Goal: Task Accomplishment & Management: Manage account settings

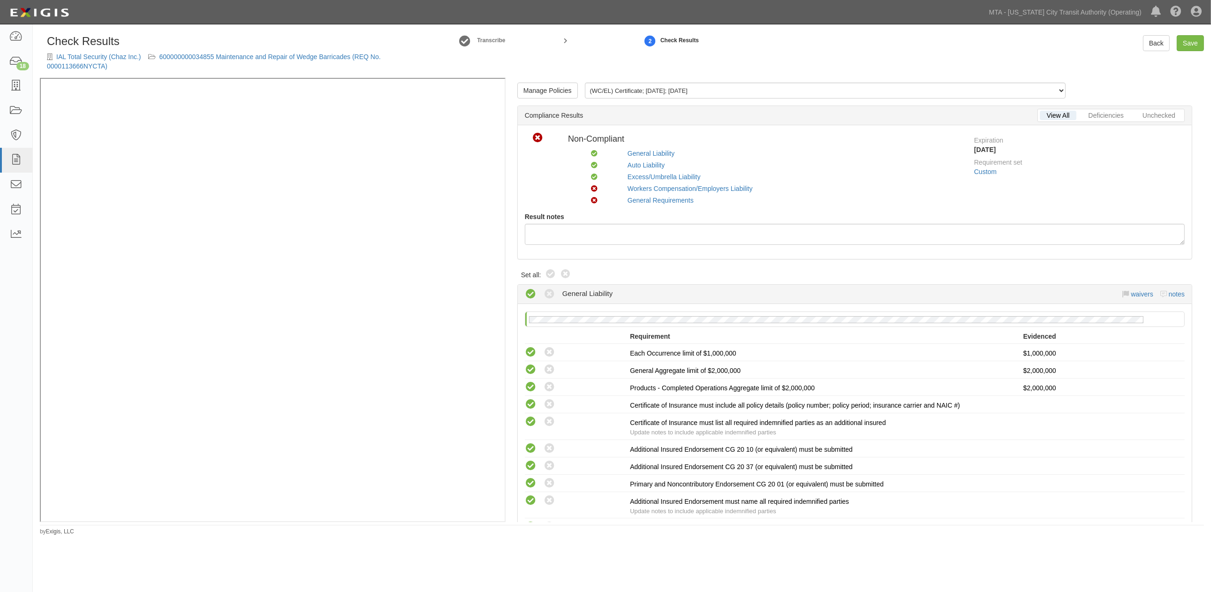
click at [550, 266] on div "Manage Policies (WC/EL) Certificate; 10/9/2025; 10.9.2026 (AL) Certificate; 5/1…" at bounding box center [854, 300] width 698 height 444
click at [547, 279] on label "Compliant" at bounding box center [550, 274] width 11 height 11
radio input "true"
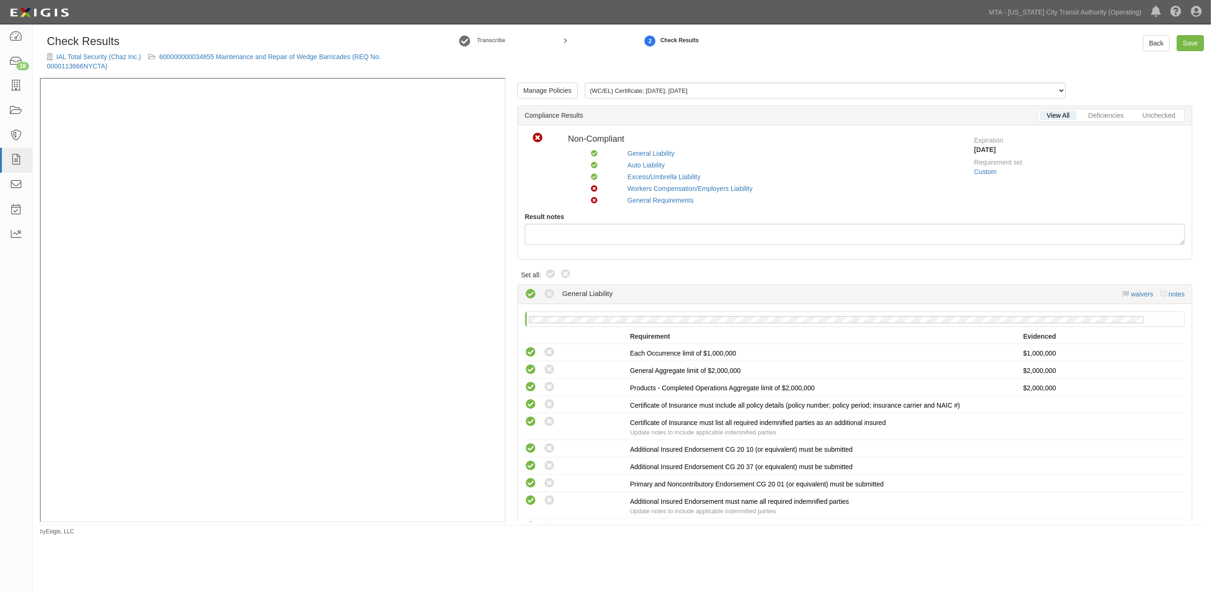
radio input "true"
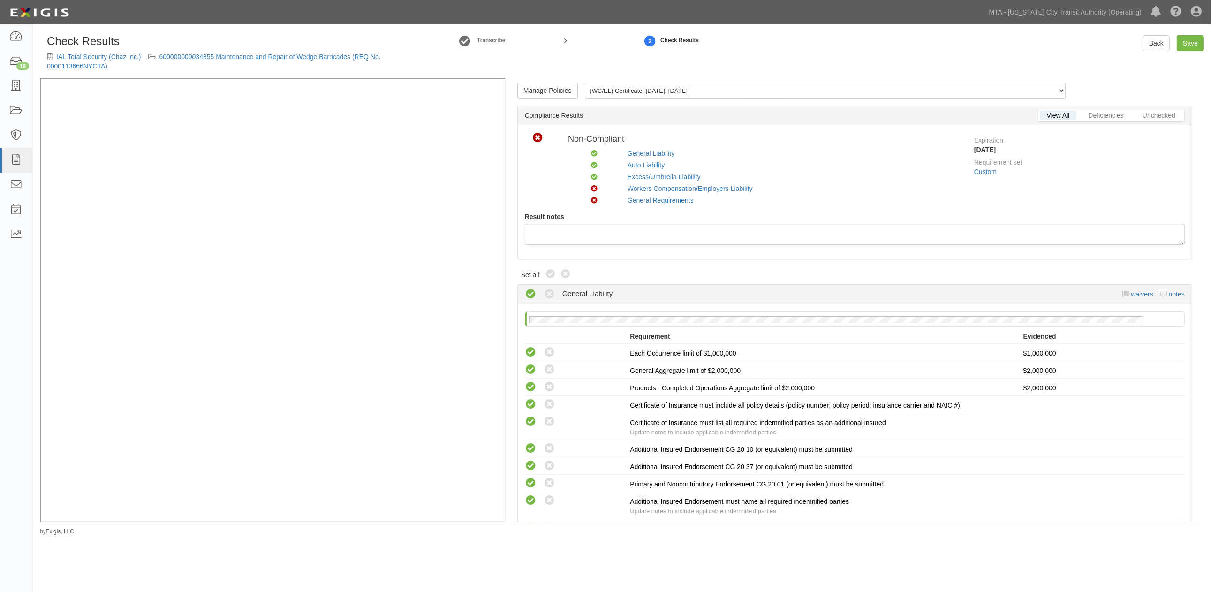
radio input "true"
click at [547, 273] on icon at bounding box center [550, 274] width 11 height 11
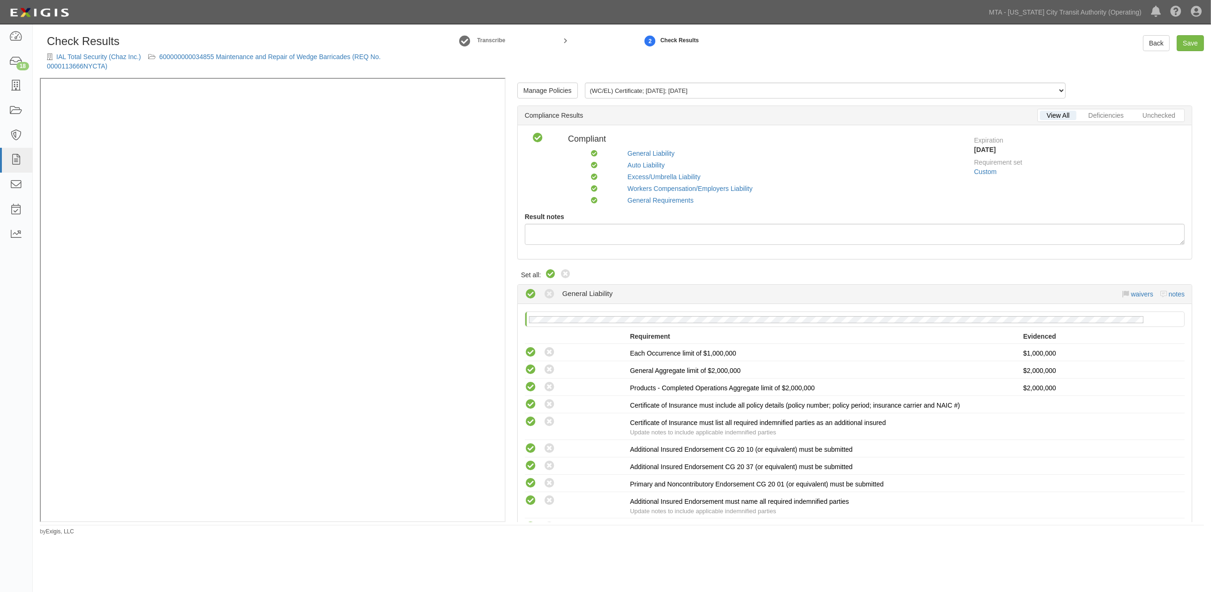
radio input "true"
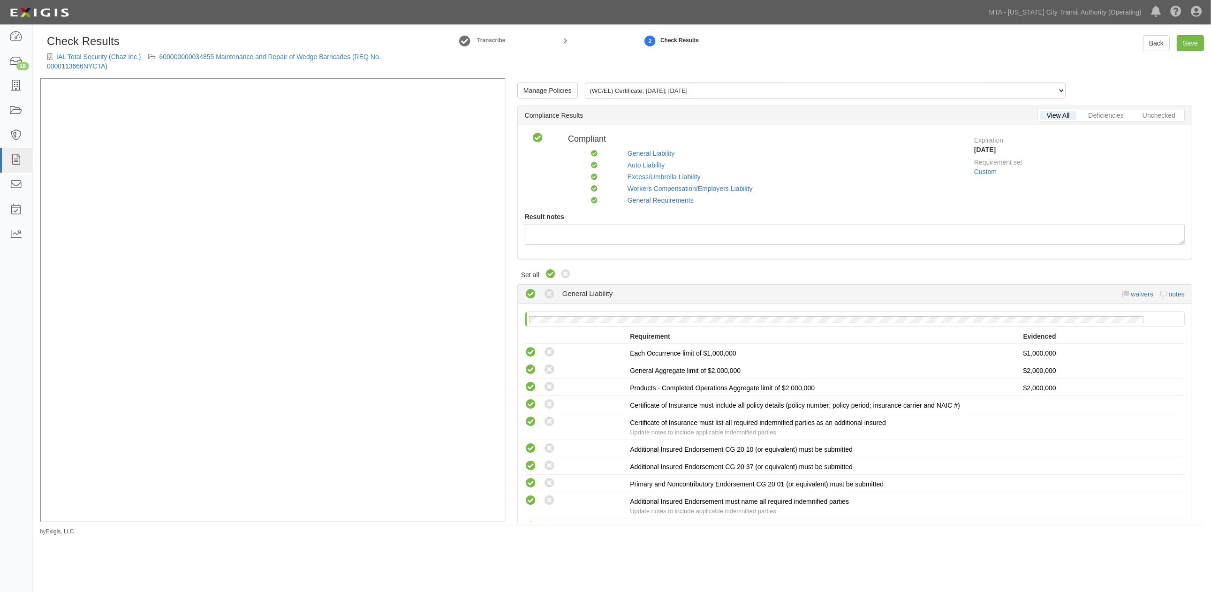
radio input "false"
click at [547, 273] on icon at bounding box center [550, 274] width 11 height 11
radio input "true"
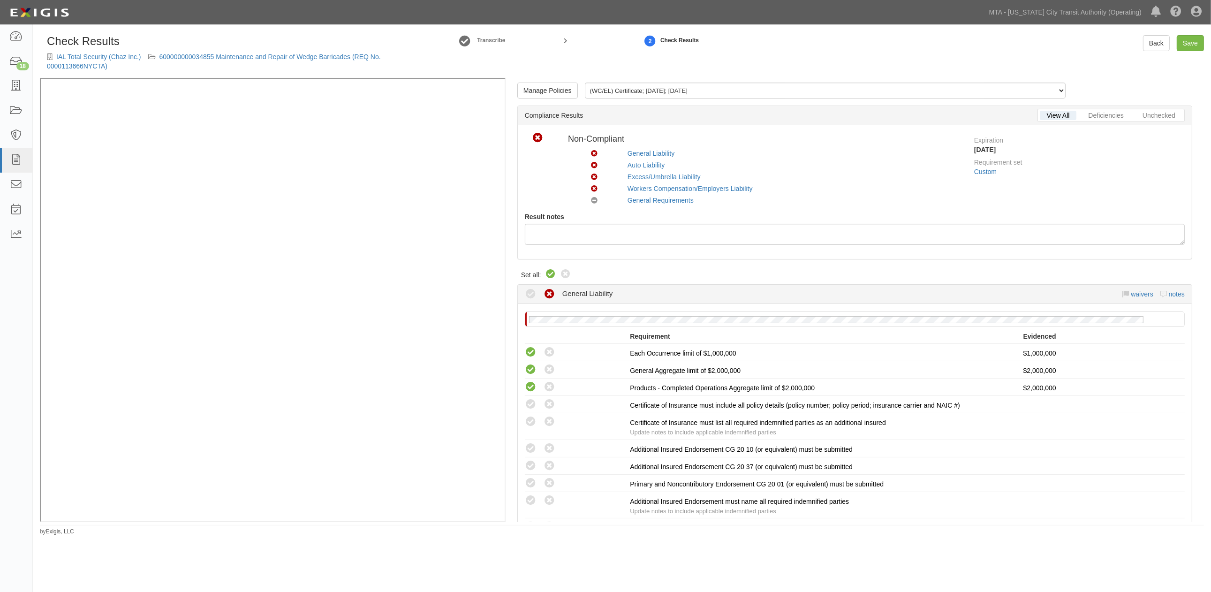
radio input "true"
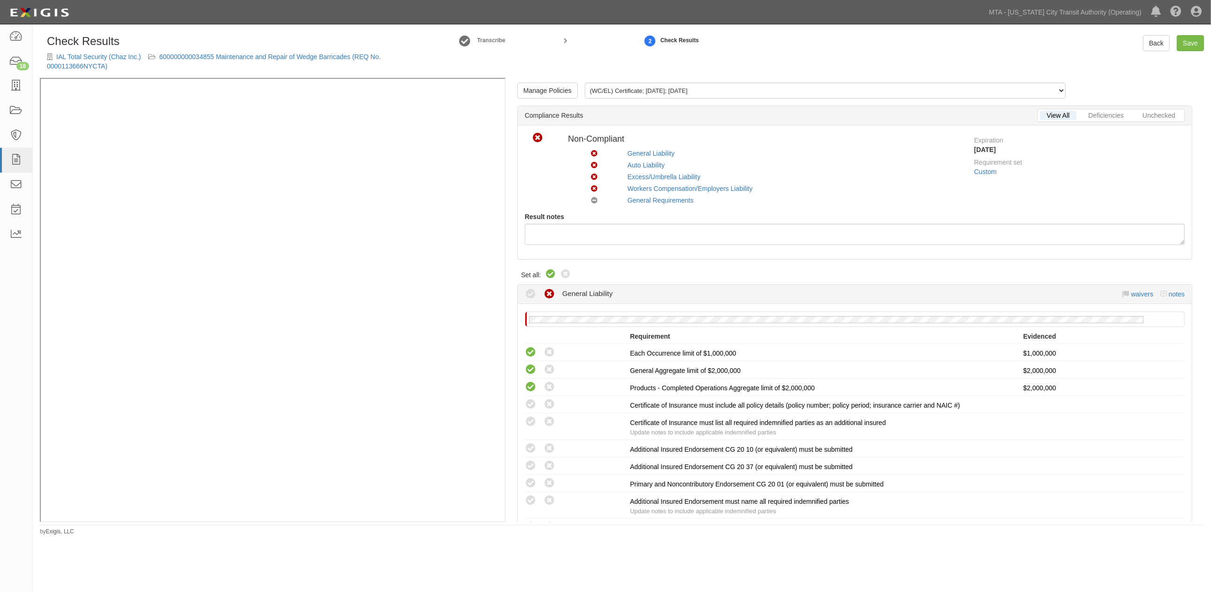
radio input "true"
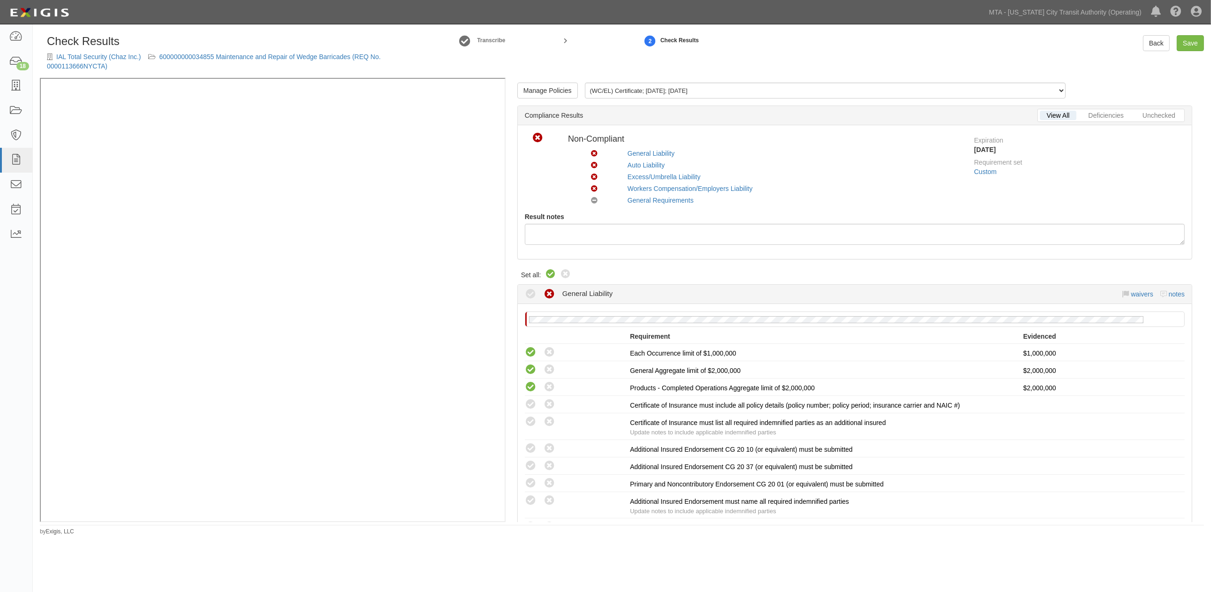
radio input "true"
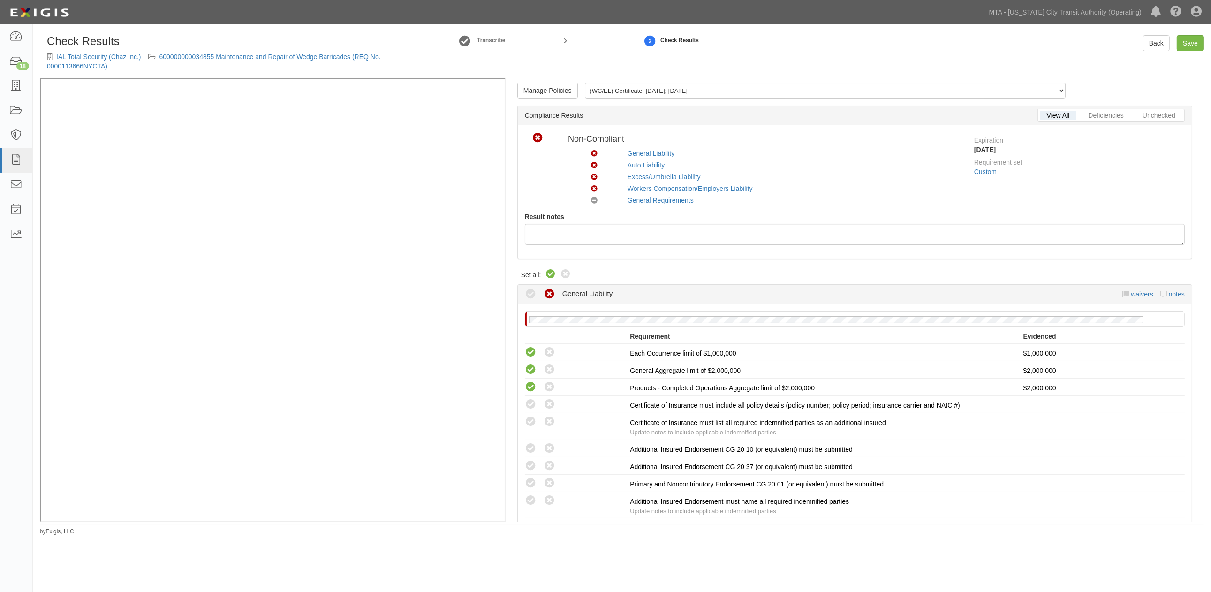
radio input "true"
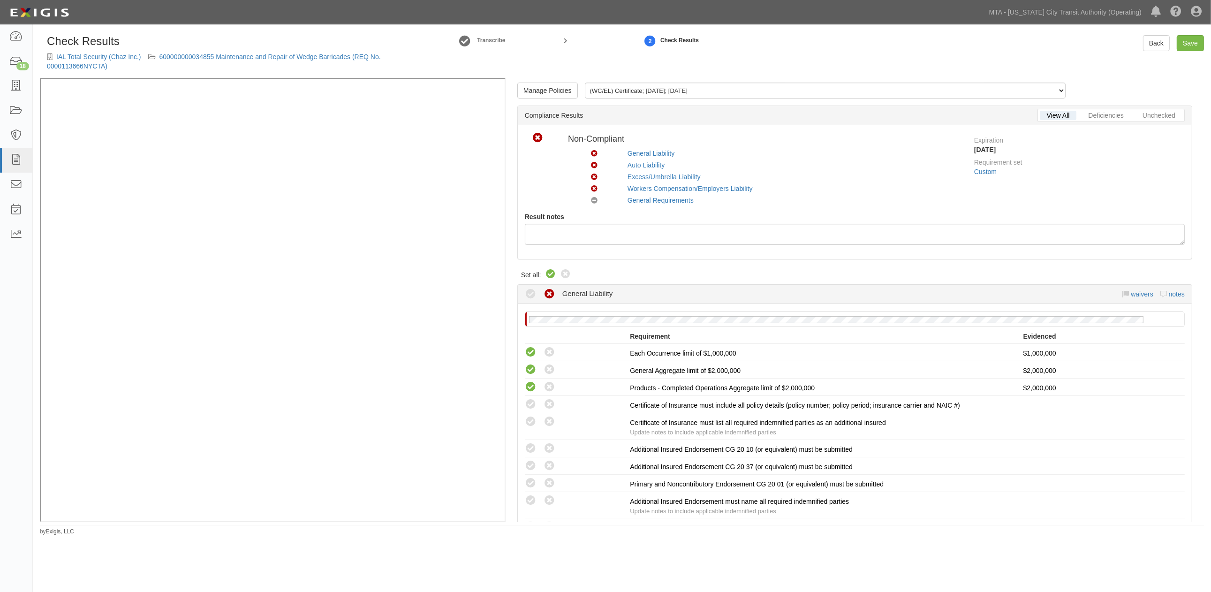
radio input "true"
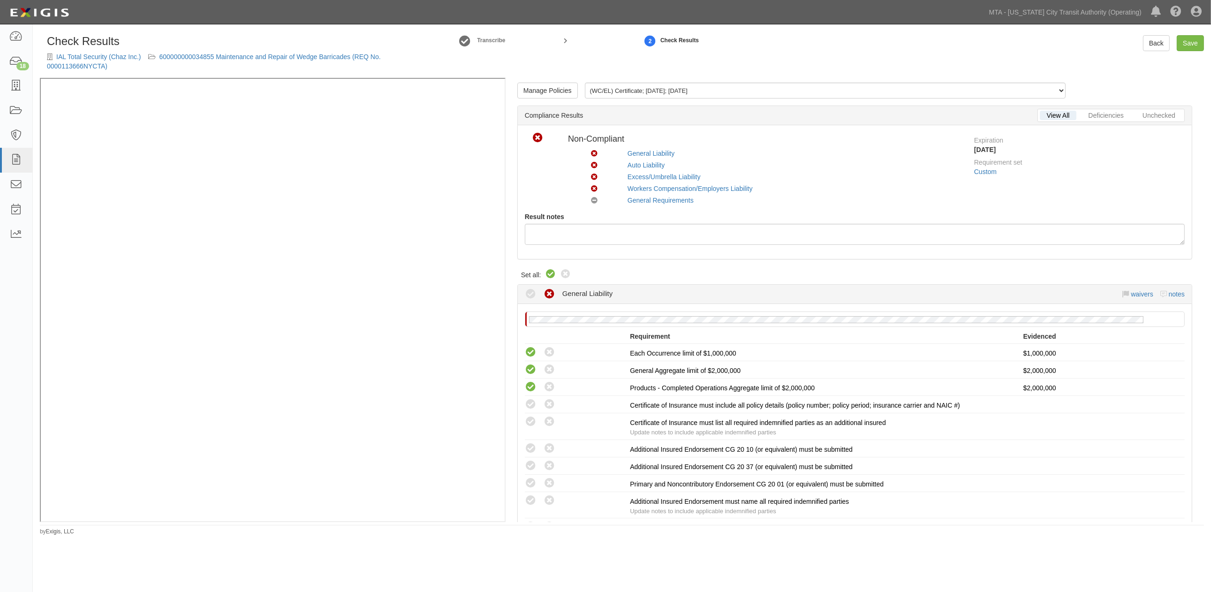
radio input "true"
radio input "false"
radio input "true"
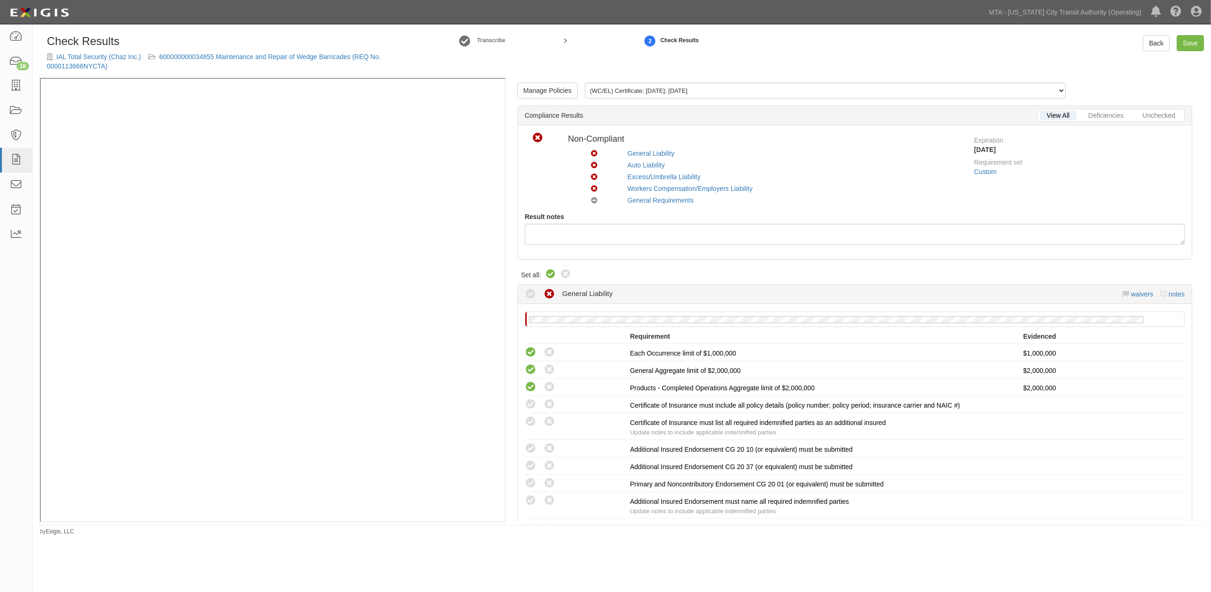
radio input "true"
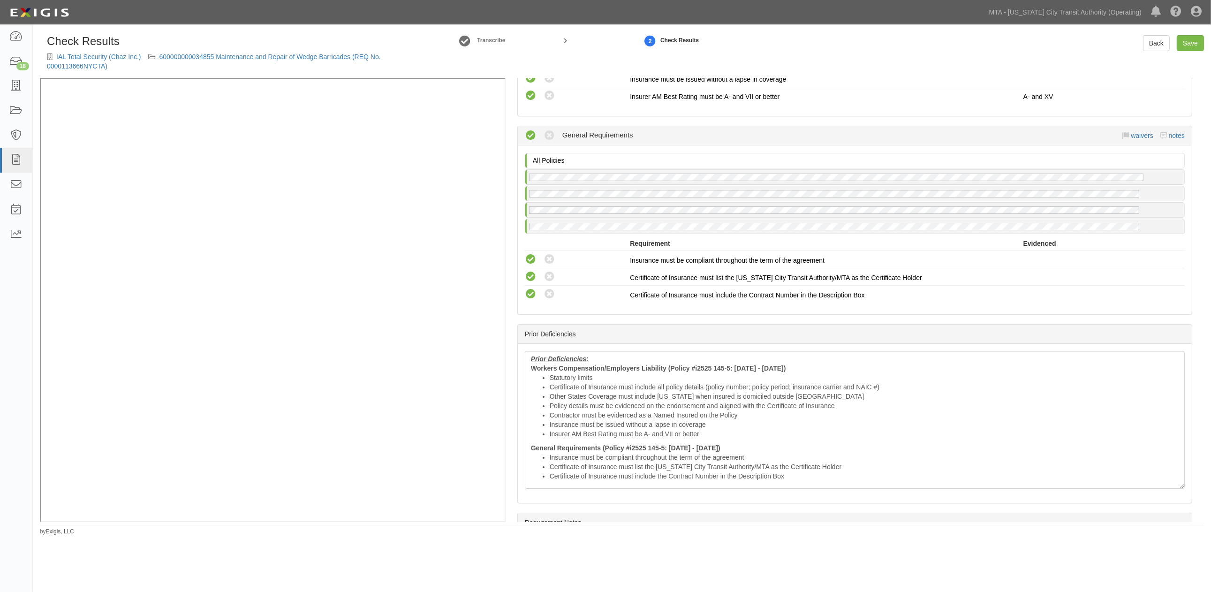
scroll to position [1251, 0]
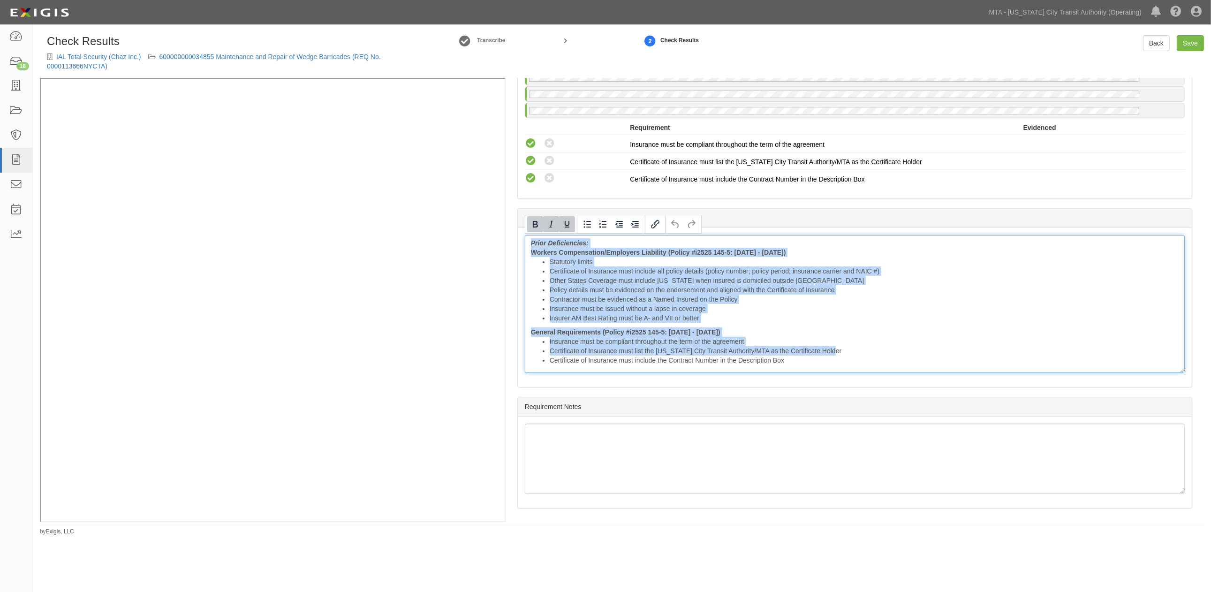
drag, startPoint x: 528, startPoint y: 240, endPoint x: 903, endPoint y: 352, distance: 391.4
click at [903, 352] on div "Prior Deficiencies: Workers Compensation/Employers Liability (Policy #i2525 145…" at bounding box center [855, 304] width 660 height 138
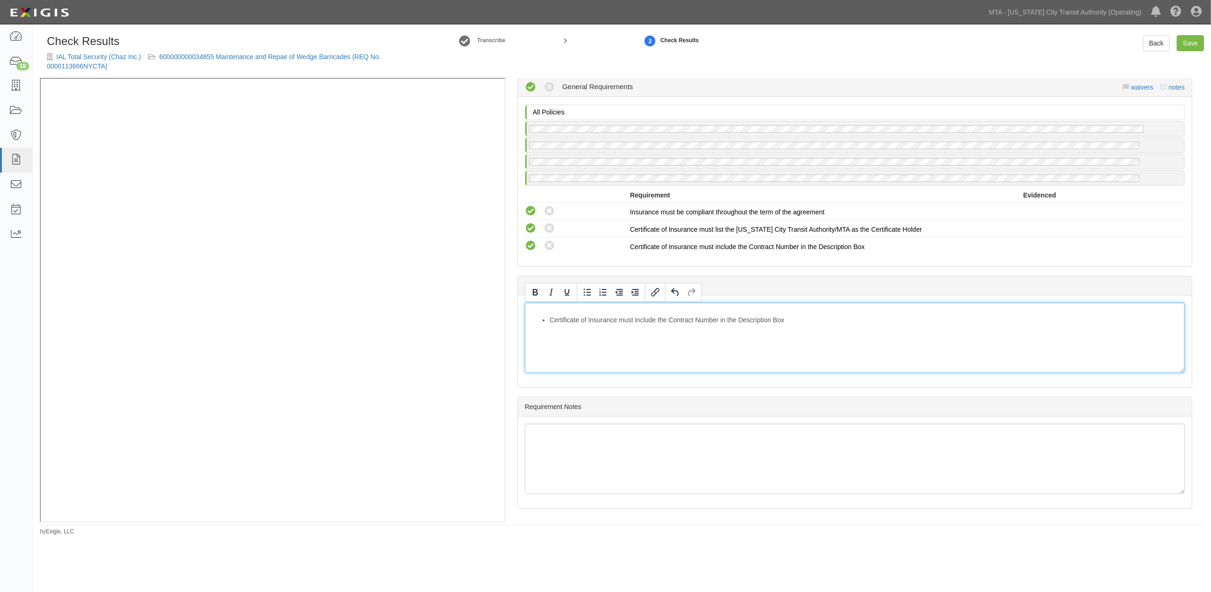
scroll to position [1183, 0]
drag, startPoint x: 788, startPoint y: 347, endPoint x: 504, endPoint y: 298, distance: 288.5
click at [415, 190] on div "Manage Policies (WC/EL) Certificate; 10/9/2025; 10.9.2026 (AL) Certificate; 5/1…" at bounding box center [622, 300] width 1164 height 444
click at [1183, 48] on link "Save" at bounding box center [1189, 43] width 27 height 16
radio input "true"
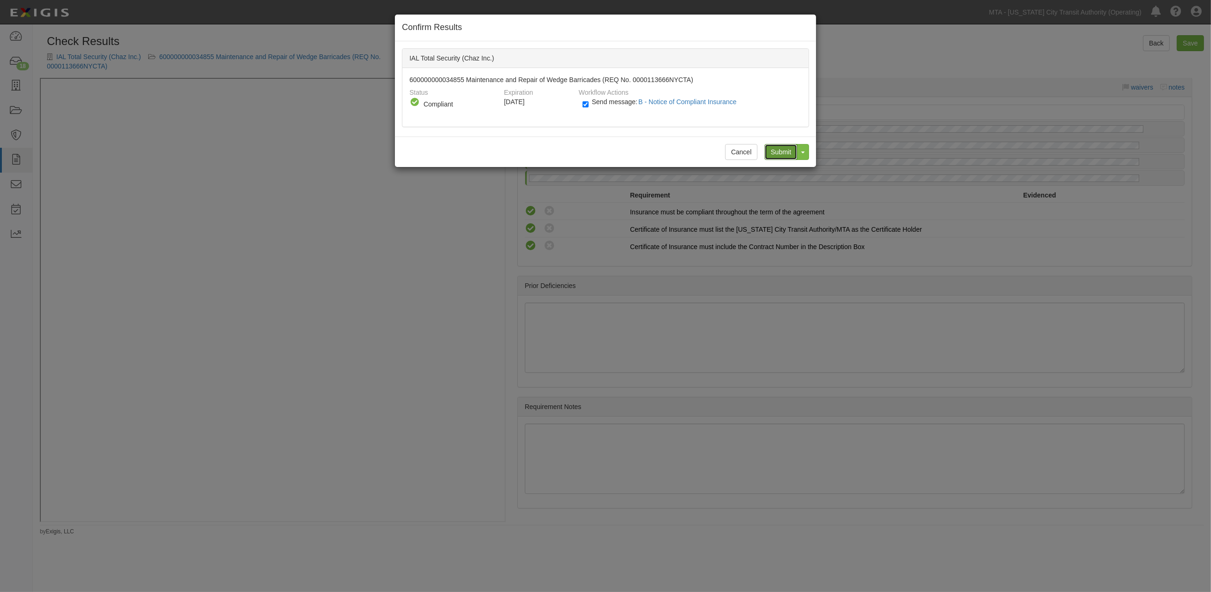
click at [784, 151] on input "Submit" at bounding box center [780, 152] width 33 height 16
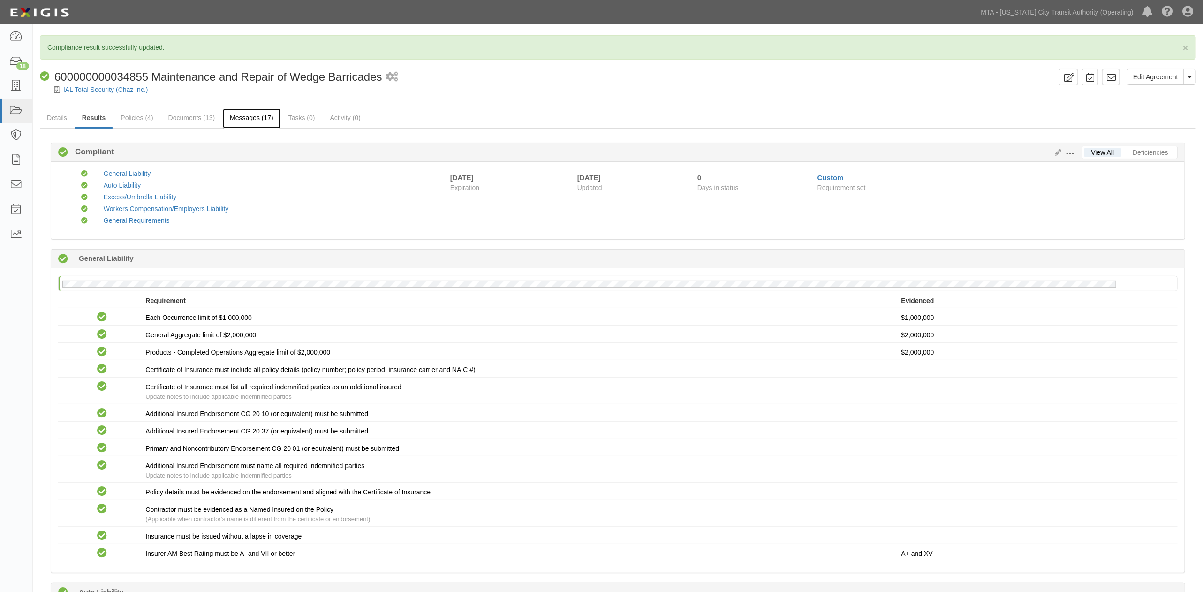
click at [227, 120] on link "Messages (17)" at bounding box center [252, 118] width 58 height 20
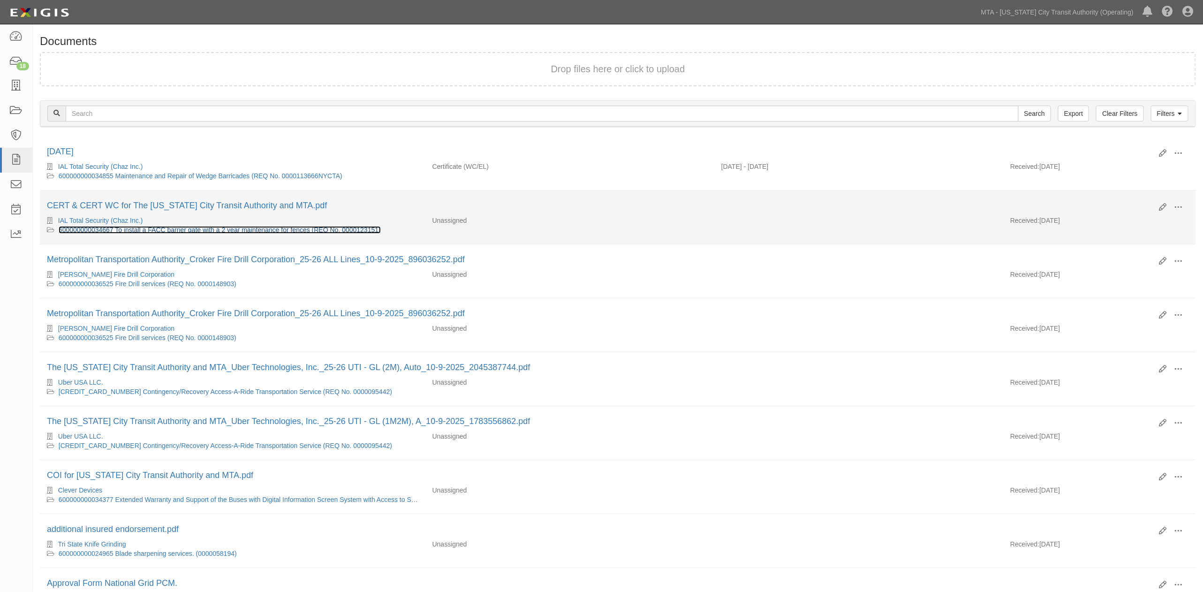
click at [184, 229] on link "600000000034667 To install a FACC barrier gate with a 2 year maintenance for fe…" at bounding box center [220, 230] width 322 height 8
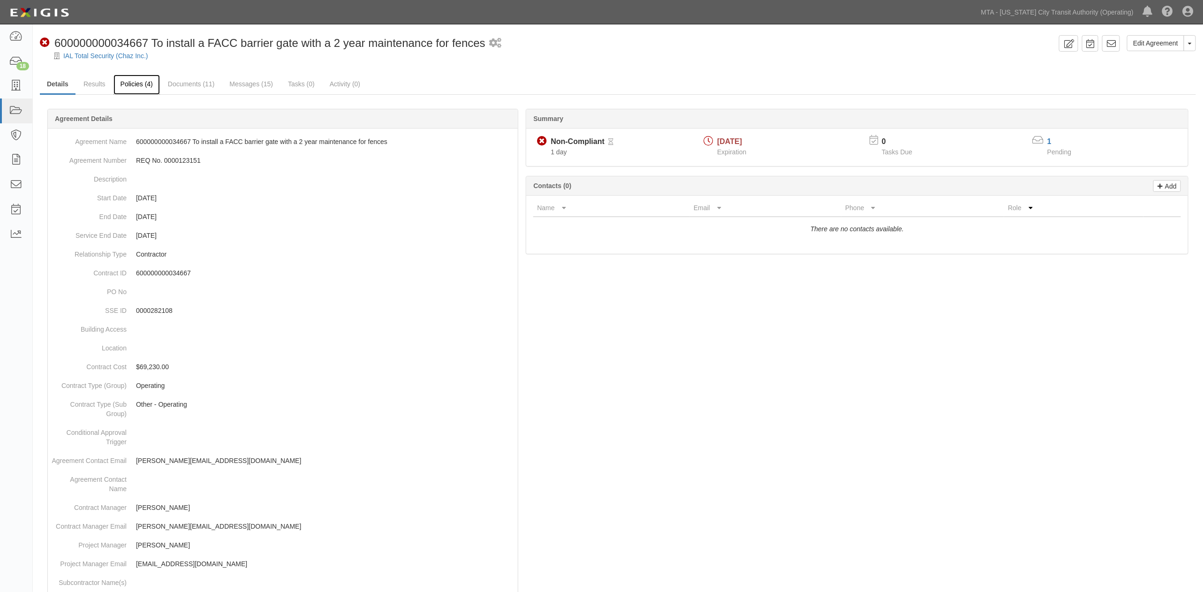
click at [133, 82] on link "Policies (4)" at bounding box center [136, 85] width 46 height 20
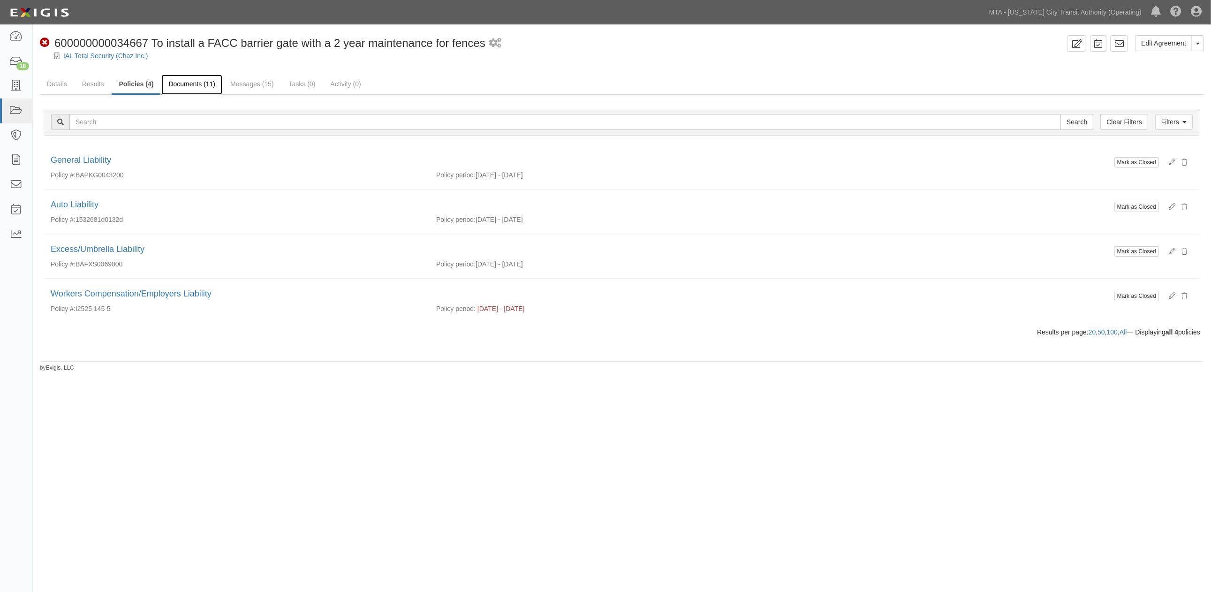
click at [200, 82] on link "Documents (11)" at bounding box center [191, 85] width 61 height 20
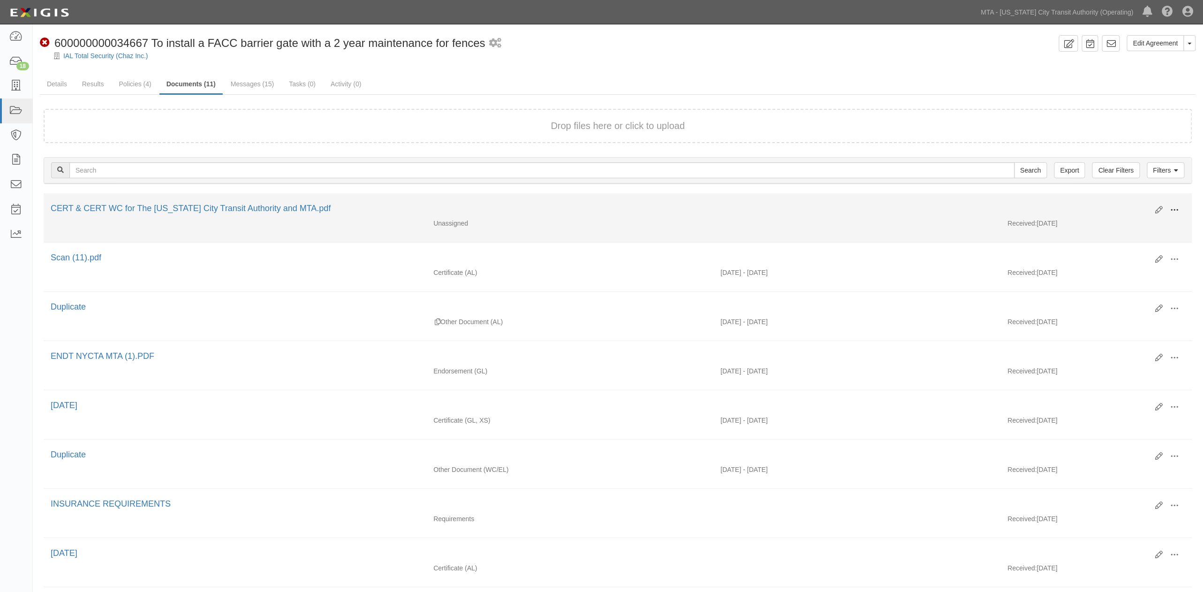
click at [1171, 209] on span at bounding box center [1174, 210] width 8 height 8
click at [1105, 208] on link "Edit" at bounding box center [1129, 206] width 74 height 17
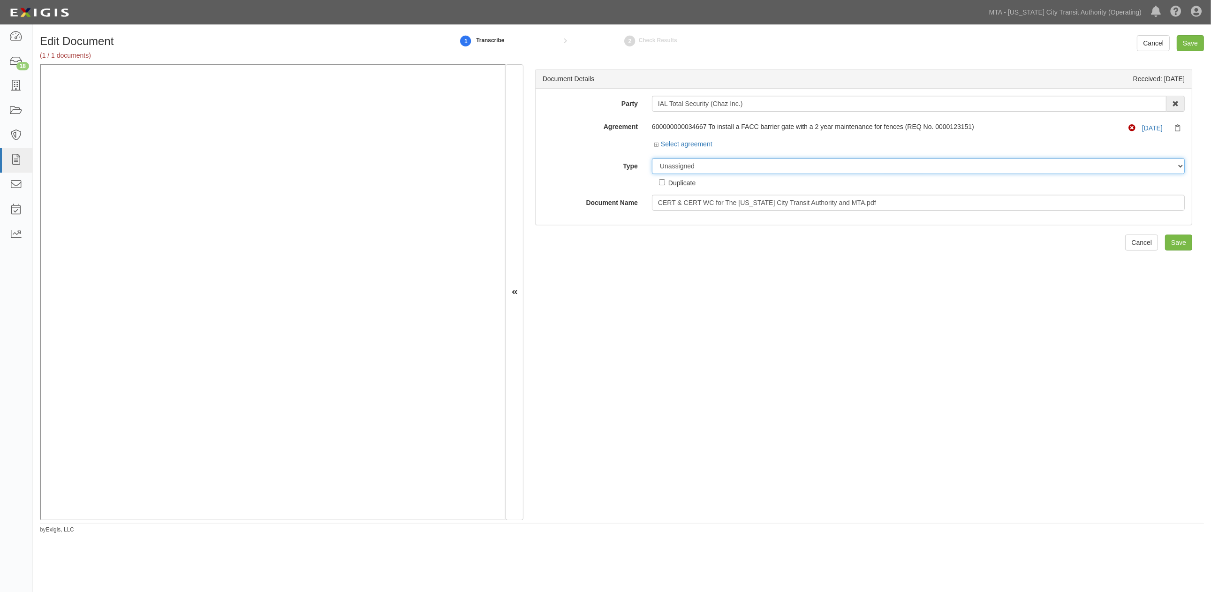
click at [706, 169] on select "Unassigned Binder Cancellation Notice Certificate Contract Endorsement Insuranc…" at bounding box center [918, 166] width 533 height 16
select select "OtherDetail"
click at [652, 158] on select "Unassigned Binder Cancellation Notice Certificate Contract Endorsement Insuranc…" at bounding box center [918, 166] width 533 height 16
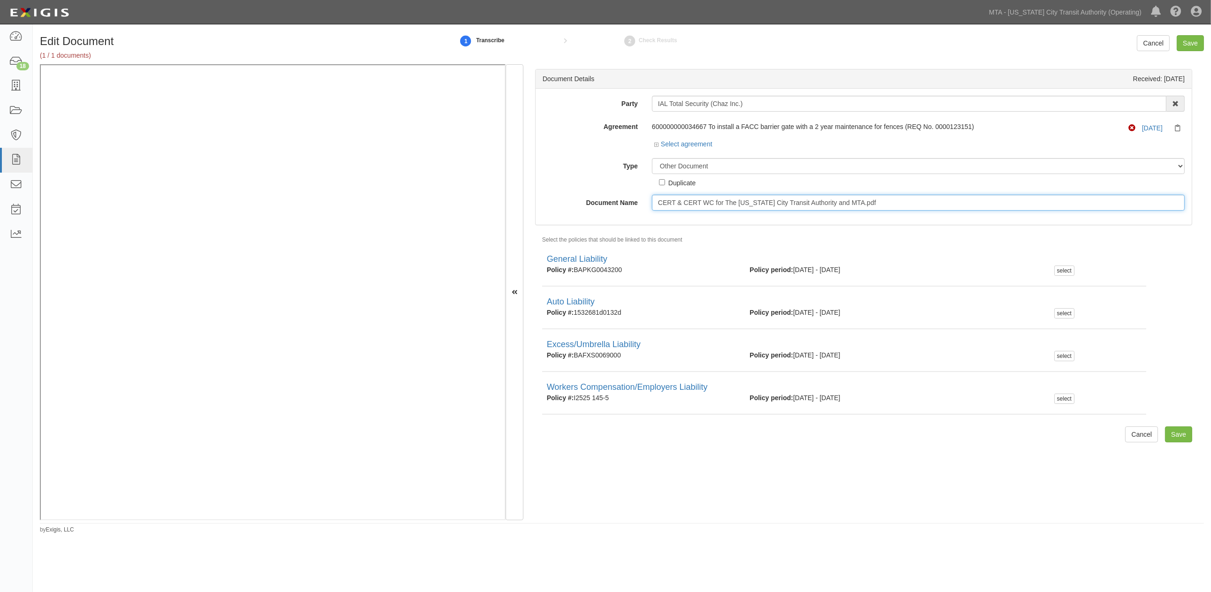
drag, startPoint x: 767, startPoint y: 202, endPoint x: 575, endPoint y: 203, distance: 191.3
click at [575, 203] on div "Document Name CERT & CERT WC for The New York City Transit Authority and MTA.pdf" at bounding box center [863, 203] width 656 height 16
type input "10.09.2026"
click at [666, 165] on select "Unassigned Binder Cancellation Notice Certificate Contract Endorsement Insuranc…" at bounding box center [918, 166] width 533 height 16
select select "CertificateDetail"
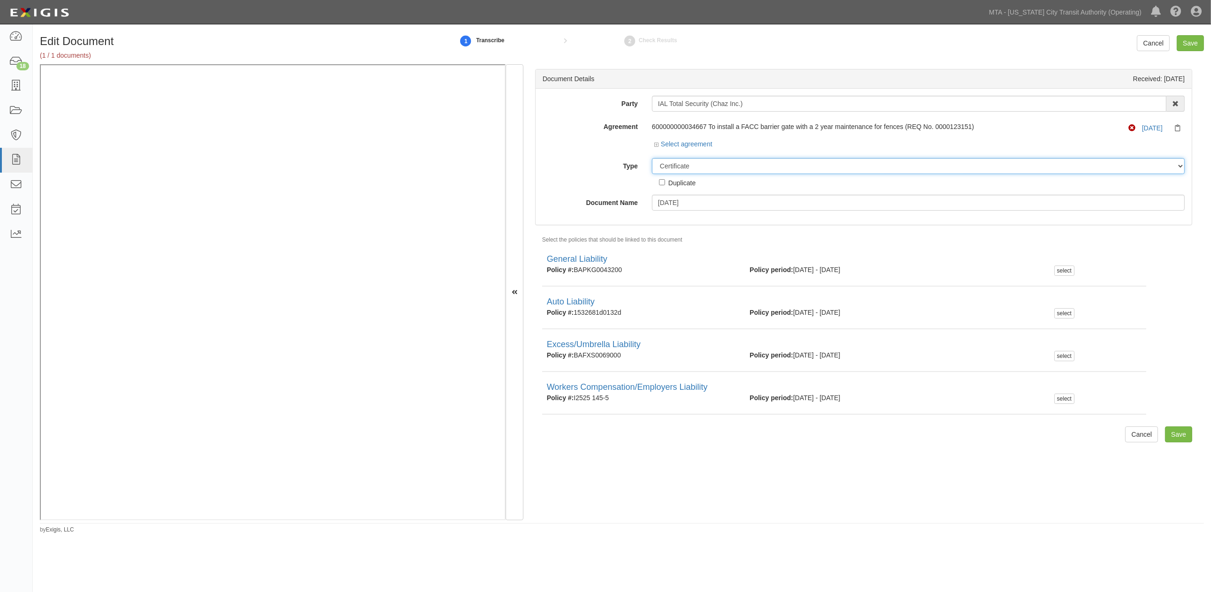
click at [652, 158] on select "Unassigned Binder Cancellation Notice Certificate Contract Endorsement Insuranc…" at bounding box center [918, 166] width 533 height 16
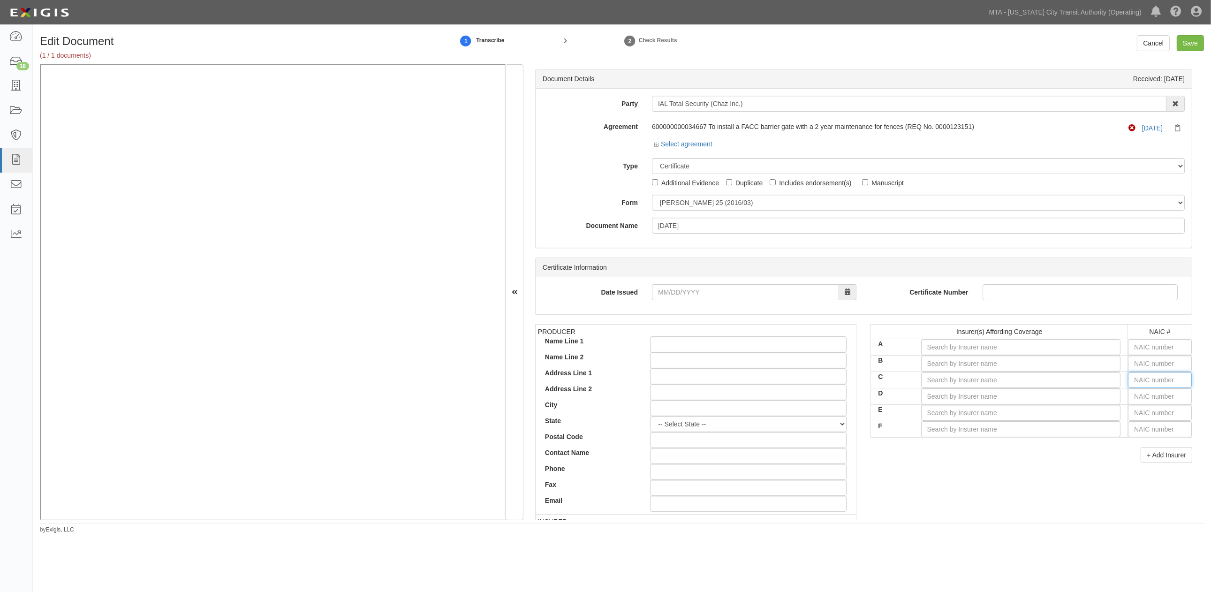
click at [1136, 380] on input "text" at bounding box center [1160, 380] width 64 height 16
type input "44725"
type input "4"
type input "42757"
type input "42"
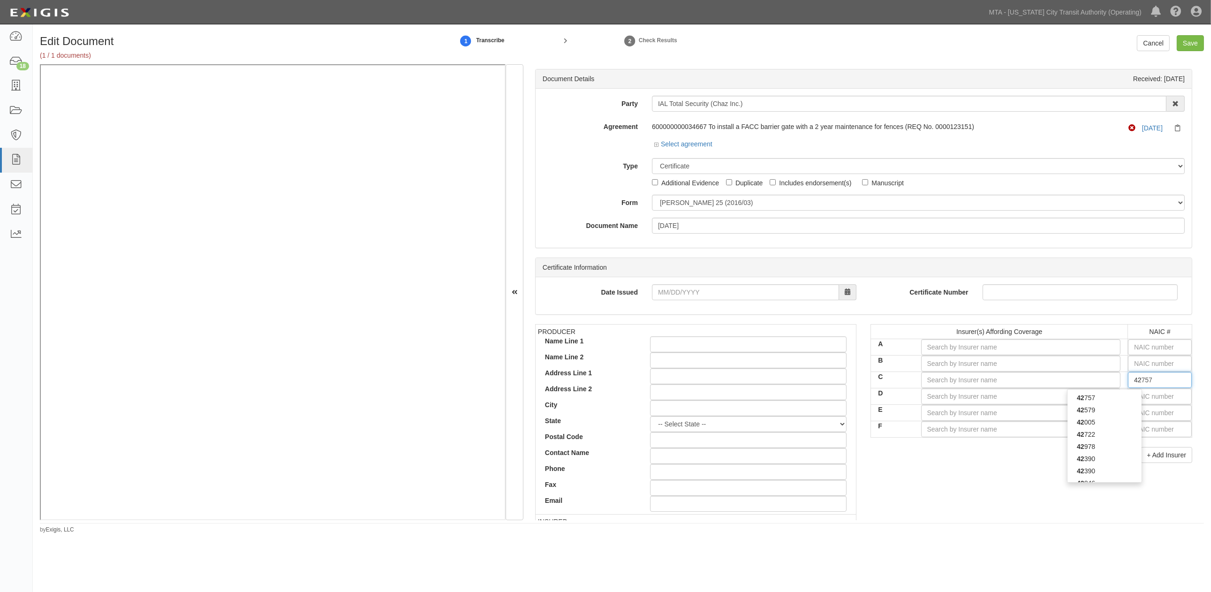
type input "42390"
type input "423"
type input "42374"
type input "4237"
type input "42376"
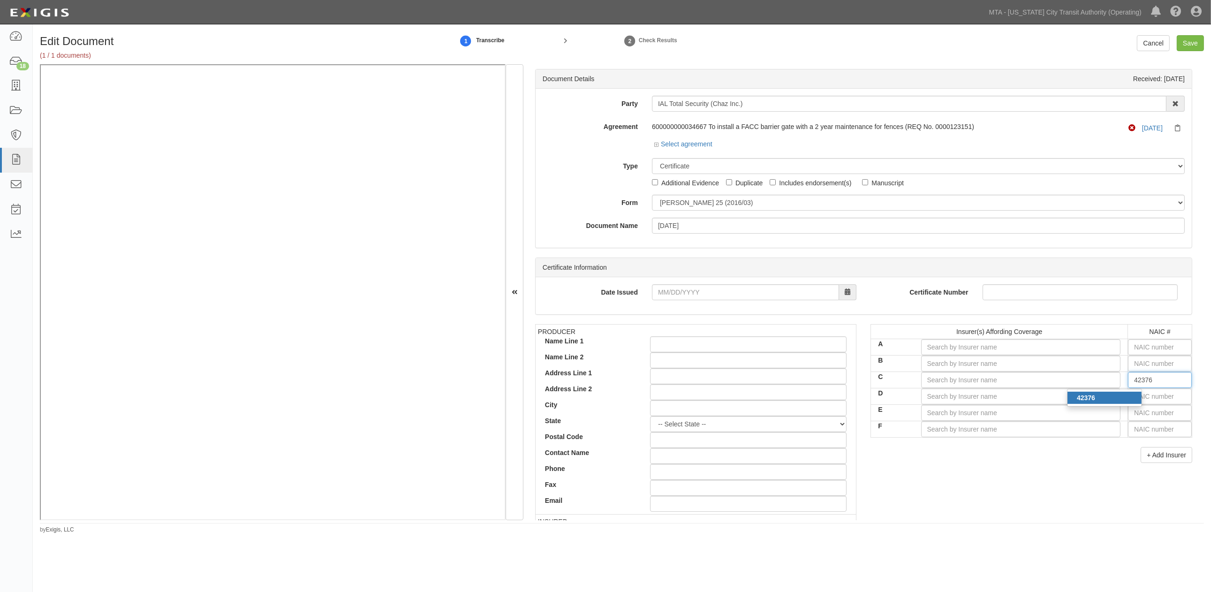
click at [1112, 397] on div "42376" at bounding box center [1104, 398] width 74 height 12
type input "Technology Insurance Company, Inc. (A- XV Rating)"
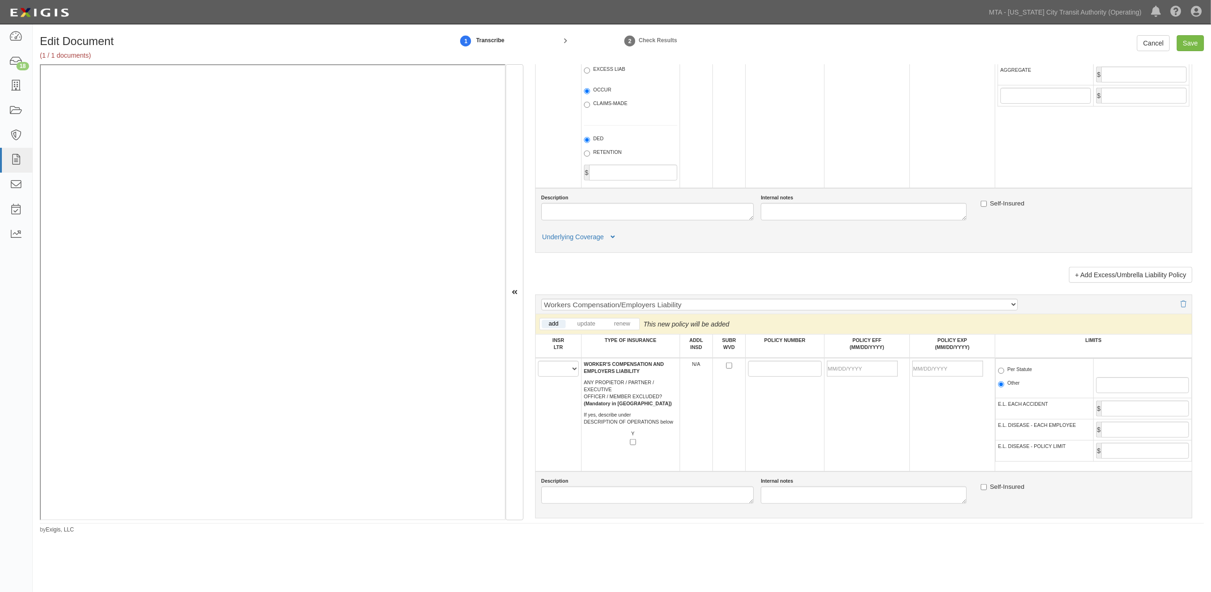
scroll to position [1302, 0]
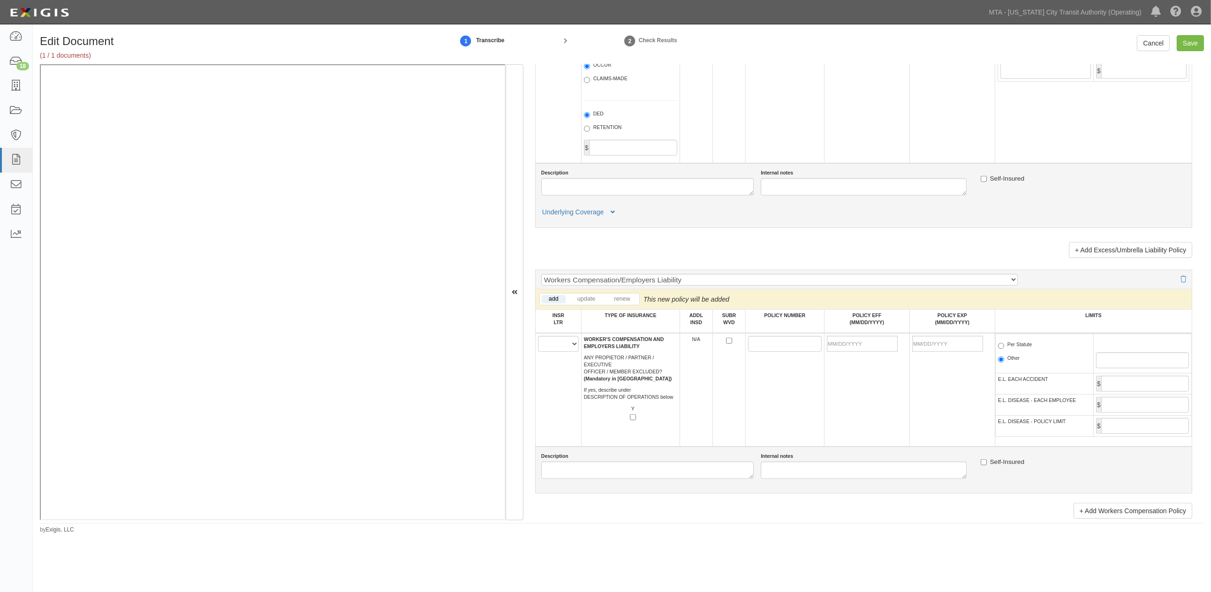
type input "42376"
click at [550, 352] on select "A B C D E F" at bounding box center [558, 344] width 41 height 16
select select "C"
click at [538, 352] on select "A B C D E F" at bounding box center [558, 344] width 41 height 16
paste input "TWC4687382"
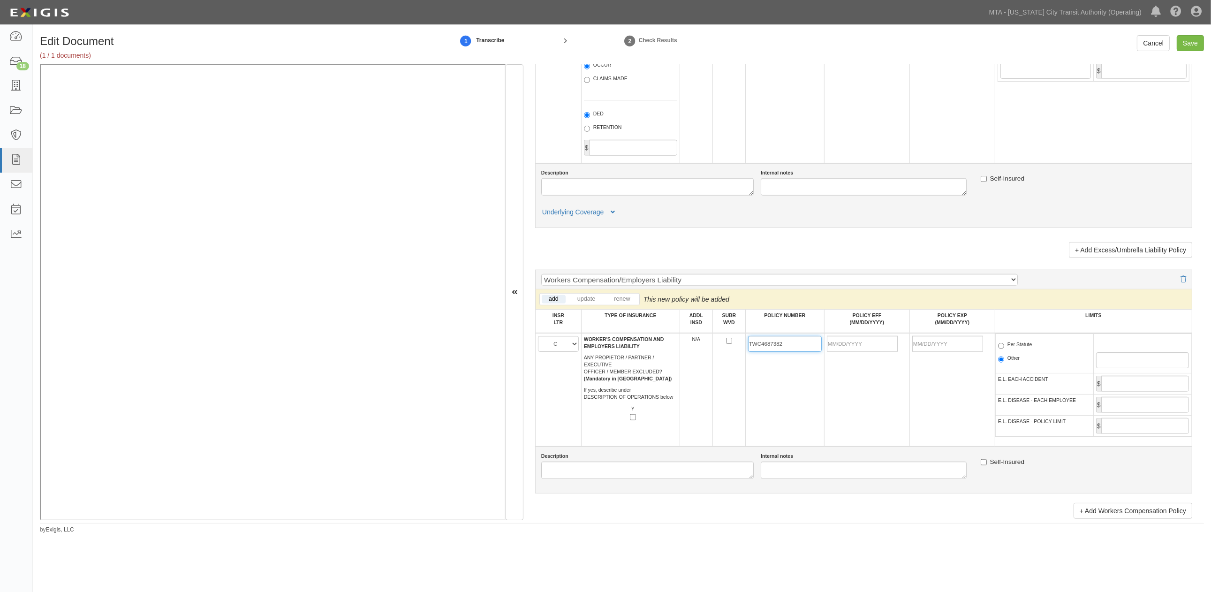
type input "TWC4687382"
click at [851, 352] on input "POLICY EFF (MM/DD/YYYY)" at bounding box center [862, 344] width 71 height 16
type input "10/09/2025"
type input "10/09/2026"
drag, startPoint x: 901, startPoint y: 420, endPoint x: 1016, endPoint y: 401, distance: 116.9
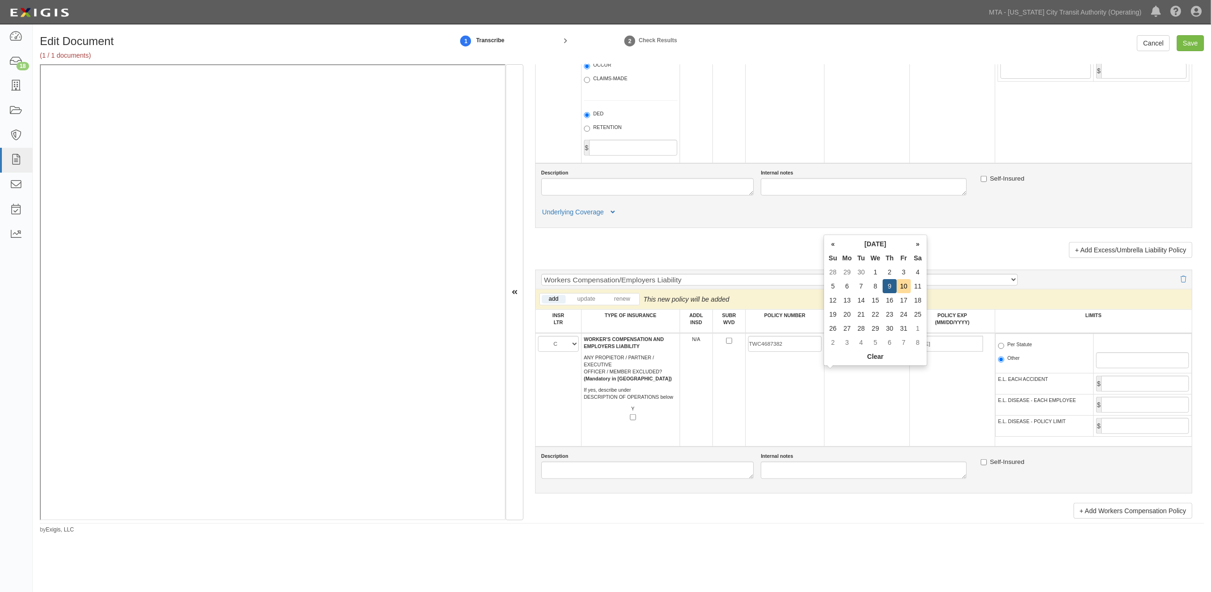
click at [905, 423] on tr "A B C D E F WORKER'S COMPENSATION AND EMPLOYERS LIABILITY ANY PROPIETOR / PARTN…" at bounding box center [863, 389] width 656 height 113
click at [1027, 350] on label "Per Statute" at bounding box center [1015, 345] width 34 height 9
click at [1004, 349] on input "Per Statute" at bounding box center [1001, 346] width 6 height 6
radio input "true"
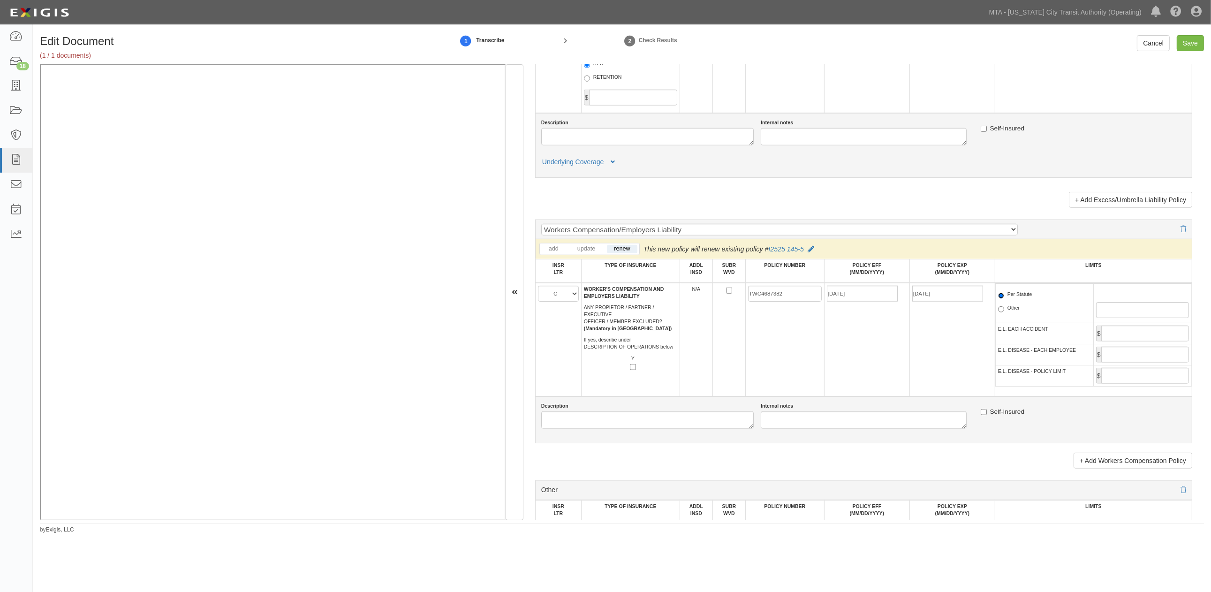
scroll to position [1511, 0]
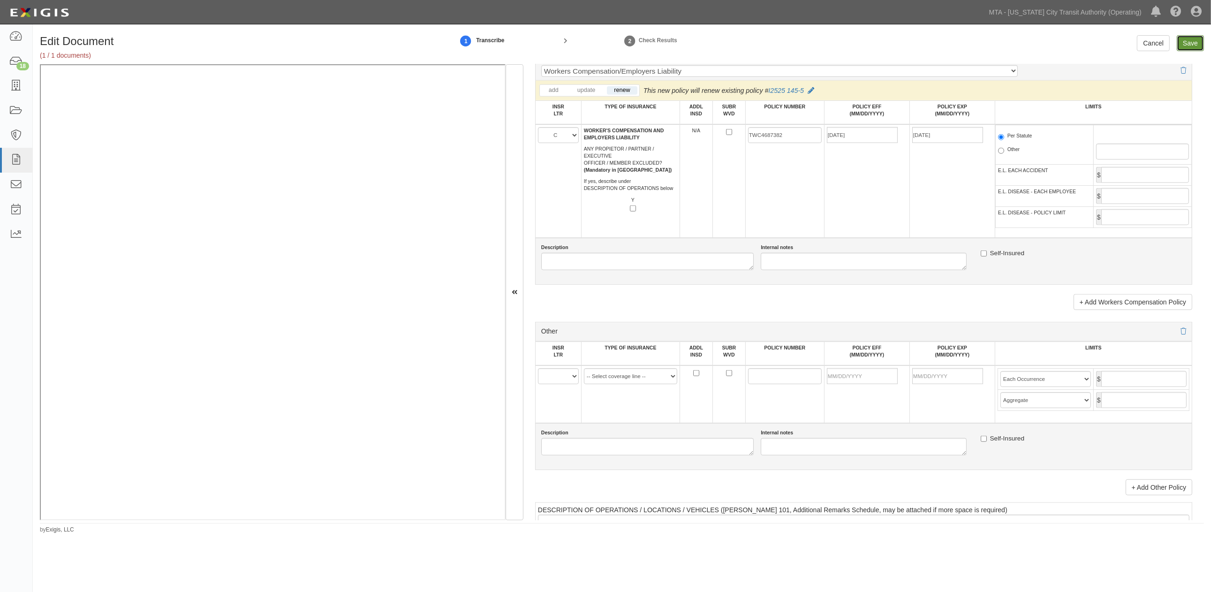
click at [1180, 45] on input "Save" at bounding box center [1189, 43] width 27 height 16
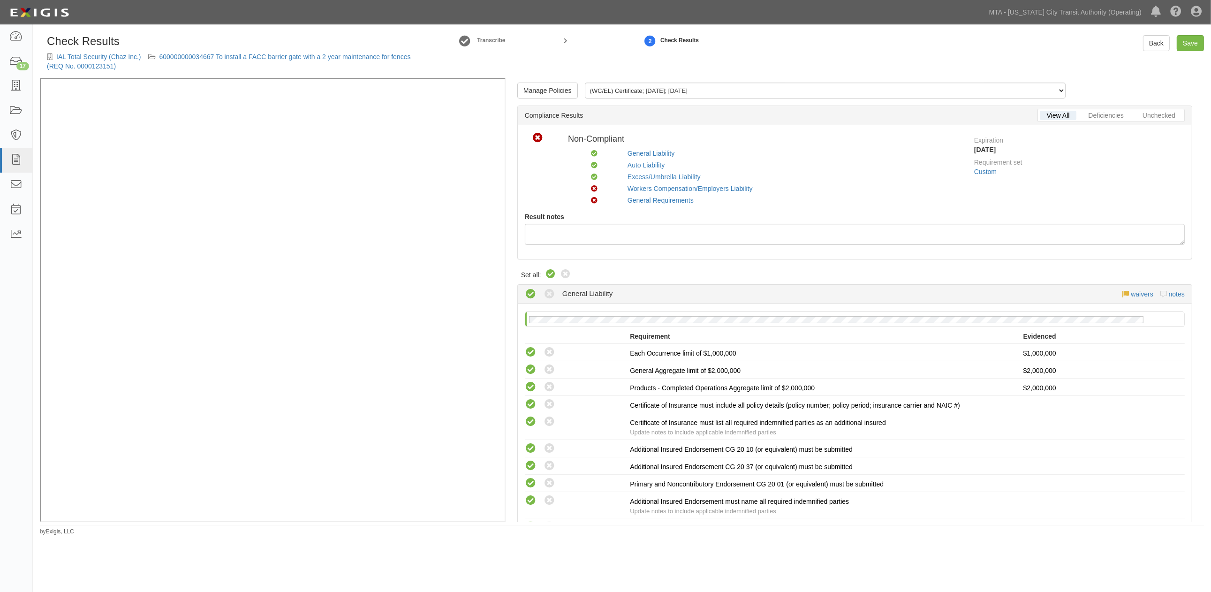
click at [547, 273] on icon at bounding box center [550, 274] width 11 height 11
radio input "true"
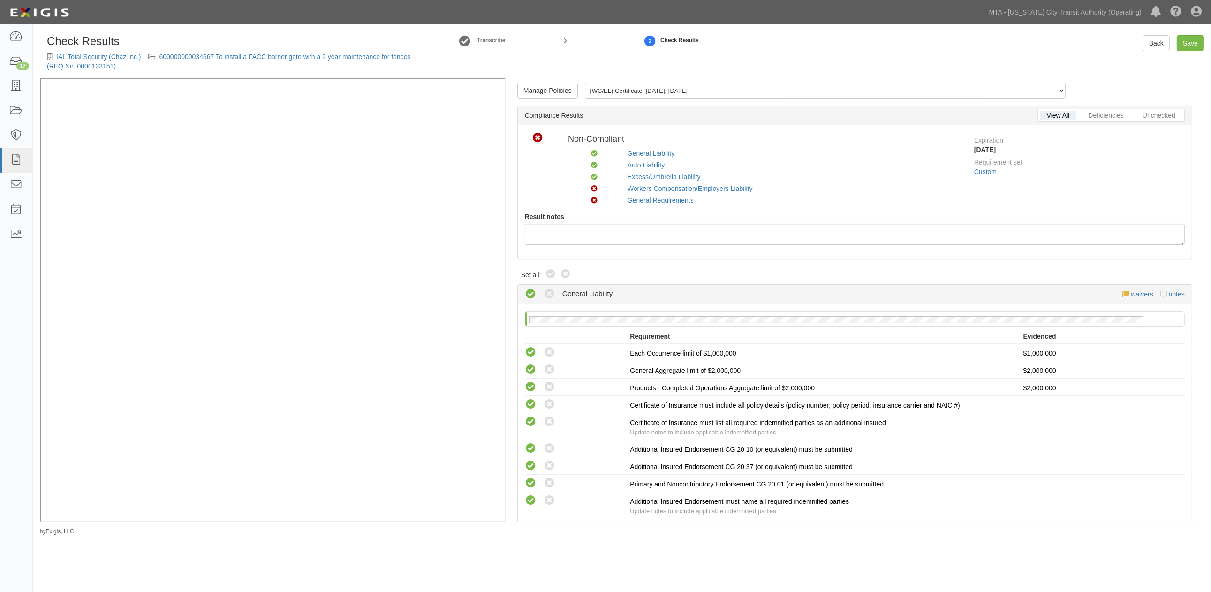
radio input "true"
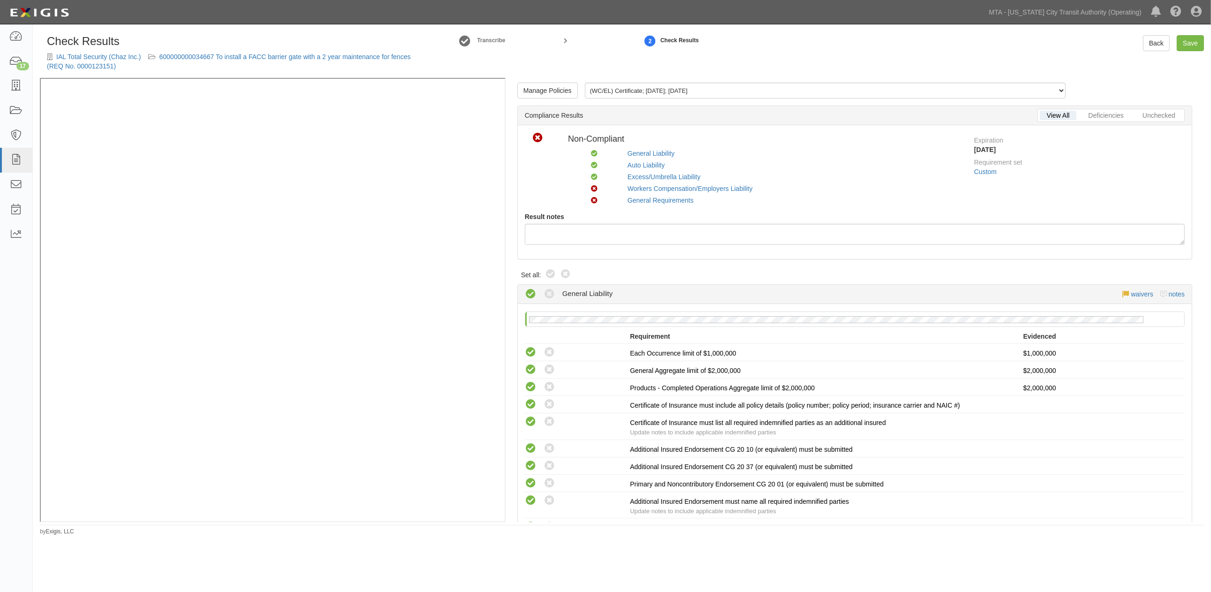
radio input "true"
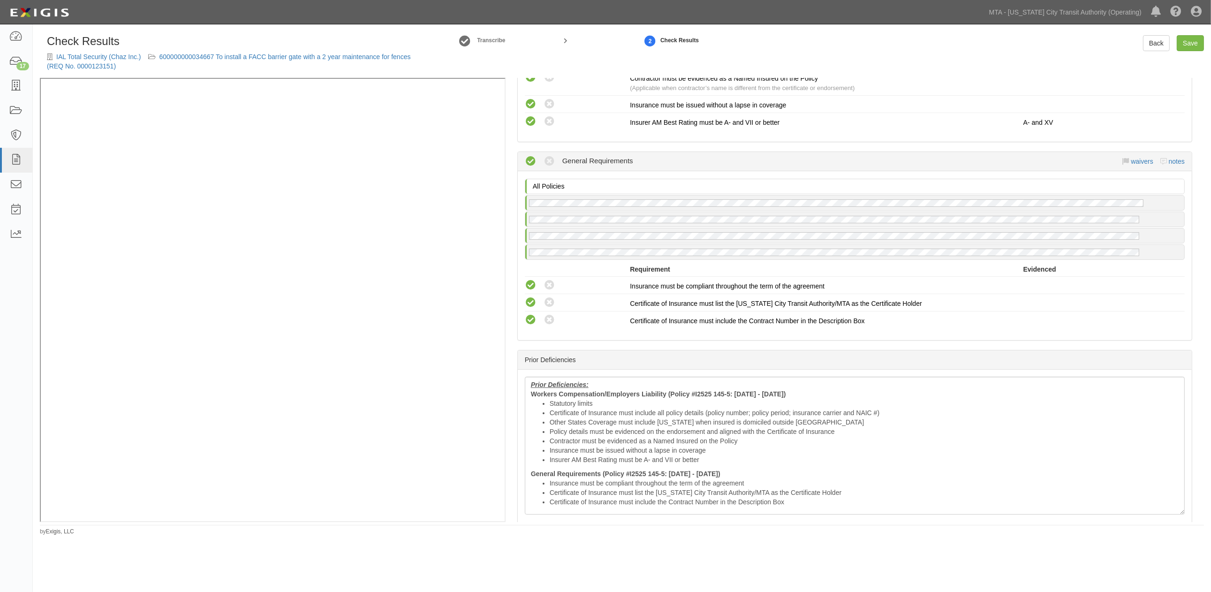
scroll to position [1198, 0]
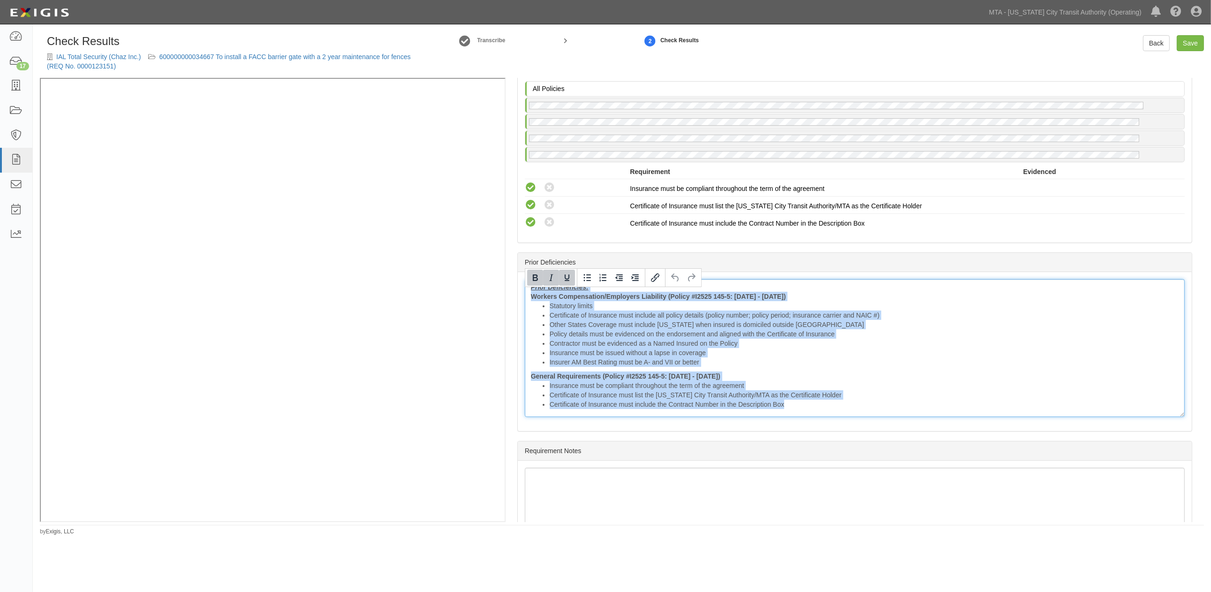
drag, startPoint x: 786, startPoint y: 420, endPoint x: 503, endPoint y: 263, distance: 323.6
click at [505, 269] on div "Manage Policies (WC/EL) Certificate; 10/9/2025; 10.09.2026 (AL) Certificate; 3/…" at bounding box center [854, 300] width 698 height 444
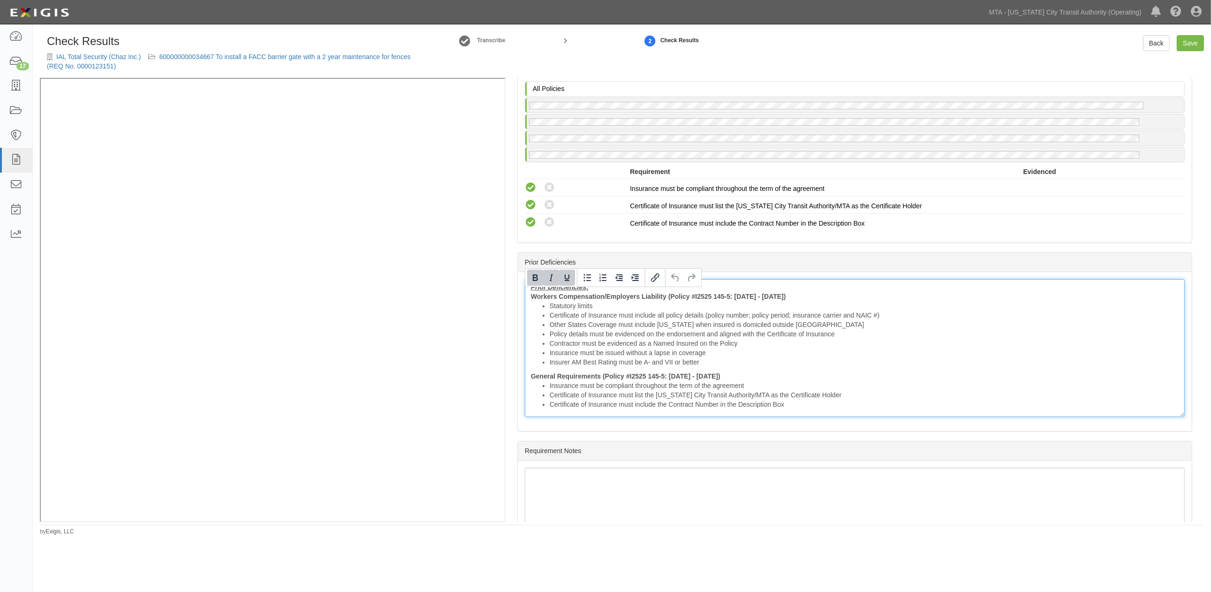
scroll to position [1183, 0]
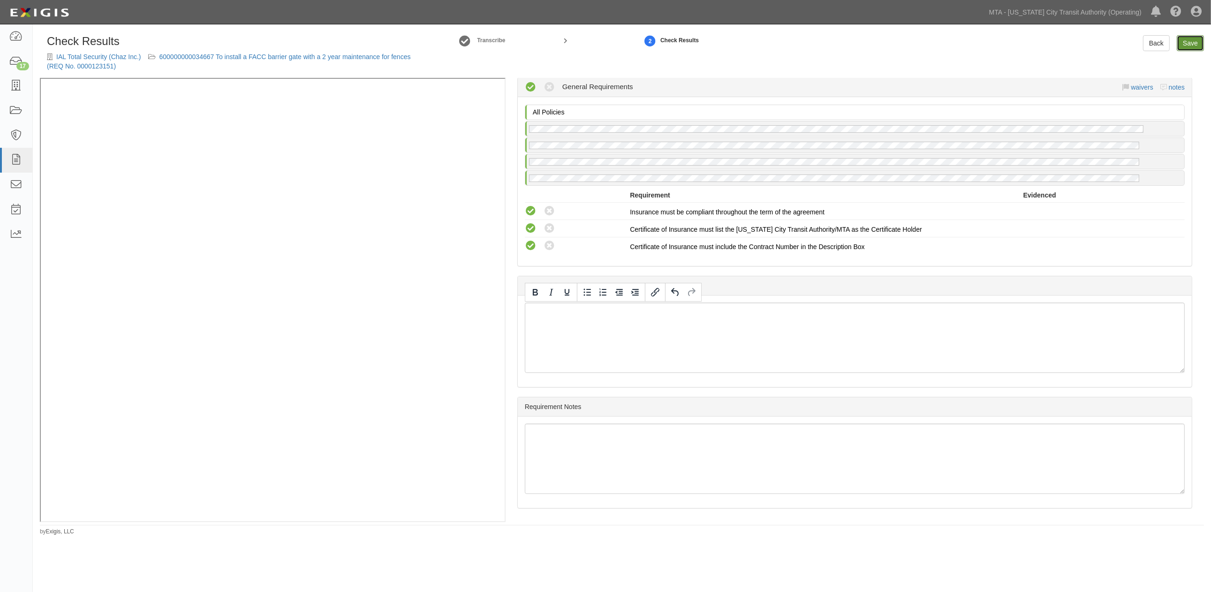
click at [1193, 42] on link "Save" at bounding box center [1189, 43] width 27 height 16
radio input "true"
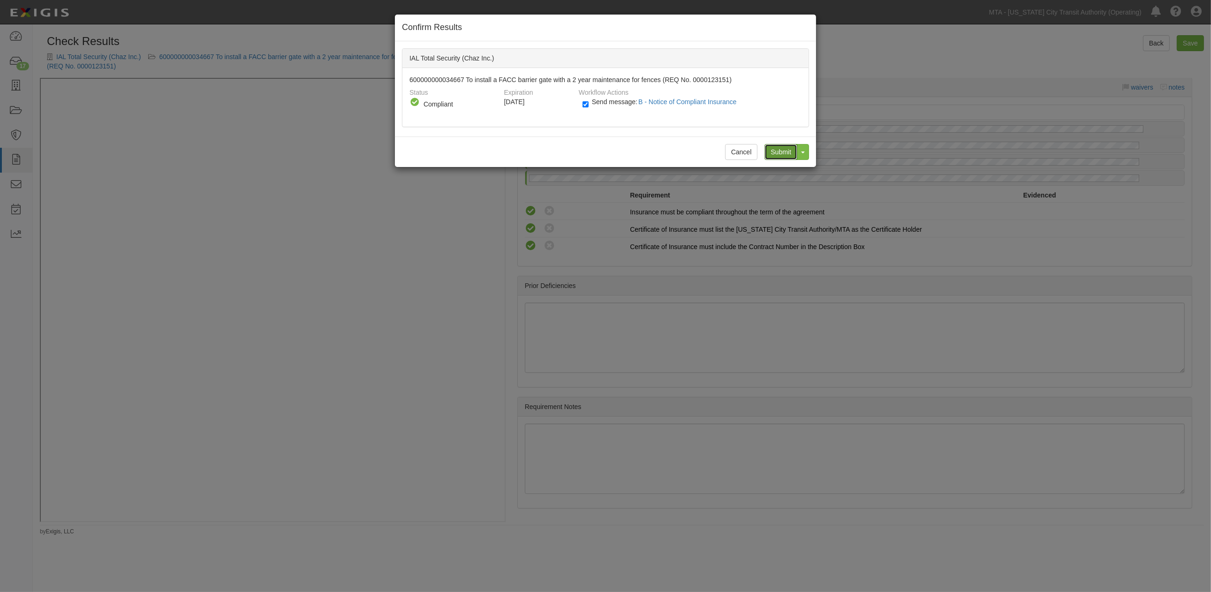
click at [776, 148] on input "Submit" at bounding box center [780, 152] width 33 height 16
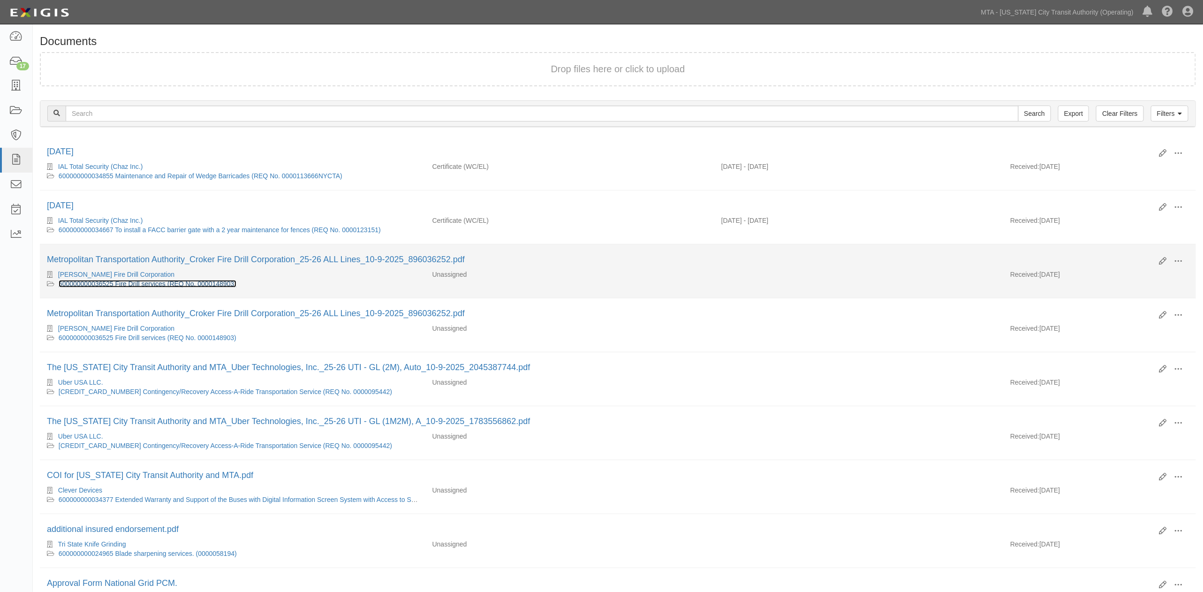
click at [209, 285] on link "600000000036525 Fire Drill services (REQ No. 0000148903)" at bounding box center [148, 284] width 178 height 8
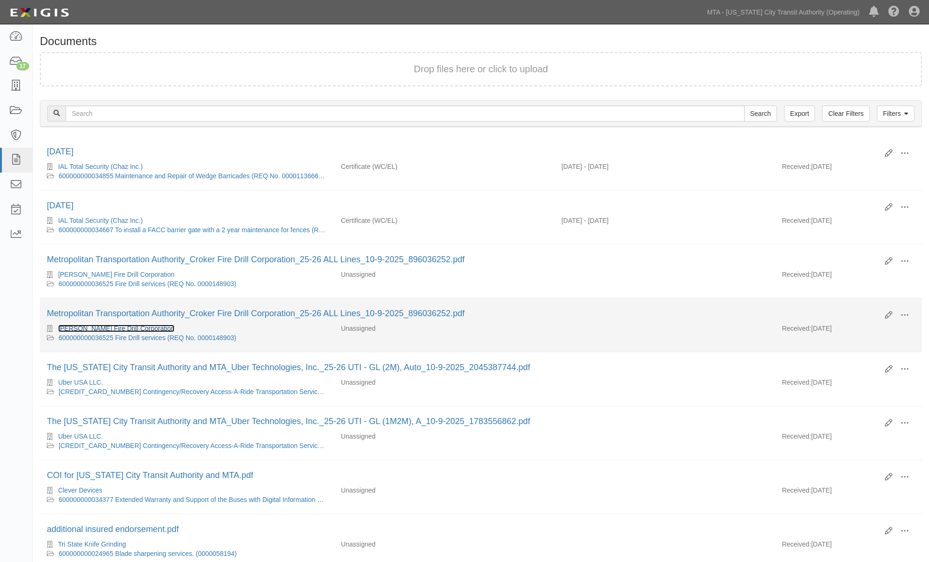
click at [118, 332] on link "[PERSON_NAME] Fire Drill Corporation" at bounding box center [116, 328] width 116 height 8
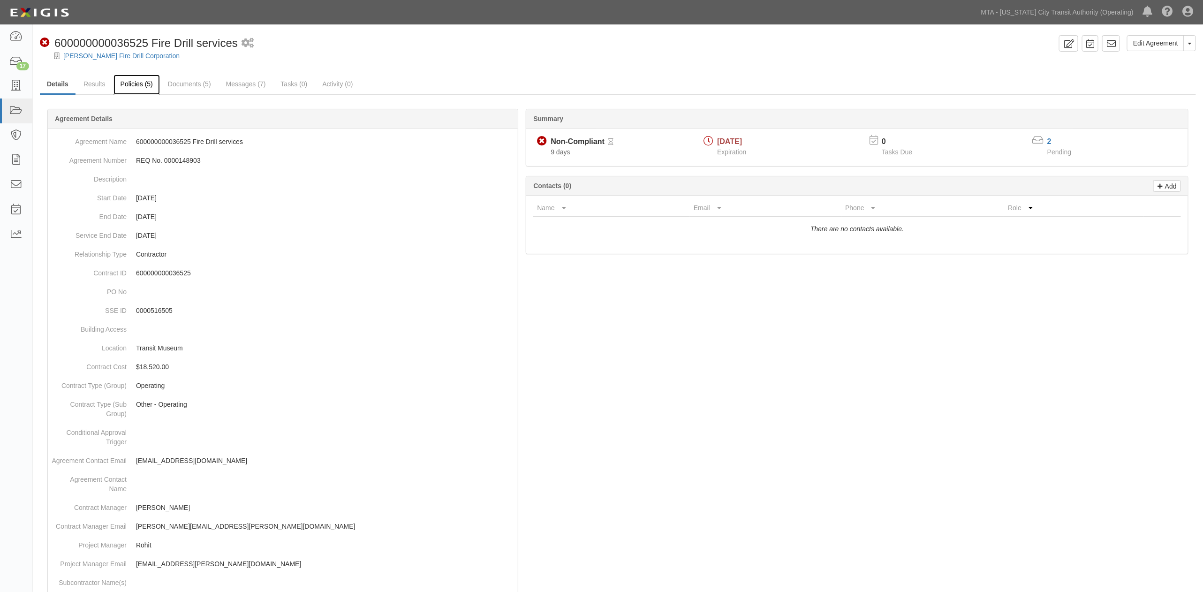
click at [133, 87] on link "Policies (5)" at bounding box center [136, 85] width 46 height 20
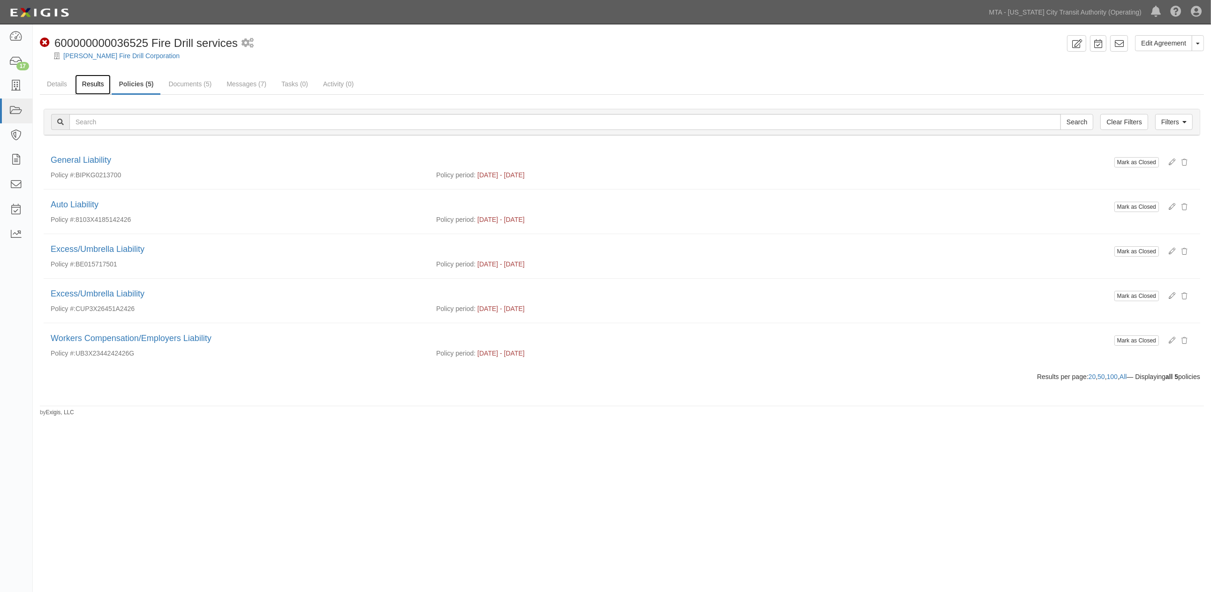
click at [92, 85] on link "Results" at bounding box center [93, 85] width 36 height 20
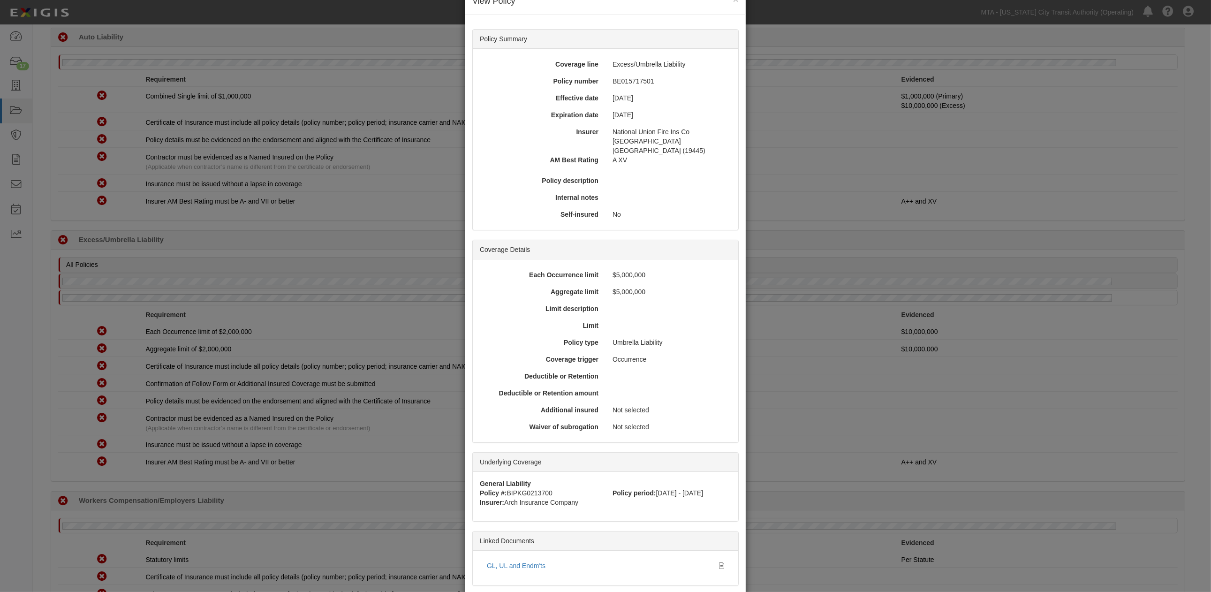
scroll to position [72, 0]
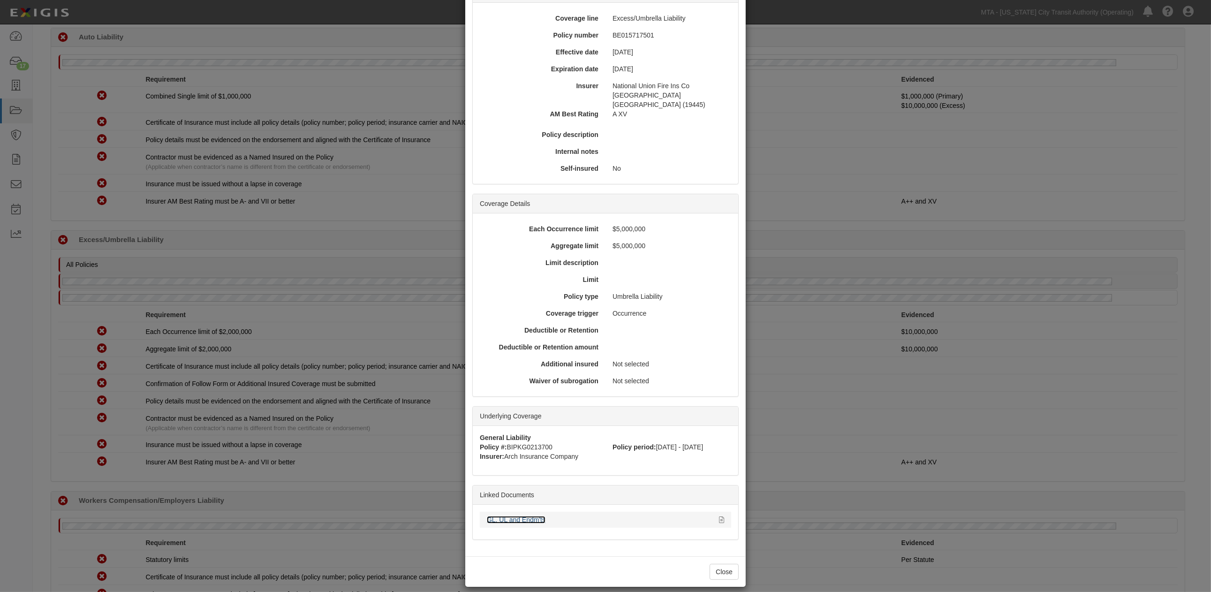
click at [494, 516] on link "GL, UL and Endm'ts" at bounding box center [516, 520] width 59 height 8
drag, startPoint x: 394, startPoint y: 503, endPoint x: 249, endPoint y: 463, distance: 150.7
click at [388, 503] on div "× View Policy Policy Summary Coverage line Excess/Umbrella Liability Policy num…" at bounding box center [605, 296] width 1211 height 592
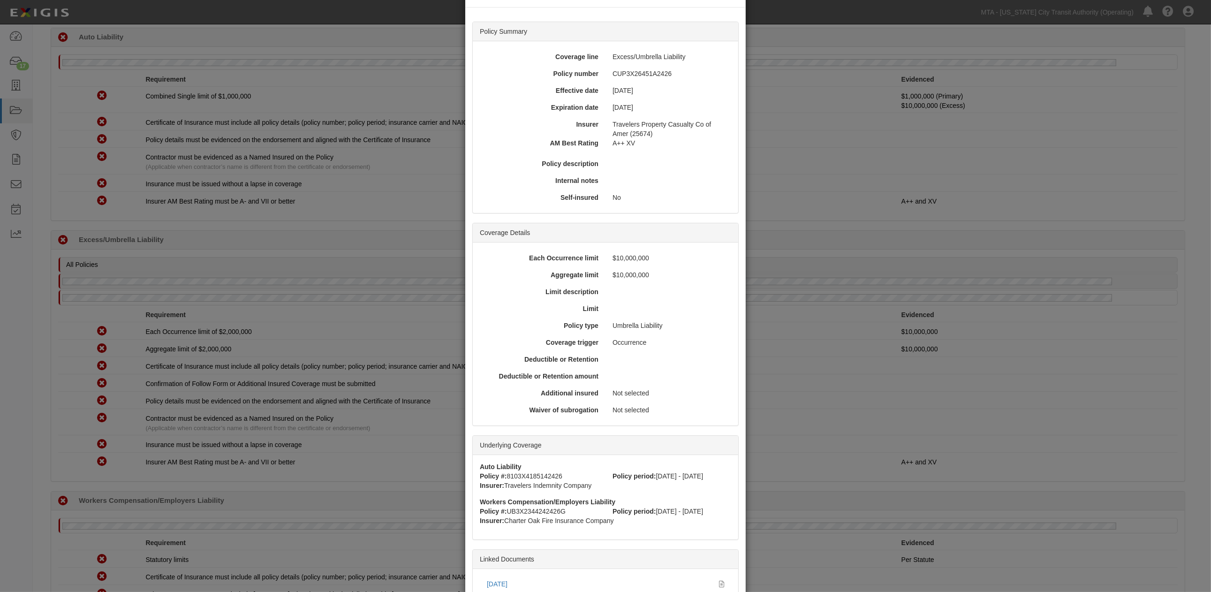
scroll to position [52, 0]
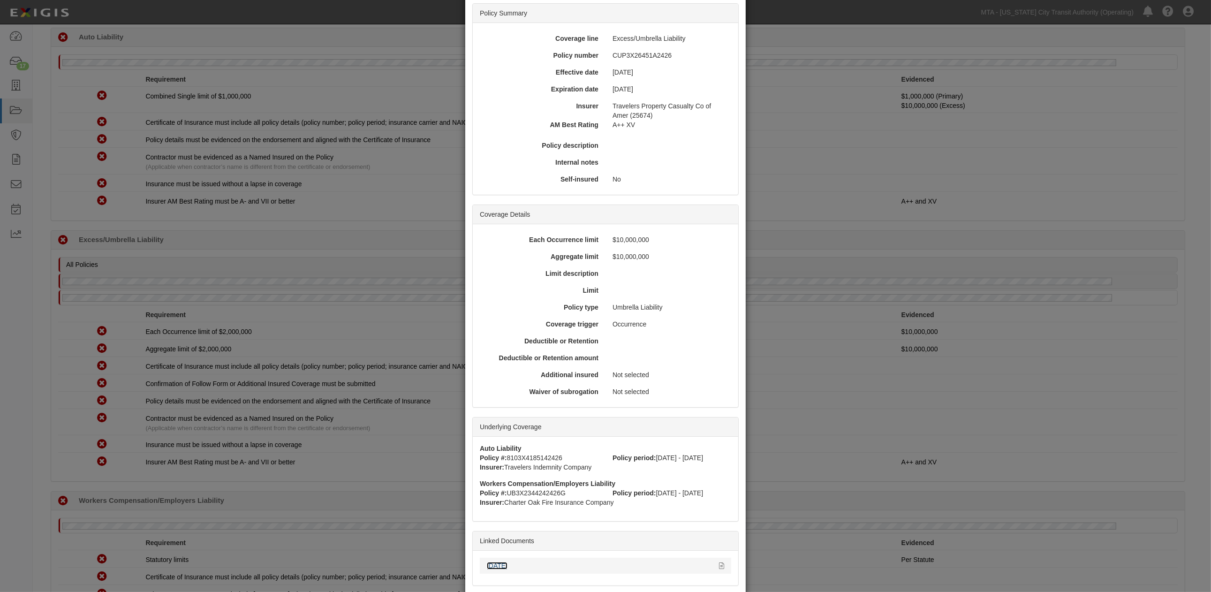
click at [492, 564] on link "10.01.25" at bounding box center [497, 566] width 21 height 8
click at [355, 452] on div "× View Policy Policy Summary Coverage line Excess/Umbrella Liability Policy num…" at bounding box center [605, 296] width 1211 height 592
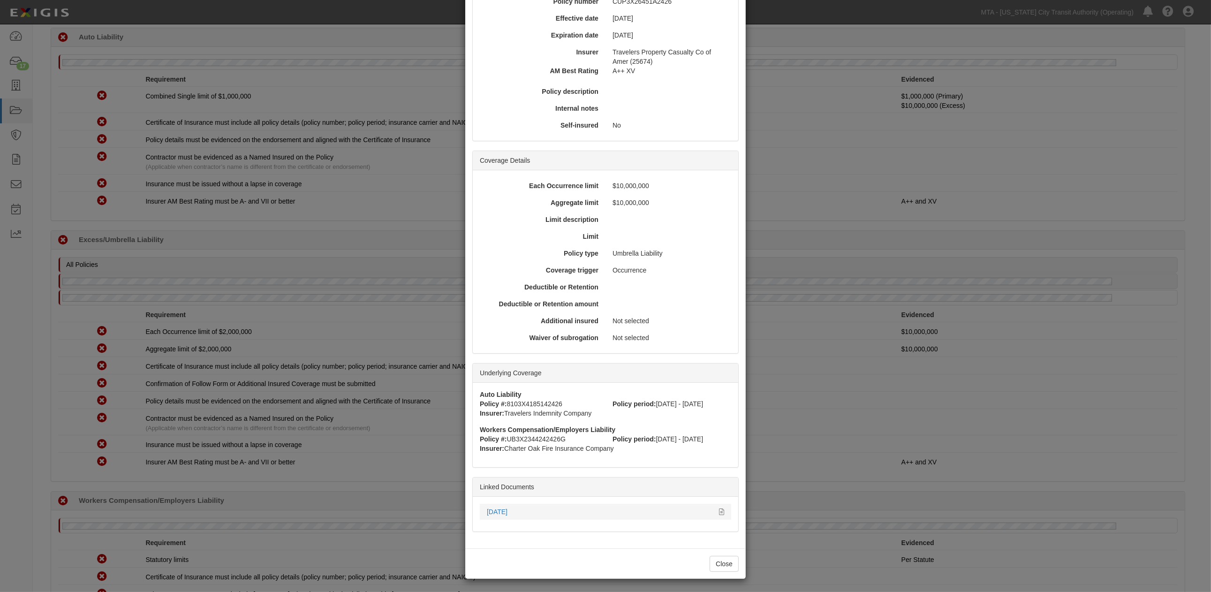
scroll to position [107, 0]
click at [505, 510] on link "[DATE]" at bounding box center [497, 511] width 21 height 8
click at [379, 462] on div "× View Policy Policy Summary Coverage line Excess/Umbrella Liability Policy num…" at bounding box center [605, 296] width 1211 height 592
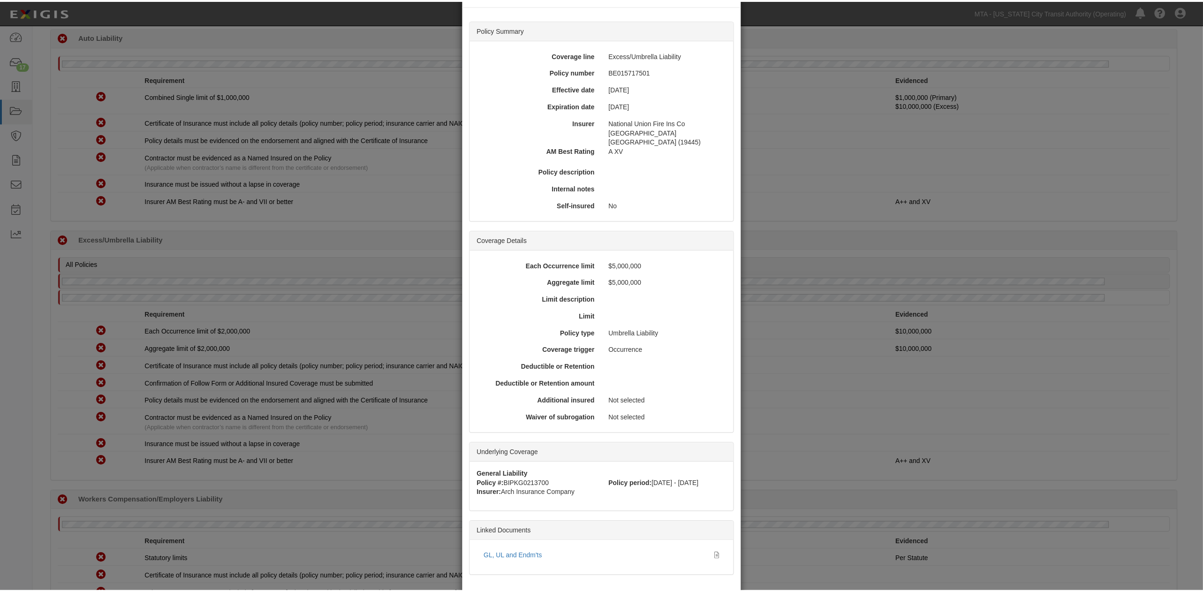
scroll to position [72, 0]
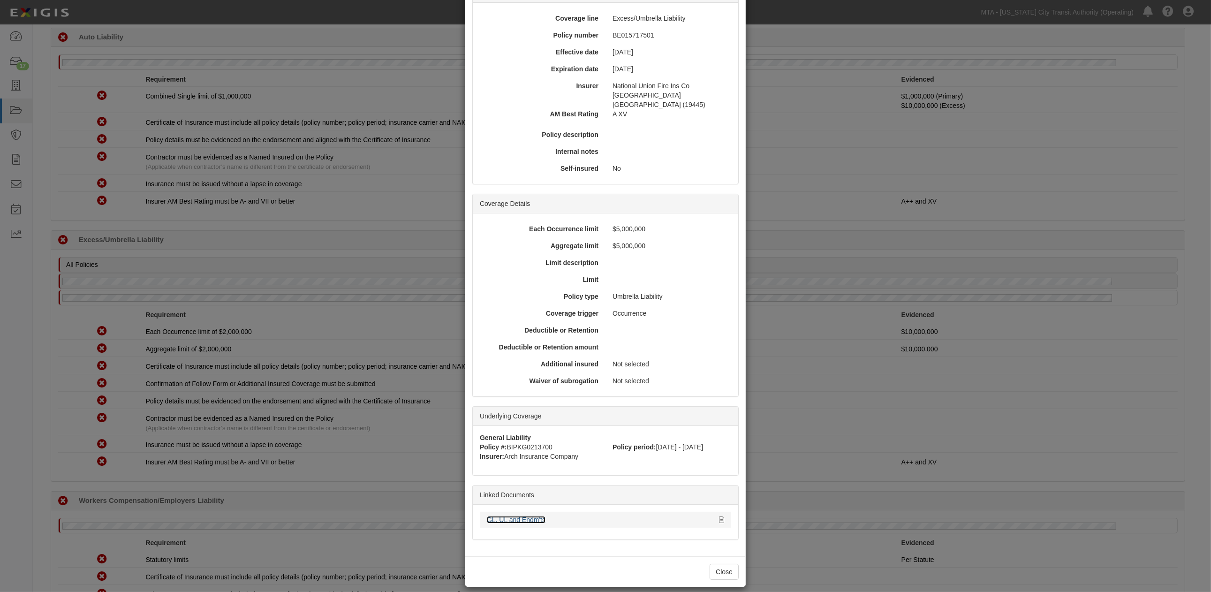
click at [509, 516] on link "GL, UL and Endm'ts" at bounding box center [516, 520] width 59 height 8
click at [806, 435] on div "× View Policy Policy Summary Coverage line Excess/Umbrella Liability Policy num…" at bounding box center [605, 296] width 1211 height 592
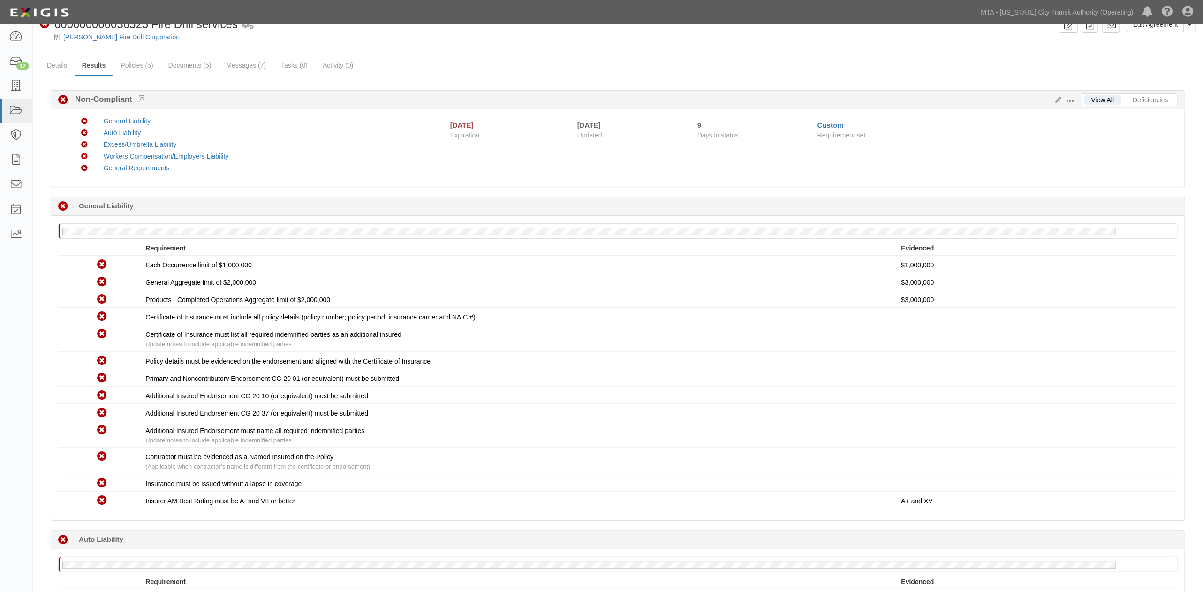
scroll to position [0, 0]
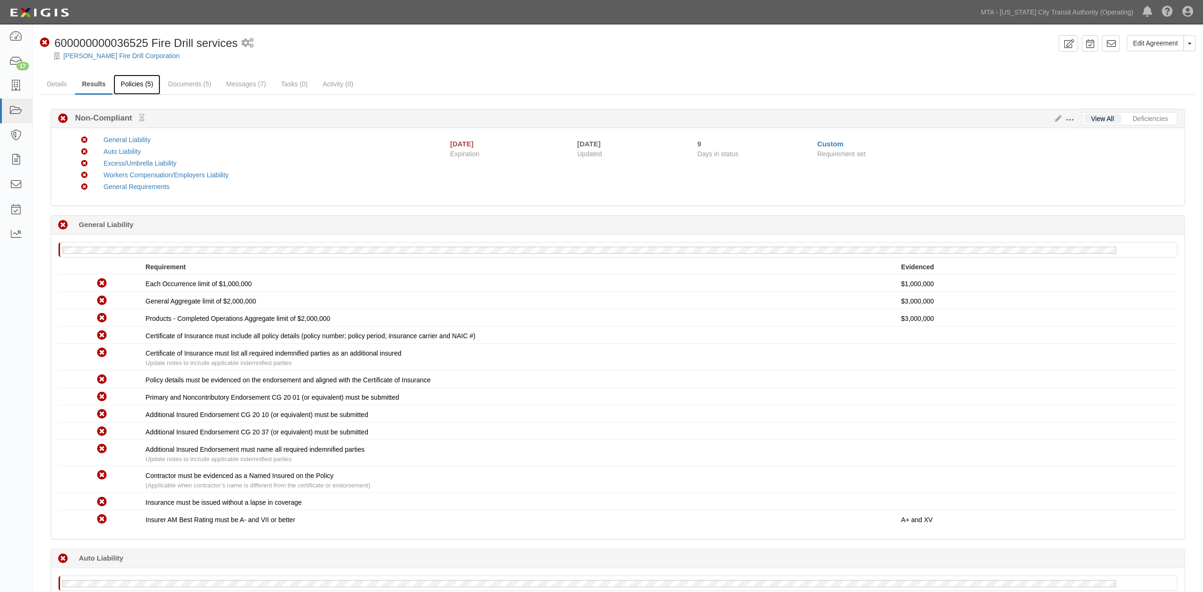
click at [129, 85] on link "Policies (5)" at bounding box center [136, 85] width 46 height 20
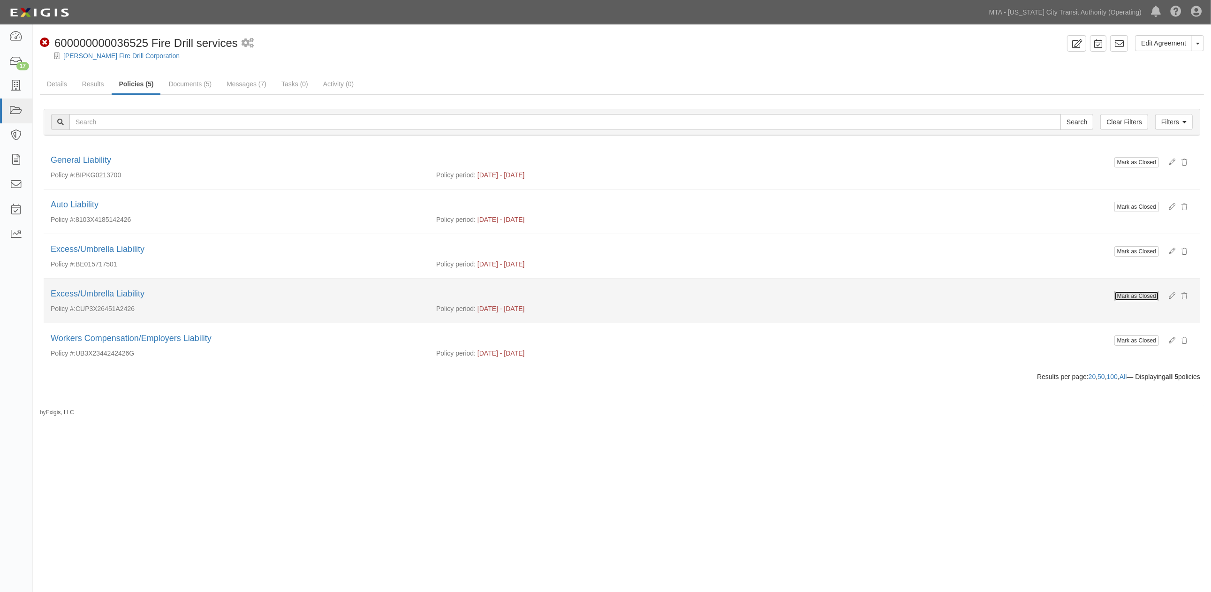
click at [1123, 298] on button "Mark as Closed" at bounding box center [1136, 296] width 45 height 10
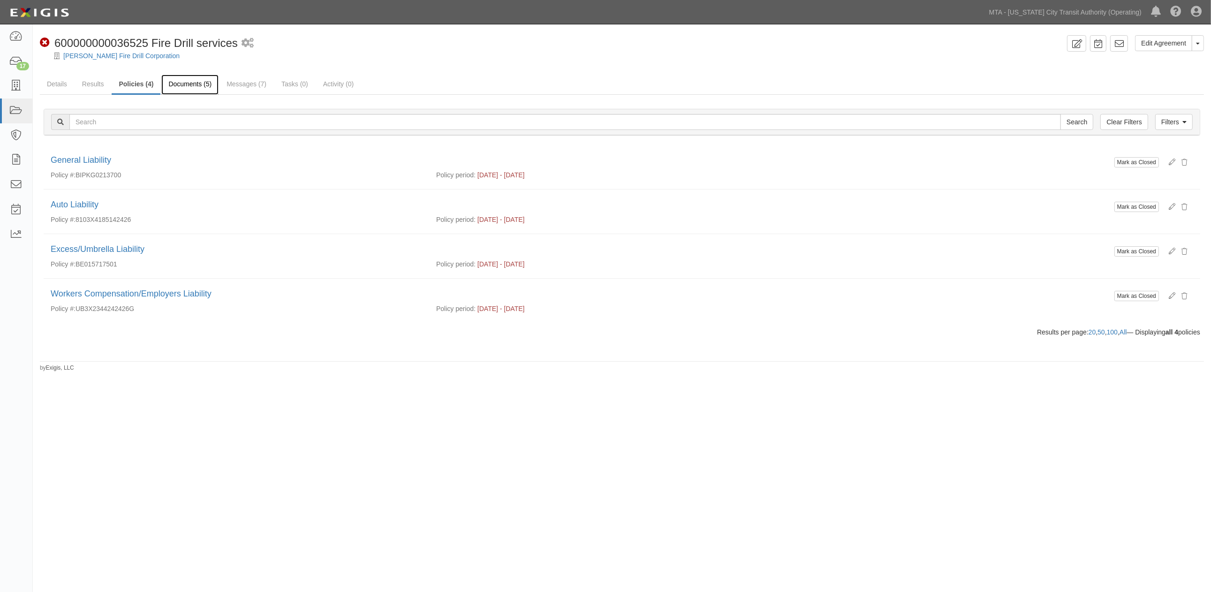
click at [184, 85] on link "Documents (5)" at bounding box center [189, 85] width 57 height 20
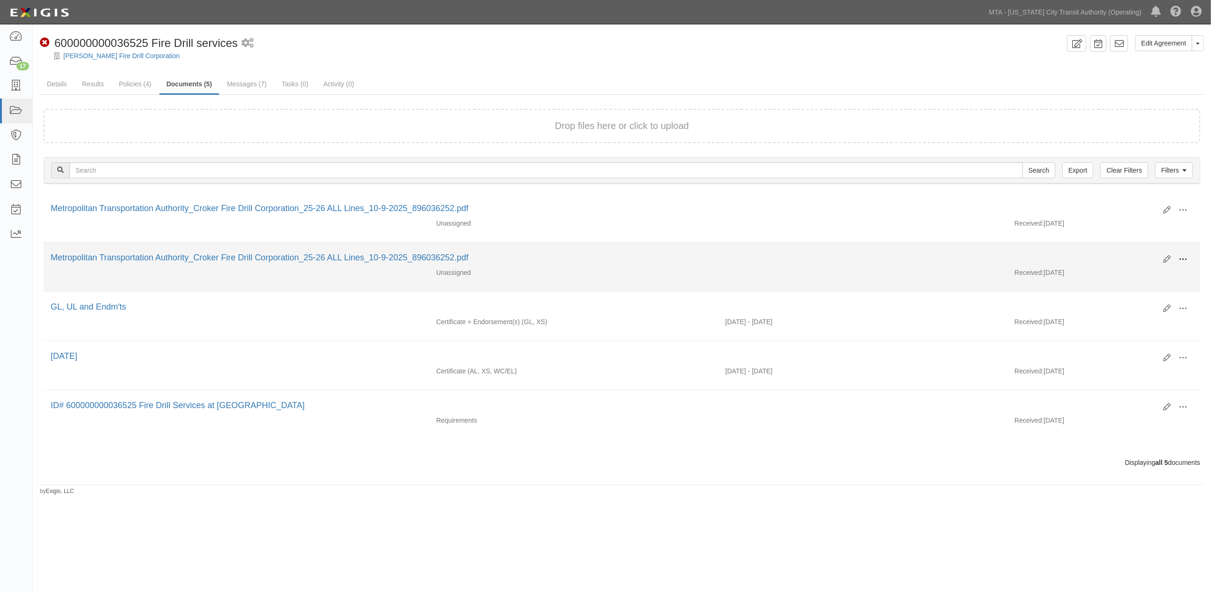
click at [1179, 260] on span at bounding box center [1182, 259] width 8 height 8
click at [1110, 274] on link "View" at bounding box center [1137, 272] width 74 height 17
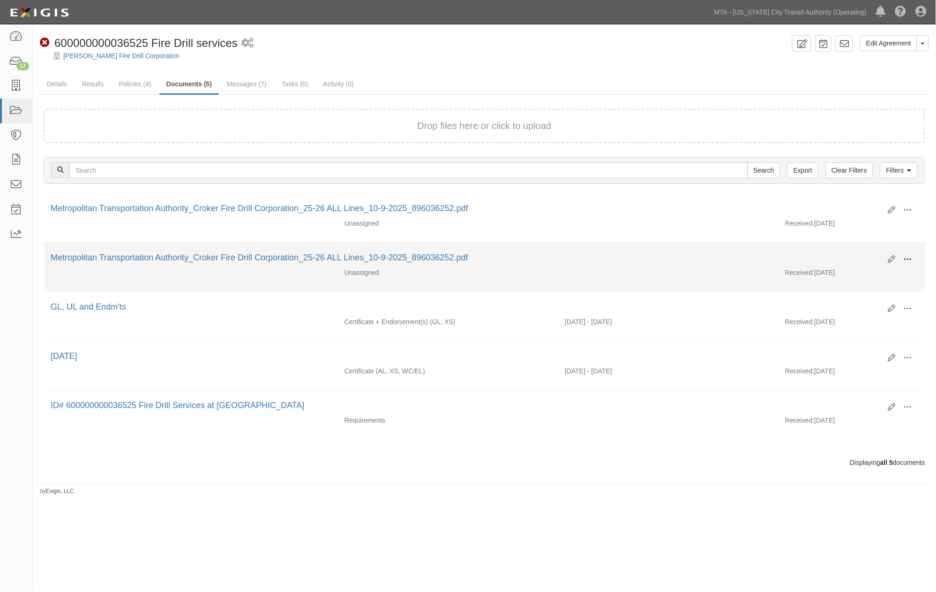
click at [906, 260] on span at bounding box center [908, 259] width 8 height 8
click at [838, 272] on link "View" at bounding box center [863, 272] width 74 height 17
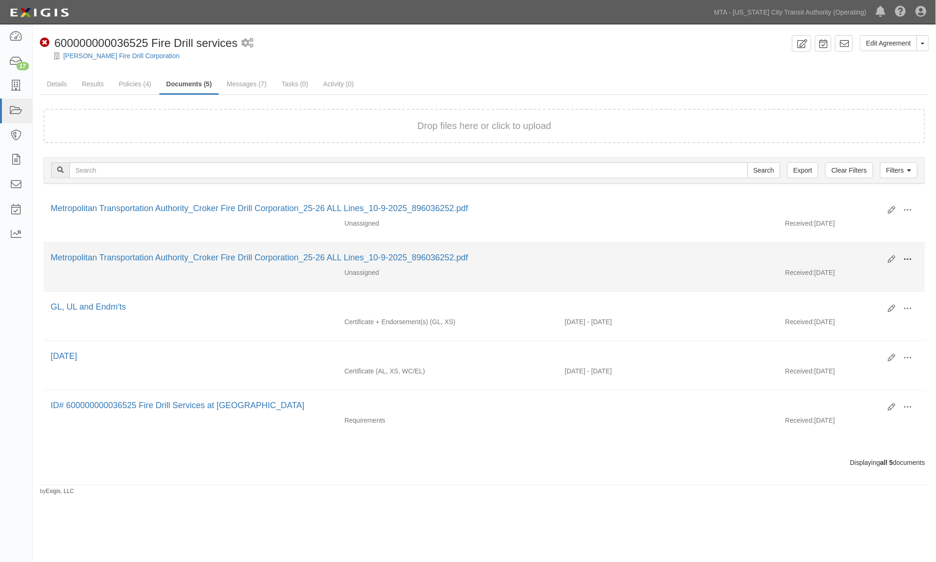
click at [911, 259] on span at bounding box center [908, 259] width 8 height 8
click at [843, 252] on link "Edit" at bounding box center [863, 255] width 74 height 17
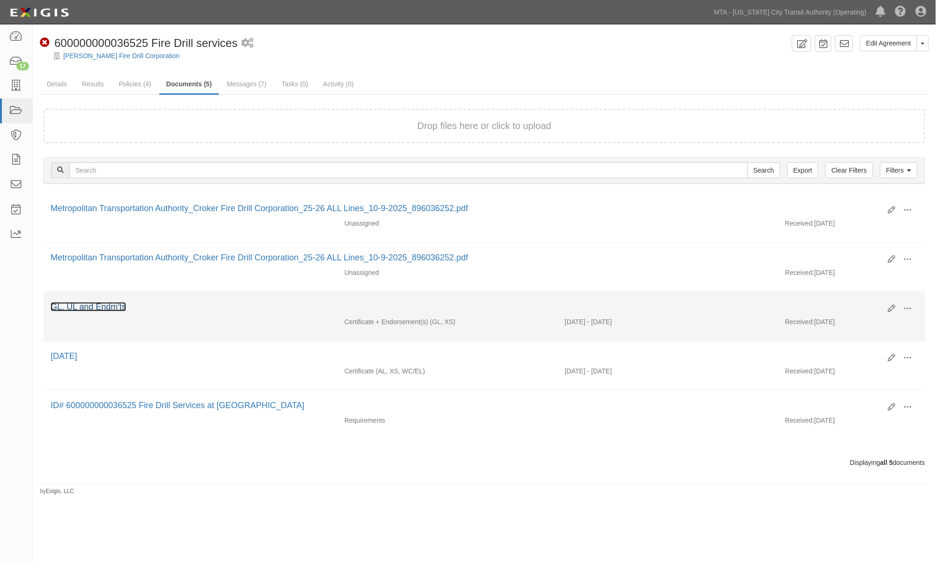
click at [102, 310] on link "GL, UL and Endm'ts" at bounding box center [88, 306] width 75 height 9
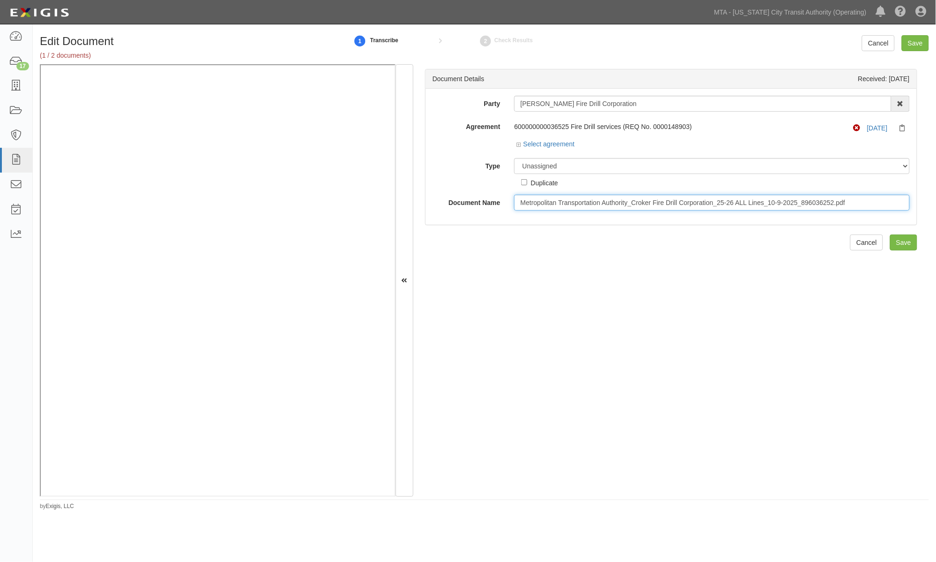
click at [642, 198] on input "Metropolitan Transportation Authority_Croker Fire Drill Corporation_25-26 ALL L…" at bounding box center [712, 203] width 396 height 16
type input "MTA Police"
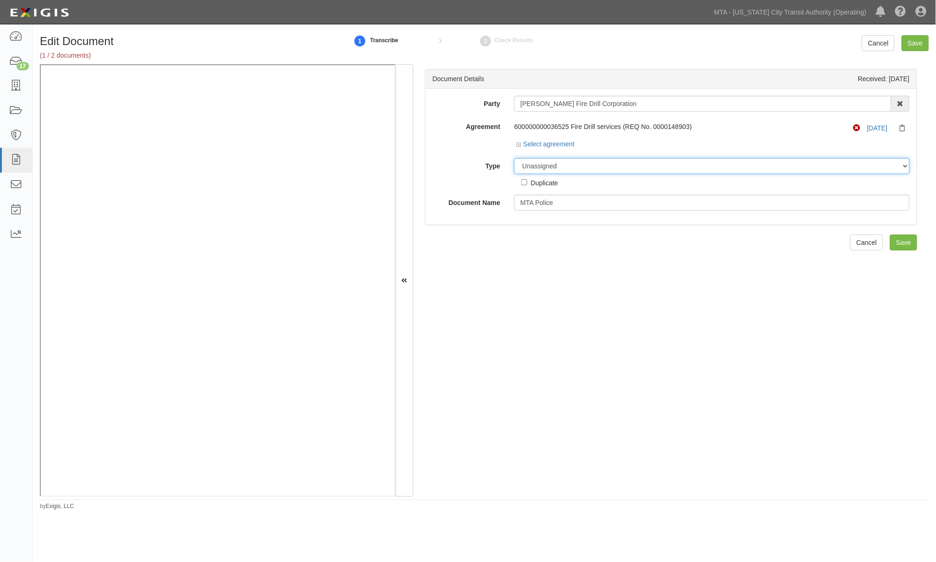
click at [652, 171] on select "Unassigned Binder Cancellation Notice Certificate Contract Endorsement Insuranc…" at bounding box center [712, 166] width 396 height 16
select select "OtherDetail"
click at [514, 158] on select "Unassigned Binder Cancellation Notice Certificate Contract Endorsement Insuranc…" at bounding box center [712, 166] width 396 height 16
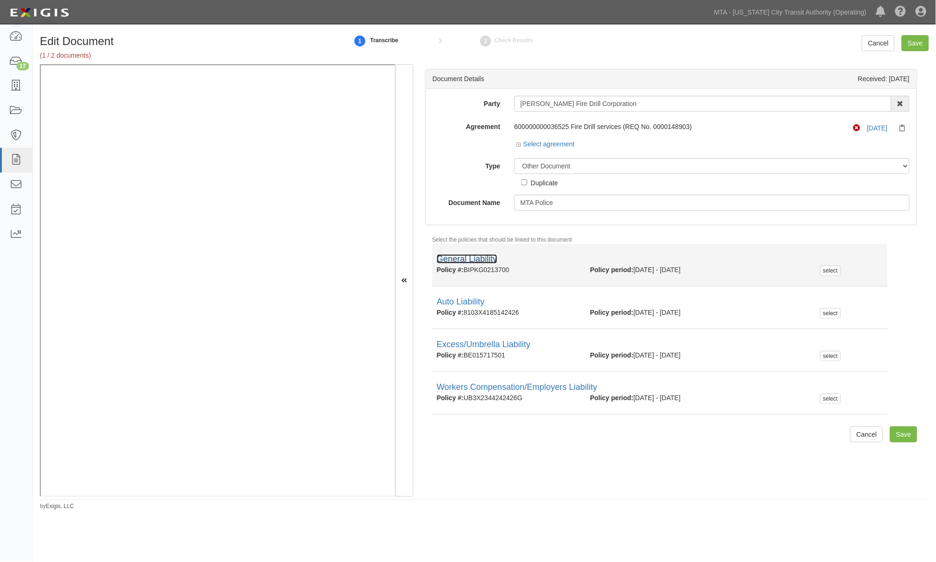
click at [460, 259] on link "General Liability" at bounding box center [467, 258] width 60 height 9
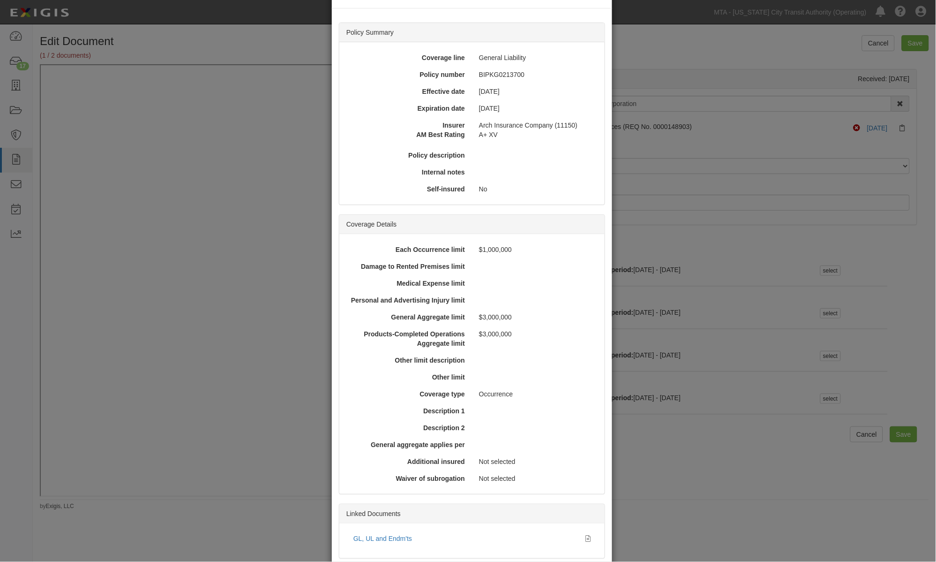
scroll to position [90, 0]
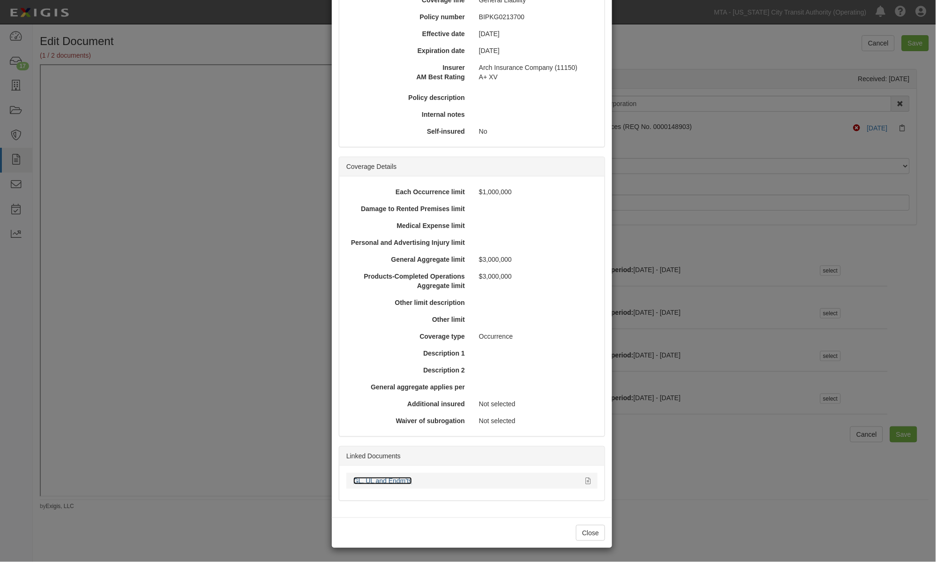
click at [386, 481] on link "GL, UL and Endm'ts" at bounding box center [383, 481] width 59 height 8
click at [775, 301] on div "× View Policy Policy Summary Coverage line General Liability Policy number BIPK…" at bounding box center [468, 281] width 936 height 562
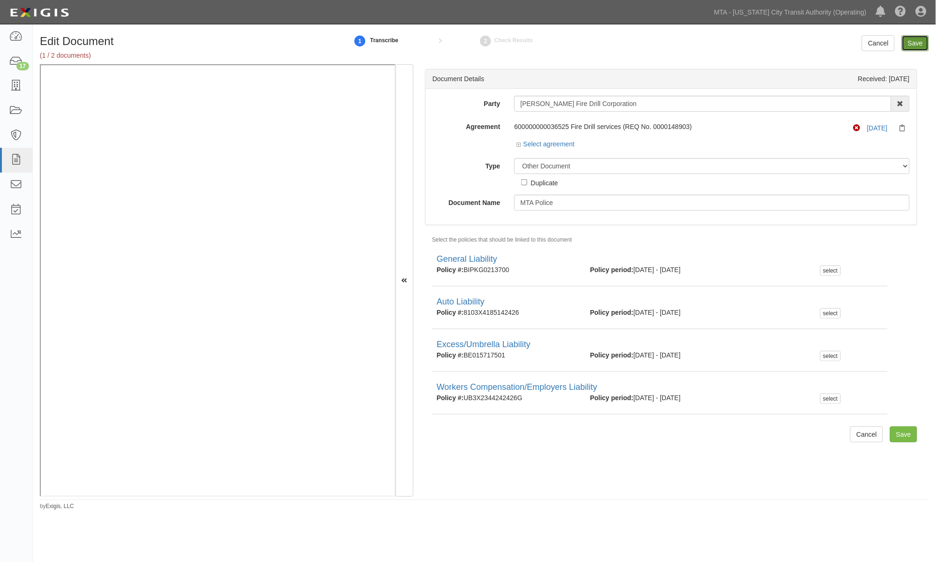
click at [917, 43] on input "Save" at bounding box center [915, 43] width 27 height 16
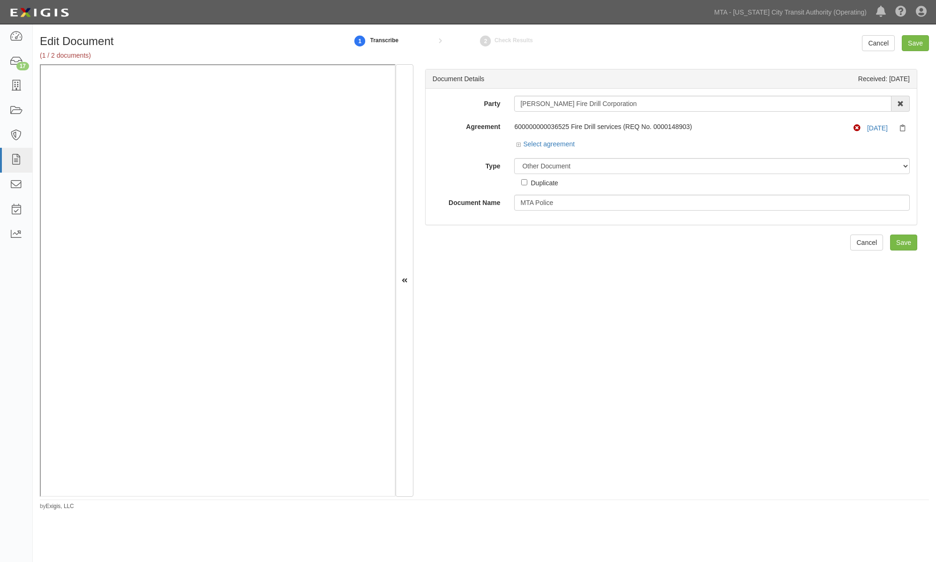
select select "OtherDetail"
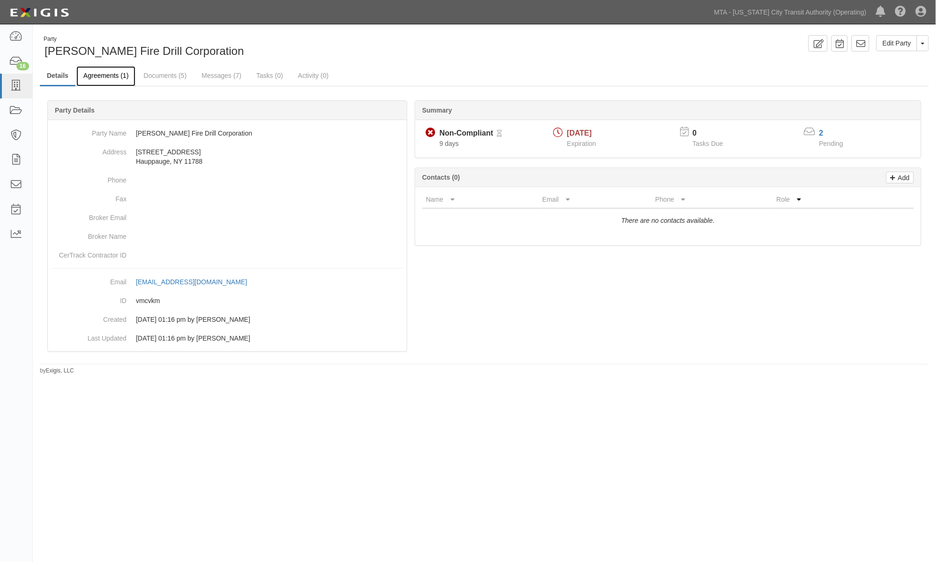
click at [115, 75] on link "Agreements (1)" at bounding box center [105, 76] width 59 height 20
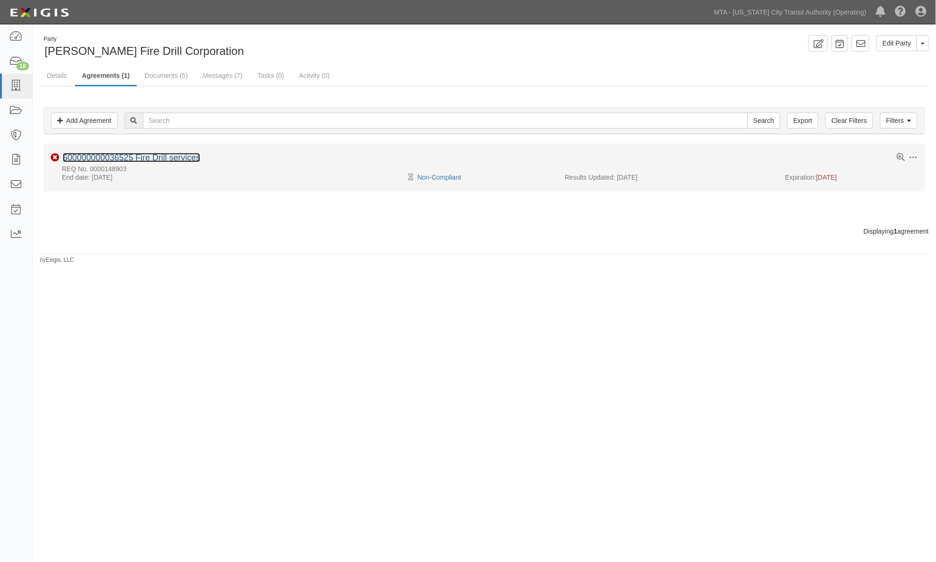
click at [143, 157] on link "600000000036525 Fire Drill services" at bounding box center [131, 157] width 137 height 9
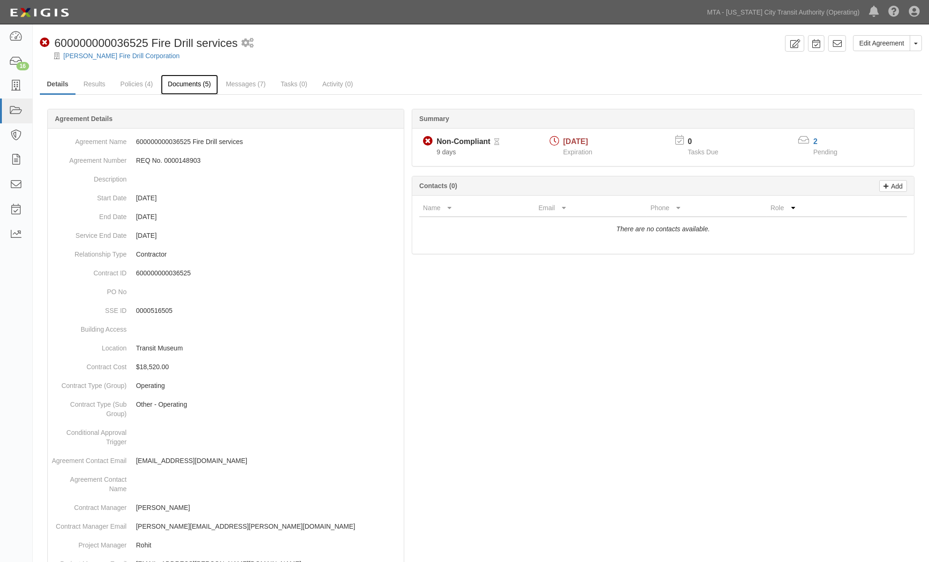
click at [185, 87] on link "Documents (5)" at bounding box center [189, 85] width 57 height 20
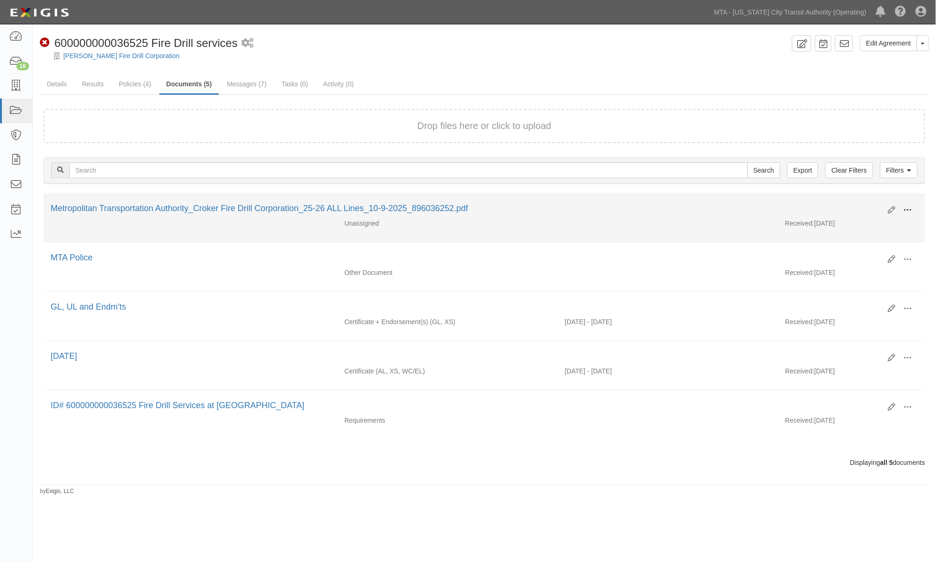
click at [912, 206] on span at bounding box center [908, 210] width 8 height 8
click at [843, 256] on link "Archive" at bounding box center [863, 258] width 74 height 17
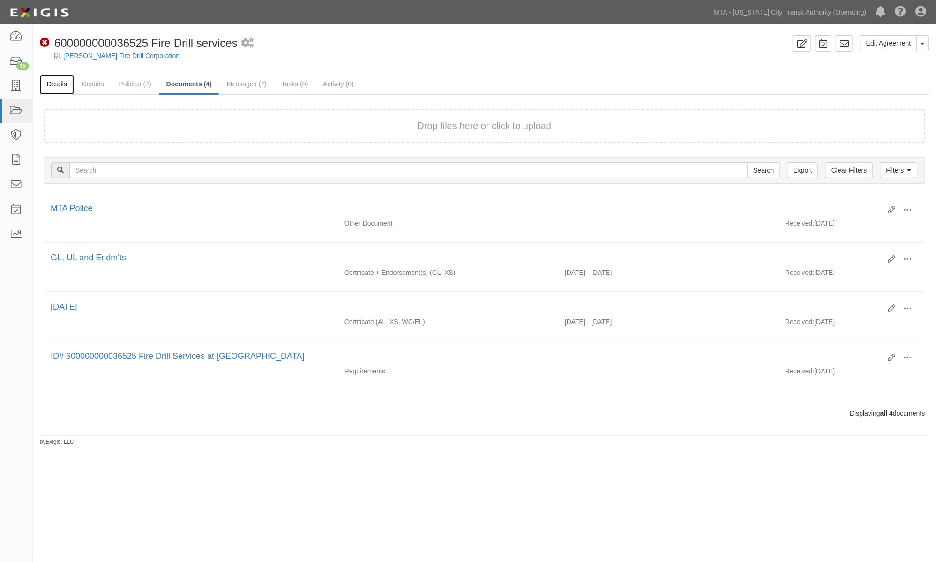
click at [58, 82] on link "Details" at bounding box center [57, 85] width 34 height 20
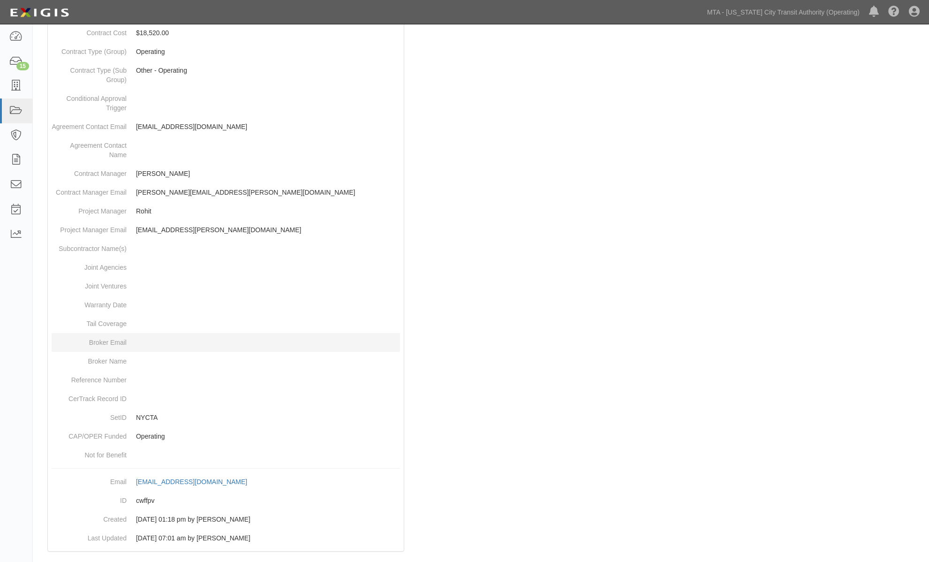
scroll to position [346, 0]
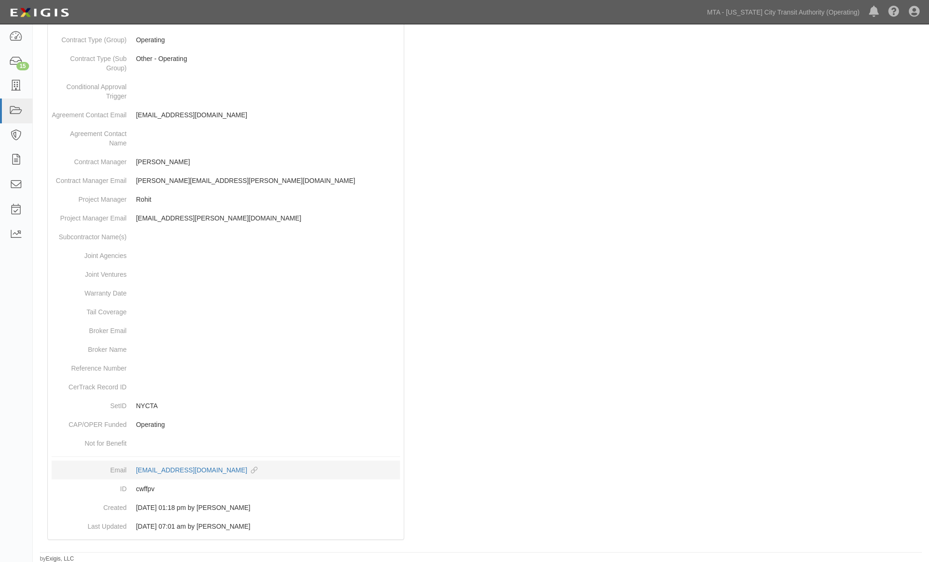
drag, startPoint x: 133, startPoint y: 470, endPoint x: 247, endPoint y: 475, distance: 114.5
click at [247, 475] on dd "agreement-cwffpv@mtato.complianz.com copy to clipboard" at bounding box center [226, 469] width 348 height 19
copy div "agreement-cwffpv@mtato.complianz.com"
click at [15, 286] on div "Dashboard 15 Inbox Parties Agreements Coverages Documents Messages Tasks Reports" at bounding box center [16, 292] width 33 height 537
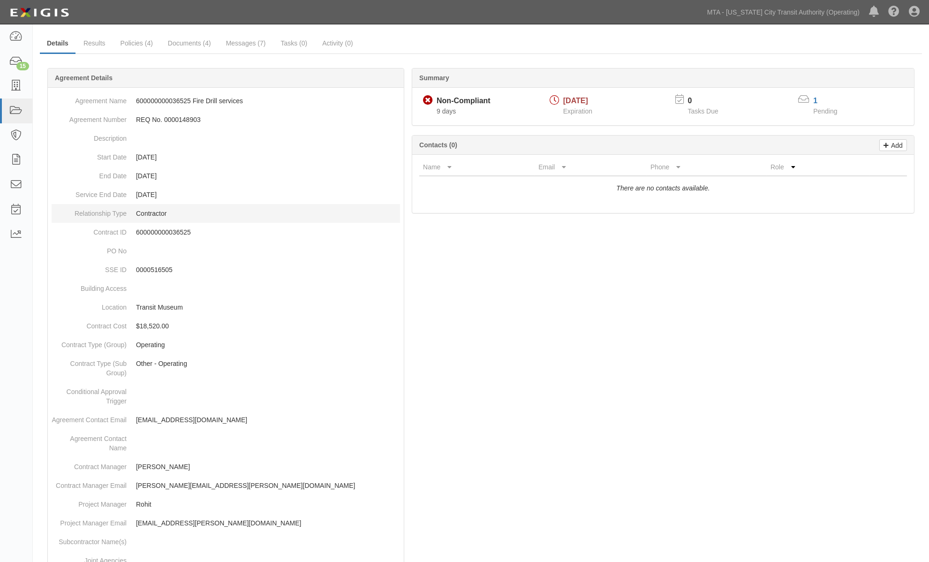
scroll to position [0, 0]
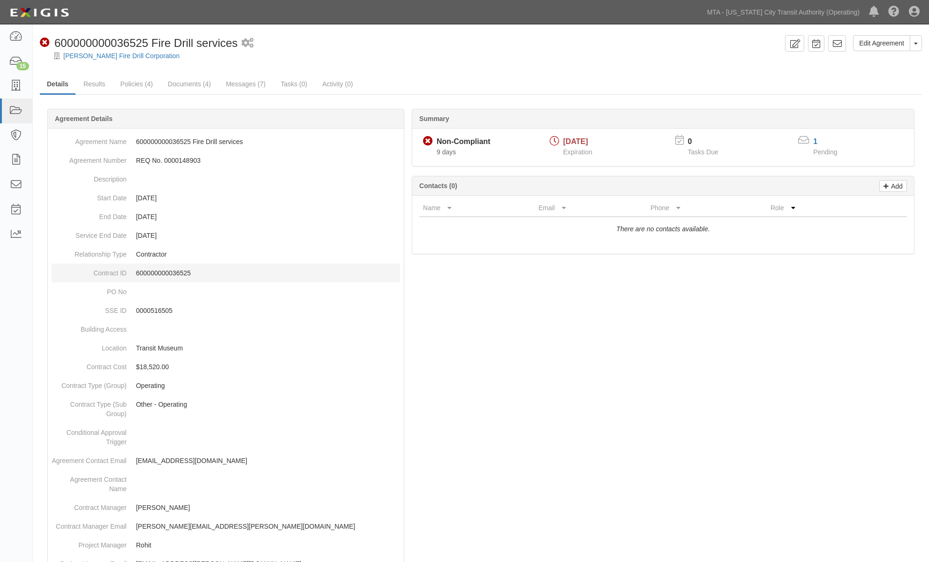
click at [170, 273] on p "600000000036525" at bounding box center [268, 272] width 264 height 9
copy p "600000000036525"
click at [260, 143] on dd "600000000036525 Fire Drill services" at bounding box center [226, 141] width 348 height 19
drag, startPoint x: 263, startPoint y: 142, endPoint x: 193, endPoint y: 141, distance: 70.3
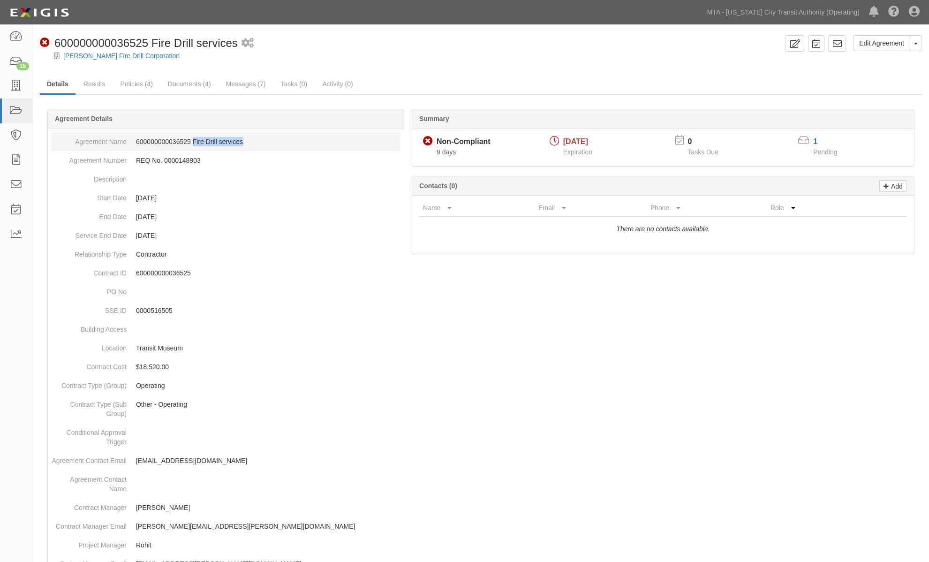
click at [193, 141] on dd "600000000036525 Fire Drill services" at bounding box center [226, 141] width 348 height 19
copy dd "Fire Drill services"
click at [256, 87] on link "Messages (7)" at bounding box center [246, 85] width 54 height 20
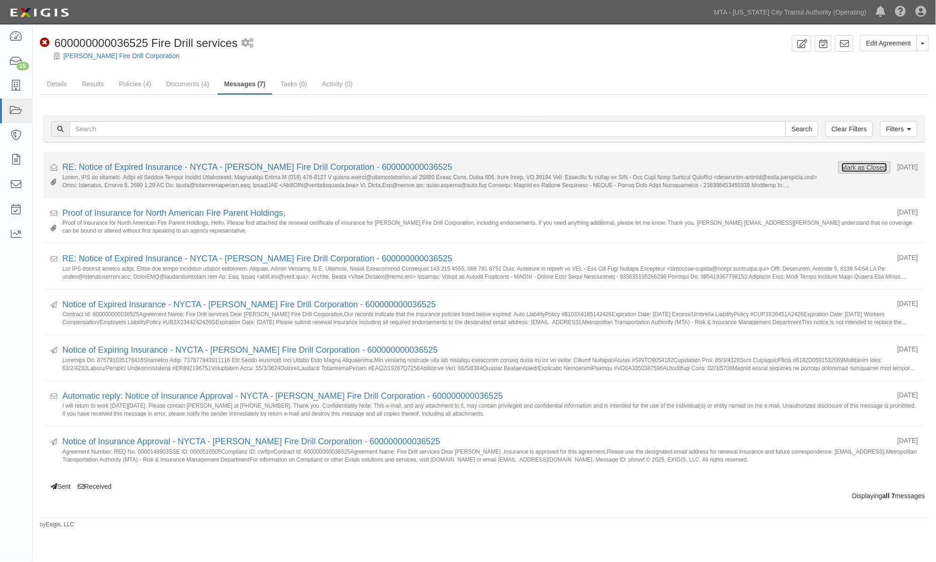
click at [859, 166] on button "Mark as Closed" at bounding box center [865, 167] width 46 height 10
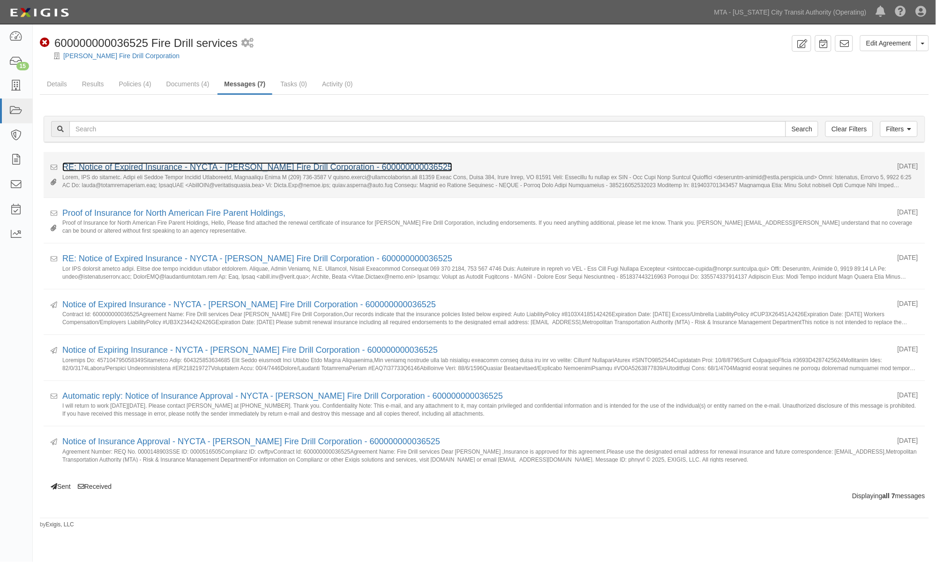
drag, startPoint x: 0, startPoint y: 0, endPoint x: 221, endPoint y: 170, distance: 278.8
click at [221, 170] on link "RE: Notice of Expired Insurance - NYCTA - [PERSON_NAME] Fire Drill Corporation …" at bounding box center [257, 166] width 390 height 9
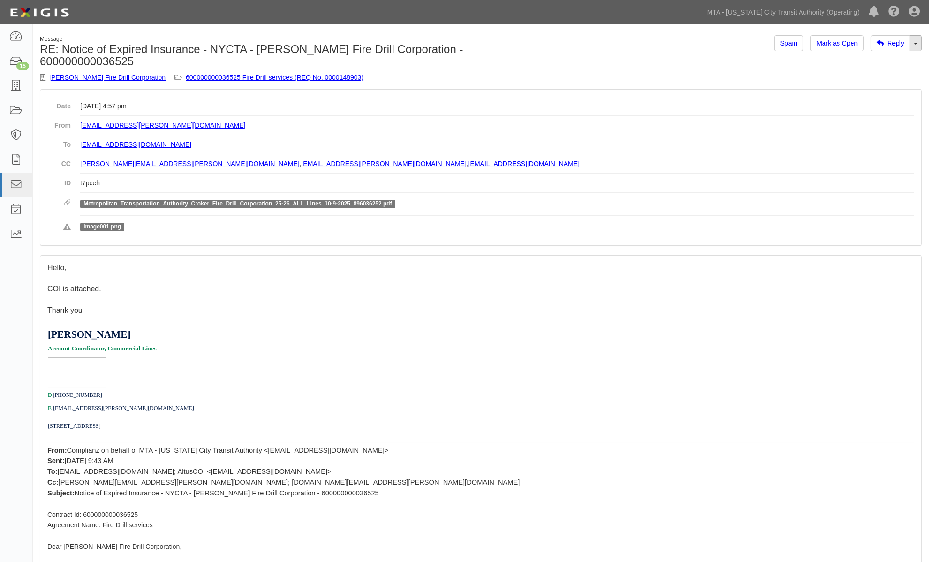
click at [915, 44] on span at bounding box center [916, 44] width 4 height 2
click at [892, 58] on link "Reply All" at bounding box center [884, 61] width 74 height 12
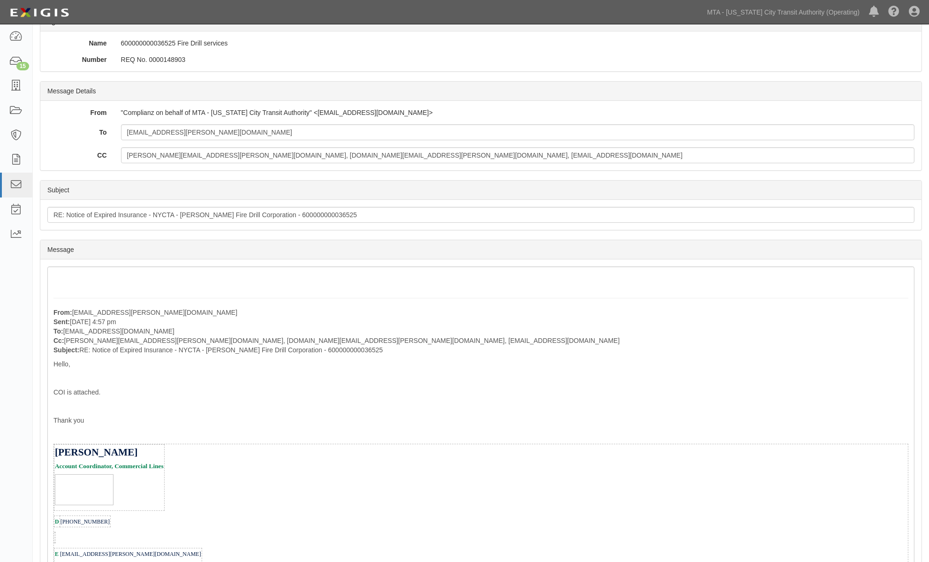
scroll to position [156, 0]
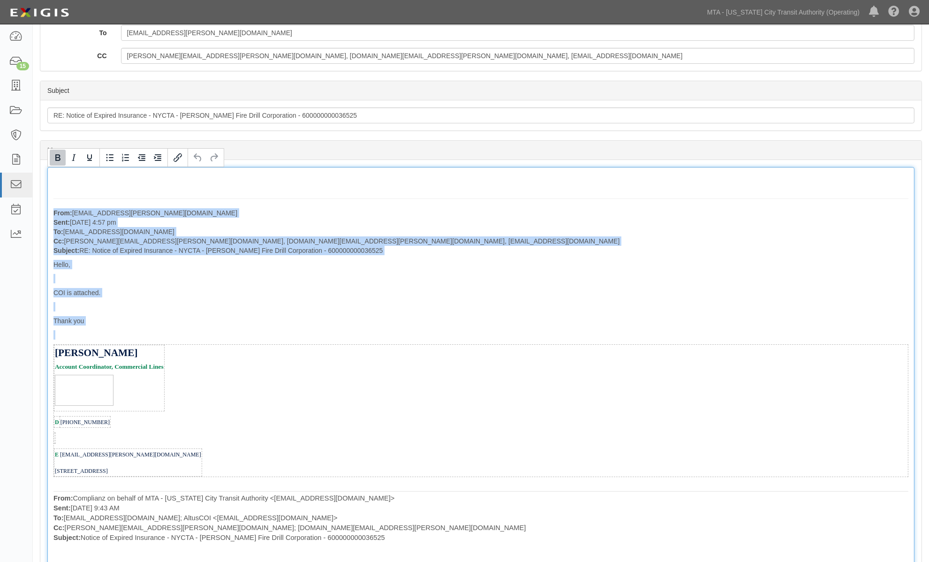
drag, startPoint x: 96, startPoint y: 327, endPoint x: 52, endPoint y: 215, distance: 120.9
click at [52, 215] on div "From: [EMAIL_ADDRESS][PERSON_NAME][DOMAIN_NAME] Sent: [DATE] 4:57 pm To: [EMAIL…" at bounding box center [480, 520] width 867 height 707
copy div "From: [EMAIL_ADDRESS][PERSON_NAME][DOMAIN_NAME] Sent: [DATE] 4:57 pm To: [EMAIL…"
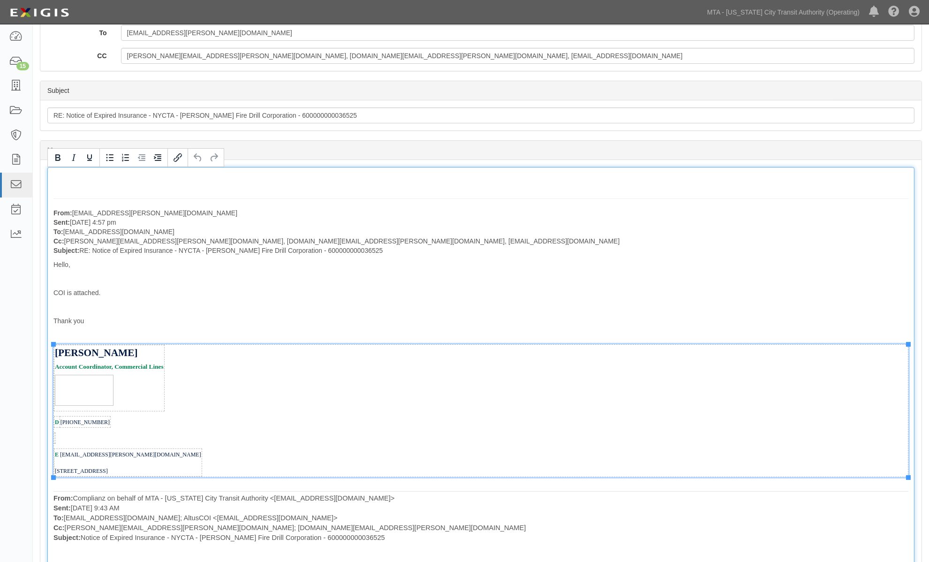
click at [226, 423] on div "Lauren Lawson Account Coordinator, Commercial Lines D (314) 594-2312 E lauren.l…" at bounding box center [481, 411] width 854 height 132
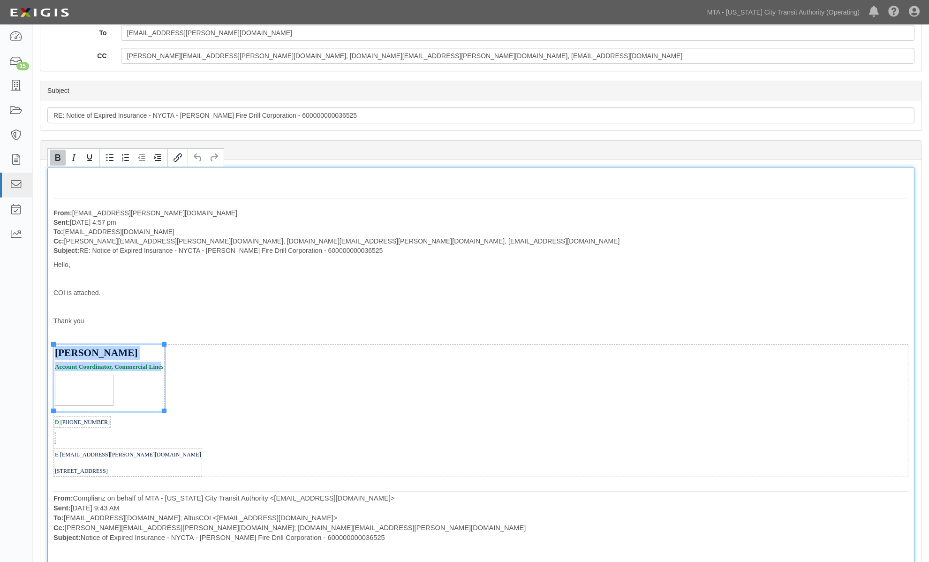
drag, startPoint x: 54, startPoint y: 349, endPoint x: 161, endPoint y: 366, distance: 107.7
click at [161, 366] on td "Lauren Lawson Account Coordinator, Commercial Lines" at bounding box center [109, 378] width 110 height 66
copy td "Lauren Lawson Account Coordinator, Commercial Line"
click at [93, 423] on span "(314) 594-2312" at bounding box center [84, 422] width 49 height 7
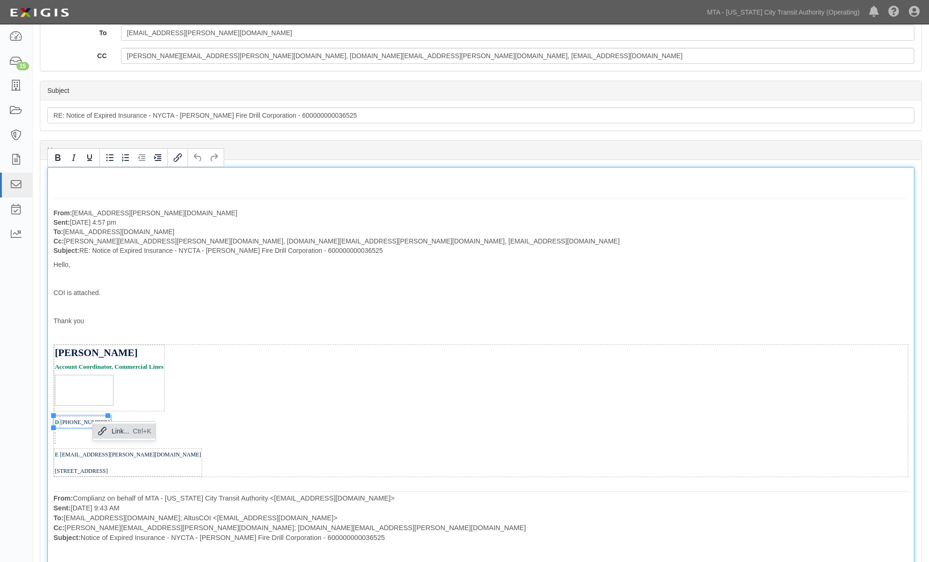
click at [226, 443] on div "Lauren Lawson Account Coordinator, Commercial Lines D (314) 594-2312 E lauren.l…" at bounding box center [481, 411] width 854 height 132
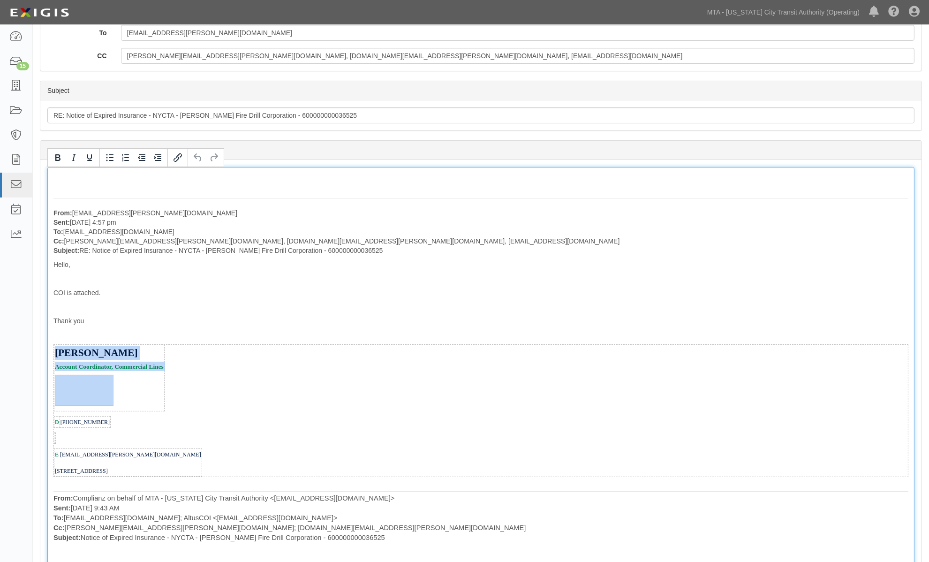
drag, startPoint x: 110, startPoint y: 425, endPoint x: 51, endPoint y: 420, distance: 59.3
click at [51, 420] on div "From: lauren.lawson@assuredpartners.com Sent: October 09, 2025 at 4:57 pm To: a…" at bounding box center [480, 520] width 867 height 707
drag, startPoint x: 225, startPoint y: 468, endPoint x: 51, endPoint y: 350, distance: 210.4
click at [51, 350] on div "From: lauren.lawson@assuredpartners.com Sent: October 09, 2025 at 4:57 pm To: a…" at bounding box center [480, 520] width 867 height 707
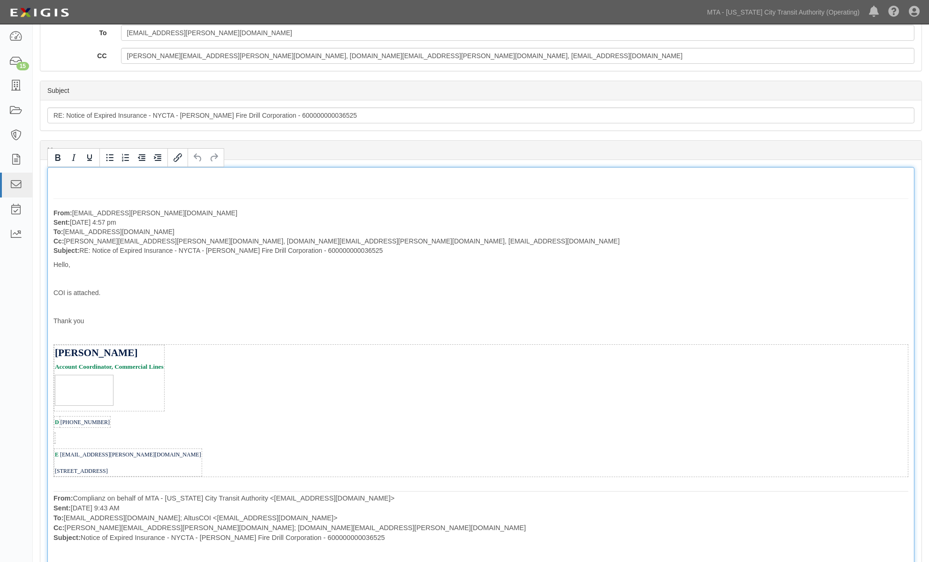
copy tbody "Lauren Lawson Account Coordinator, Commercial Lines D (314) 594-2312 E lauren.l…"
click at [330, 473] on div "Lauren Lawson Account Coordinator, Commercial Lines D (314) 594-2312 E lauren.l…" at bounding box center [481, 411] width 854 height 132
drag, startPoint x: 54, startPoint y: 453, endPoint x: 226, endPoint y: 469, distance: 172.9
click at [226, 469] on div "Lauren Lawson Account Coordinator, Commercial Lines D (314) 594-2312 E lauren.l…" at bounding box center [481, 411] width 854 height 132
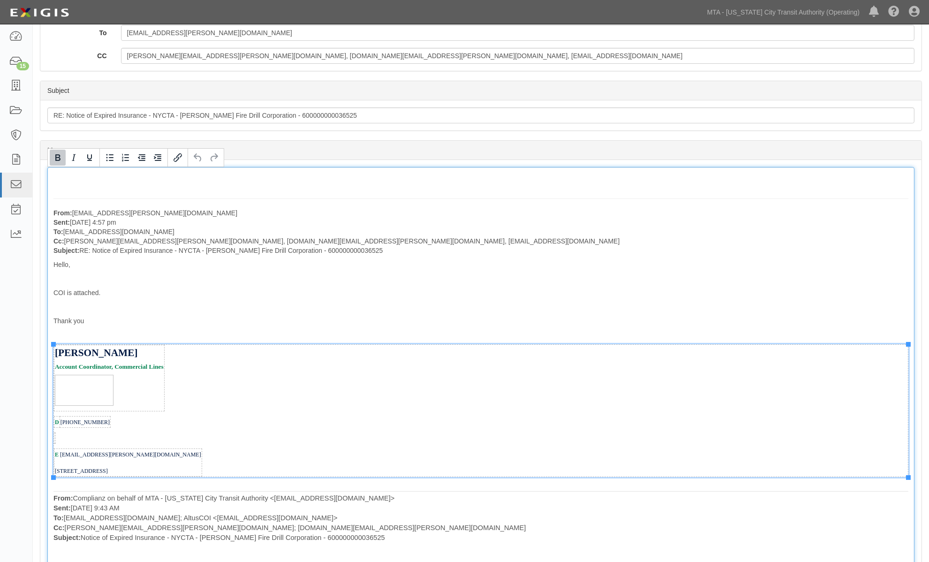
copy tbody
click at [85, 423] on span "(314) 594-2312" at bounding box center [84, 422] width 49 height 7
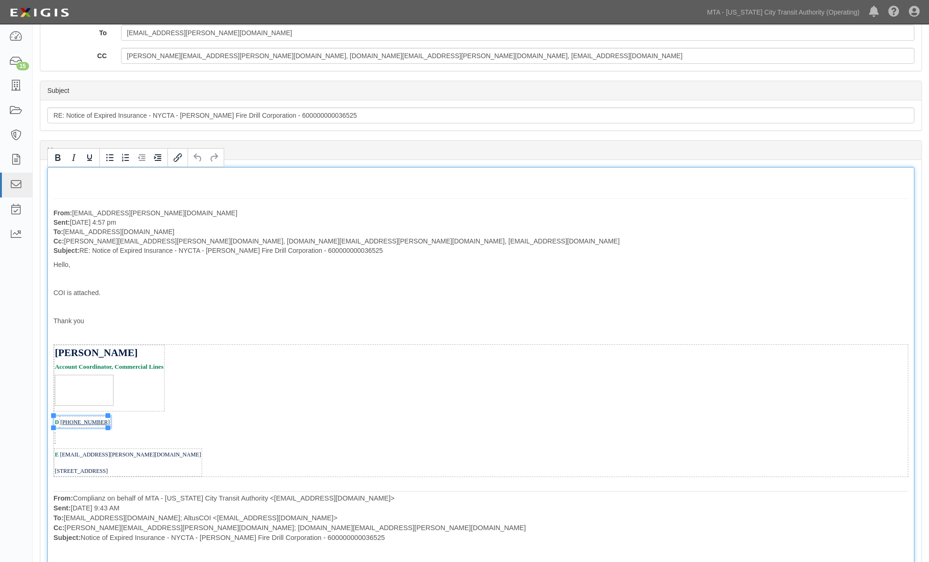
click at [85, 423] on span "(314) 594-2312" at bounding box center [84, 422] width 49 height 7
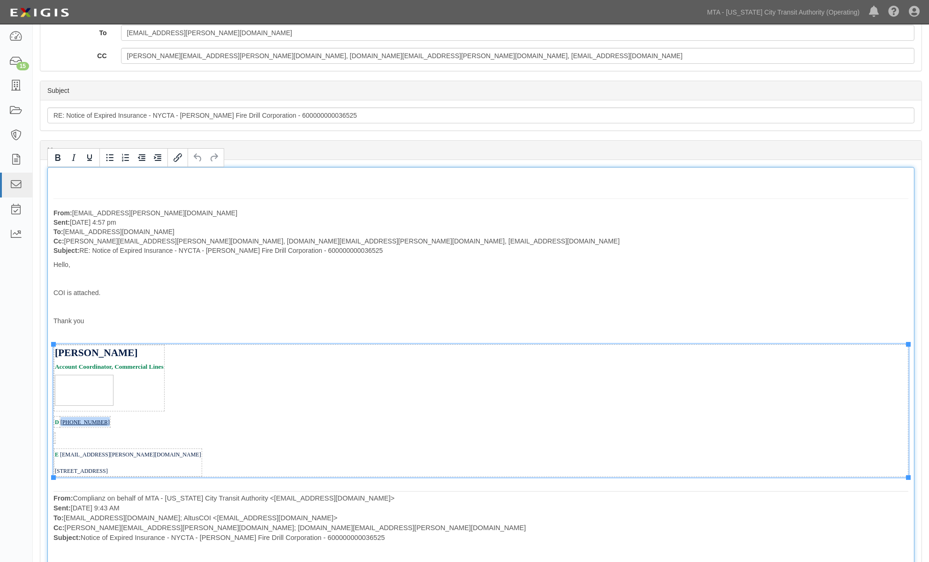
copy span "(314) 594-2312"
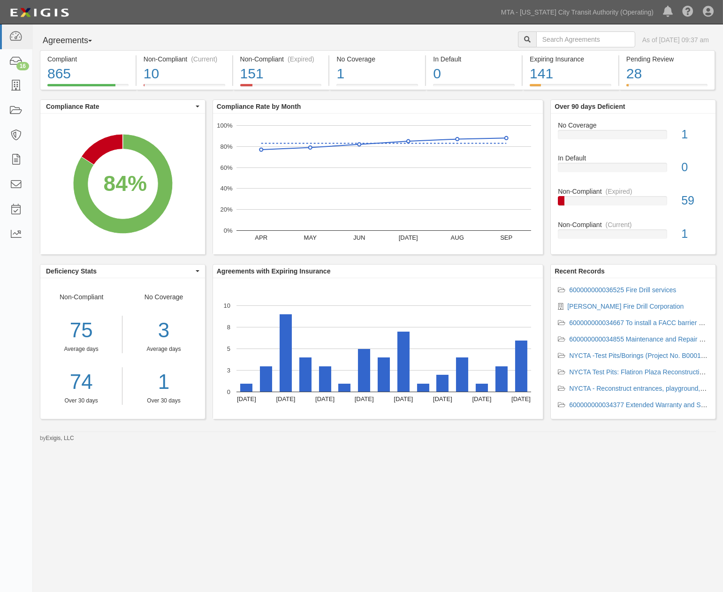
click at [507, 465] on div "Agreements Parties Agreements Coverages As of [DATE] 09:37 am Compliant 865 84%…" at bounding box center [361, 290] width 723 height 533
click at [15, 57] on icon at bounding box center [15, 61] width 13 height 11
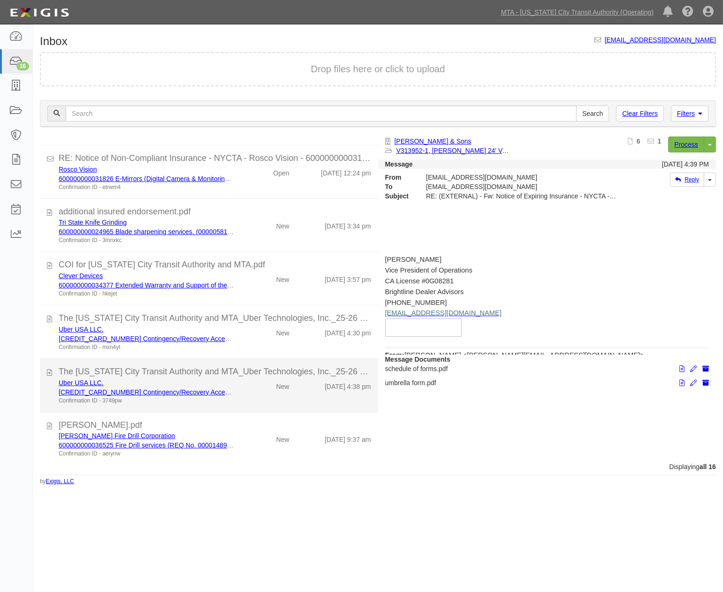
scroll to position [528, 0]
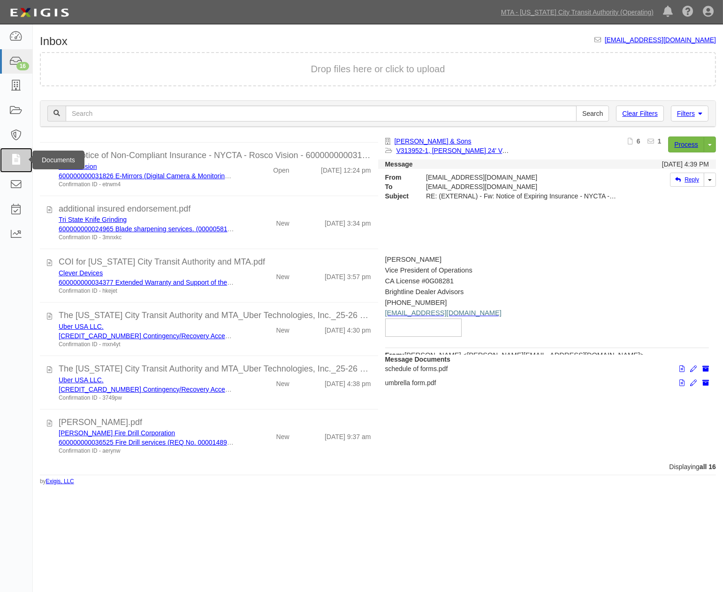
click at [16, 156] on icon at bounding box center [15, 160] width 13 height 11
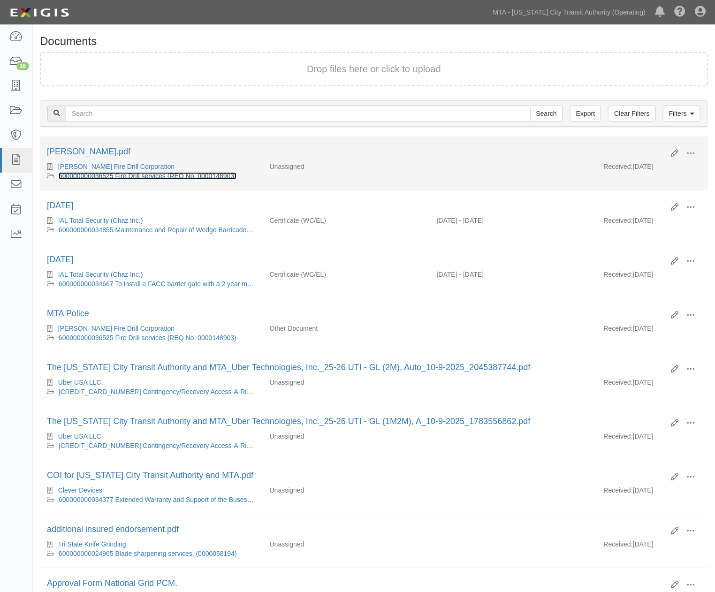
click at [186, 174] on link "600000000036525 Fire Drill services (REQ No. 0000148903)" at bounding box center [148, 176] width 178 height 8
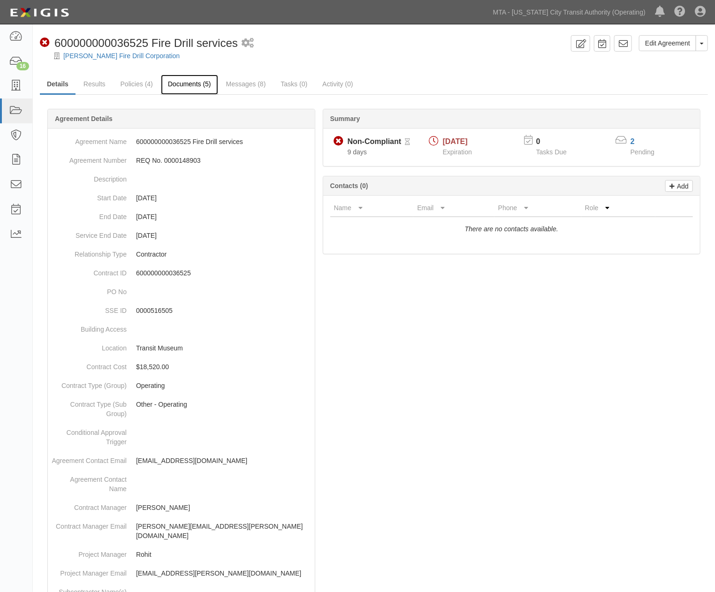
click at [200, 85] on link "Documents (5)" at bounding box center [189, 85] width 57 height 20
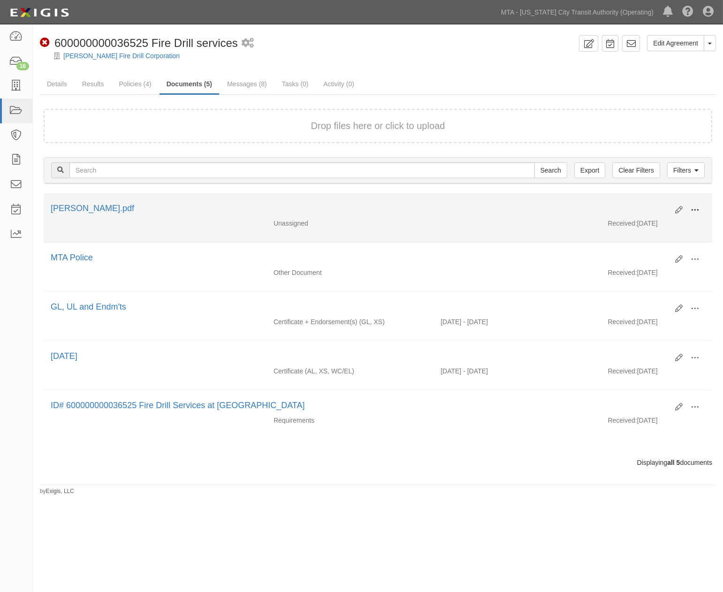
click at [694, 210] on span at bounding box center [694, 210] width 8 height 8
click at [631, 203] on link "Edit" at bounding box center [649, 206] width 74 height 17
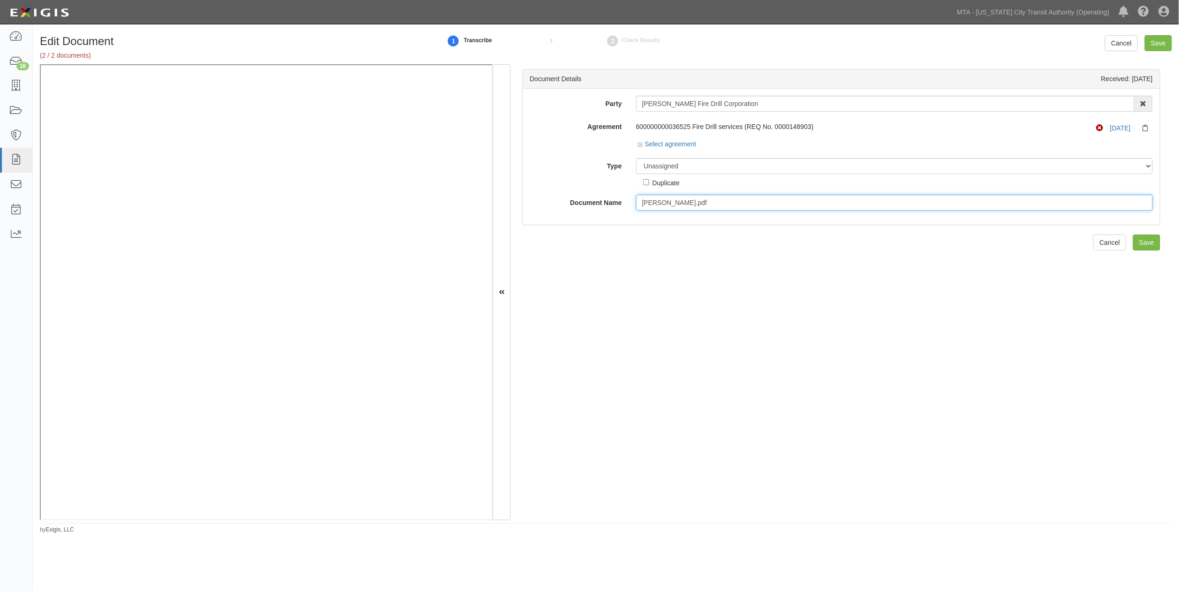
click at [680, 203] on input "Croker.pdf" at bounding box center [894, 203] width 517 height 16
drag, startPoint x: 680, startPoint y: 203, endPoint x: 623, endPoint y: 205, distance: 57.2
click at [623, 205] on div "Document Name Croker.pdf" at bounding box center [841, 203] width 637 height 16
type input "10.01.2026"
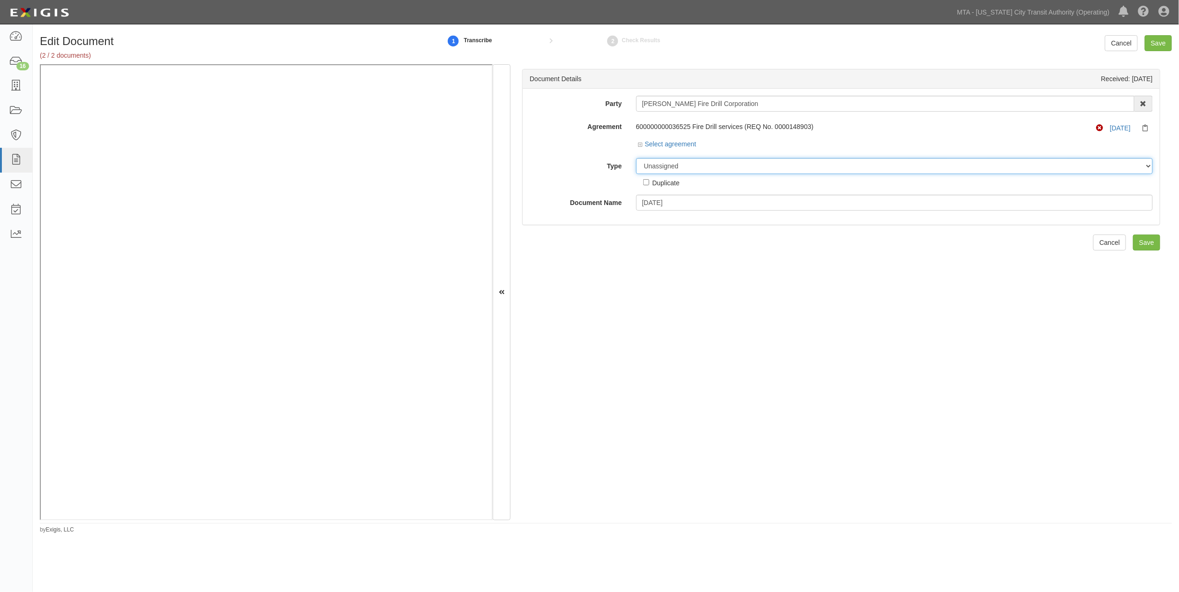
click at [666, 168] on select "Unassigned Binder Cancellation Notice Certificate Contract Endorsement Insuranc…" at bounding box center [894, 166] width 517 height 16
click at [636, 158] on select "Unassigned Binder Cancellation Notice Certificate Contract Endorsement Insuranc…" at bounding box center [894, 166] width 517 height 16
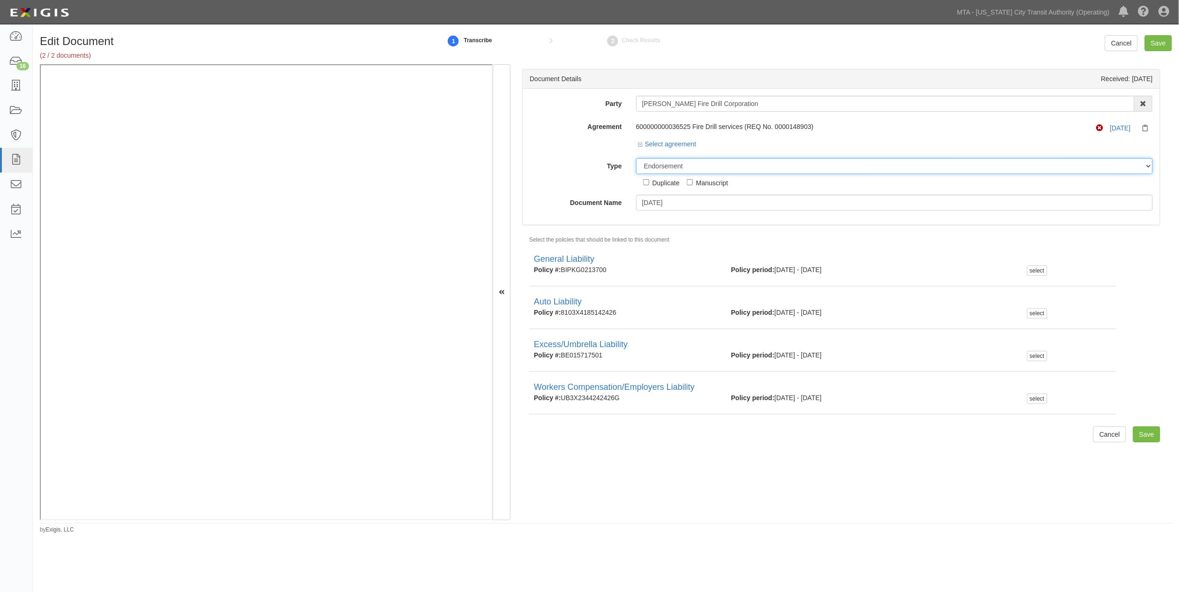
click at [695, 161] on select "Unassigned Binder Cancellation Notice Certificate Contract Endorsement Insuranc…" at bounding box center [894, 166] width 517 height 16
select select "CertificateDetail"
click at [636, 158] on select "Unassigned Binder Cancellation Notice Certificate Contract Endorsement Insuranc…" at bounding box center [894, 166] width 517 height 16
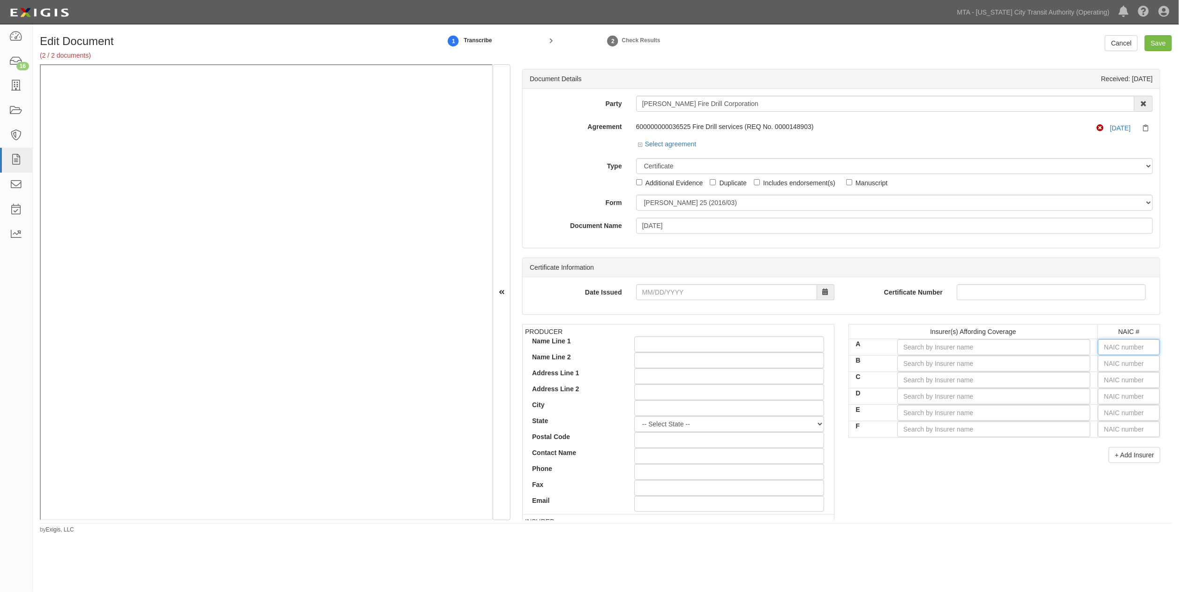
click at [722, 343] on input "text" at bounding box center [1129, 347] width 62 height 16
click at [722, 363] on input "text" at bounding box center [1129, 363] width 62 height 16
click at [722, 364] on input "text" at bounding box center [1129, 363] width 62 height 16
type input "44725"
type input "4"
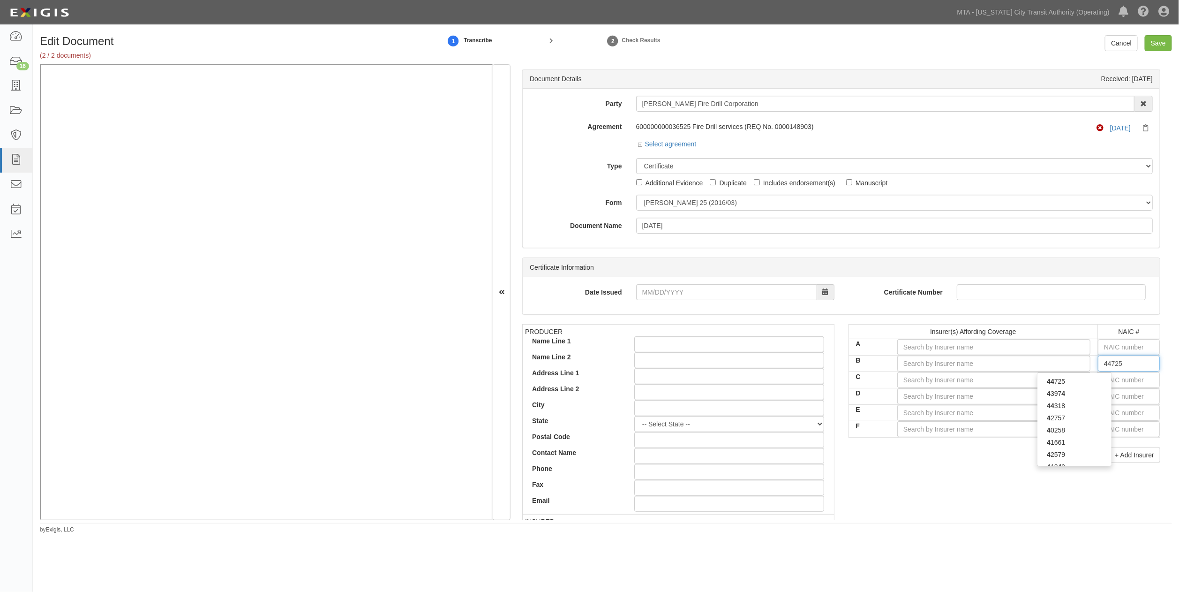
type input "41661"
type input "41"
type input "41785"
type input "417"
type input "41769"
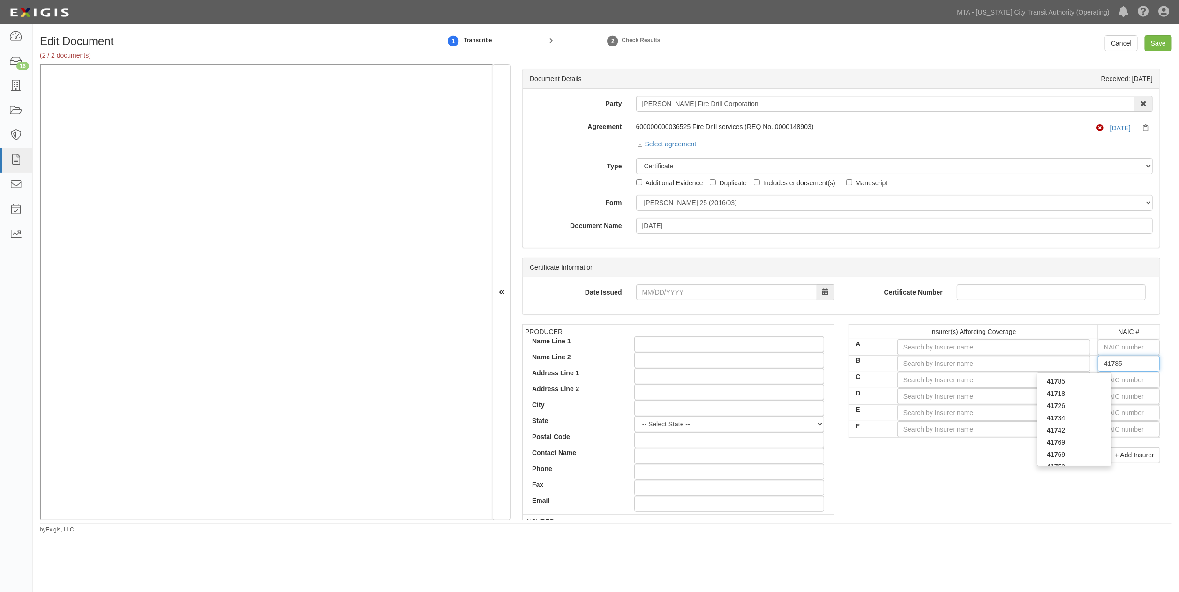
type input "4176"
type input "41769"
click at [722, 380] on div "41769" at bounding box center [1075, 381] width 74 height 12
type input "Travelers Casualty Company (A++ XV Rating)"
type input "41769"
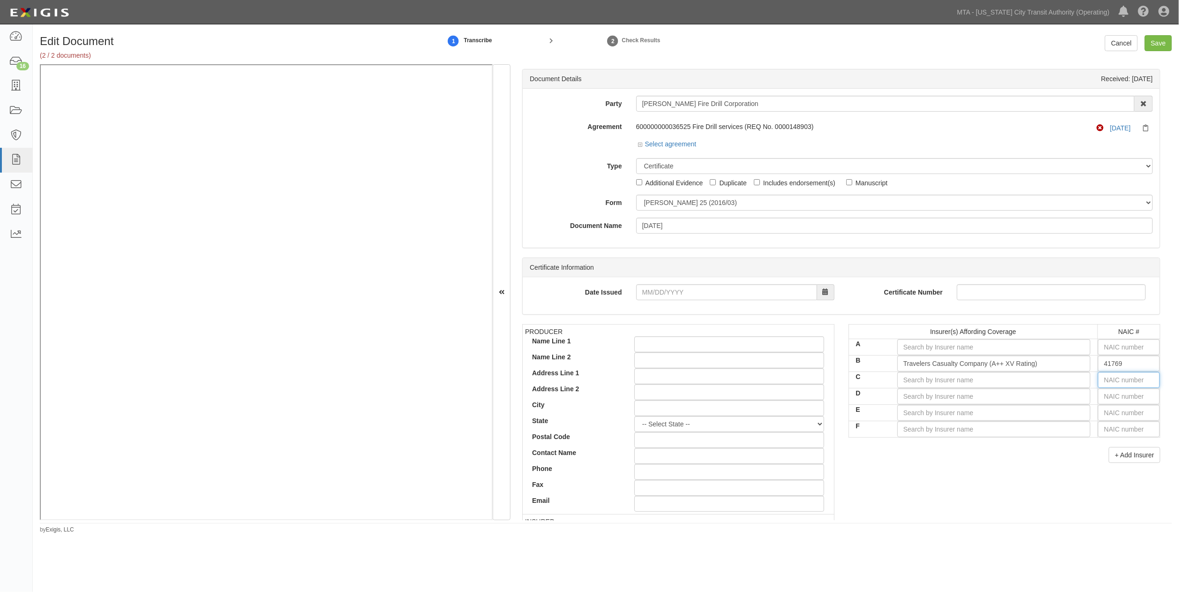
click at [722, 382] on input "text" at bounding box center [1129, 380] width 62 height 16
type input "16862"
type input "16"
type input "16561"
type input "165"
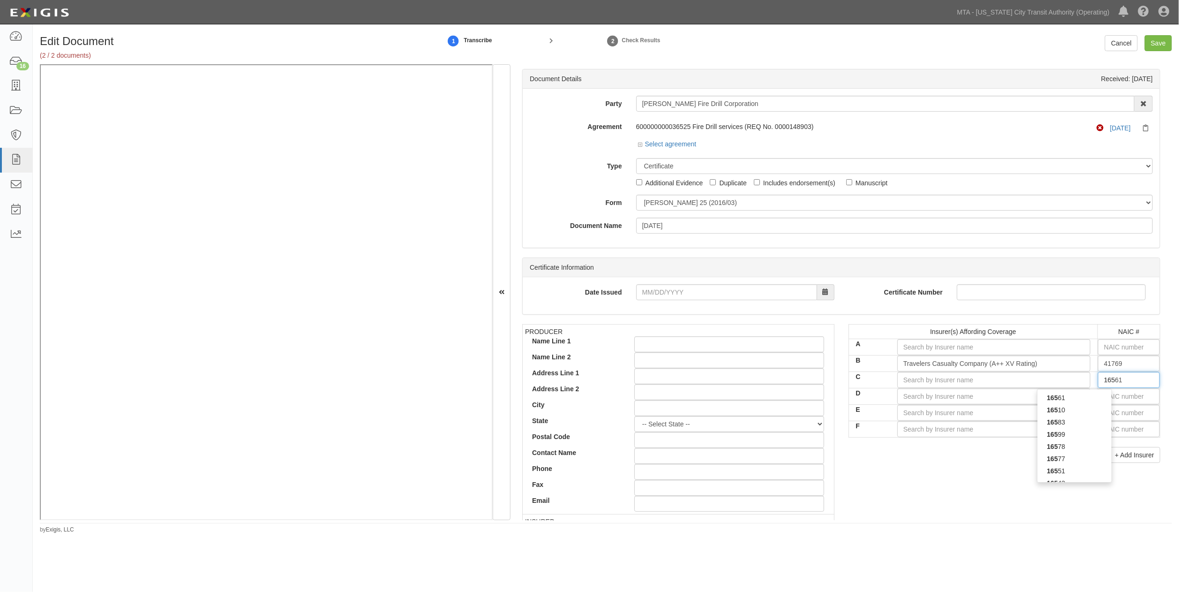
type input "16535"
type input "1653"
type input "16535"
click at [722, 399] on div "16535" at bounding box center [1075, 398] width 74 height 12
type input "Zurich American Insurance Company (A+ XV Rating)"
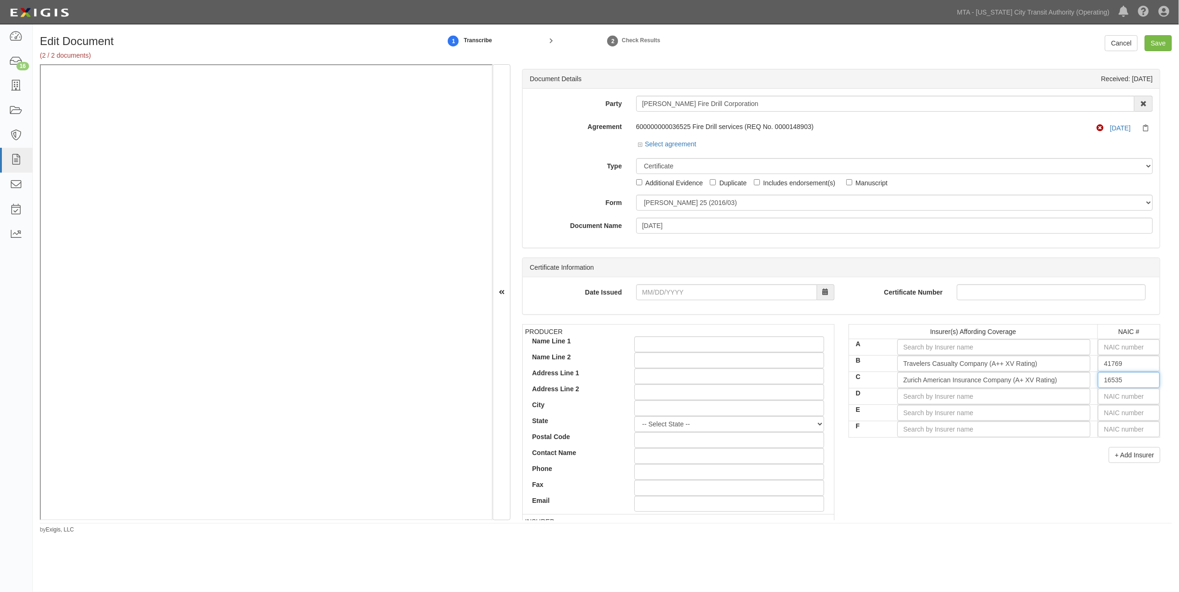
type input "16535"
click at [722, 397] on input "text" at bounding box center [1129, 396] width 62 height 16
type input "16862"
type input "1"
type input "19984"
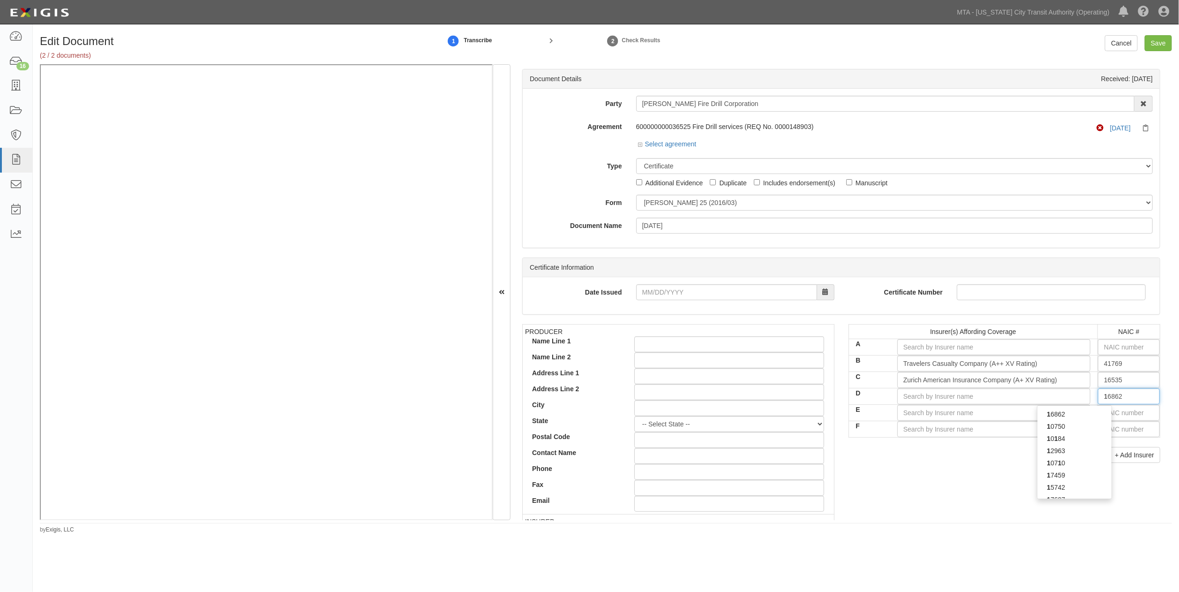
type input "19"
type input "19402"
type input "194"
type input "19437"
type input "1943"
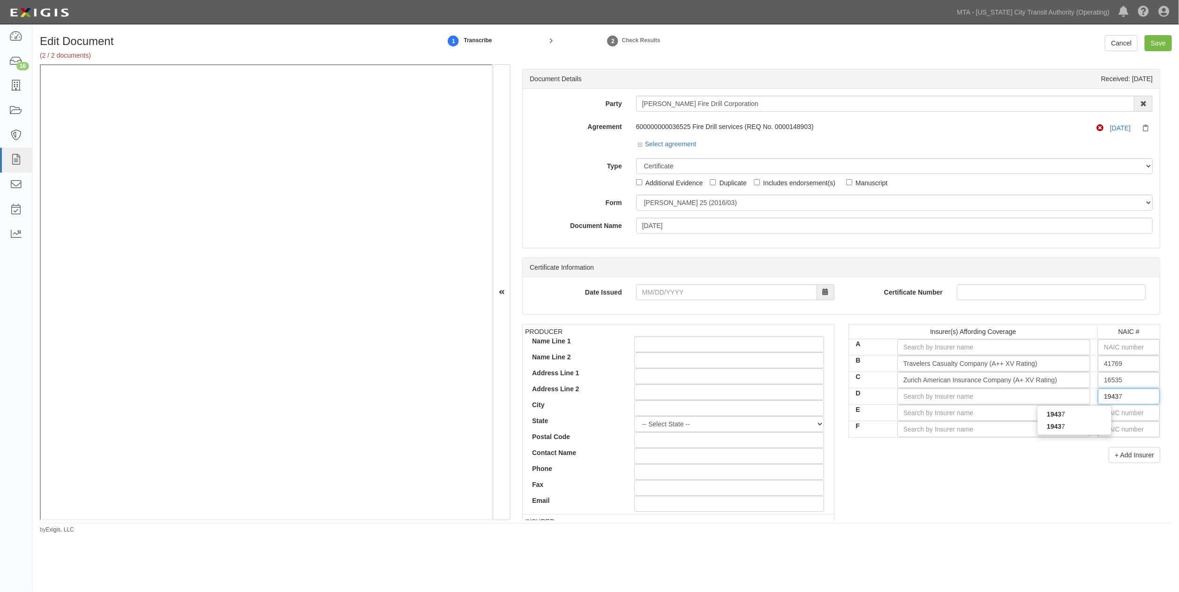
type input "19437"
drag, startPoint x: 1089, startPoint y: 415, endPoint x: 1114, endPoint y: 412, distance: 24.7
click at [722, 416] on div "19437" at bounding box center [1075, 414] width 74 height 12
type input "Lexington Insurance Company (A XV Rating)"
type input "19437"
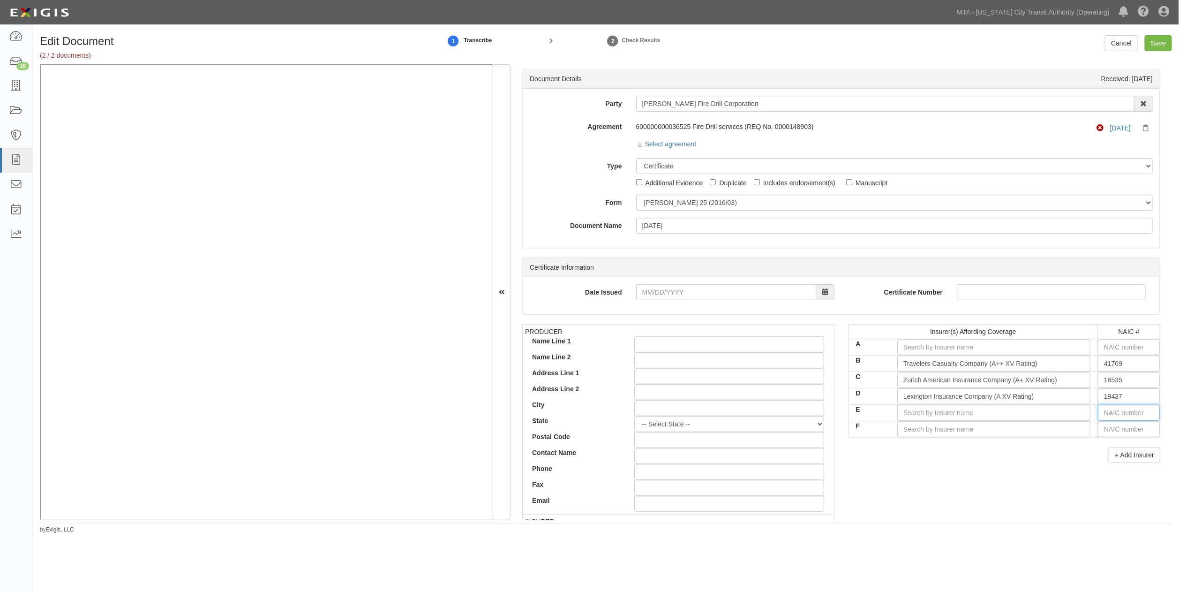
click at [722, 411] on input "text" at bounding box center [1129, 413] width 62 height 16
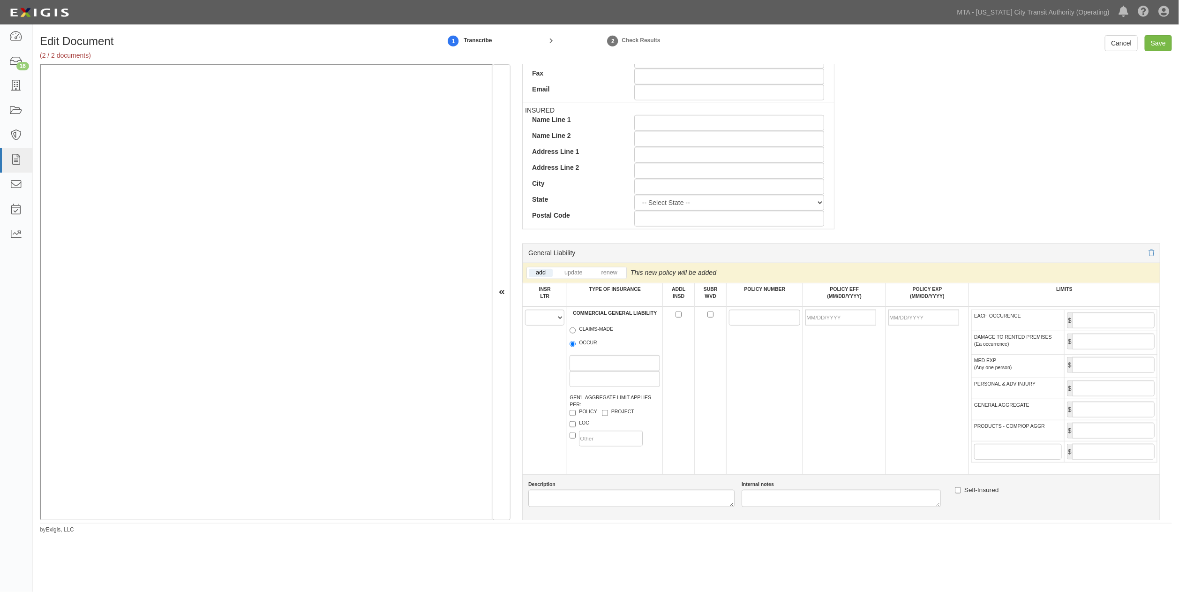
scroll to position [416, 0]
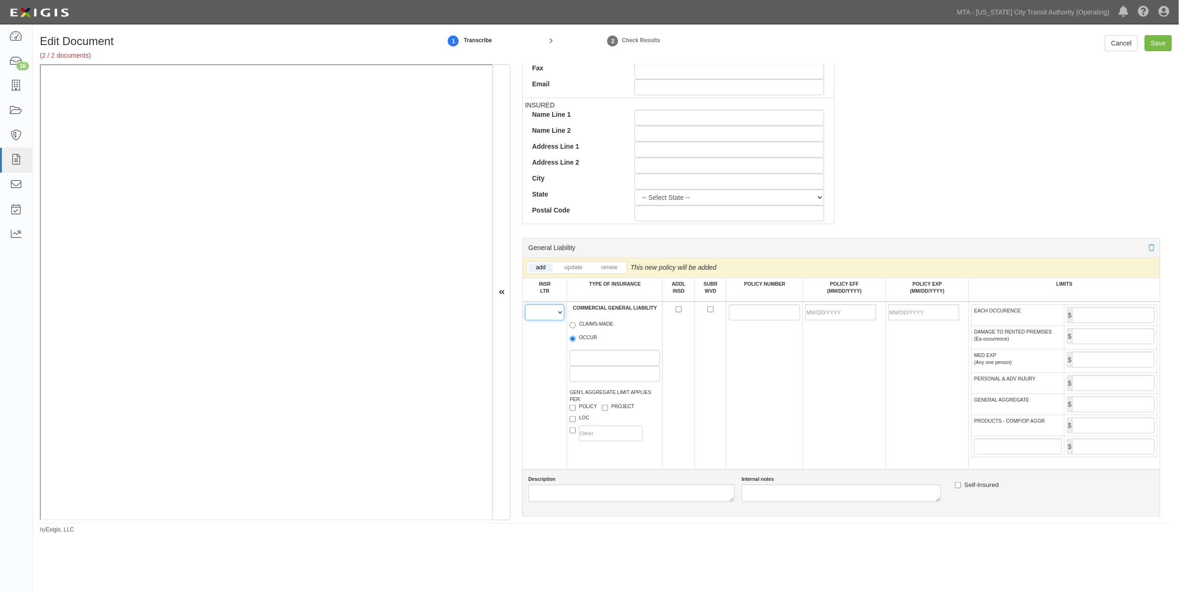
click at [536, 316] on select "A B C D E F" at bounding box center [544, 312] width 39 height 16
select select "B"
click at [525, 307] on select "A B C D E F" at bounding box center [544, 312] width 39 height 16
click at [570, 343] on label "OCCUR" at bounding box center [584, 338] width 28 height 9
click at [584, 336] on div "CLAIMS-MADE OCCUR" at bounding box center [615, 332] width 90 height 25
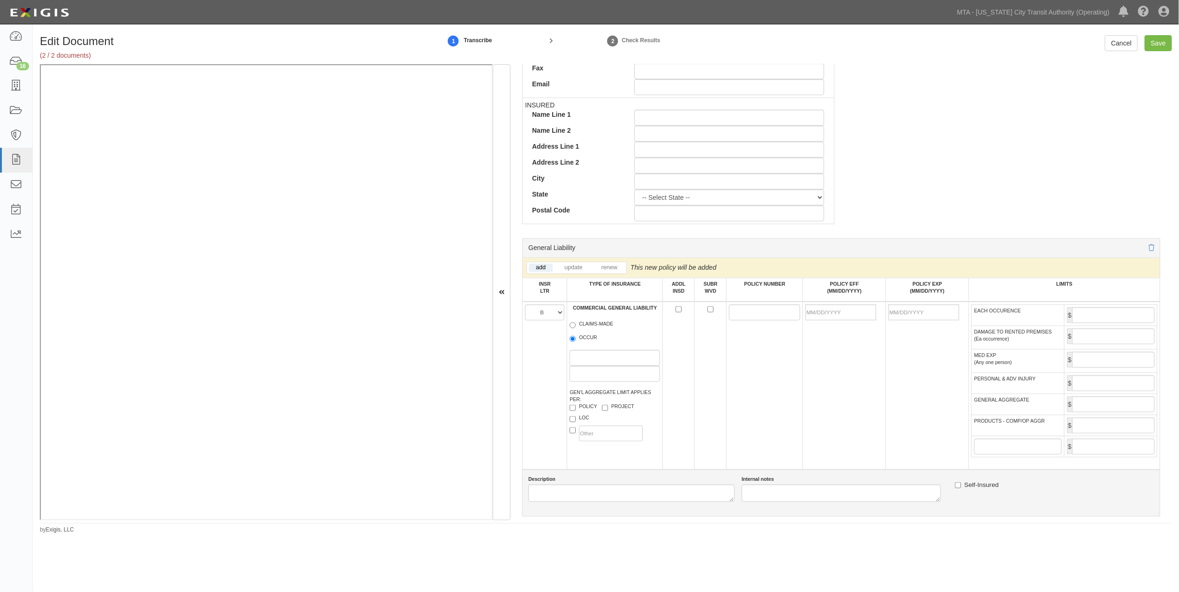
click at [587, 341] on label "OCCUR" at bounding box center [584, 338] width 28 height 9
click at [576, 341] on input "OCCUR" at bounding box center [573, 339] width 6 height 6
radio input "true"
paste input "CO B9789628"
type input "CO B9789628"
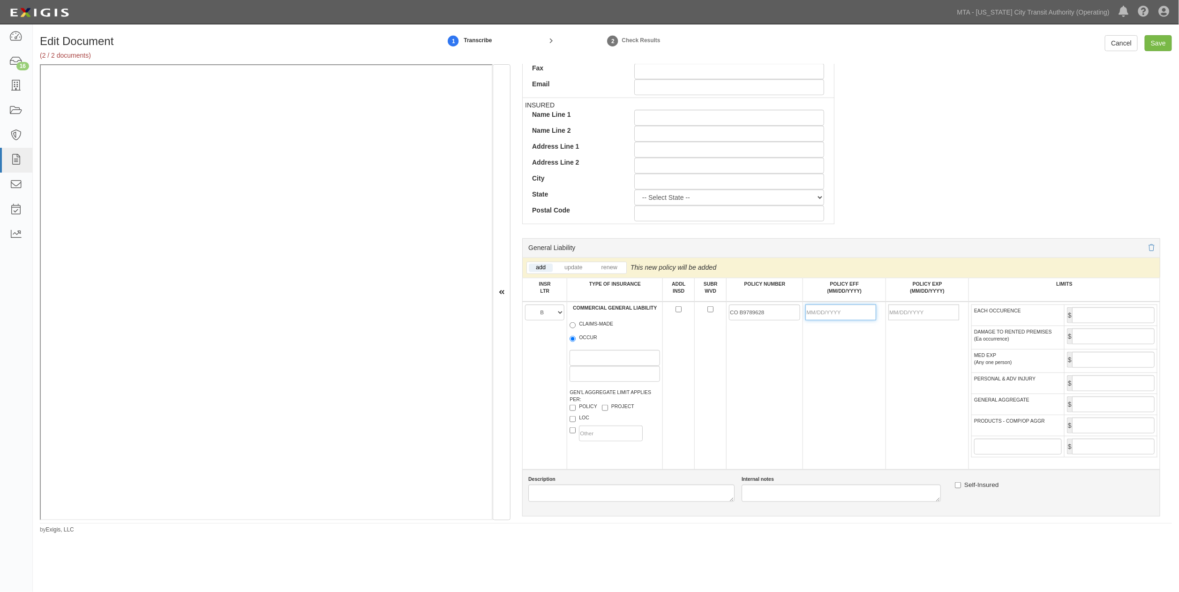
click at [722, 309] on input "POLICY EFF (MM/DD/YYYY)" at bounding box center [841, 312] width 71 height 16
type input "10/01/2025"
type input "10/01/2026"
click at [722, 369] on td "10/01/2025" at bounding box center [844, 385] width 83 height 168
click at [722, 315] on input "EACH OCCURENCE" at bounding box center [1113, 315] width 83 height 16
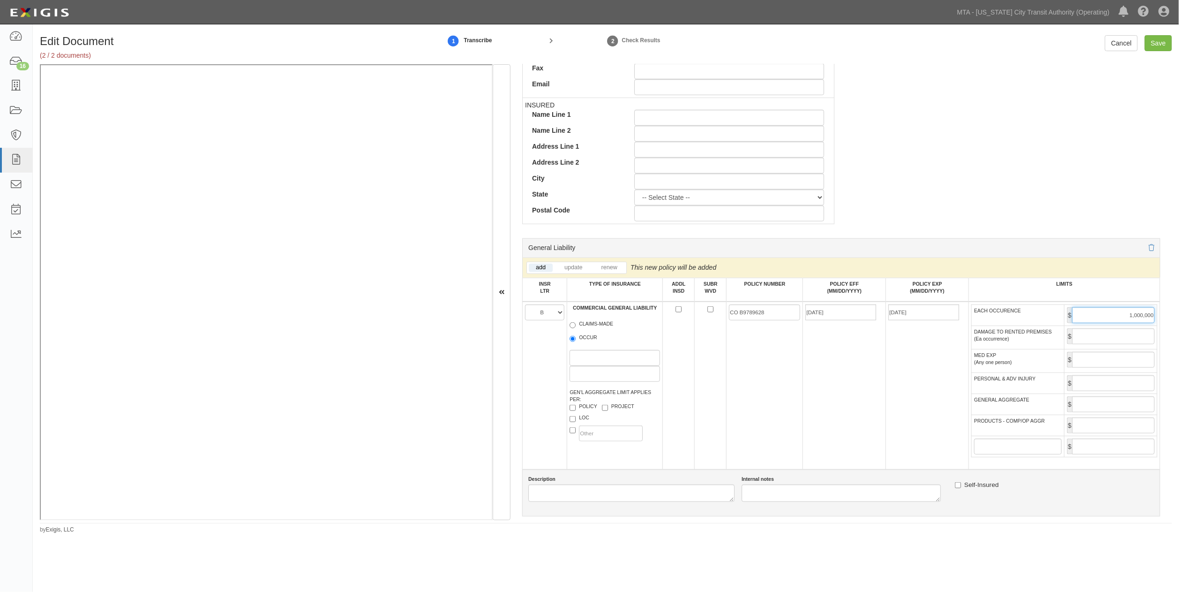
type input "1,000,000"
click at [722, 412] on input "GENERAL AGGREGATE" at bounding box center [1113, 404] width 83 height 16
type input "2,000,000"
click at [722, 433] on input "PRODUCTS - COMP/OP AGGR" at bounding box center [1113, 425] width 83 height 16
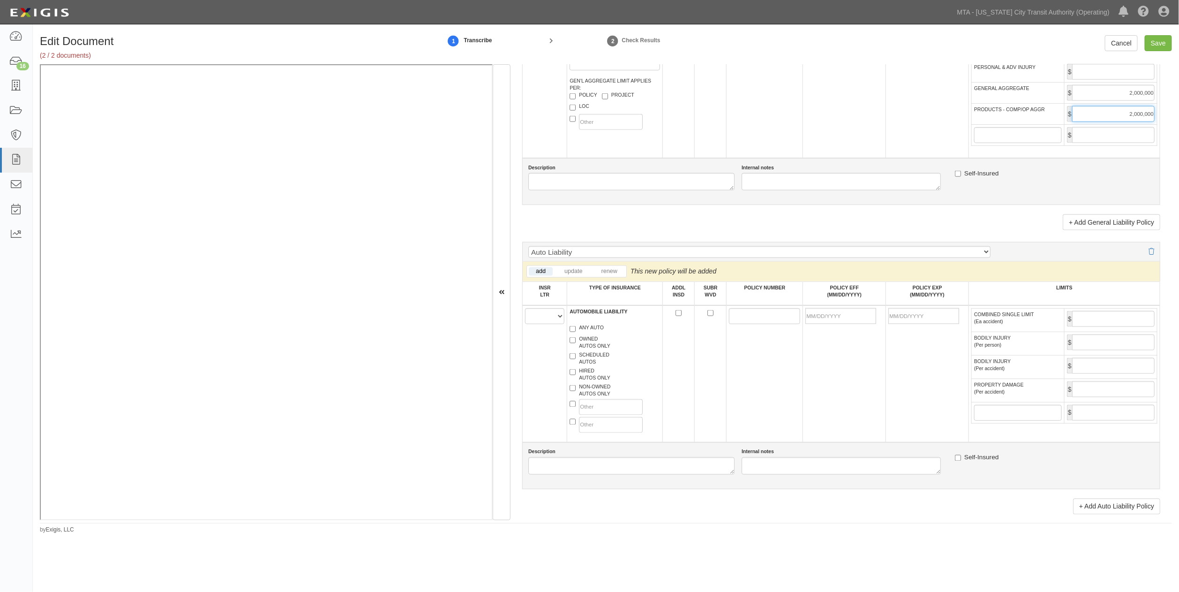
scroll to position [833, 0]
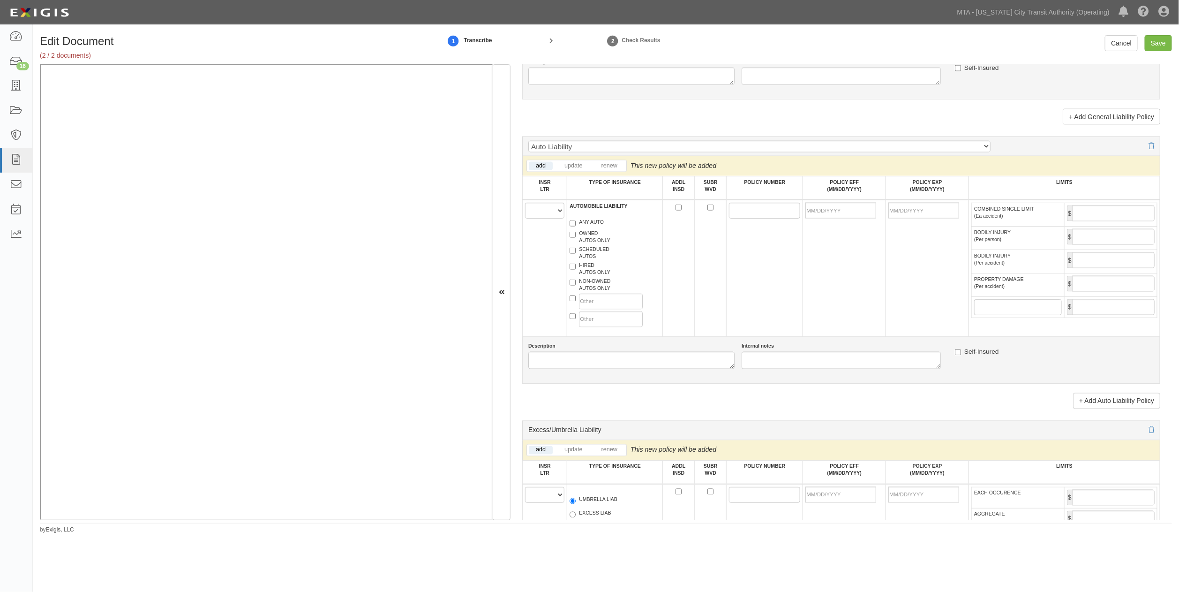
type input "2,000,000"
click at [542, 219] on select "A B C D E F" at bounding box center [544, 211] width 39 height 16
select select "C"
click at [525, 219] on select "A B C D E F" at bounding box center [544, 211] width 39 height 16
click at [593, 228] on label "ANY AUTO" at bounding box center [587, 223] width 34 height 9
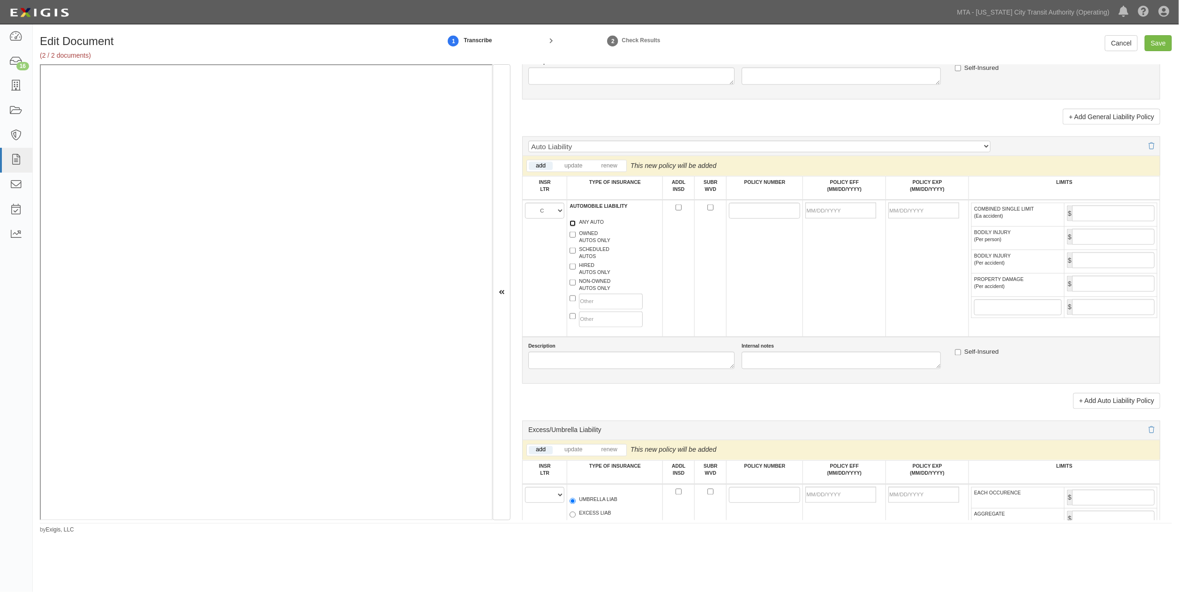
click at [576, 226] on input "ANY AUTO" at bounding box center [573, 223] width 6 height 6
checkbox input "true"
paste input "BAP 3537880-00"
type input "BAP 3537880-00"
click at [722, 219] on input "POLICY EFF (MM/DD/YYYY)" at bounding box center [841, 211] width 71 height 16
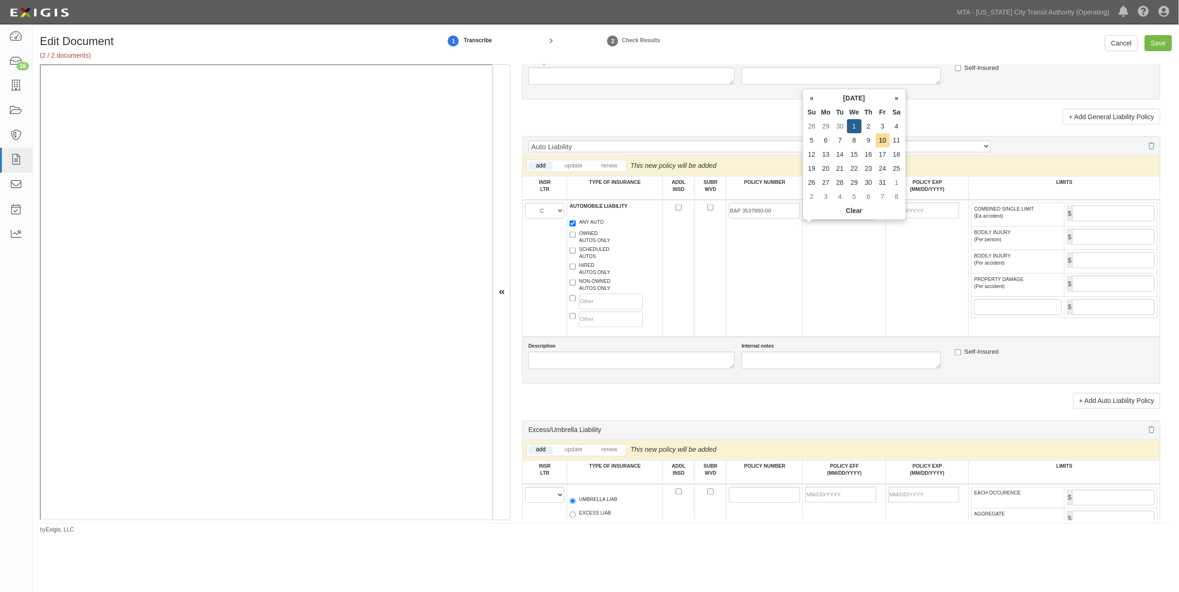
type input "10/01/2025"
click at [722, 219] on input "10/01/2026" at bounding box center [924, 211] width 71 height 16
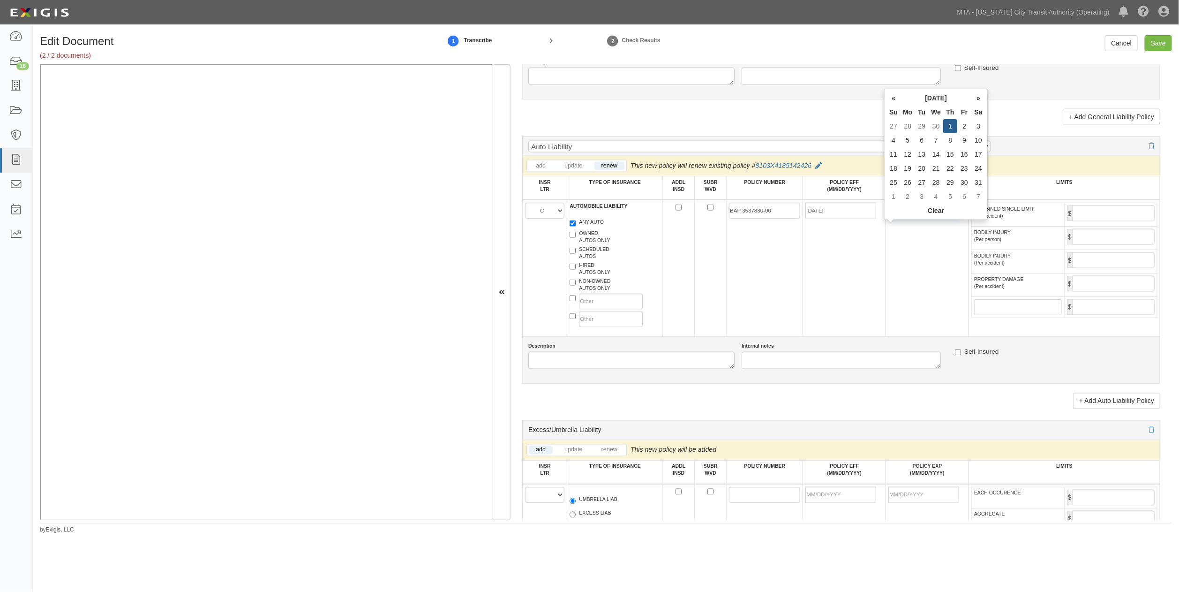
drag, startPoint x: 939, startPoint y: 228, endPoint x: 859, endPoint y: 228, distance: 79.7
click at [722, 228] on tr "A B C D E F AUTOMOBILE LIABILITY ANY AUTO OWNED AUTOS ONLY SCHEDULED AUTOS HIRE…" at bounding box center [842, 268] width 638 height 137
type input "03/01/2026"
click at [722, 221] on input "COMBINED SINGLE LIMIT (Ea accident)" at bounding box center [1113, 213] width 83 height 16
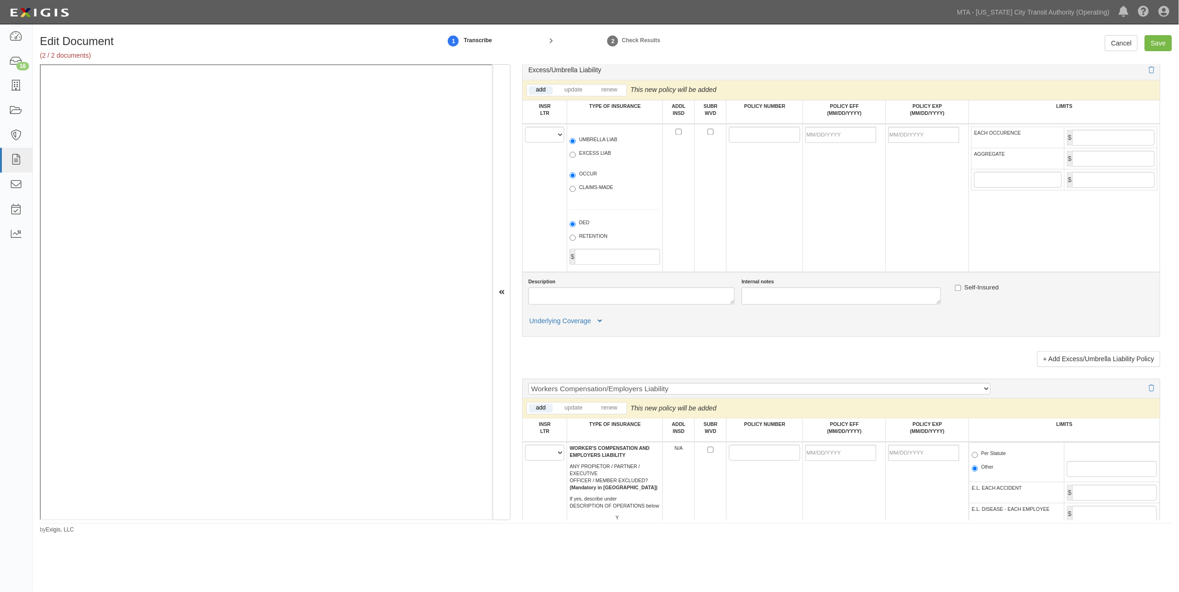
scroll to position [1250, 0]
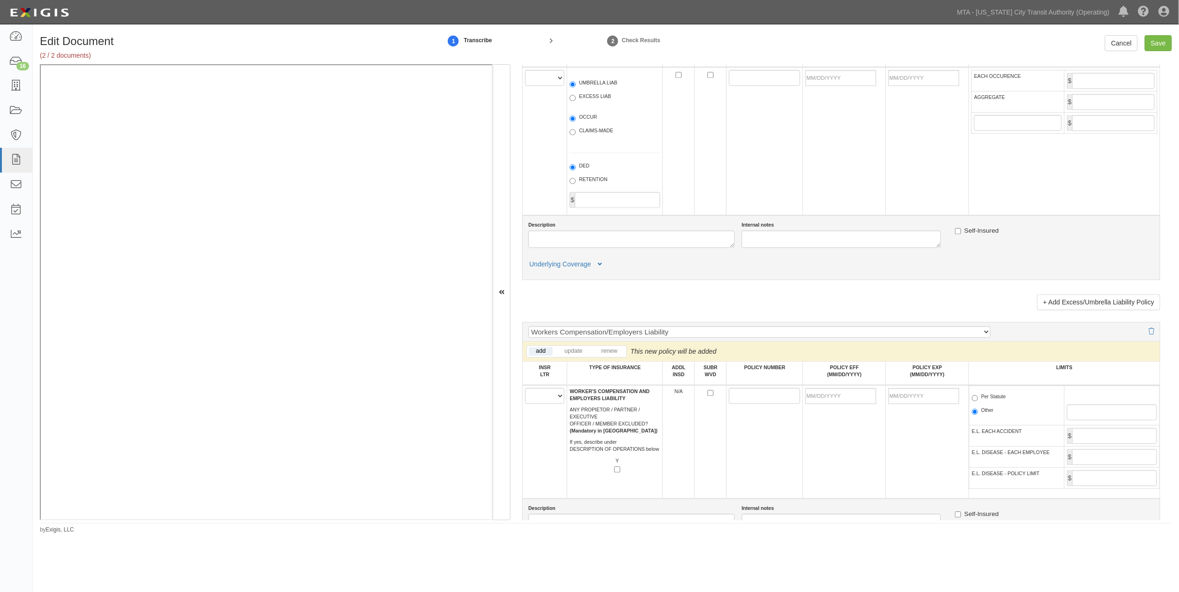
type input "2,000,000"
click at [546, 86] on select "A B C D E F" at bounding box center [544, 78] width 39 height 16
select select "D"
click at [525, 86] on select "A B C D E F" at bounding box center [544, 78] width 39 height 16
click at [592, 102] on label "EXCESS LIAB" at bounding box center [590, 97] width 41 height 9
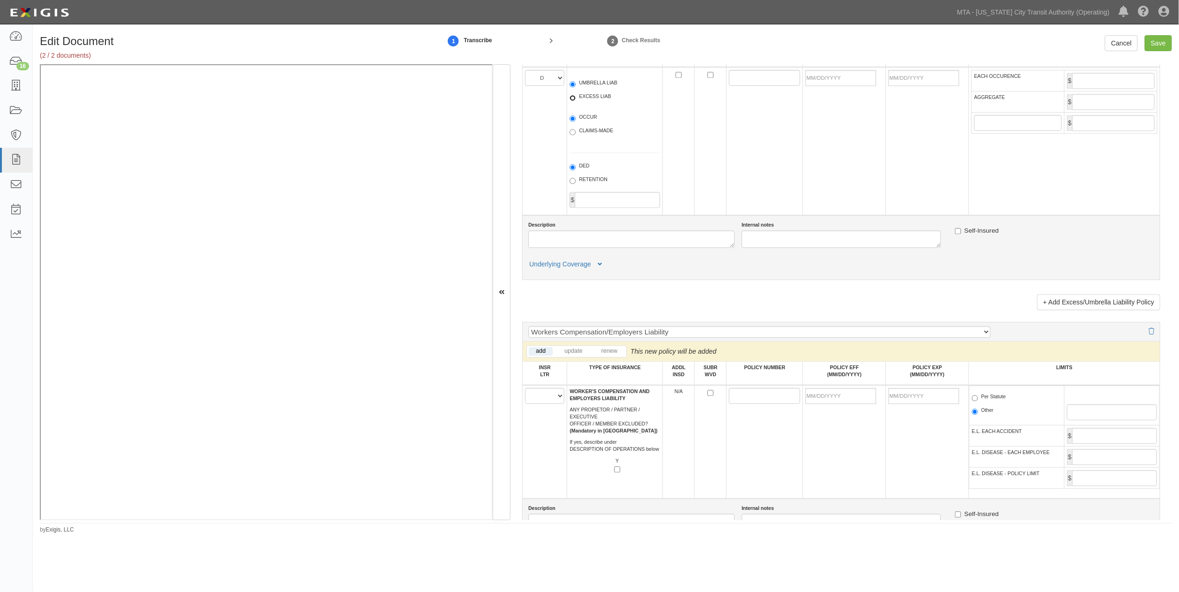
click at [576, 101] on input "EXCESS LIAB" at bounding box center [573, 98] width 6 height 6
radio input "true"
click at [588, 123] on label "OCCUR" at bounding box center [584, 117] width 28 height 9
click at [576, 121] on input "OCCUR" at bounding box center [573, 118] width 6 height 6
radio input "true"
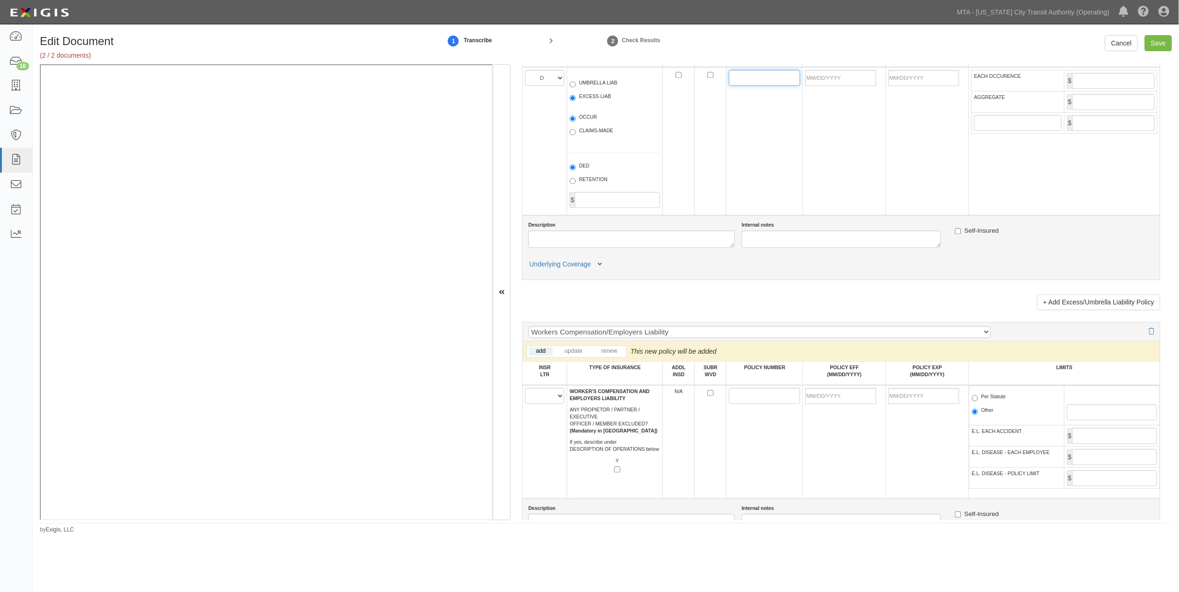
click at [722, 86] on input "POLICY NUMBER" at bounding box center [764, 78] width 71 height 16
paste input "020744250 - All Other States EX B9789782 - NY Only"
type input "020744250 - All Other States EX B9789782 - NY Only"
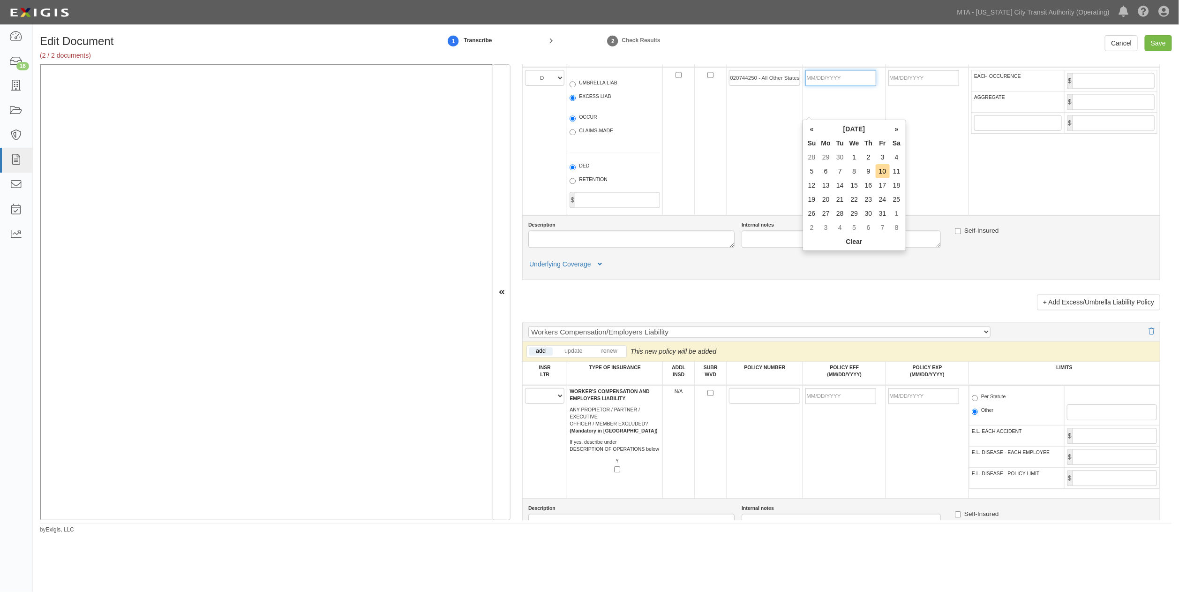
click at [722, 86] on input "POLICY EFF (MM/DD/YYYY)" at bounding box center [841, 78] width 71 height 16
click at [722, 86] on input "020744250 - All Other States EX B9789782 - NY Only" at bounding box center [764, 78] width 71 height 16
click at [720, 178] on td at bounding box center [711, 141] width 32 height 148
click at [722, 86] on input "POLICY EFF (MM/DD/YYYY)" at bounding box center [841, 78] width 71 height 16
type input "10/01/25"
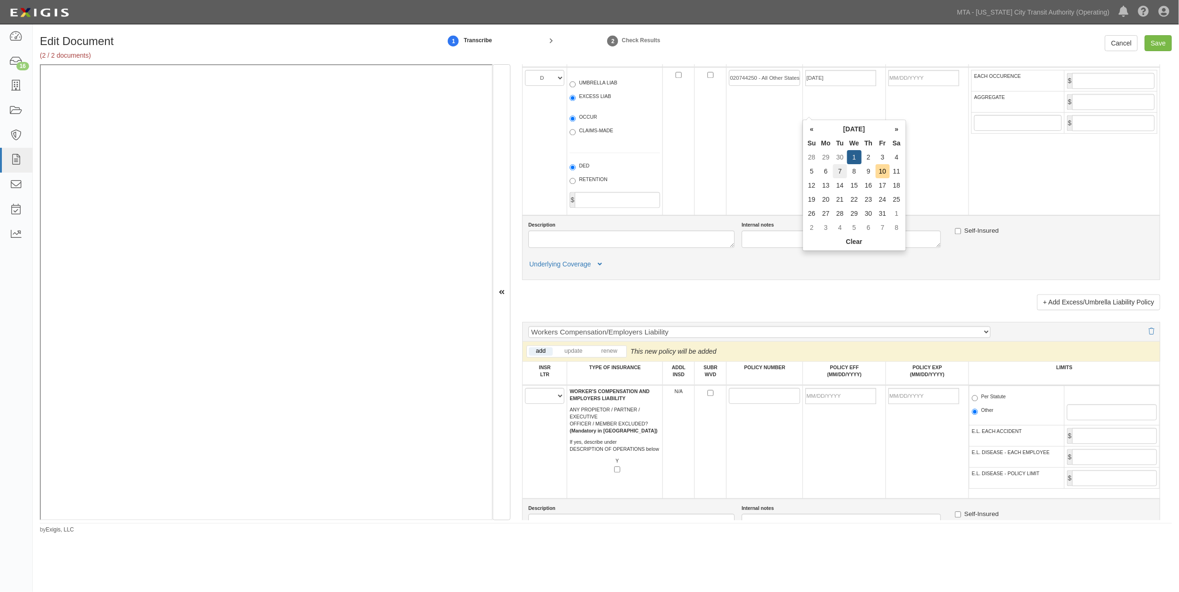
type input "10/01/2026"
click at [722, 165] on td "7" at bounding box center [840, 171] width 14 height 14
type input "[DATE]"
type input "10/07/2026"
click at [722, 89] on input "EACH OCCURENCE" at bounding box center [1113, 81] width 83 height 16
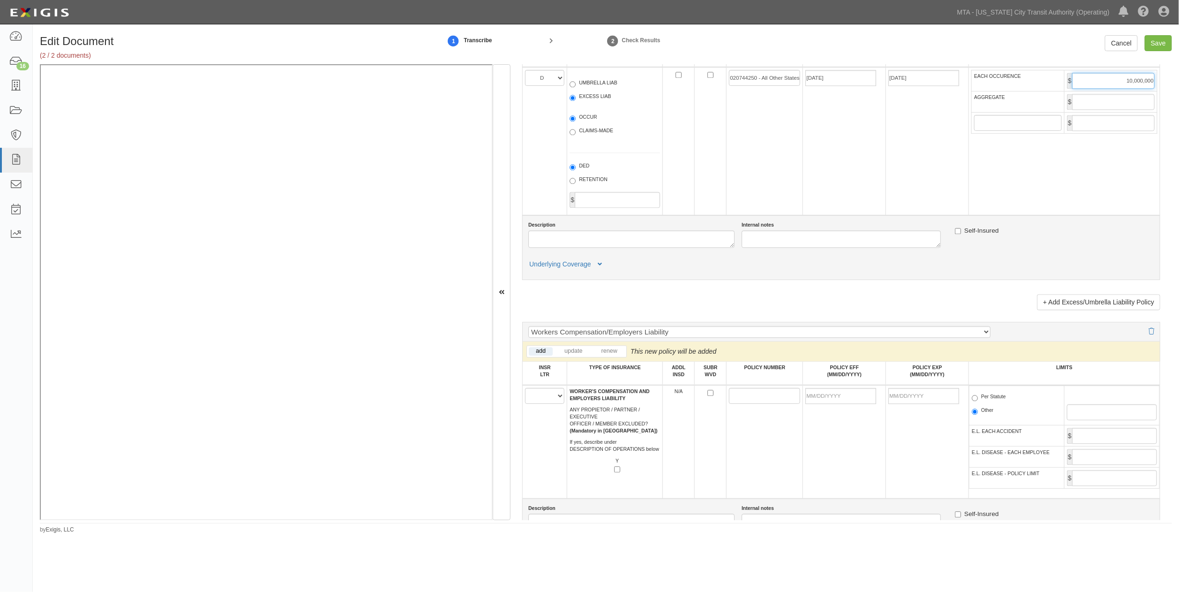
type input "10,000,000"
click at [722, 110] on input "AGGREGATE" at bounding box center [1113, 102] width 83 height 16
type input "10,000,000"
click at [722, 86] on input "020744250 - All Other States EX B9789782 - NY Only" at bounding box center [764, 78] width 71 height 16
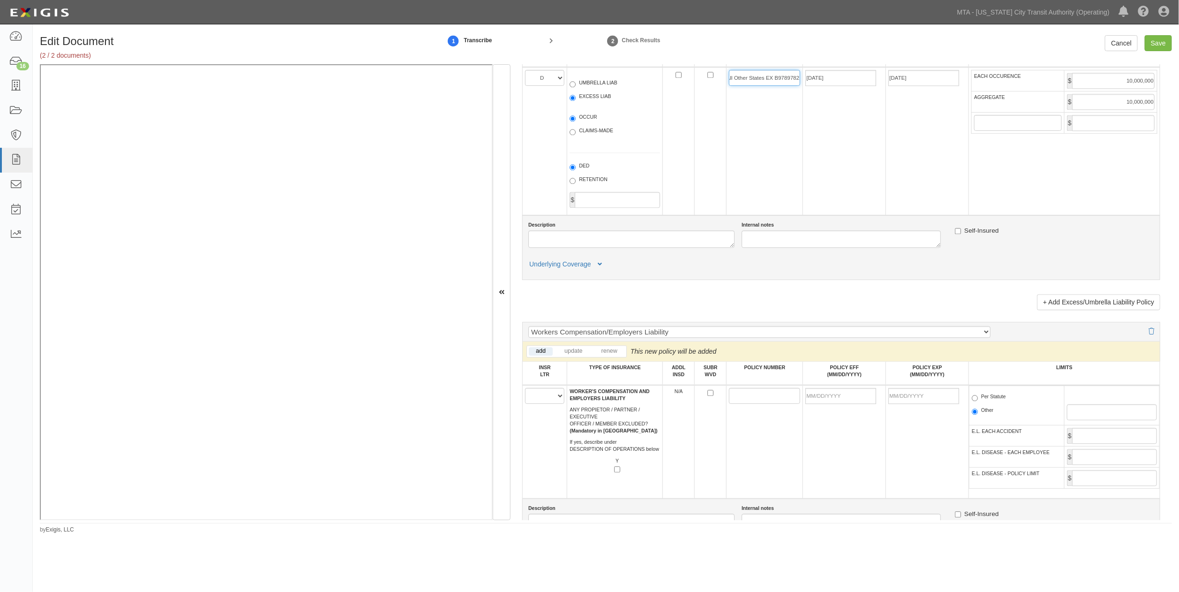
click at [722, 86] on input "020744250 - All Other States EX B9789782" at bounding box center [764, 78] width 71 height 16
type input "020744250 - EX B9789782"
click at [722, 215] on td "[DATE]" at bounding box center [844, 141] width 83 height 148
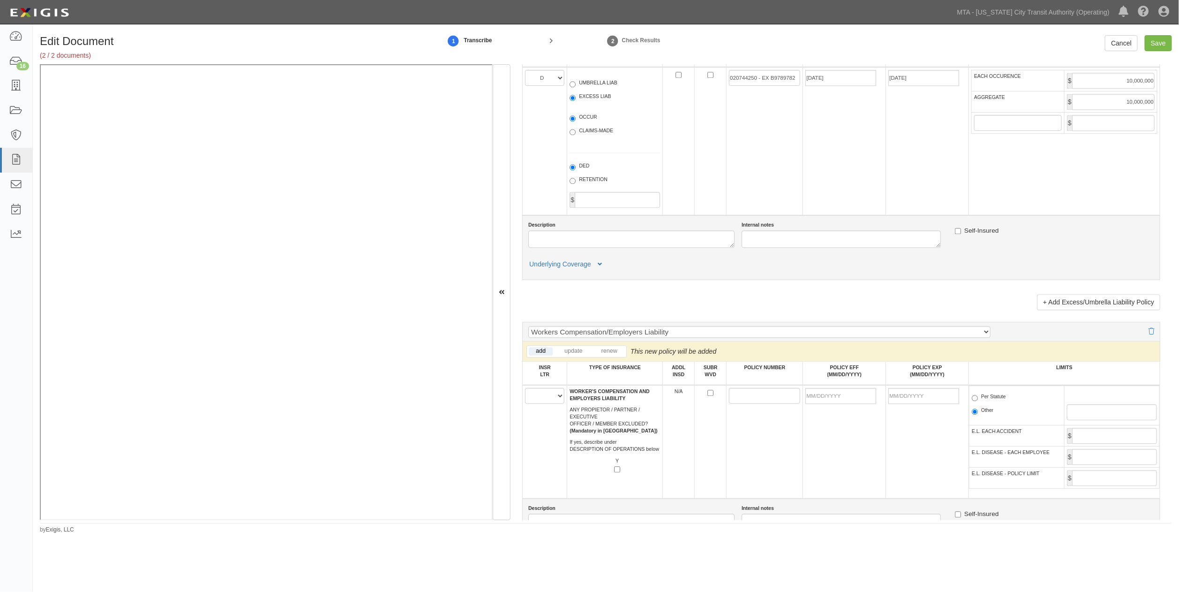
click at [722, 180] on td "[DATE]" at bounding box center [844, 141] width 83 height 148
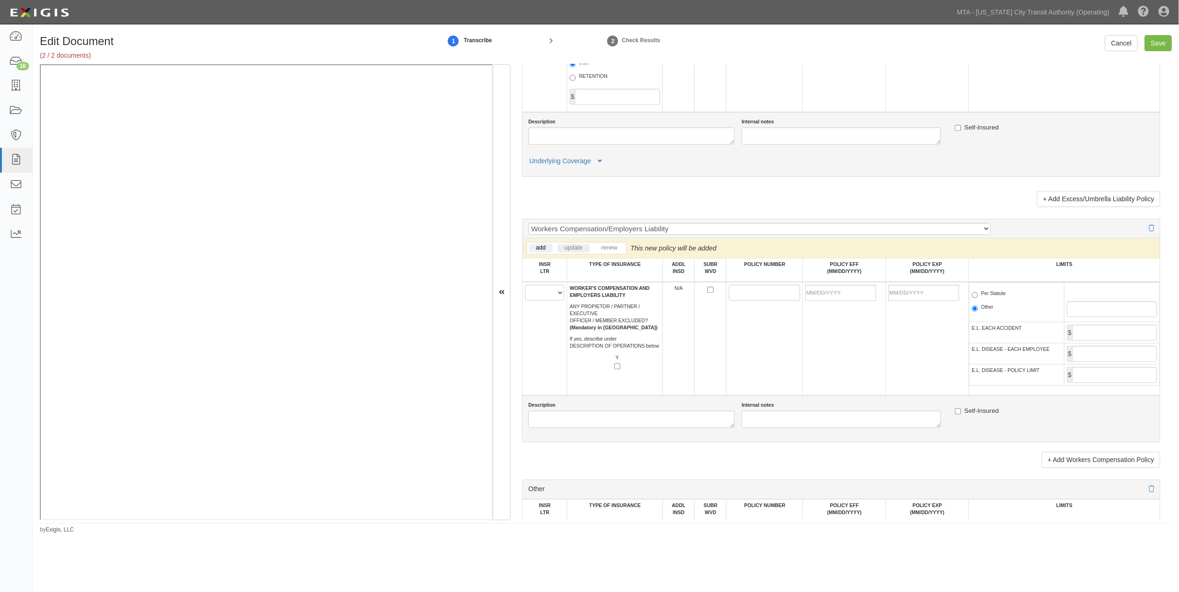
scroll to position [1354, 0]
click at [541, 300] on select "A B C D E F" at bounding box center [544, 292] width 39 height 16
select select "C"
click at [525, 300] on select "A B C D E F" at bounding box center [544, 292] width 39 height 16
paste input "WC 3537879-00"
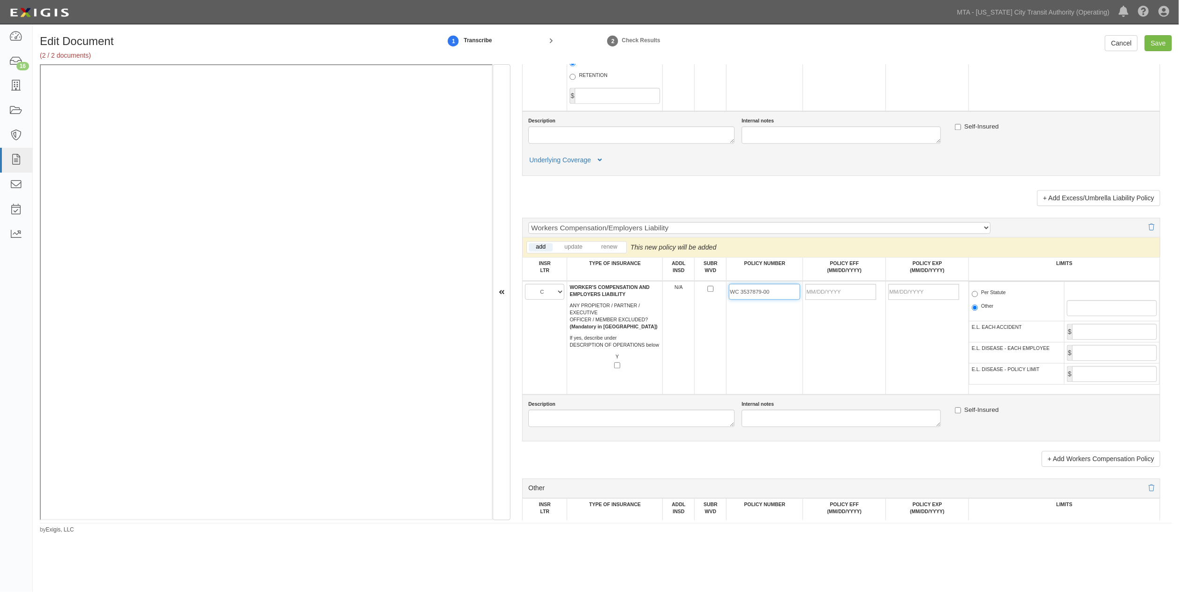
type input "WC 3537879-00"
click at [722, 300] on input "POLICY EFF (MM/DD/YYYY)" at bounding box center [841, 292] width 71 height 16
type input "10/01/2025"
type input "10/01/2026"
drag, startPoint x: 819, startPoint y: 370, endPoint x: 782, endPoint y: 362, distance: 38.6
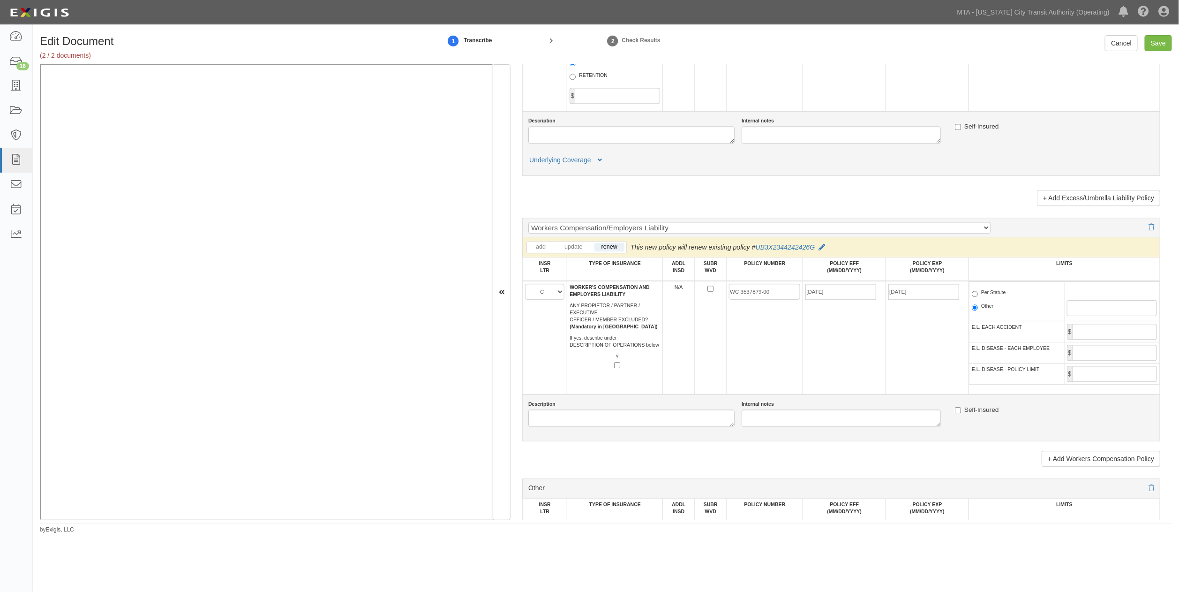
click at [722, 373] on td "10/01/2025" at bounding box center [844, 337] width 83 height 113
click at [722, 298] on label "Per Statute" at bounding box center [989, 293] width 34 height 9
click at [722, 297] on input "Per Statute" at bounding box center [975, 294] width 6 height 6
radio input "true"
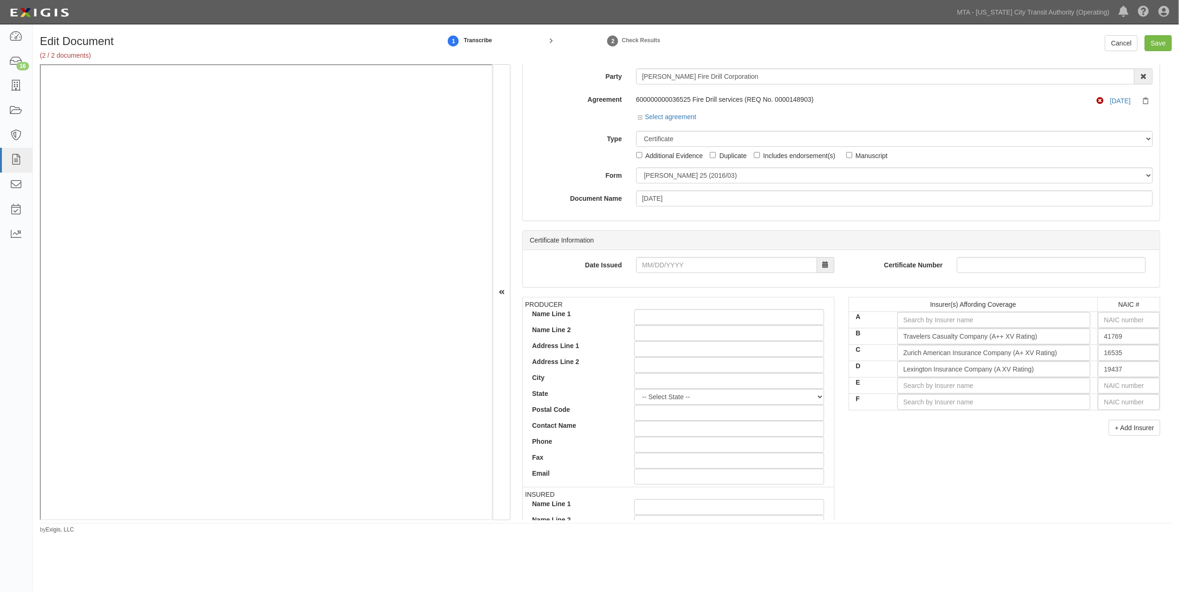
click at [722, 157] on div "Document Details Received: 10/10/2025 Party Croker Fire Drill Corporation 10-21…" at bounding box center [842, 292] width 662 height 456
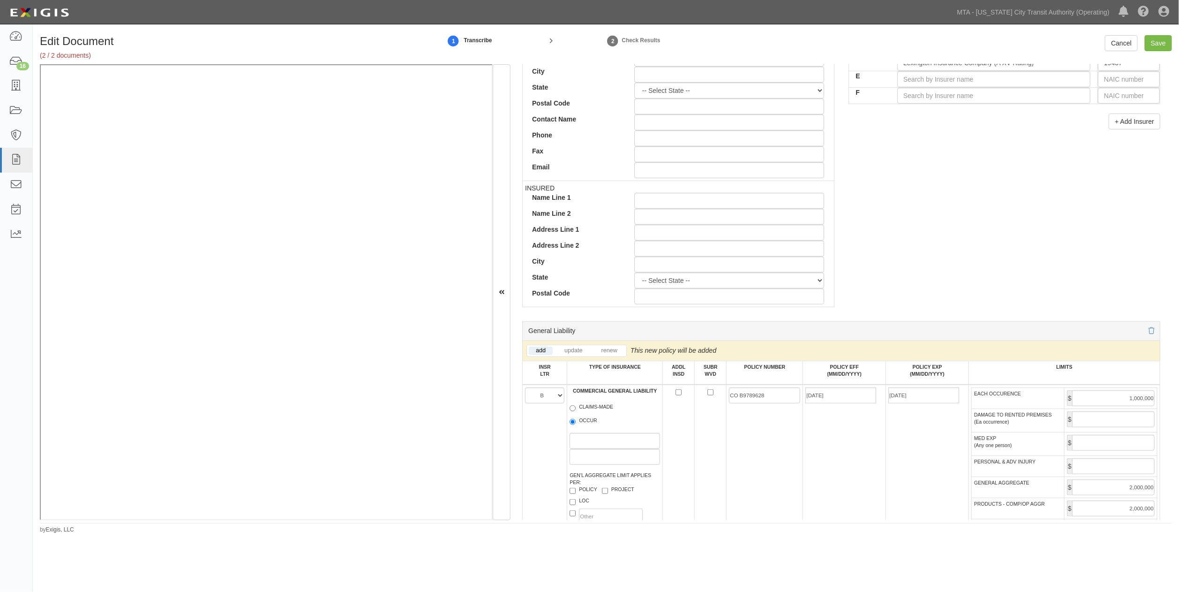
scroll to position [340, 0]
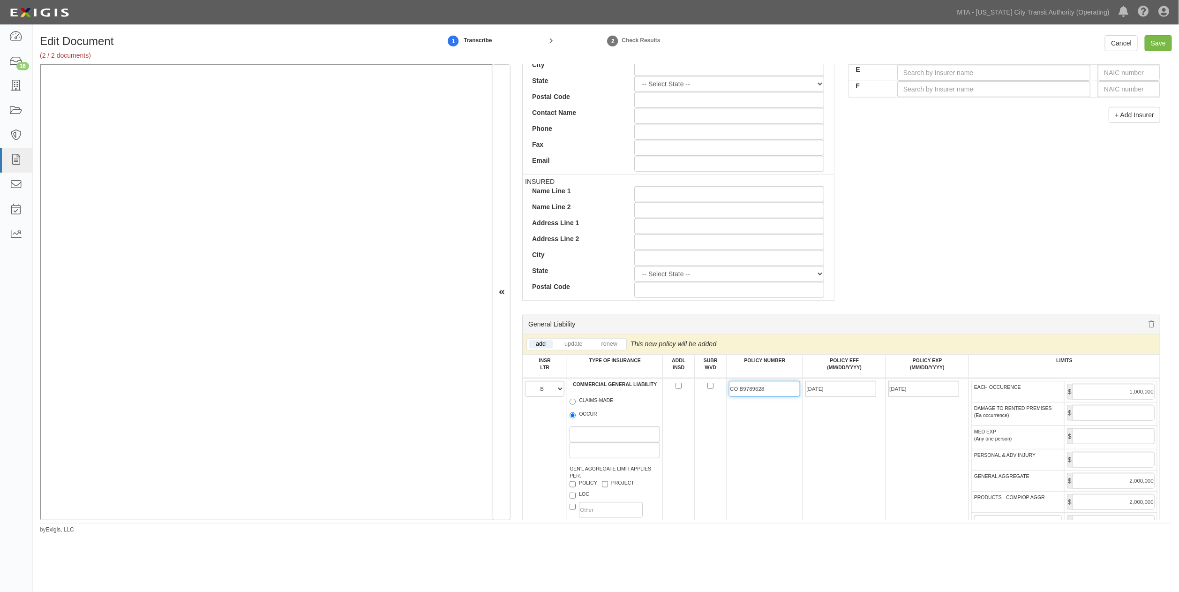
click at [722, 390] on input "CO B9789628" at bounding box center [764, 389] width 71 height 16
paste input "SP2250618"
type input "SP2250618/CO B9789628"
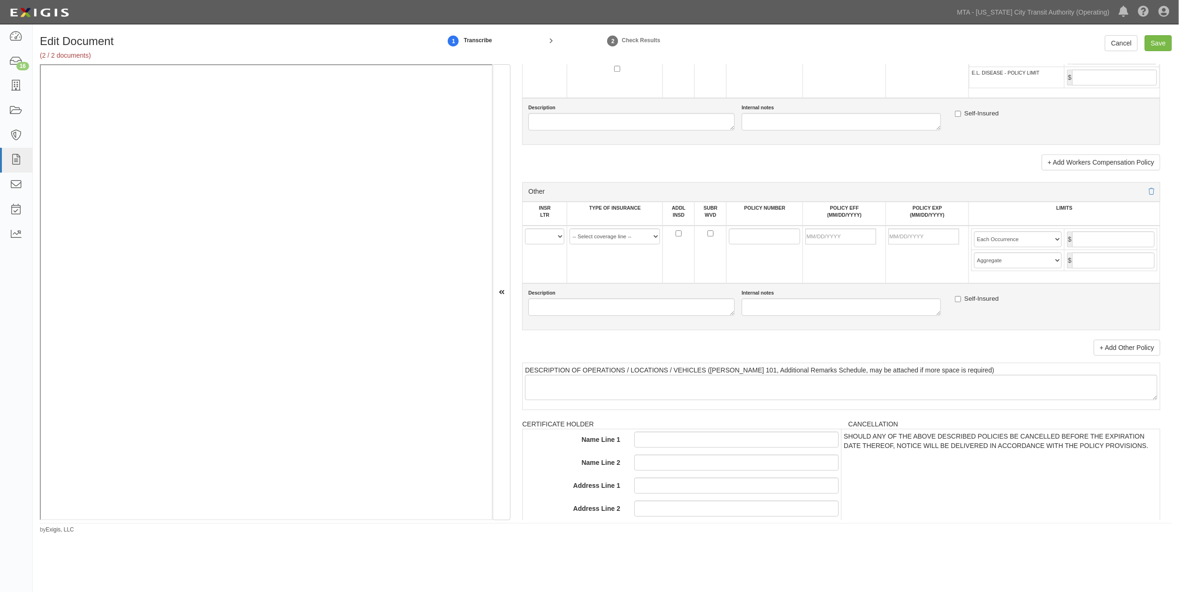
scroll to position [1824, 0]
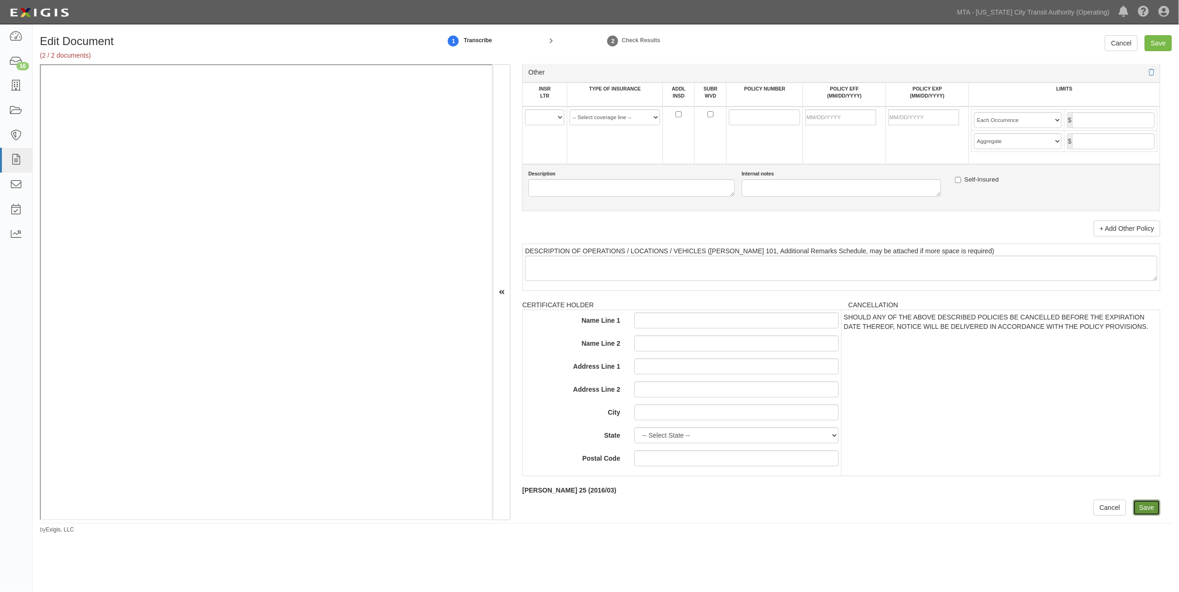
click at [722, 506] on input "Save" at bounding box center [1146, 507] width 27 height 16
type input "1000000"
type input "2000000"
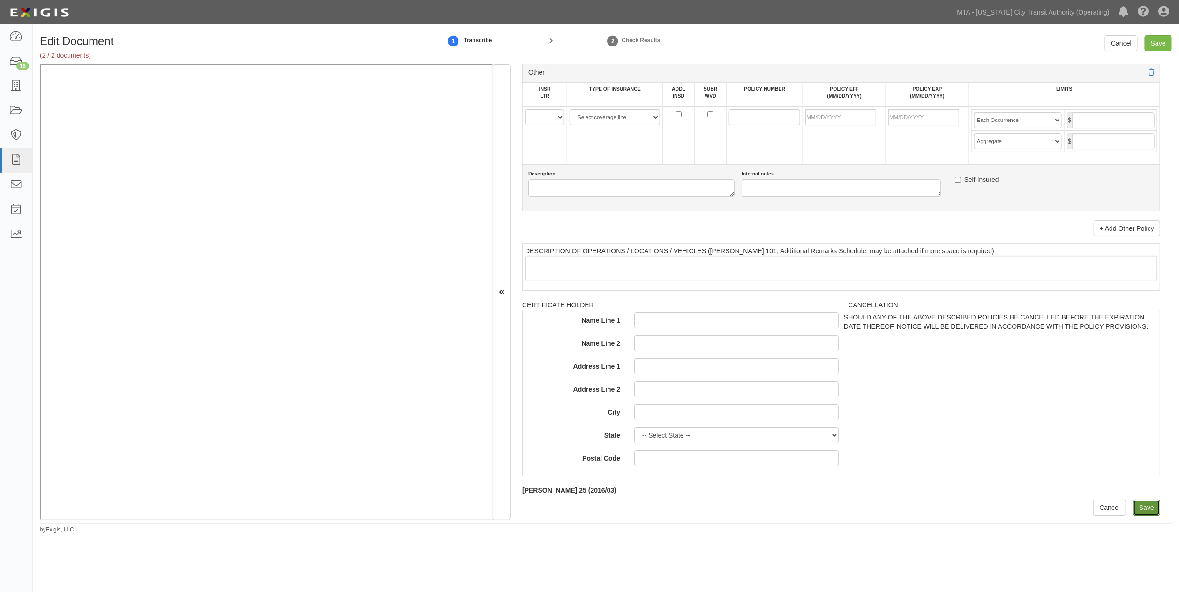
type input "10000000"
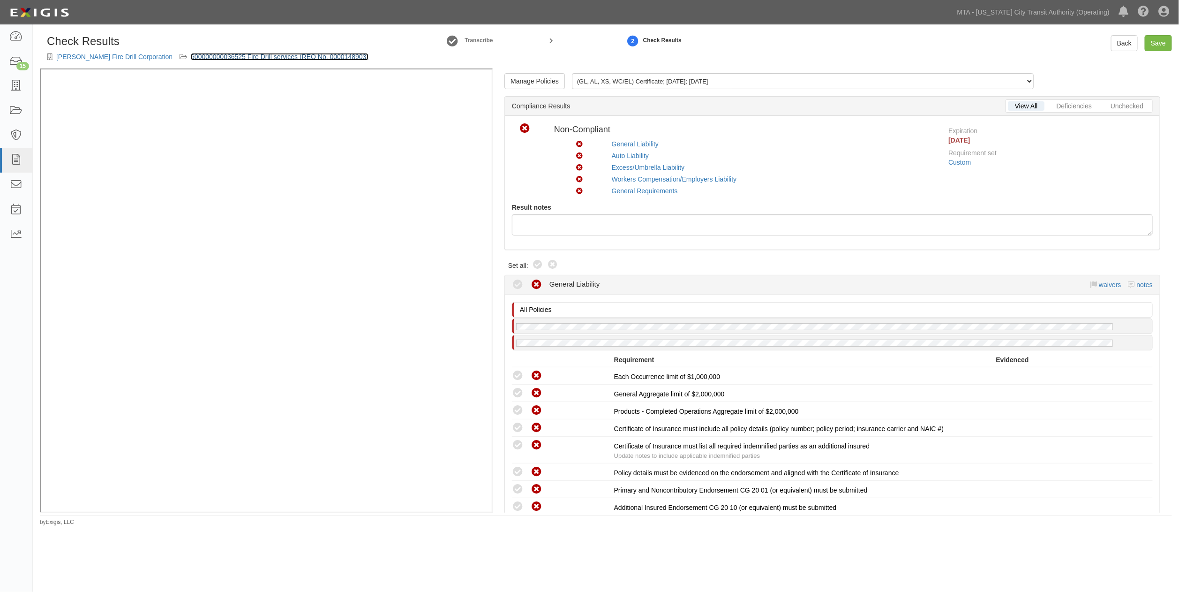
click at [191, 55] on link "600000000036525 Fire Drill services (REQ No. 0000148903)" at bounding box center [280, 57] width 178 height 8
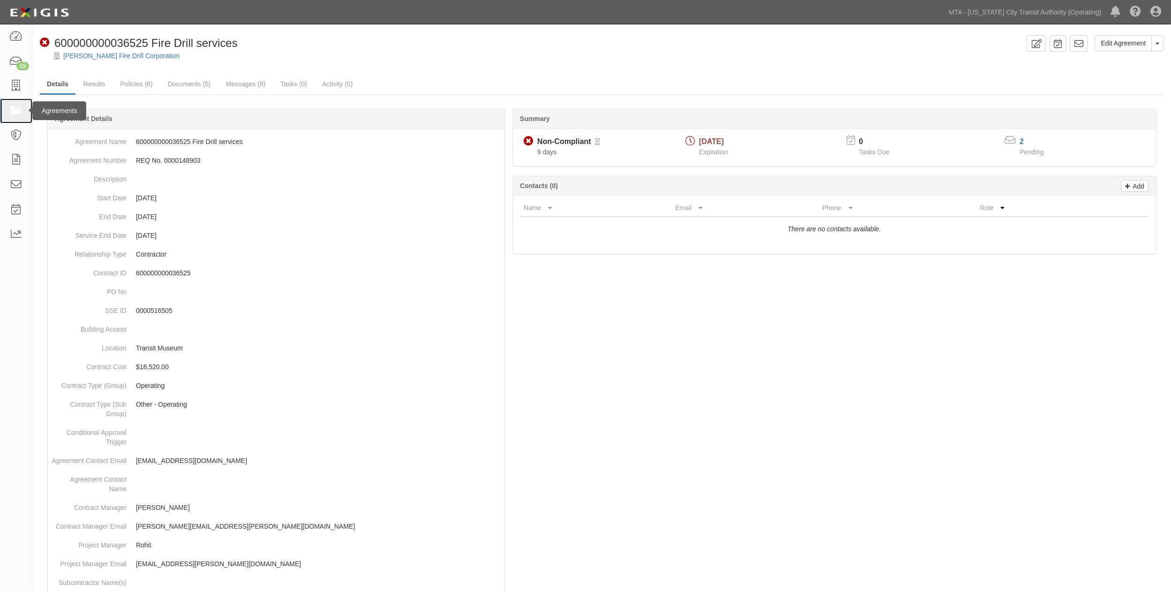
click at [14, 107] on icon at bounding box center [15, 111] width 13 height 11
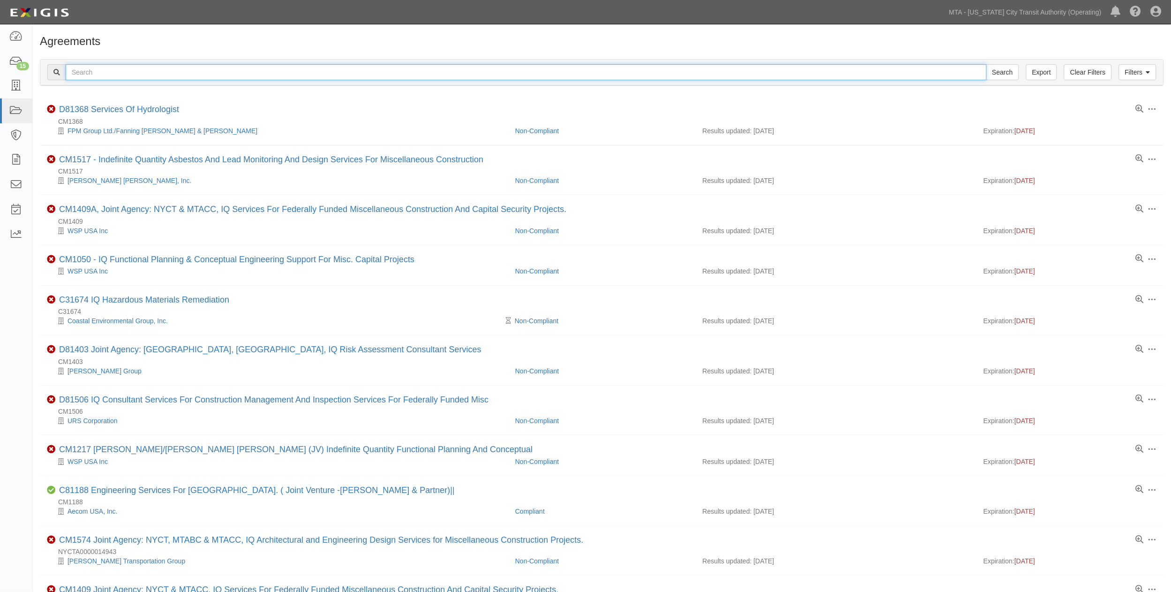
click at [179, 69] on input "text" at bounding box center [526, 72] width 921 height 16
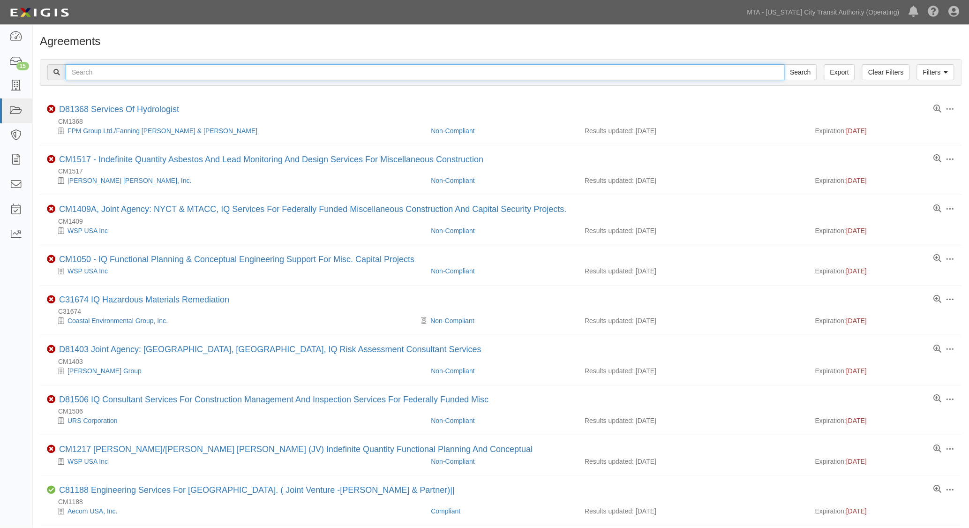
click at [177, 72] on input "text" at bounding box center [425, 72] width 719 height 16
click at [155, 73] on input "text" at bounding box center [425, 72] width 719 height 16
type input "1"
type input "71947-INS1633"
click at [784, 64] on input "Search" at bounding box center [800, 72] width 33 height 16
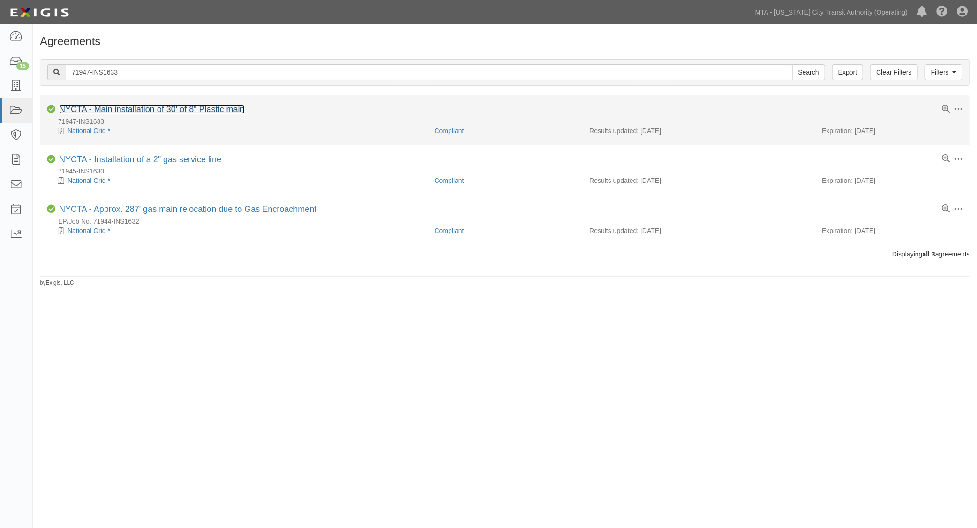
click at [128, 111] on link "NYCTA - Main installation of 30' of 8" Plastic main" at bounding box center [152, 109] width 186 height 9
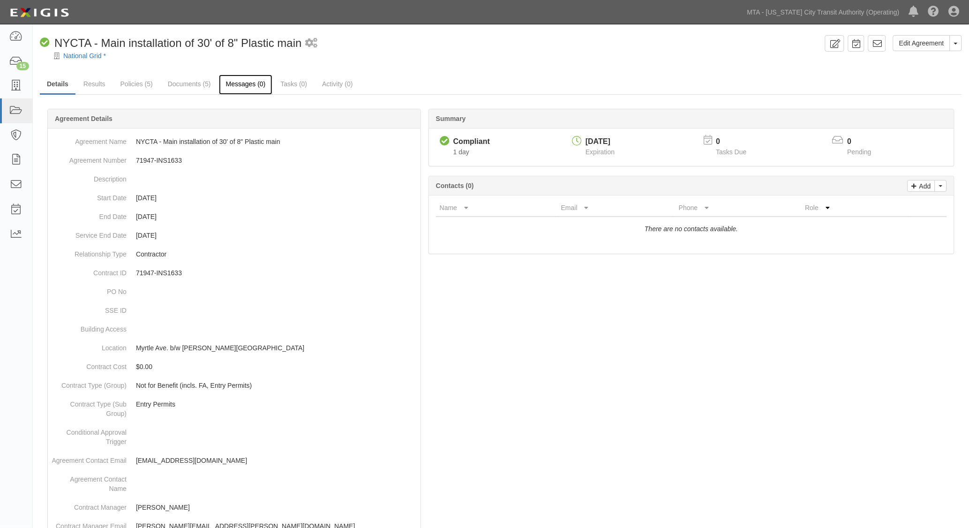
click at [245, 80] on link "Messages (0)" at bounding box center [246, 85] width 54 height 20
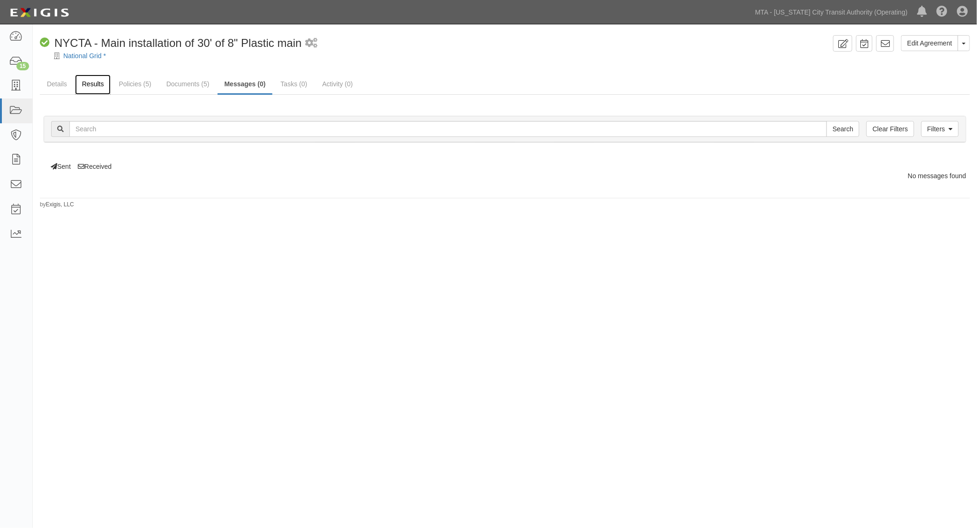
click at [90, 79] on link "Results" at bounding box center [93, 85] width 36 height 20
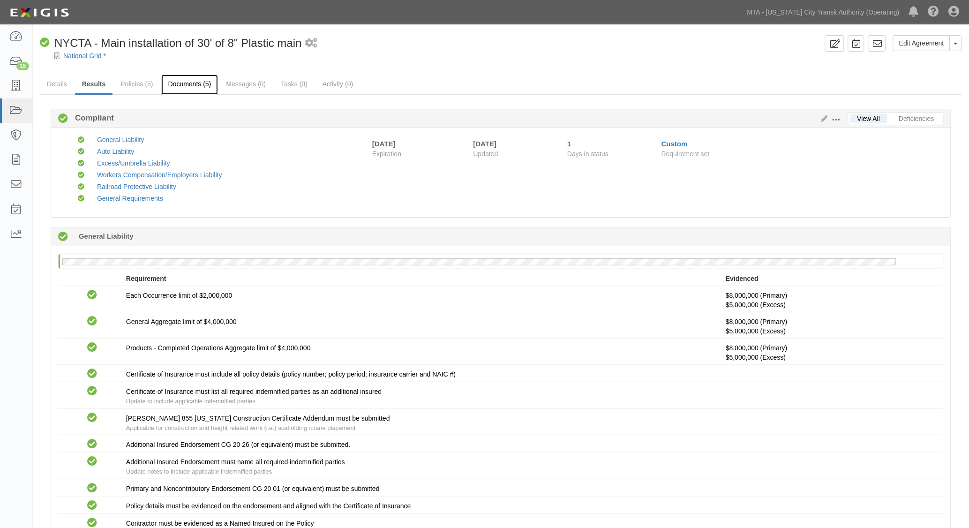
click at [193, 83] on link "Documents (5)" at bounding box center [189, 85] width 57 height 20
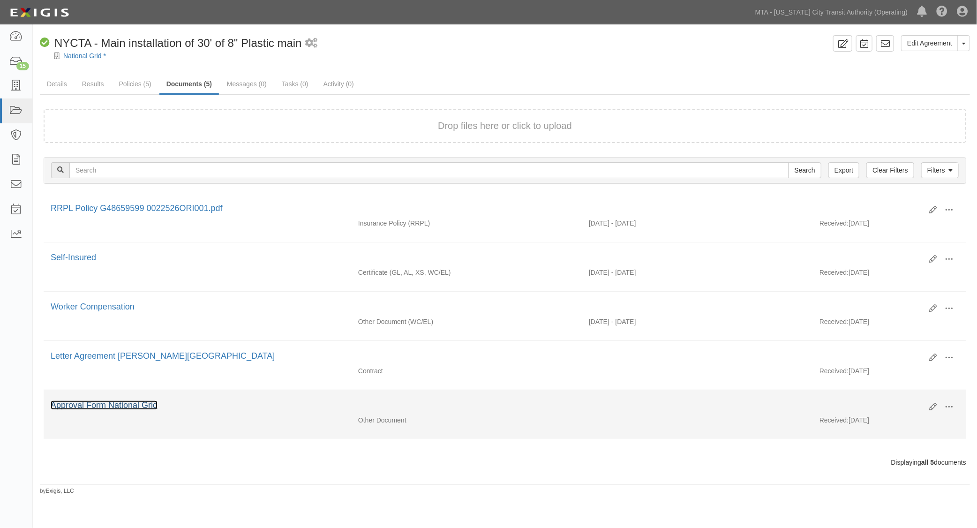
click at [152, 408] on link "Approval Form National Grid" at bounding box center [104, 404] width 107 height 9
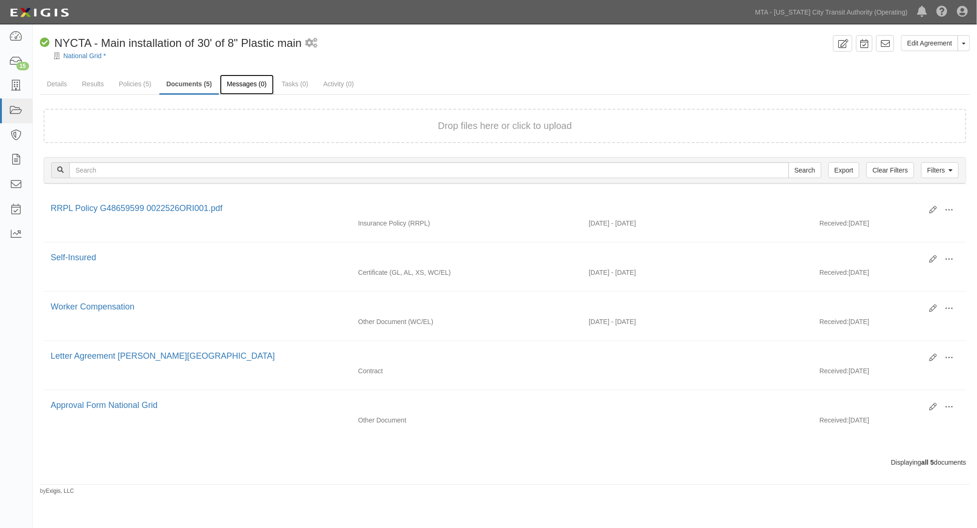
click at [244, 83] on link "Messages (0)" at bounding box center [247, 85] width 54 height 20
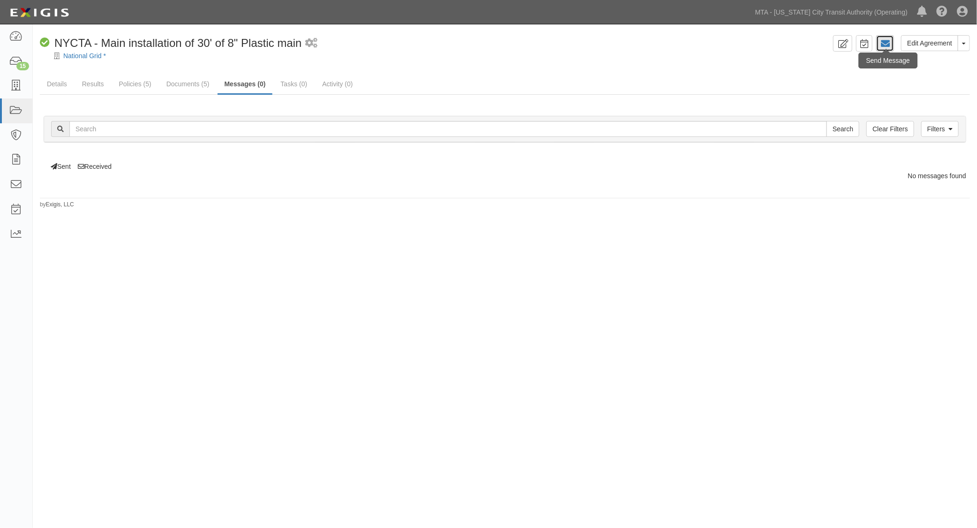
click at [887, 47] on icon at bounding box center [885, 43] width 9 height 9
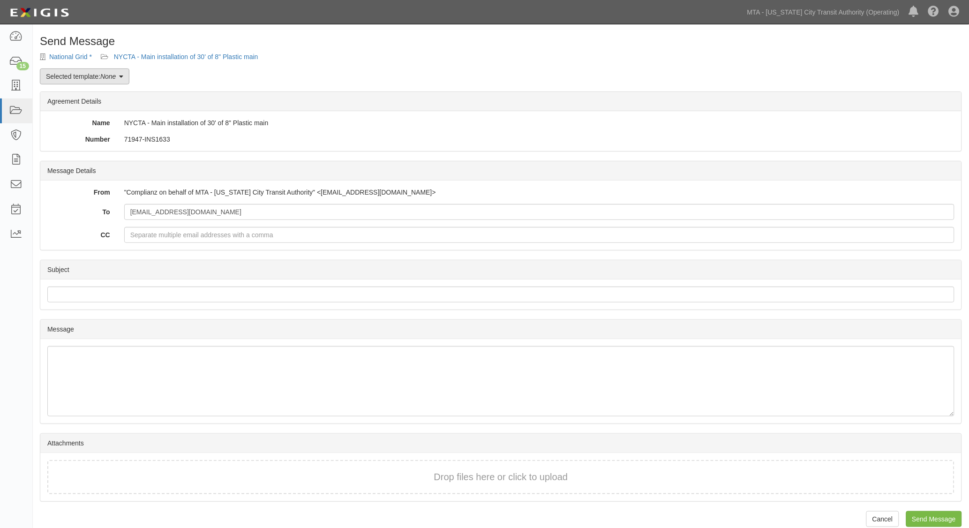
click at [94, 73] on link "Selected template: None" at bounding box center [85, 76] width 90 height 16
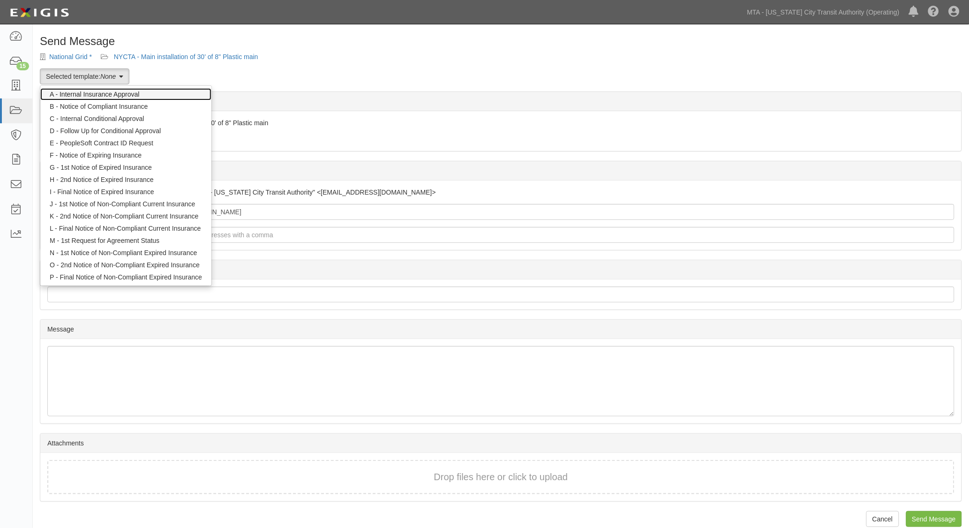
click at [94, 95] on link "A - Internal Insurance Approval" at bounding box center [125, 94] width 171 height 12
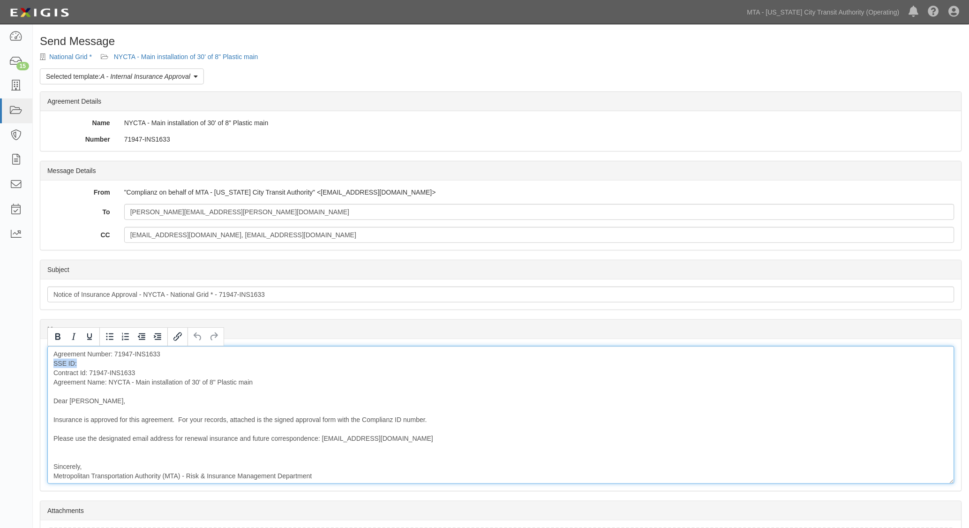
drag, startPoint x: 89, startPoint y: 364, endPoint x: 42, endPoint y: 367, distance: 47.0
click at [42, 367] on div "Message Agreement Number: 71947-INS1633 SSE ID: Contract Id: 71947-INS1633 Agre…" at bounding box center [500, 415] width 921 height 152
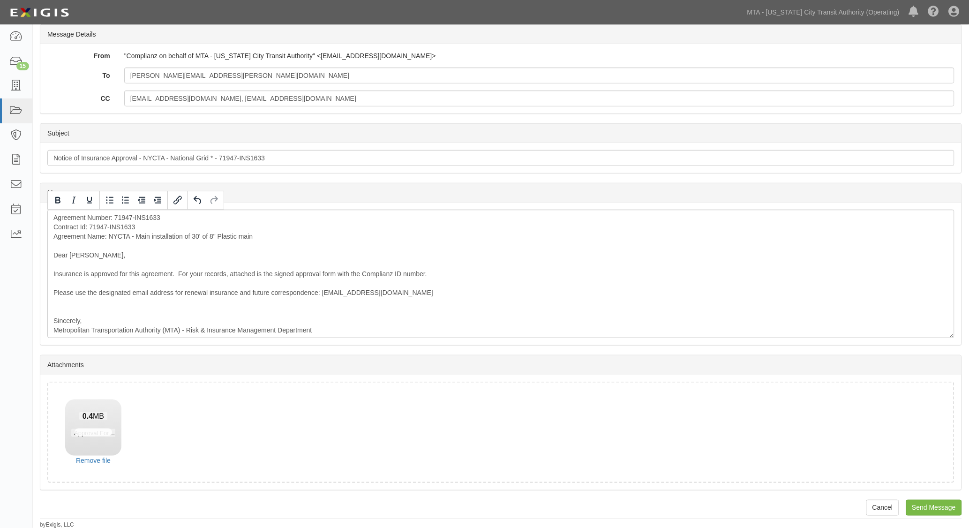
scroll to position [138, 0]
click at [928, 501] on input "Send Message" at bounding box center [934, 506] width 56 height 16
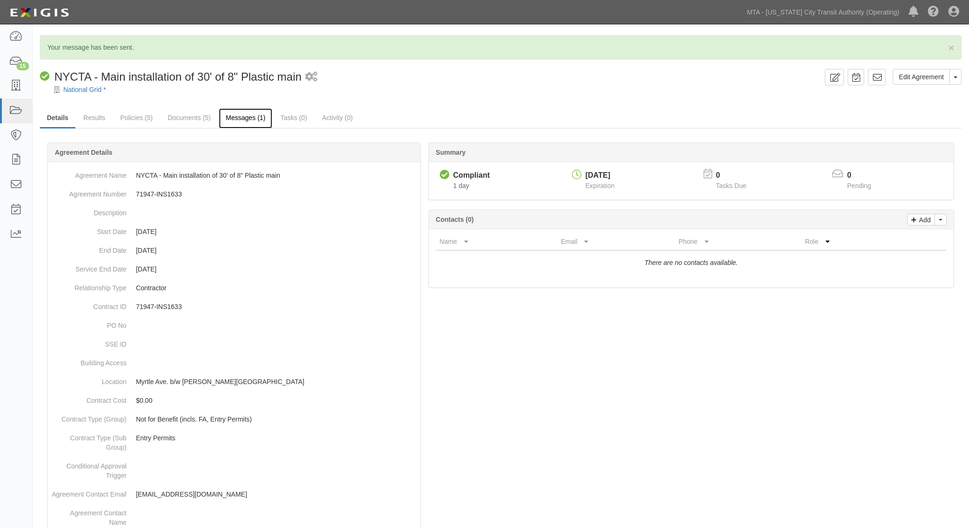
click at [238, 120] on link "Messages (1)" at bounding box center [246, 118] width 54 height 20
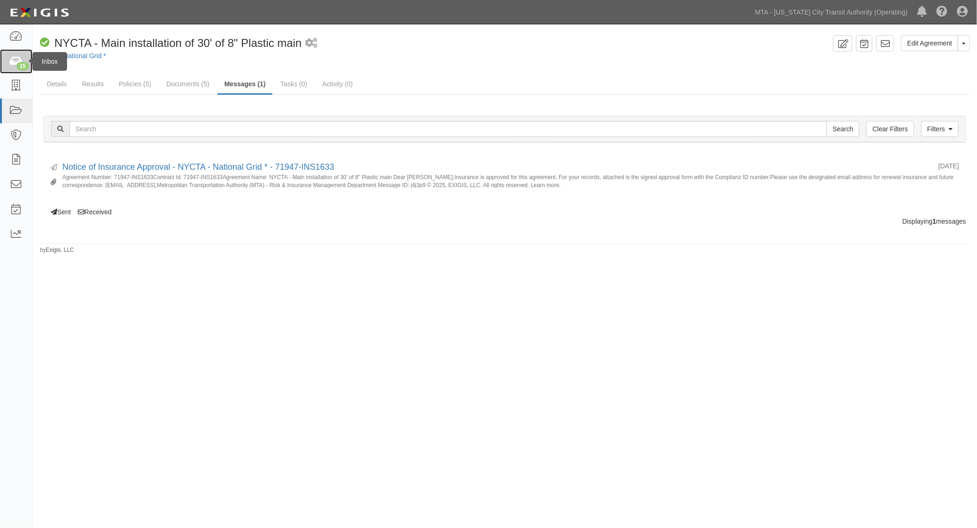
click at [12, 64] on icon at bounding box center [15, 61] width 13 height 11
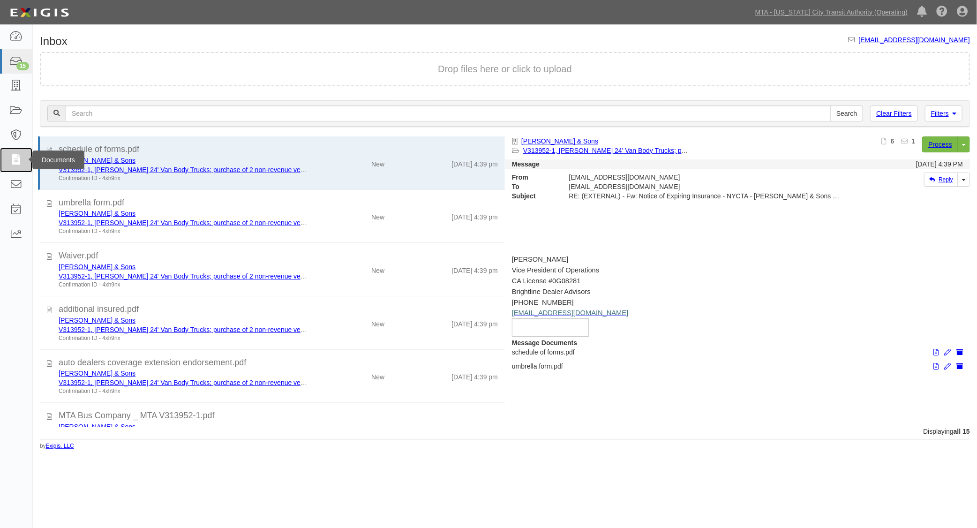
click at [11, 157] on icon at bounding box center [15, 160] width 13 height 11
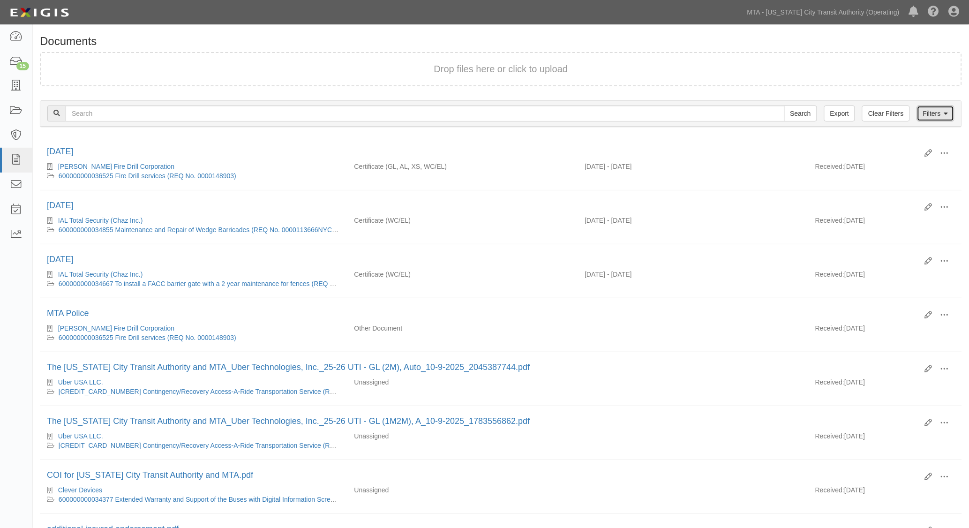
click at [930, 113] on link "Filters" at bounding box center [936, 114] width 38 height 16
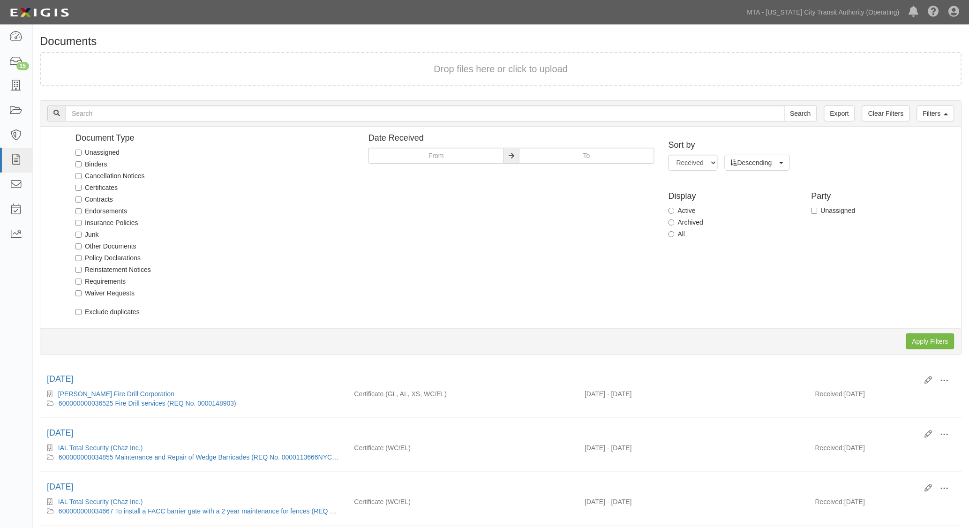
click at [95, 155] on label "Unassigned" at bounding box center [97, 152] width 44 height 9
click at [82, 155] on input "Unassigned" at bounding box center [78, 153] width 6 height 6
checkbox input "true"
click at [920, 340] on input "Apply Filters" at bounding box center [930, 341] width 48 height 16
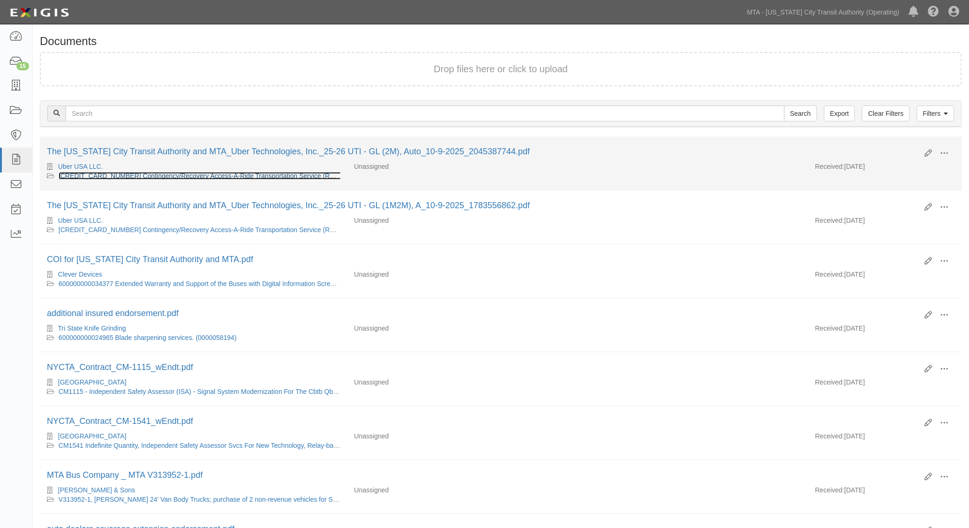
click at [122, 173] on link "[CREDIT_CARD_NUMBER] Contingency/Recovery Access-A-Ride Transportation Service …" at bounding box center [225, 176] width 333 height 8
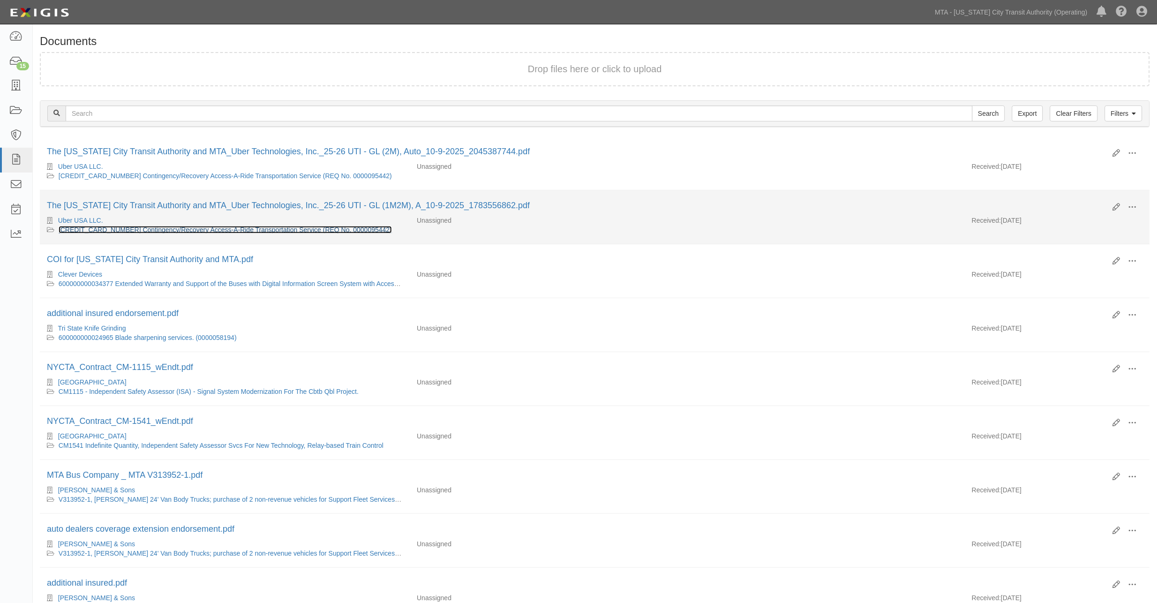
click at [186, 230] on link "[CREDIT_CARD_NUMBER] Contingency/Recovery Access-A-Ride Transportation Service …" at bounding box center [225, 230] width 333 height 8
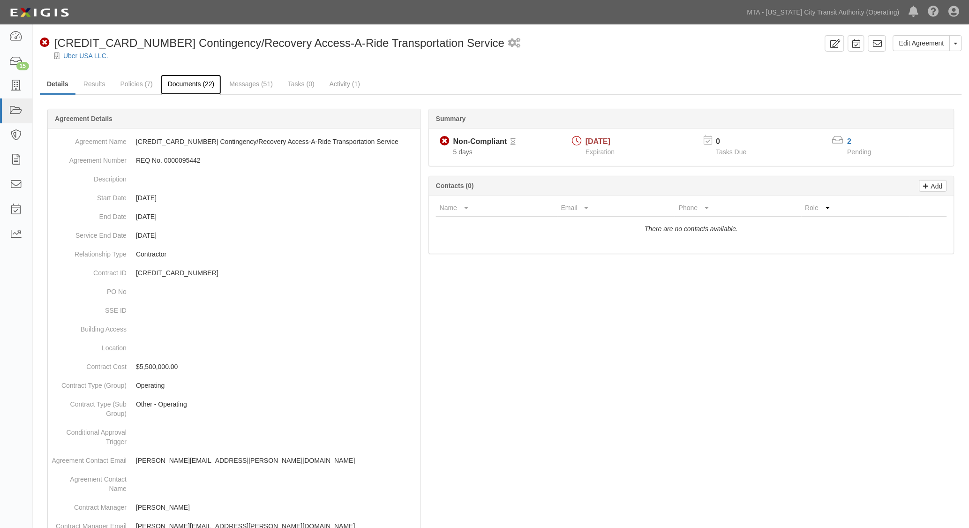
click at [186, 83] on link "Documents (22)" at bounding box center [191, 85] width 61 height 20
click at [126, 83] on link "Policies (7)" at bounding box center [136, 85] width 46 height 20
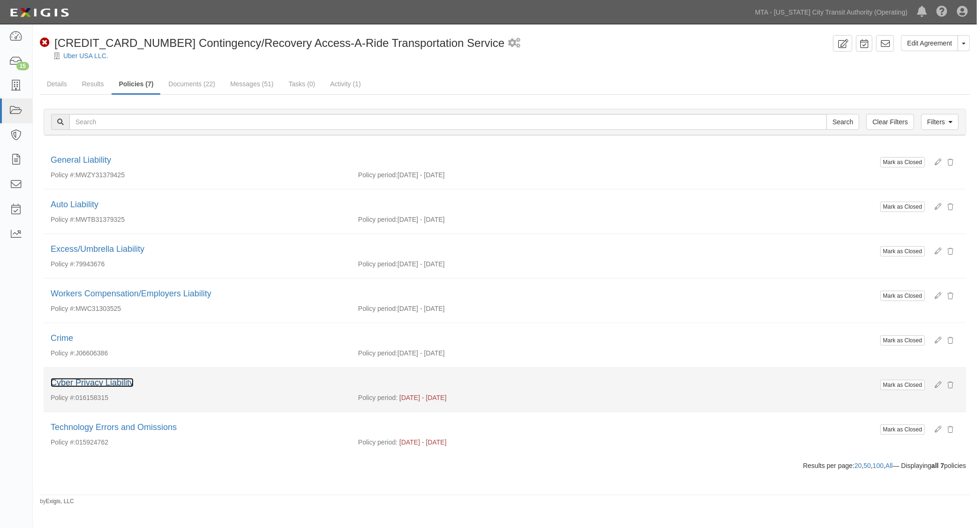
click at [97, 384] on link "Cyber Privacy Liability" at bounding box center [92, 382] width 83 height 9
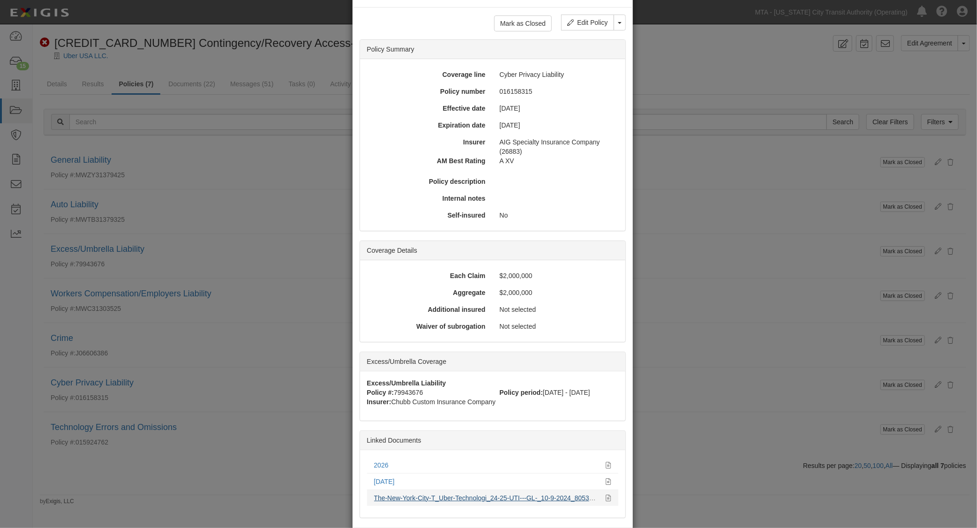
scroll to position [52, 0]
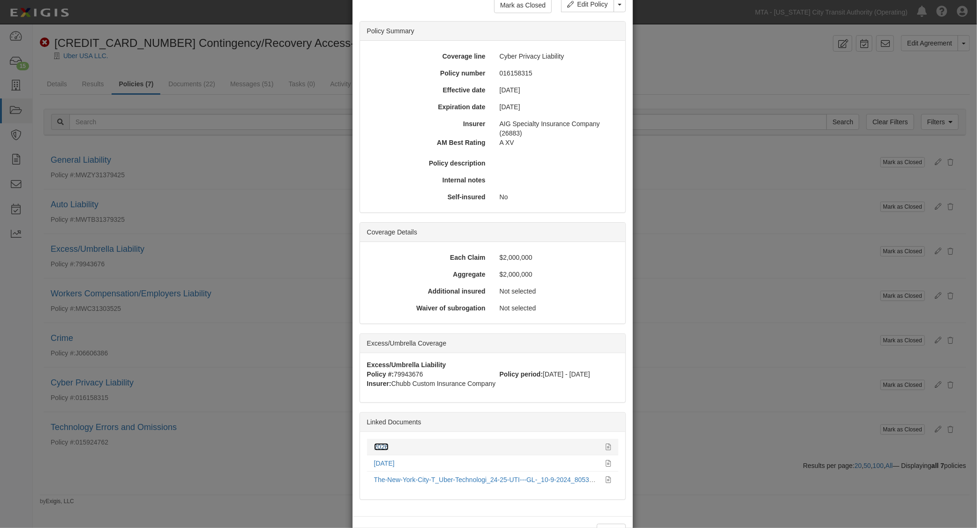
click at [377, 444] on link "2026" at bounding box center [381, 447] width 15 height 8
click at [691, 476] on div "× View Policy Mark as Closed Edit Policy Toggle Dropdown Delete Policy Policy S…" at bounding box center [488, 264] width 977 height 528
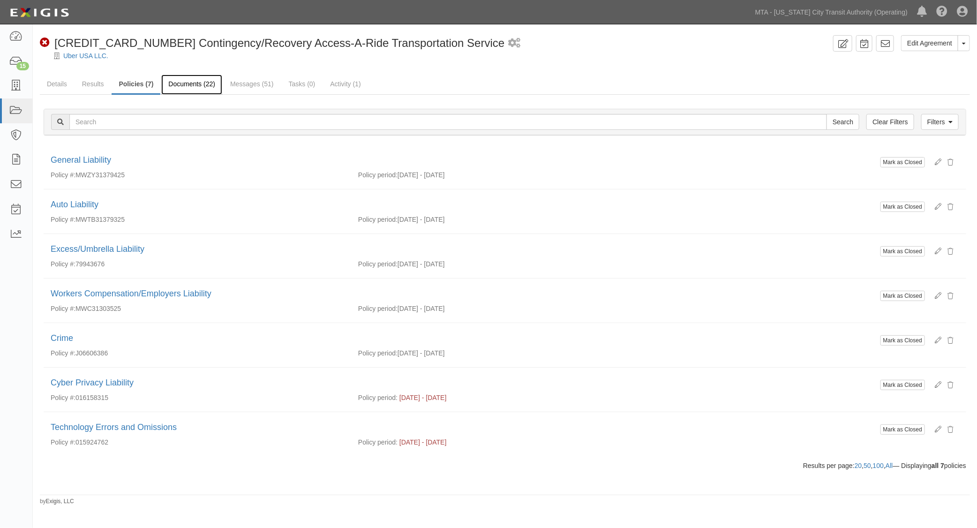
click at [177, 83] on link "Documents (22)" at bounding box center [191, 85] width 61 height 20
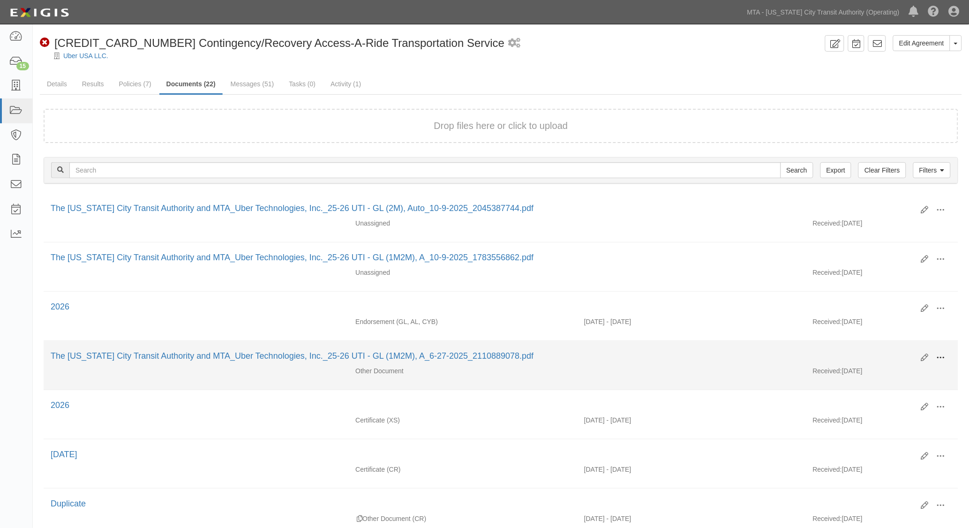
click at [936, 361] on button at bounding box center [941, 358] width 21 height 16
click at [867, 353] on link "Edit" at bounding box center [896, 354] width 74 height 17
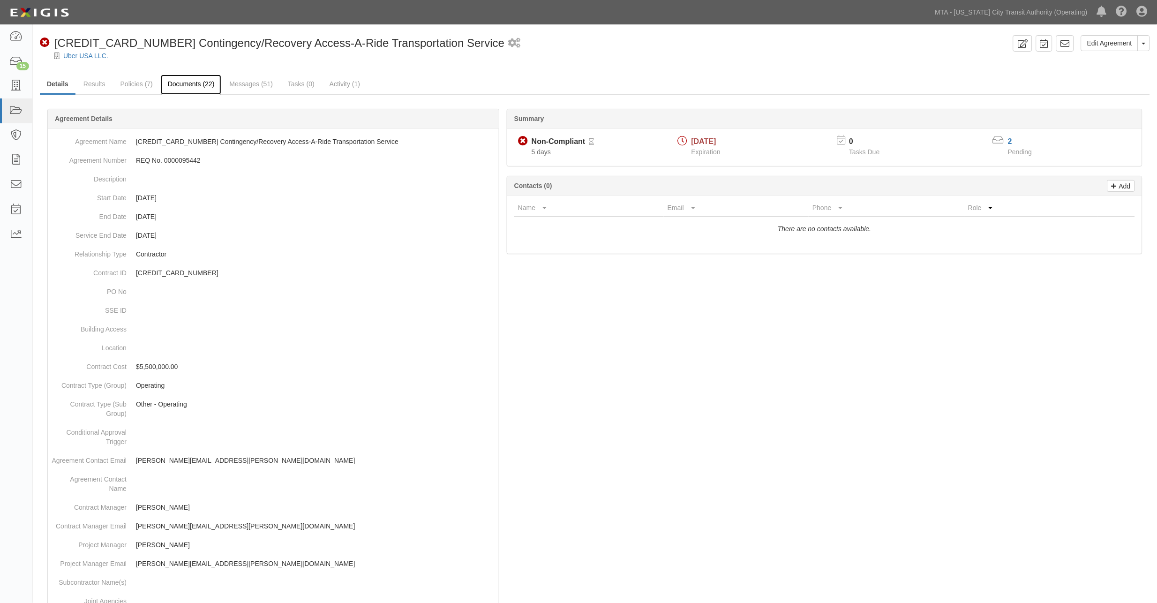
click at [199, 84] on link "Documents (22)" at bounding box center [191, 85] width 61 height 20
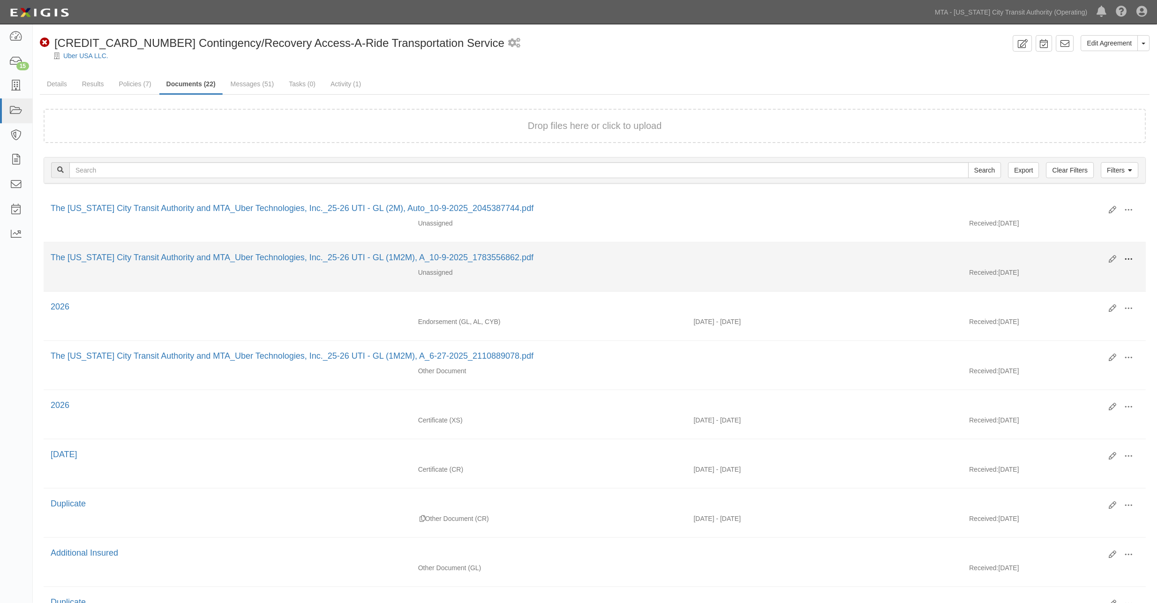
click at [1132, 253] on button at bounding box center [1129, 260] width 21 height 16
click at [1069, 254] on link "Edit" at bounding box center [1084, 255] width 74 height 17
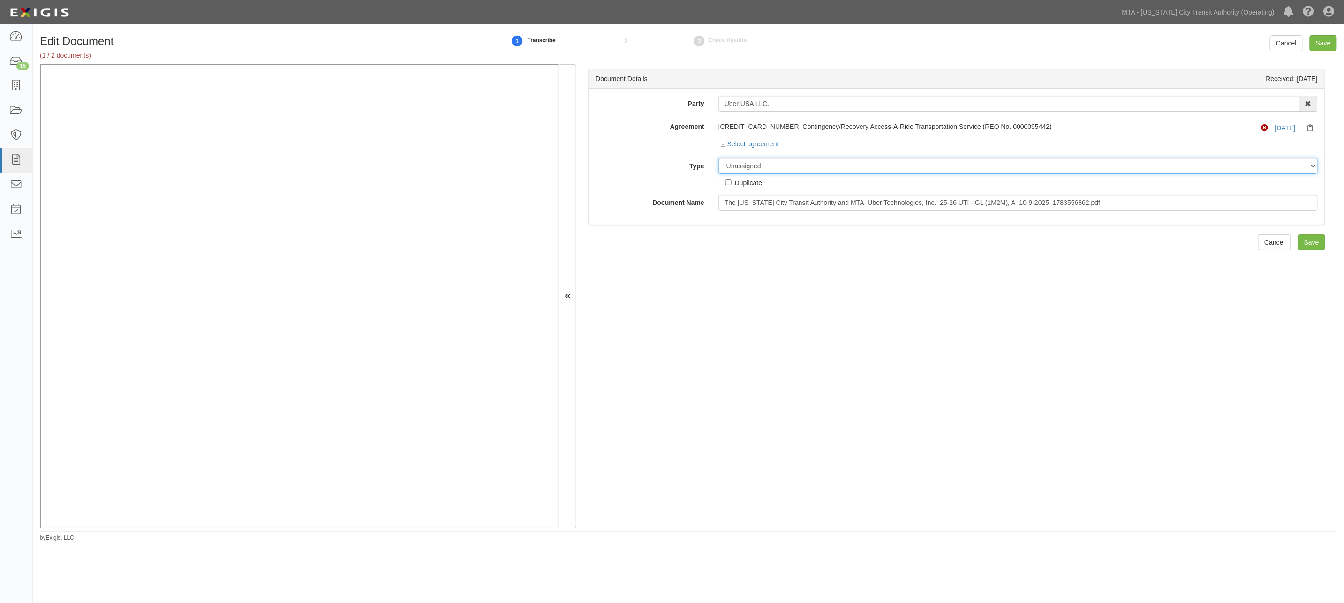
click at [762, 168] on select "Unassigned Binder Cancellation Notice Certificate Contract Endorsement Insuranc…" at bounding box center [1017, 166] width 599 height 16
click at [718, 158] on select "Unassigned Binder Cancellation Notice Certificate Contract Endorsement Insuranc…" at bounding box center [1017, 166] width 599 height 16
click at [744, 169] on select "Unassigned Binder Cancellation Notice Certificate Contract Endorsement Insuranc…" at bounding box center [1017, 166] width 599 height 16
click at [718, 158] on select "Unassigned Binder Cancellation Notice Certificate Contract Endorsement Insuranc…" at bounding box center [1017, 166] width 599 height 16
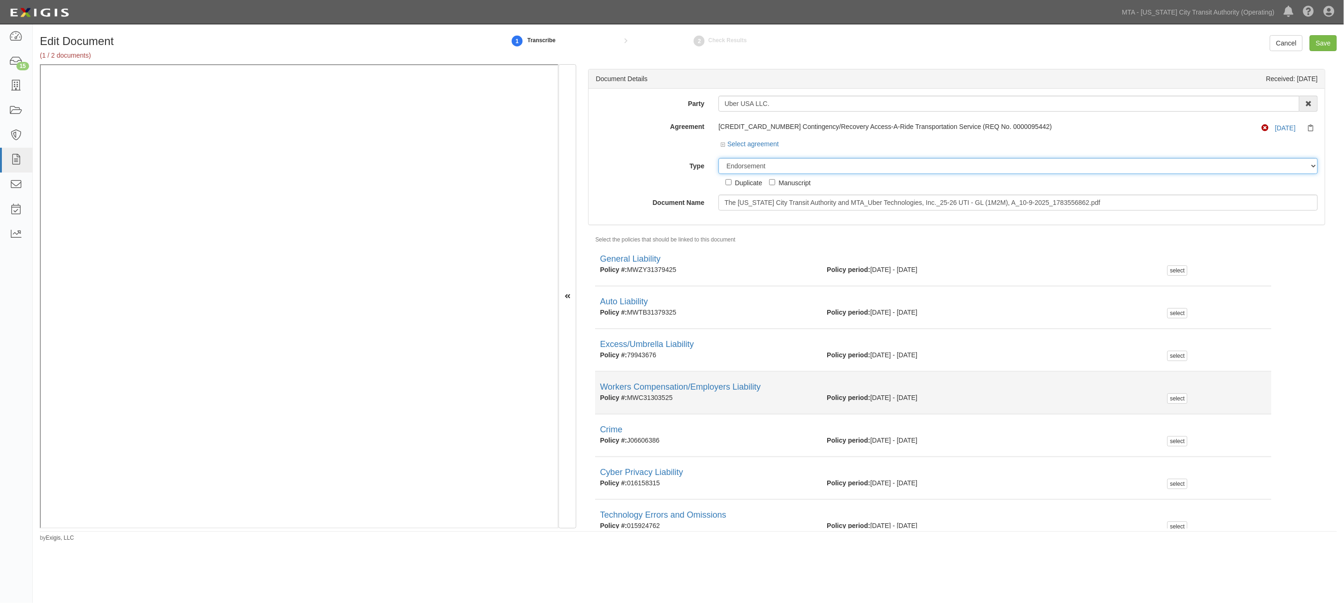
scroll to position [47, 0]
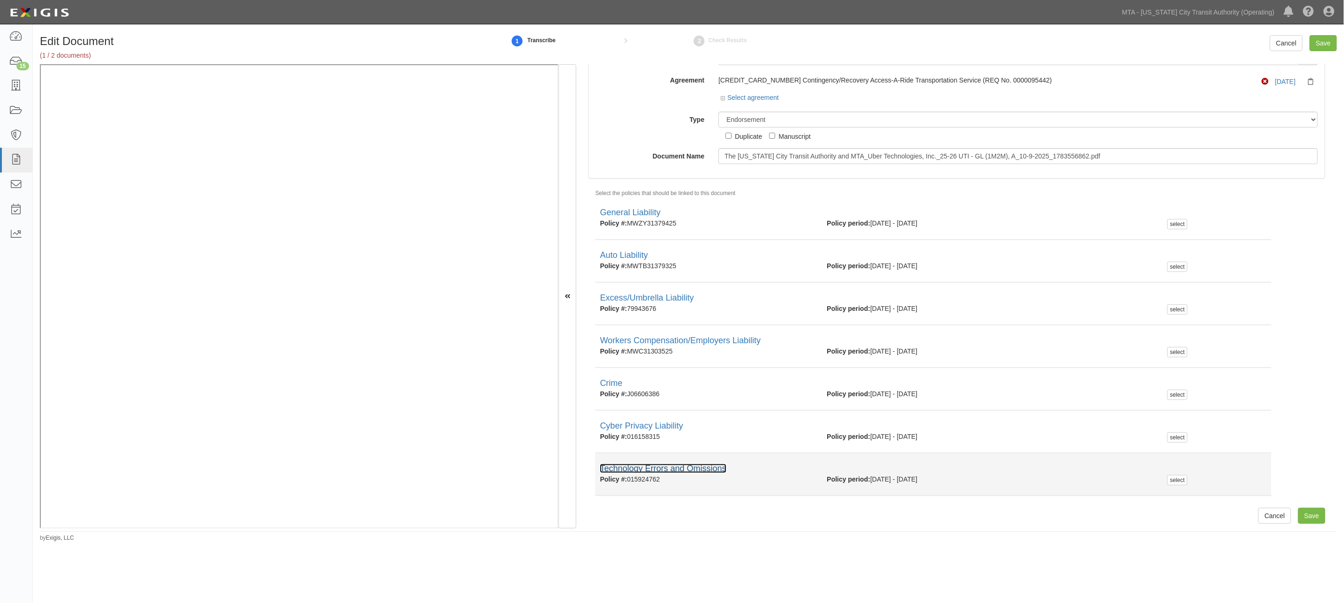
click at [663, 465] on link "Technology Errors and Omissions" at bounding box center [663, 468] width 126 height 9
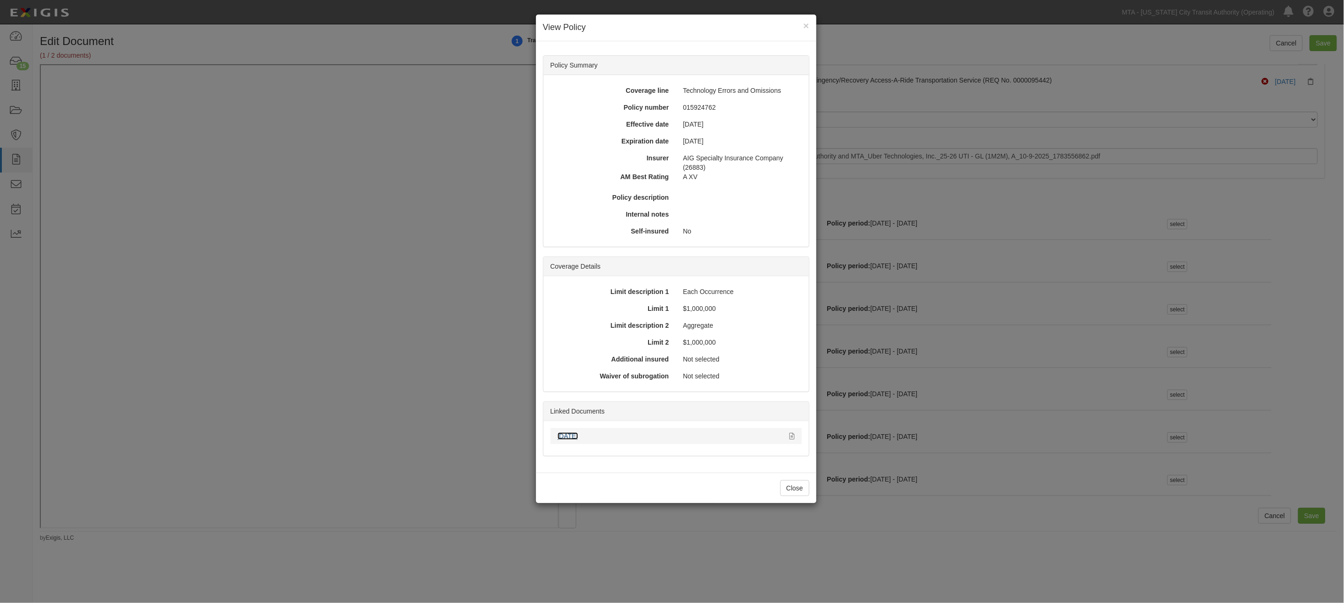
click at [577, 437] on link "[DATE]" at bounding box center [568, 436] width 21 height 8
click at [791, 433] on icon at bounding box center [792, 436] width 5 height 7
click at [825, 552] on div "× View Policy Policy Summary Coverage line Technology Errors and Omissions Poli…" at bounding box center [672, 301] width 1344 height 603
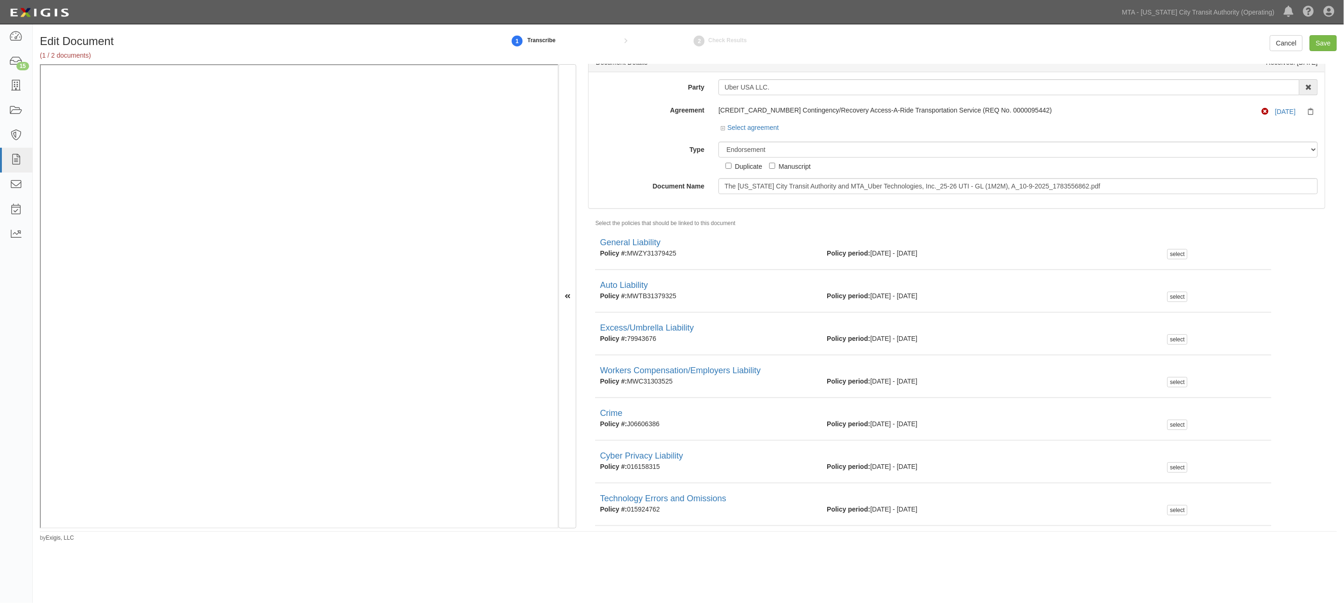
scroll to position [0, 0]
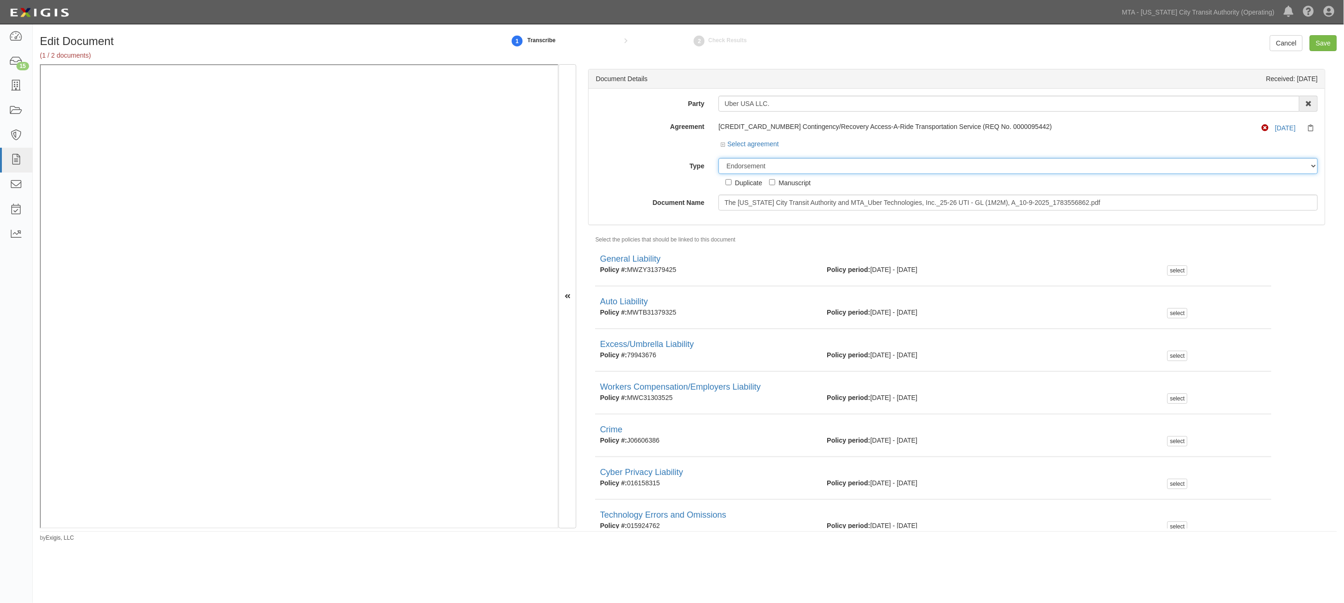
click at [773, 167] on select "Unassigned Binder Cancellation Notice Certificate Contract Endorsement Insuranc…" at bounding box center [1017, 166] width 599 height 16
select select "CertificateDetail"
click at [718, 158] on select "Unassigned Binder Cancellation Notice Certificate Contract Endorsement Insuranc…" at bounding box center [1017, 166] width 599 height 16
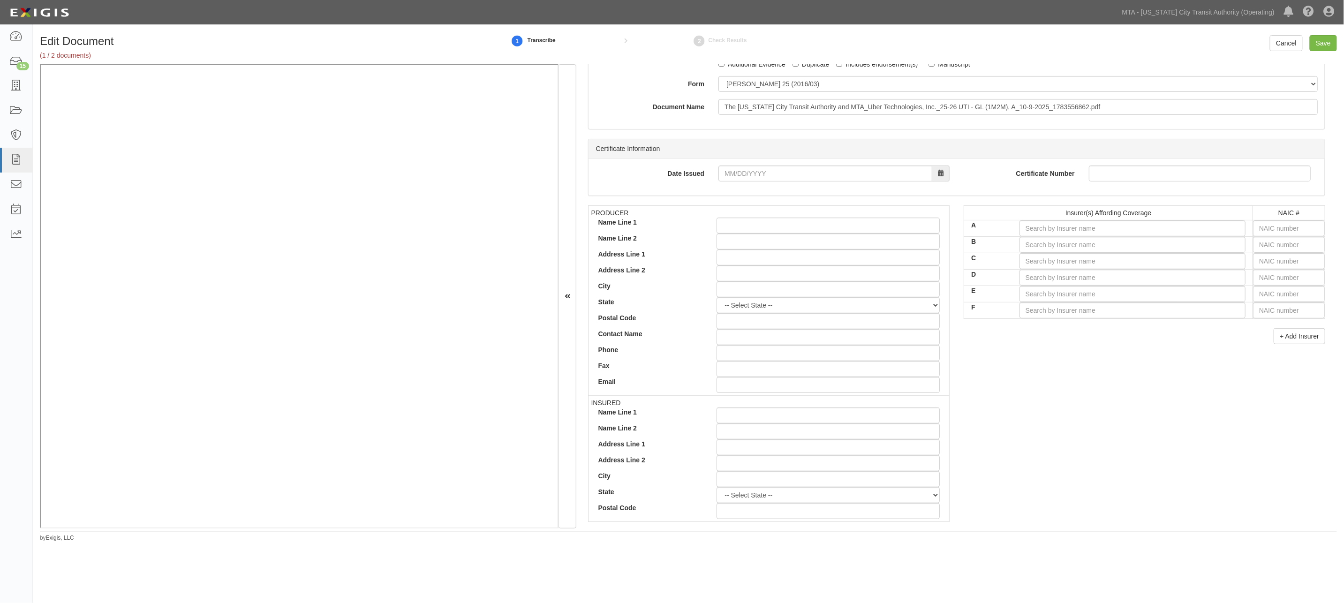
scroll to position [156, 0]
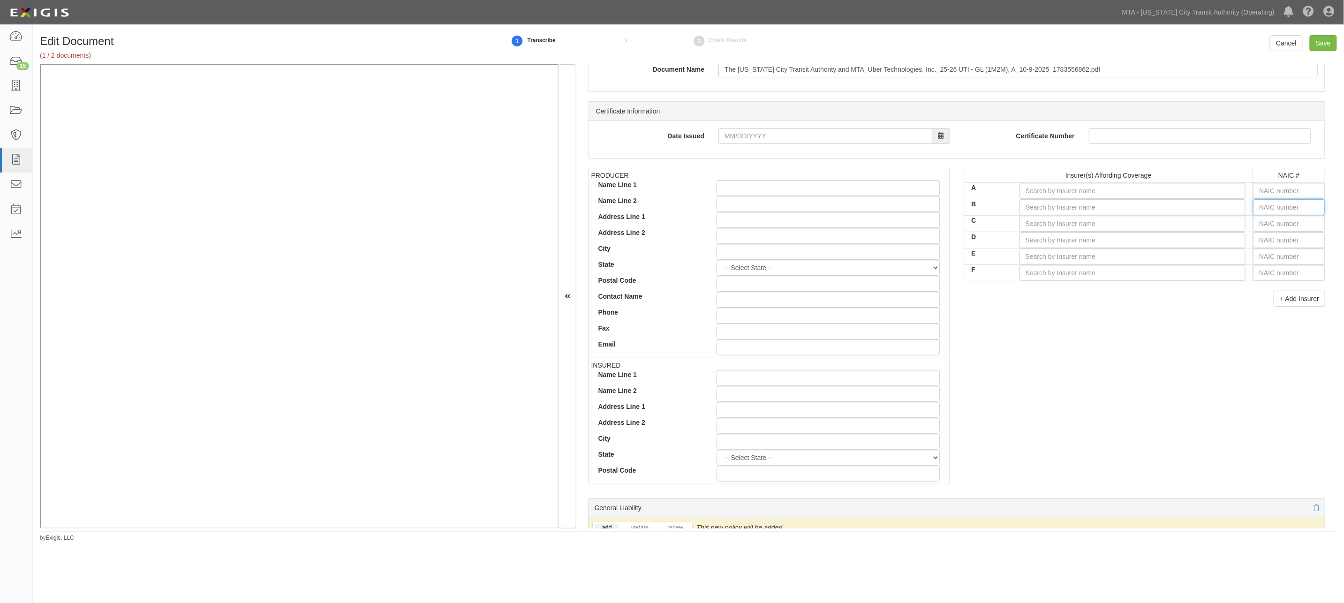
click at [1165, 210] on input "text" at bounding box center [1289, 207] width 72 height 16
type input "25232"
type input "2"
type input "26379"
type input "26"
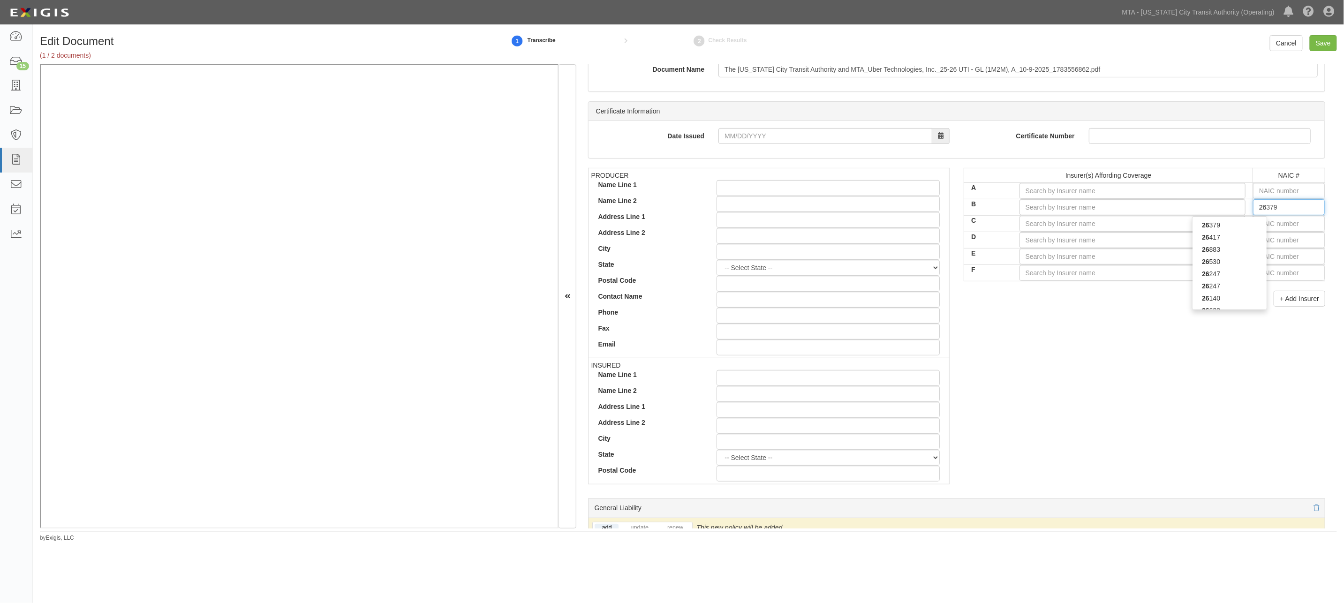
type input "26883"
type input "2688"
type input "26883"
click at [1165, 224] on div "26883" at bounding box center [1229, 225] width 74 height 12
type input "AIG Specialty Insurance Company (A XV Rating)"
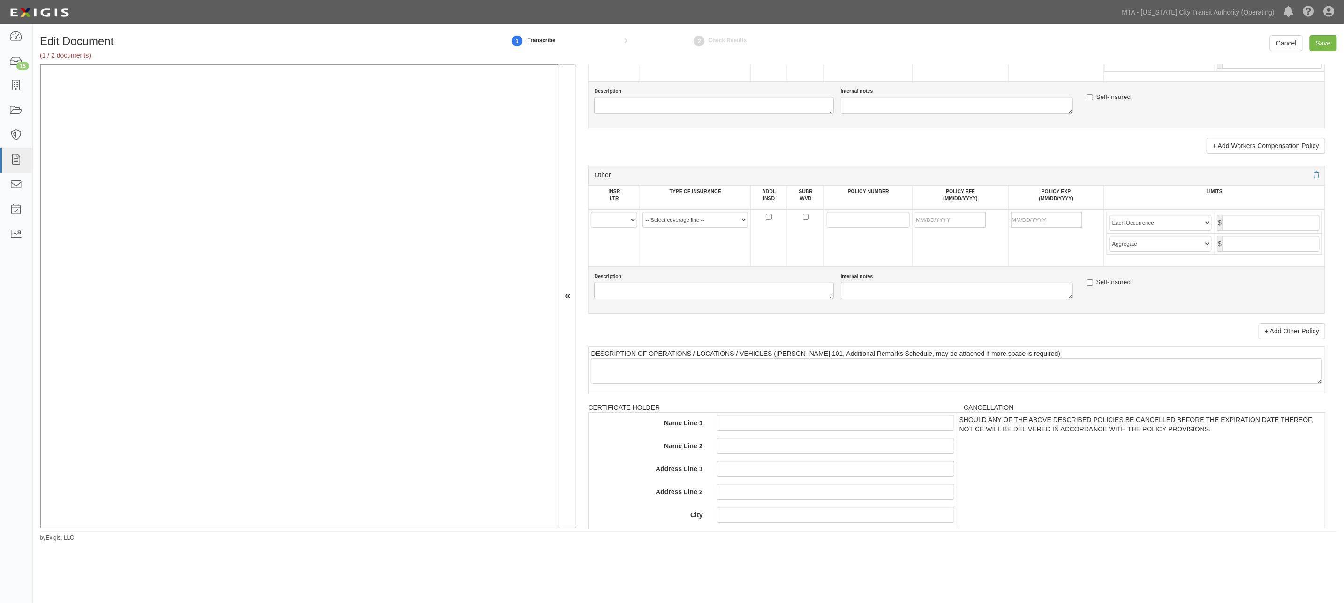
scroll to position [1563, 0]
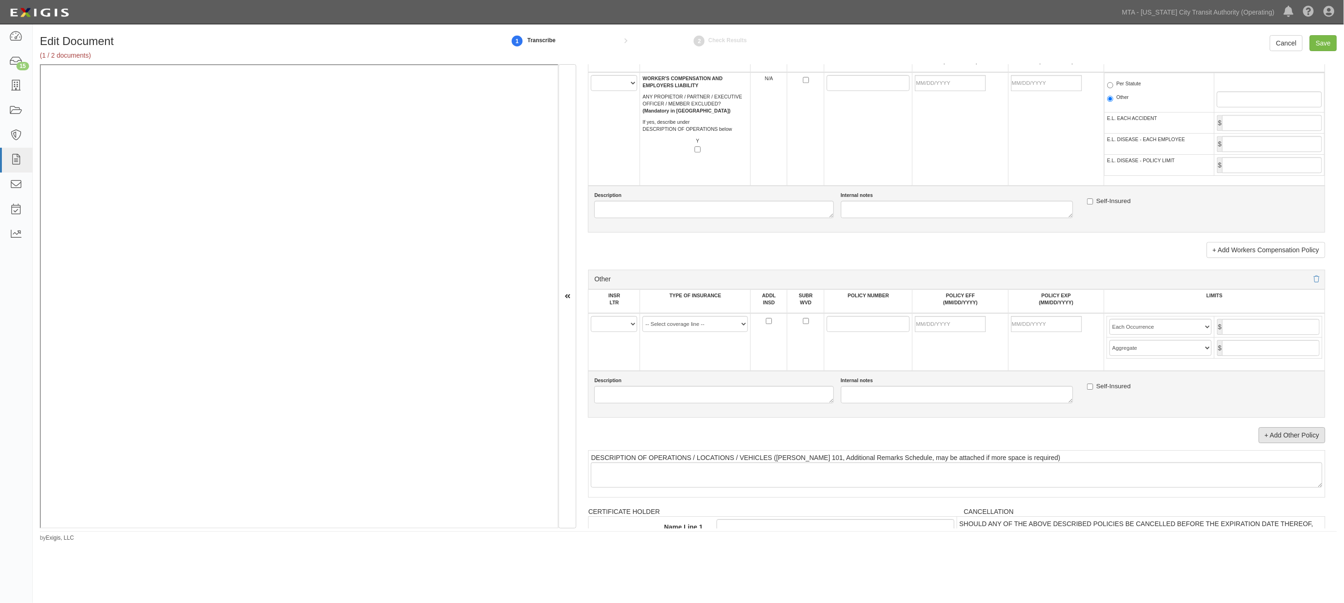
type input "26883"
click at [1165, 443] on link "+ Add Other Policy" at bounding box center [1292, 435] width 67 height 16
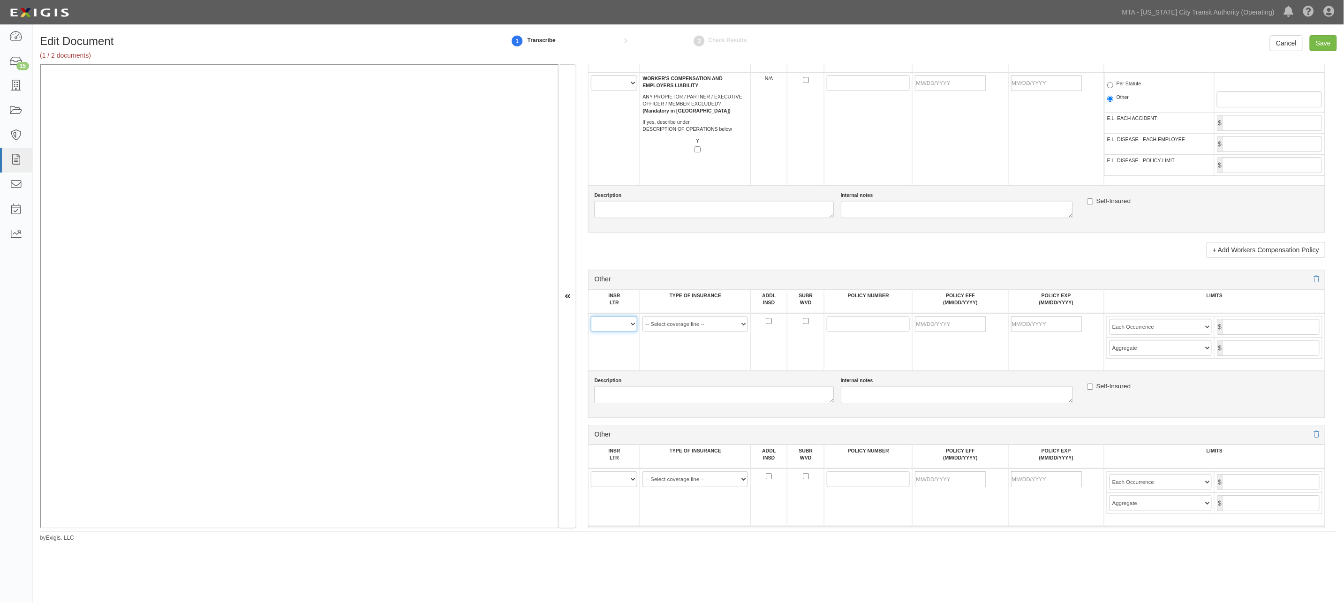
click at [613, 332] on select "A B C D E F" at bounding box center [614, 324] width 46 height 16
select select "B"
click at [591, 332] on select "A B C D E F" at bounding box center [614, 324] width 46 height 16
click at [673, 332] on select "-- Select coverage line -- Asbestos Abatement Auto Physical Damage Aviation Lia…" at bounding box center [695, 324] width 106 height 16
select select "152"
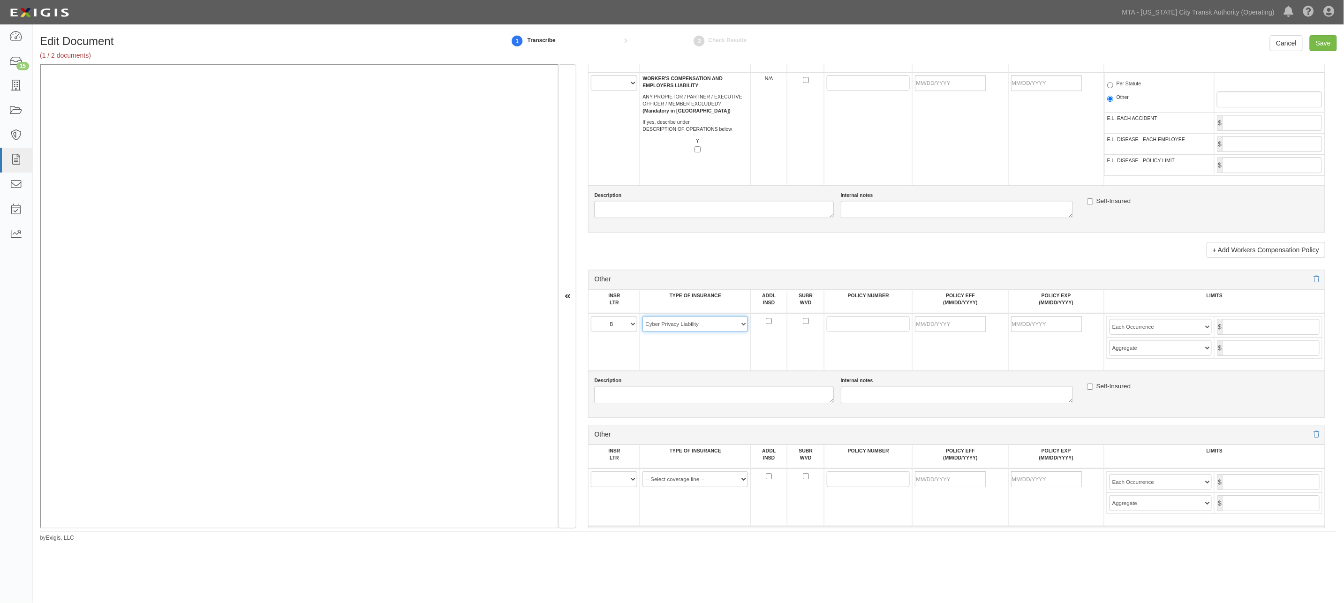
click at [642, 332] on select "-- Select coverage line -- Asbestos Abatement Auto Physical Damage Aviation Lia…" at bounding box center [695, 324] width 106 height 16
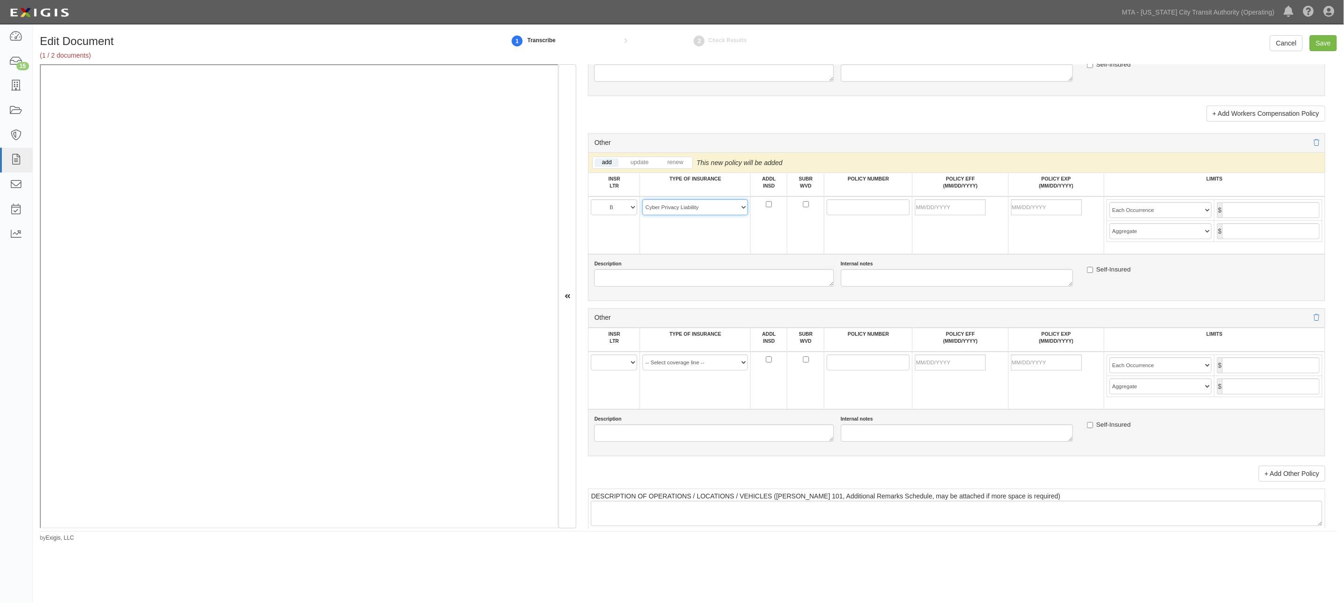
scroll to position [1719, 0]
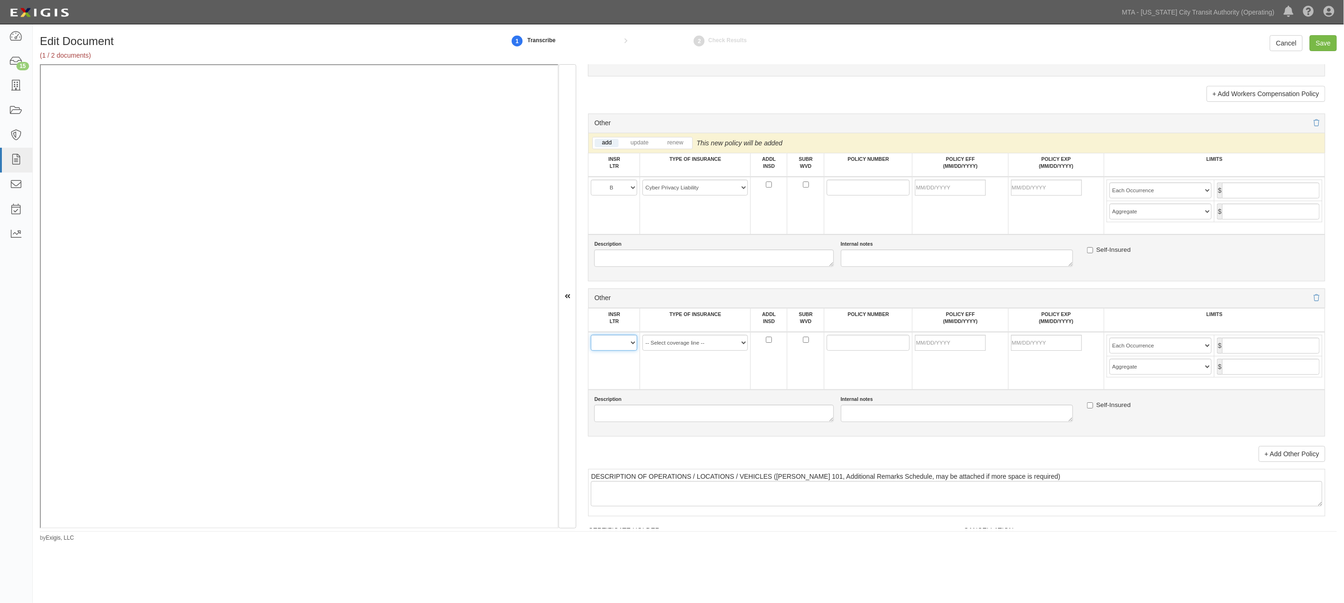
click at [617, 351] on select "A B C D E F" at bounding box center [614, 343] width 46 height 16
select select "B"
click at [591, 351] on select "A B C D E F" at bounding box center [614, 343] width 46 height 16
click at [659, 351] on select "-- Select coverage line -- Asbestos Abatement Auto Physical Damage Aviation Lia…" at bounding box center [695, 343] width 106 height 16
select select "91"
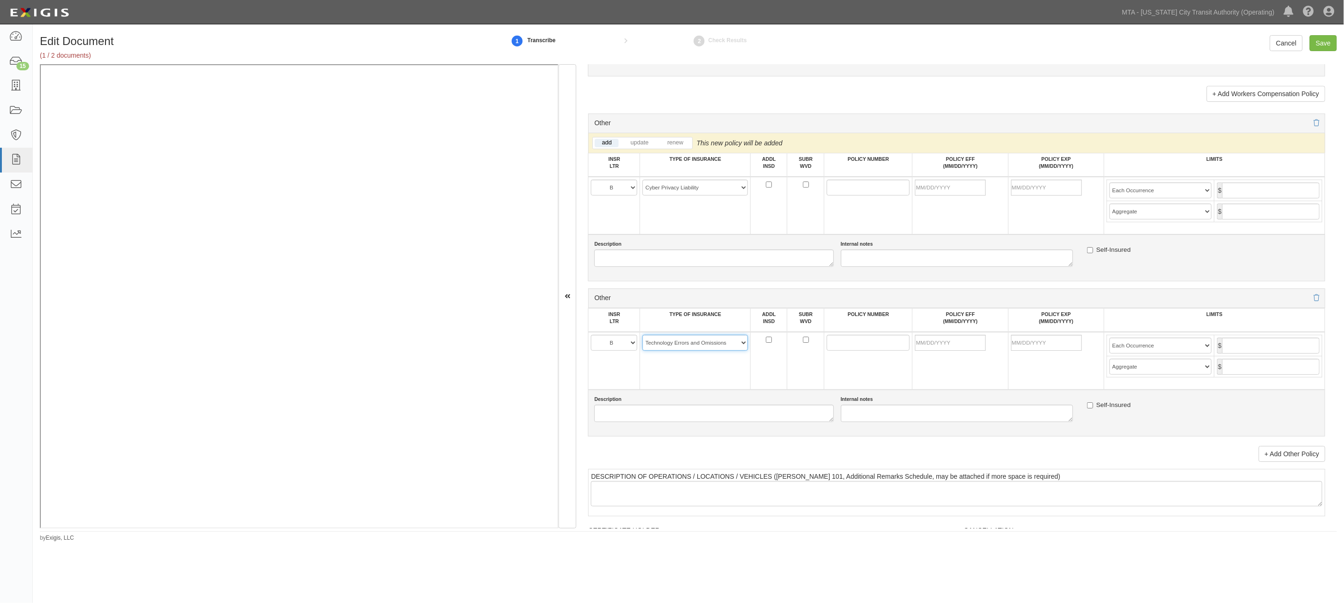
click at [642, 351] on select "-- Select coverage line -- Asbestos Abatement Auto Physical Damage Aviation Lia…" at bounding box center [695, 343] width 106 height 16
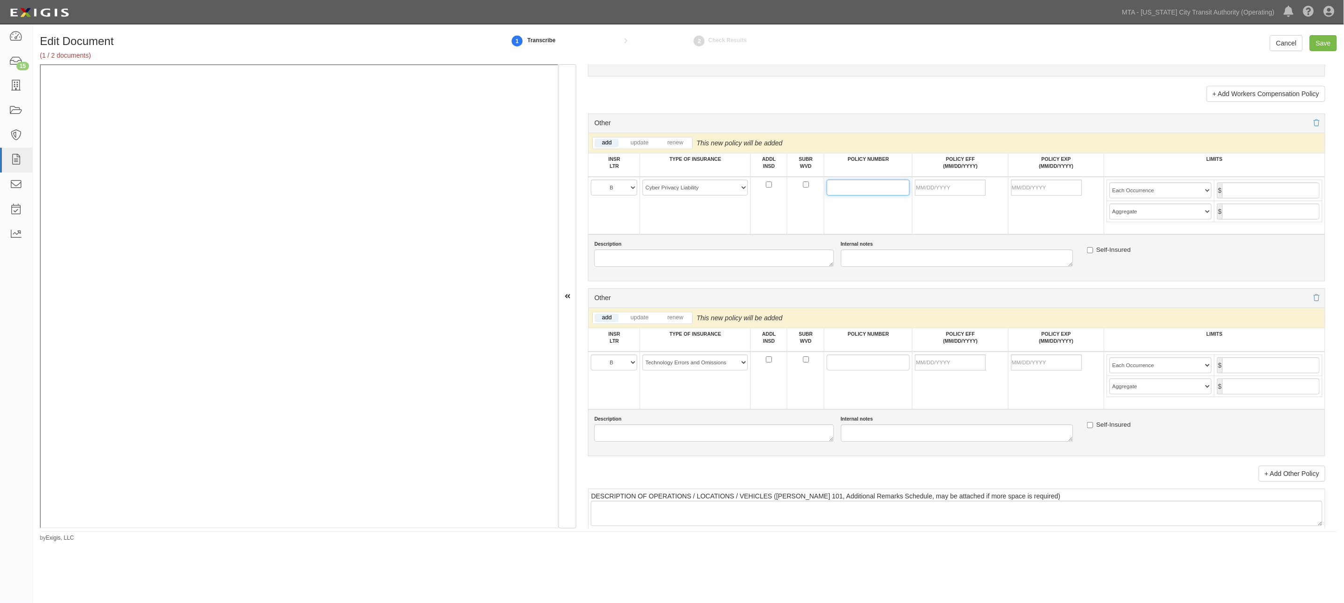
paste input "023769973"
type input "023769973"
paste input "024508371"
type input "024508371"
click at [950, 196] on input "POLICY EFF (MM/DD/YYYY)" at bounding box center [950, 188] width 71 height 16
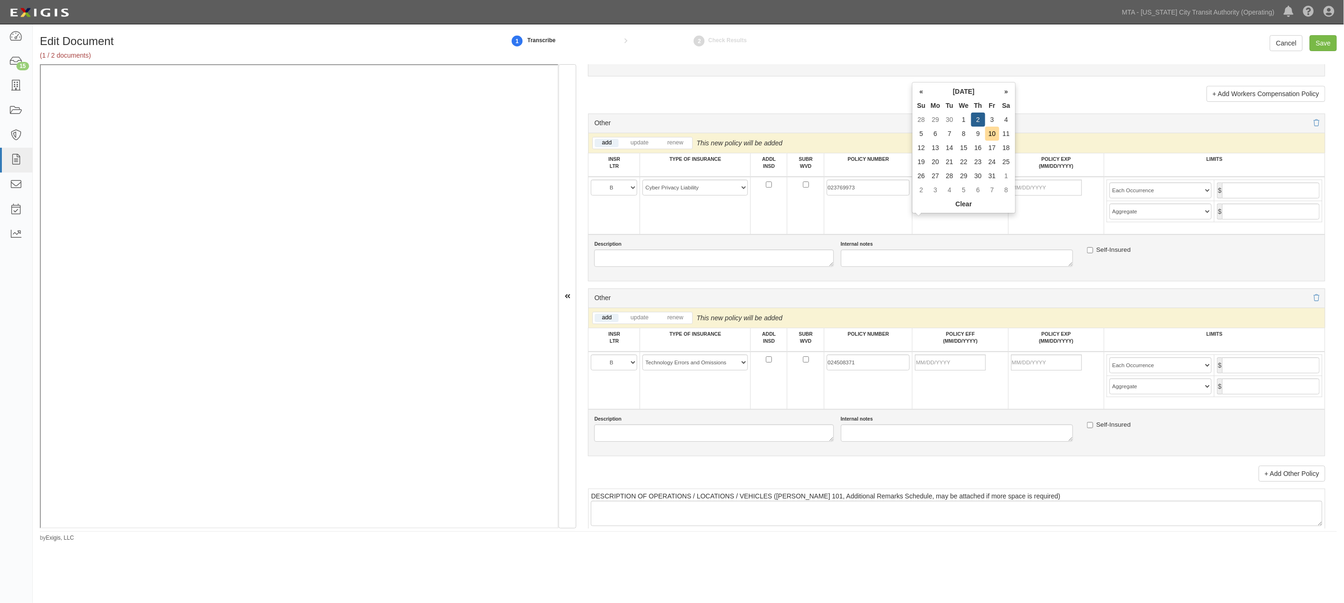
type input "[DATE]"
click at [995, 234] on td "[DATE]" at bounding box center [960, 206] width 96 height 58
click at [1165, 198] on input "text" at bounding box center [1271, 190] width 98 height 16
type input "1,000,000"
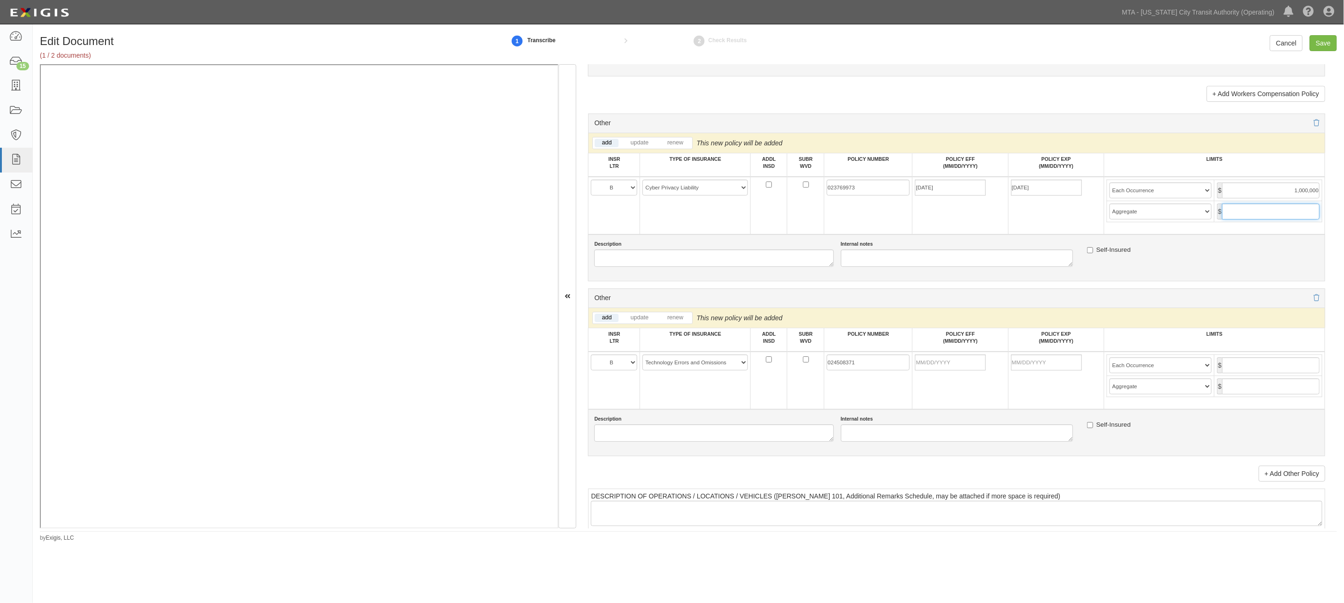
click at [1165, 219] on input "text" at bounding box center [1271, 211] width 98 height 16
type input "1,000,000"
click at [1165, 198] on select "Limit Each Occurrence Each Claim Aggregate Deductible Self-Insured Retention Pe…" at bounding box center [1160, 190] width 103 height 16
select select "Limit"
click at [1109, 198] on select "Limit Each Occurrence Each Claim Aggregate Deductible Self-Insured Retention Pe…" at bounding box center [1160, 190] width 103 height 16
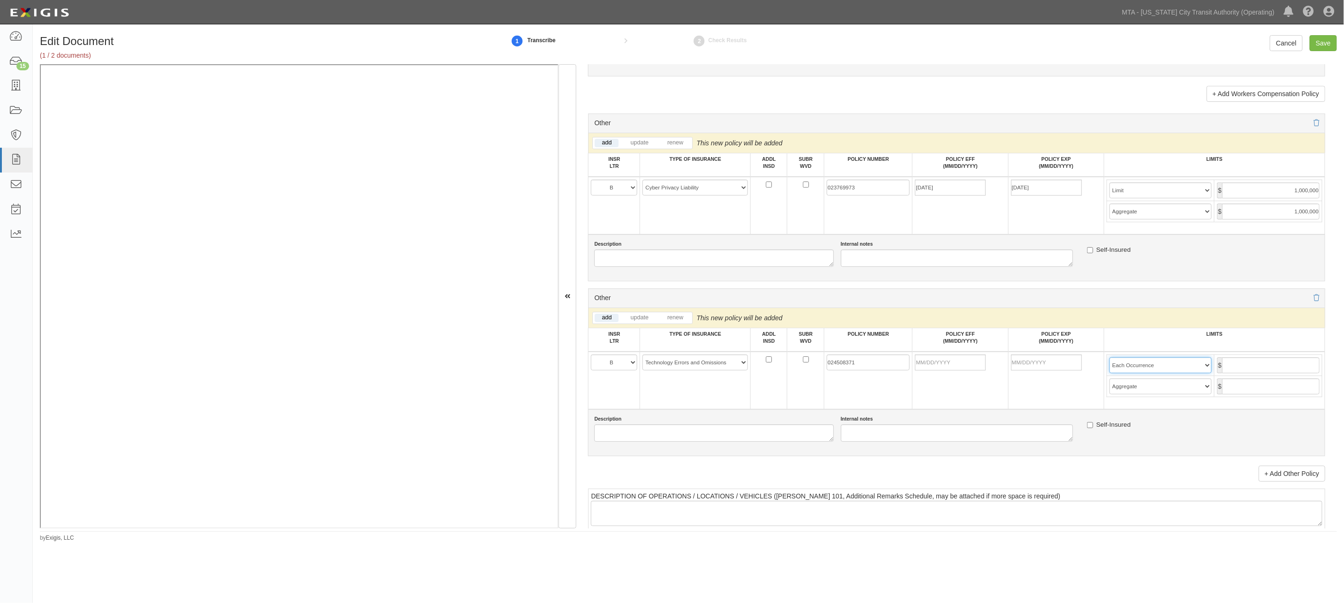
click at [1165, 373] on select "Limit Each Occurrence Each Claim Aggregate Deductible Self-Insured Retention Pe…" at bounding box center [1160, 365] width 103 height 16
select select "Limit"
click at [1109, 373] on select "Limit Each Occurrence Each Claim Aggregate Deductible Self-Insured Retention Pe…" at bounding box center [1160, 365] width 103 height 16
click at [1165, 373] on input "text" at bounding box center [1271, 365] width 98 height 16
type input "1,000,000"
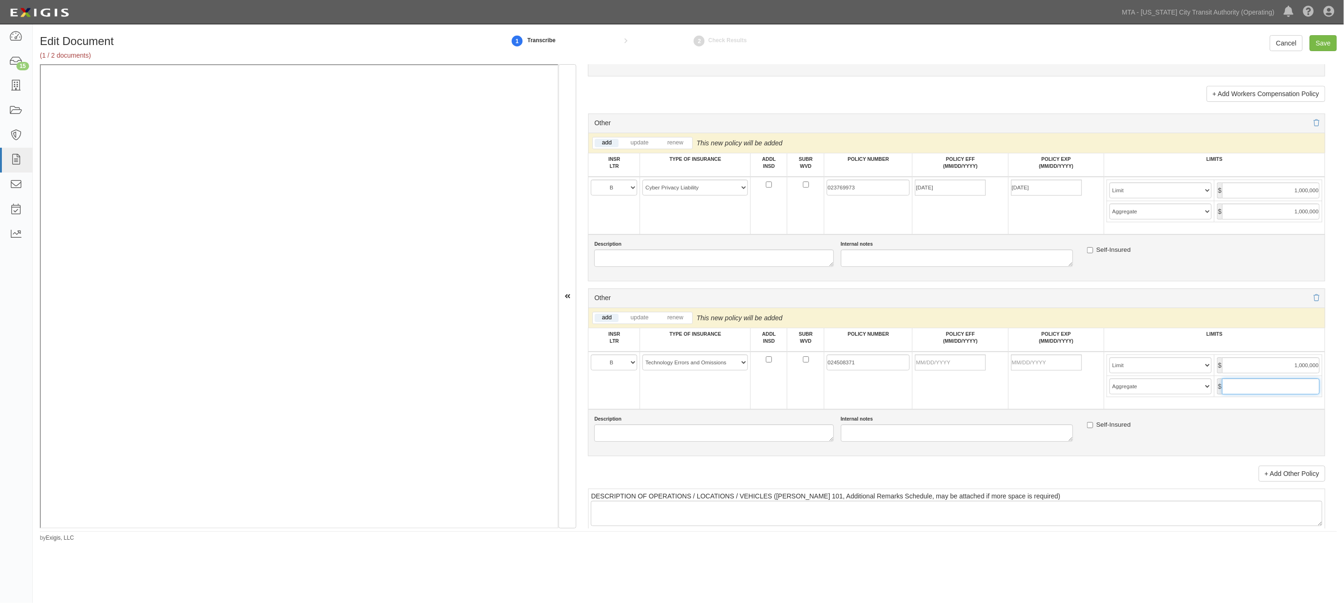
click at [1165, 394] on input "text" at bounding box center [1271, 386] width 98 height 16
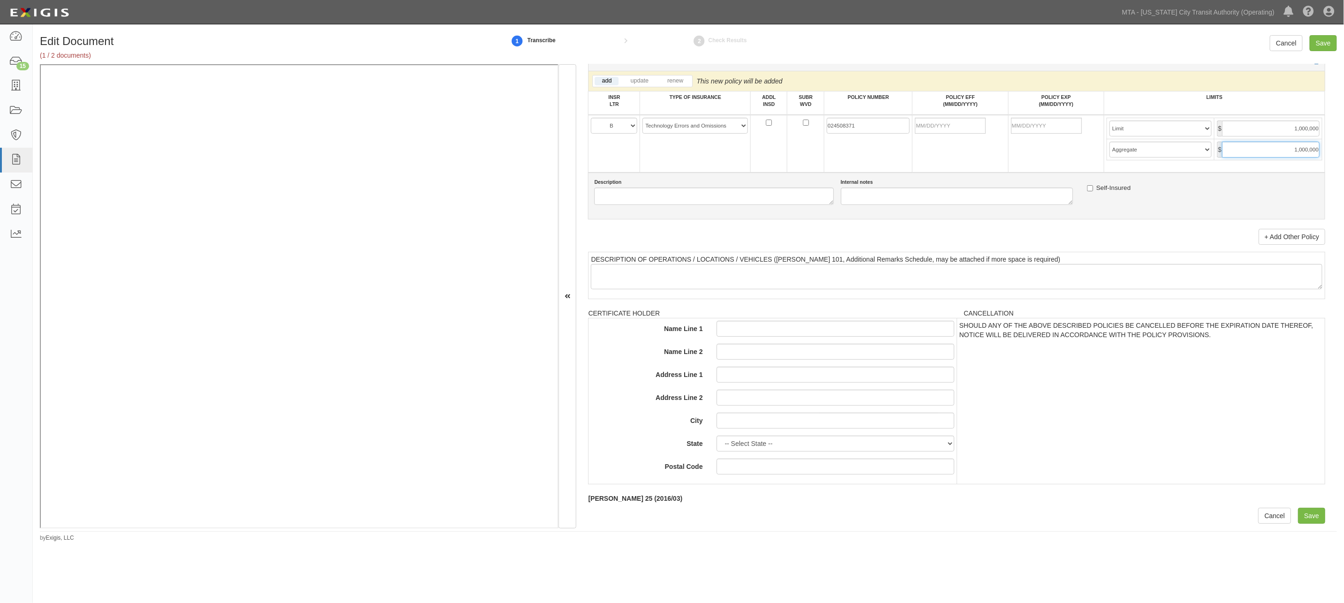
scroll to position [1994, 0]
type input "1,000,000"
click at [1165, 515] on input "Save" at bounding box center [1311, 516] width 27 height 16
type input "1000000"
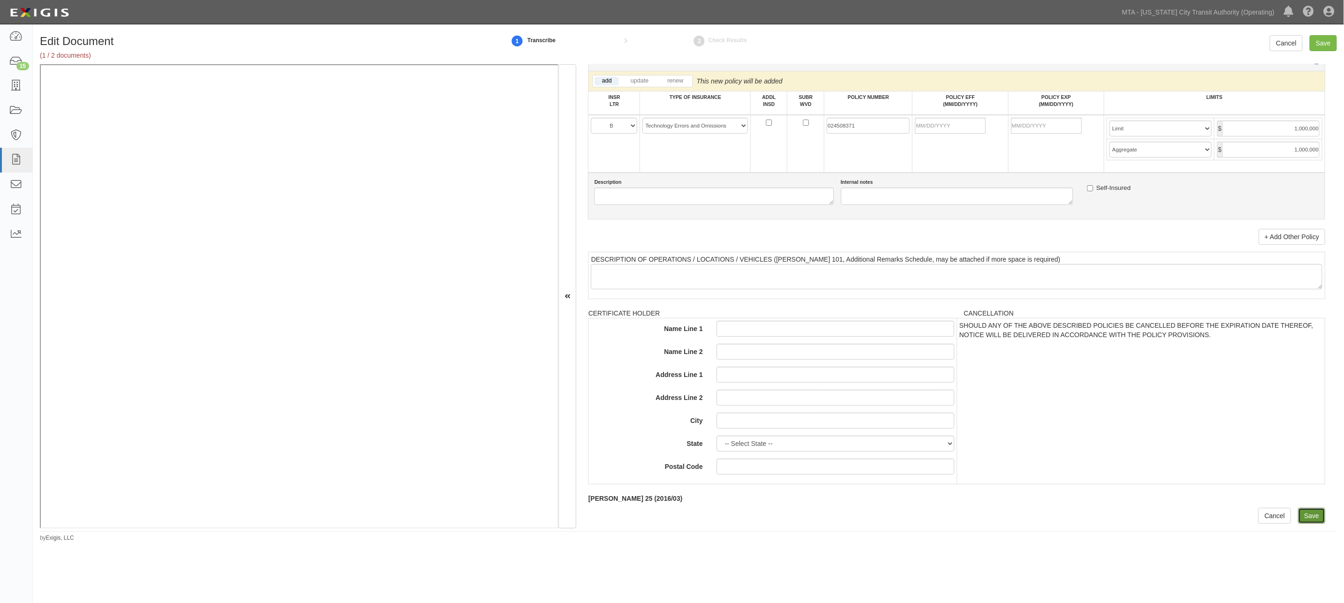
type input "1000000"
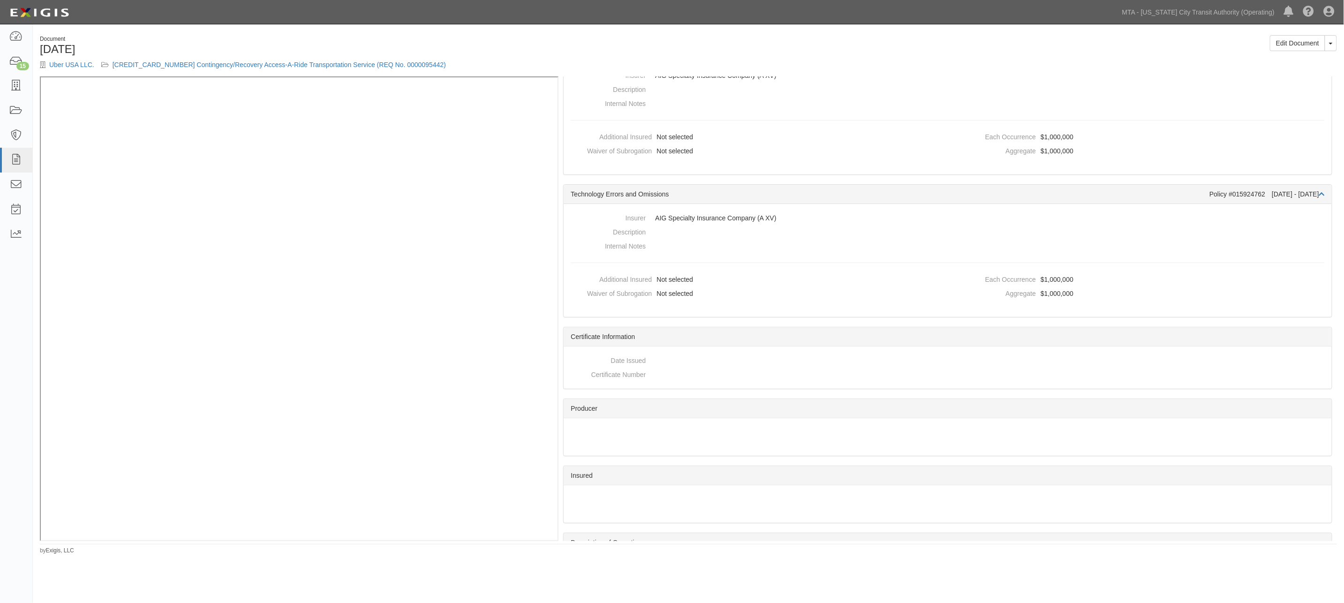
scroll to position [573, 0]
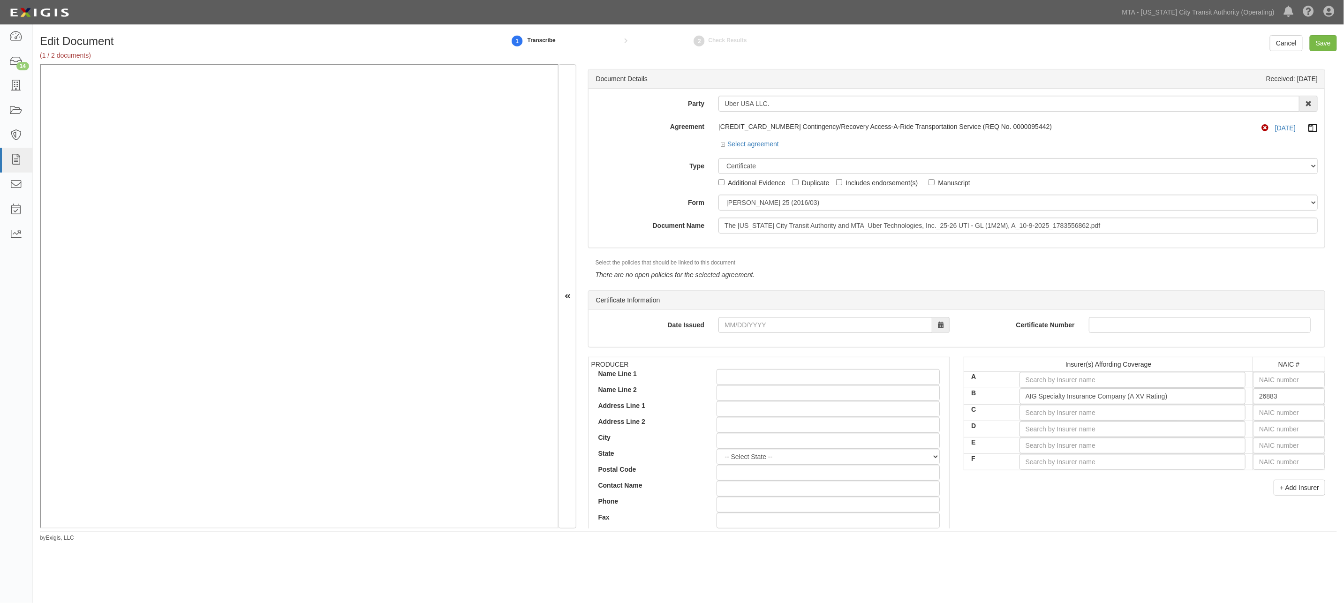
click at [1308, 125] on icon at bounding box center [1313, 128] width 10 height 7
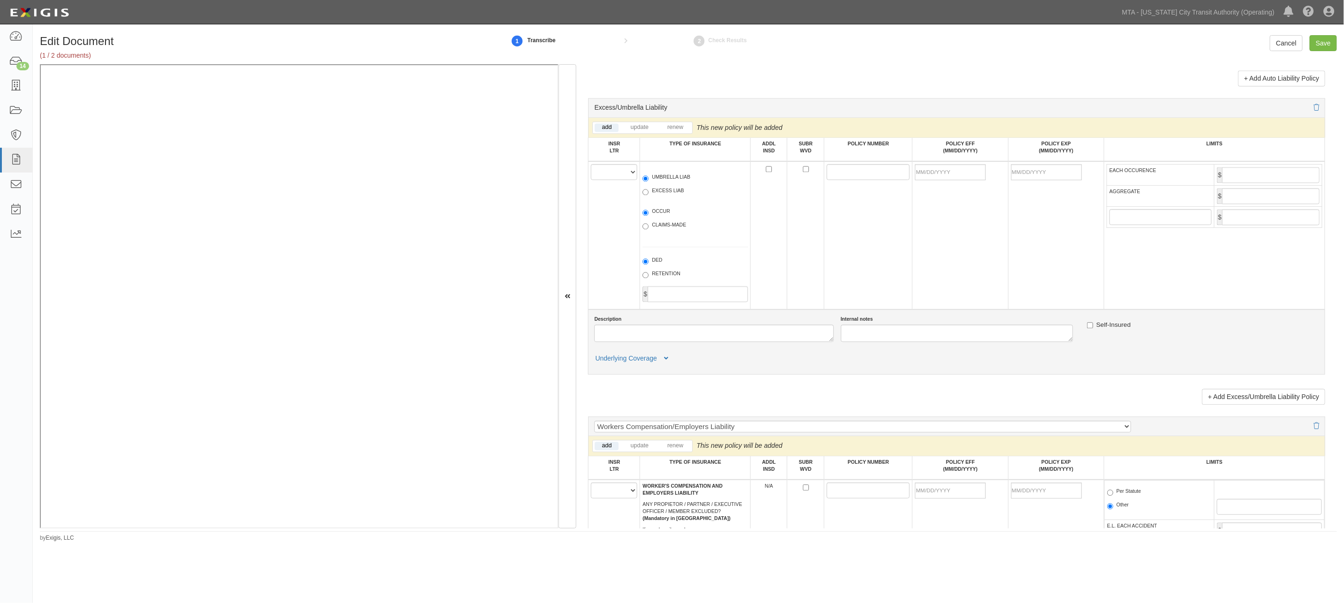
scroll to position [1198, 0]
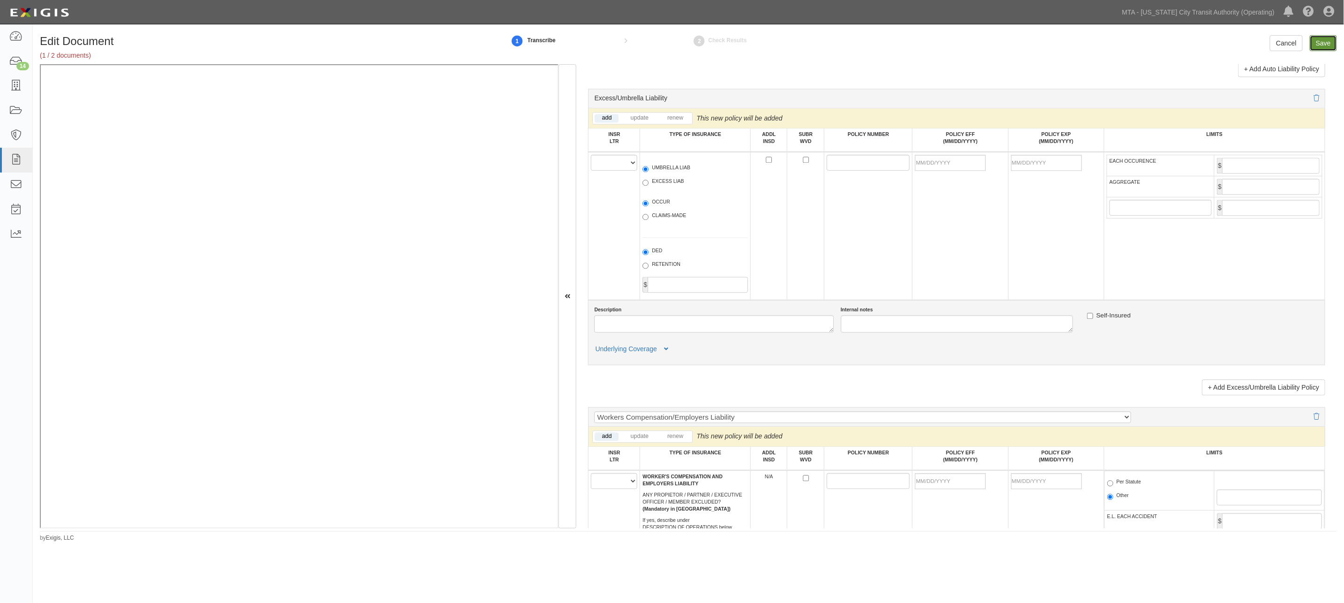
click at [1327, 45] on input "Save" at bounding box center [1323, 43] width 27 height 16
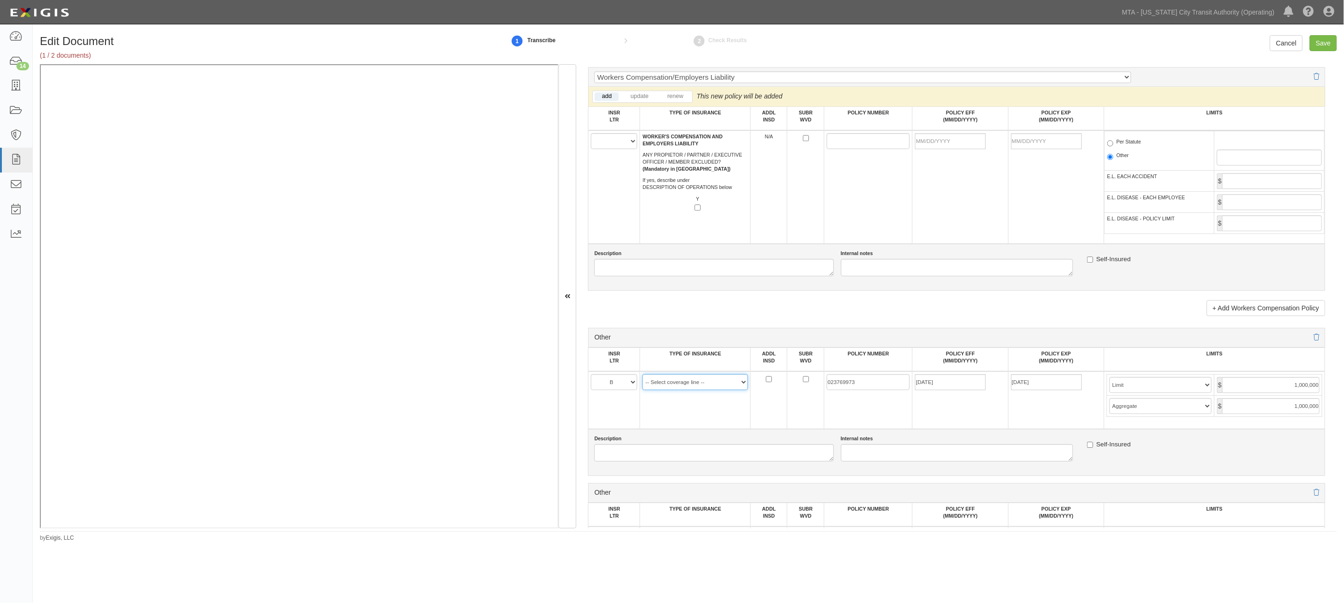
scroll to position [1746, 0]
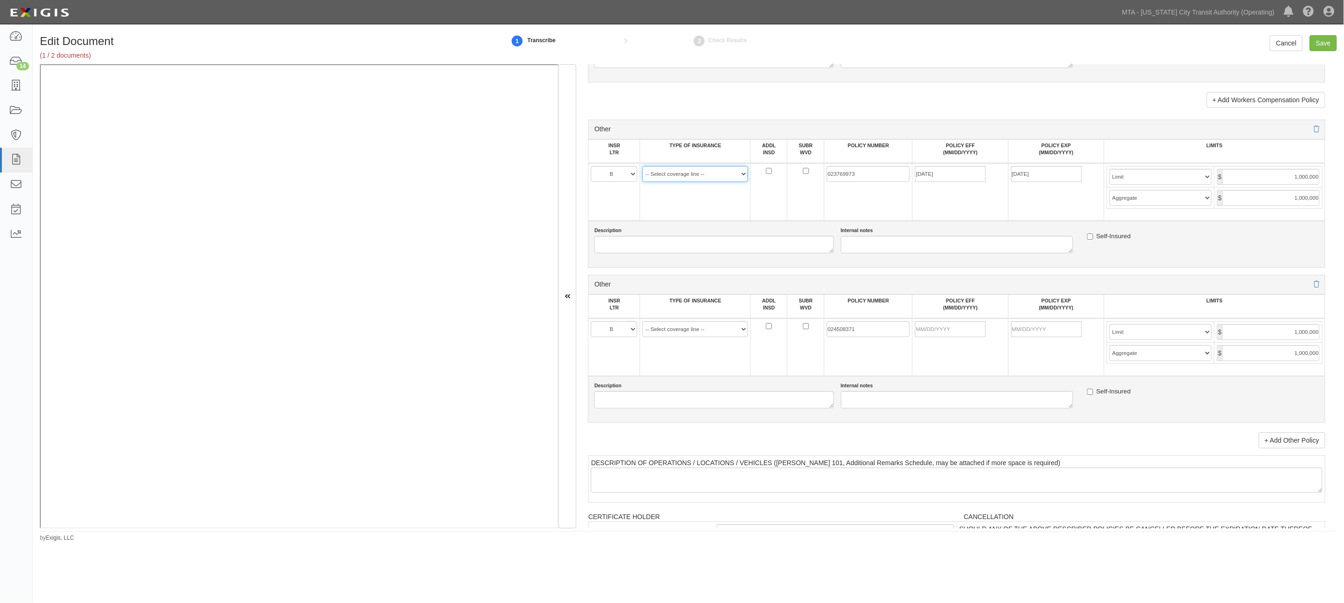
click at [671, 182] on select "-- Select coverage line -- Asbestos Abatement Auto Physical Damage Aviation Lia…" at bounding box center [695, 174] width 106 height 16
select select "152"
click at [642, 182] on select "-- Select coverage line -- Asbestos Abatement Auto Physical Damage Aviation Lia…" at bounding box center [695, 174] width 106 height 16
click at [672, 337] on select "-- Select coverage line -- Asbestos Abatement Auto Physical Damage Aviation Lia…" at bounding box center [695, 329] width 106 height 16
select select "91"
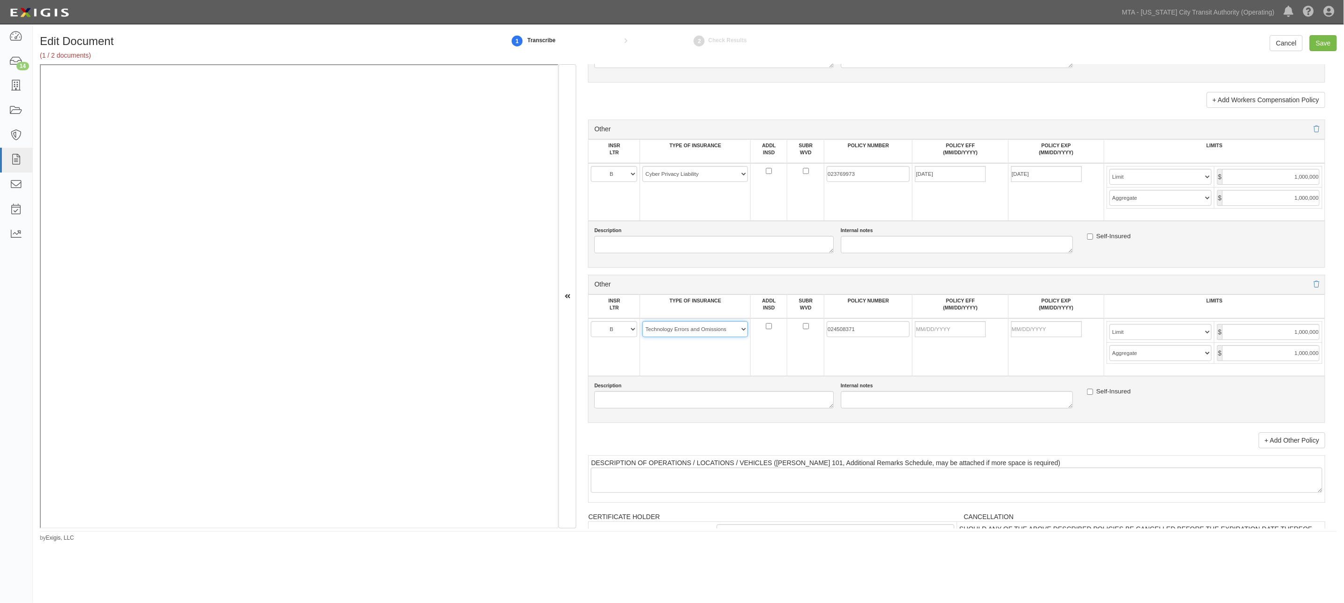
click at [642, 337] on select "-- Select coverage line -- Asbestos Abatement Auto Physical Damage Aviation Lia…" at bounding box center [695, 329] width 106 height 16
click at [1328, 44] on input "Save" at bounding box center [1323, 43] width 27 height 16
click at [936, 337] on input "POLICY EFF (MM/DD/YYYY)" at bounding box center [950, 329] width 71 height 16
type input "10/"
type input "[DATE]"
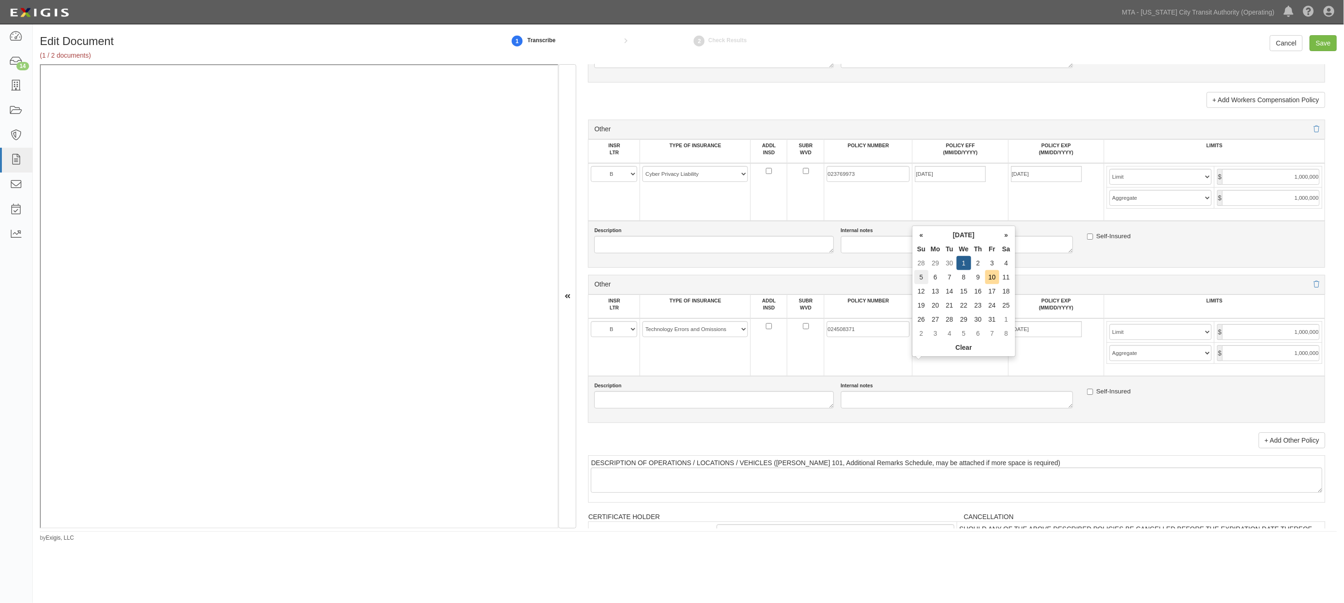
click at [920, 278] on td "5" at bounding box center [921, 277] width 14 height 14
type input "[DATE]"
click at [1327, 43] on input "Save" at bounding box center [1323, 43] width 27 height 16
type input "1000000"
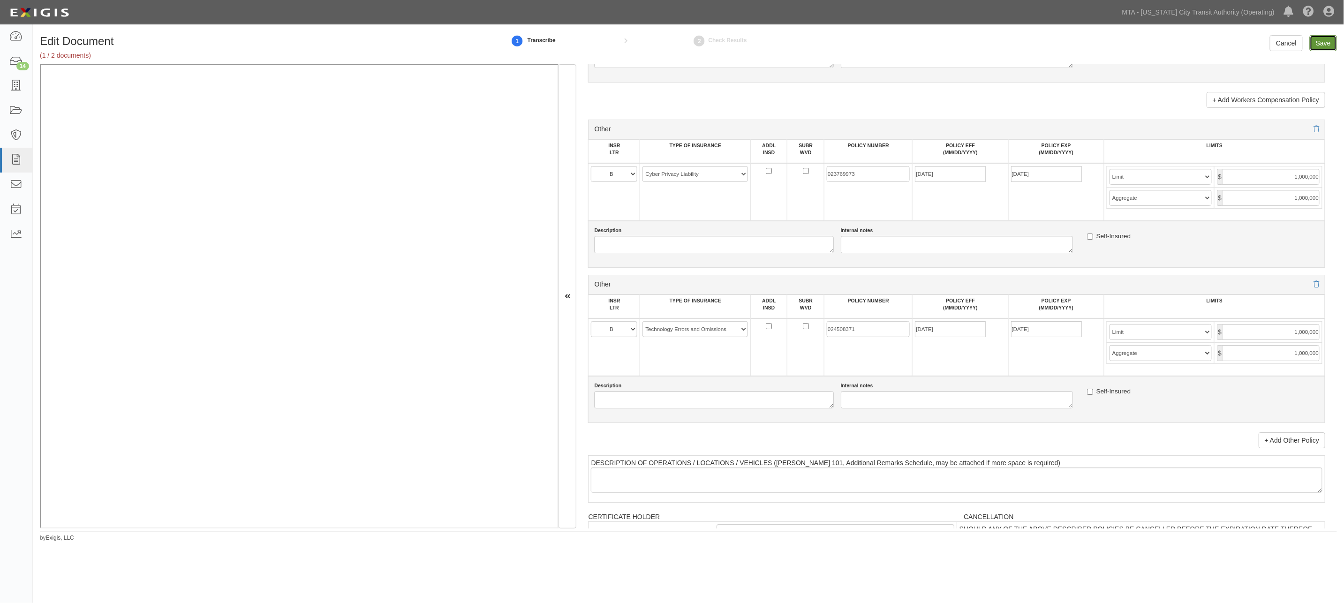
type input "1000000"
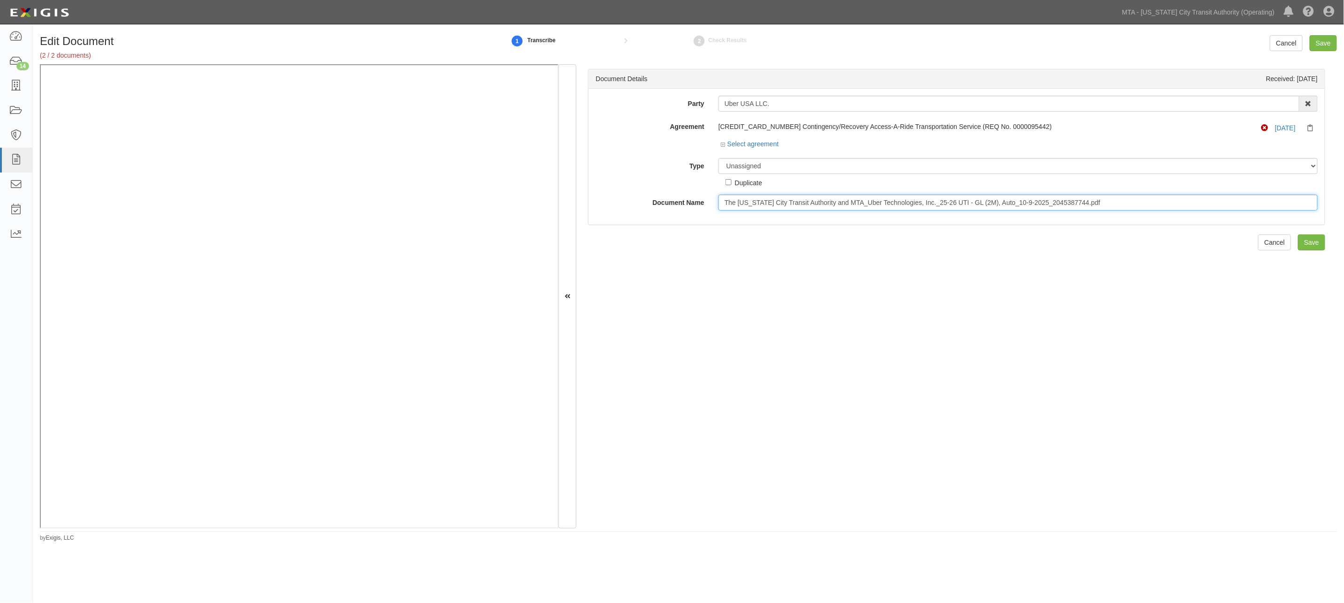
click at [776, 204] on input "The [US_STATE] City Transit Authority and MTA_Uber Technologies, Inc._25-26 UTI…" at bounding box center [1017, 203] width 599 height 16
drag, startPoint x: 1107, startPoint y: 202, endPoint x: 629, endPoint y: 203, distance: 477.3
click at [629, 203] on div "Document Name The New York City Transit Authority and MTA_Uber Technologies, In…" at bounding box center [956, 203] width 736 height 16
click at [763, 168] on select "Unassigned Binder Cancellation Notice Certificate Contract Endorsement Insuranc…" at bounding box center [1017, 166] width 599 height 16
click at [718, 158] on select "Unassigned Binder Cancellation Notice Certificate Contract Endorsement Insuranc…" at bounding box center [1017, 166] width 599 height 16
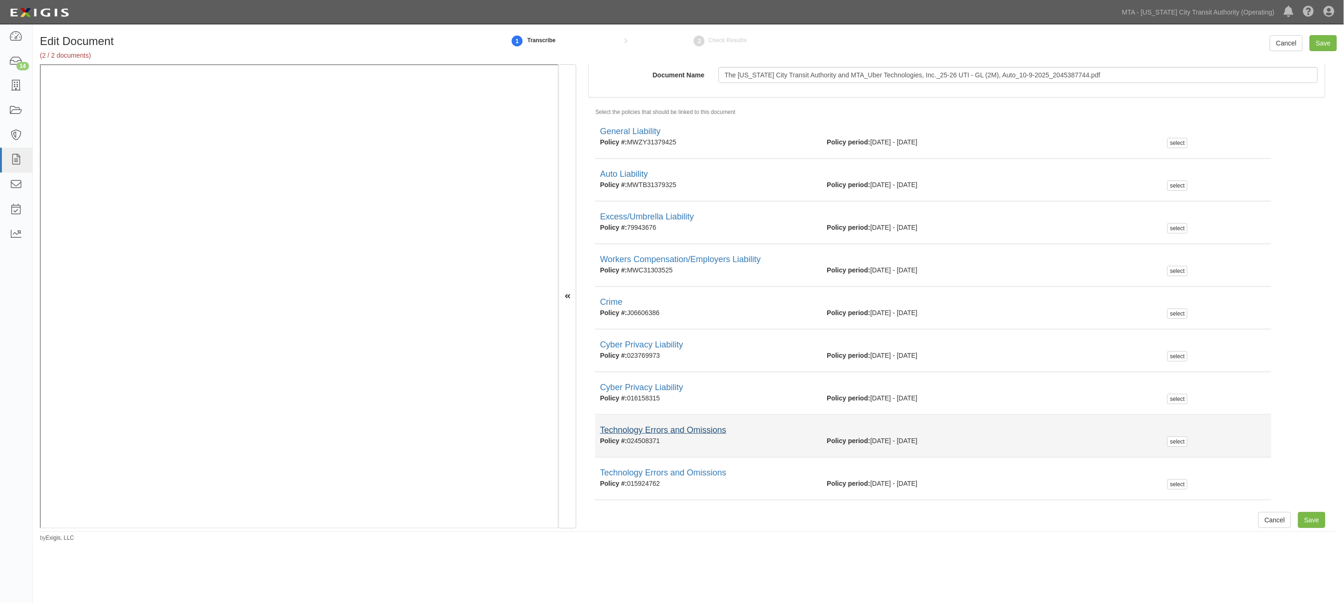
scroll to position [132, 0]
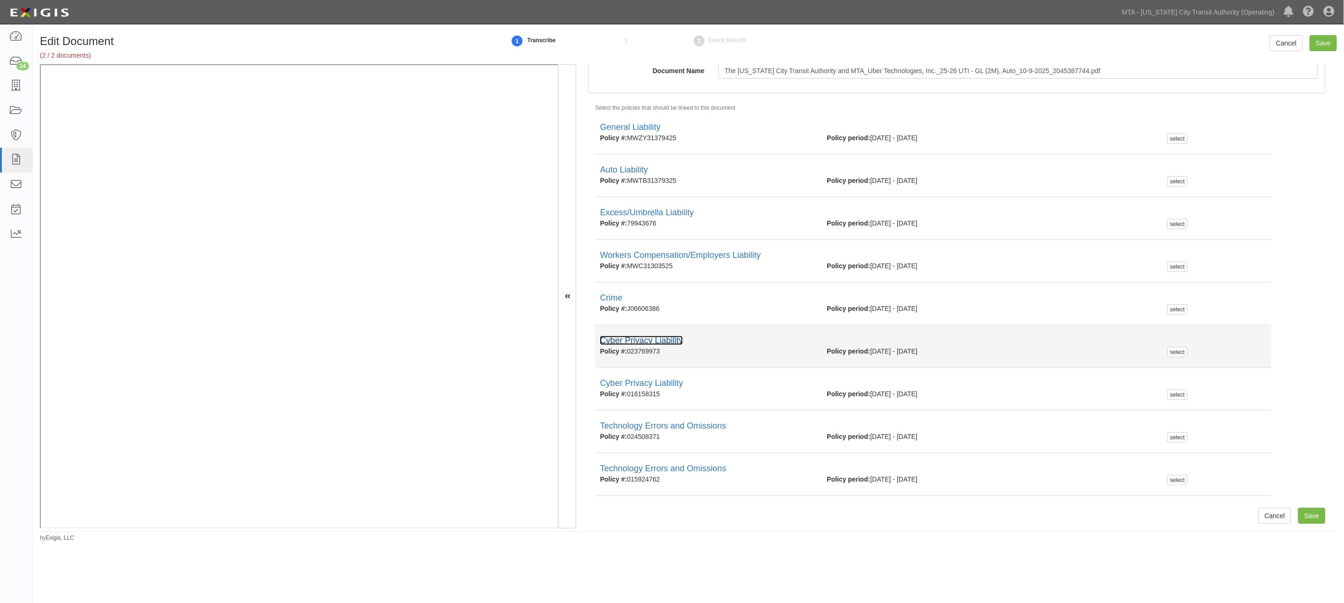
click at [672, 338] on link "Cyber Privacy Liability" at bounding box center [641, 340] width 83 height 9
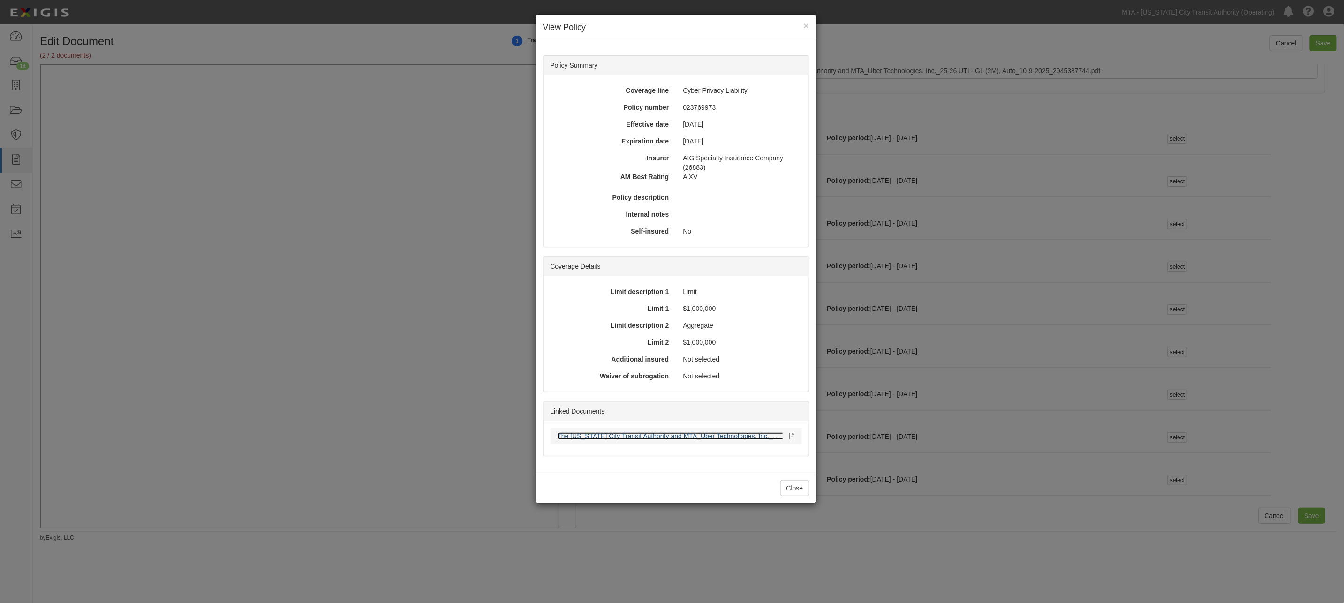
click at [659, 437] on link "The New York City Transit Authority and MTA_Uber Technologies, Inc._25-26 UTI -…" at bounding box center [746, 436] width 376 height 8
click at [830, 543] on div "× View Policy Policy Summary Coverage line Cyber Privacy Liability Policy numbe…" at bounding box center [672, 301] width 1344 height 603
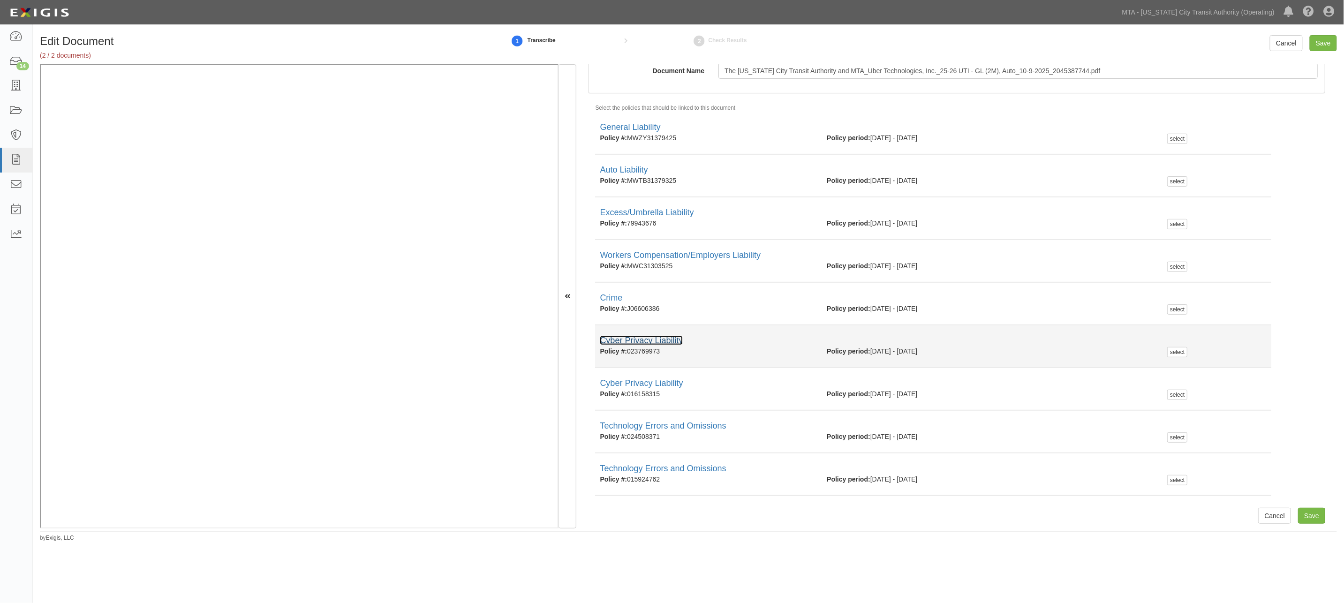
click at [673, 339] on link "Cyber Privacy Liability" at bounding box center [641, 340] width 83 height 9
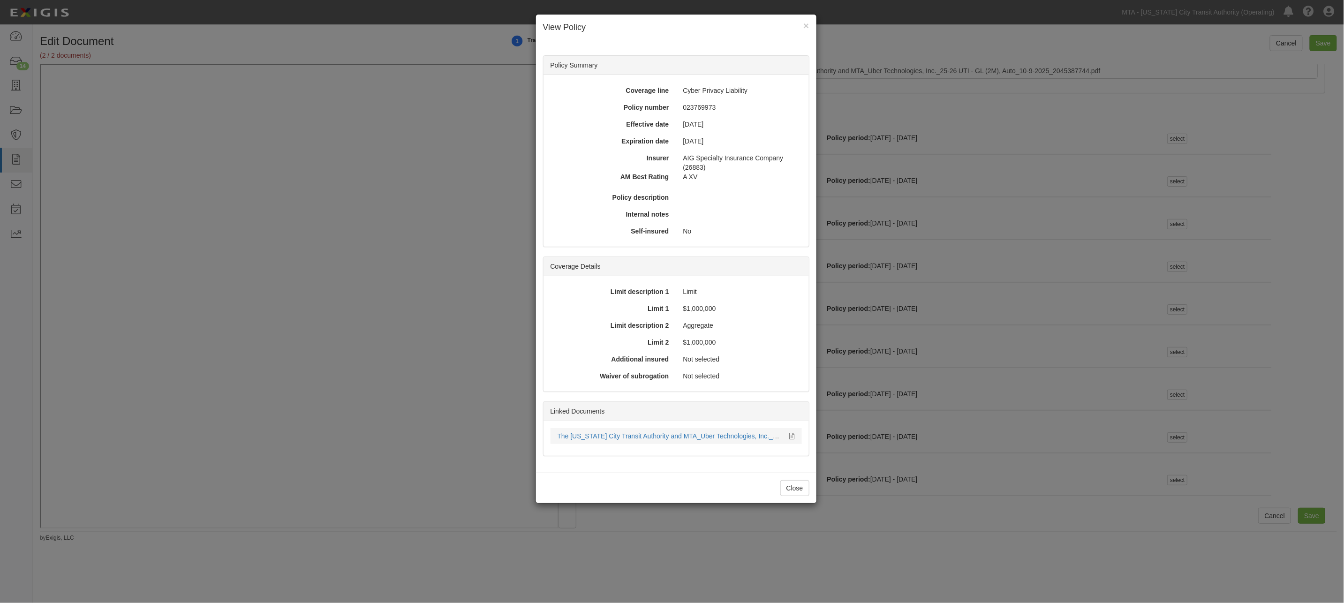
click at [671, 429] on li "The New York City Transit Authority and MTA_Uber Technologies, Inc._25-26 UTI -…" at bounding box center [675, 436] width 251 height 16
click at [659, 434] on link "The New York City Transit Authority and MTA_Uber Technologies, Inc._25-26 UTI -…" at bounding box center [746, 436] width 376 height 8
click at [788, 490] on button "Close" at bounding box center [794, 488] width 29 height 16
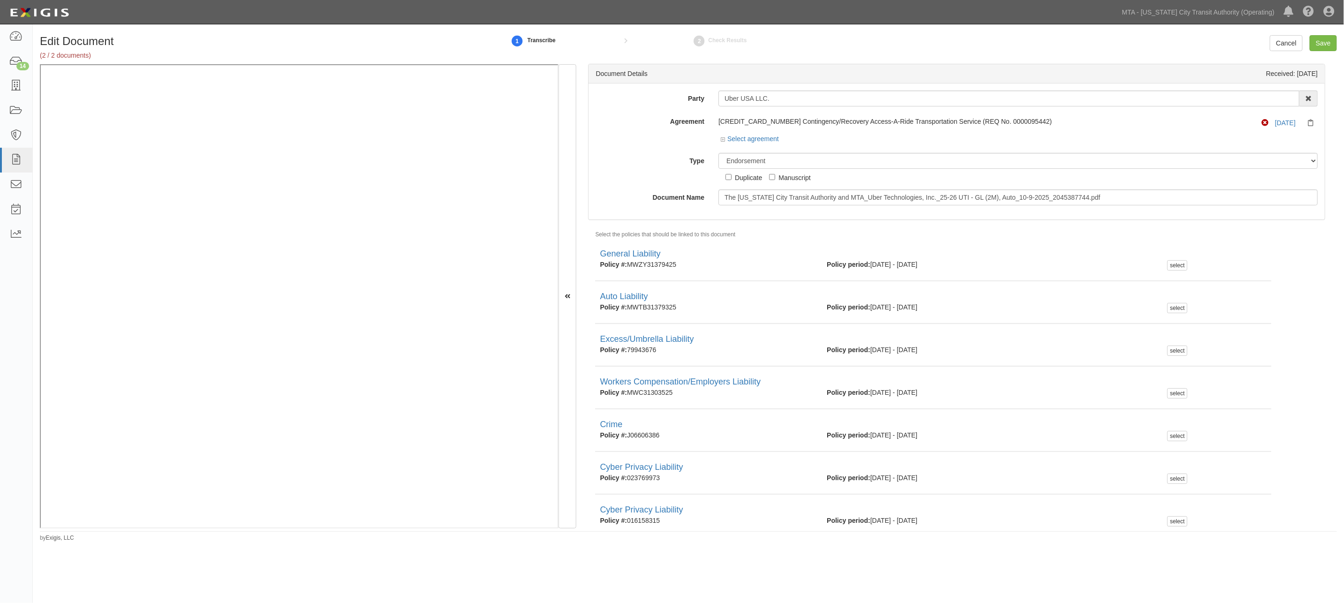
scroll to position [0, 0]
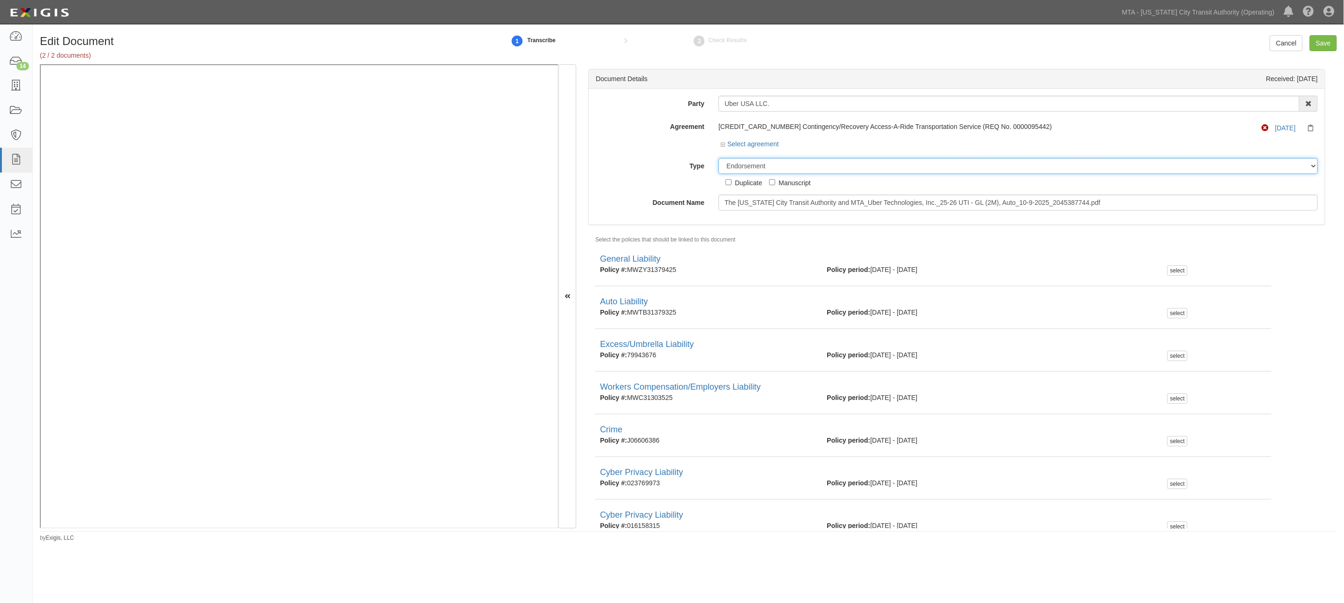
click at [772, 162] on select "Unassigned Binder Cancellation Notice Certificate Contract Endorsement Insuranc…" at bounding box center [1017, 166] width 599 height 16
select select "CertificateDetail"
click at [718, 158] on select "Unassigned Binder Cancellation Notice Certificate Contract Endorsement Insuranc…" at bounding box center [1017, 166] width 599 height 16
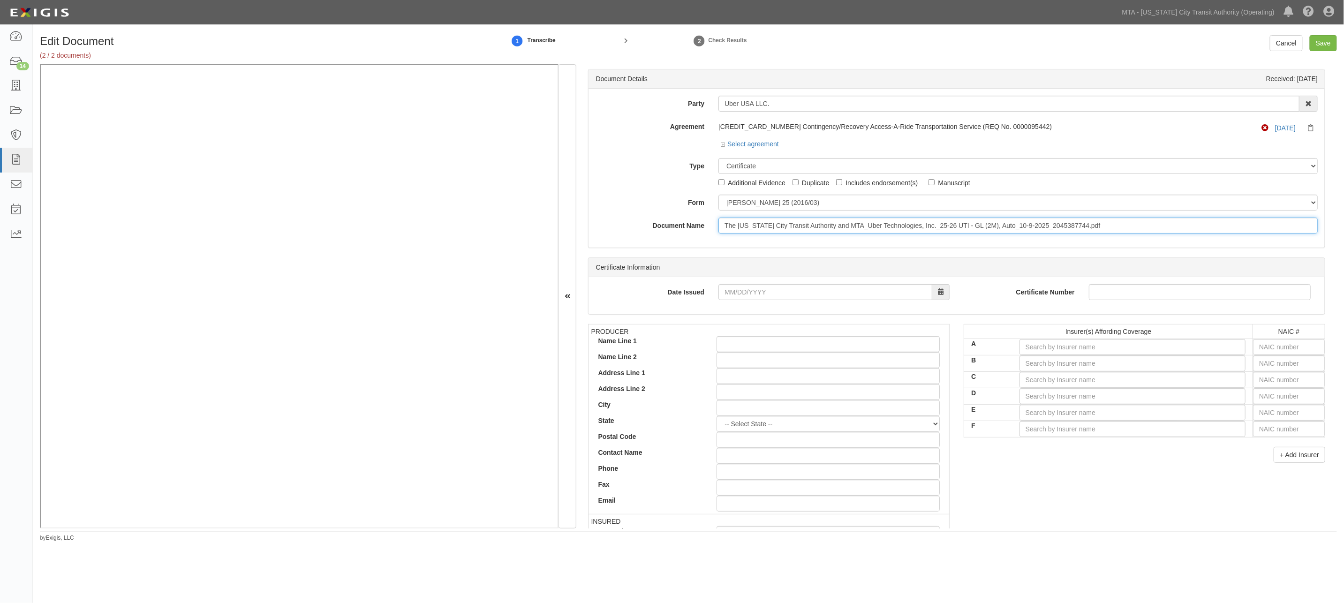
click at [738, 226] on input "The New York City Transit Authority and MTA_Uber Technologies, Inc._25-26 UTI -…" at bounding box center [1017, 226] width 599 height 16
type input "Cyber 26"
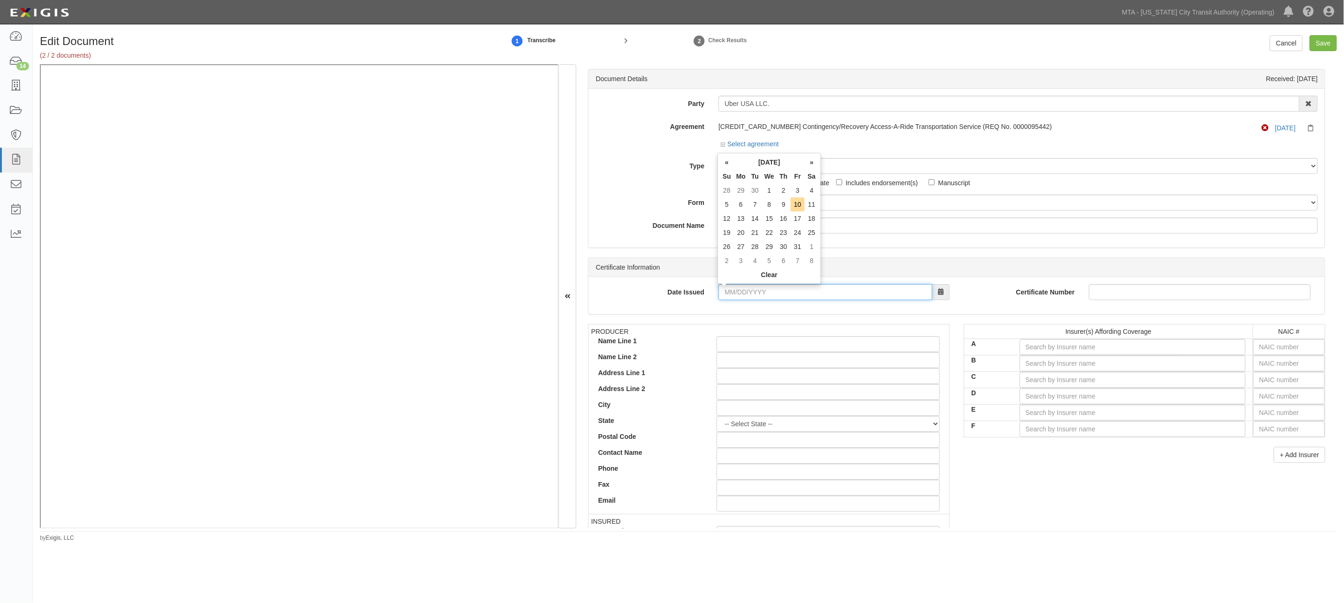
click at [849, 292] on input "Date Issued" at bounding box center [825, 292] width 214 height 16
type input "10/09/2025"
click at [1293, 363] on input "text" at bounding box center [1289, 363] width 72 height 16
type input "25232"
type input "2"
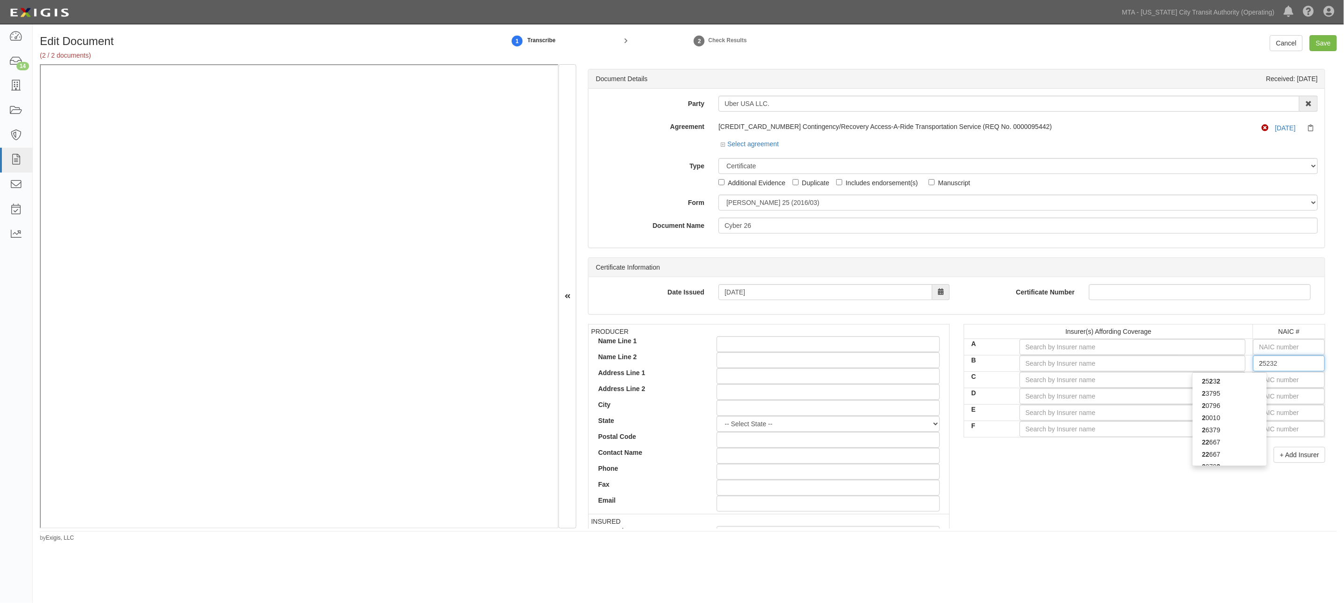
type input "26379"
type input "26"
type input "26883"
type input "2688"
type input "26883"
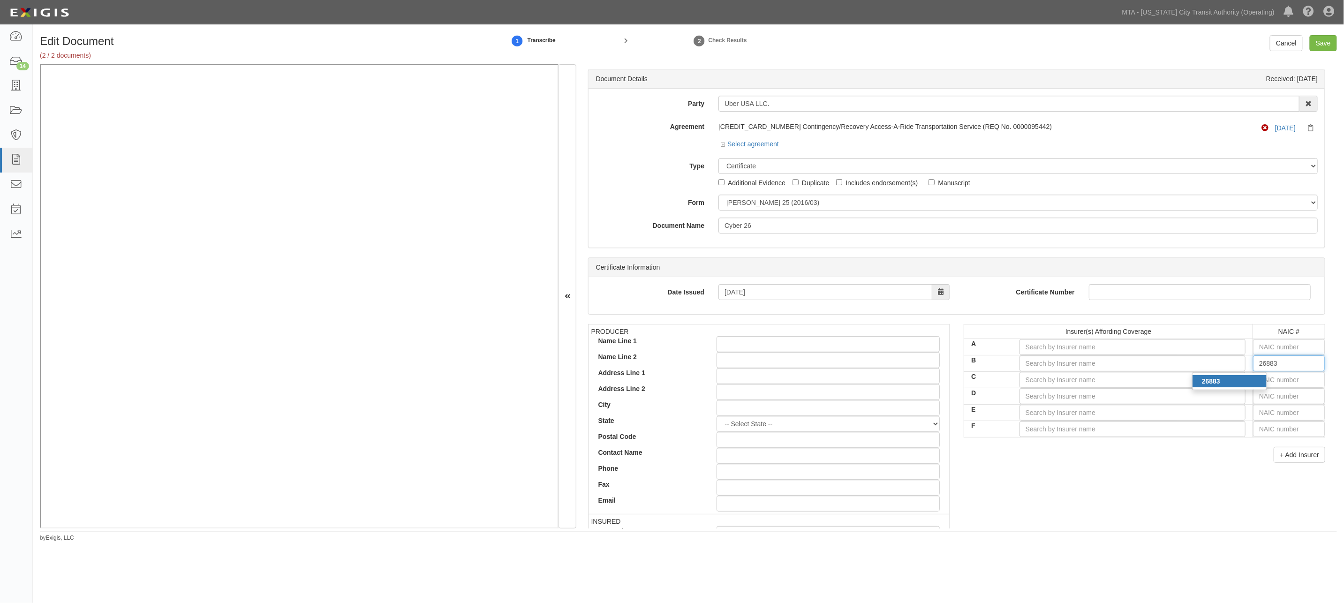
click at [1239, 385] on div "26883" at bounding box center [1229, 381] width 74 height 12
type input "AIG Specialty Insurance Company (A XV Rating)"
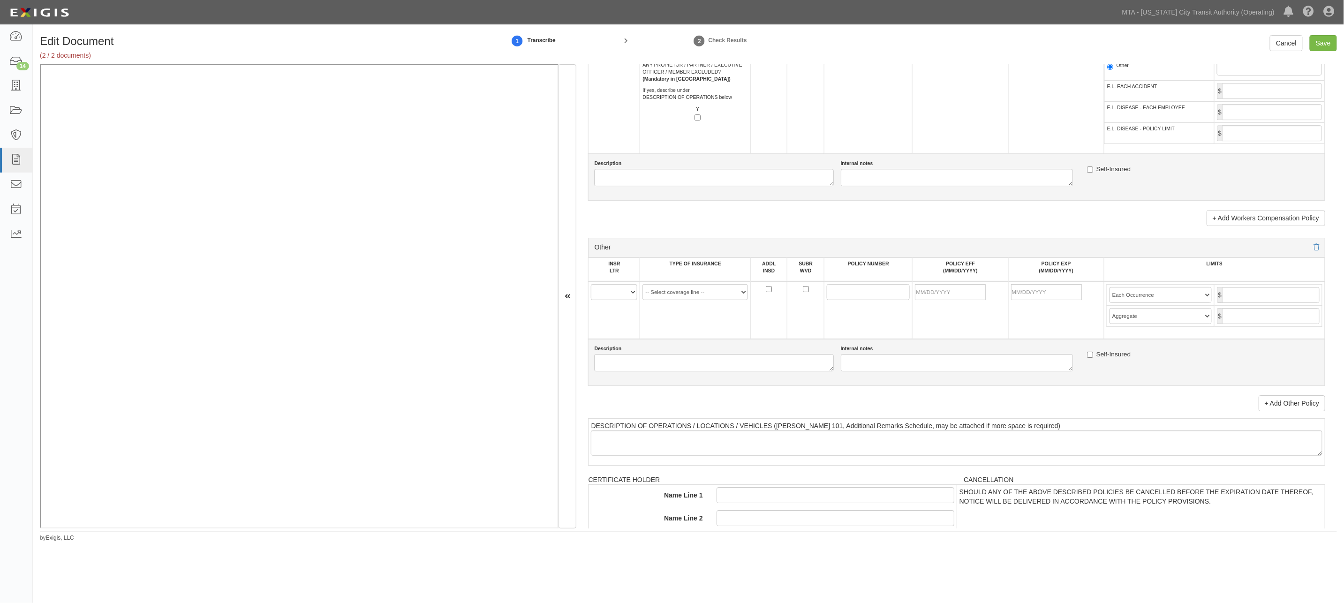
scroll to position [1588, 0]
type input "26883"
click at [607, 307] on select "A B C D E F" at bounding box center [614, 299] width 46 height 16
select select "B"
click at [591, 307] on select "A B C D E F" at bounding box center [614, 299] width 46 height 16
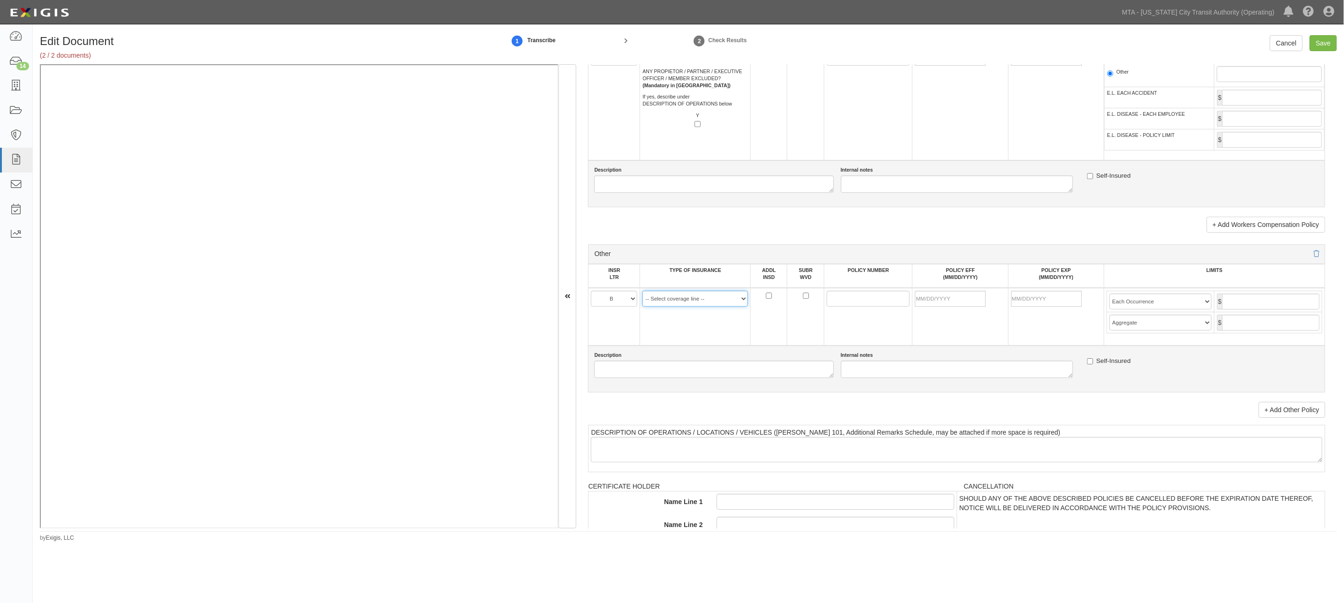
click at [681, 307] on select "-- Select coverage line -- Asbestos Abatement Auto Physical Damage Aviation Lia…" at bounding box center [695, 299] width 106 height 16
select select "152"
click at [642, 307] on select "-- Select coverage line -- Asbestos Abatement Auto Physical Damage Aviation Lia…" at bounding box center [695, 299] width 106 height 16
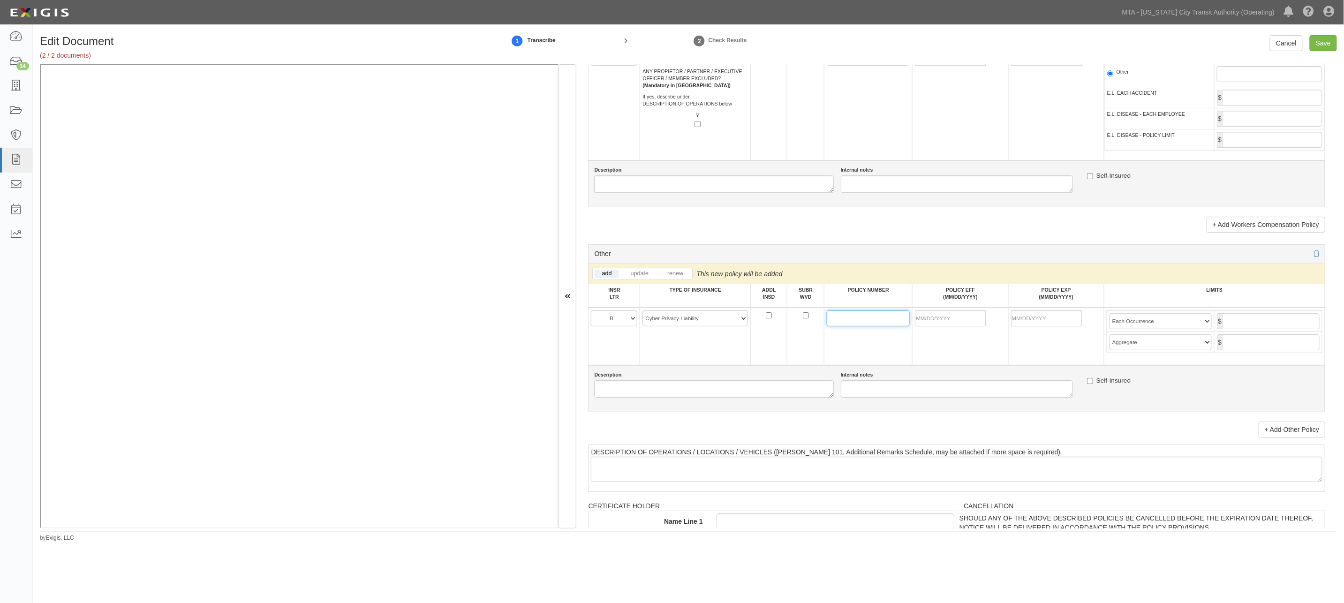
paste input "023769973"
type input "023769973"
click at [944, 326] on input "POLICY EFF (MM/DD/YYYY)" at bounding box center [950, 318] width 71 height 16
type input "10/05/2025"
type input "10/05/2026"
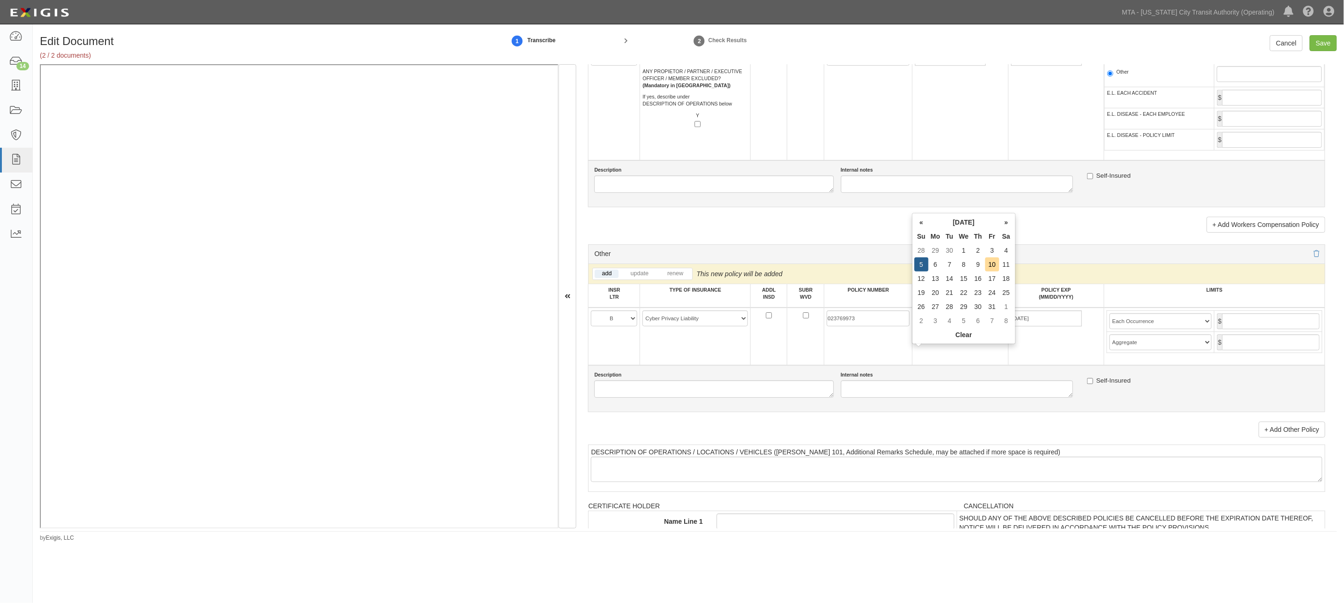
drag, startPoint x: 967, startPoint y: 392, endPoint x: 975, endPoint y: 392, distance: 8.4
click at [972, 365] on td "10/05/2025" at bounding box center [960, 337] width 96 height 58
click at [1251, 329] on input "text" at bounding box center [1271, 321] width 98 height 16
type input "2,000,000"
click at [1251, 350] on input "text" at bounding box center [1271, 342] width 98 height 16
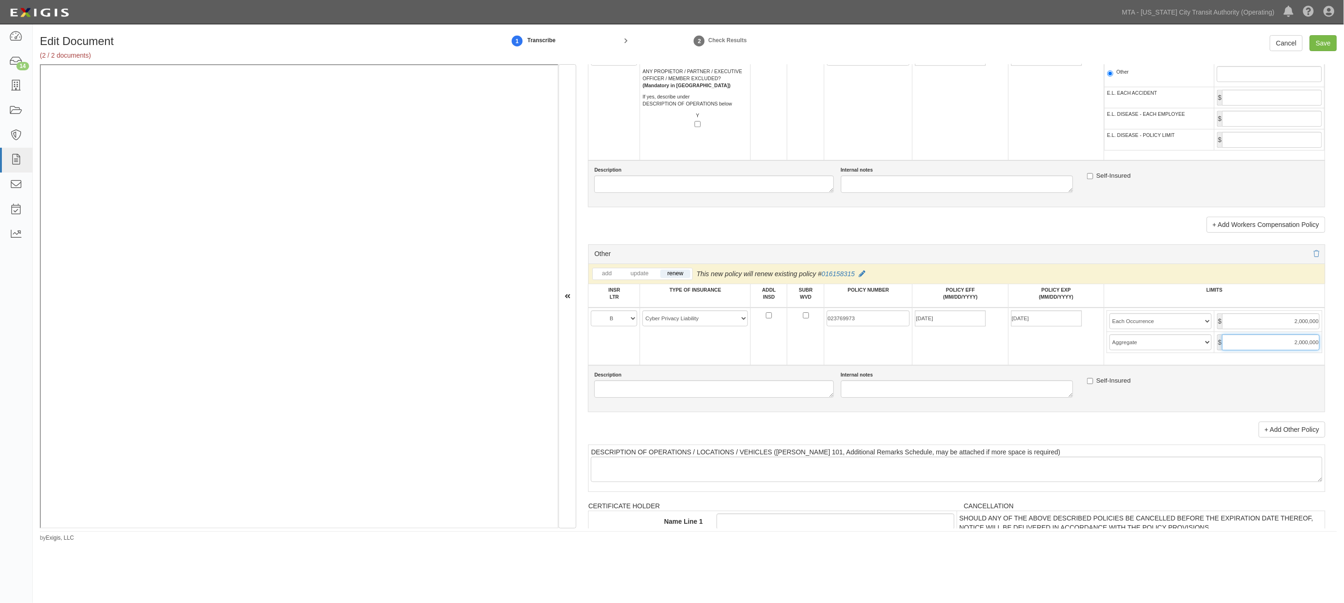
type input "2,000,000"
click at [1165, 329] on select "Limit Each Occurrence Each Claim Aggregate Deductible Self-Insured Retention Pe…" at bounding box center [1160, 321] width 103 height 16
select select "Each Claim"
click at [1109, 329] on select "Limit Each Occurrence Each Claim Aggregate Deductible Self-Insured Retention Pe…" at bounding box center [1160, 321] width 103 height 16
click at [1326, 43] on input "Save" at bounding box center [1323, 43] width 27 height 16
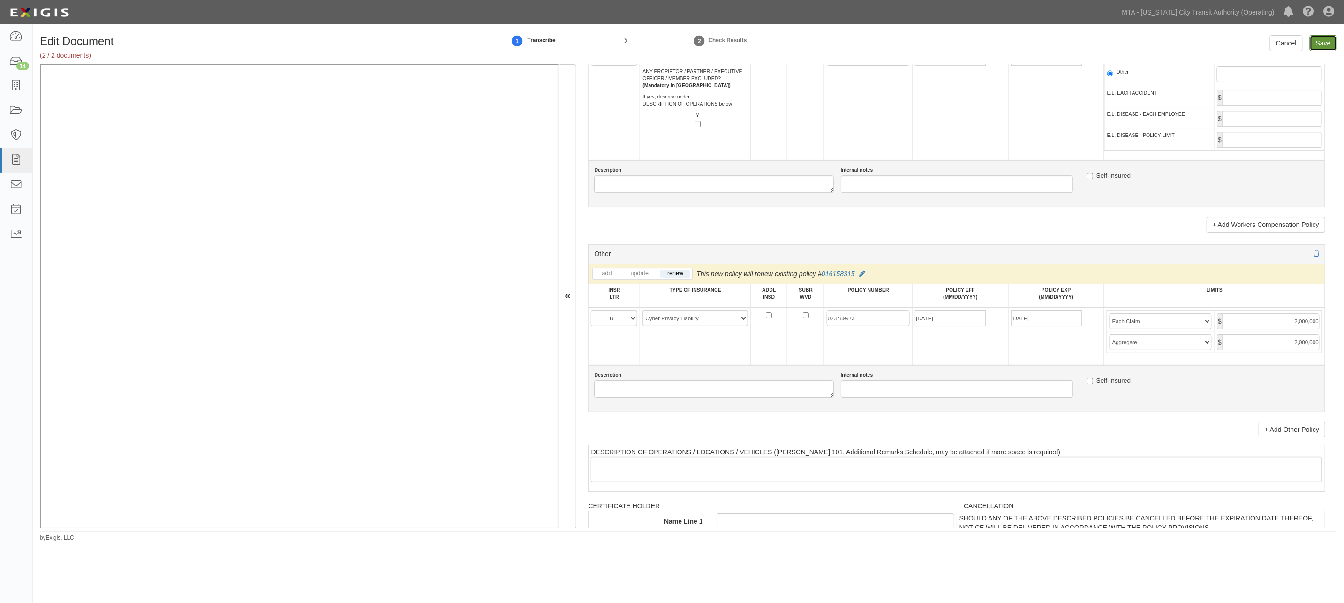
type input "2000000"
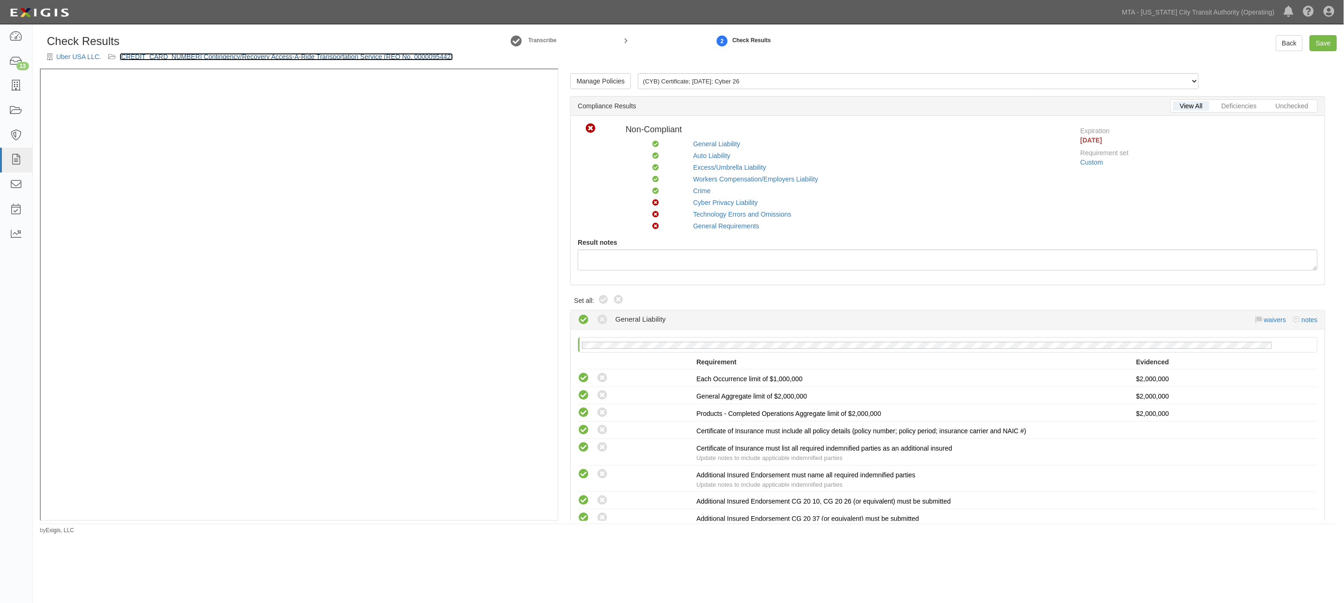
click at [246, 55] on link "[CREDIT_CARD_NUMBER] Contingency/Recovery Access-A-Ride Transportation Service …" at bounding box center [286, 57] width 333 height 8
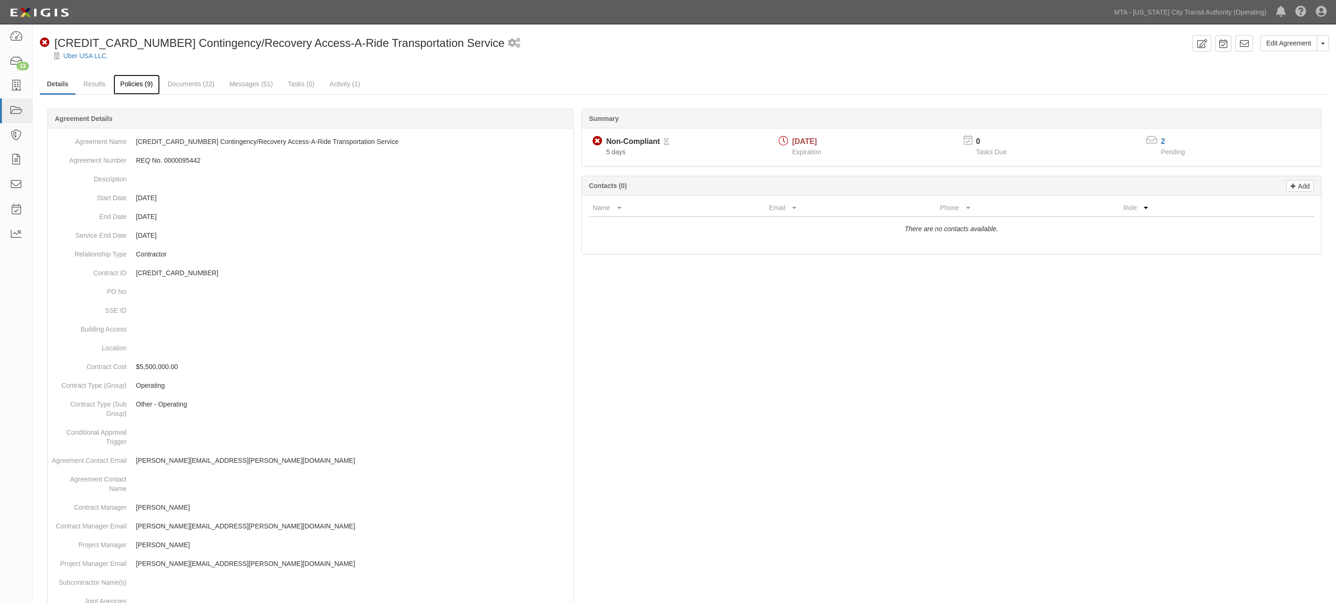
click at [142, 81] on link "Policies (9)" at bounding box center [136, 85] width 46 height 20
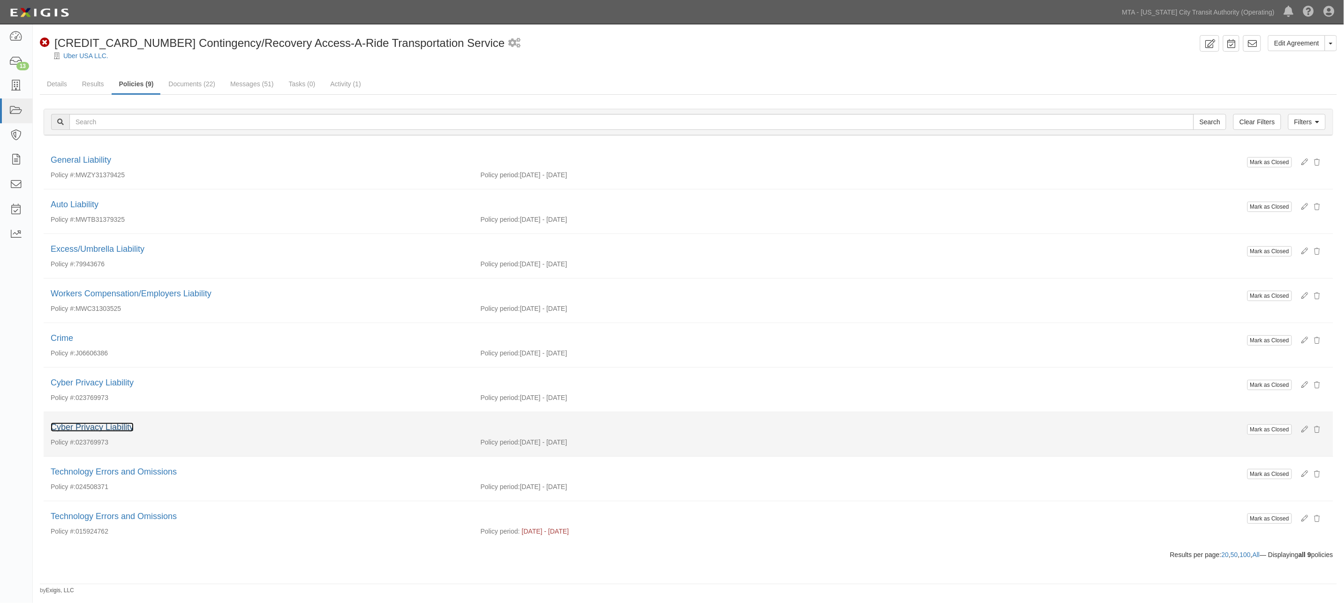
click at [72, 430] on link "Cyber Privacy Liability" at bounding box center [92, 426] width 83 height 9
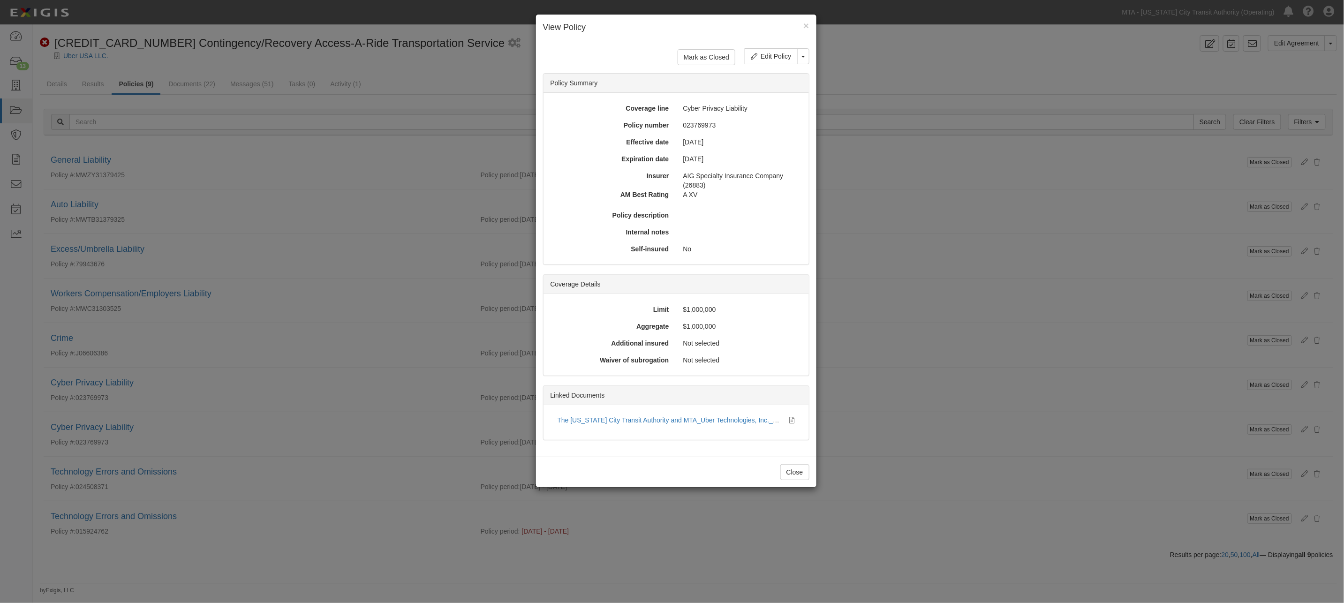
click at [224, 447] on div "× View Policy Mark as Closed Edit Policy Toggle Dropdown Delete Policy Policy S…" at bounding box center [672, 301] width 1344 height 603
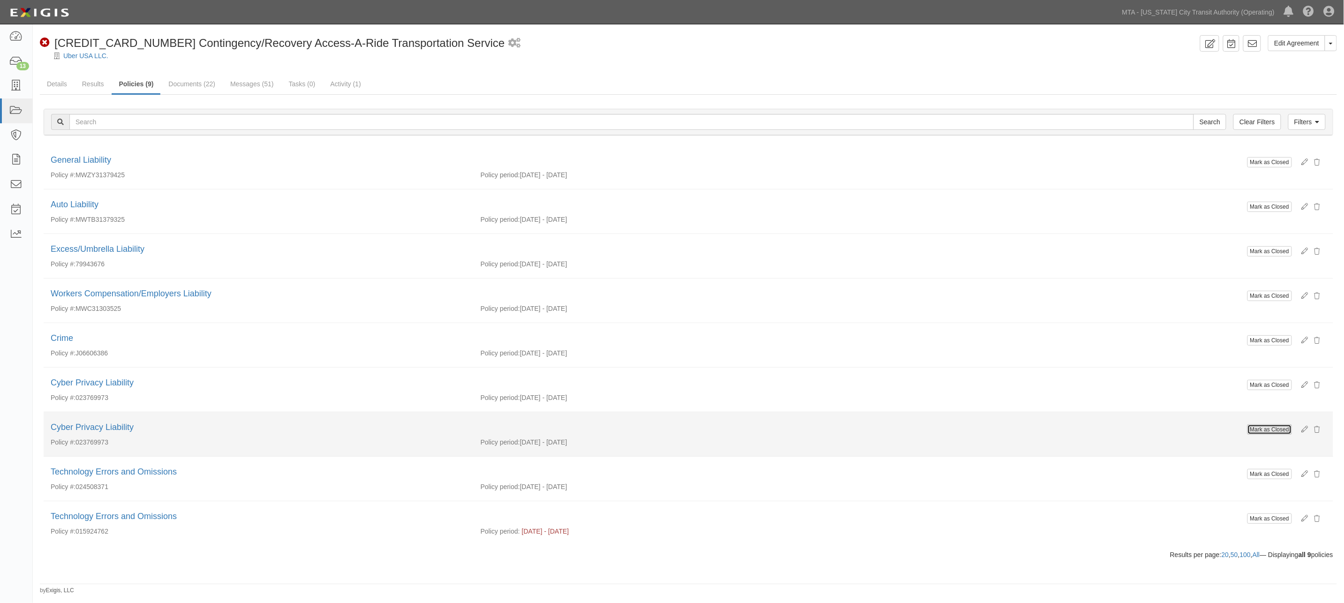
click at [1266, 430] on button "Mark as Closed" at bounding box center [1269, 429] width 45 height 10
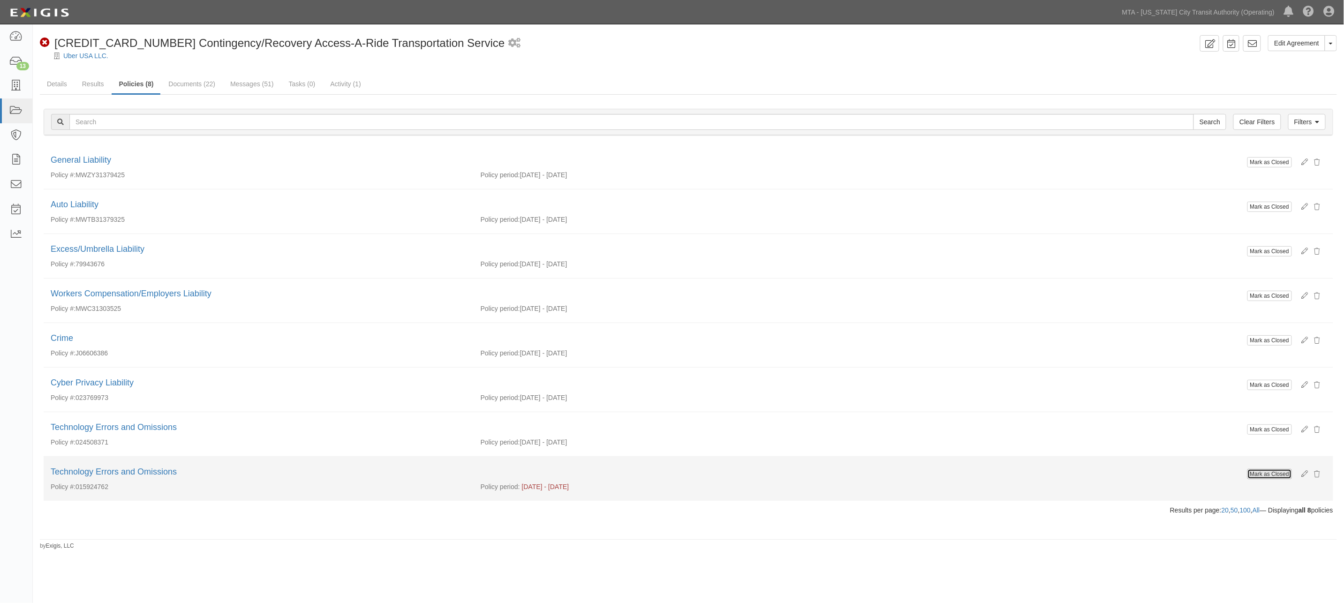
click at [1281, 473] on button "Mark as Closed" at bounding box center [1269, 474] width 45 height 10
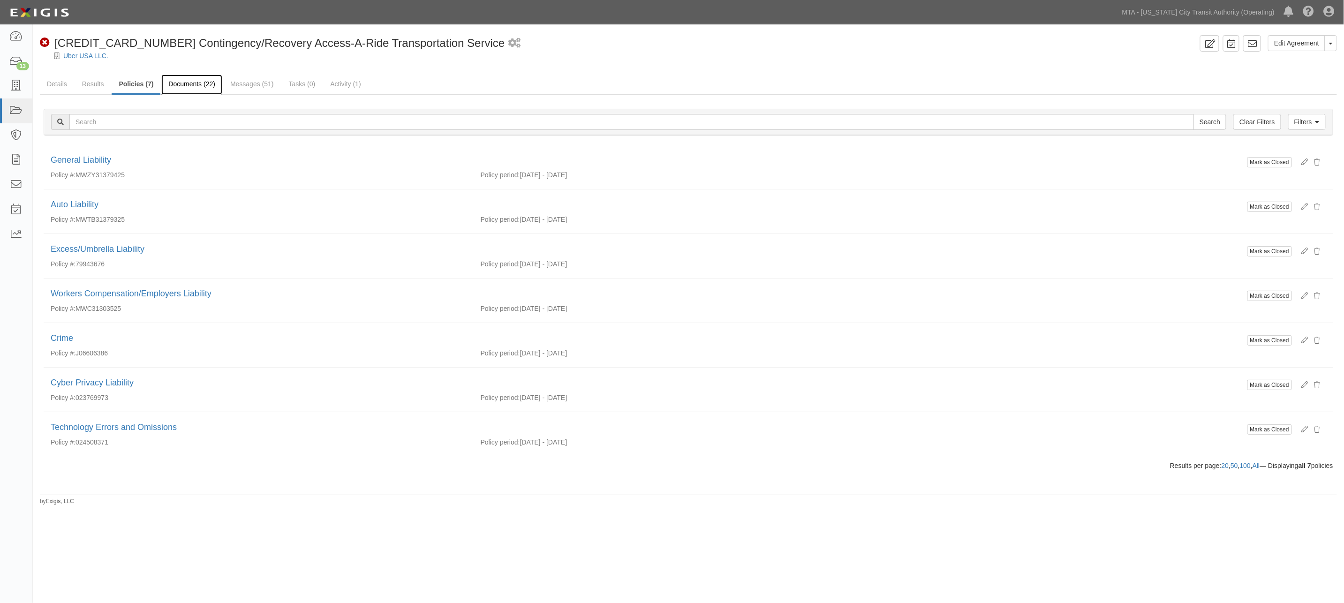
click at [195, 81] on link "Documents (22)" at bounding box center [191, 85] width 61 height 20
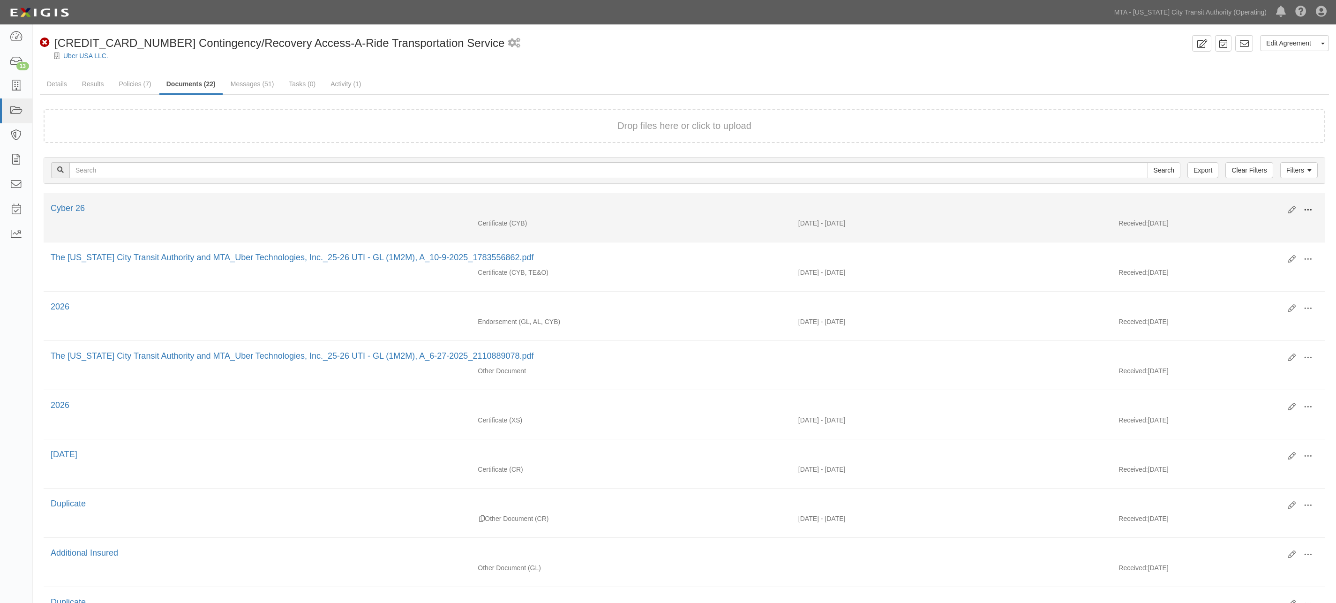
click at [1313, 203] on button at bounding box center [1308, 211] width 21 height 16
click at [1236, 222] on link "View" at bounding box center [1263, 223] width 74 height 17
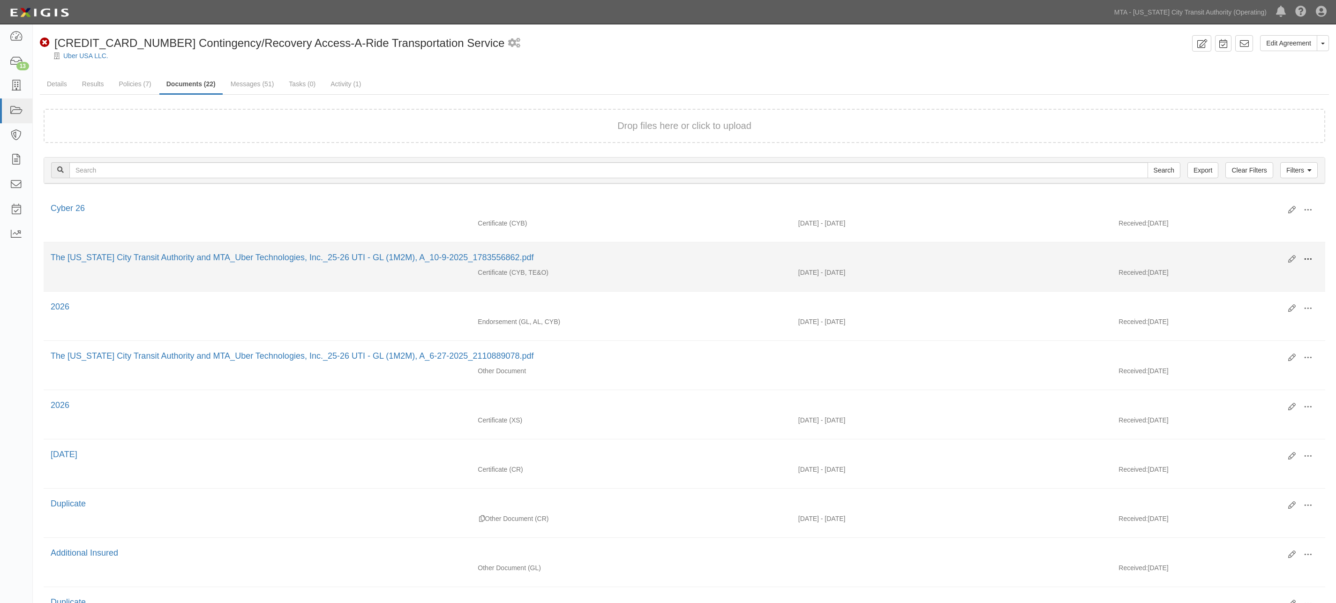
click at [1305, 259] on span at bounding box center [1308, 259] width 8 height 8
click at [1239, 272] on link "View" at bounding box center [1263, 272] width 74 height 17
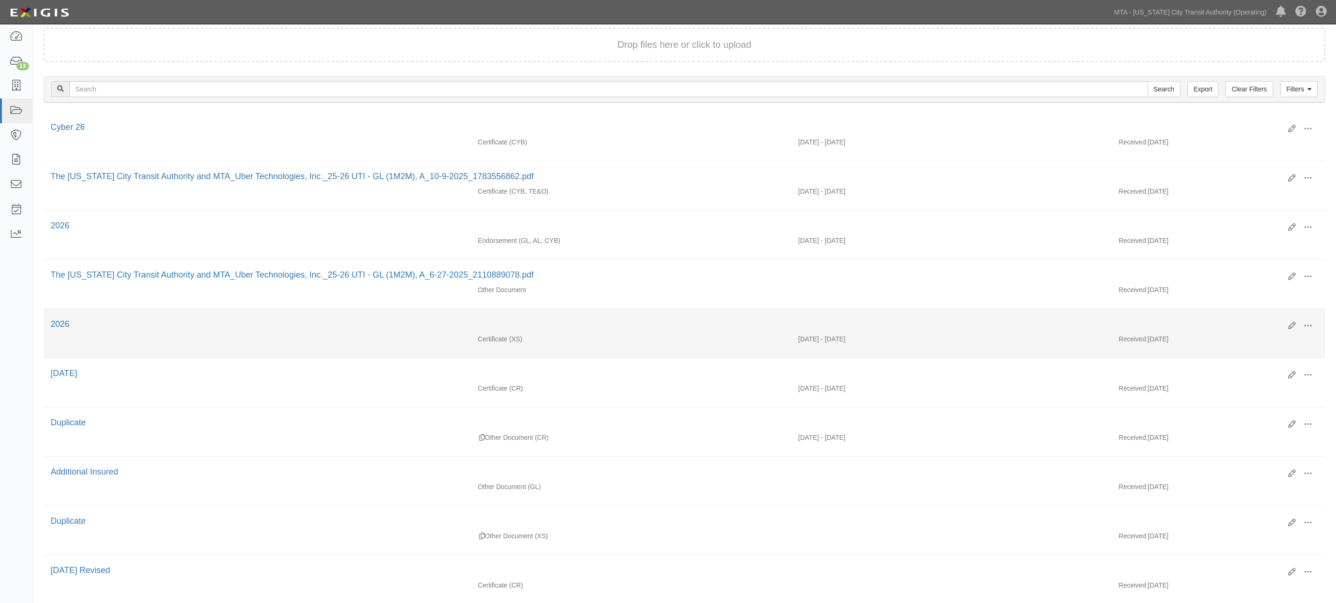
scroll to position [104, 0]
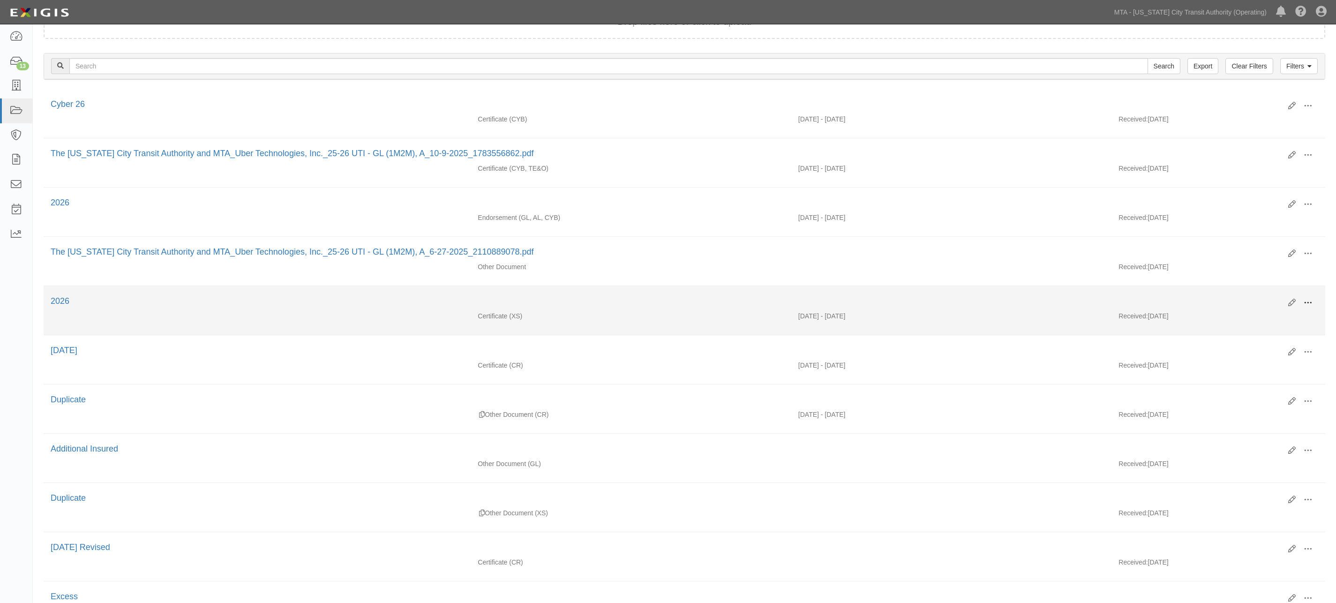
click at [1308, 305] on span at bounding box center [1308, 303] width 8 height 8
click at [1248, 317] on link "View" at bounding box center [1263, 316] width 74 height 17
click at [1309, 305] on span at bounding box center [1308, 303] width 8 height 8
click at [1238, 301] on link "Edit" at bounding box center [1263, 299] width 74 height 17
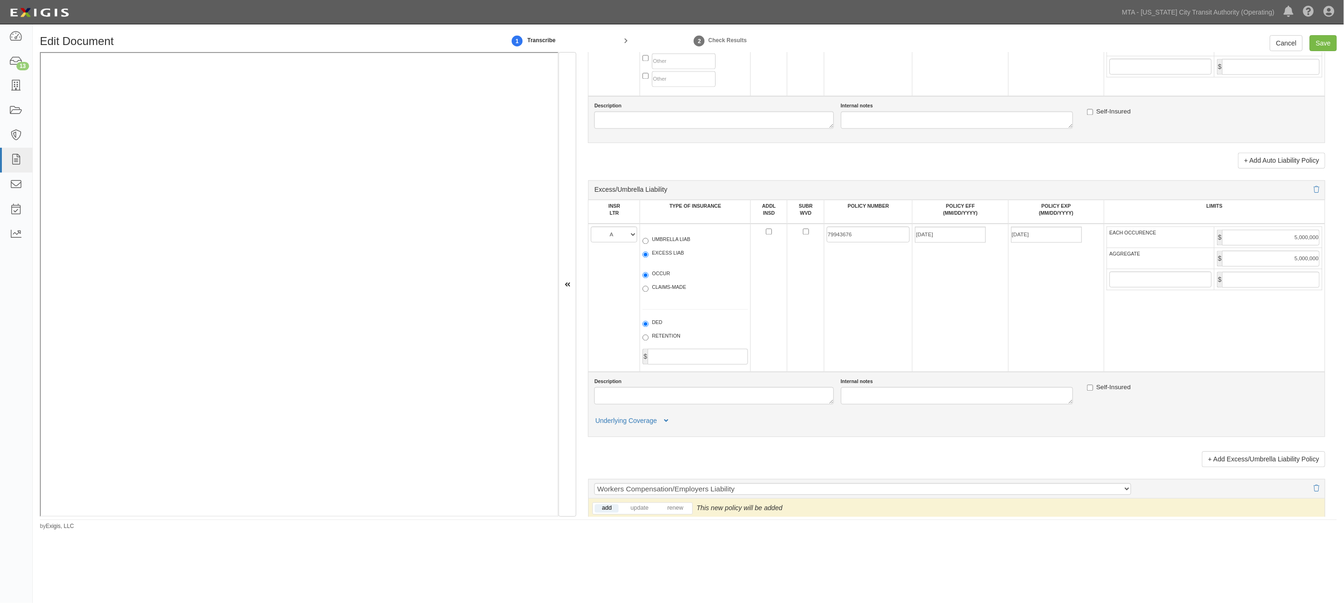
scroll to position [1094, 0]
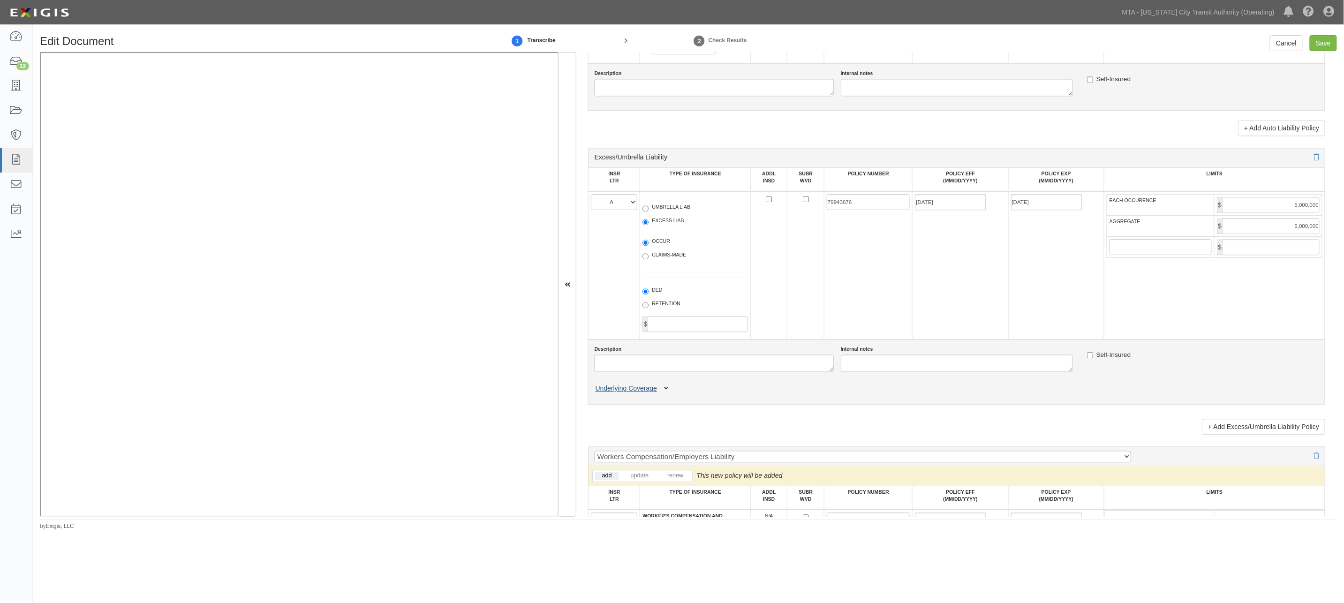
click at [671, 393] on button "Underlying Coverage" at bounding box center [633, 389] width 78 height 10
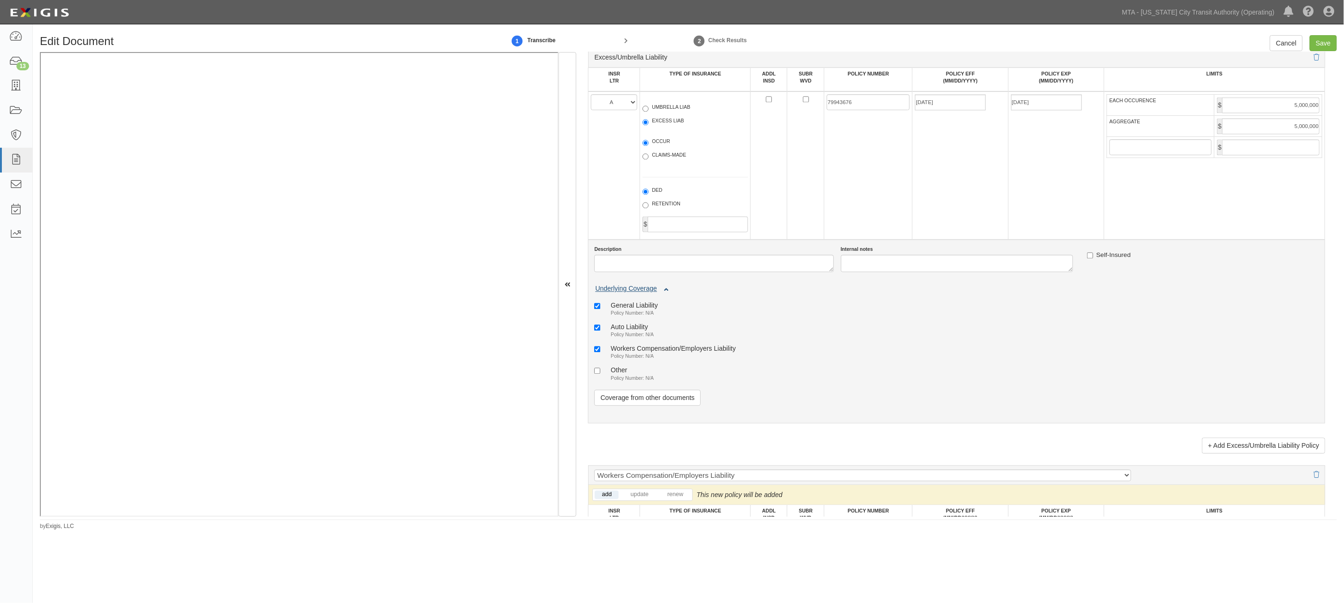
scroll to position [1198, 0]
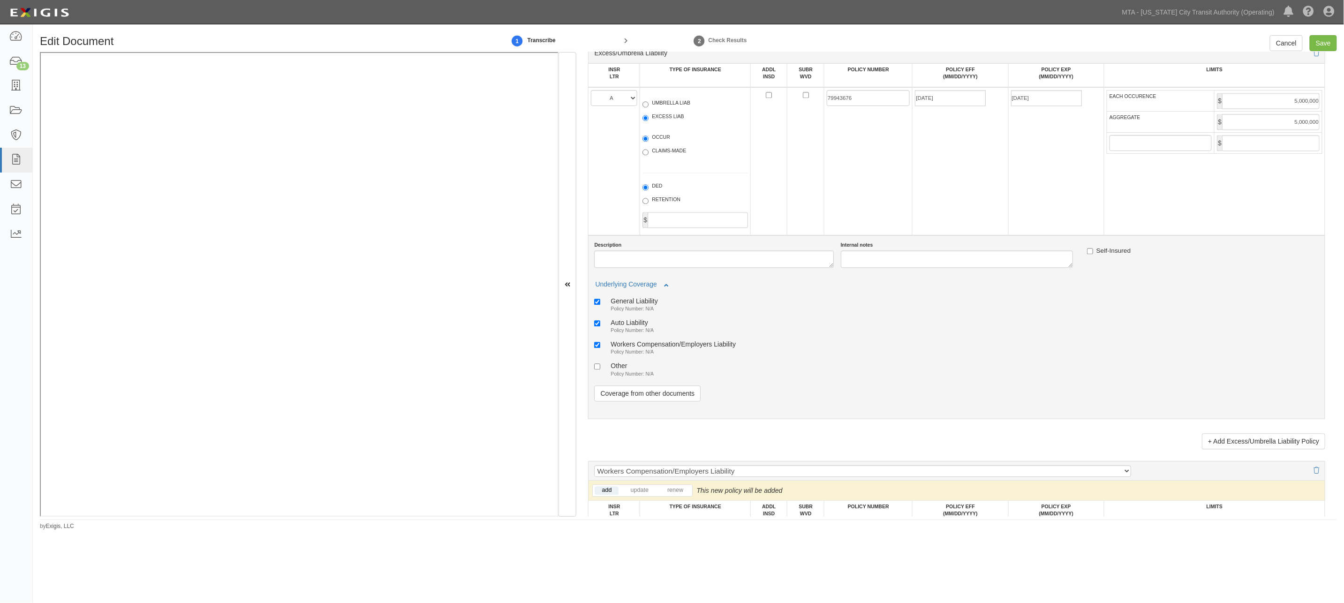
click at [634, 305] on div "General Liability" at bounding box center [633, 301] width 47 height 8
click at [600, 305] on input "General Liability Policy Number: N/A" at bounding box center [597, 302] width 6 height 6
checkbox input "false"
click at [633, 326] on div "Auto Liability" at bounding box center [631, 322] width 43 height 8
click at [600, 326] on input "Auto Liability Policy Number: N/A" at bounding box center [597, 323] width 6 height 6
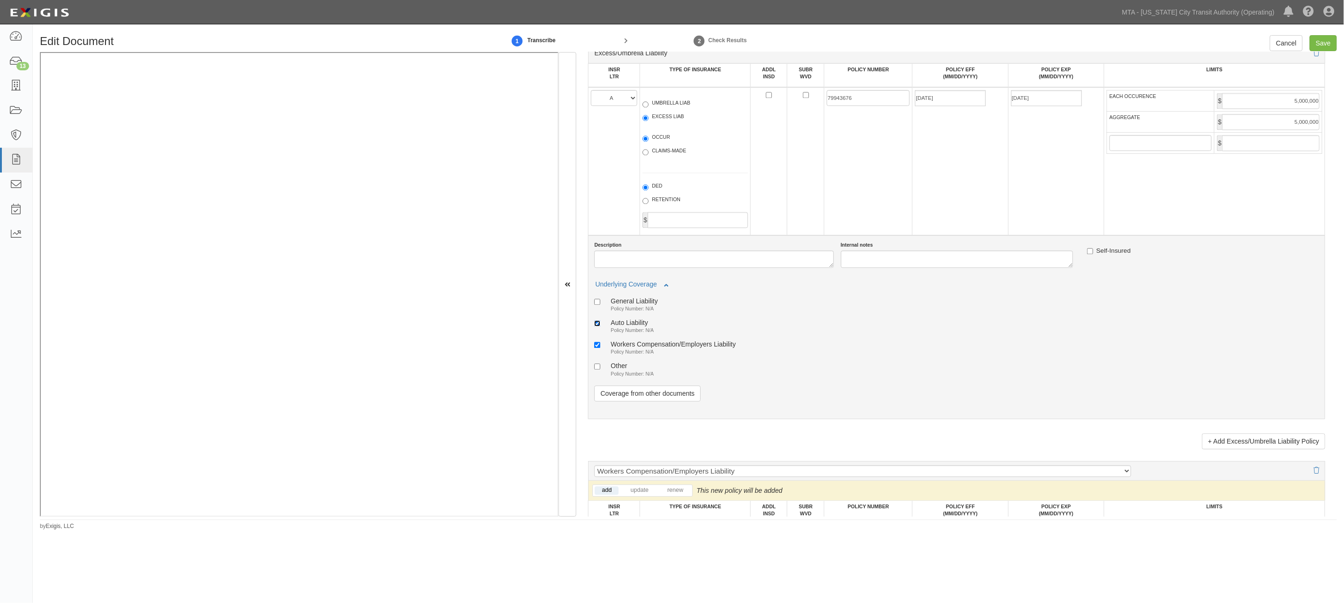
checkbox input "false"
click at [626, 354] on small "Policy Number: N/A" at bounding box center [631, 352] width 43 height 6
click at [600, 348] on input "Workers Compensation/Employers Liability Policy Number: N/A" at bounding box center [597, 345] width 6 height 6
checkbox input "false"
click at [633, 401] on link "Coverage from other documents" at bounding box center [647, 393] width 106 height 16
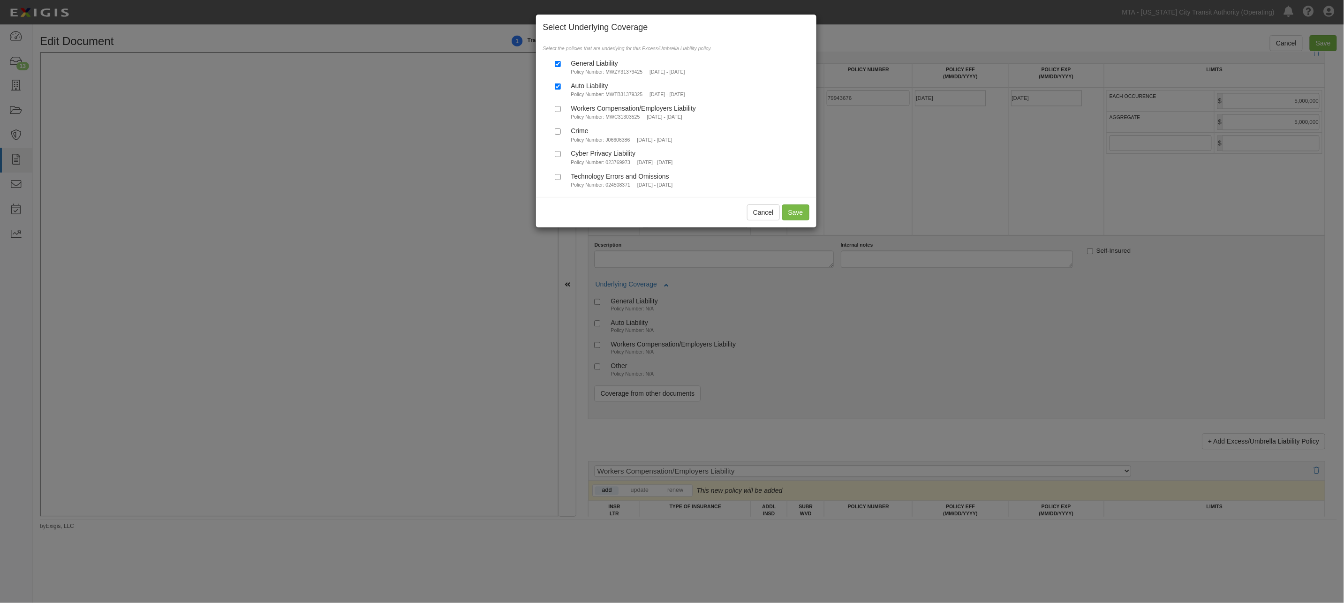
click at [590, 157] on div "Cyber Privacy Liability" at bounding box center [622, 153] width 102 height 8
click at [561, 157] on input "Cyber Privacy Liability Policy Number: 023769973 10/5/2025 - 10/5/2026" at bounding box center [558, 154] width 6 height 6
checkbox input "true"
click at [587, 180] on div "Technology Errors and Omissions" at bounding box center [622, 176] width 102 height 8
click at [561, 180] on input "Technology Errors and Omissions Policy Number: 024508371 10/5/2025 - 10/5/2026" at bounding box center [558, 177] width 6 height 6
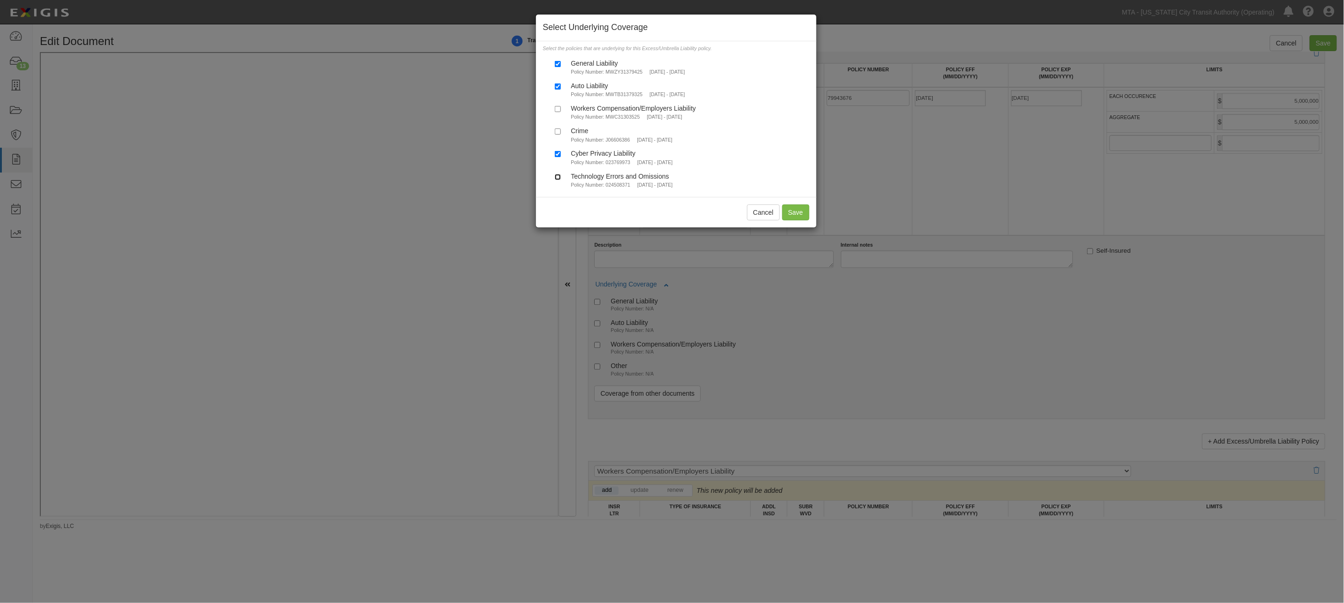
checkbox input "true"
click at [795, 218] on button "Save" at bounding box center [795, 212] width 27 height 16
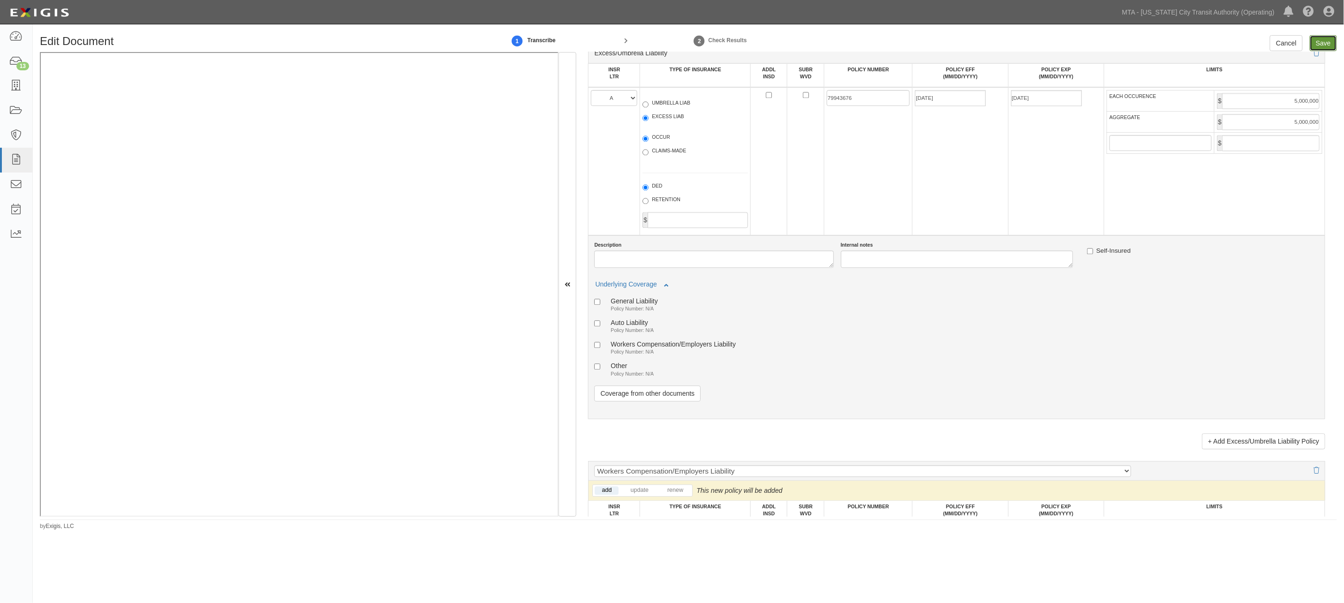
click at [1324, 43] on input "Save" at bounding box center [1323, 43] width 27 height 16
type input "5000000"
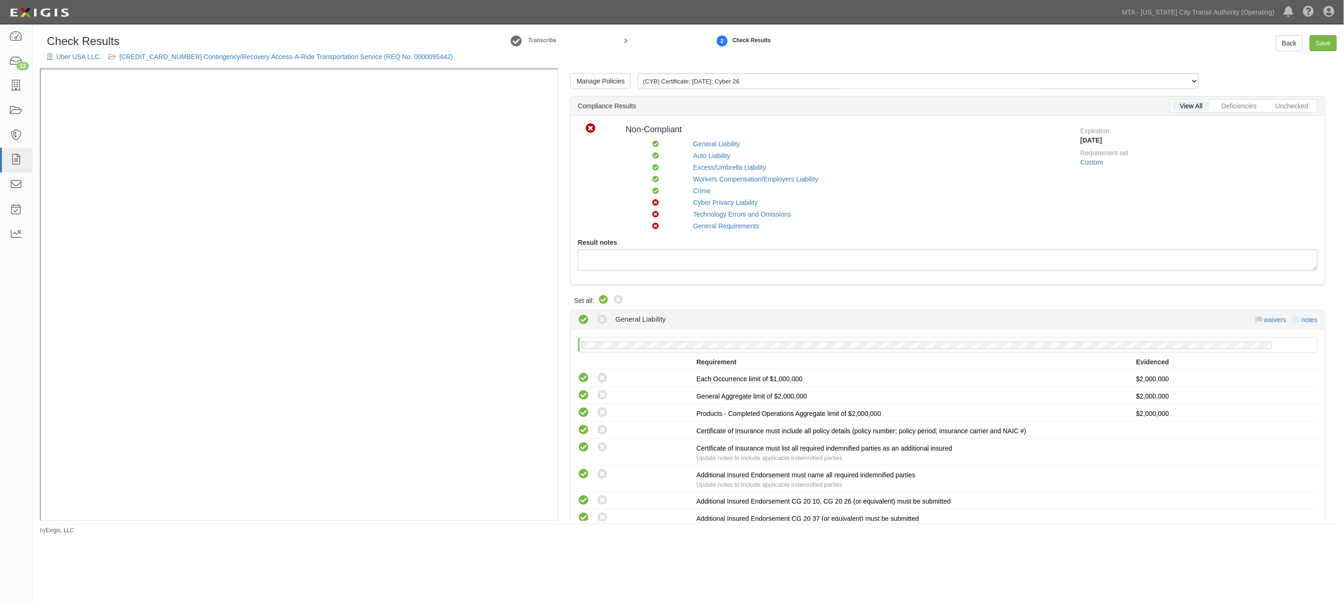
click at [605, 298] on icon at bounding box center [603, 299] width 11 height 11
radio input "true"
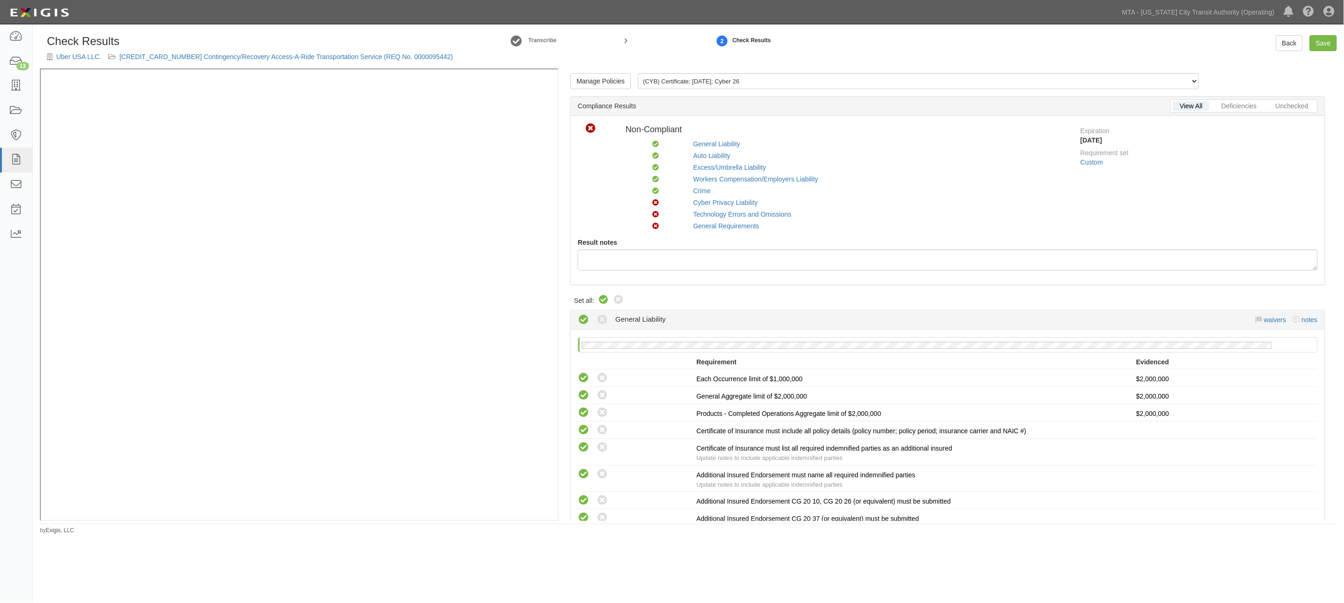
radio input "true"
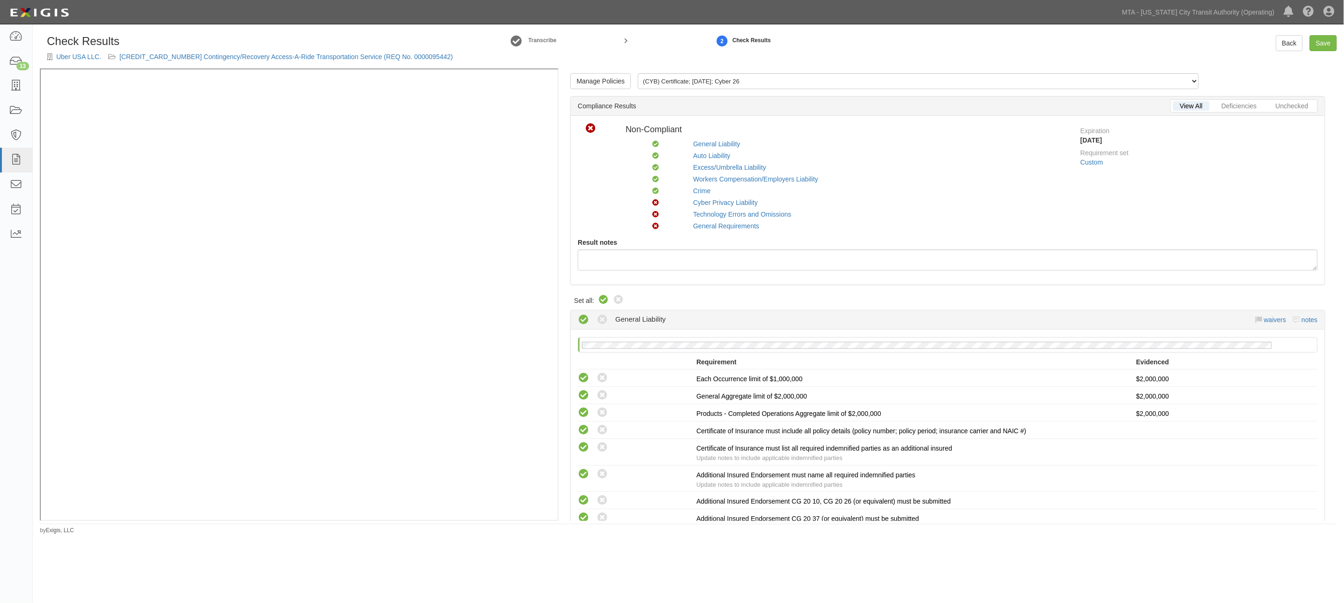
radio input "true"
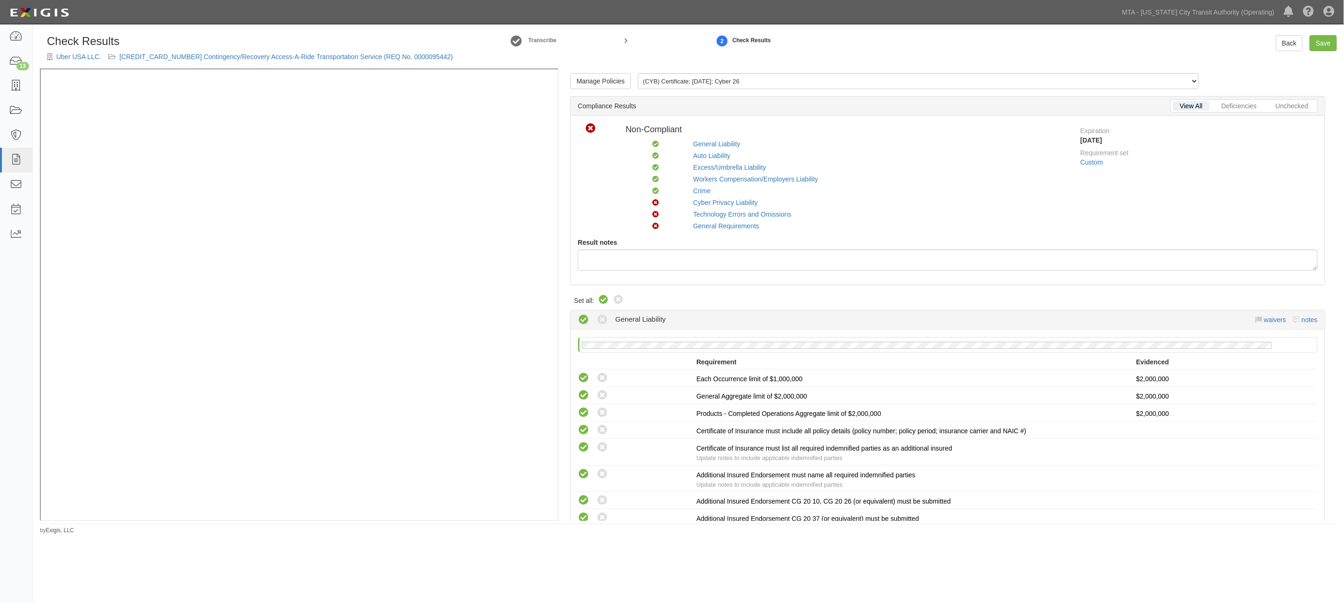
radio input "true"
click at [727, 214] on link "Technology Errors and Omissions" at bounding box center [742, 215] width 98 height 8
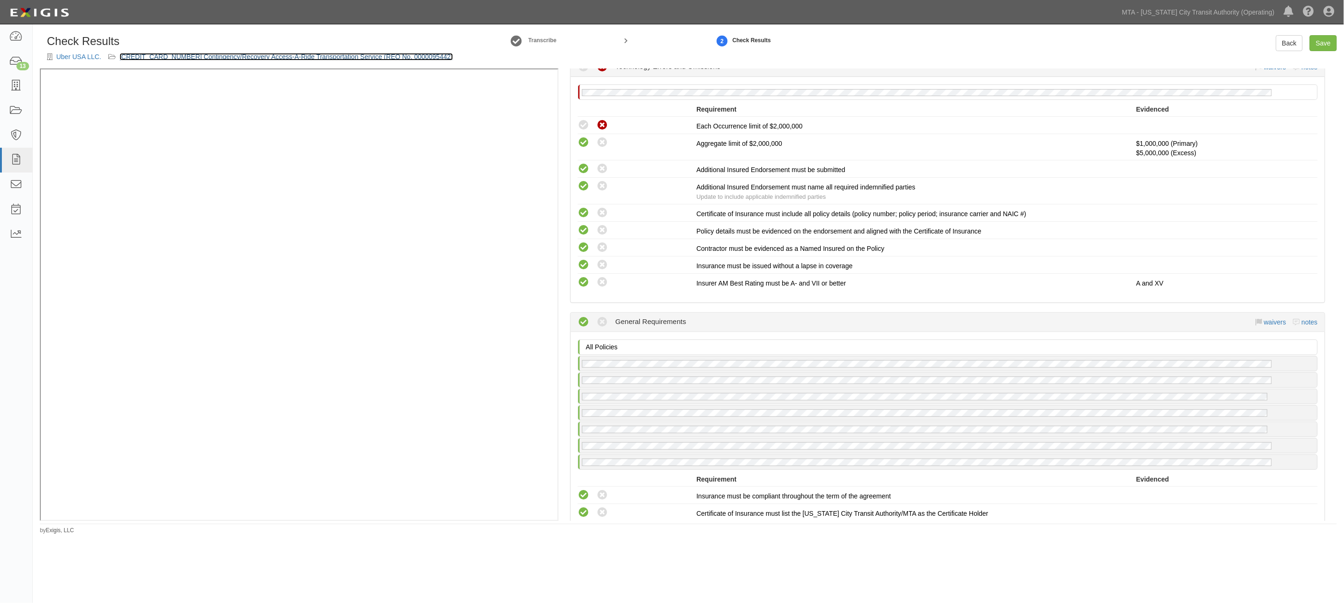
click at [287, 59] on link "[CREDIT_CARD_NUMBER] Contingency/Recovery Access-A-Ride Transportation Service …" at bounding box center [286, 57] width 333 height 8
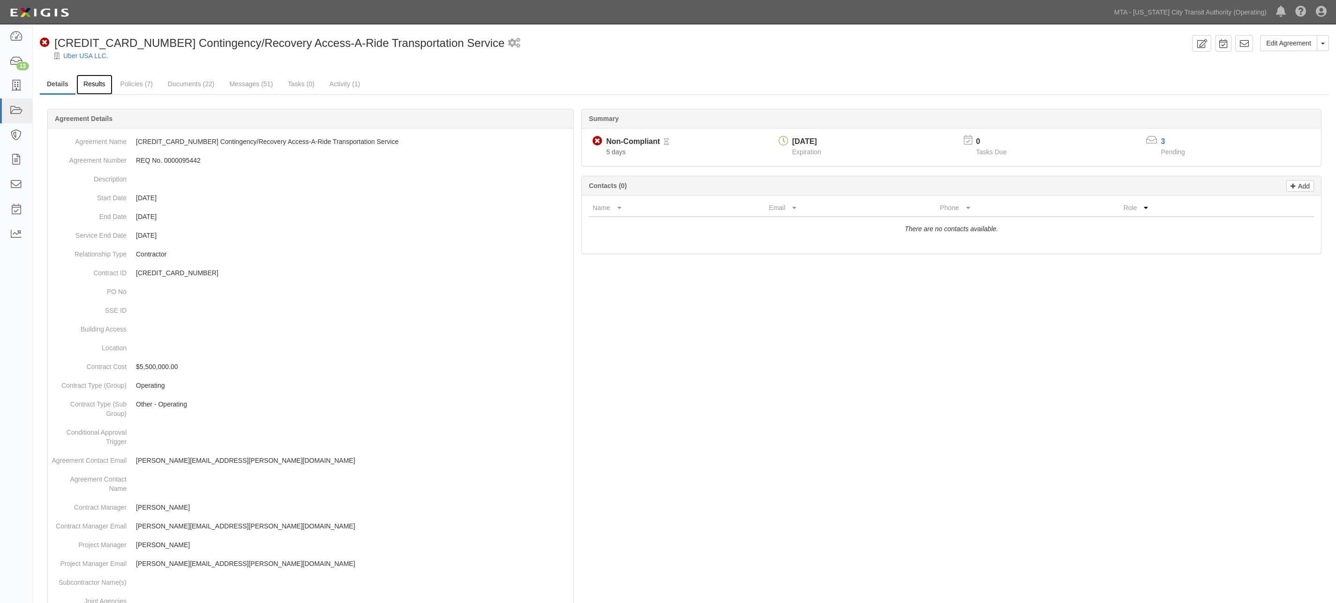
click at [98, 82] on link "Results" at bounding box center [94, 85] width 36 height 20
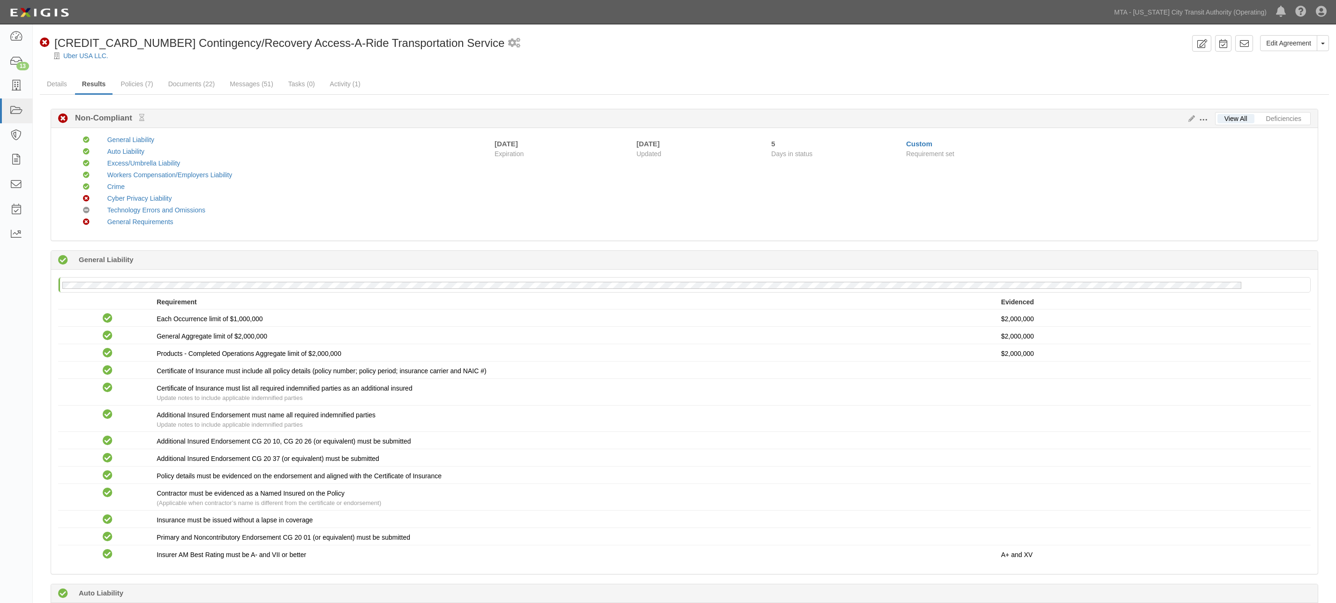
click at [1203, 119] on span at bounding box center [1203, 120] width 8 height 8
click at [1221, 115] on link "Edit Requirements" at bounding box center [1247, 117] width 74 height 17
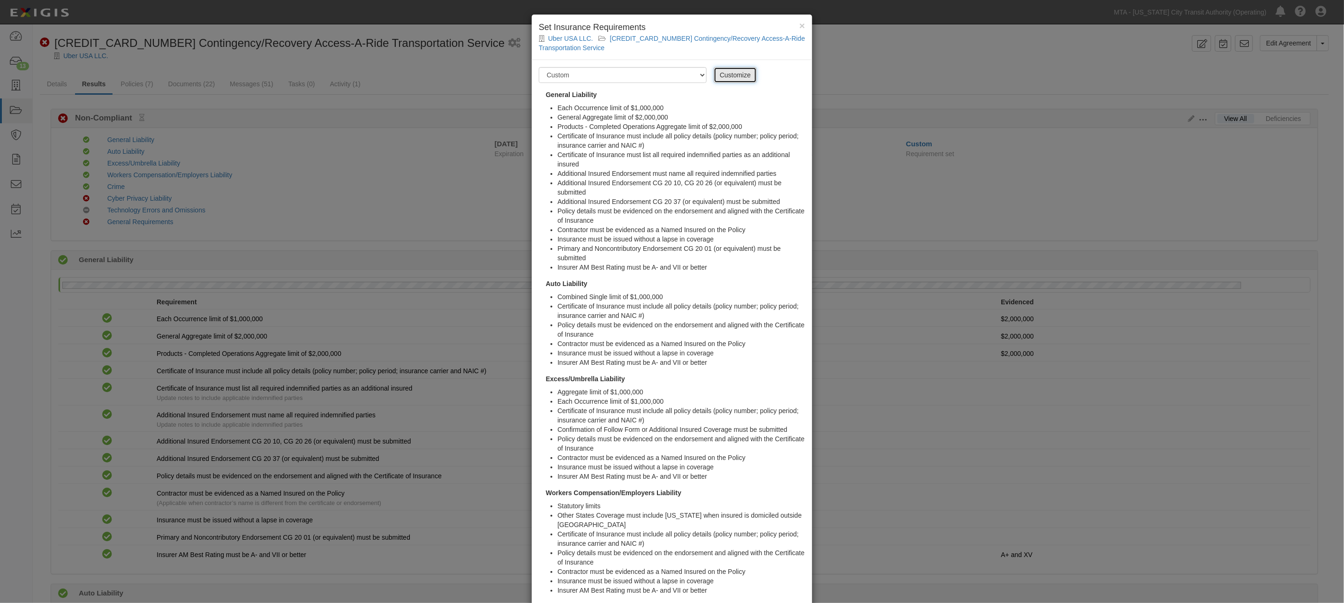
click at [722, 77] on link "Customize" at bounding box center [735, 75] width 43 height 16
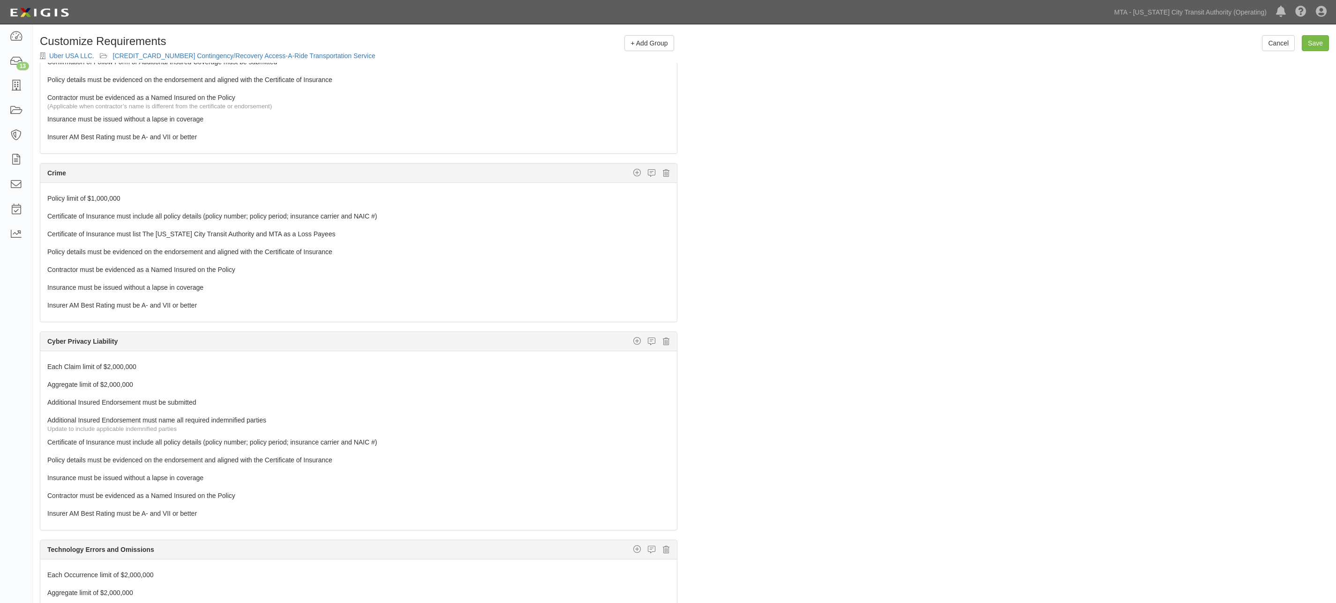
scroll to position [833, 0]
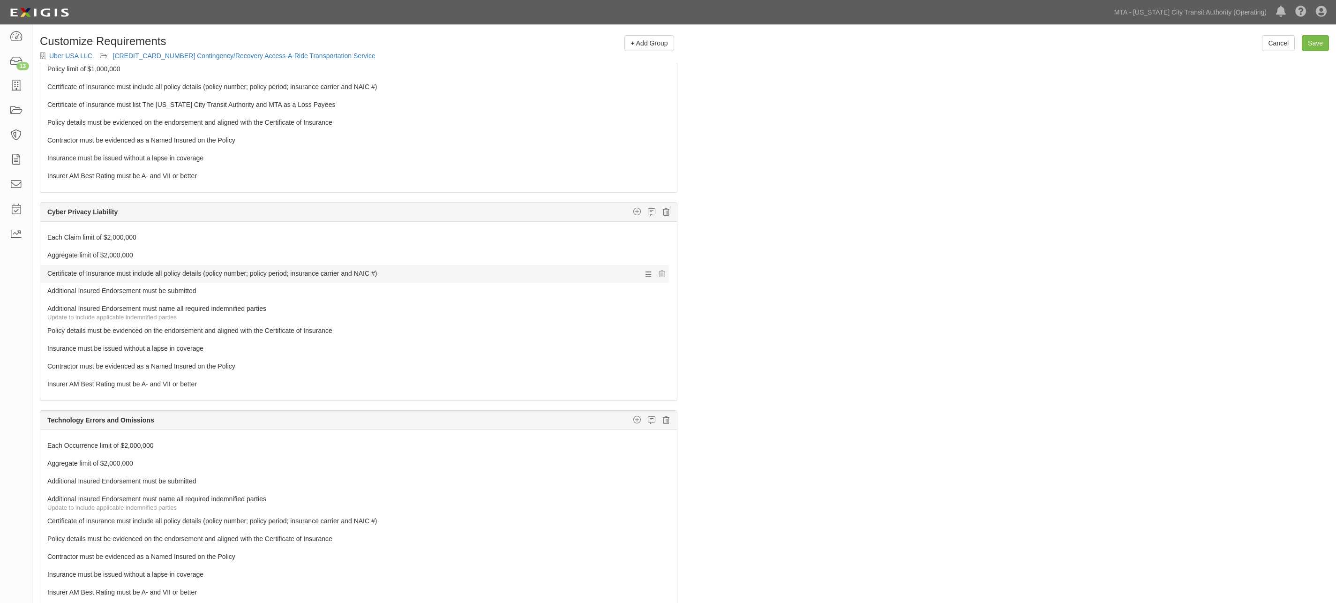
drag, startPoint x: 78, startPoint y: 313, endPoint x: 78, endPoint y: 270, distance: 43.1
drag, startPoint x: 67, startPoint y: 347, endPoint x: 63, endPoint y: 364, distance: 17.3
click at [111, 242] on link "Each Claim limit of $2,000,000" at bounding box center [341, 235] width 588 height 13
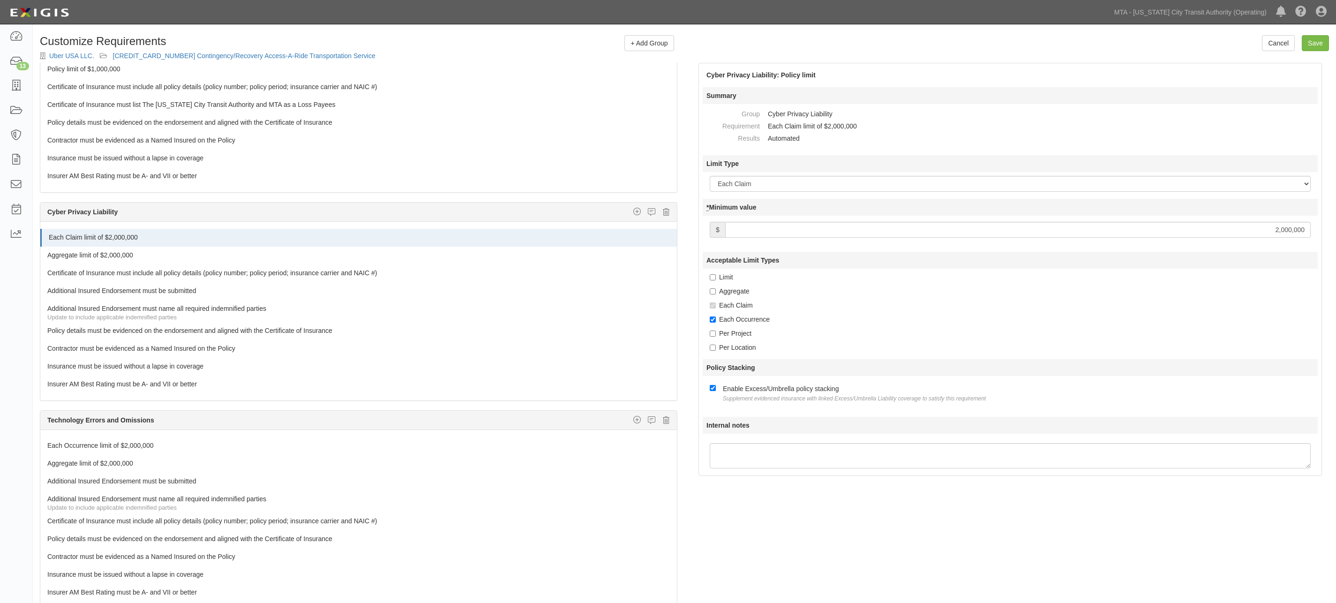
click at [728, 276] on label "Limit" at bounding box center [721, 276] width 23 height 9
click at [716, 276] on input "Limit" at bounding box center [713, 277] width 6 height 6
checkbox input "true"
click at [74, 447] on link "Each Occurrence limit of $2,000,000" at bounding box center [341, 443] width 588 height 13
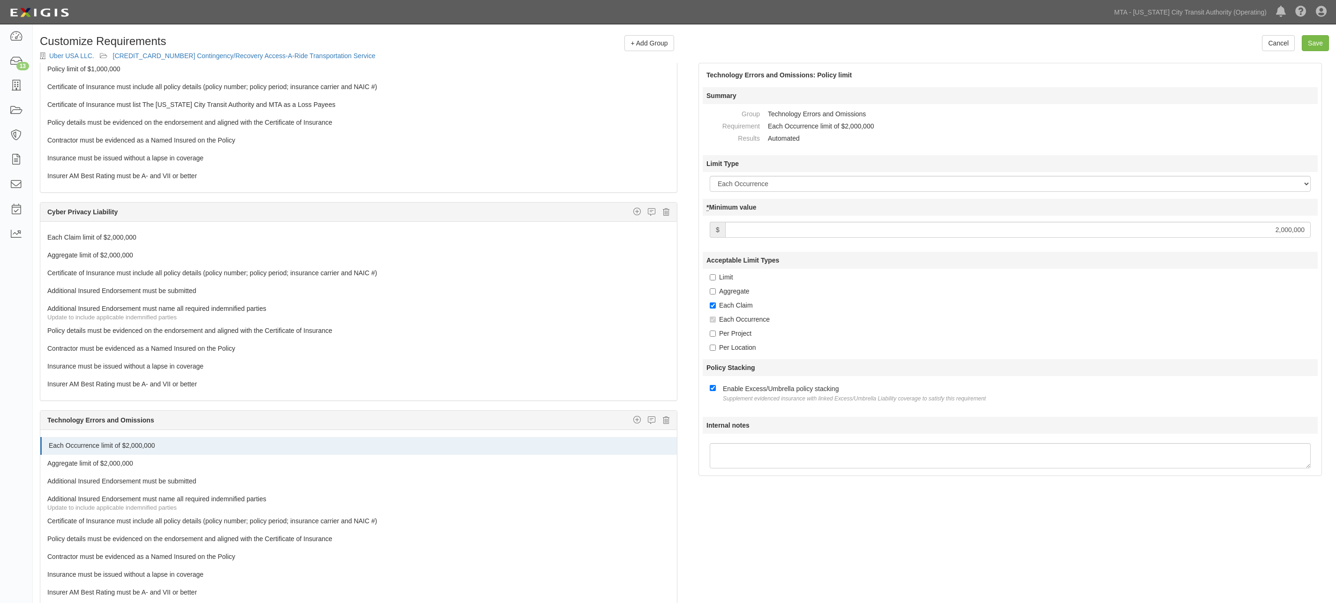
click at [733, 274] on label "Limit" at bounding box center [721, 276] width 23 height 9
click at [716, 274] on input "Limit" at bounding box center [713, 277] width 6 height 6
checkbox input "true"
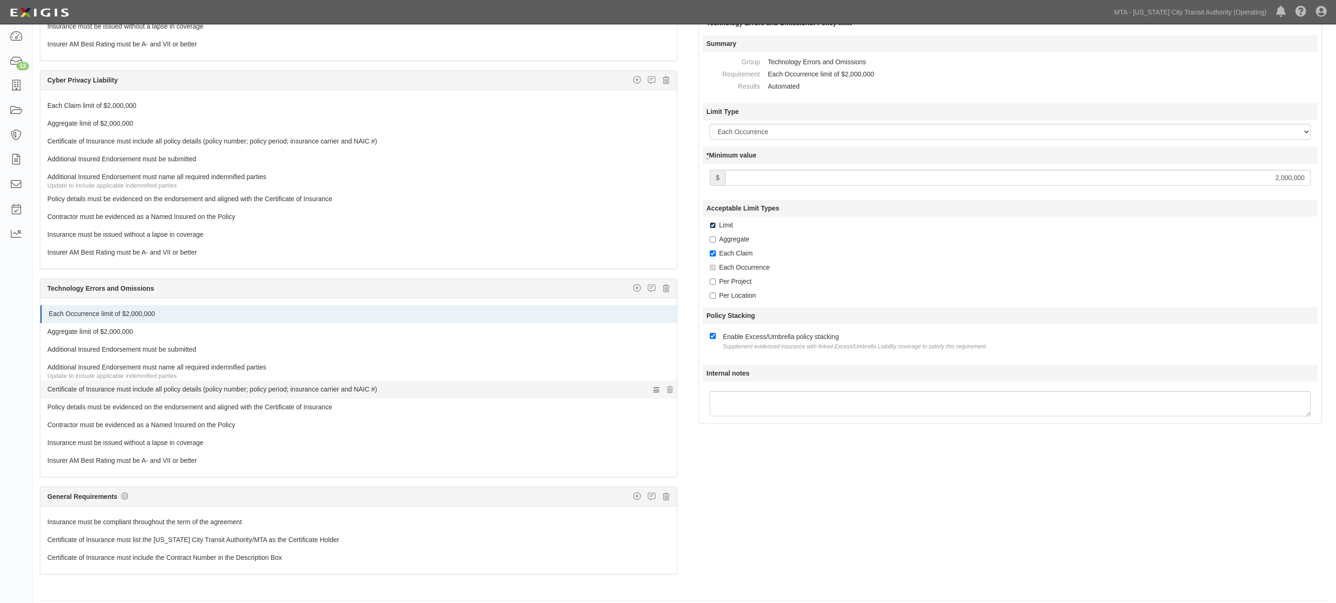
scroll to position [901, 0]
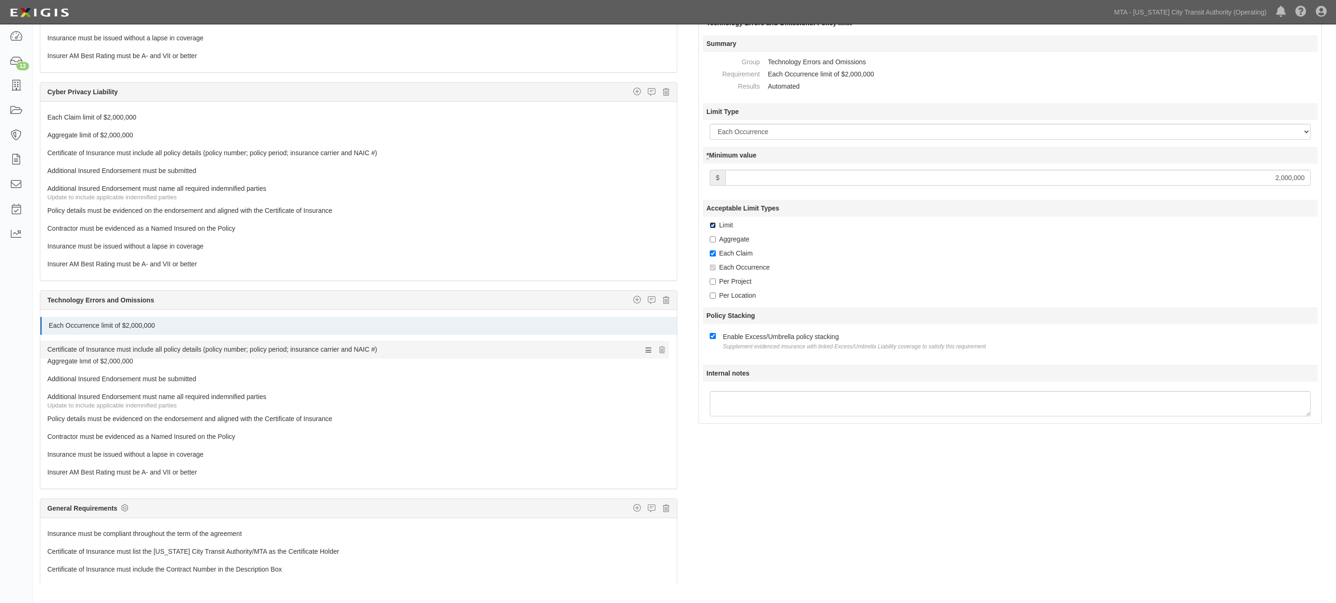
drag, startPoint x: 85, startPoint y: 387, endPoint x: 90, endPoint y: 348, distance: 38.8
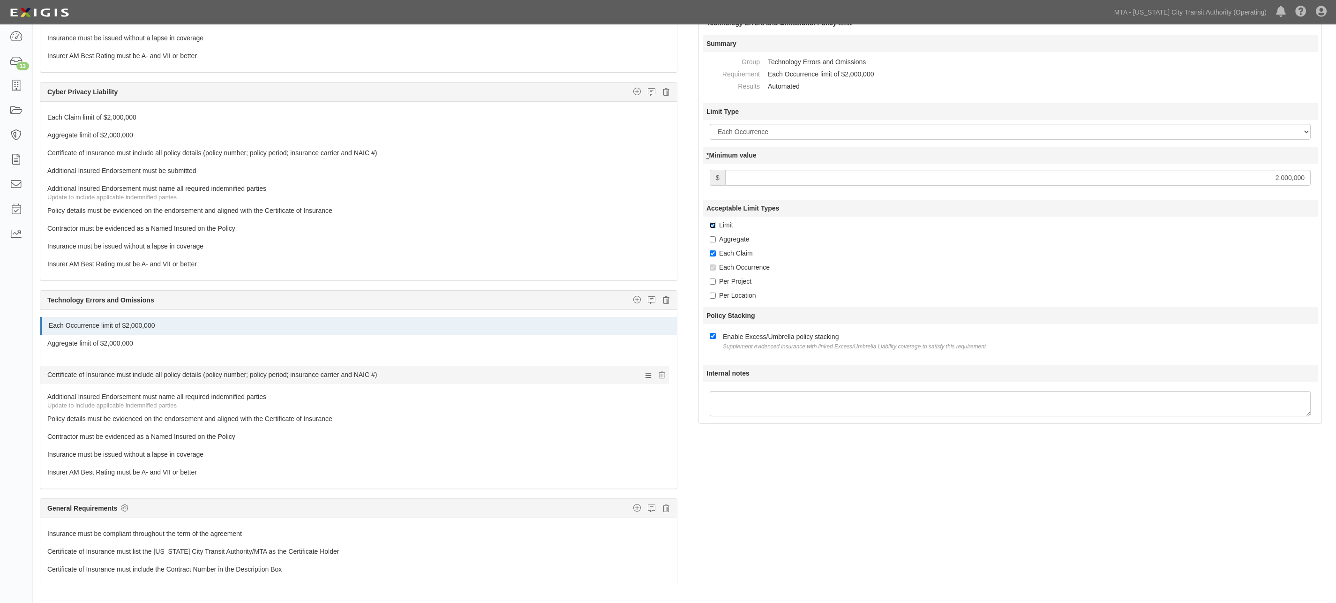
drag, startPoint x: 110, startPoint y: 345, endPoint x: 108, endPoint y: 366, distance: 21.7
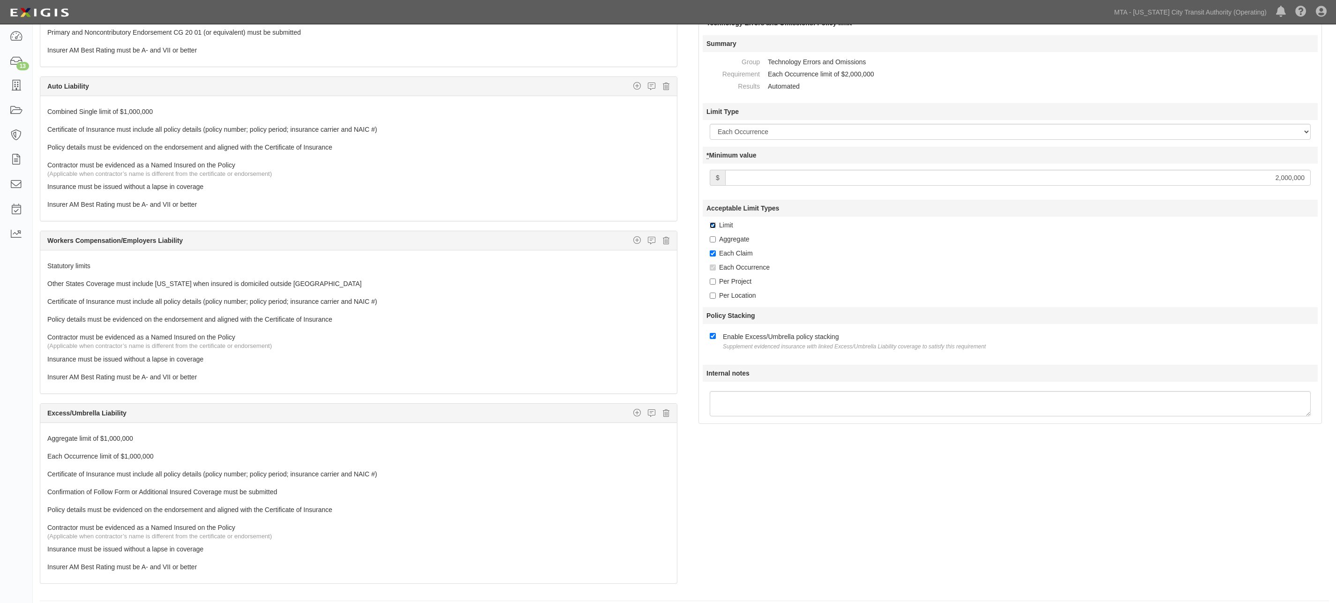
scroll to position [189, 0]
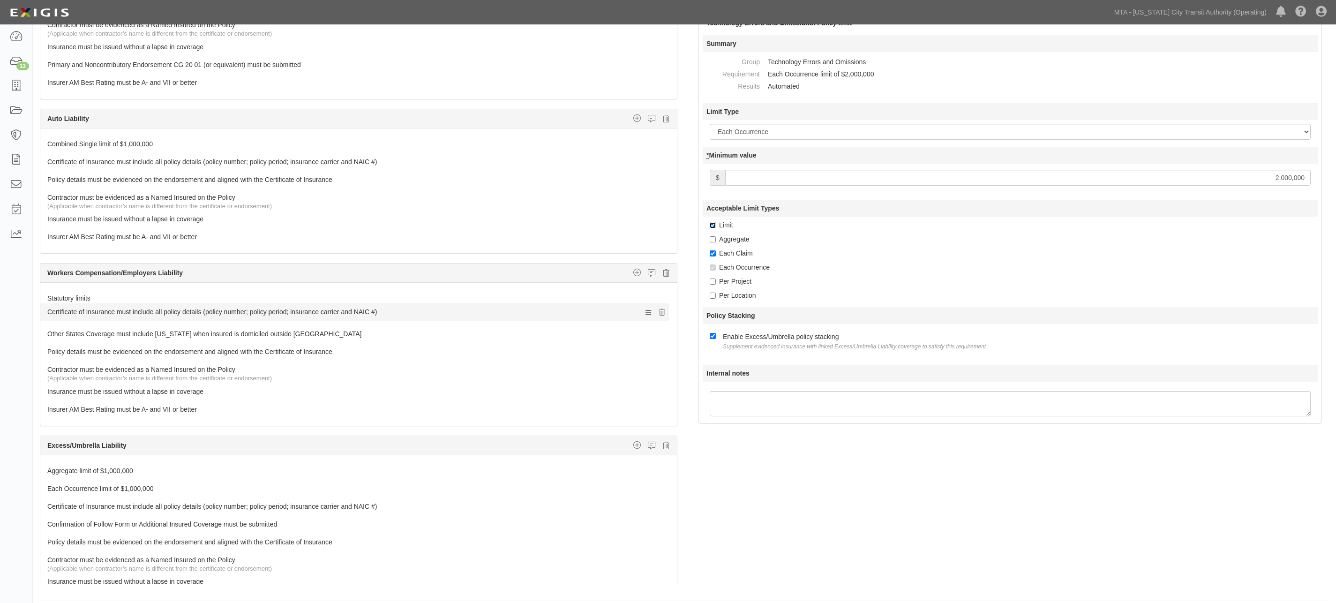
drag, startPoint x: 93, startPoint y: 334, endPoint x: 91, endPoint y: 310, distance: 24.0
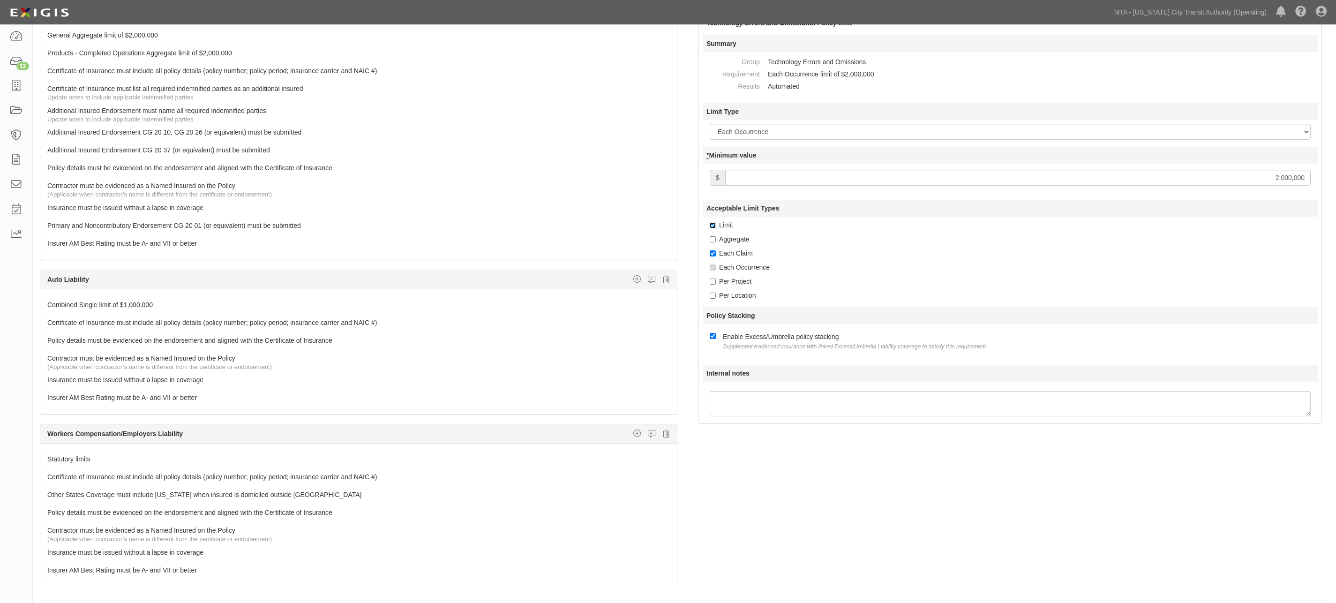
scroll to position [0, 0]
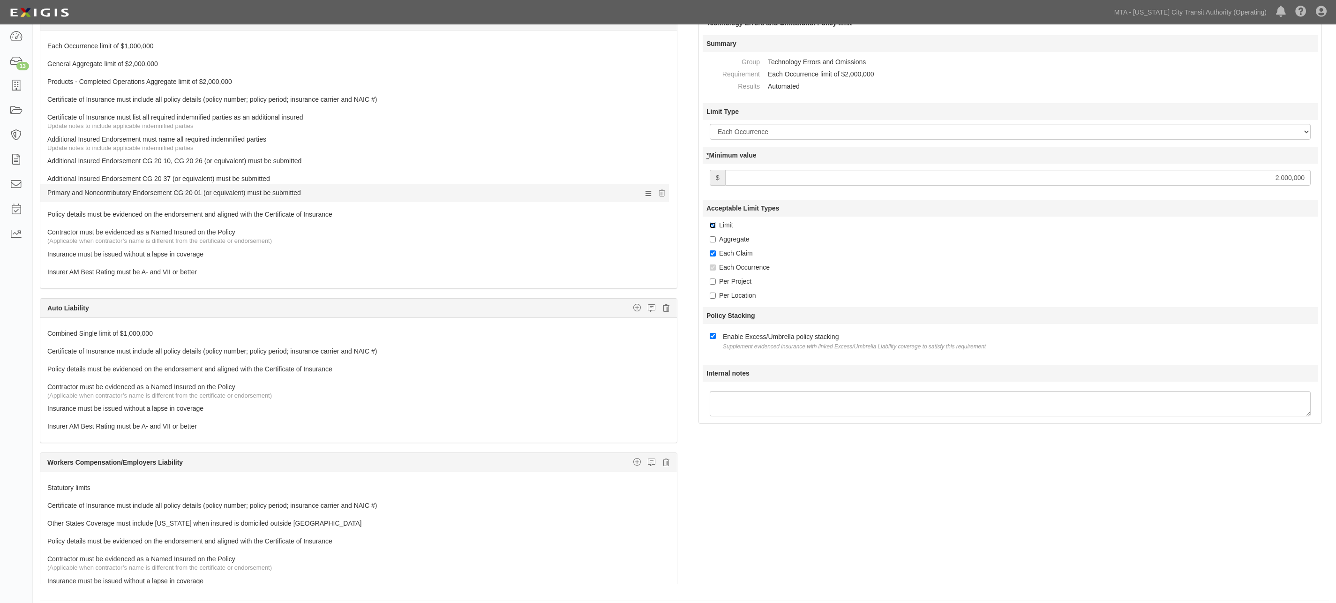
drag, startPoint x: 84, startPoint y: 256, endPoint x: 85, endPoint y: 194, distance: 61.9
drag, startPoint x: 78, startPoint y: 158, endPoint x: 76, endPoint y: 137, distance: 21.6
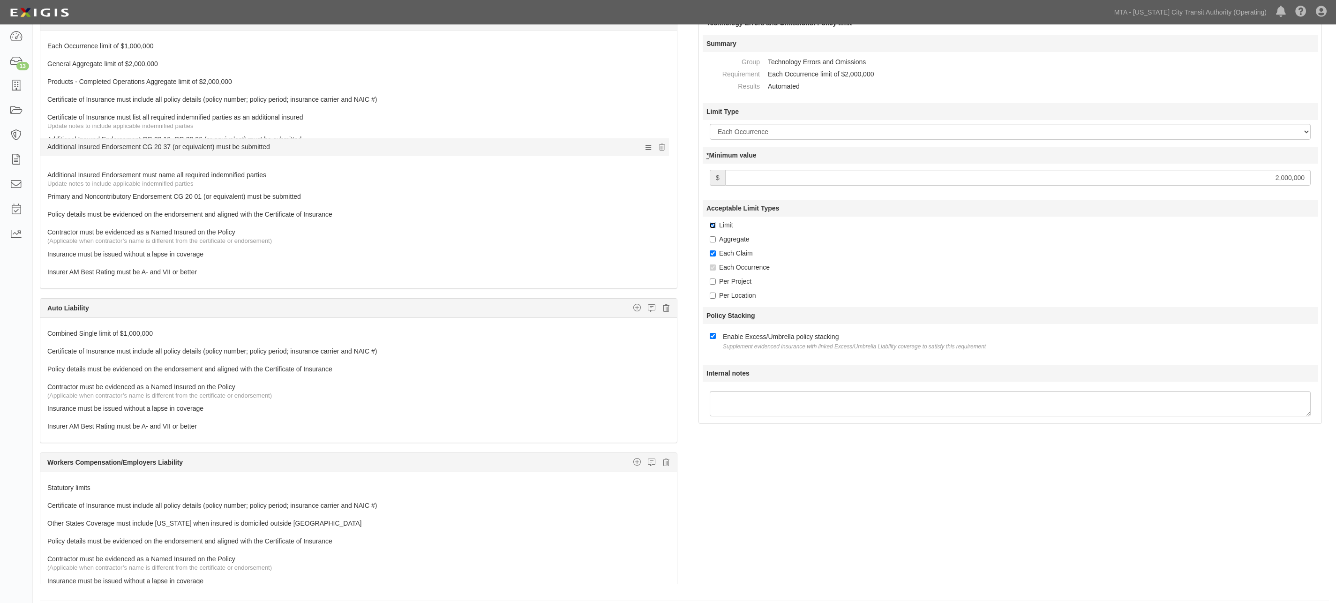
drag, startPoint x: 85, startPoint y: 180, endPoint x: 82, endPoint y: 148, distance: 32.5
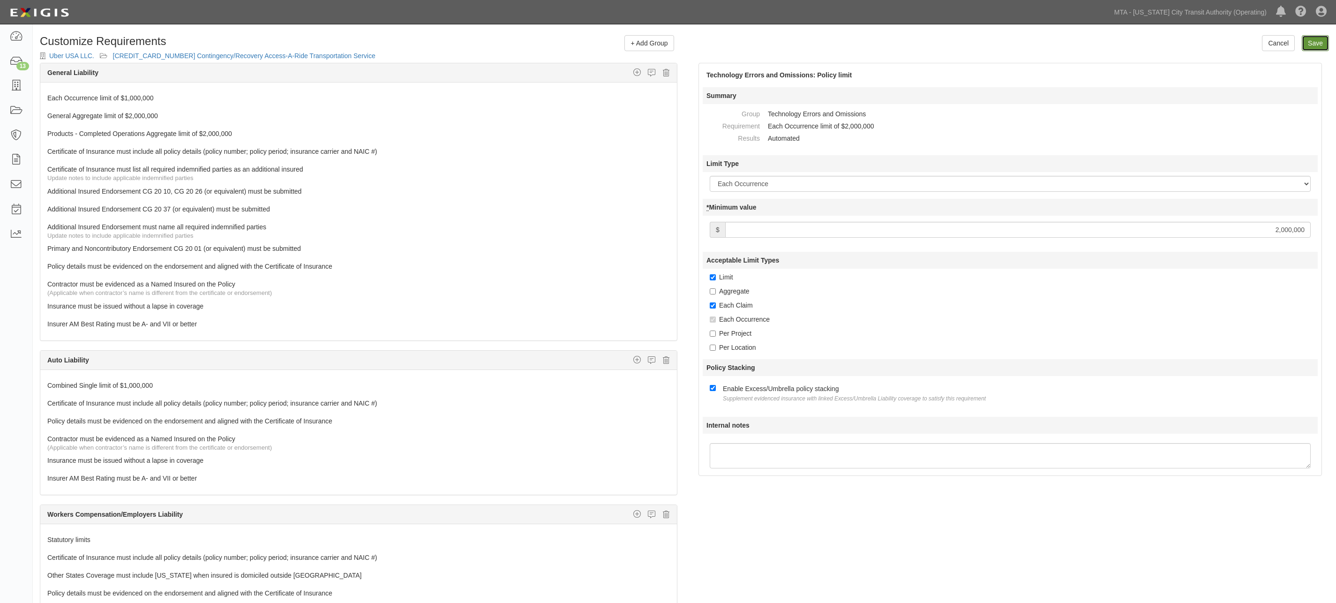
click at [1302, 45] on input "Save" at bounding box center [1315, 43] width 27 height 16
type input "2000000"
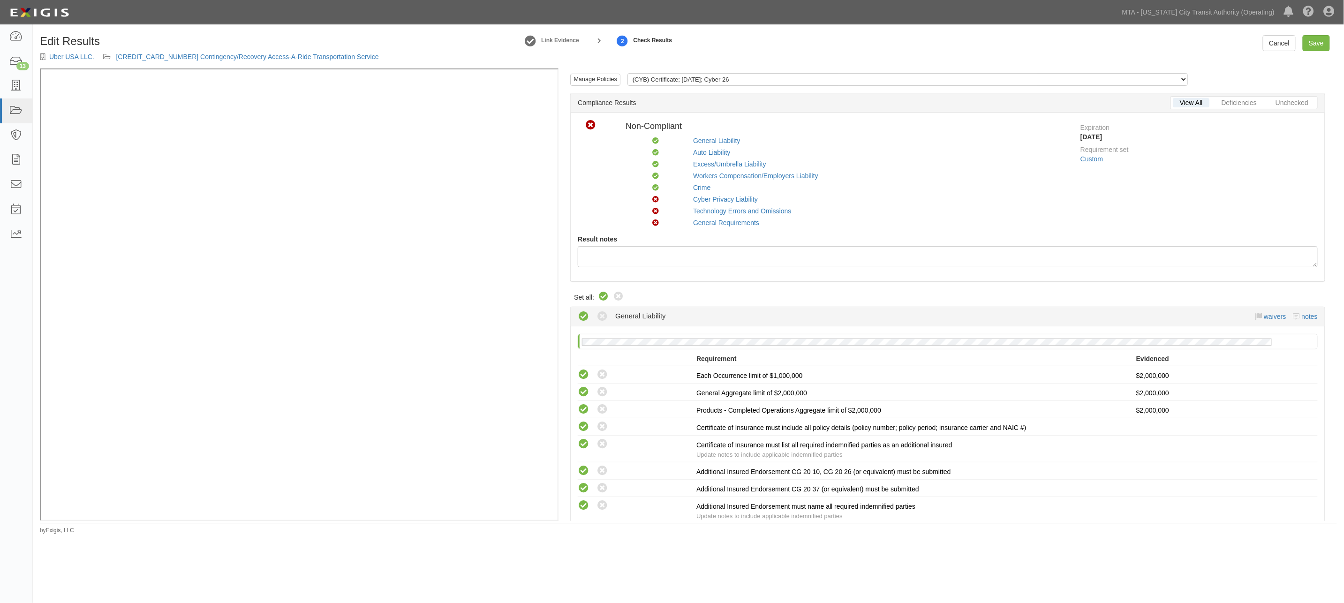
click at [599, 293] on icon at bounding box center [603, 296] width 11 height 11
radio input "true"
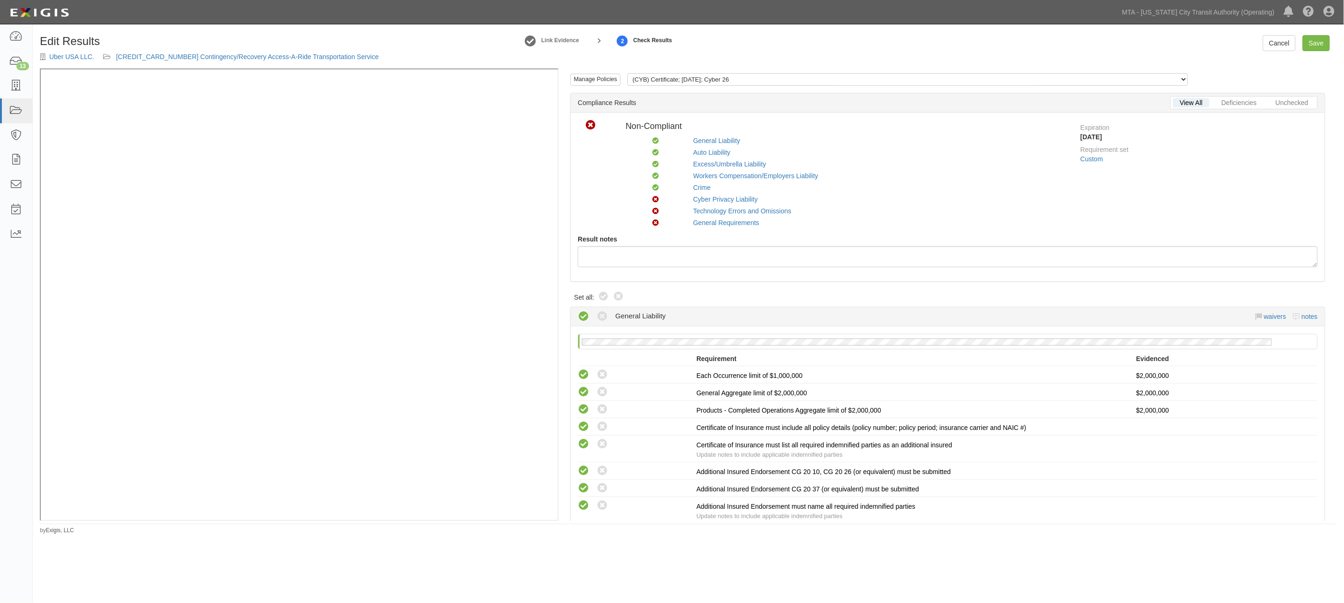
radio input "true"
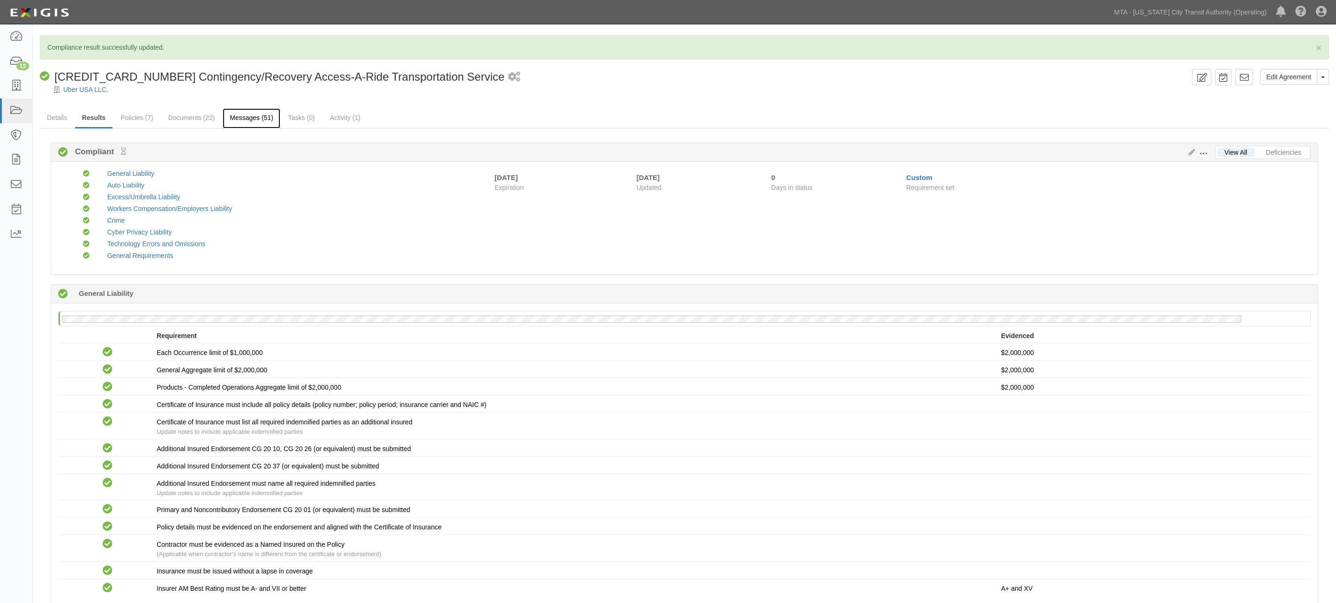
click at [262, 118] on link "Messages (51)" at bounding box center [252, 118] width 58 height 20
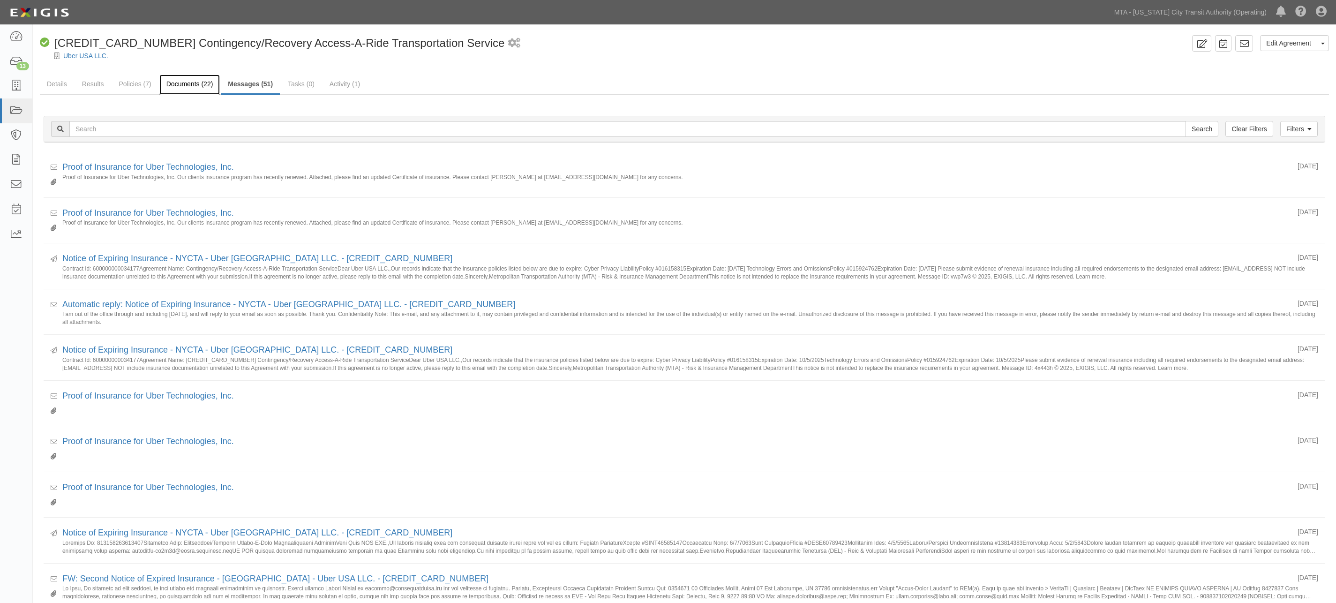
click at [201, 80] on link "Documents (22)" at bounding box center [189, 85] width 61 height 20
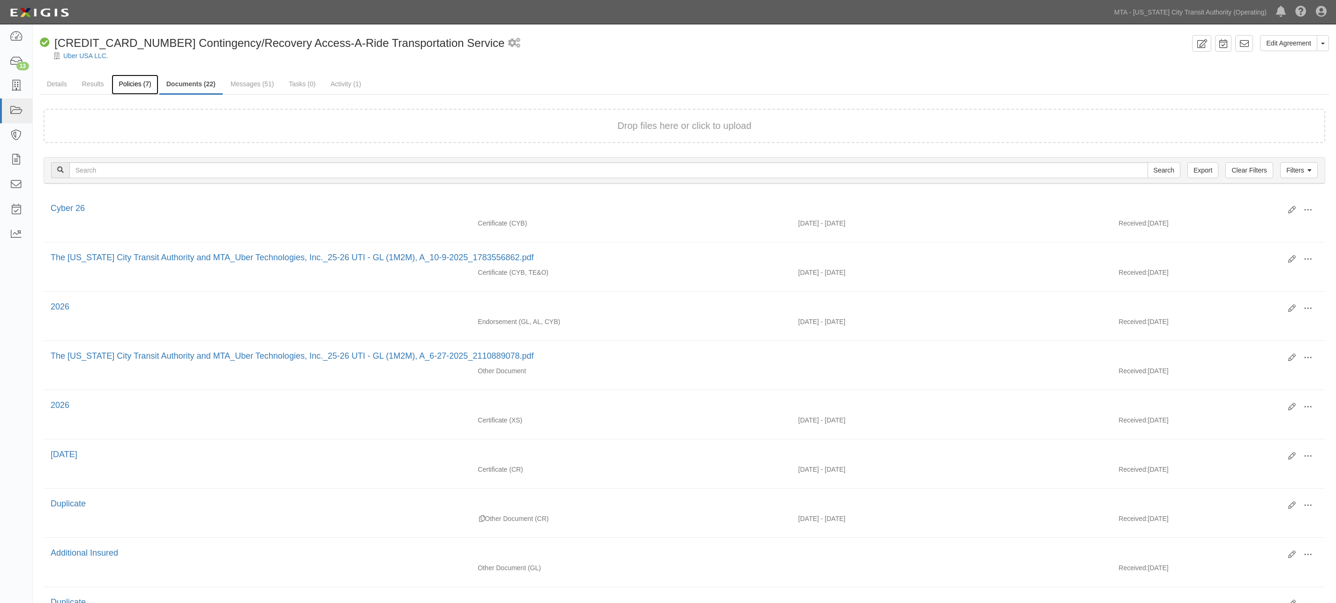
click at [136, 81] on link "Policies (7)" at bounding box center [135, 85] width 46 height 20
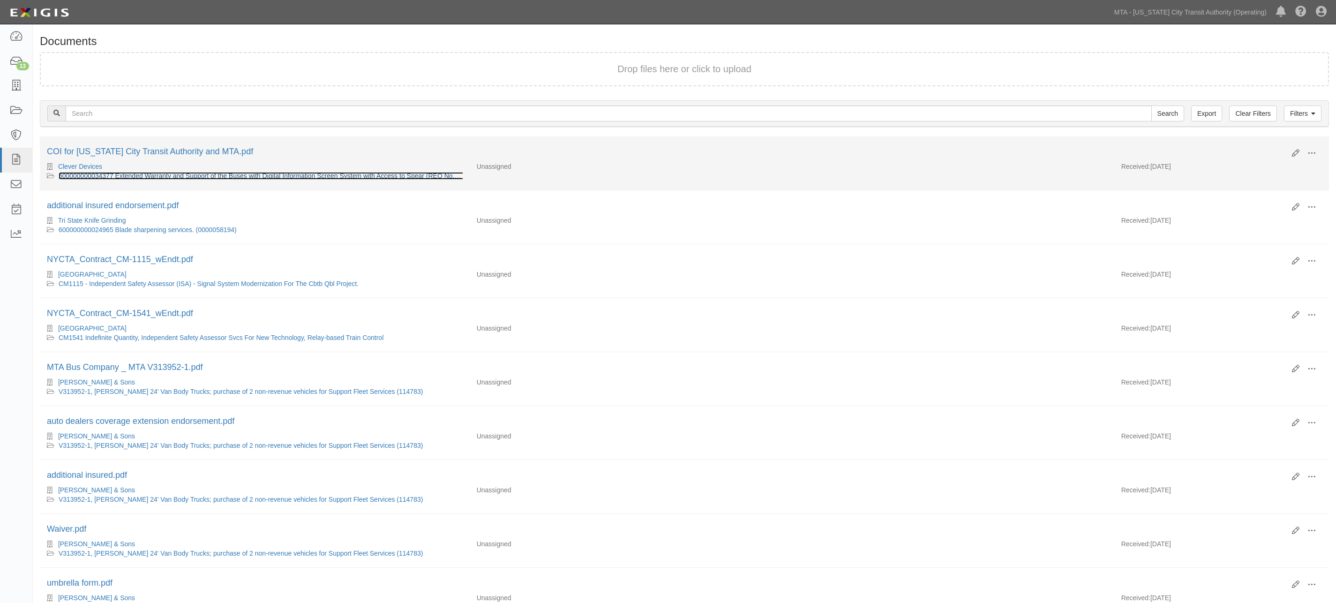
click at [266, 176] on link "600000000034377 Extended Warranty and Support of the Buses with Digital Informa…" at bounding box center [275, 176] width 433 height 8
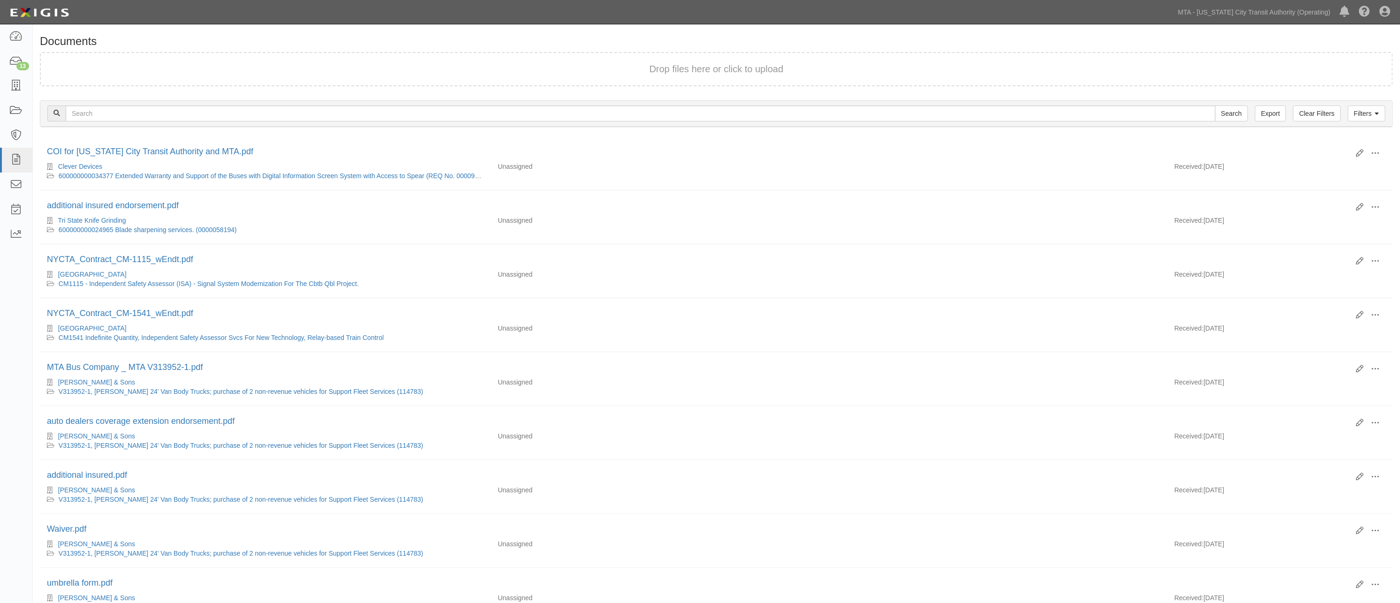
click at [17, 306] on div "Dashboard 13 Inbox Parties Agreements Coverages Documents Messages Tasks Reports" at bounding box center [16, 313] width 33 height 579
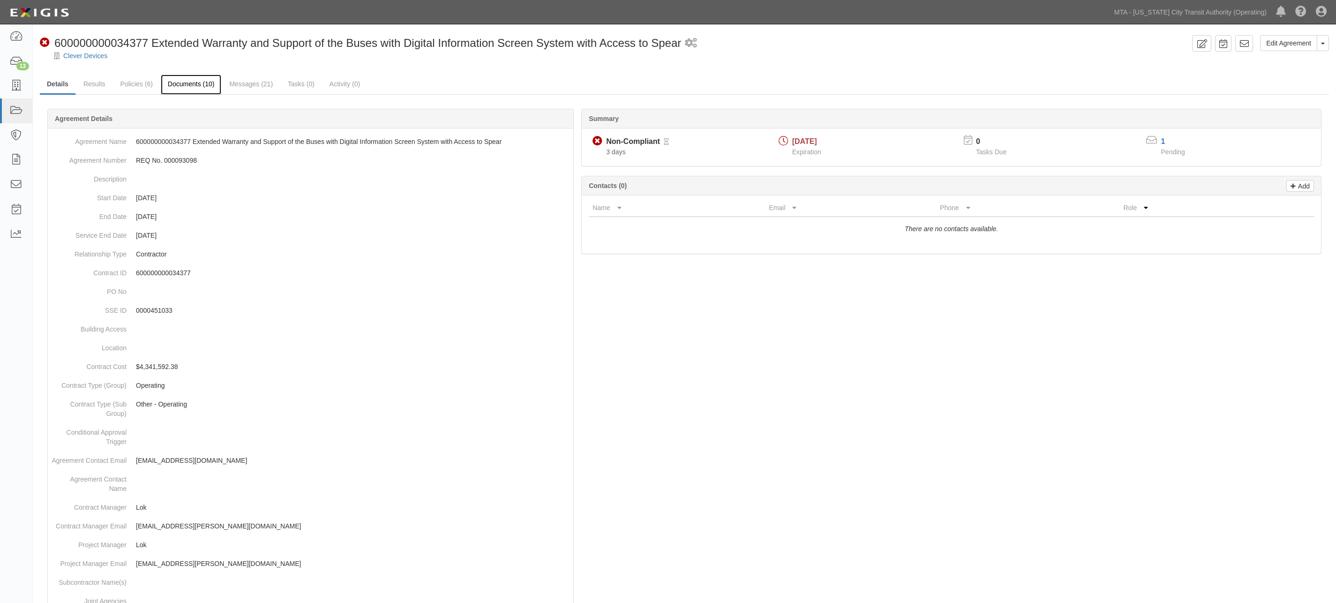
click at [203, 85] on link "Documents (10)" at bounding box center [191, 85] width 61 height 20
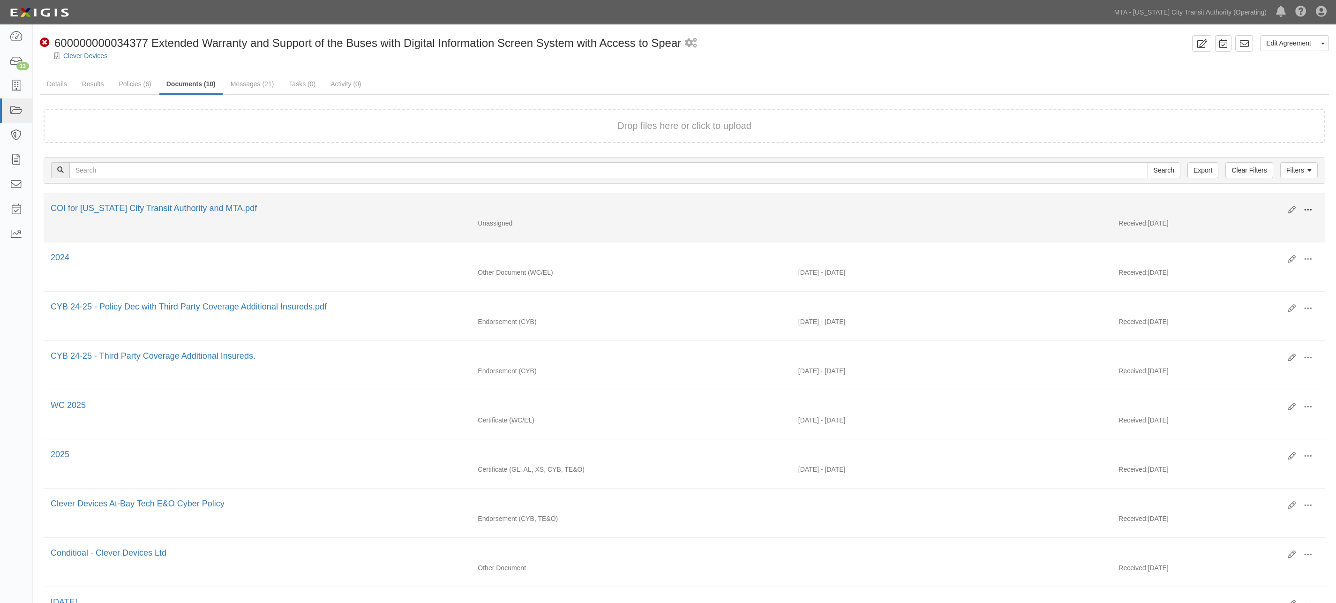
click at [1313, 203] on button at bounding box center [1308, 211] width 21 height 16
click at [1249, 221] on link "View" at bounding box center [1263, 223] width 74 height 17
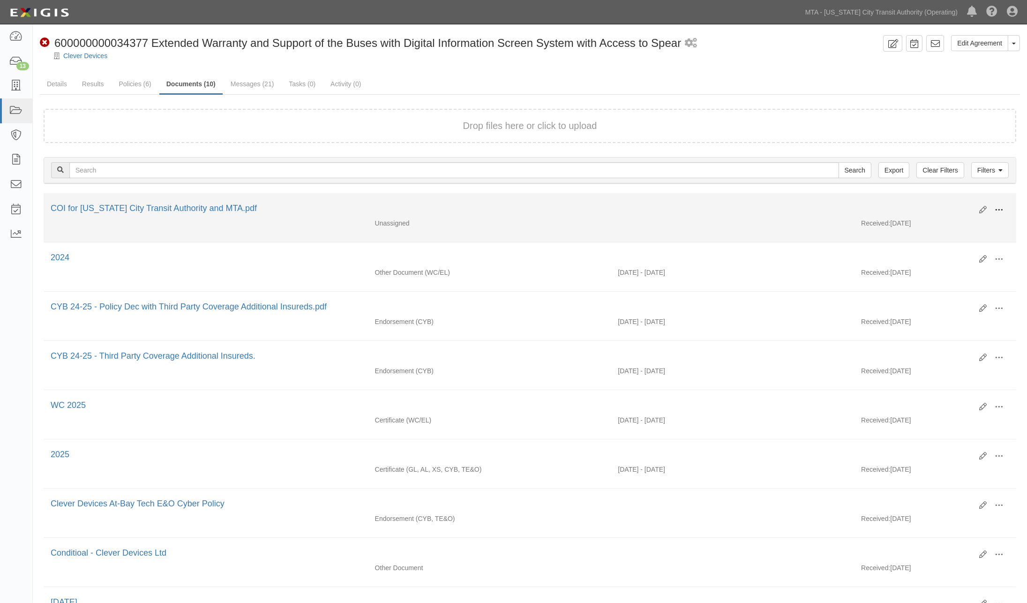
click at [1000, 209] on span at bounding box center [999, 210] width 8 height 8
click at [935, 205] on link "Edit" at bounding box center [954, 206] width 74 height 17
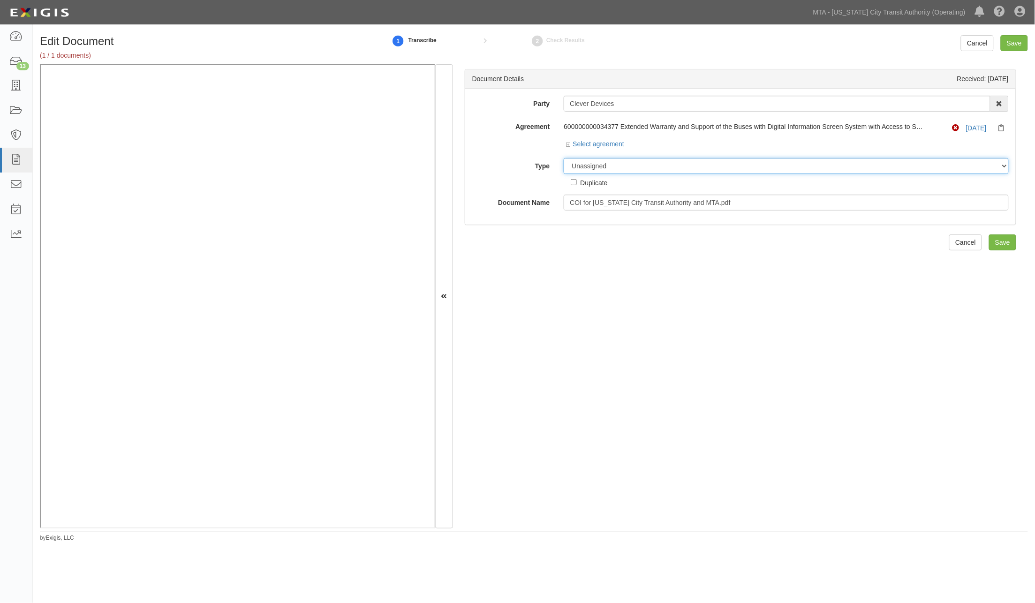
click at [624, 165] on select "Unassigned Binder Cancellation Notice Certificate Contract Endorsement Insuranc…" at bounding box center [786, 166] width 445 height 16
select select "EndorsementDetail"
click at [564, 158] on select "Unassigned Binder Cancellation Notice Certificate Contract Endorsement Insuranc…" at bounding box center [786, 166] width 445 height 16
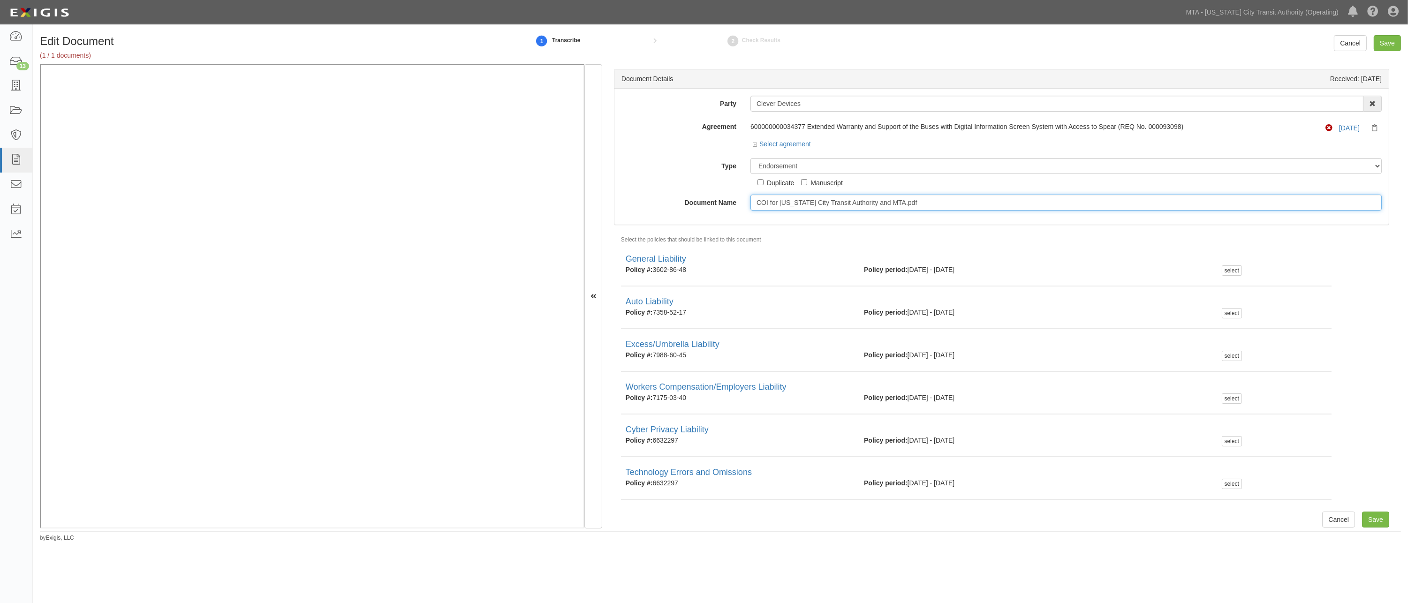
drag, startPoint x: 919, startPoint y: 204, endPoint x: 680, endPoint y: 204, distance: 239.1
click at [680, 204] on div "Document Name COI for New York City Transit Authority and MTA.pdf" at bounding box center [1001, 203] width 774 height 16
type input "2026"
click at [795, 163] on select "Unassigned Binder Cancellation Notice Certificate Contract Endorsement Insuranc…" at bounding box center [1065, 166] width 631 height 16
select select "CertificateDetail"
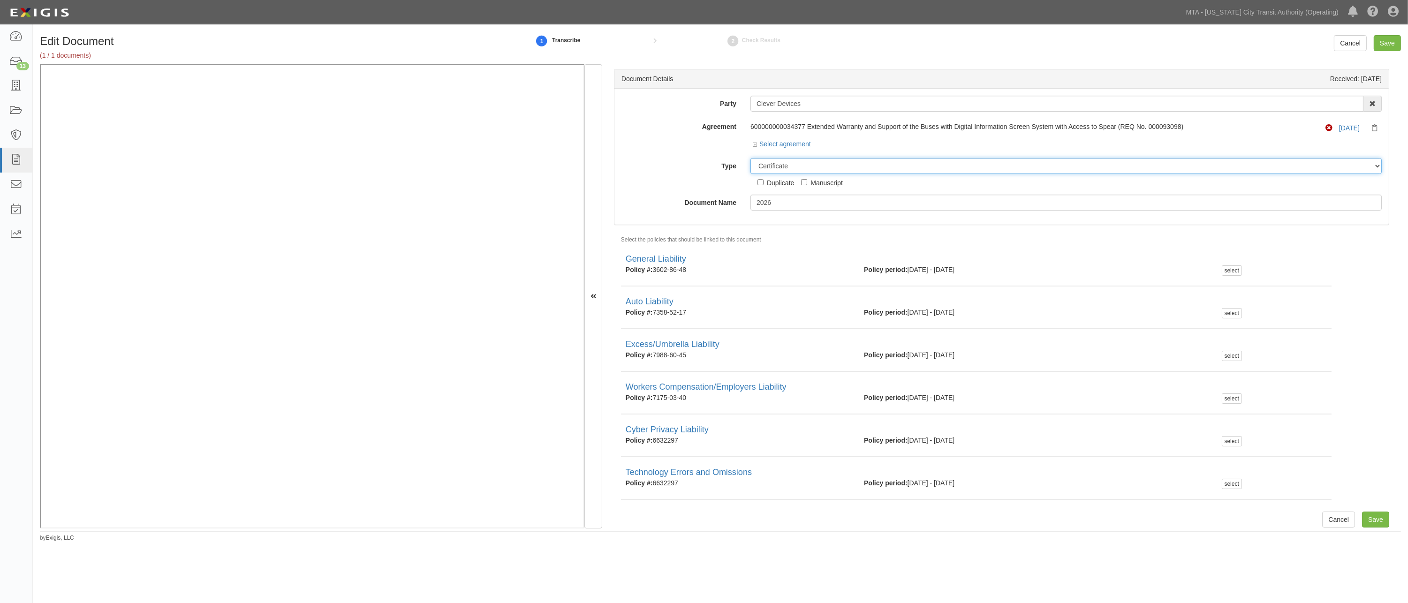
click at [750, 158] on select "Unassigned Binder Cancellation Notice Certificate Contract Endorsement Insuranc…" at bounding box center [1065, 166] width 631 height 16
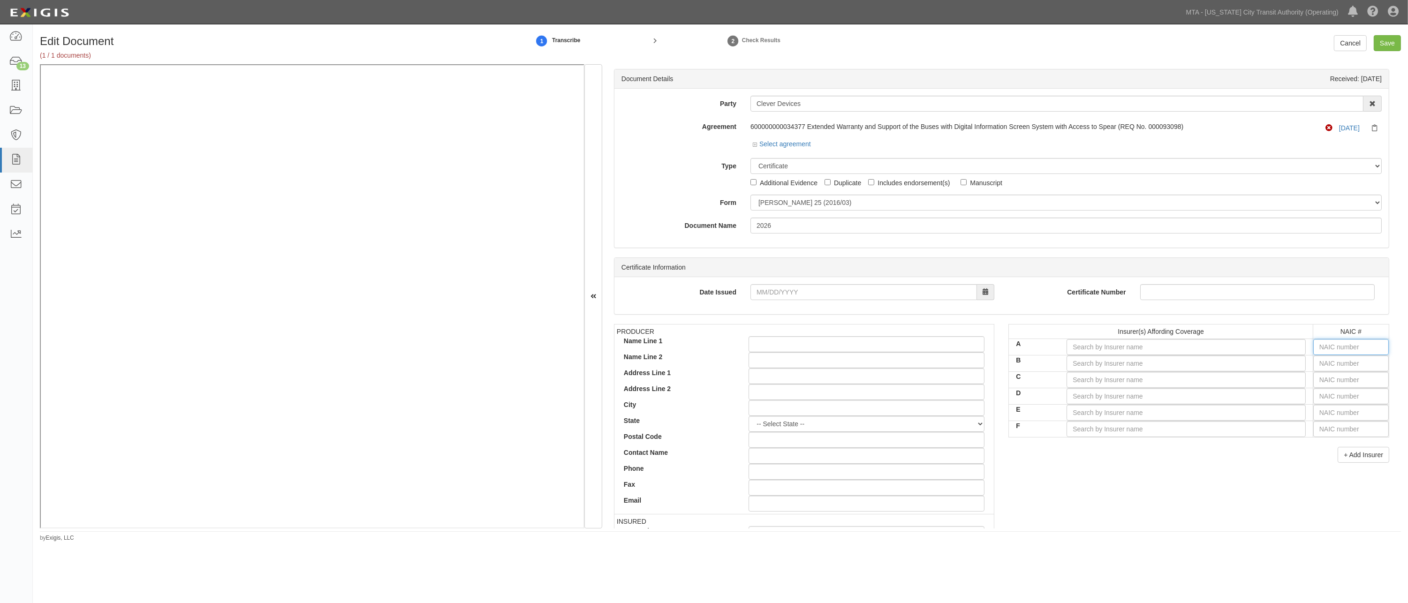
click at [1034, 350] on input "text" at bounding box center [1350, 347] width 75 height 16
type input "25232"
type input "2"
type input "20796"
type input "20"
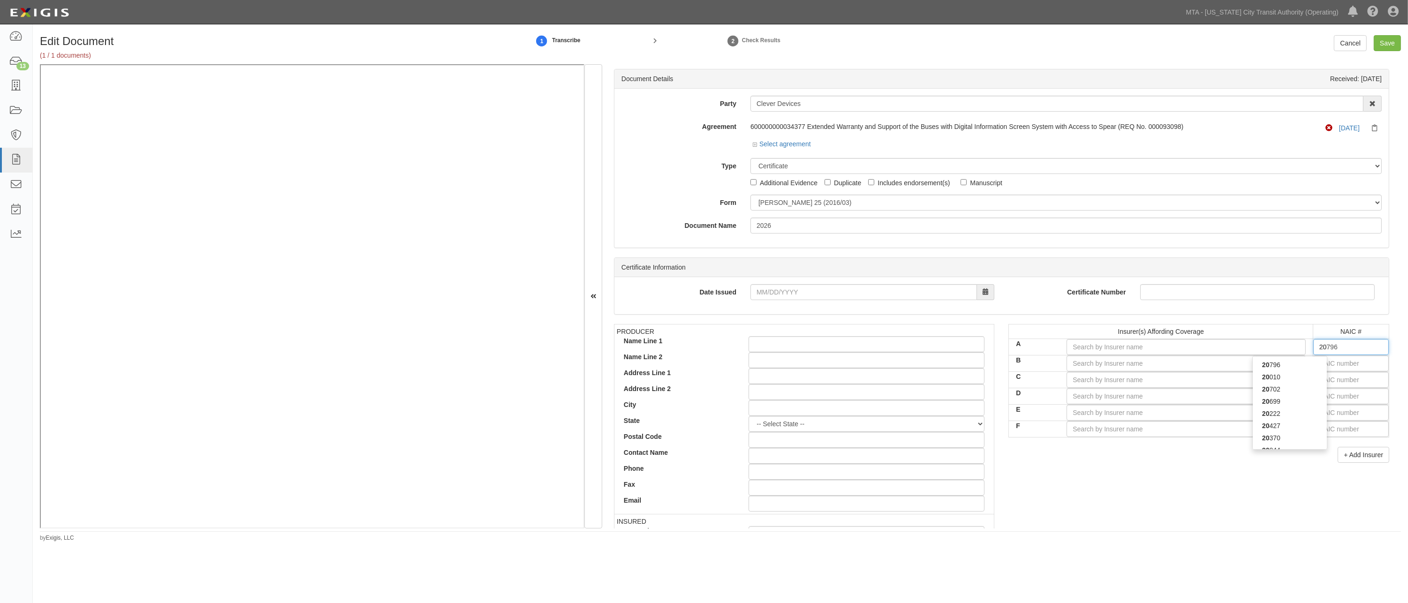
type input "20222"
type input "202"
type input "20281"
type input "2028"
type input "20281"
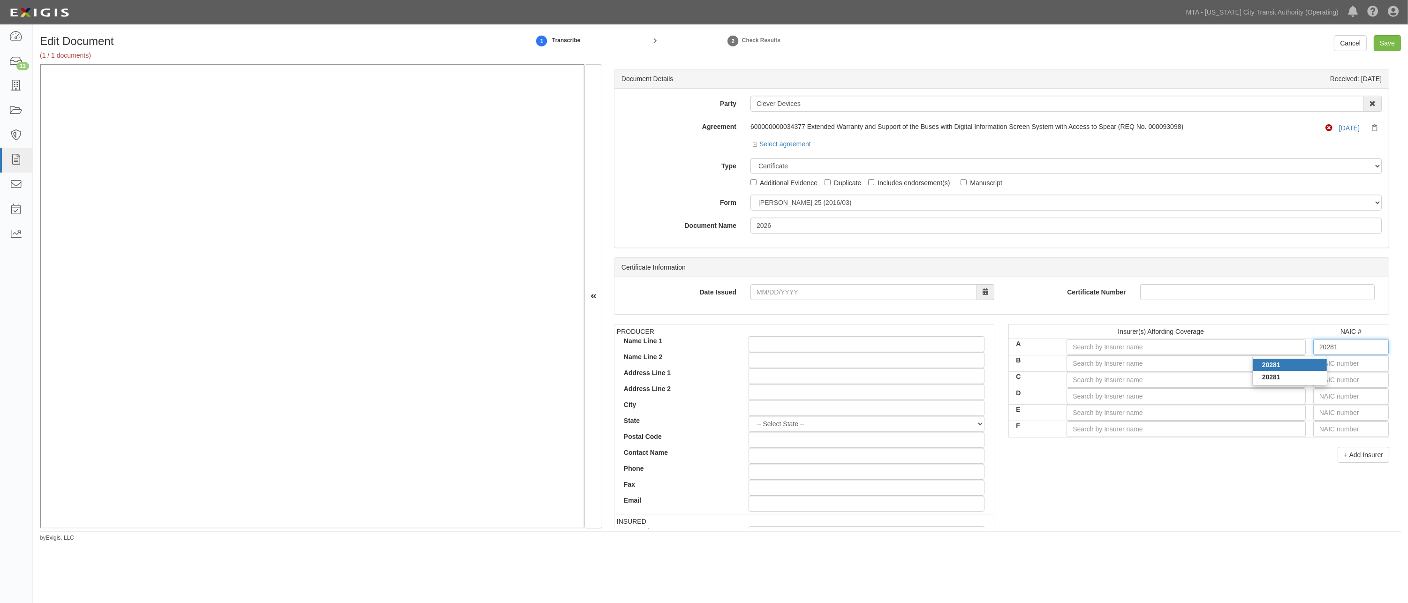
click at [1034, 363] on div "20281" at bounding box center [1289, 365] width 74 height 12
type input "Federal Insurance Company (A++ XV Rating)"
type input "20281"
click at [1034, 363] on input "text" at bounding box center [1350, 363] width 75 height 16
type input "25232"
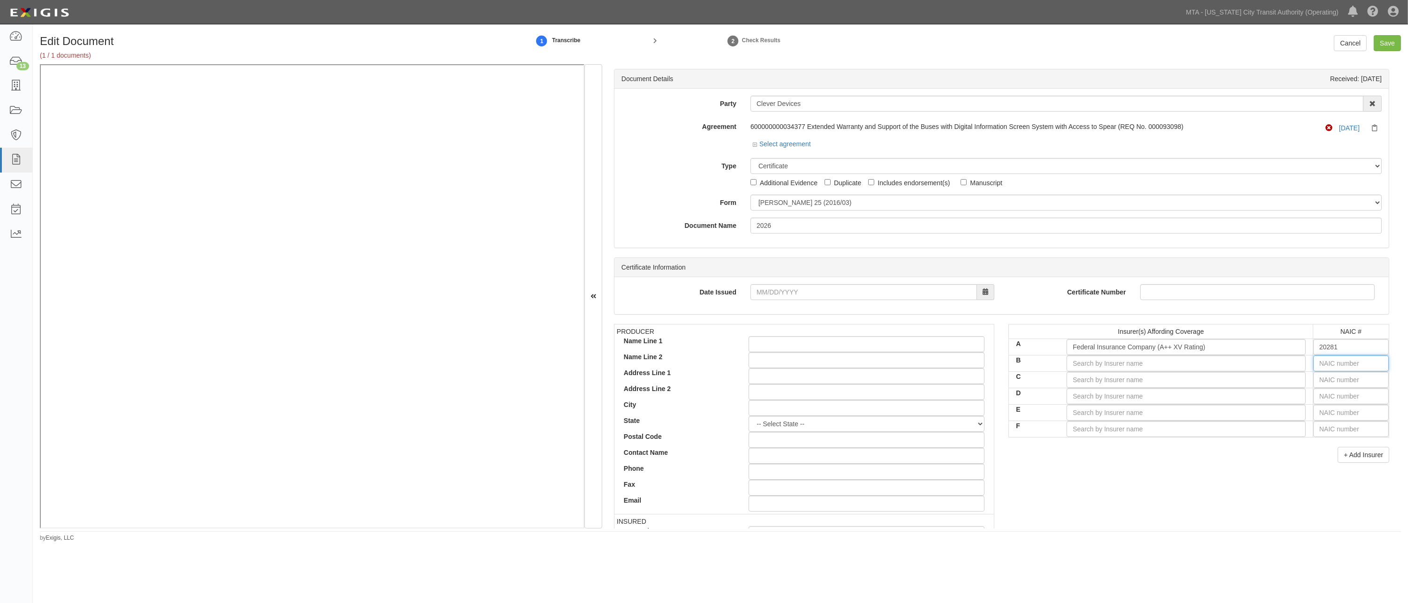
type input "2"
type input "20796"
type input "20"
type input "20370"
type input "203"
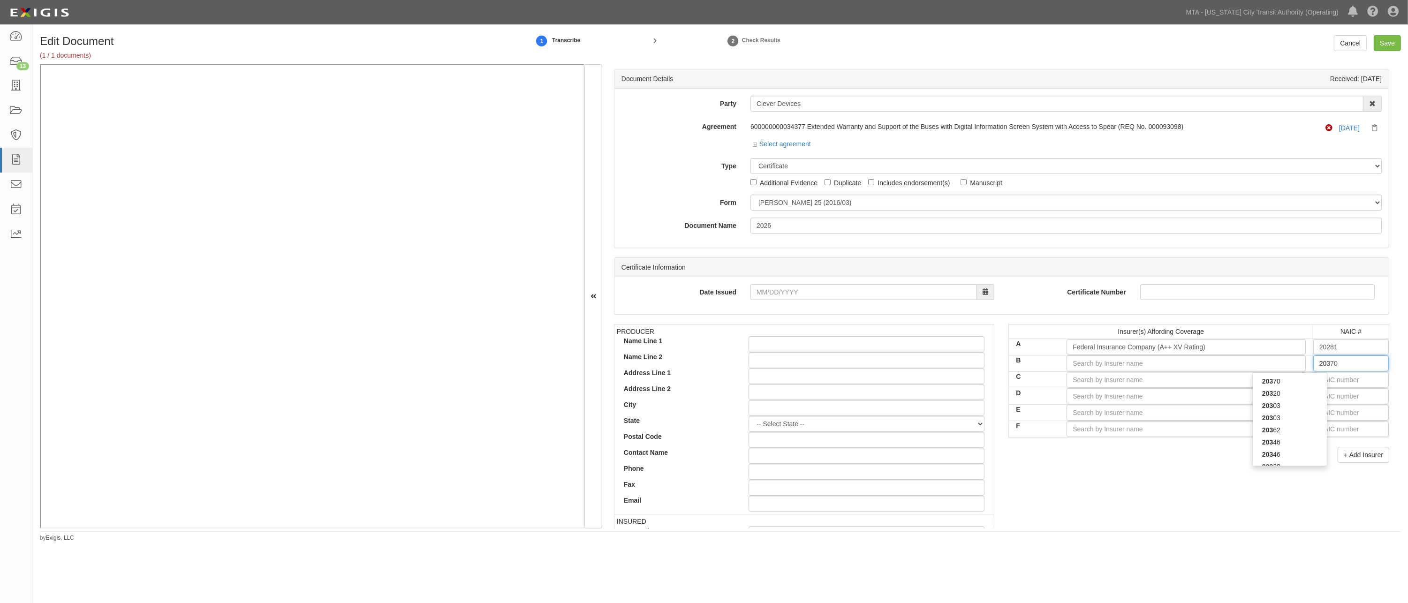
type input "20303"
type input "2030"
type input "20303"
click at [1034, 377] on div "20303" at bounding box center [1289, 381] width 74 height 12
type input "Great Northern Insurance Company (A++ XV Rating)"
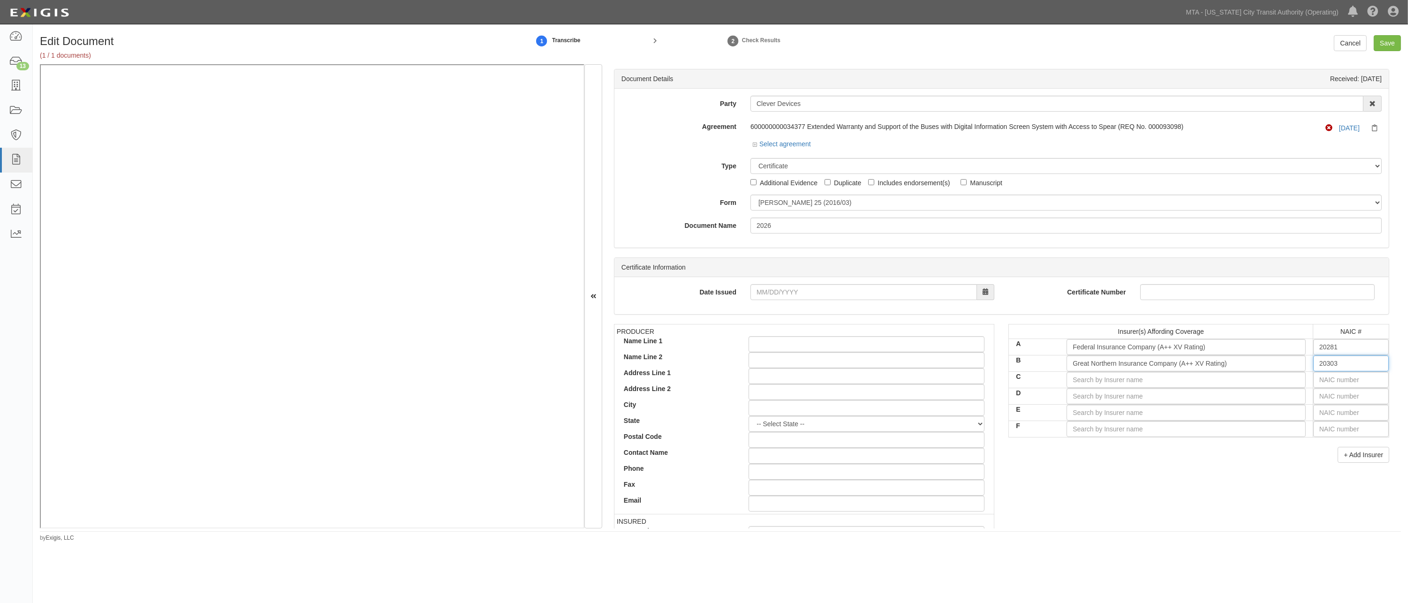
type input "20303"
click at [1034, 382] on input "text" at bounding box center [1350, 380] width 75 height 16
type input "16862"
type input "1"
type input "19984"
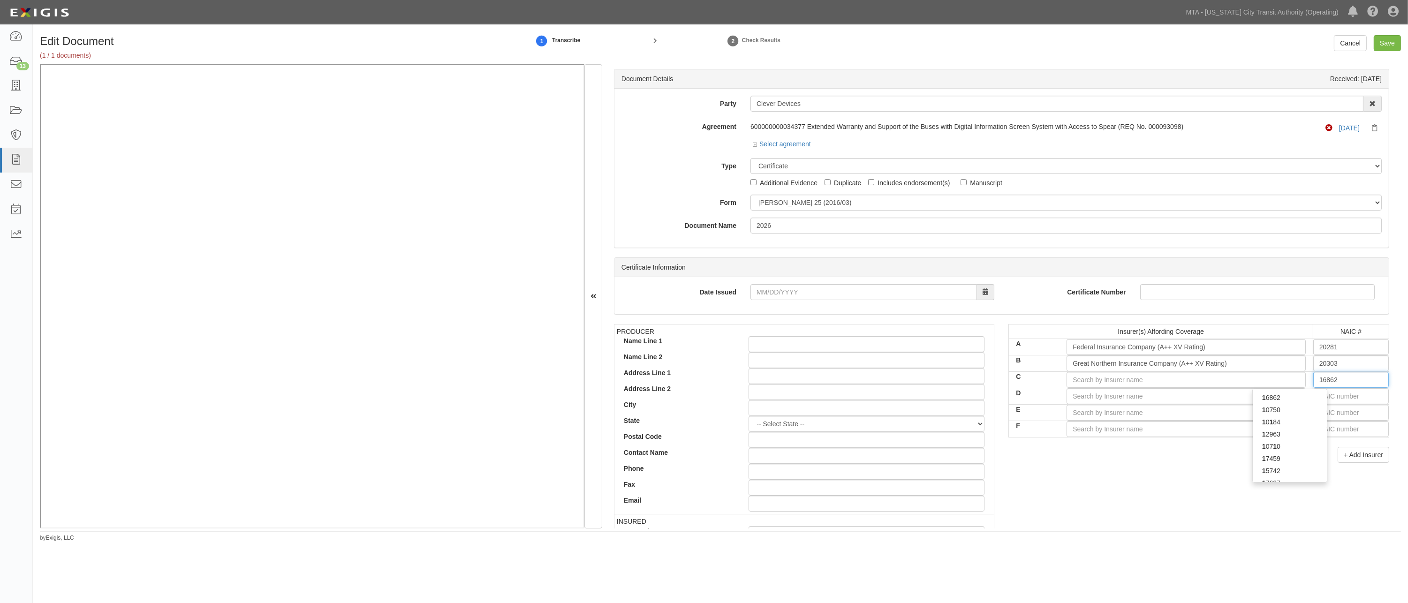
type input "19"
type input "19690"
type input "196"
type input "19607"
type input "1960"
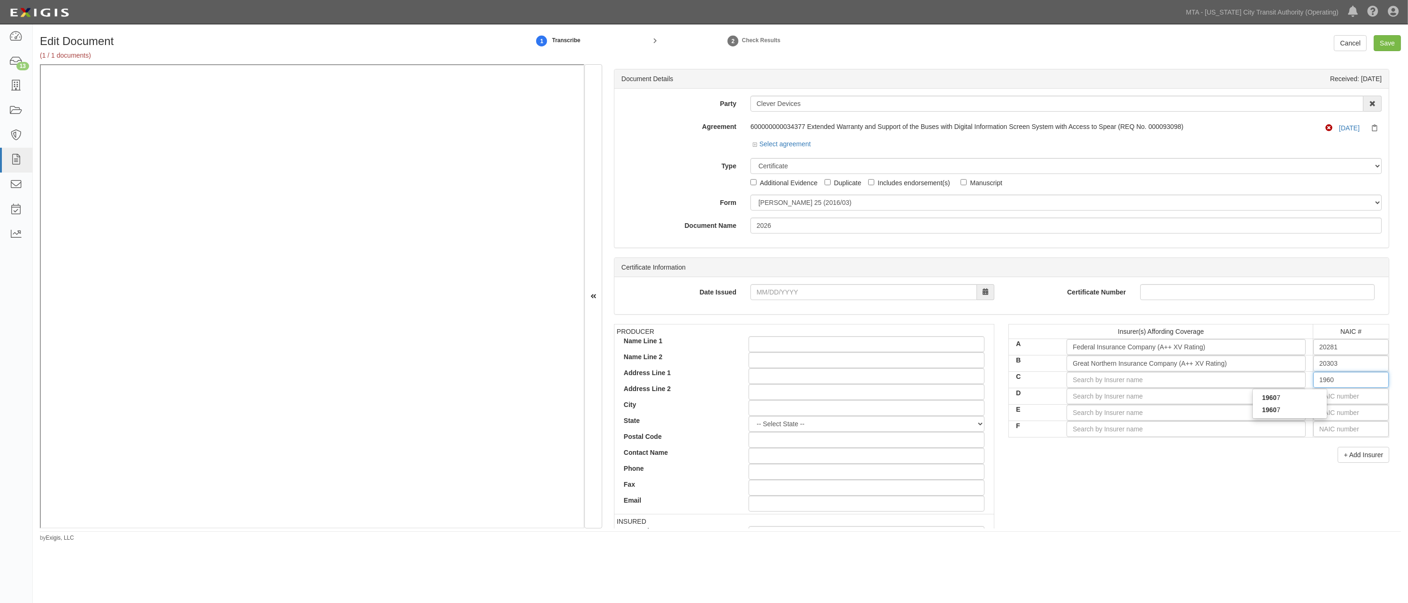
type input "19607"
click at [1034, 398] on div "19607" at bounding box center [1289, 398] width 74 height 12
type input "At-Bay Specialty Insurance Company (A- VIII Rating)"
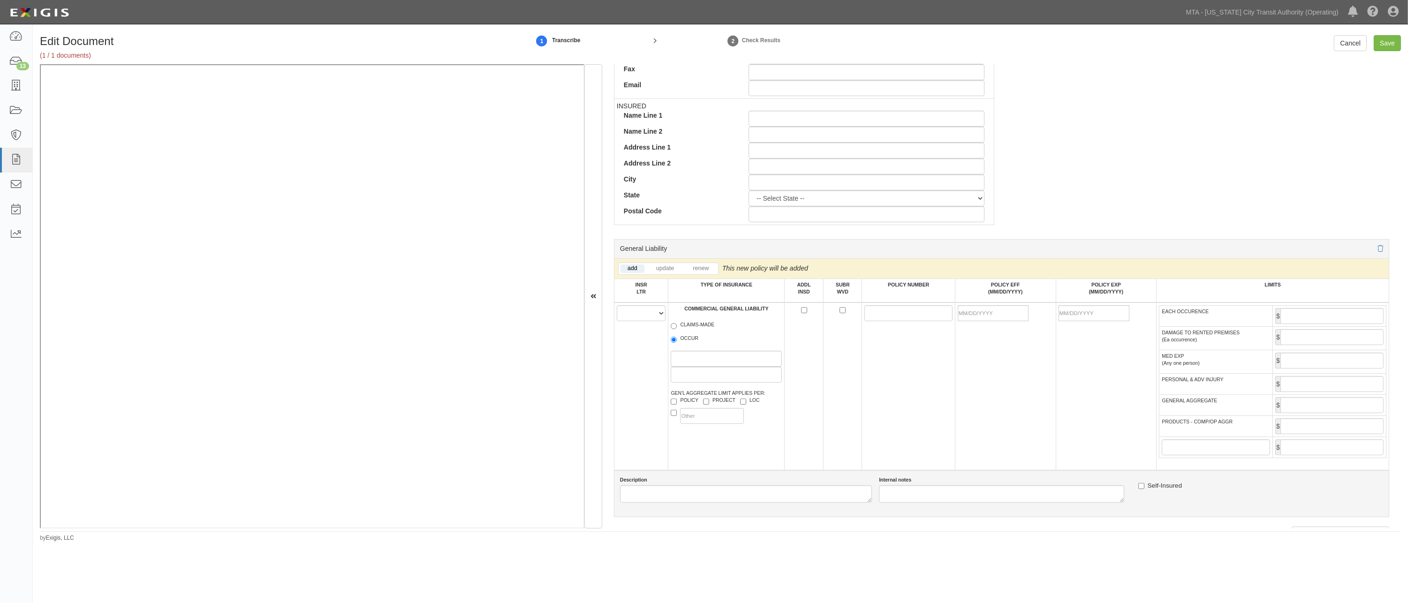
scroll to position [416, 0]
type input "19607"
click at [649, 317] on select "A B C D E F" at bounding box center [641, 312] width 49 height 16
select select "A"
click at [617, 307] on select "A B C D E F" at bounding box center [641, 312] width 49 height 16
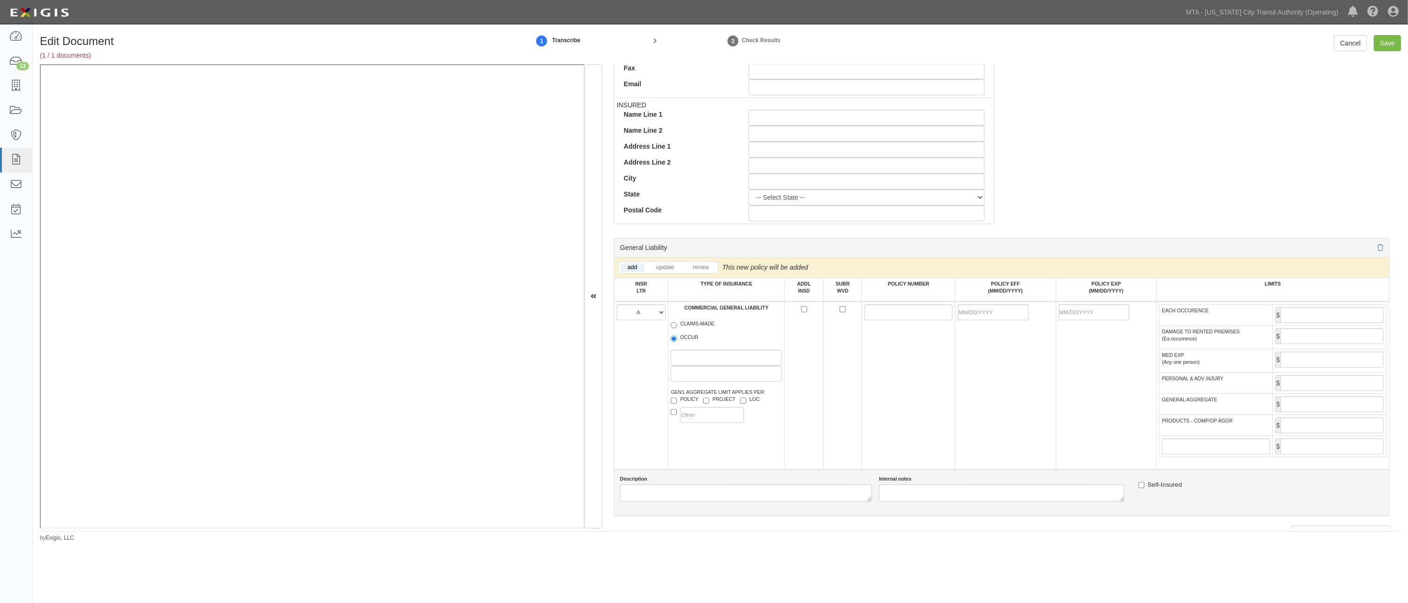
click at [686, 340] on label "OCCUR" at bounding box center [685, 338] width 28 height 9
click at [677, 340] on input "OCCUR" at bounding box center [674, 339] width 6 height 6
radio input "true"
paste input "3602-86-48"
type input "3602-86-48"
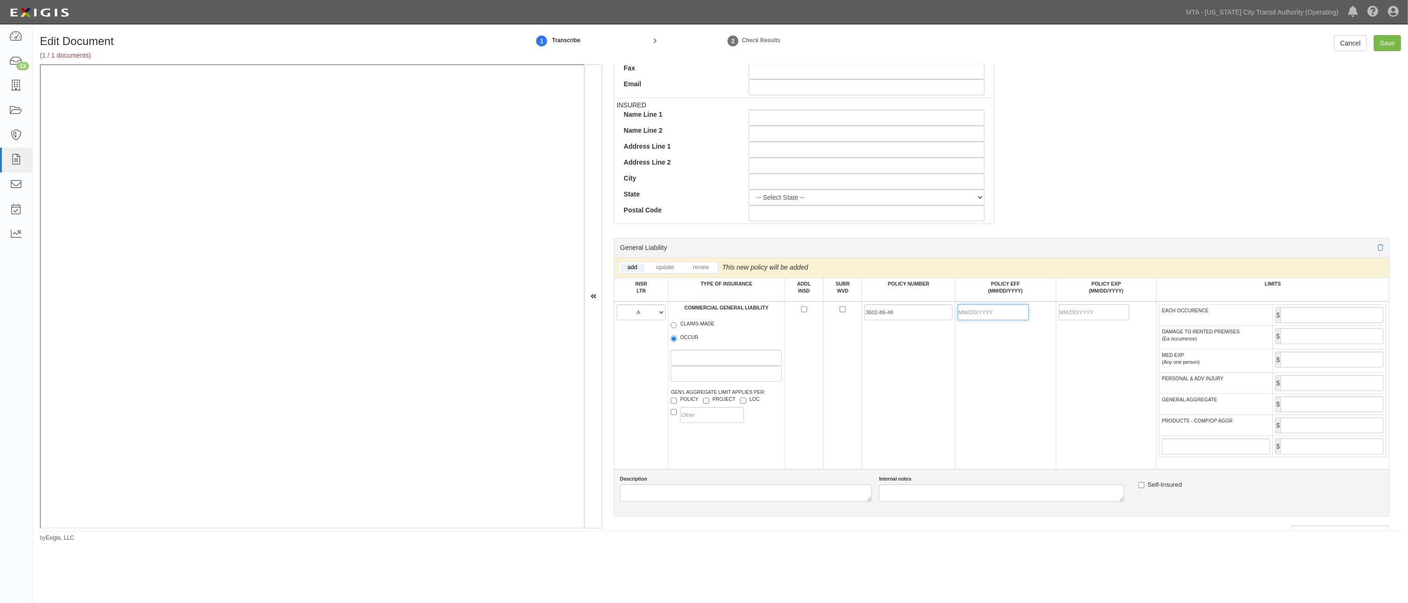
click at [975, 319] on input "POLICY EFF (MM/DD/YYYY)" at bounding box center [992, 312] width 71 height 16
type input "[DATE]"
type input "10/07/2026"
click at [960, 359] on td "[DATE]" at bounding box center [1005, 385] width 101 height 168
click at [1034, 319] on input "EACH OCCURENCE" at bounding box center [1331, 315] width 103 height 16
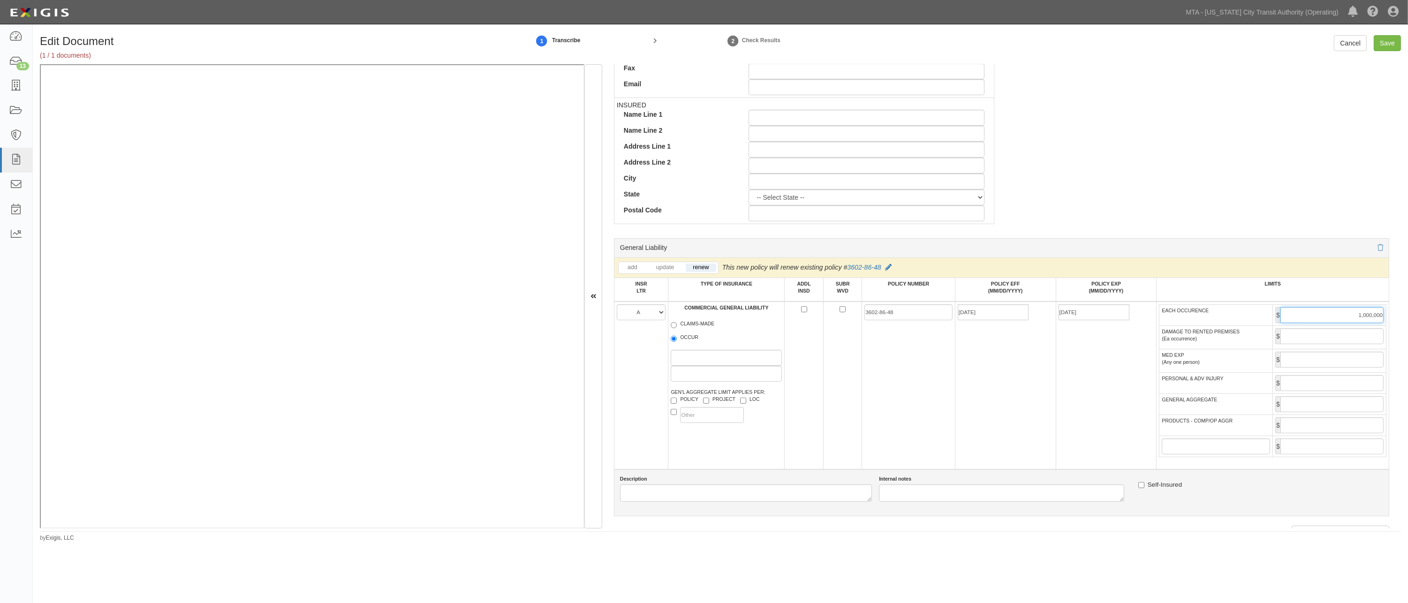
type input "1,000,000"
click at [1034, 412] on input "GENERAL AGGREGATE" at bounding box center [1331, 404] width 103 height 16
type input "2,000,000"
click at [1034, 430] on input "PRODUCTS - COMP/OP AGGR" at bounding box center [1331, 425] width 103 height 16
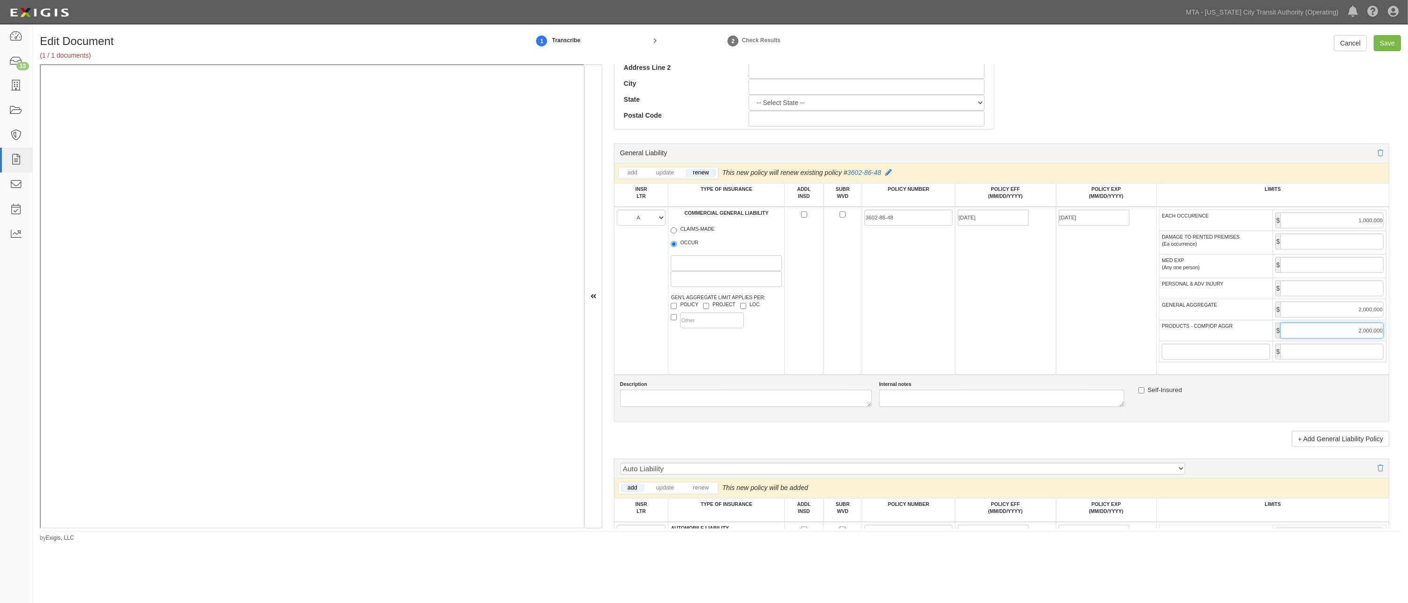
scroll to position [677, 0]
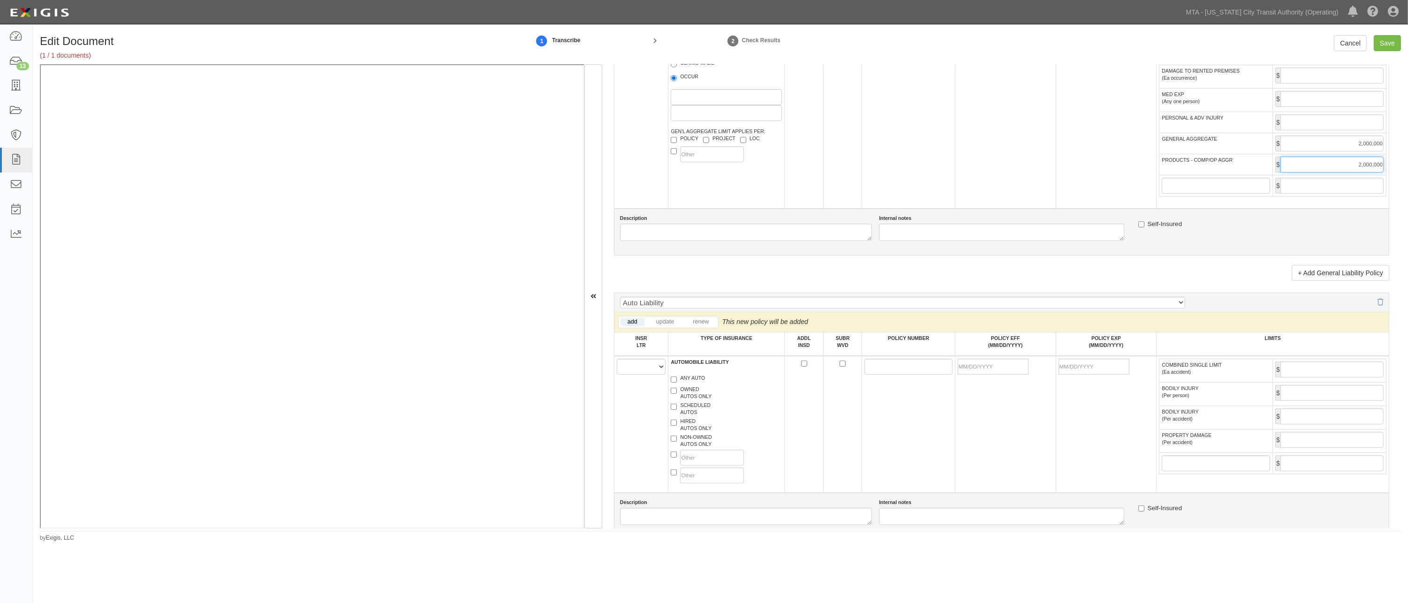
type input "2,000,000"
click at [636, 375] on select "A B C D E F" at bounding box center [641, 367] width 49 height 16
select select "B"
click at [617, 369] on select "A B C D E F" at bounding box center [641, 367] width 49 height 16
click at [673, 383] on input "ANY AUTO" at bounding box center [674, 380] width 6 height 6
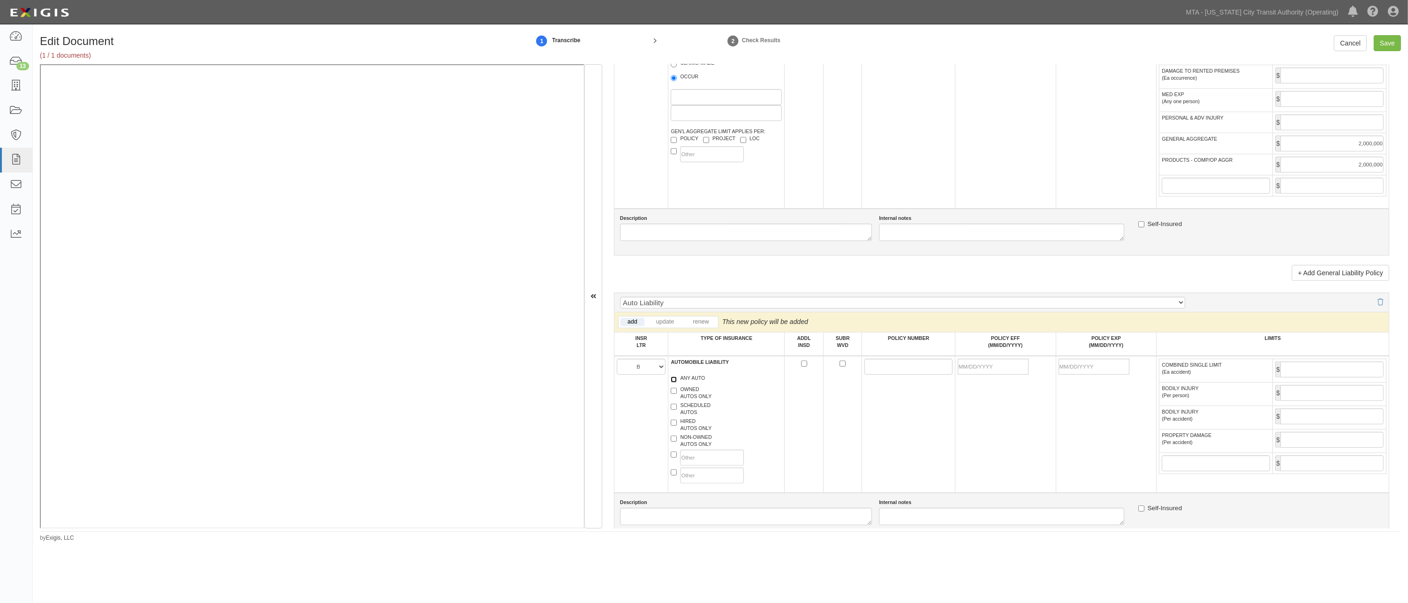
checkbox input "true"
paste input "7358-52-17"
type input "7358-52-17"
click at [968, 375] on input "POLICY EFF (MM/DD/YYYY)" at bounding box center [992, 367] width 71 height 16
type input "[DATE]"
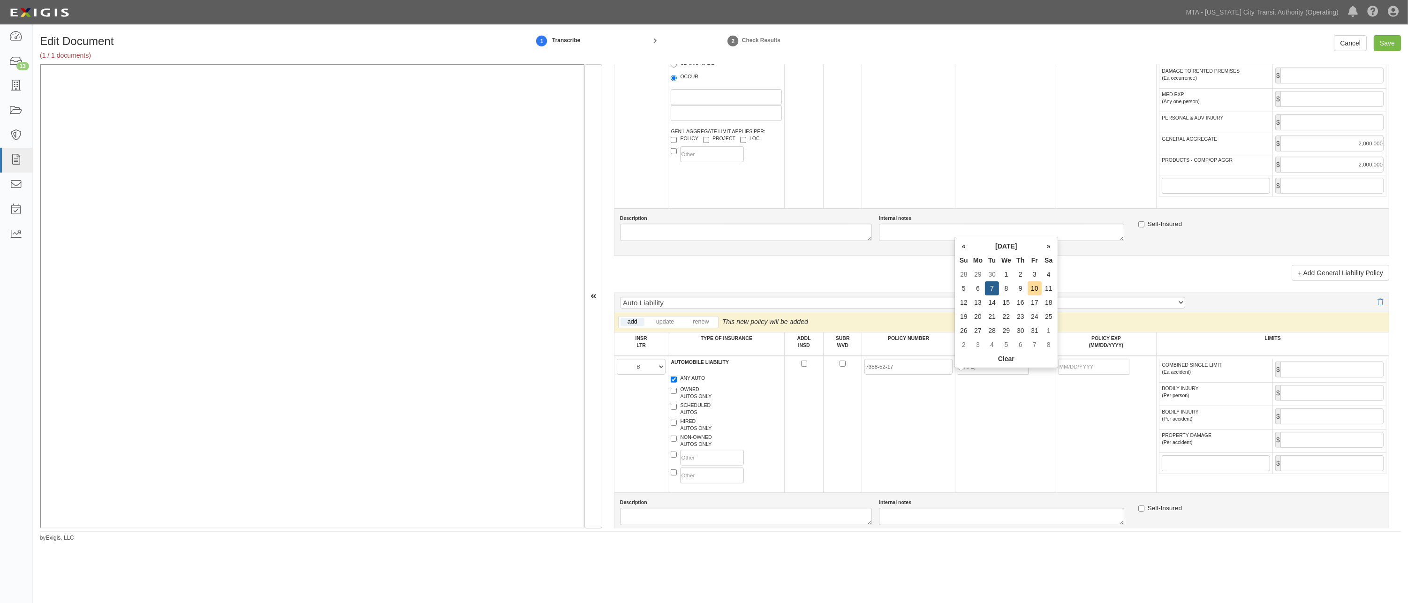
type input "10/07/2026"
click at [1002, 434] on td "[DATE]" at bounding box center [1005, 424] width 101 height 137
click at [1034, 377] on input "COMBINED SINGLE LIMIT (Ea accident)" at bounding box center [1331, 370] width 103 height 16
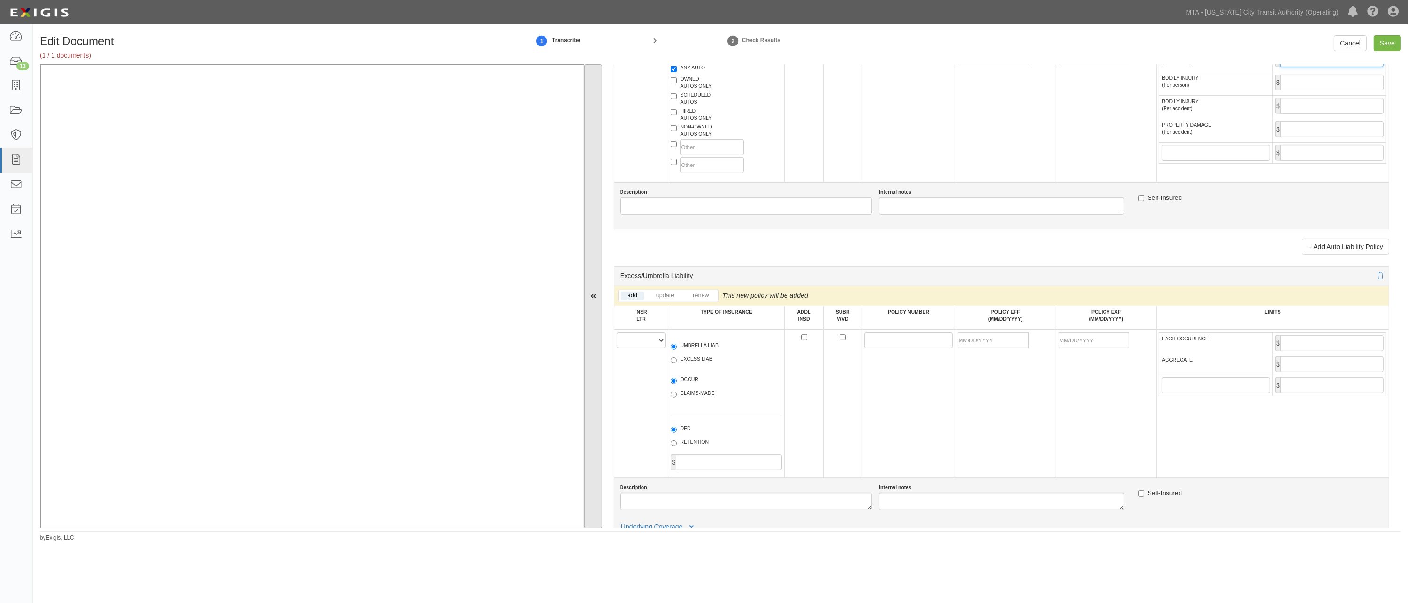
scroll to position [1146, 0]
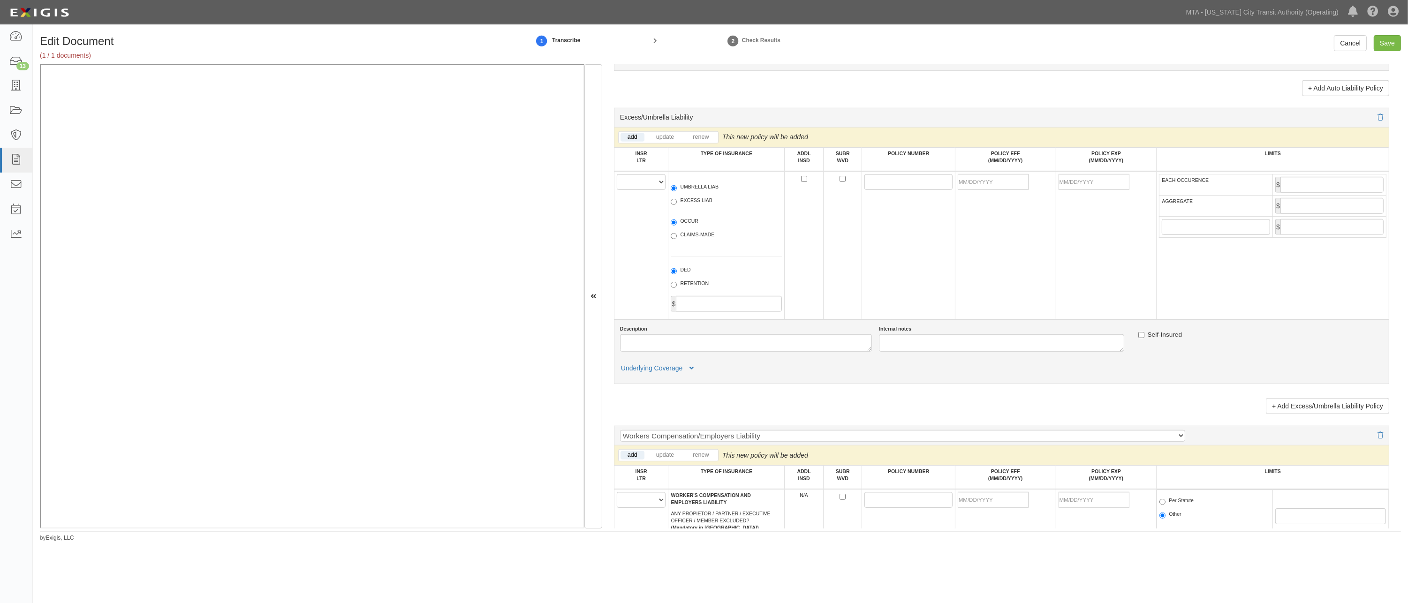
type input "1,000,000"
click at [635, 190] on select "A B C D E F" at bounding box center [641, 182] width 49 height 16
select select "A"
click at [617, 190] on select "A B C D E F" at bounding box center [641, 182] width 49 height 16
click at [699, 193] on label "UMBRELLA LIAB" at bounding box center [695, 187] width 48 height 9
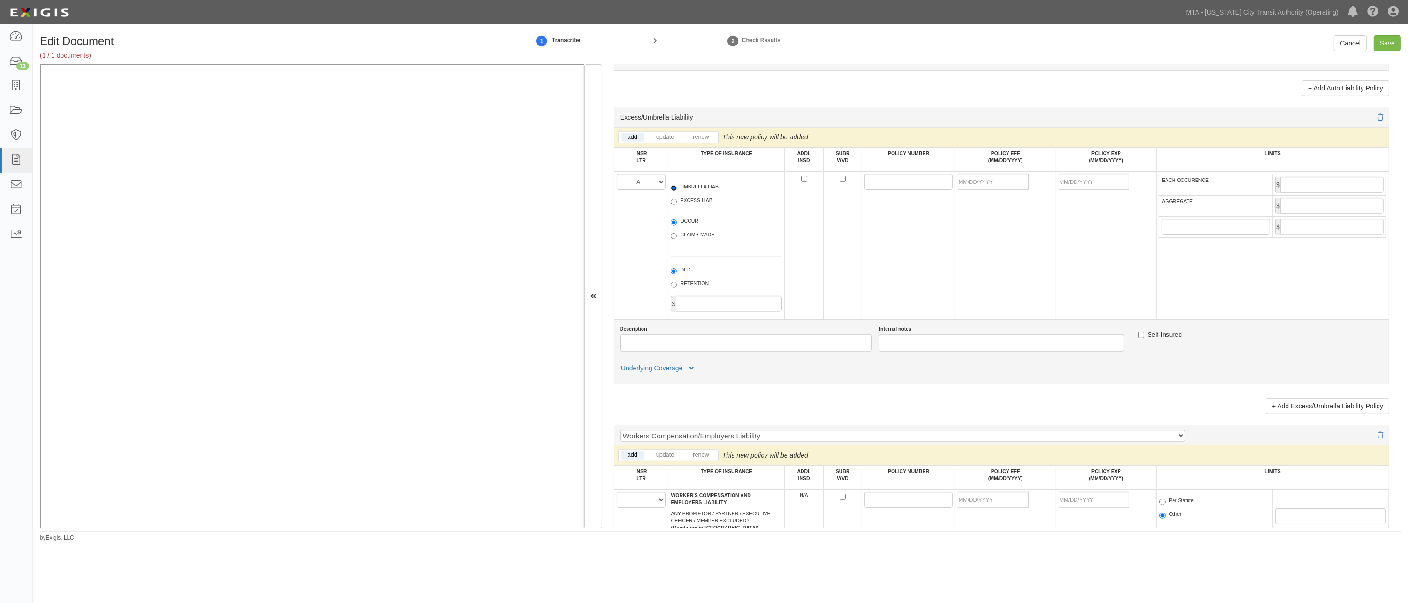
click at [677, 191] on input "UMBRELLA LIAB" at bounding box center [674, 188] width 6 height 6
radio input "true"
click at [694, 227] on label "OCCUR" at bounding box center [685, 222] width 28 height 9
click at [677, 226] on input "OCCUR" at bounding box center [674, 222] width 6 height 6
radio input "true"
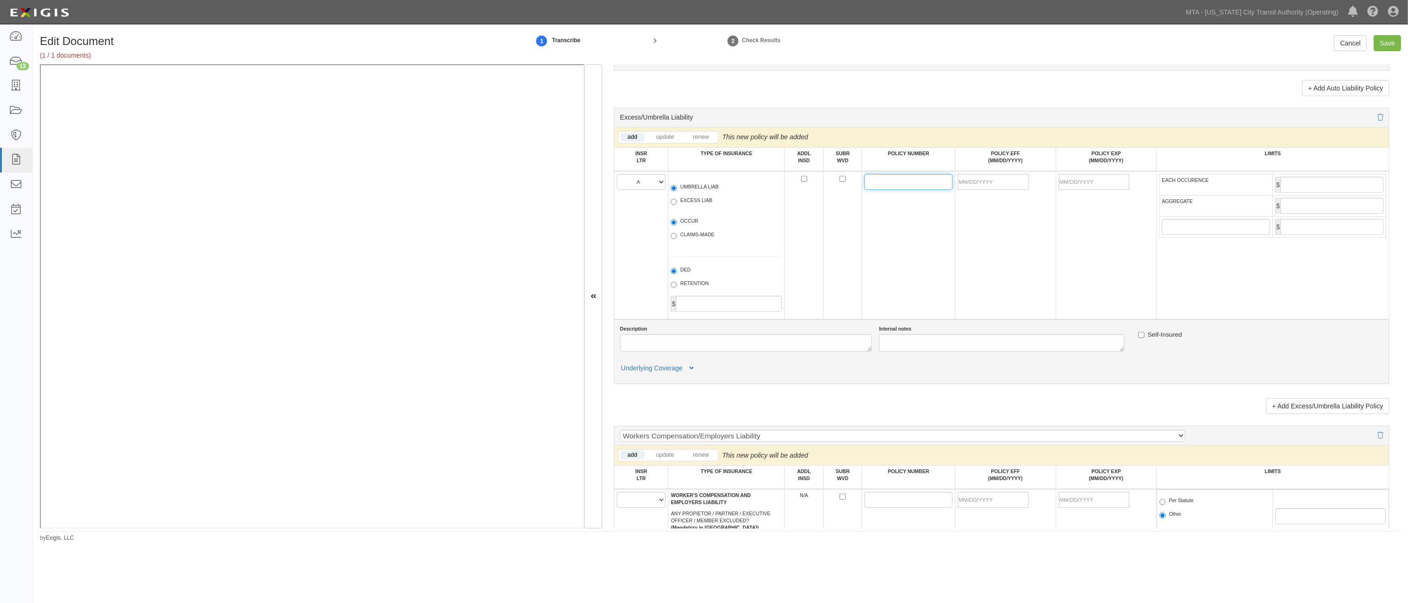
paste input "7988-60-45"
type input "7988-60-45"
click at [981, 190] on input "POLICY EFF (MM/DD/YYYY)" at bounding box center [992, 182] width 71 height 16
type input "[DATE]"
type input "10/07/2026"
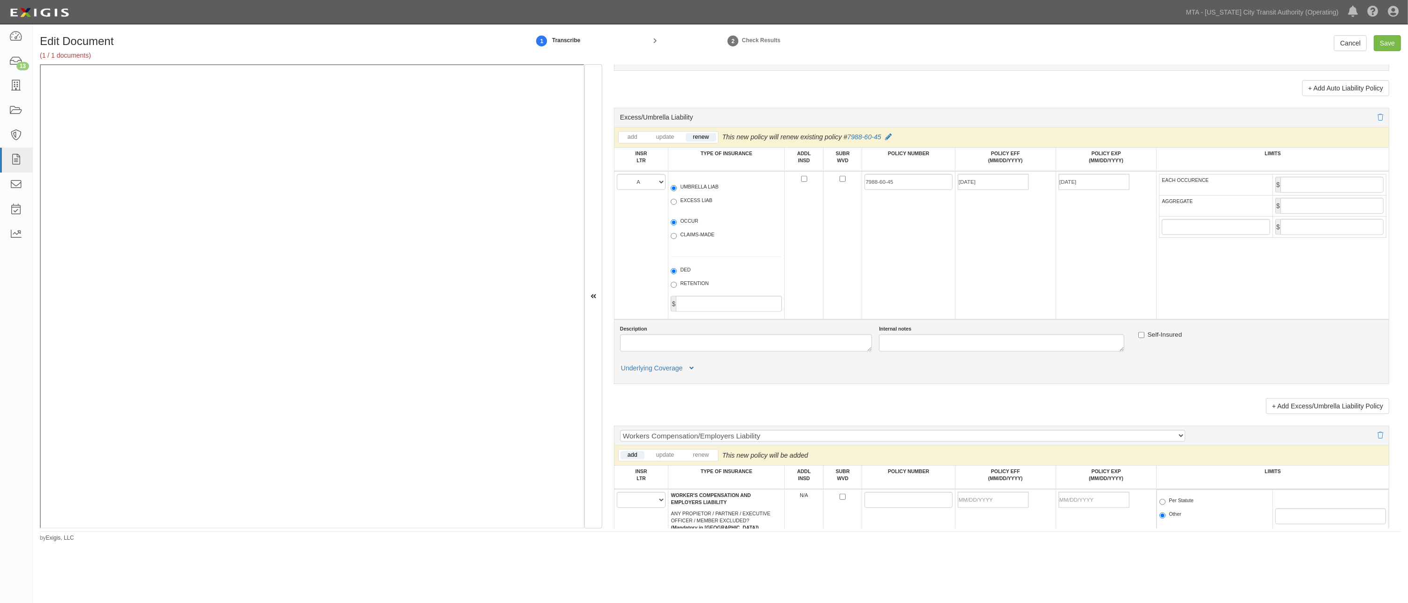
click at [1013, 258] on td "[DATE]" at bounding box center [1005, 245] width 101 height 148
click at [1034, 193] on input "EACH OCCURENCE" at bounding box center [1331, 185] width 103 height 16
type input "10,000,000"
click at [1034, 214] on input "AGGREGATE" at bounding box center [1331, 206] width 103 height 16
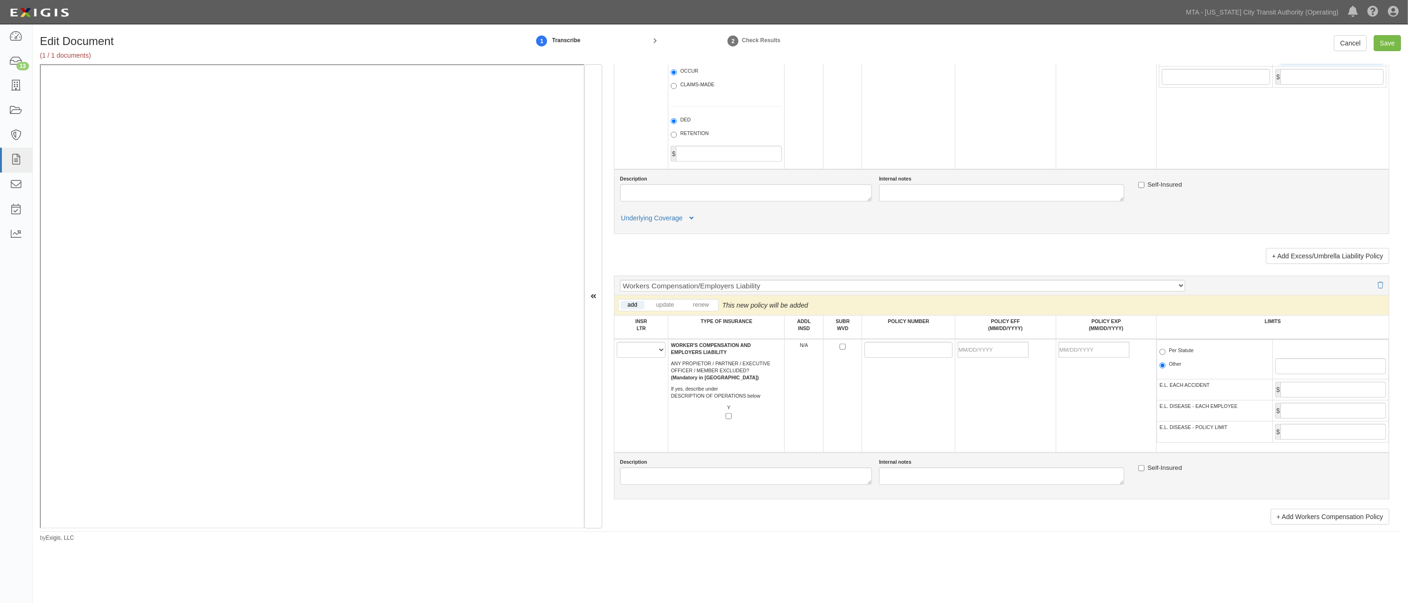
scroll to position [1302, 0]
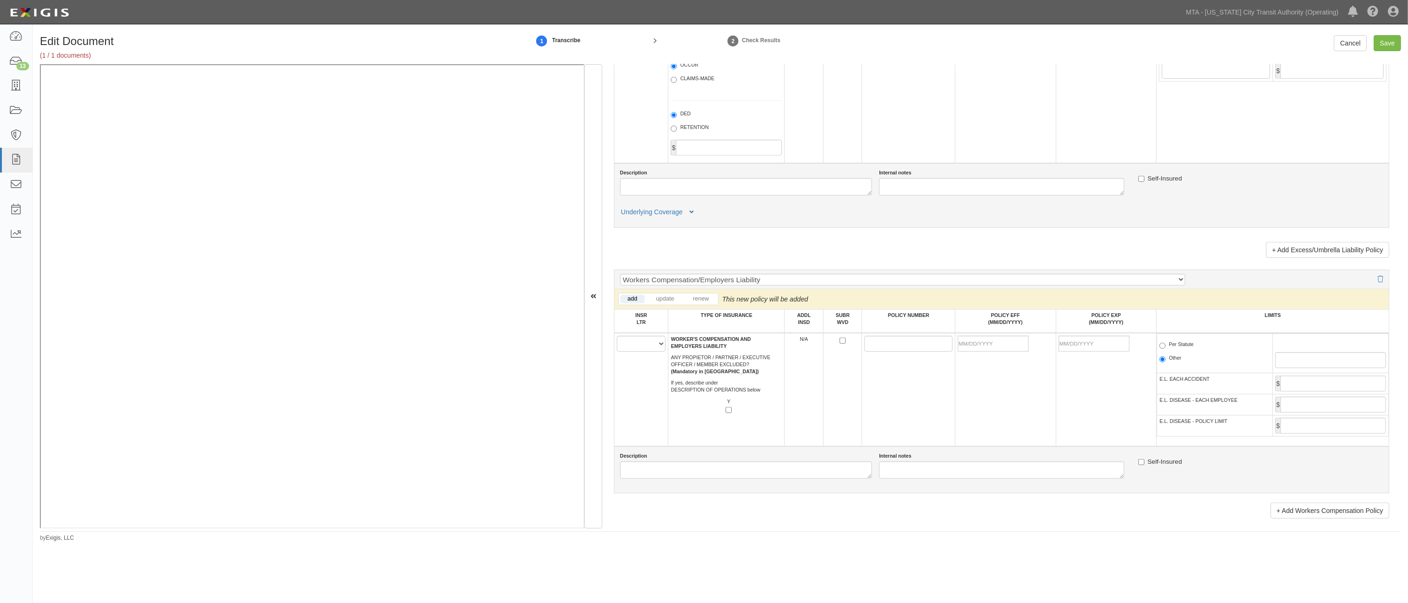
type input "10,000,000"
click at [641, 352] on select "A B C D E F" at bounding box center [641, 344] width 49 height 16
select select "D"
click at [617, 352] on select "A B C D E F" at bounding box center [641, 344] width 49 height 16
click at [902, 352] on input "POLICY NUMBER" at bounding box center [908, 344] width 88 height 16
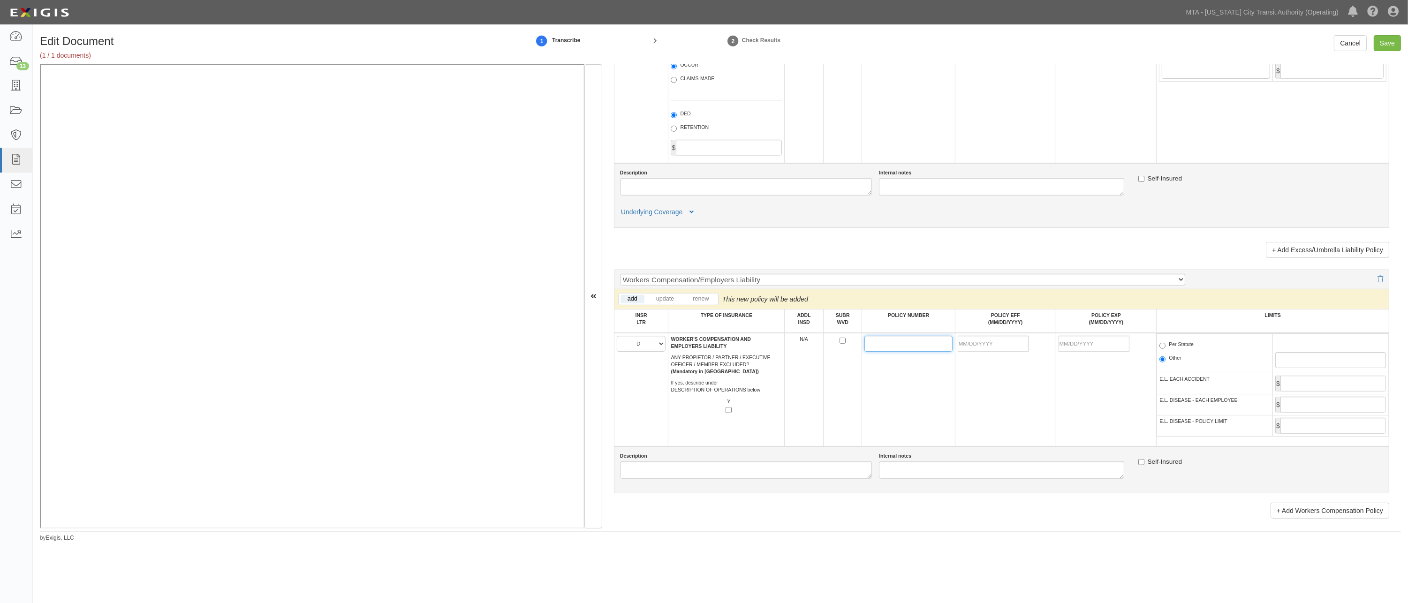
paste input "824584"
type input "824584"
click at [980, 352] on input "POLICY EFF (MM/DD/YYYY)" at bounding box center [992, 344] width 71 height 16
type input "01/01/2025"
type input "01/01/2026"
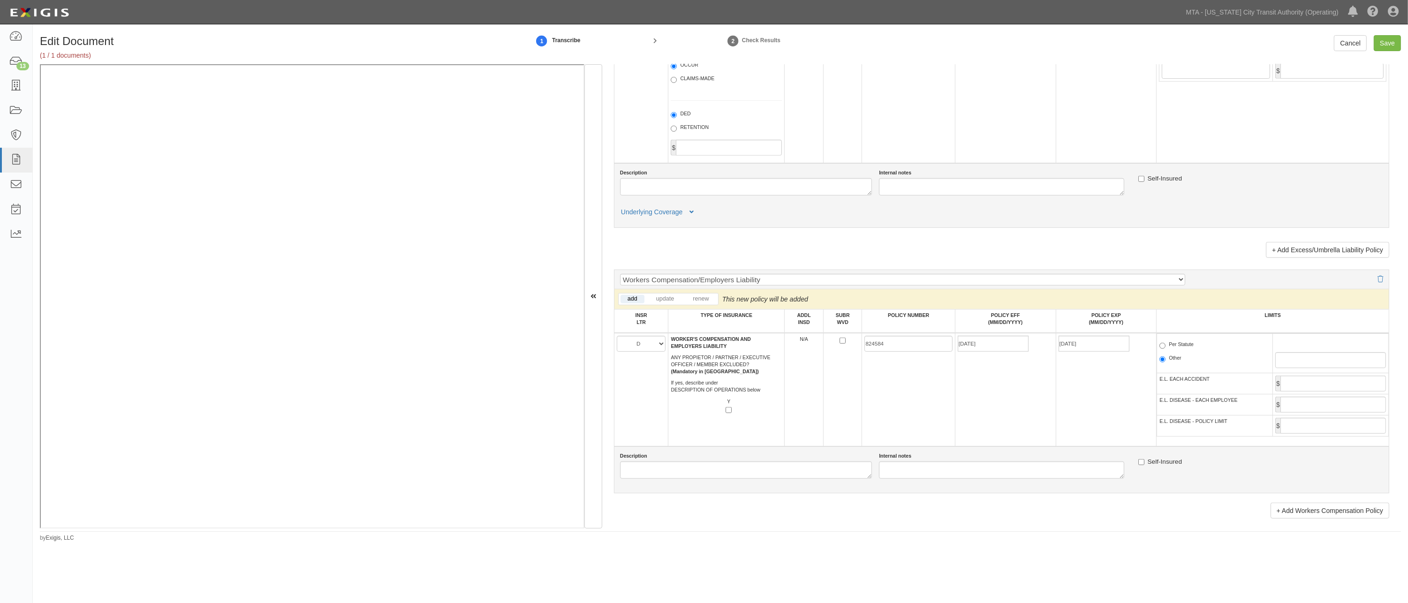
click at [974, 407] on td "01/01/2025" at bounding box center [1005, 389] width 101 height 113
click at [1034, 350] on label "Per Statute" at bounding box center [1176, 345] width 34 height 9
click at [1034, 349] on input "Per Statute" at bounding box center [1162, 346] width 6 height 6
radio input "true"
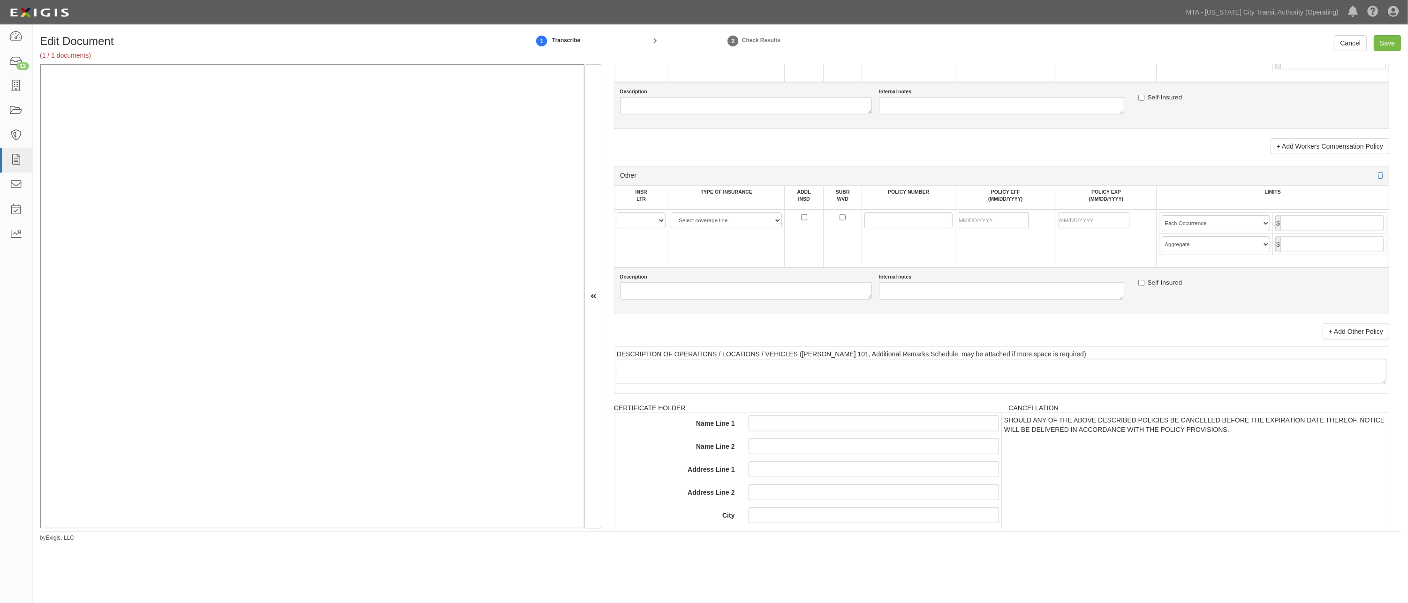
scroll to position [1667, 0]
click at [635, 228] on select "A B C D E F" at bounding box center [641, 220] width 49 height 16
select select "C"
click at [617, 228] on select "A B C D E F" at bounding box center [641, 220] width 49 height 16
paste input "6632297"
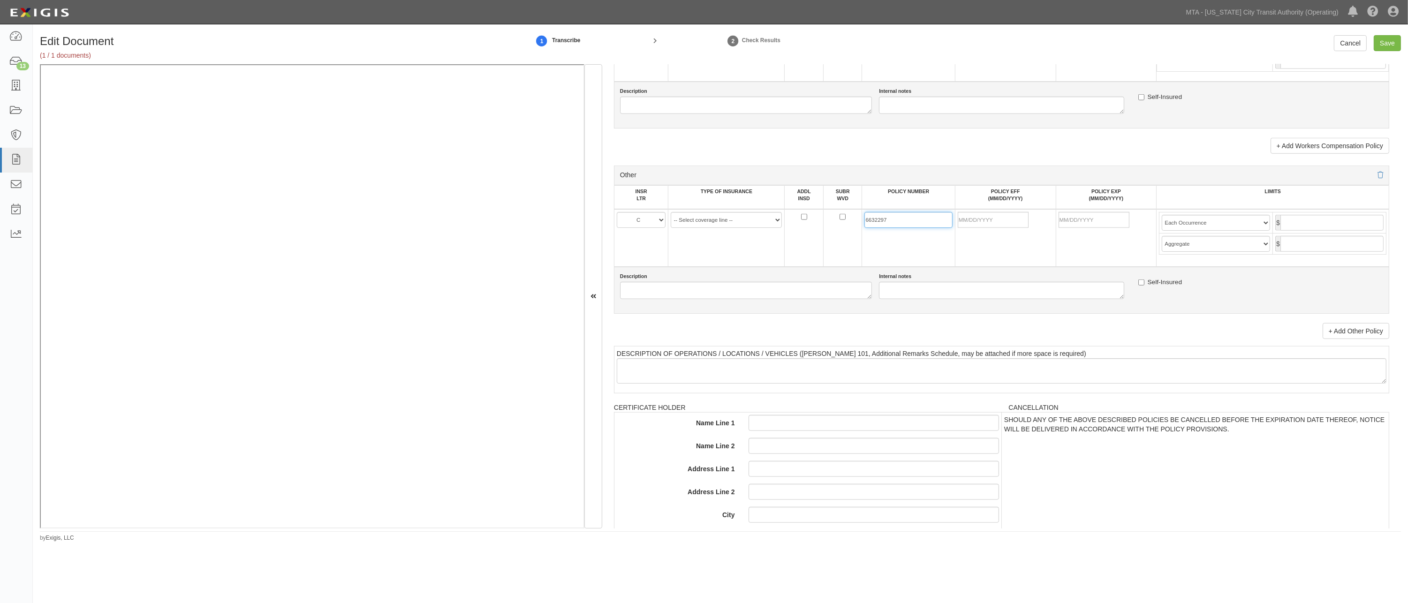
type input "6632297"
click at [725, 228] on select "-- Select coverage line -- Asbestos Abatement Auto Physical Damage Aviation Lia…" at bounding box center [726, 220] width 111 height 16
select select "152"
click at [671, 228] on select "-- Select coverage line -- Asbestos Abatement Auto Physical Damage Aviation Lia…" at bounding box center [726, 220] width 111 height 16
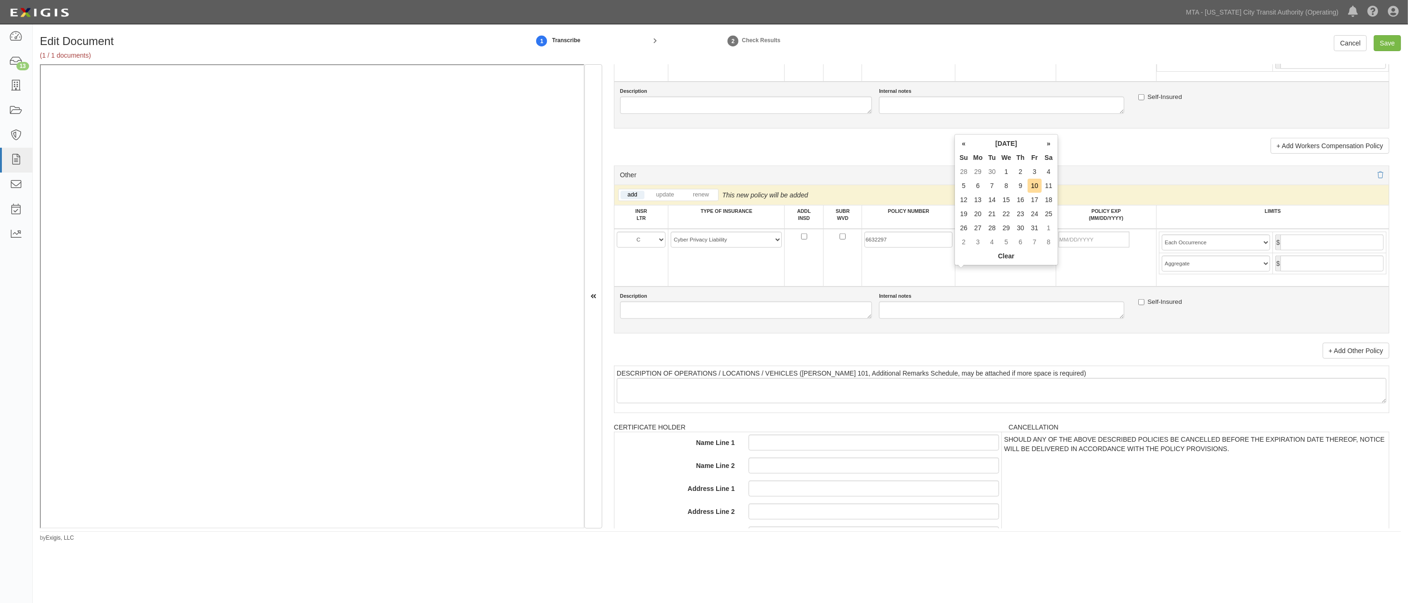
click at [980, 248] on input "POLICY EFF (MM/DD/YYYY)" at bounding box center [992, 240] width 71 height 16
type input "[DATE]"
type input "10/07/2026"
click at [985, 286] on td "[DATE]" at bounding box center [1005, 258] width 101 height 58
click at [1034, 250] on input "text" at bounding box center [1331, 242] width 103 height 16
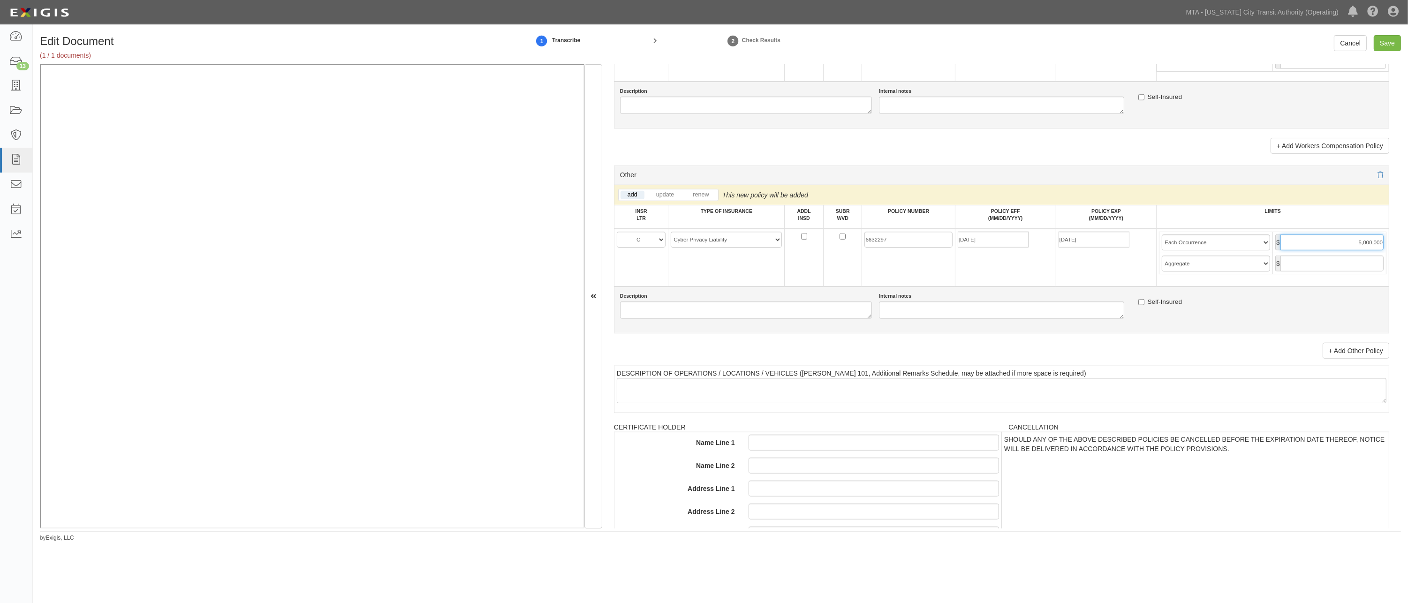
type input "5,000,000"
click at [1034, 271] on input "text" at bounding box center [1331, 264] width 103 height 16
type input "5,000,000"
click at [1034, 359] on link "+ Add Other Policy" at bounding box center [1355, 351] width 67 height 16
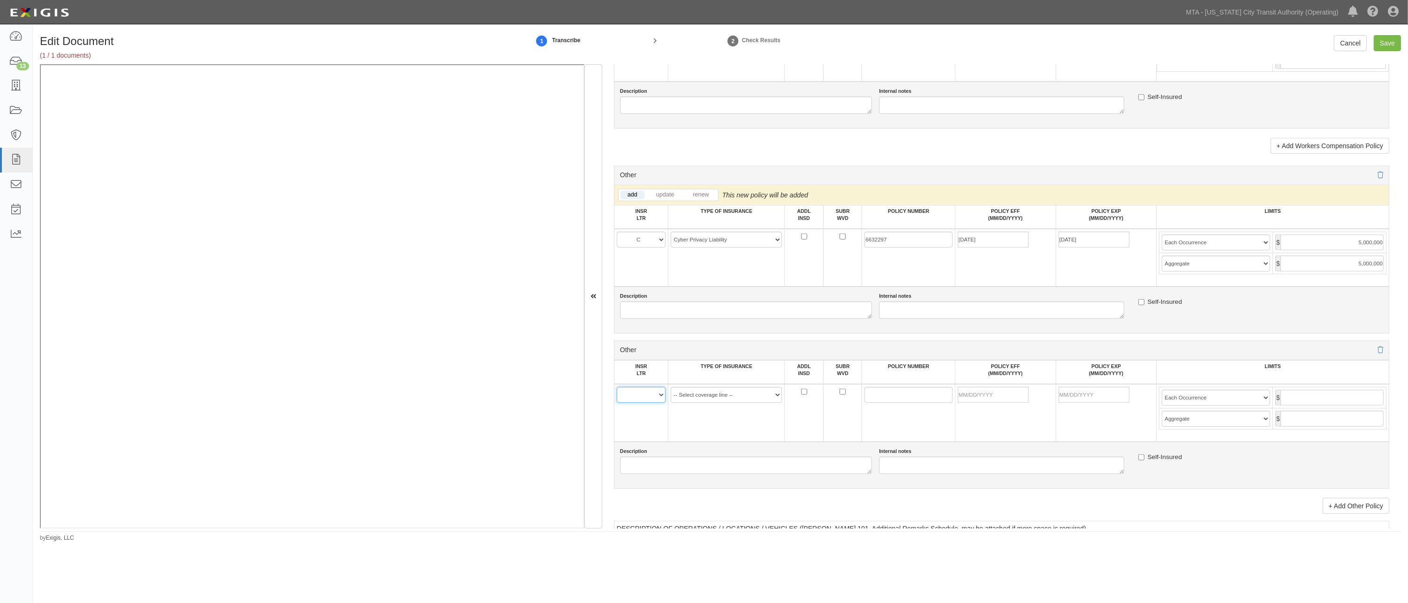
click at [641, 403] on select "A B C D E F" at bounding box center [641, 395] width 49 height 16
select select "C"
click at [617, 403] on select "A B C D E F" at bounding box center [641, 395] width 49 height 16
click at [704, 403] on select "-- Select coverage line -- Asbestos Abatement Auto Physical Damage Aviation Lia…" at bounding box center [726, 395] width 111 height 16
select select "91"
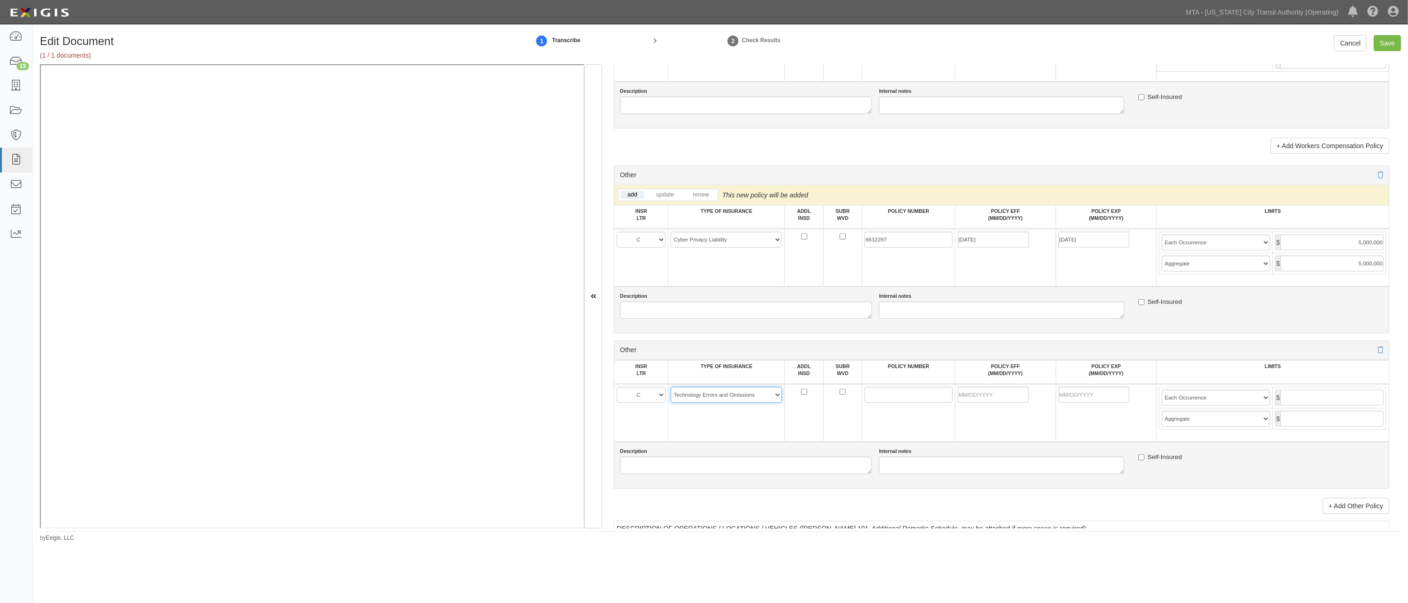
click at [671, 403] on select "-- Select coverage line -- Asbestos Abatement Auto Physical Damage Aviation Lia…" at bounding box center [726, 395] width 111 height 16
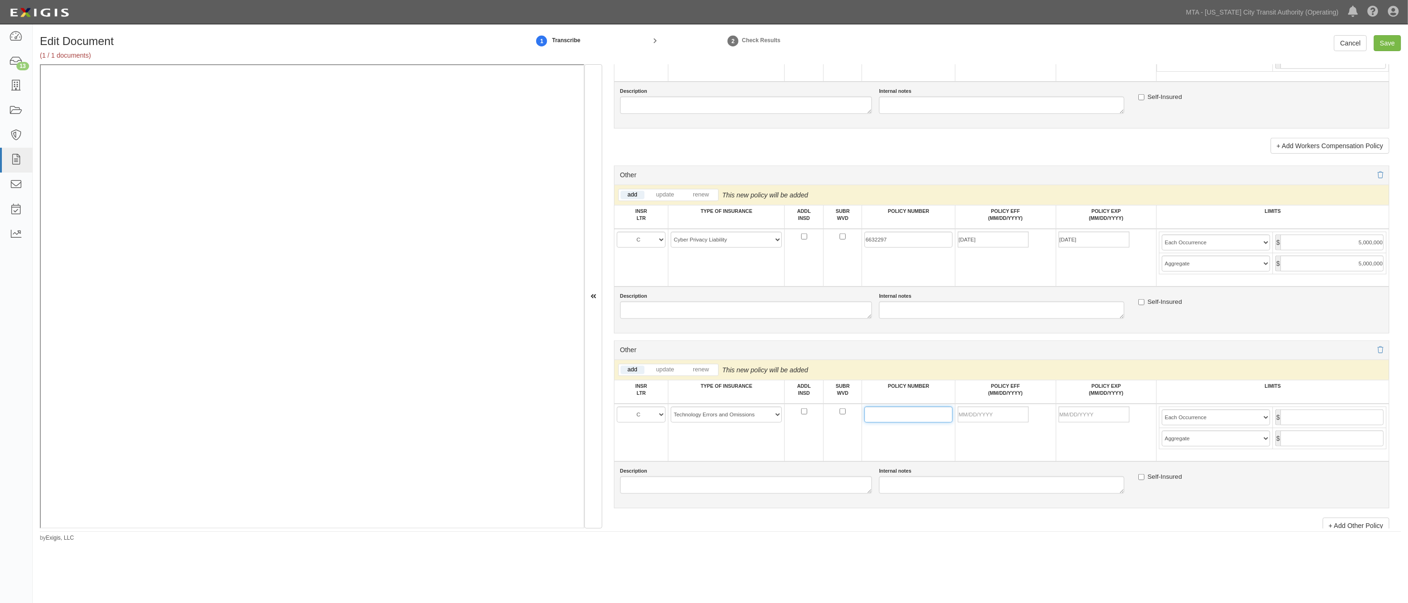
paste input "6632297"
type input "6632297"
click at [972, 422] on input "POLICY EFF (MM/DD/YYYY)" at bounding box center [992, 415] width 71 height 16
type input "[DATE]"
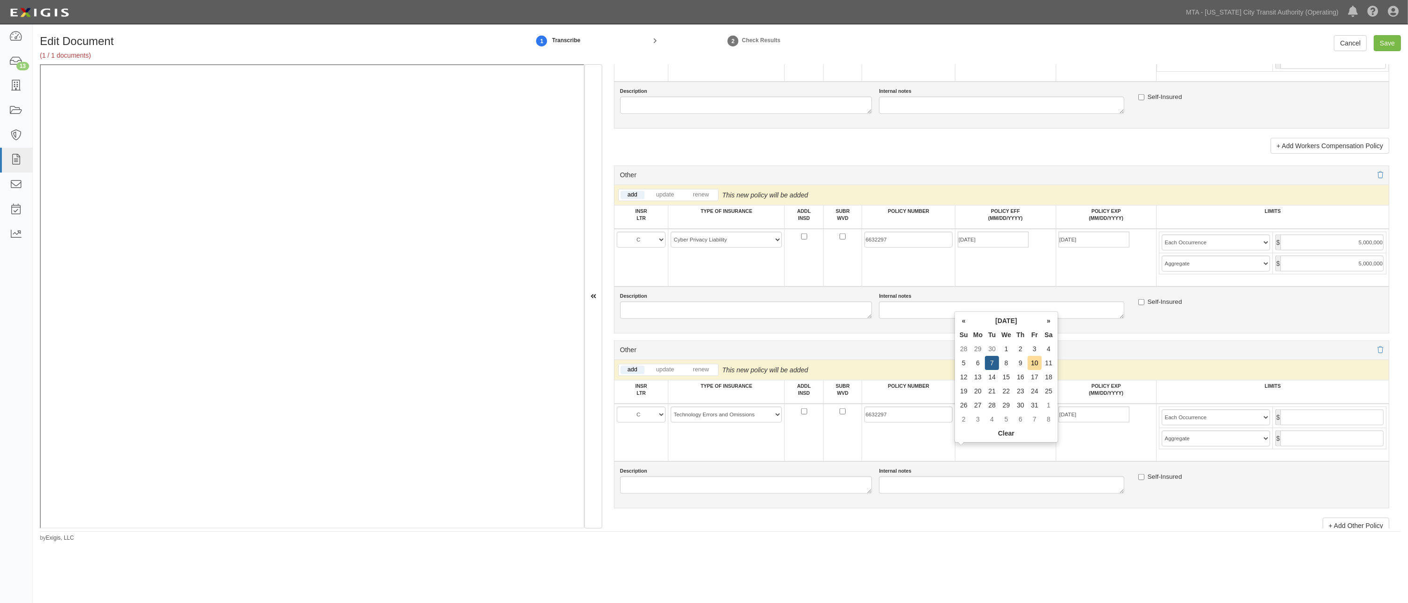
click at [1005, 461] on td "[DATE]" at bounding box center [1005, 433] width 101 height 58
click at [1034, 425] on input "text" at bounding box center [1331, 417] width 103 height 16
click at [1034, 446] on input "text" at bounding box center [1331, 438] width 103 height 16
drag, startPoint x: 1332, startPoint y: 458, endPoint x: 1371, endPoint y: 452, distance: 38.8
click at [1034, 425] on input "5m" at bounding box center [1331, 417] width 103 height 16
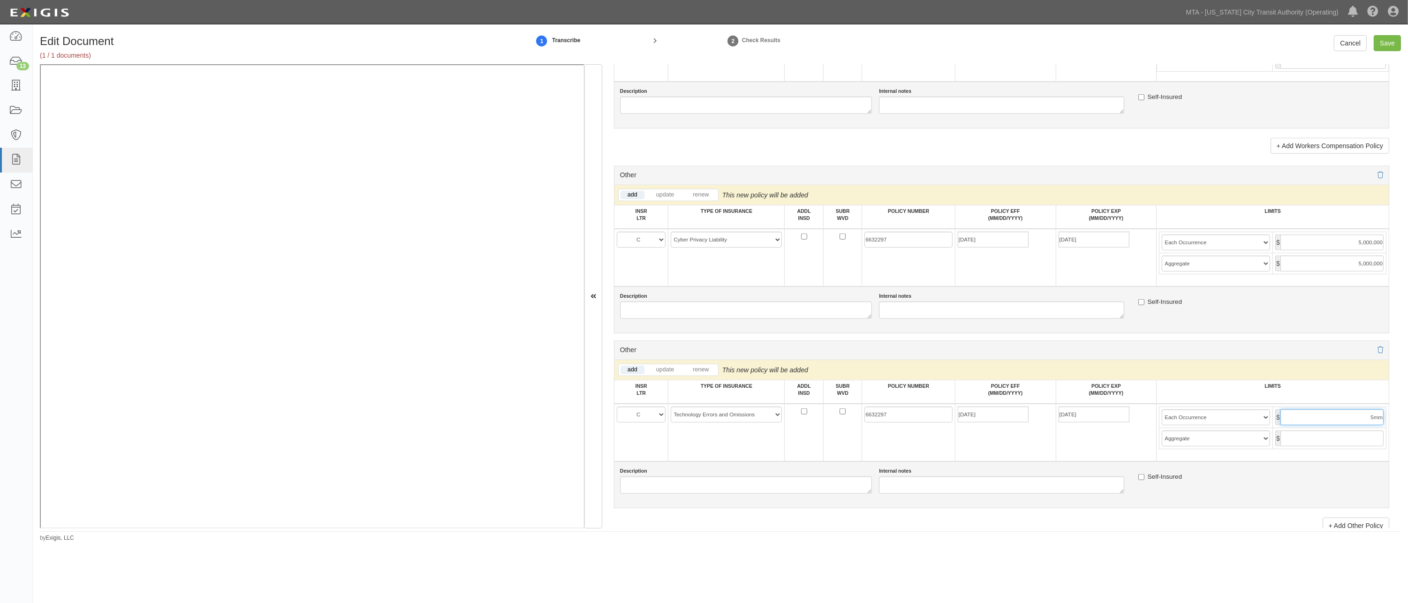
drag, startPoint x: 1349, startPoint y: 454, endPoint x: 1408, endPoint y: 444, distance: 60.4
click at [1034, 444] on html "Toggle navigation Dashboard 13 Inbox Parties Agreements Coverages Documents Mes…" at bounding box center [704, 285] width 1408 height 571
drag, startPoint x: 1361, startPoint y: 451, endPoint x: 1379, endPoint y: 453, distance: 18.4
click at [1034, 453] on td "Limit Each Occurrence Each Claim Aggregate Deductible Self-Insured Retention Pe…" at bounding box center [1272, 433] width 233 height 58
click at [1034, 425] on input "5,000,000" at bounding box center [1331, 417] width 103 height 16
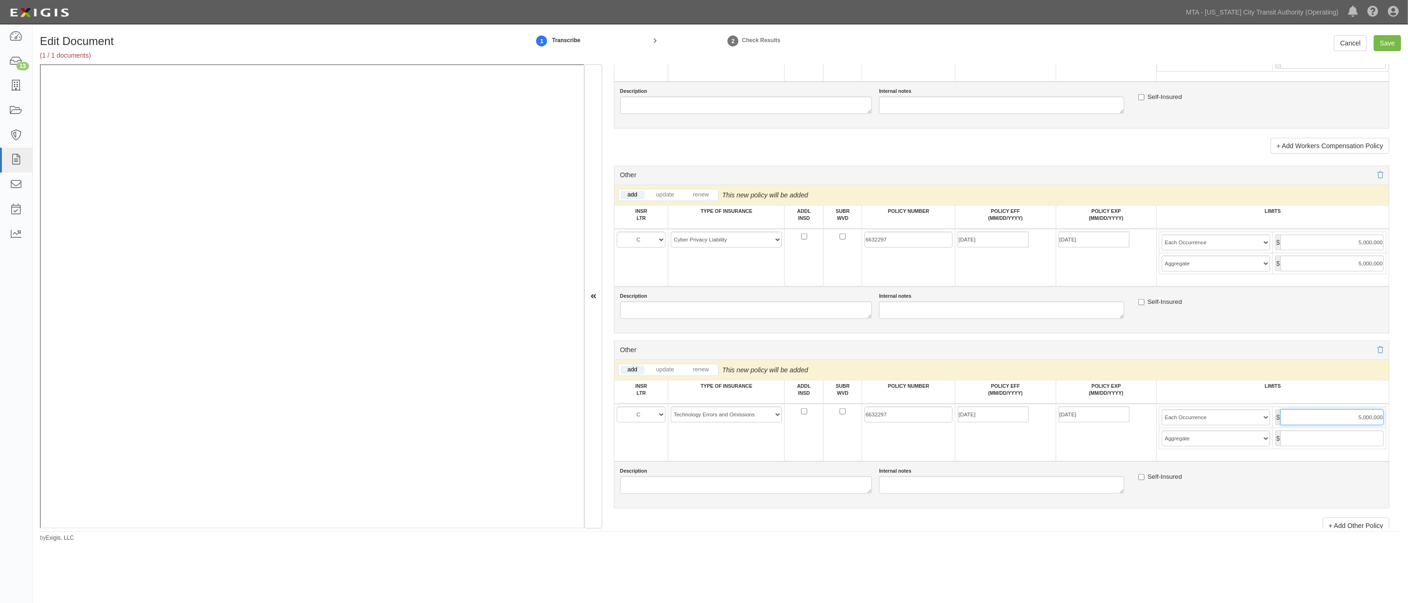
click at [1034, 425] on input "5,000,000" at bounding box center [1331, 417] width 103 height 16
type input "5,000,000"
paste input "5,000,000"
type input "5,000,000"
click at [1034, 552] on div "Edit Document (1 / 1 documents) 1 Transcribe 2 Check Results Cancel Save Docume…" at bounding box center [704, 299] width 1408 height 543
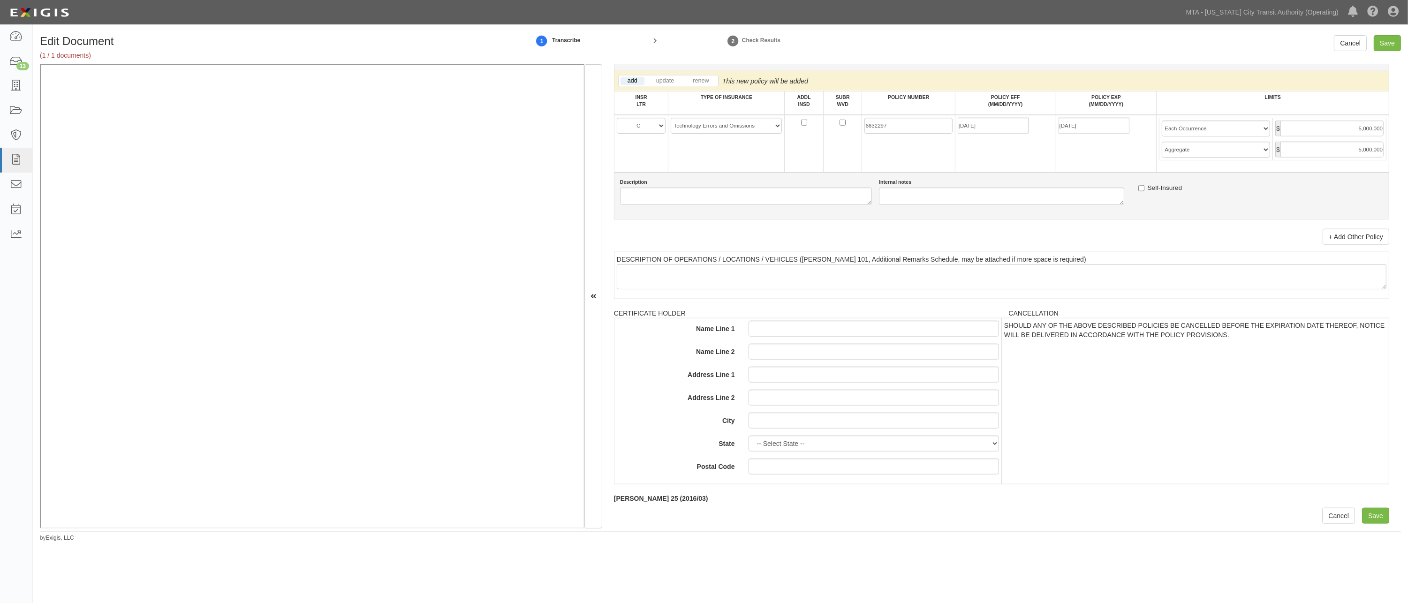
scroll to position [1994, 0]
click at [1034, 516] on input "Save" at bounding box center [1375, 516] width 27 height 16
type input "1000000"
type input "2000000"
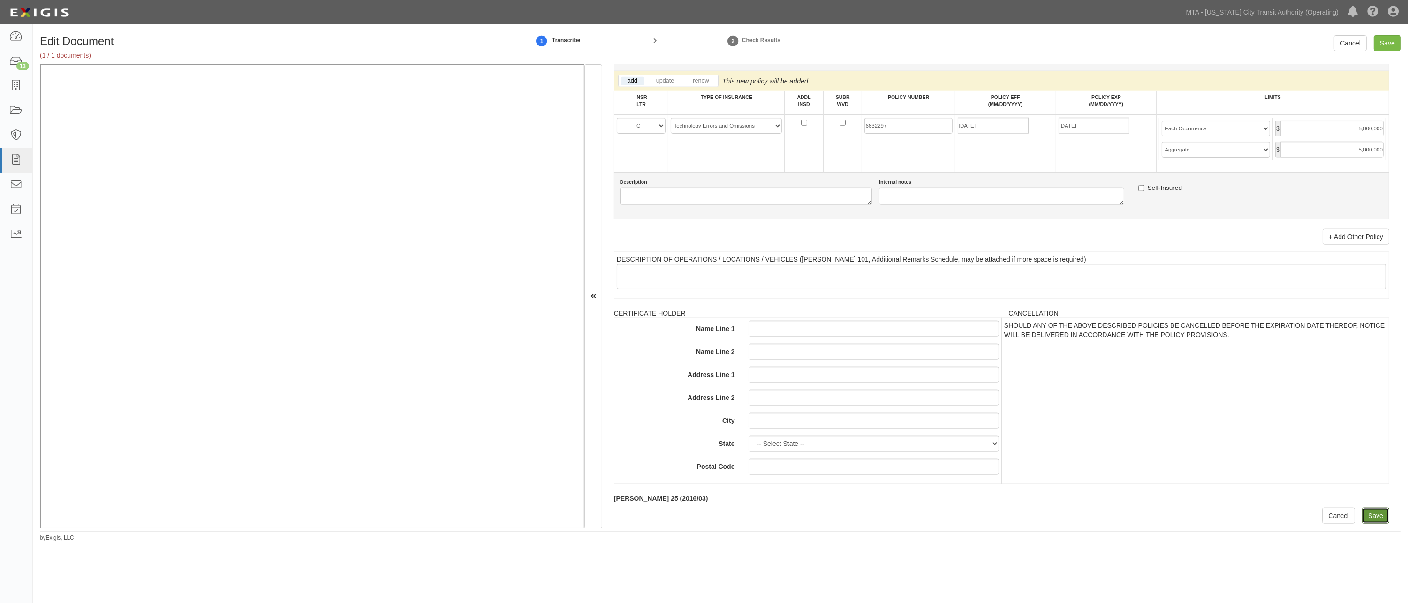
type input "1000000"
type input "10000000"
type input "5000000"
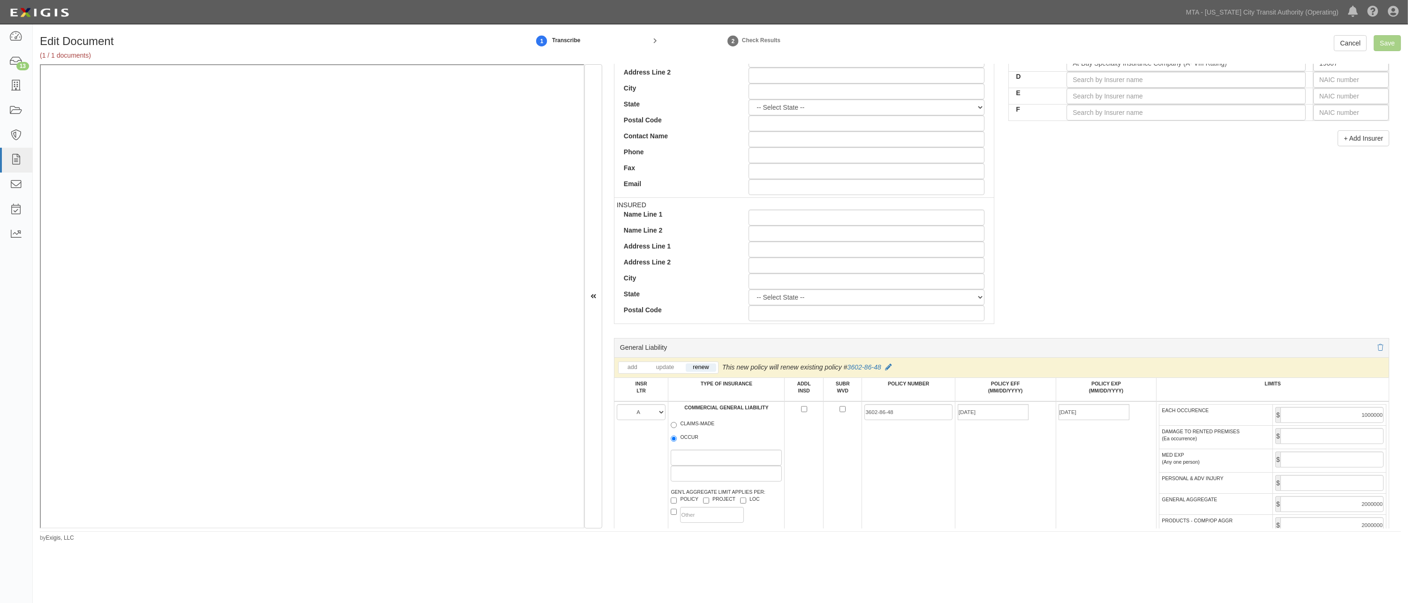
scroll to position [170, 0]
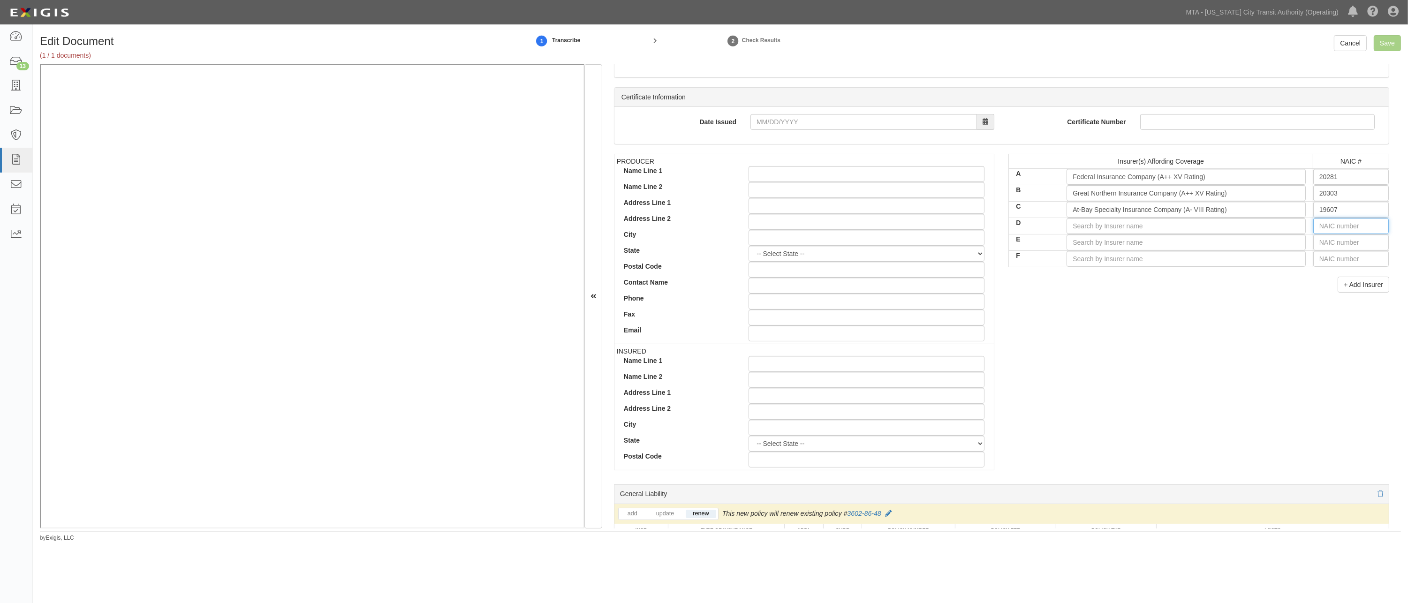
click at [1034, 227] on input "text" at bounding box center [1350, 226] width 75 height 16
click at [1034, 226] on input "D" at bounding box center [1185, 226] width 239 height 16
type input "s"
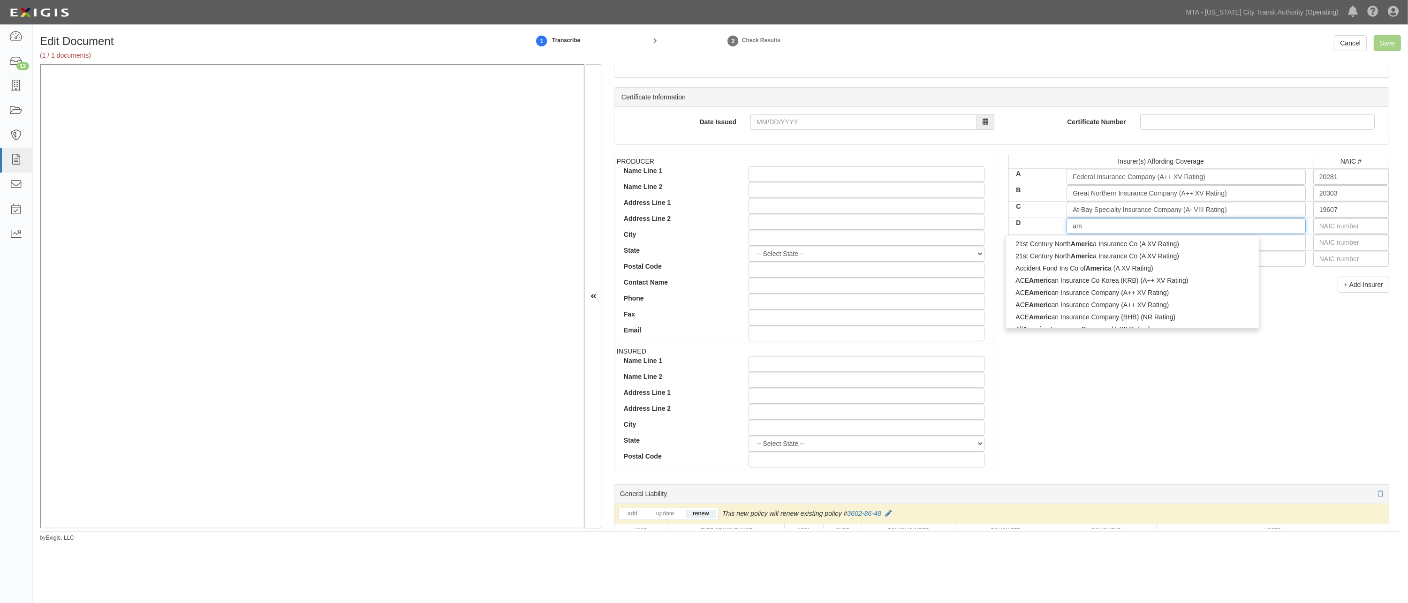
type input "a"
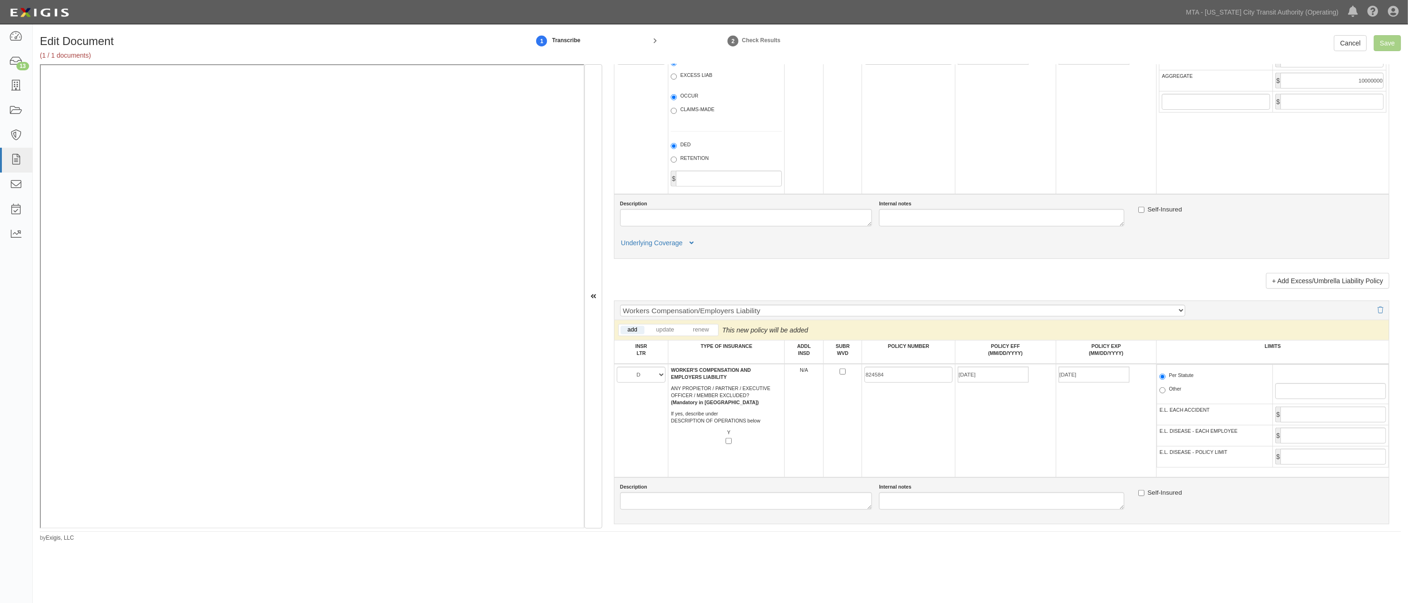
scroll to position [1421, 0]
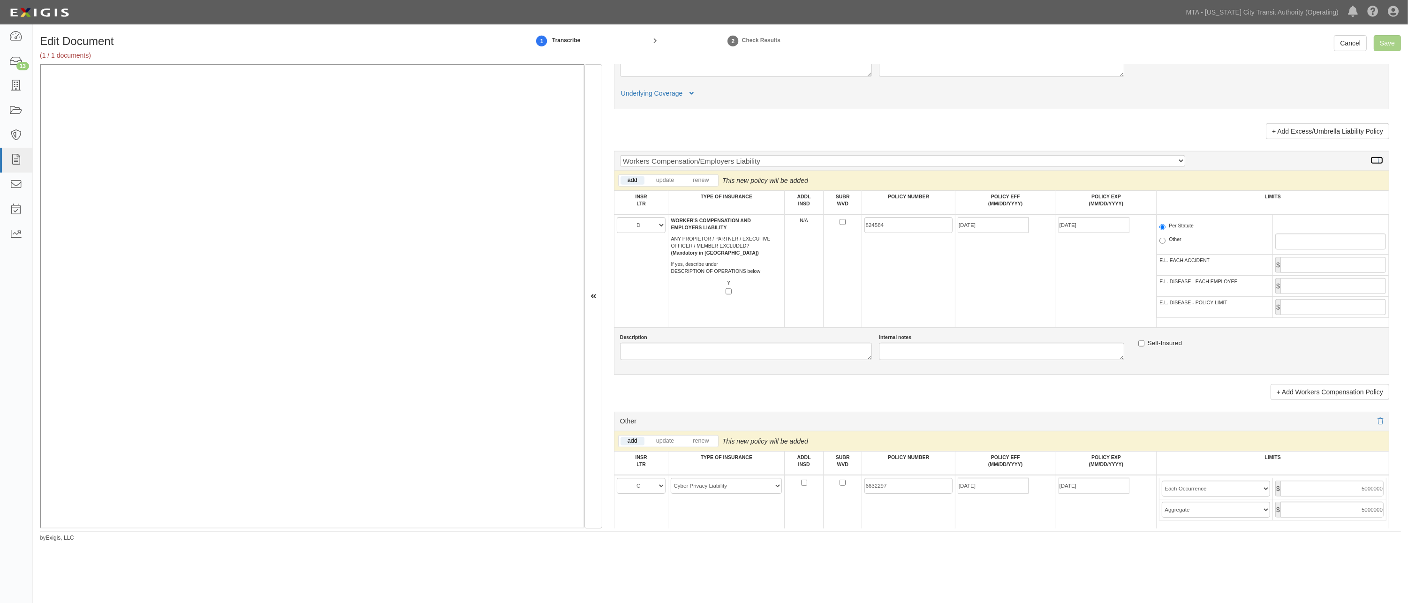
click at [1034, 164] on icon at bounding box center [1380, 161] width 6 height 7
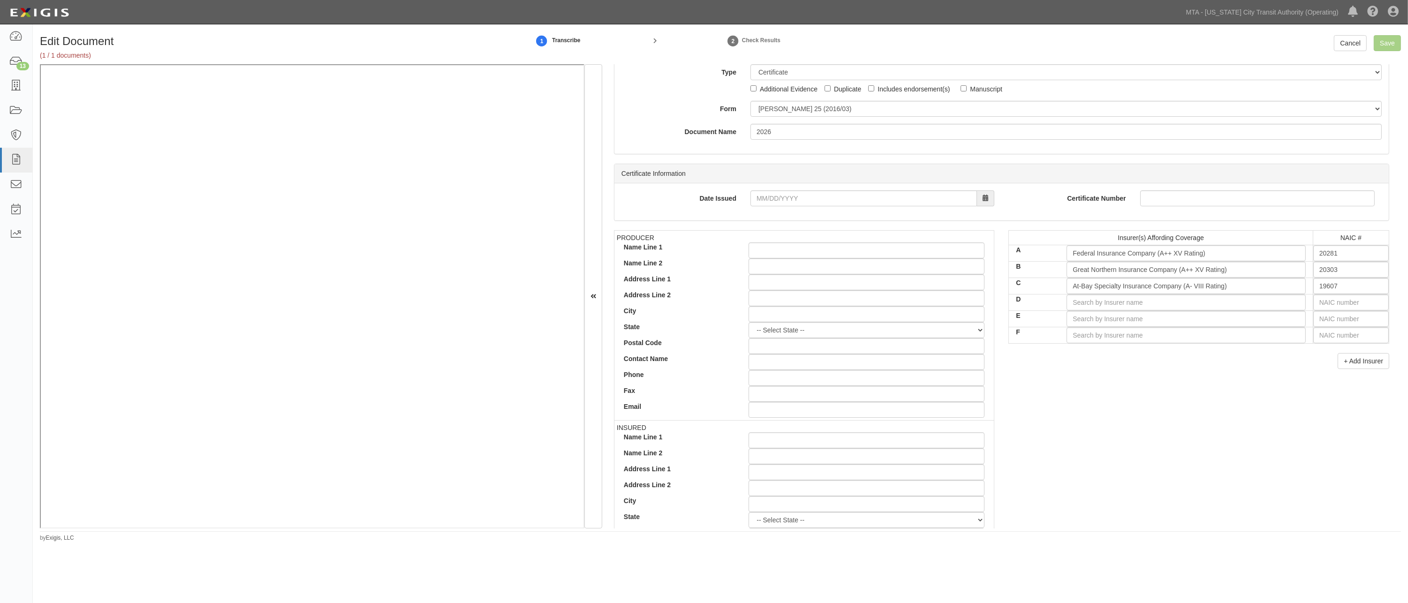
scroll to position [0, 0]
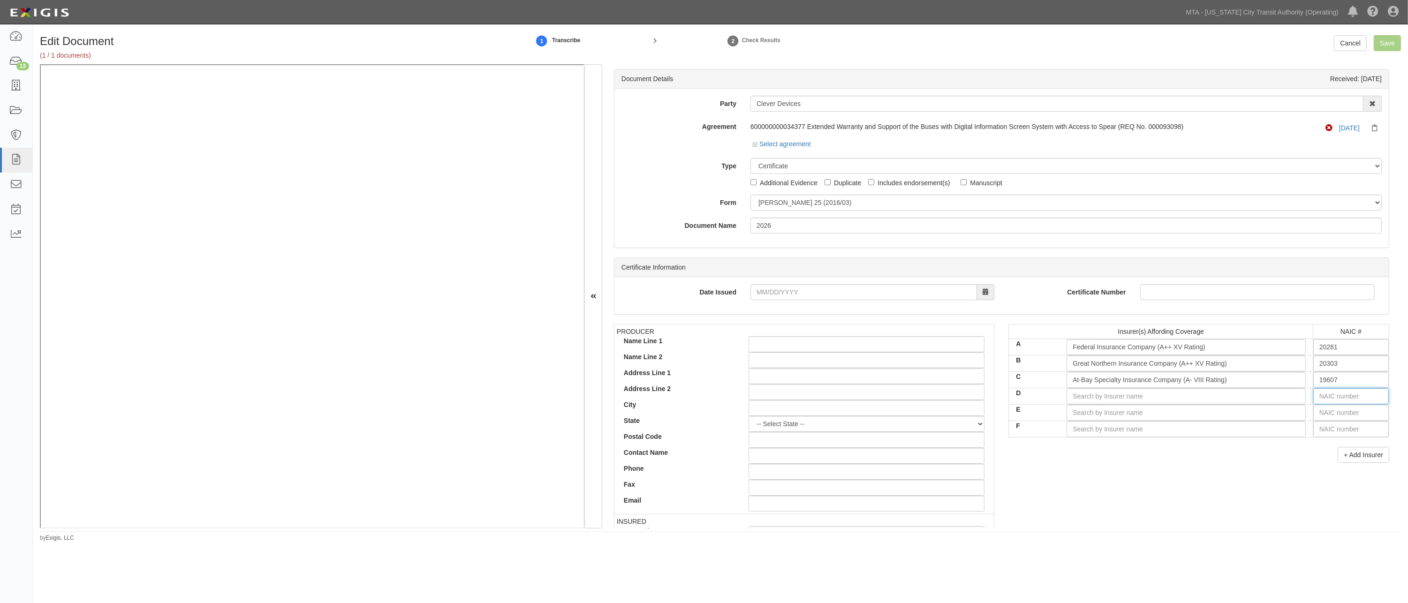
click at [1034, 401] on input "text" at bounding box center [1350, 396] width 75 height 16
click at [1034, 396] on input "D" at bounding box center [1185, 396] width 239 height 16
click at [1034, 382] on input "19607" at bounding box center [1350, 380] width 75 height 16
type input "16862"
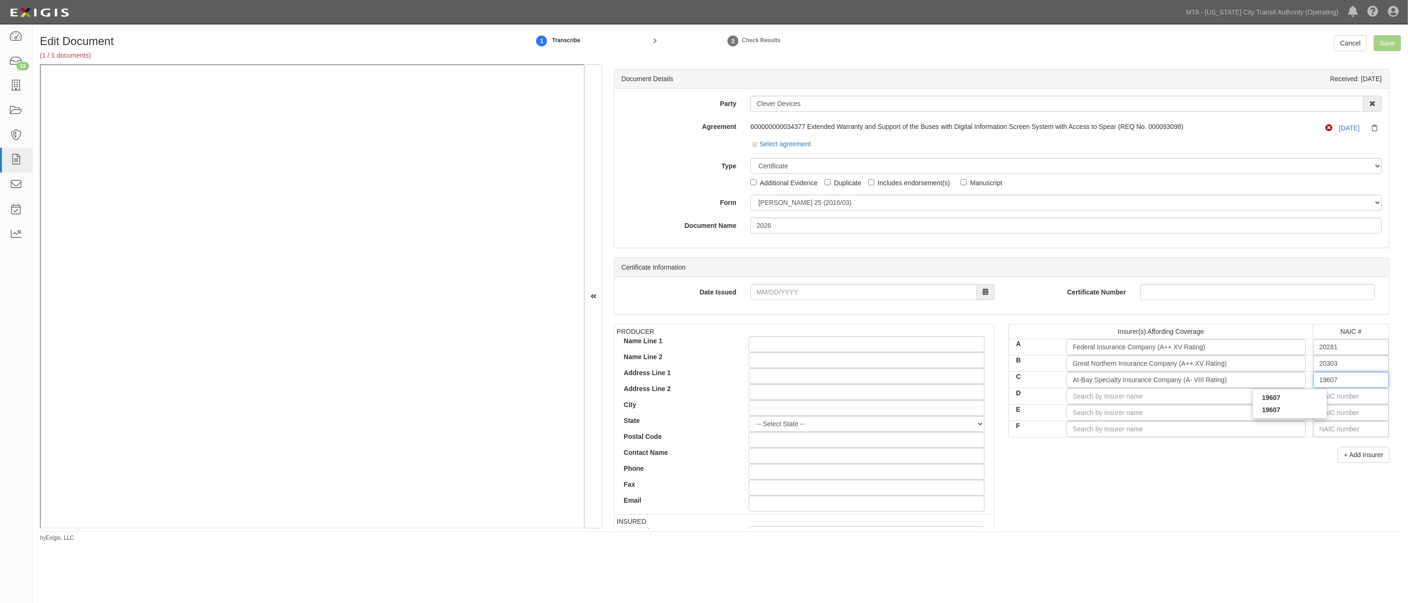
type input "1"
type input "19984"
type input "19"
type input "19690"
type input "196"
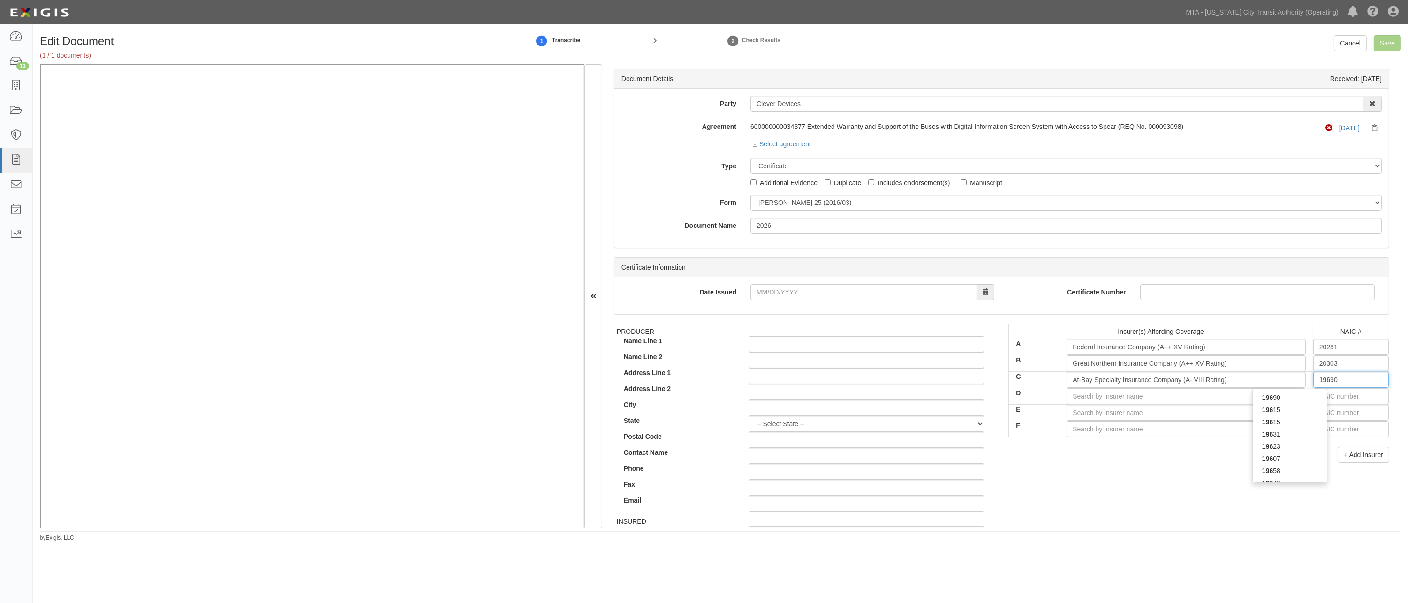
type input "19607"
type input "1960"
type input "19607"
click at [1034, 396] on div "19607" at bounding box center [1289, 398] width 74 height 12
click at [1034, 44] on input "Save" at bounding box center [1386, 43] width 27 height 16
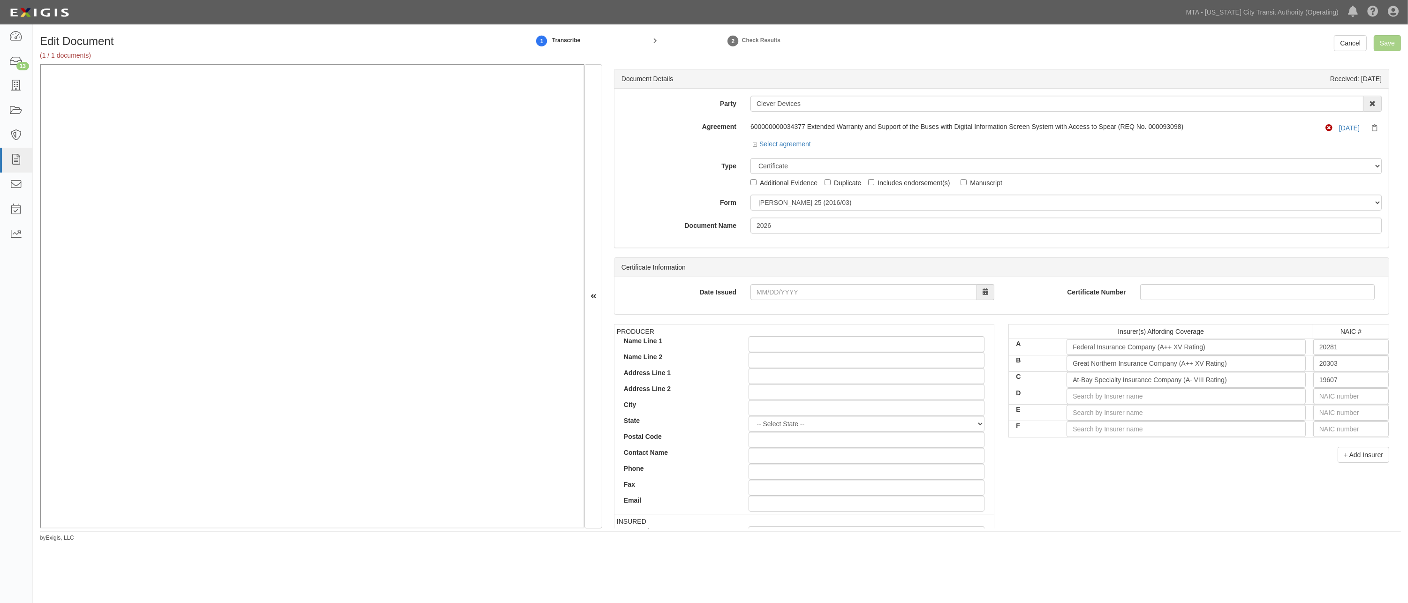
scroll to position [84, 0]
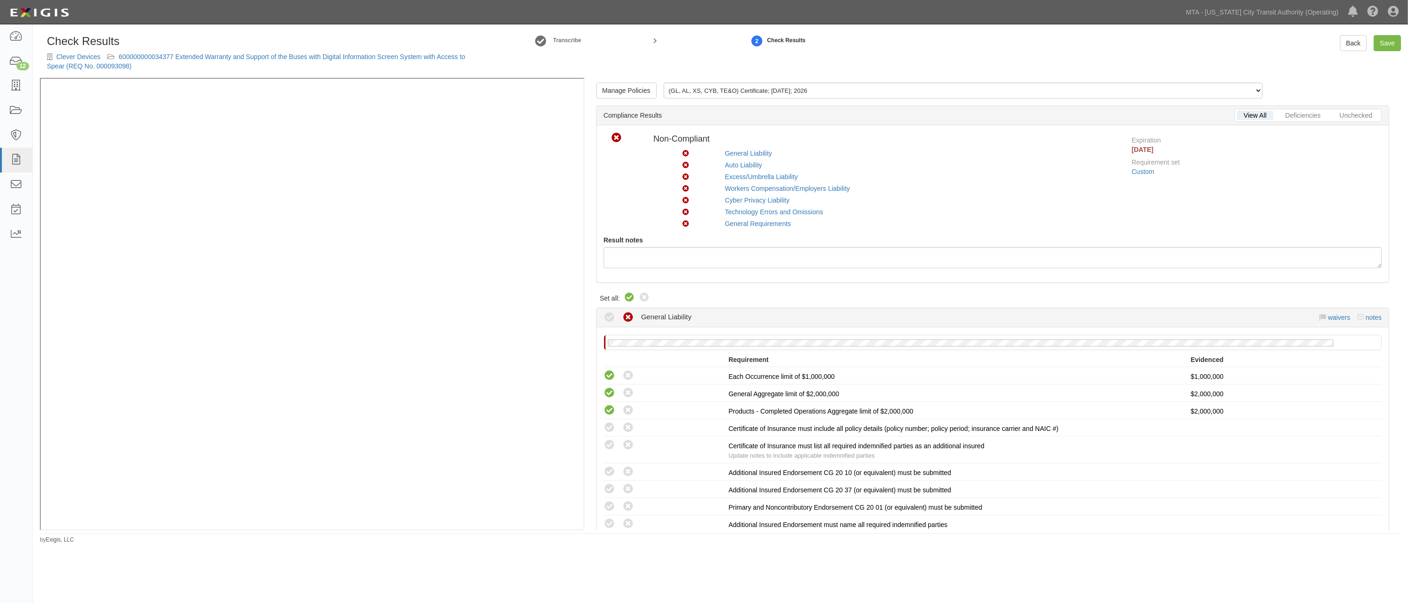
click at [626, 294] on icon at bounding box center [629, 297] width 11 height 11
radio input "true"
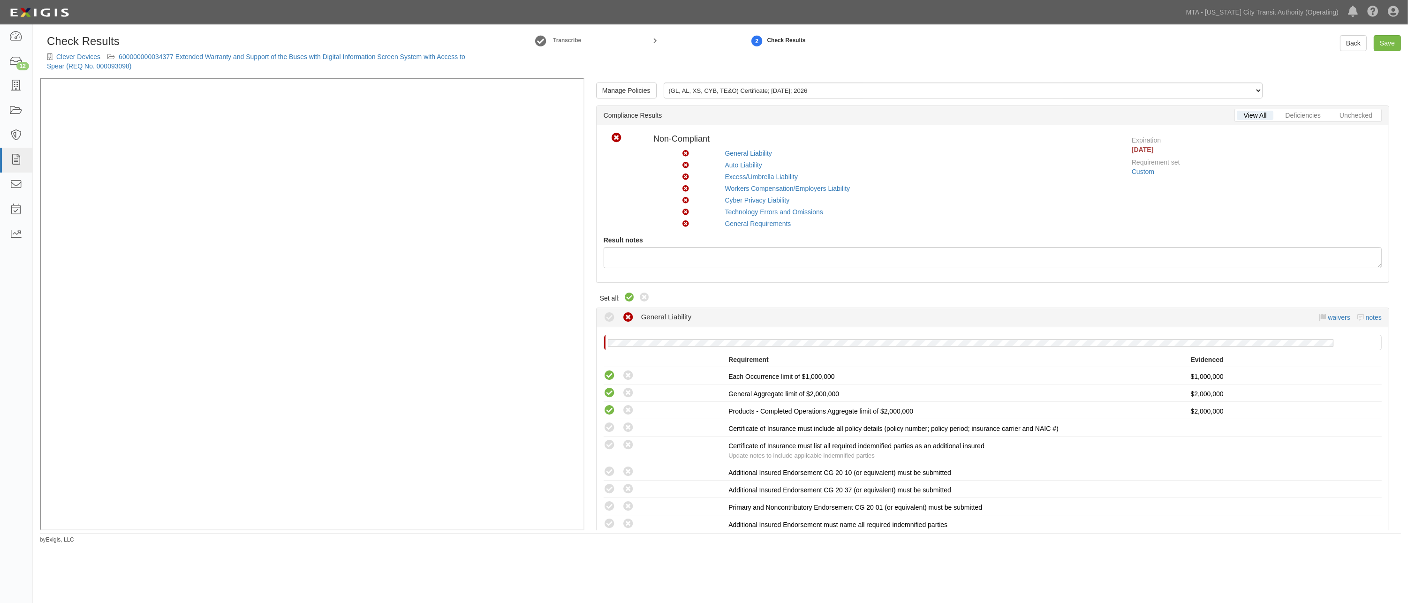
radio input "true"
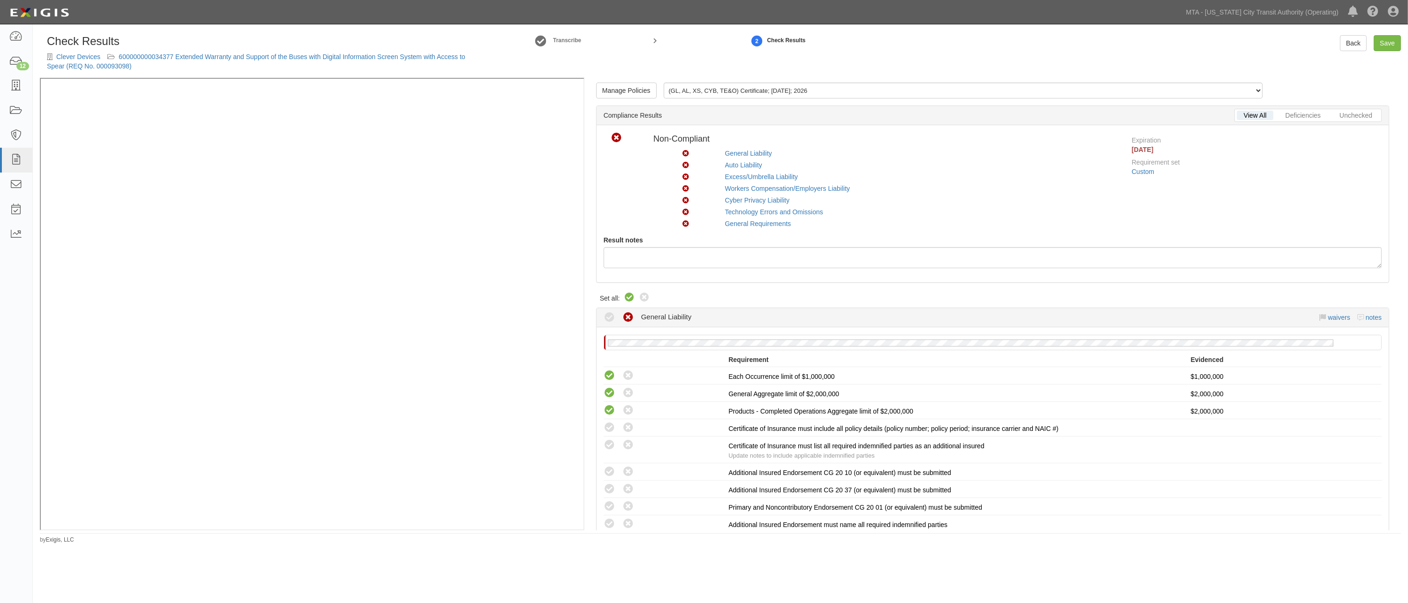
radio input "true"
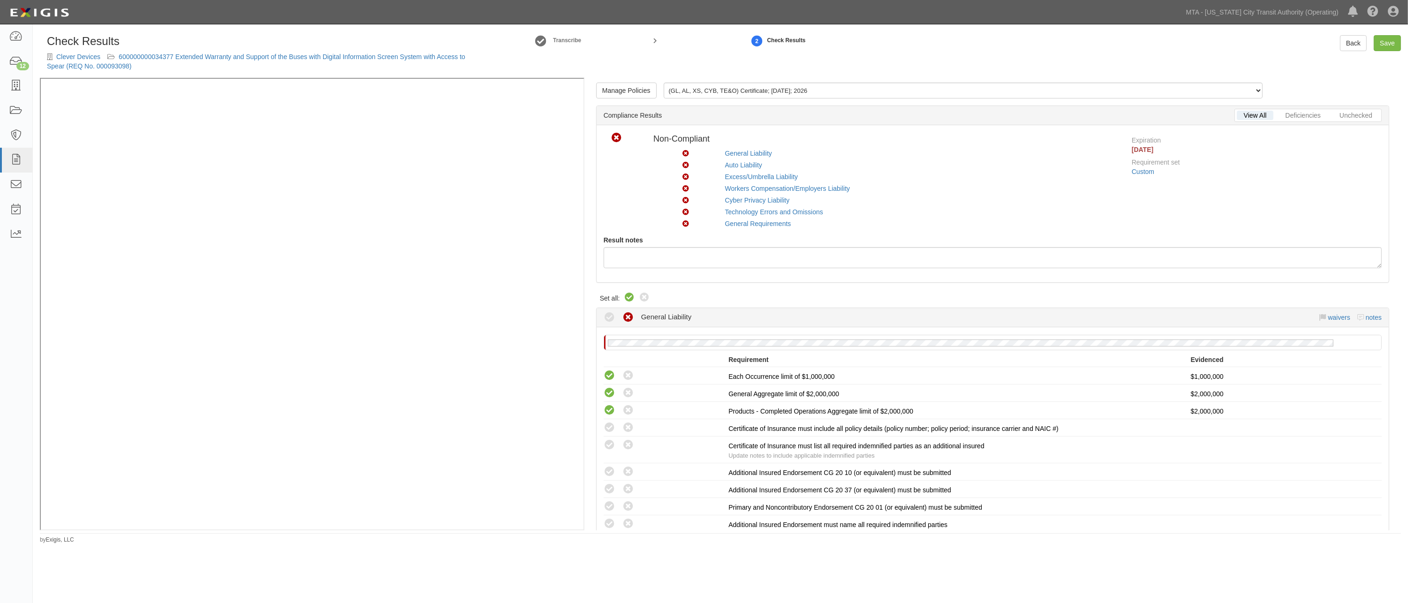
radio input "true"
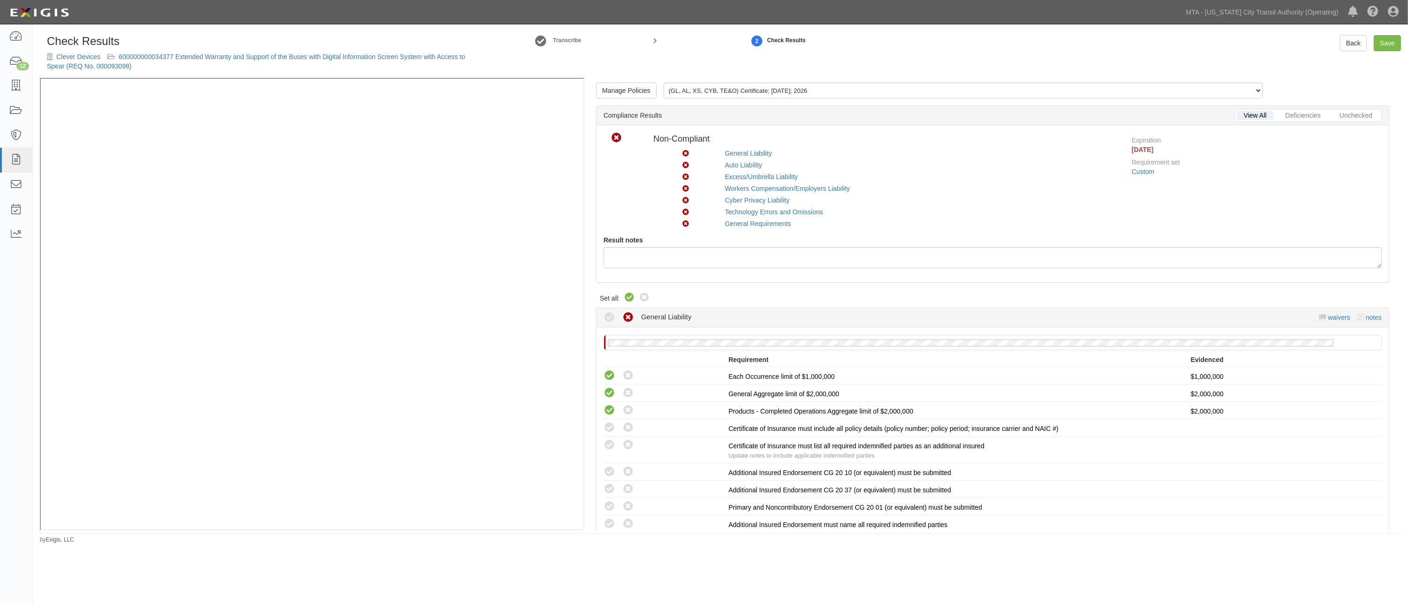
radio input "true"
click at [828, 472] on span "Additional Insured Endorsement CG 20 10 (or equivalent) must be submitted" at bounding box center [839, 473] width 223 height 8
click at [741, 200] on link "Cyber Privacy Liability" at bounding box center [757, 200] width 65 height 8
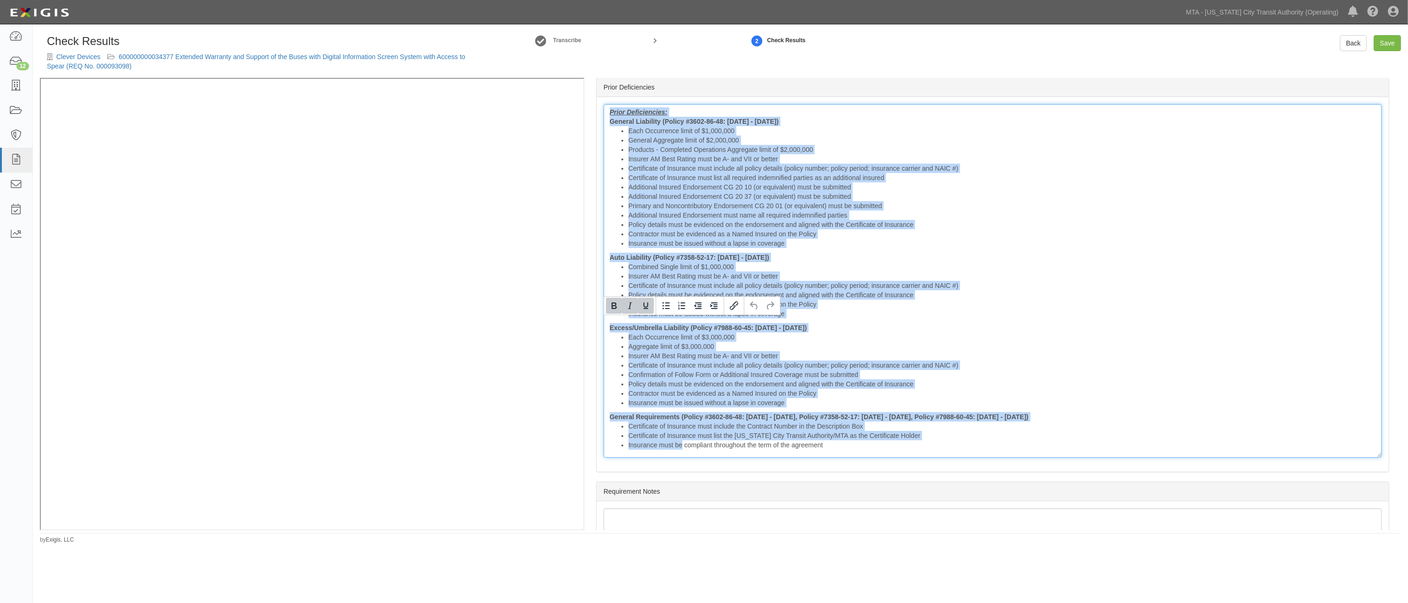
scroll to position [2126, 0]
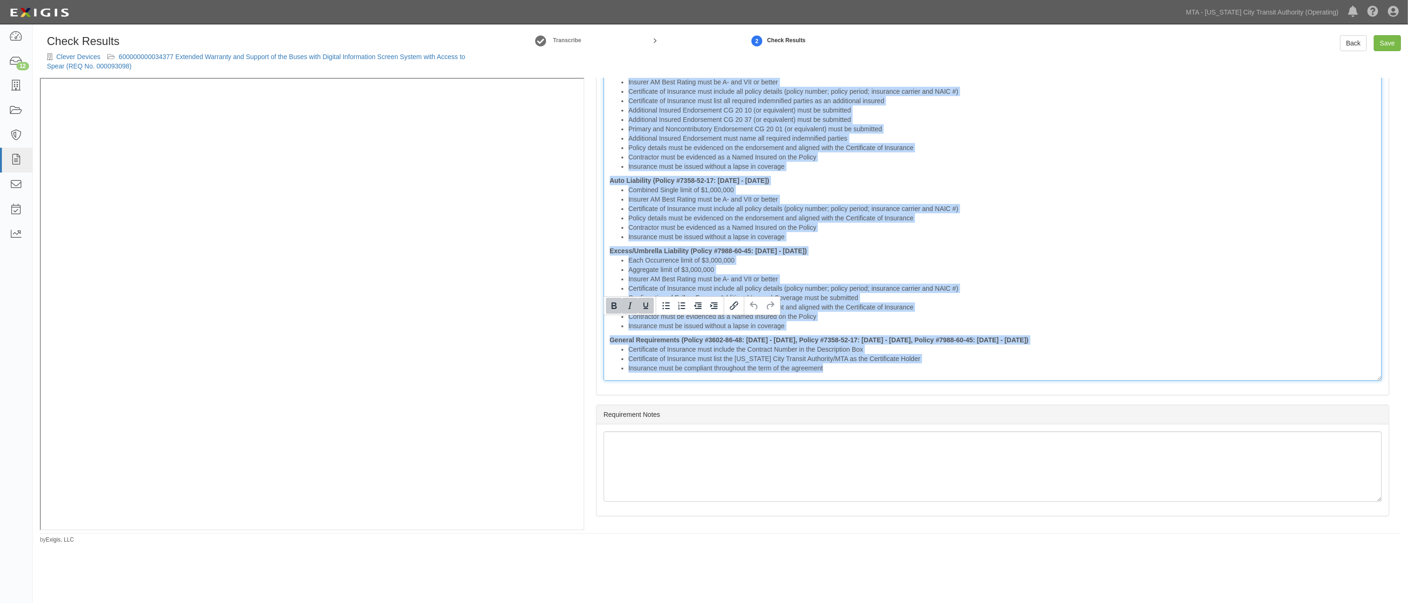
drag, startPoint x: 608, startPoint y: 324, endPoint x: 1189, endPoint y: 512, distance: 610.8
click at [1189, 512] on div "Manage Policies (GL, AL, XS, CYB, TE&O) Certificate; 10/9/2025; 2026 (CYB) Endo…" at bounding box center [992, 304] width 816 height 452
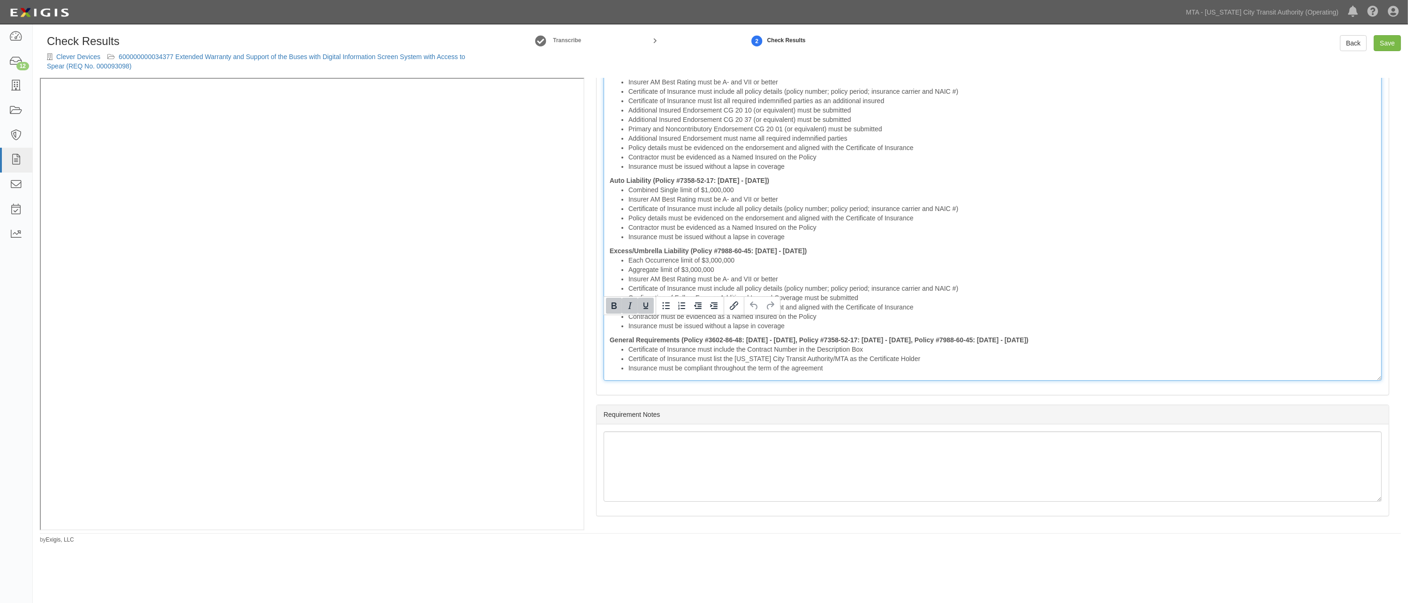
scroll to position [1843, 0]
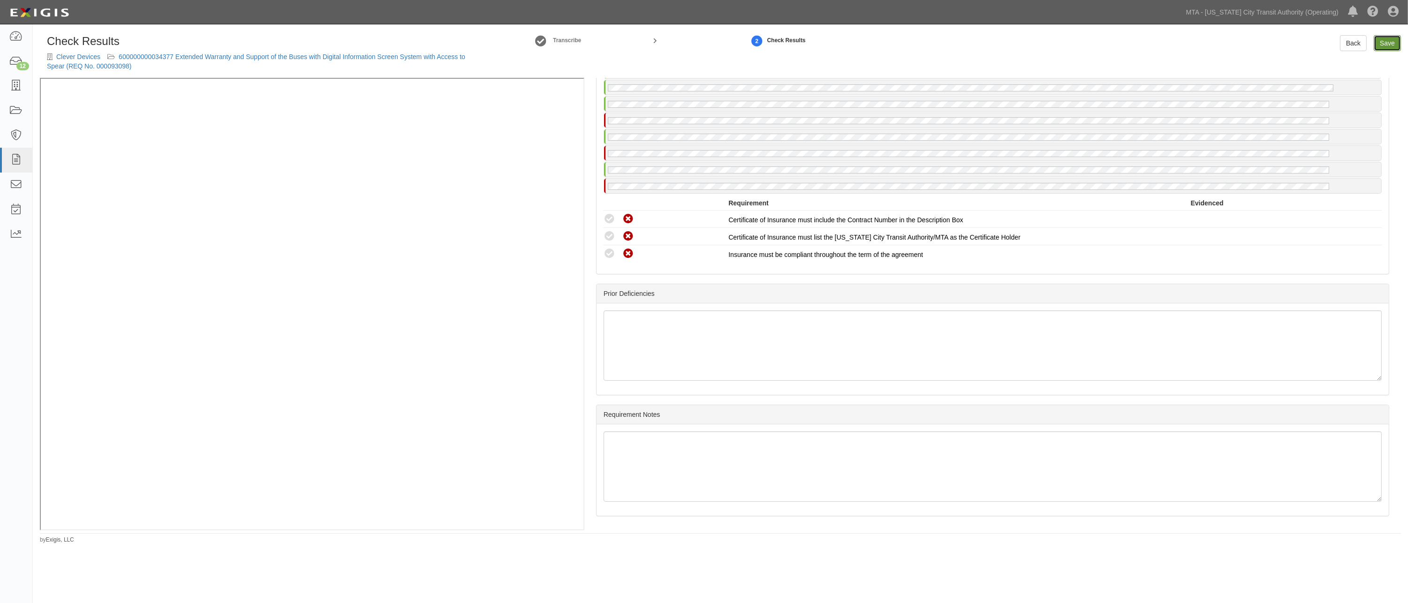
click at [1386, 40] on link "Save" at bounding box center [1386, 43] width 27 height 16
radio input "true"
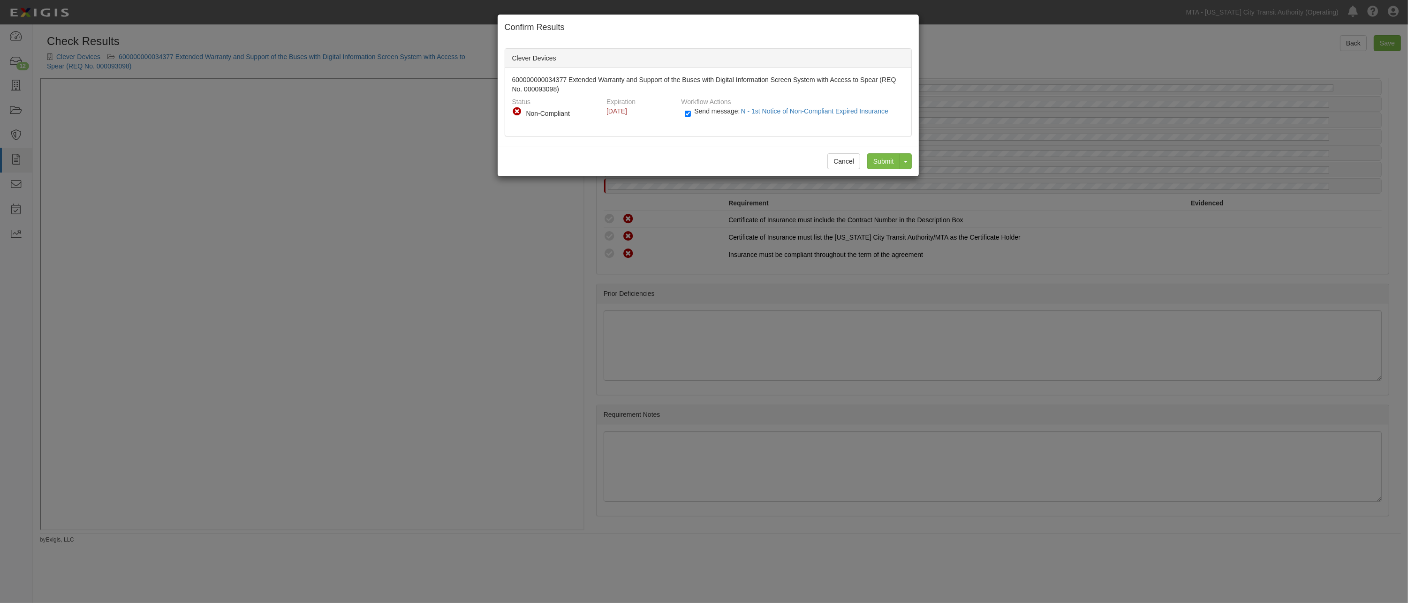
click at [692, 115] on label "Send message: N - 1st Notice of Non-Compliant Expired Insurance" at bounding box center [788, 116] width 207 height 12
click at [691, 115] on input "Send message: N - 1st Notice of Non-Compliant Expired Insurance" at bounding box center [688, 113] width 6 height 11
checkbox input "false"
click at [894, 162] on input "Submit" at bounding box center [883, 161] width 33 height 16
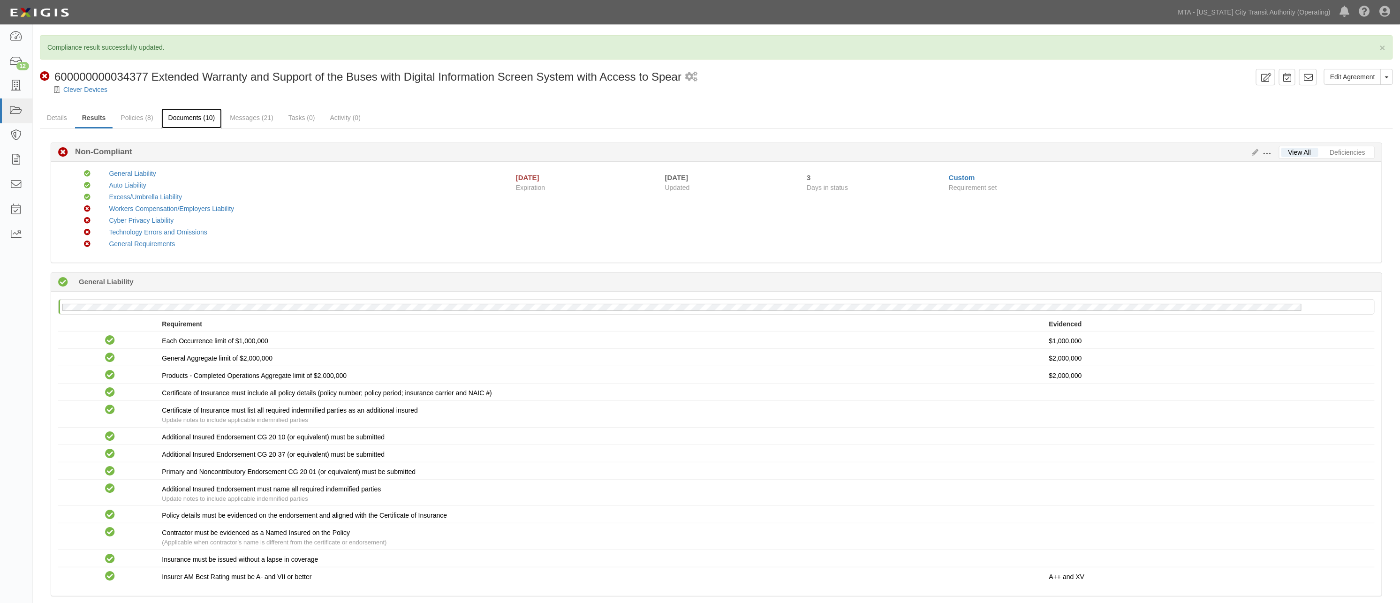
click at [188, 120] on link "Documents (10)" at bounding box center [191, 118] width 61 height 20
click at [144, 117] on link "Policies (8)" at bounding box center [136, 118] width 46 height 20
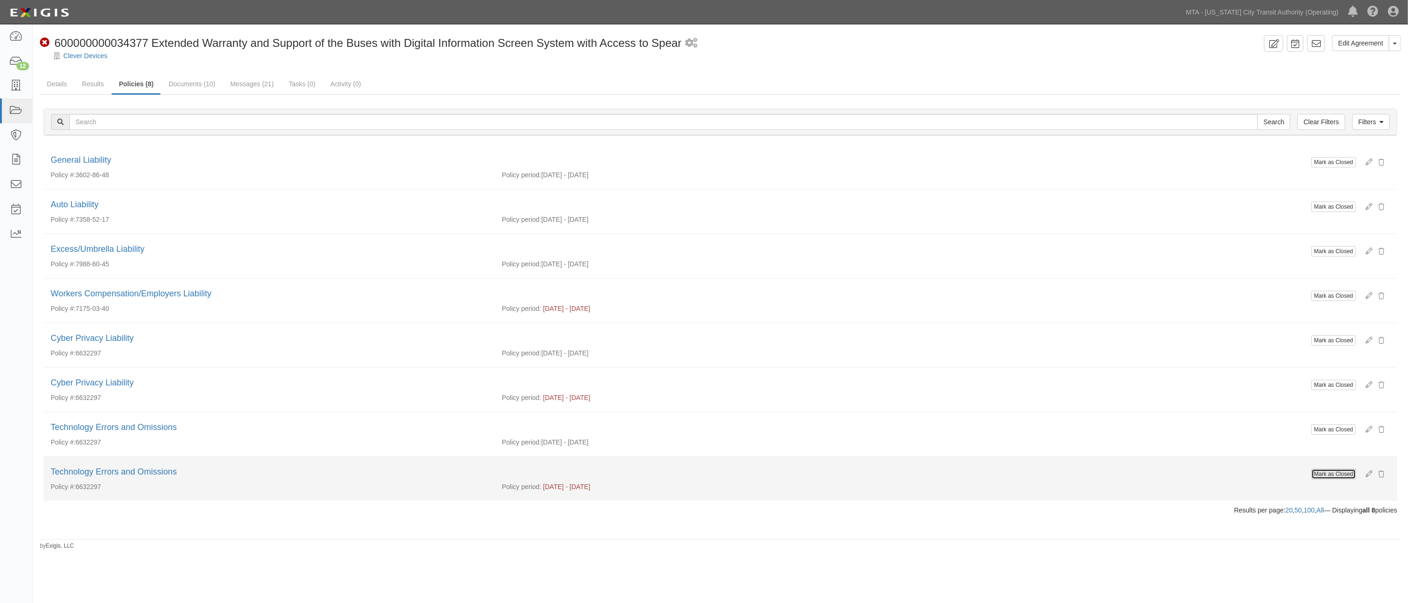
click at [1319, 472] on button "Mark as Closed" at bounding box center [1333, 474] width 45 height 10
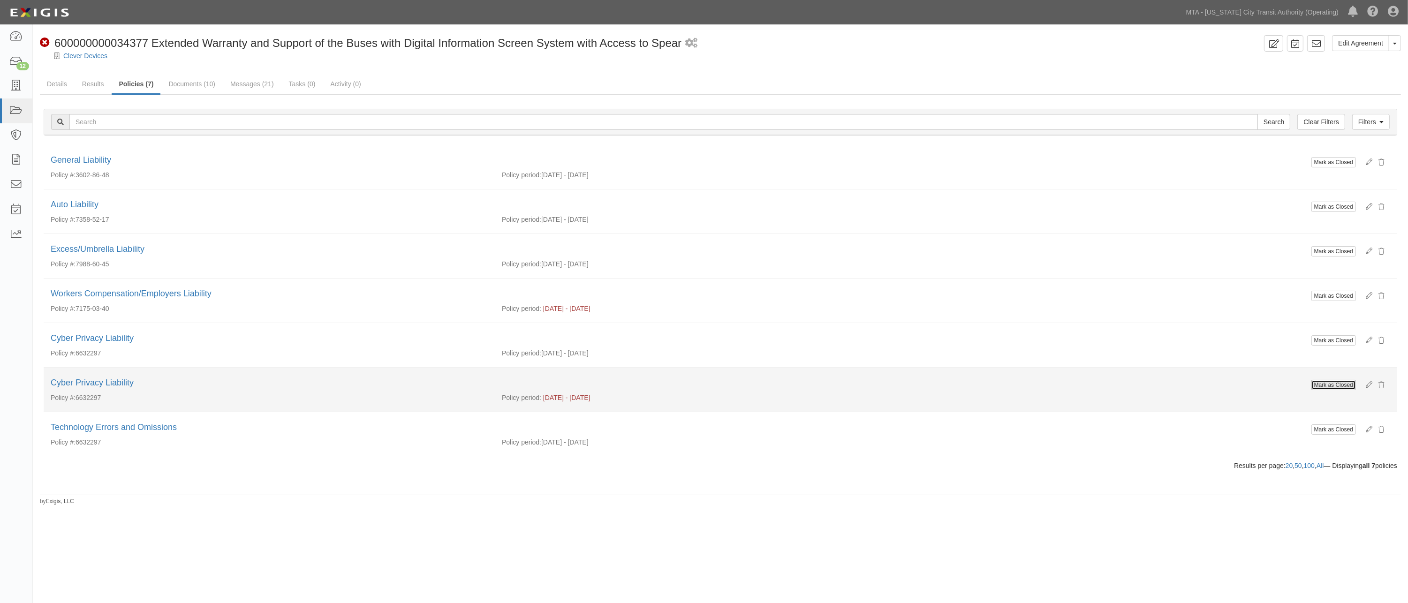
click at [1321, 384] on button "Mark as Closed" at bounding box center [1333, 385] width 45 height 10
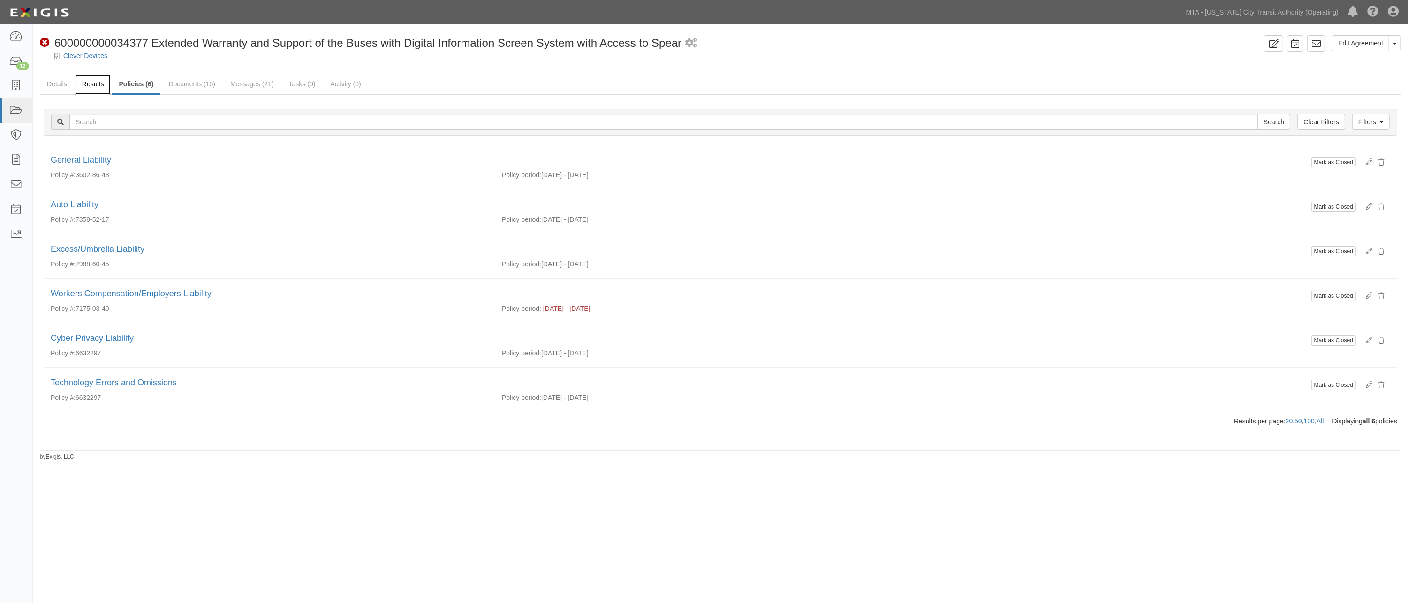
click at [95, 83] on link "Results" at bounding box center [93, 85] width 36 height 20
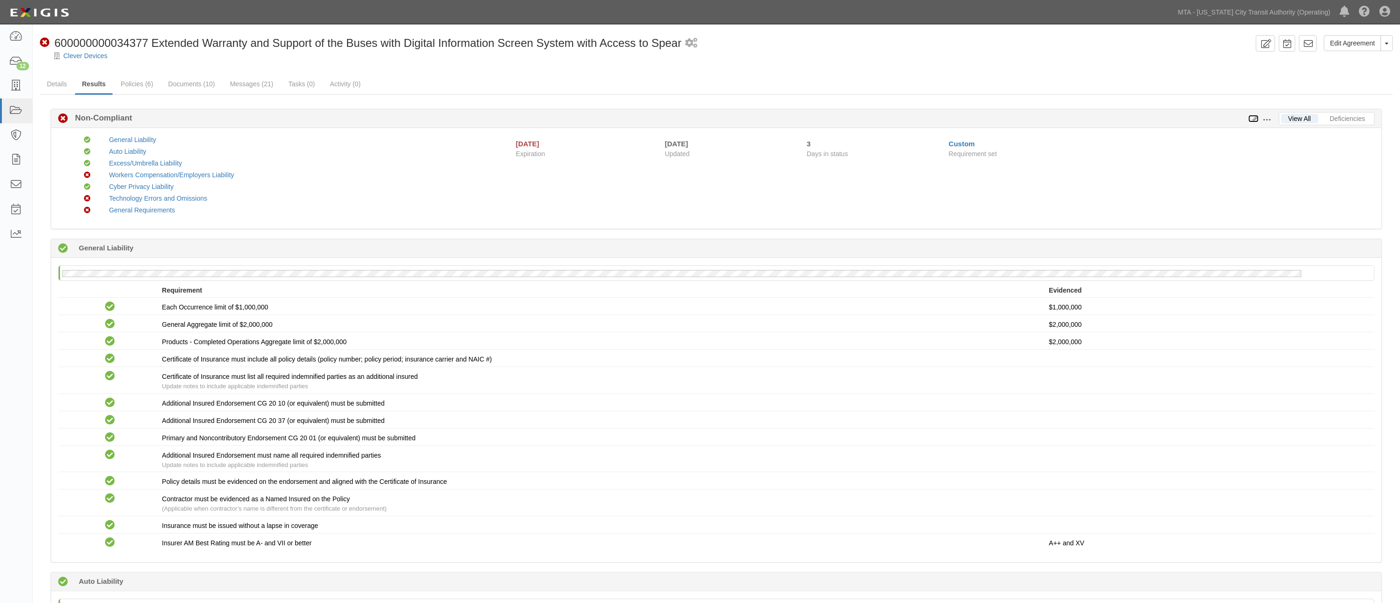
click at [1254, 119] on icon at bounding box center [1253, 119] width 10 height 7
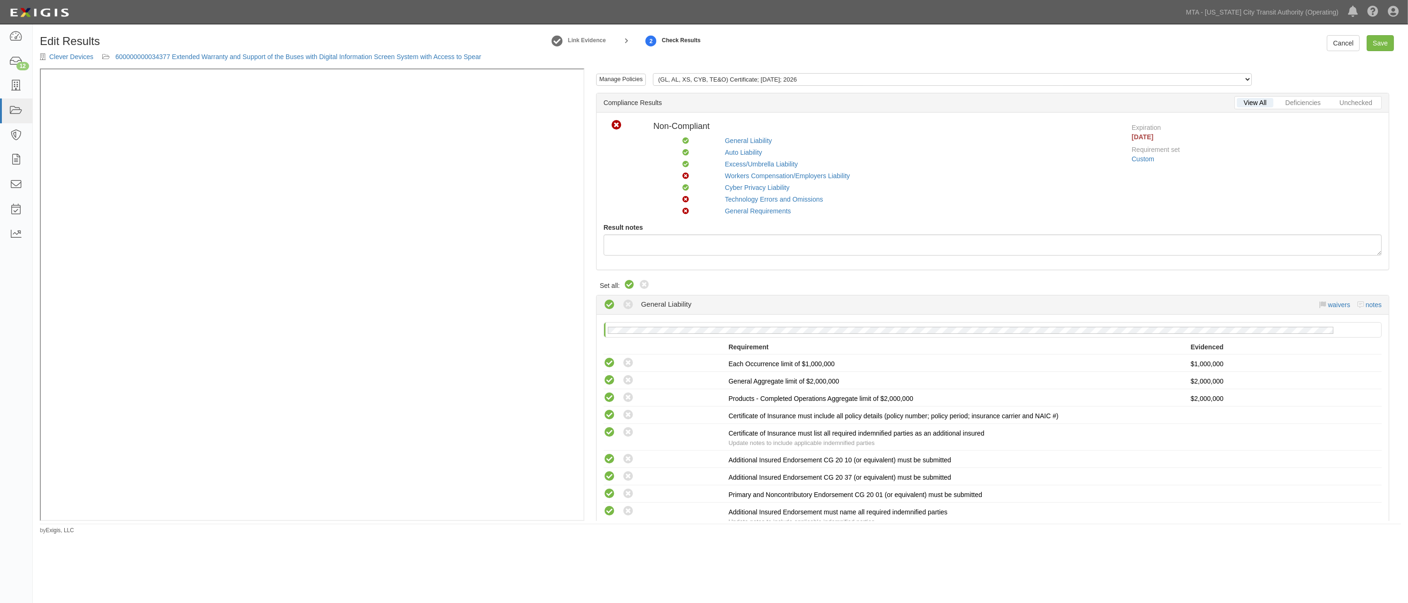
click at [628, 283] on icon at bounding box center [629, 284] width 11 height 11
radio input "true"
click at [742, 202] on link "Technology Errors and Omissions" at bounding box center [774, 200] width 98 height 8
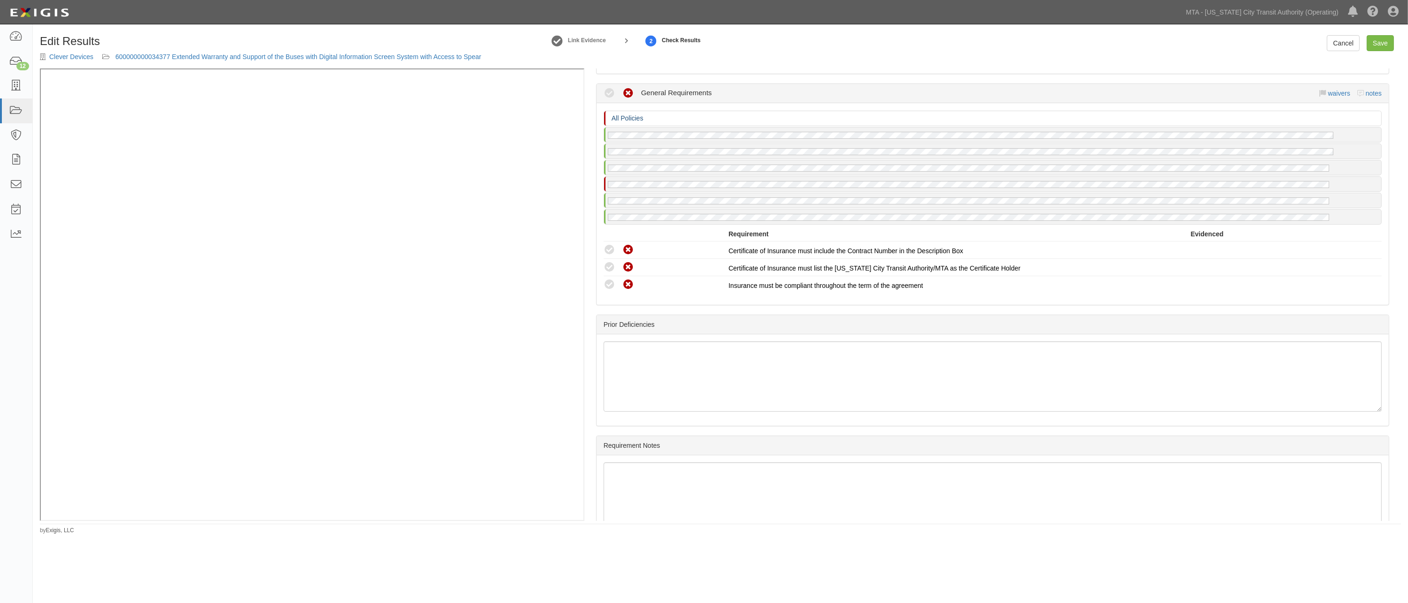
scroll to position [1741, 0]
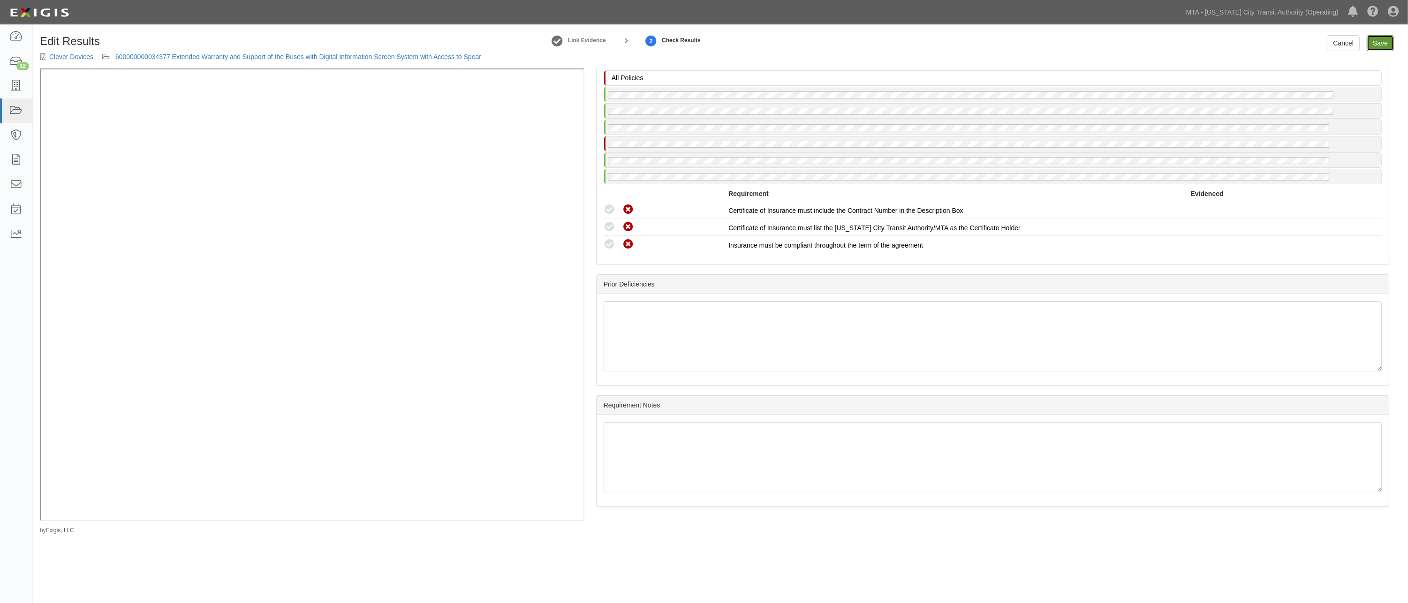
click at [1377, 47] on link "Save" at bounding box center [1379, 43] width 27 height 16
radio input "true"
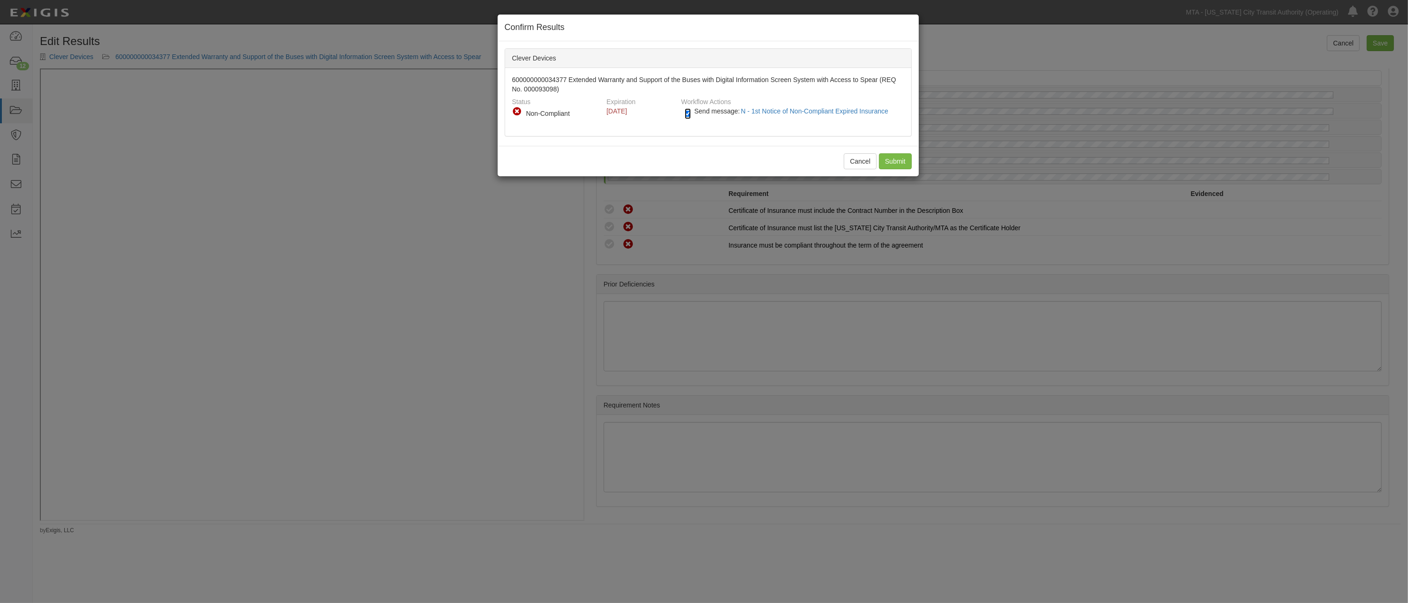
click at [688, 113] on input "Send message: N - 1st Notice of Non-Compliant Expired Insurance" at bounding box center [688, 113] width 6 height 11
checkbox input "false"
click at [881, 156] on input "Submit" at bounding box center [895, 161] width 33 height 16
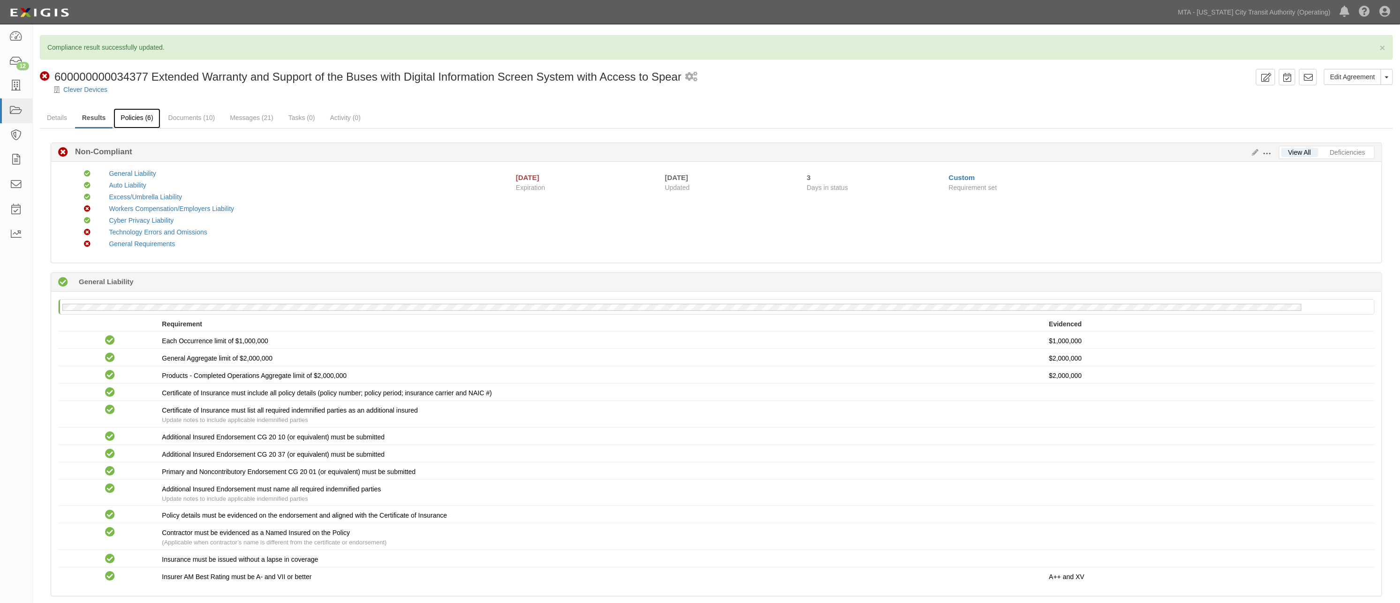
click at [142, 119] on link "Policies (6)" at bounding box center [136, 118] width 46 height 20
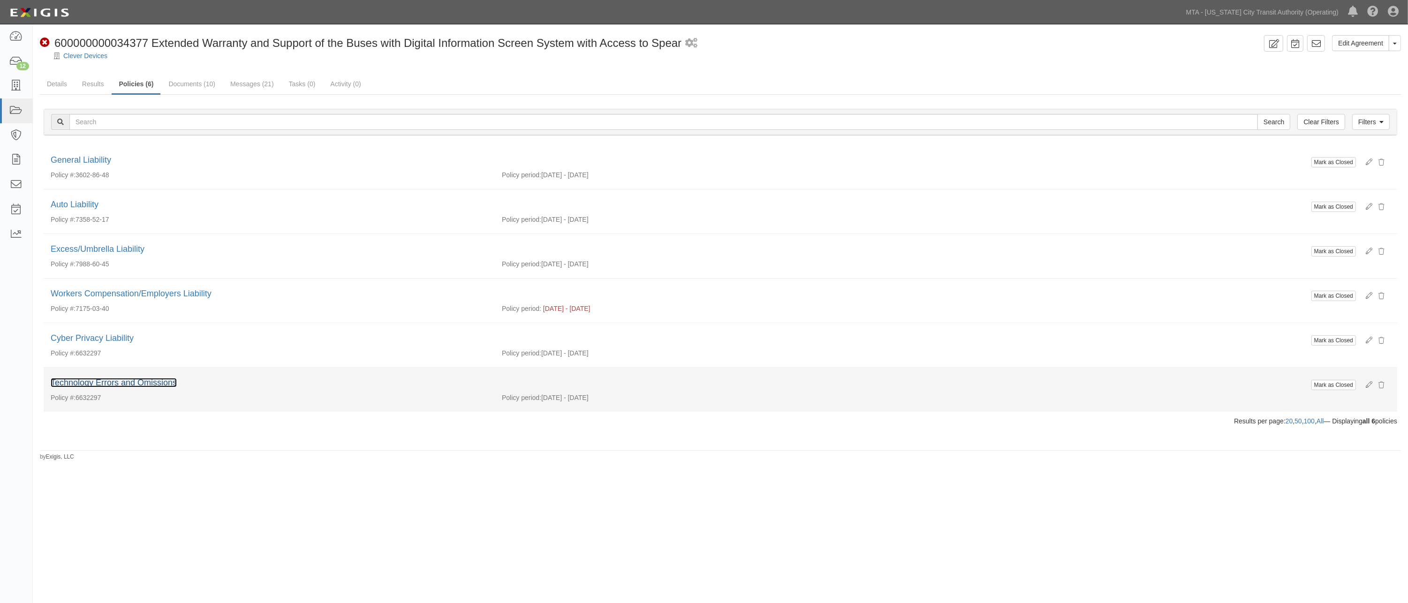
click at [106, 381] on link "Technology Errors and Omissions" at bounding box center [114, 382] width 126 height 9
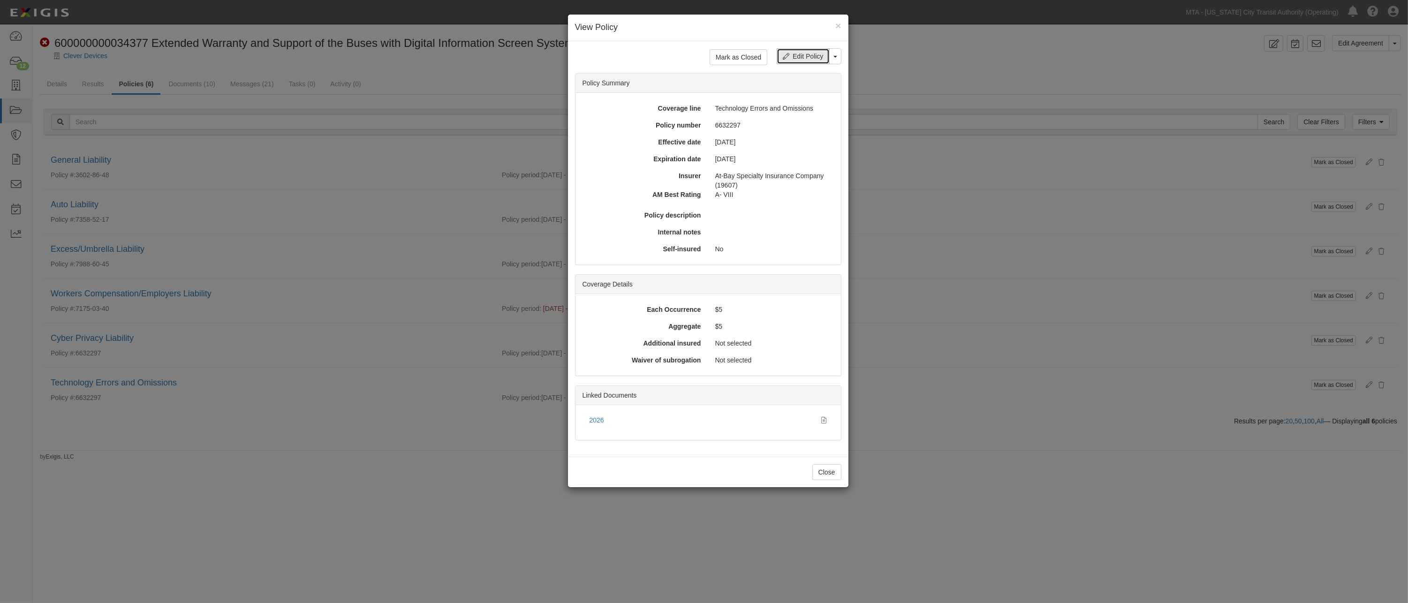
click at [798, 55] on link "Edit Policy" at bounding box center [802, 56] width 53 height 16
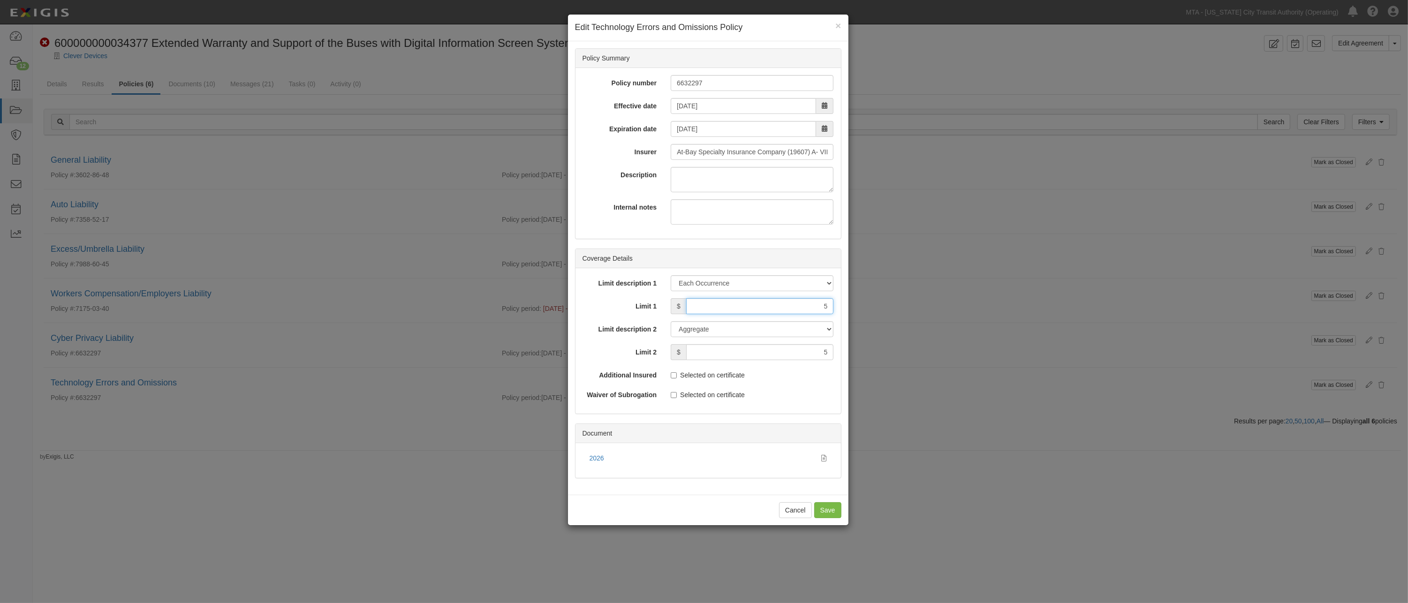
click at [713, 306] on input "5" at bounding box center [760, 306] width 148 height 16
type input "5,000,000"
click at [720, 349] on input "5" at bounding box center [760, 352] width 148 height 16
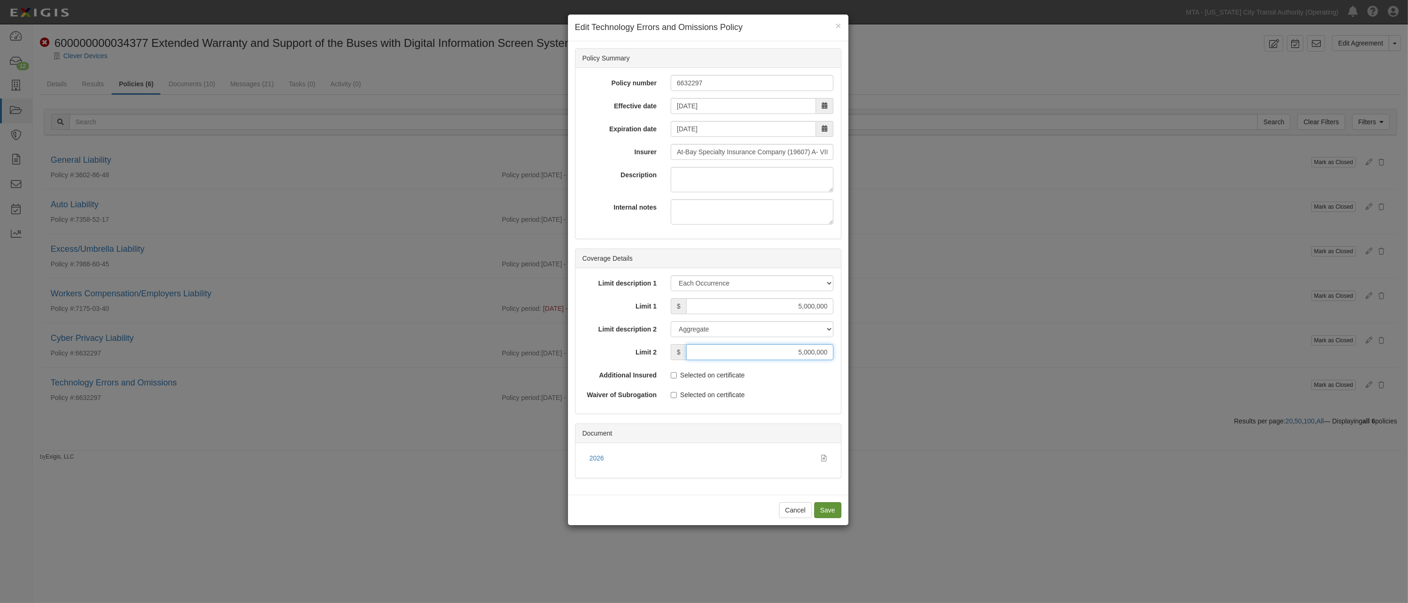
type input "5,000,000"
click at [826, 510] on input "Save" at bounding box center [827, 510] width 27 height 16
type input "5000000"
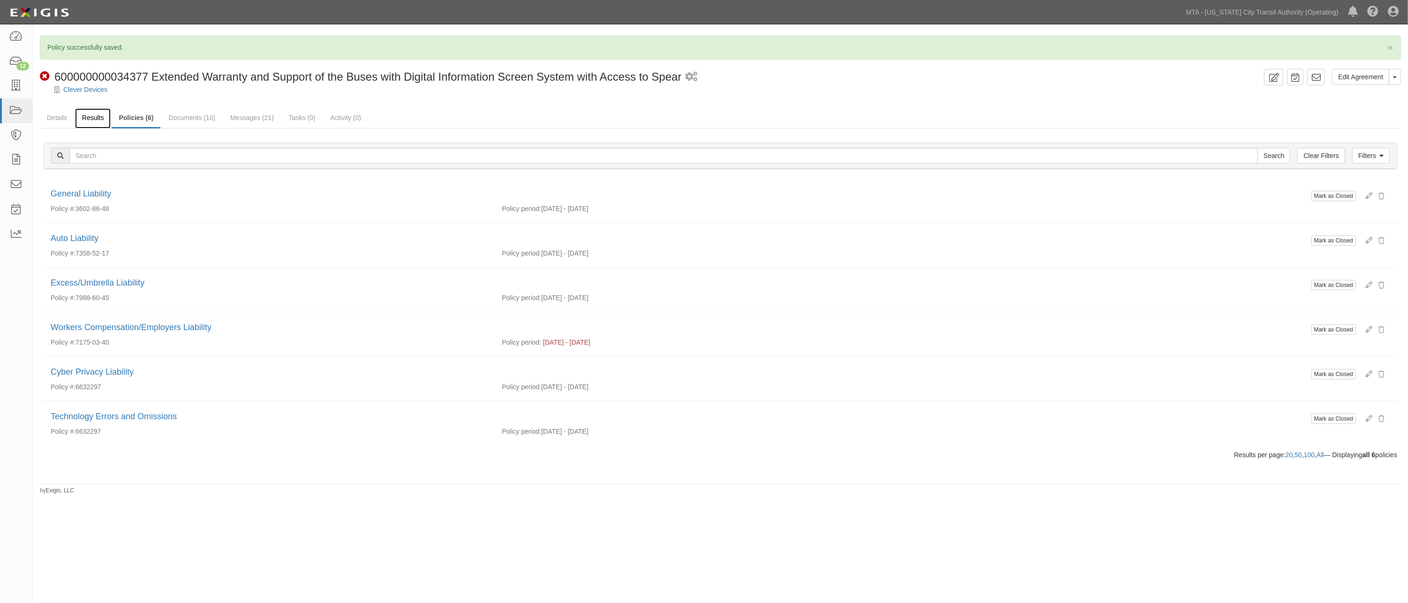
click at [85, 120] on link "Results" at bounding box center [93, 118] width 36 height 20
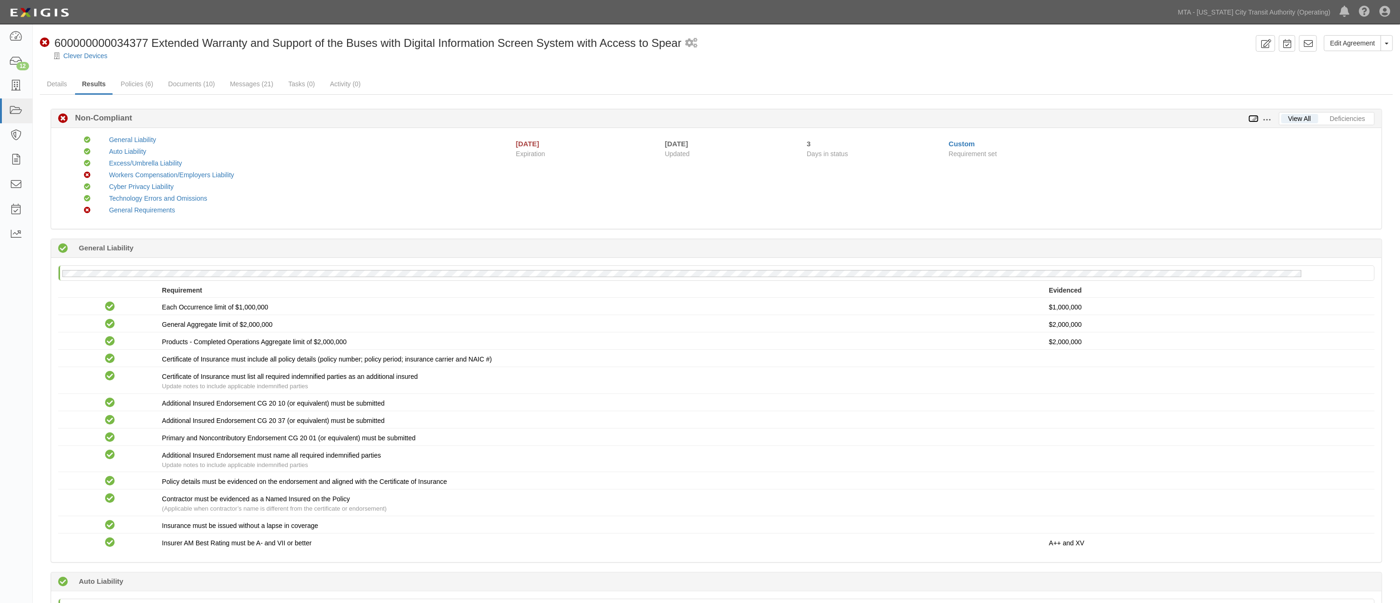
click at [1253, 119] on icon at bounding box center [1253, 119] width 10 height 7
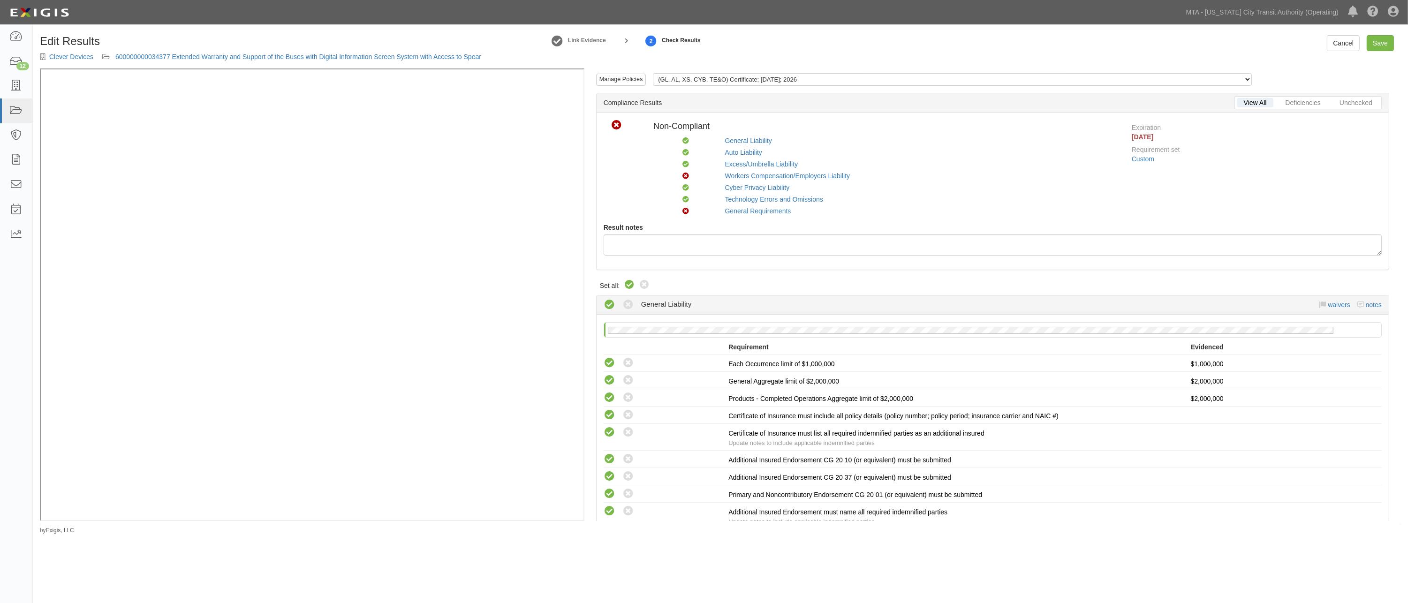
click at [625, 284] on icon at bounding box center [629, 284] width 11 height 11
radio input "true"
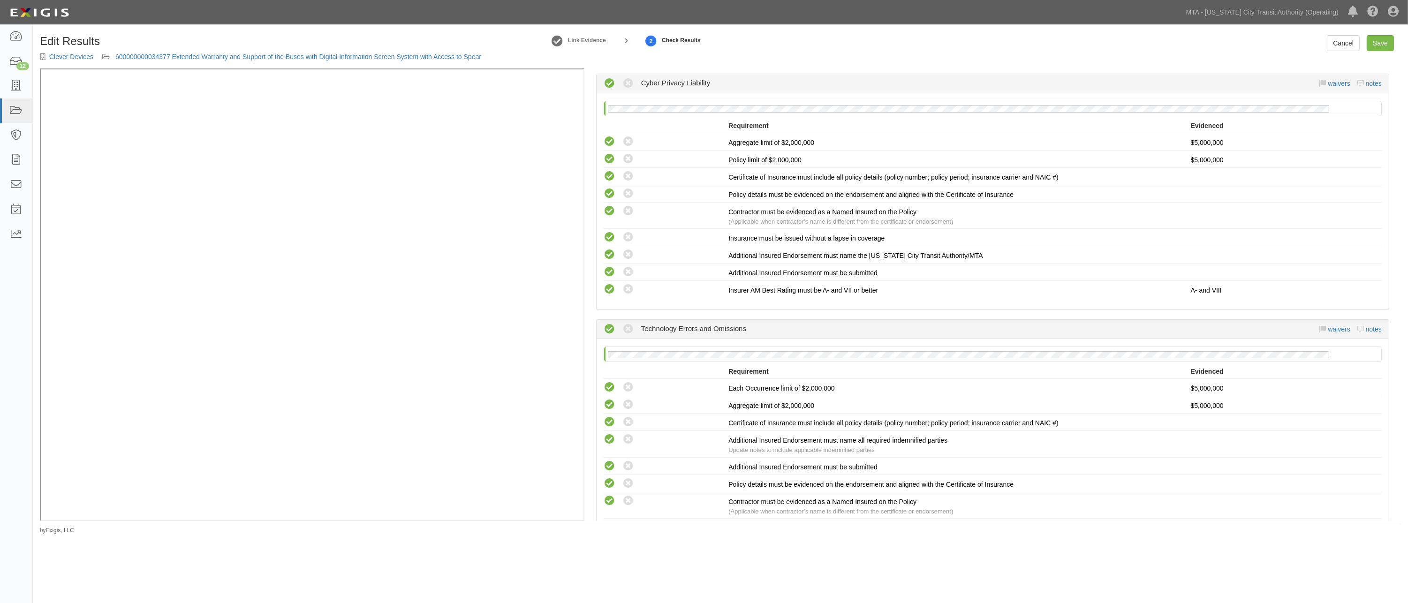
scroll to position [1146, 0]
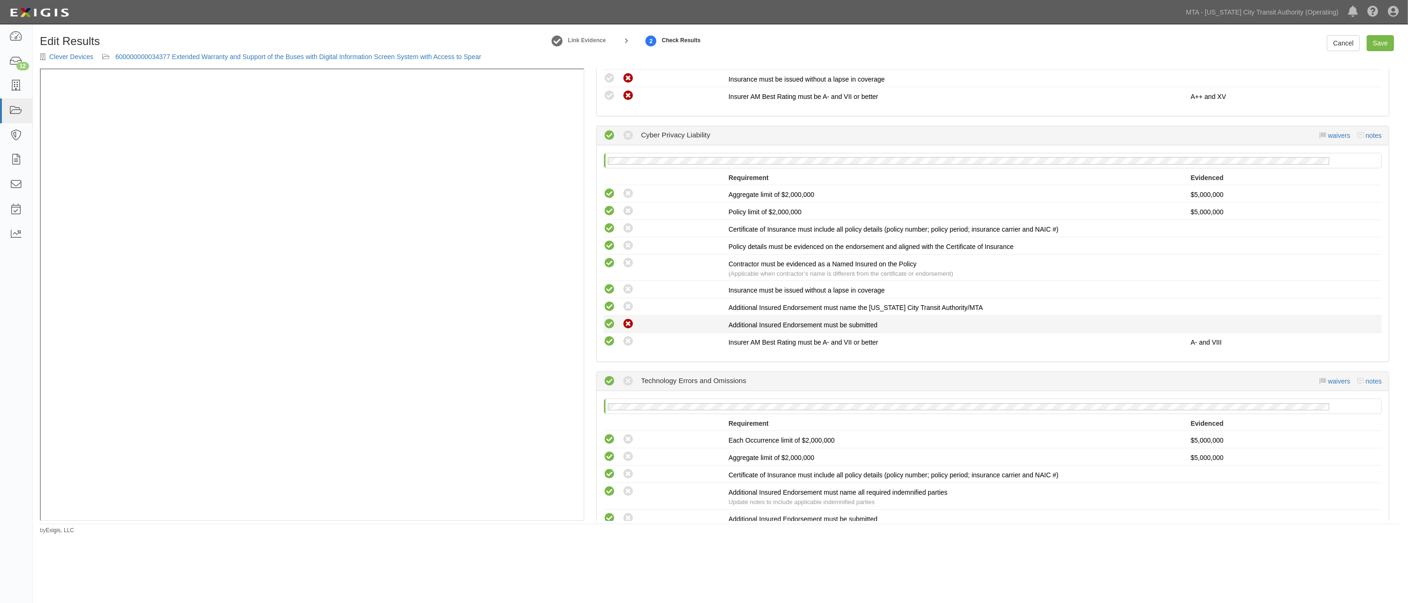
click at [623, 330] on icon at bounding box center [628, 324] width 12 height 12
radio input "true"
radio input "false"
radio input "true"
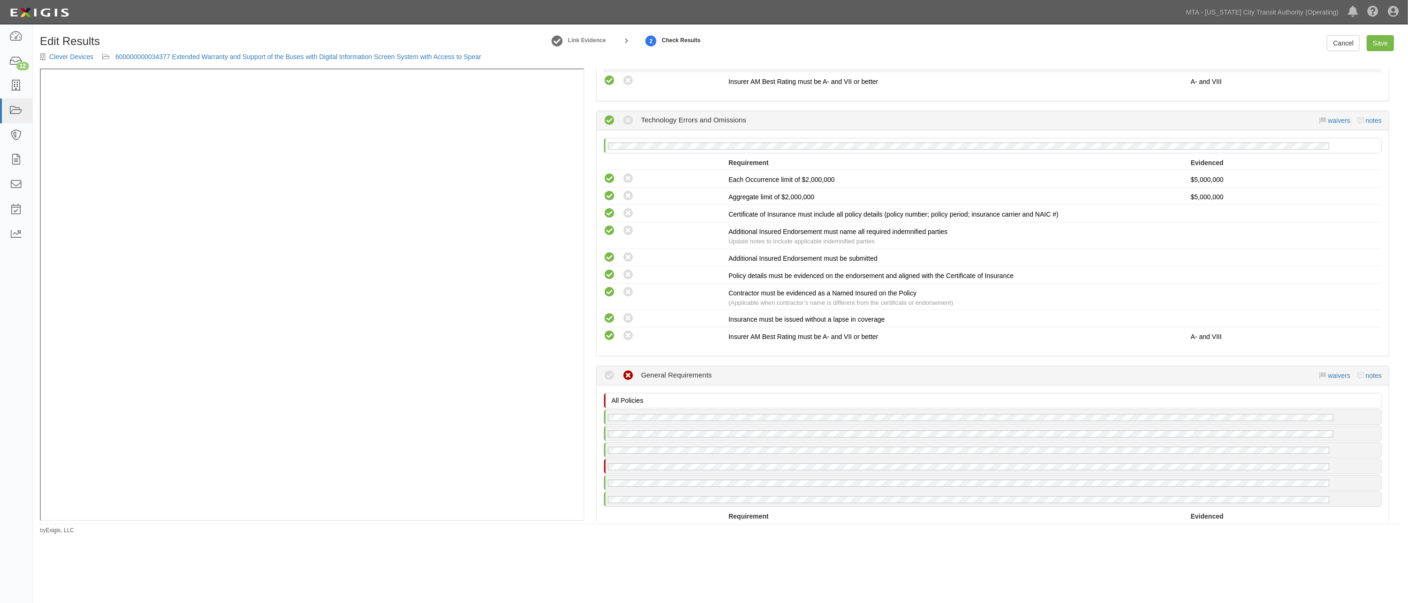
scroll to position [1719, 0]
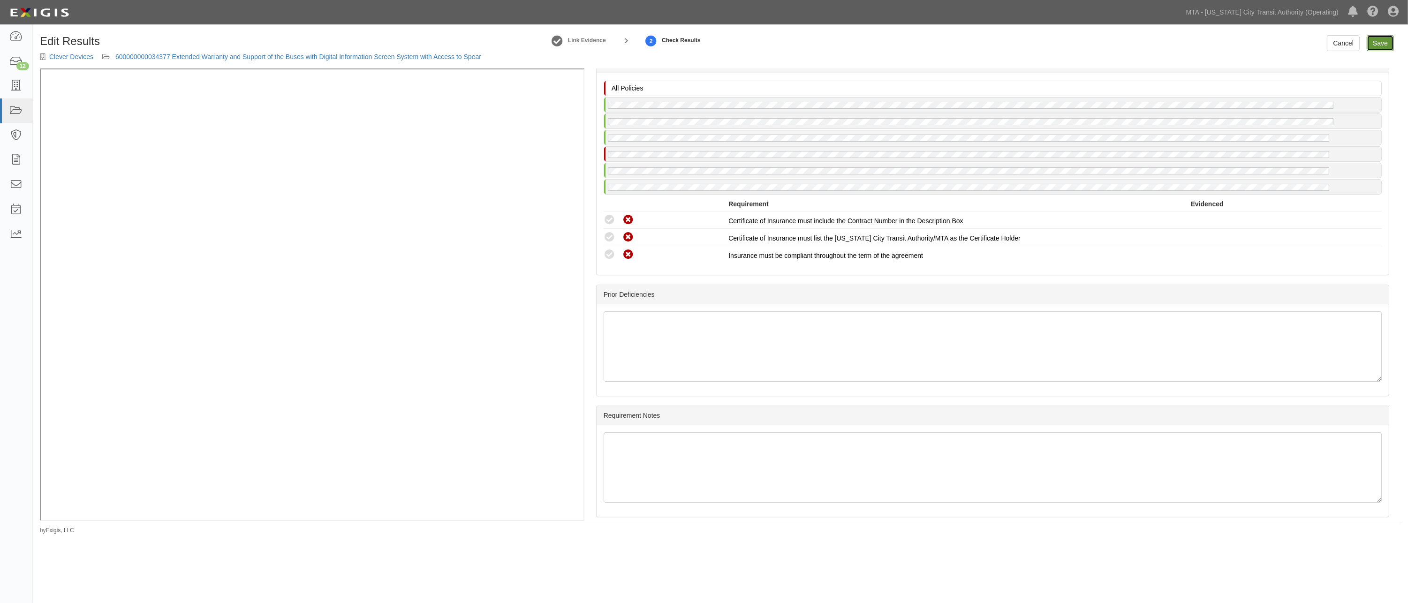
click at [1377, 43] on link "Save" at bounding box center [1379, 43] width 27 height 16
radio input "true"
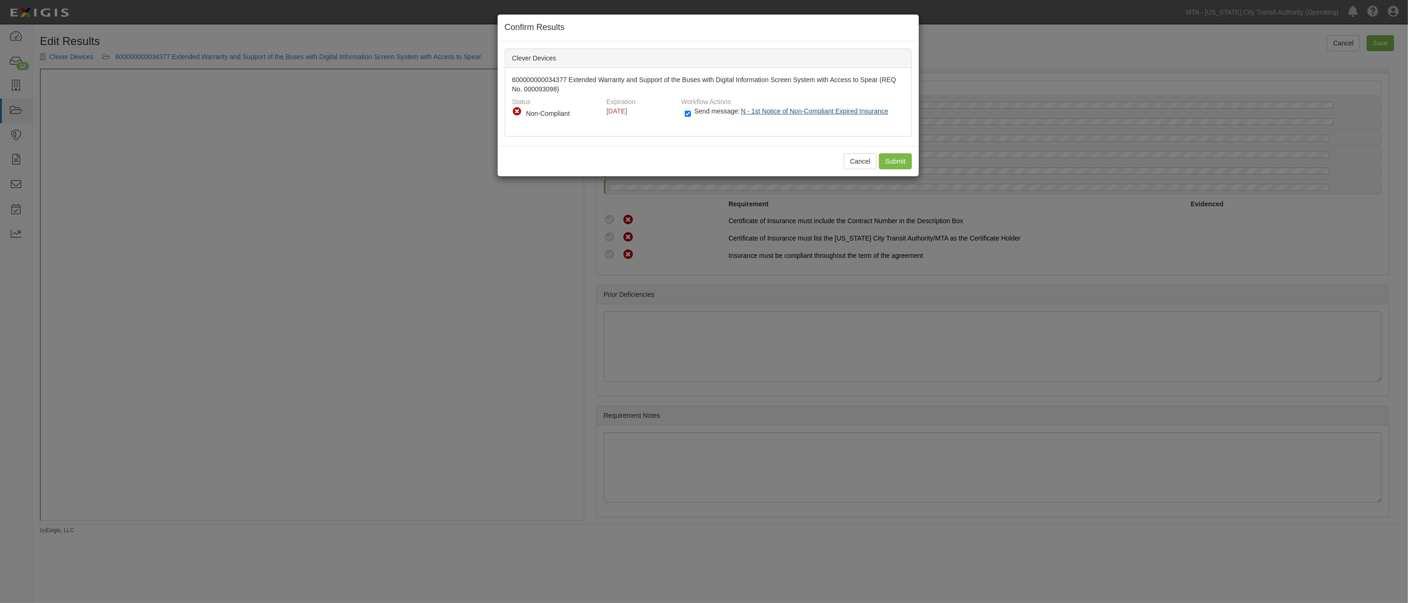
click at [761, 111] on span "N - 1st Notice of Non-Compliant Expired Insurance" at bounding box center [814, 111] width 147 height 8
click at [692, 116] on label "Send message: N - 1st Notice of Non-Compliant Expired Insurance" at bounding box center [788, 116] width 207 height 12
click at [691, 116] on input "Send message: N - 1st Notice of Non-Compliant Expired Insurance" at bounding box center [688, 113] width 6 height 11
checkbox input "false"
click at [894, 162] on input "Submit" at bounding box center [895, 161] width 33 height 16
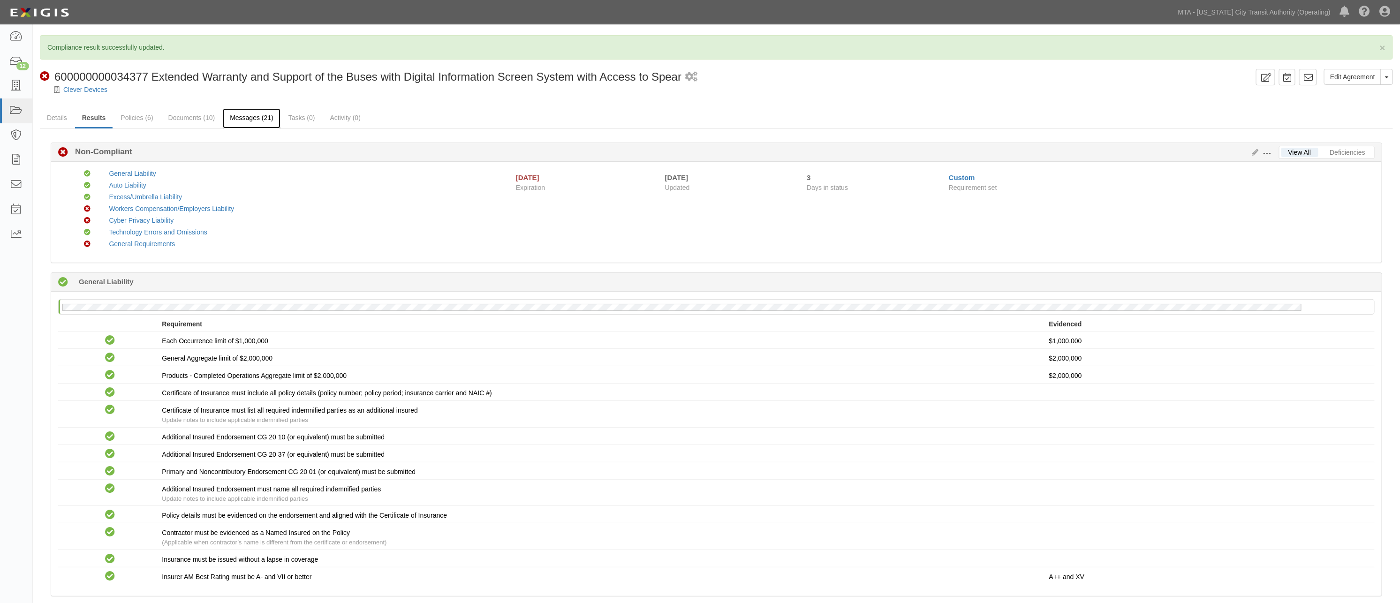
click at [265, 115] on link "Messages (21)" at bounding box center [252, 118] width 58 height 20
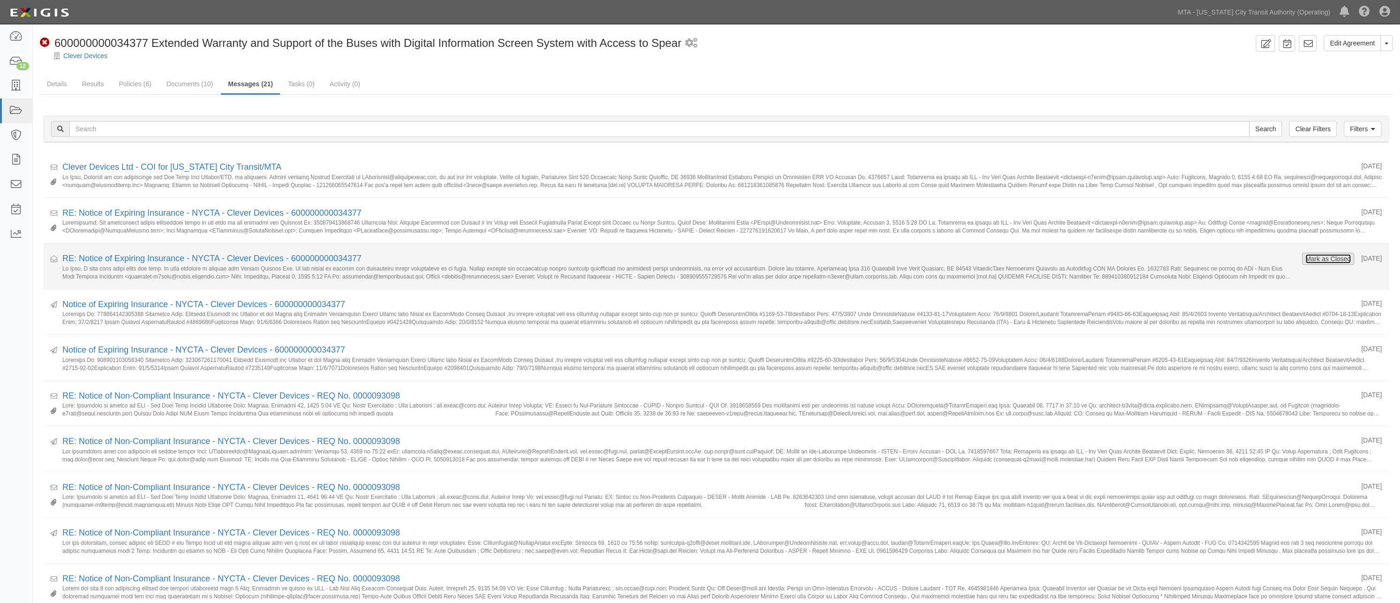
click at [1318, 256] on button "Mark as Closed" at bounding box center [1328, 259] width 46 height 10
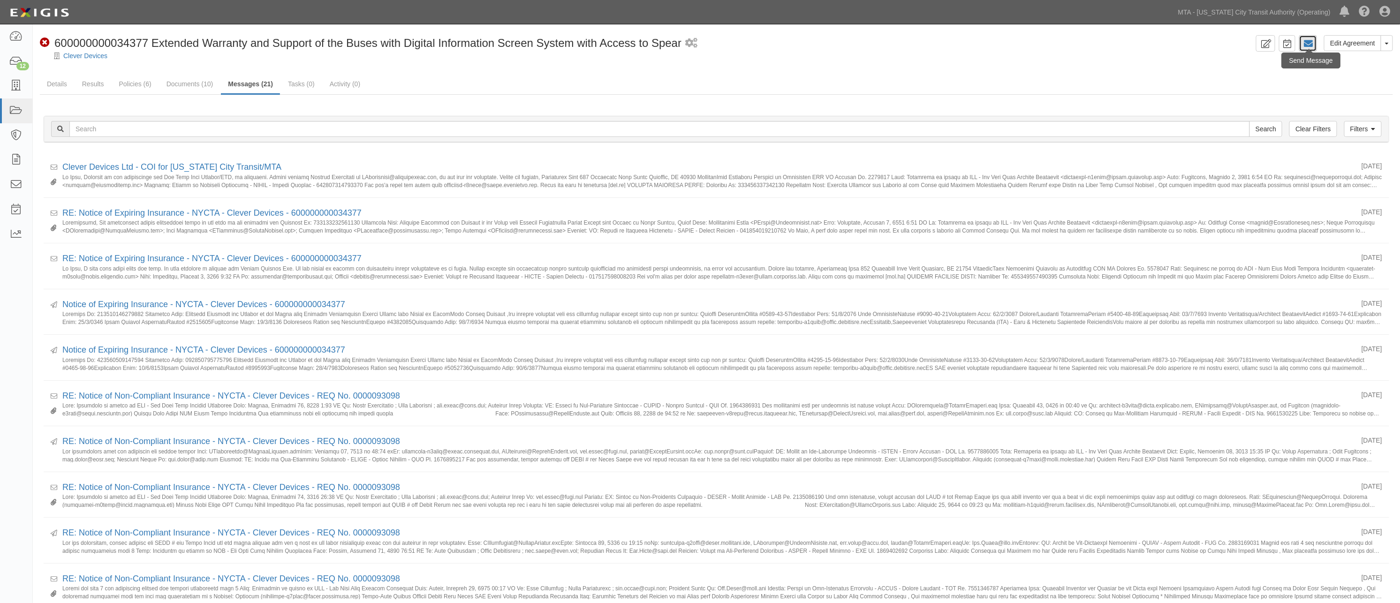
click at [1310, 44] on icon at bounding box center [1307, 43] width 9 height 9
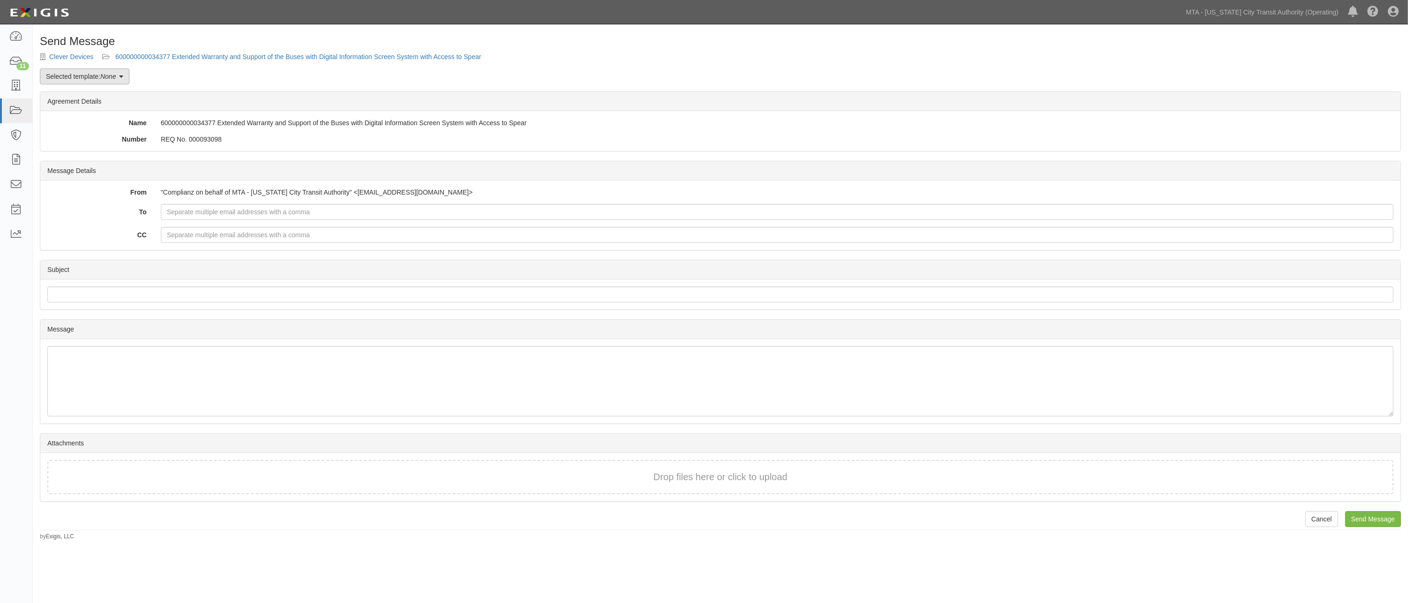
click at [126, 75] on link "Selected template: None" at bounding box center [85, 76] width 90 height 16
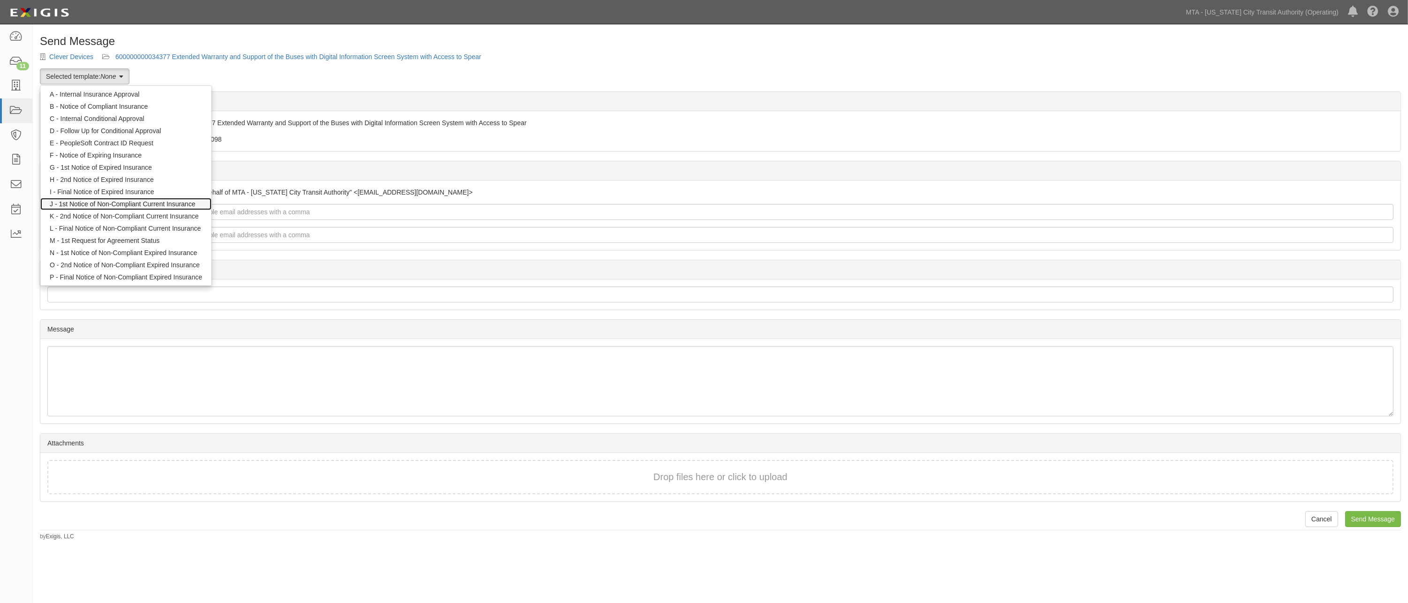
click at [116, 204] on link "J - 1st Notice of Non-Compliant Current Insurance" at bounding box center [125, 204] width 171 height 12
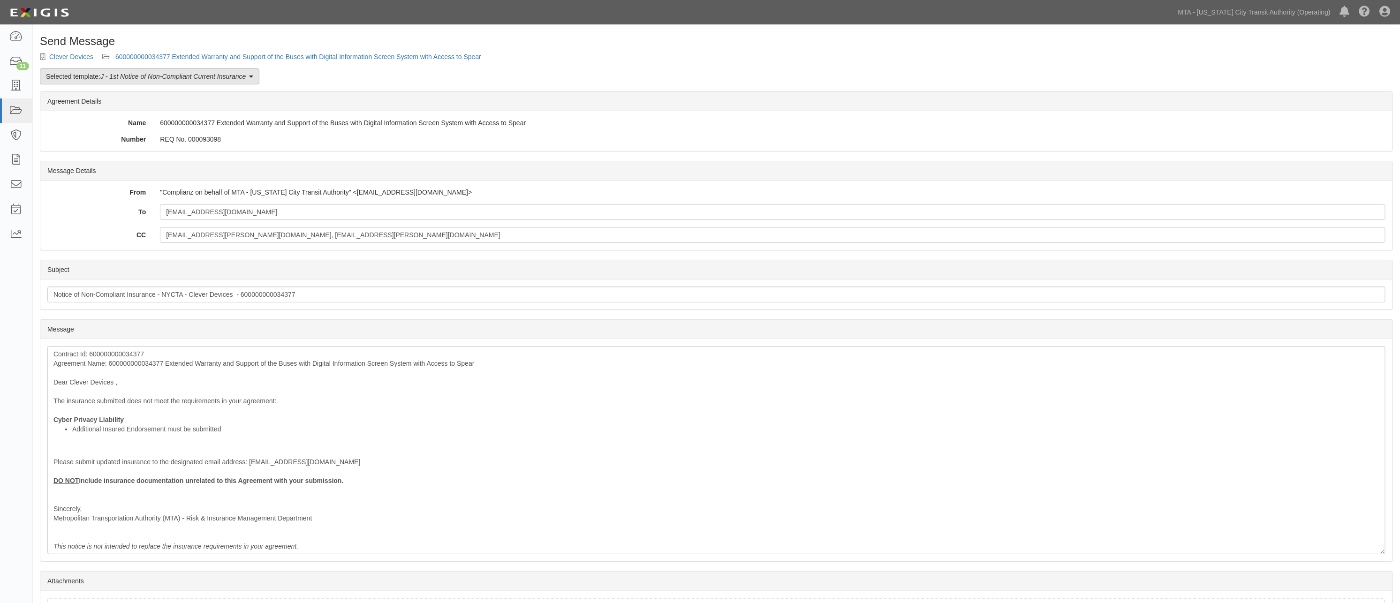
click at [152, 71] on link "Selected template: J - 1st Notice of Non-Compliant Current Insurance" at bounding box center [149, 76] width 219 height 16
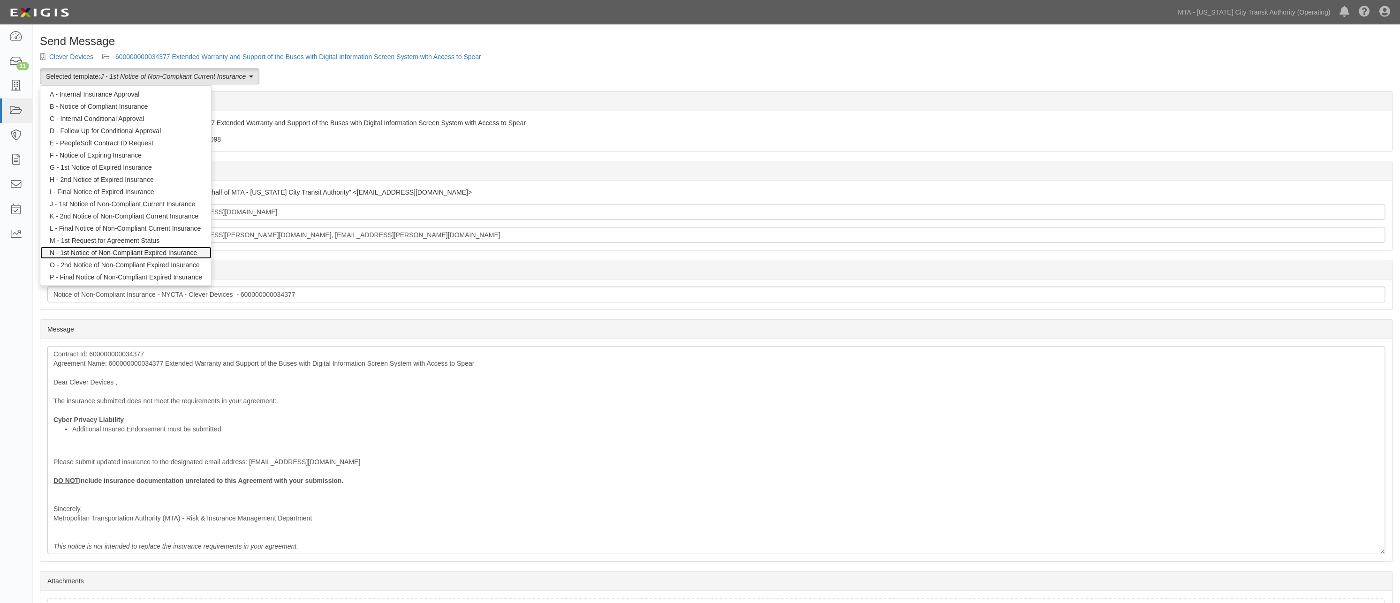
click at [107, 252] on link "N - 1st Notice of Non-Compliant Expired Insurance" at bounding box center [125, 253] width 171 height 12
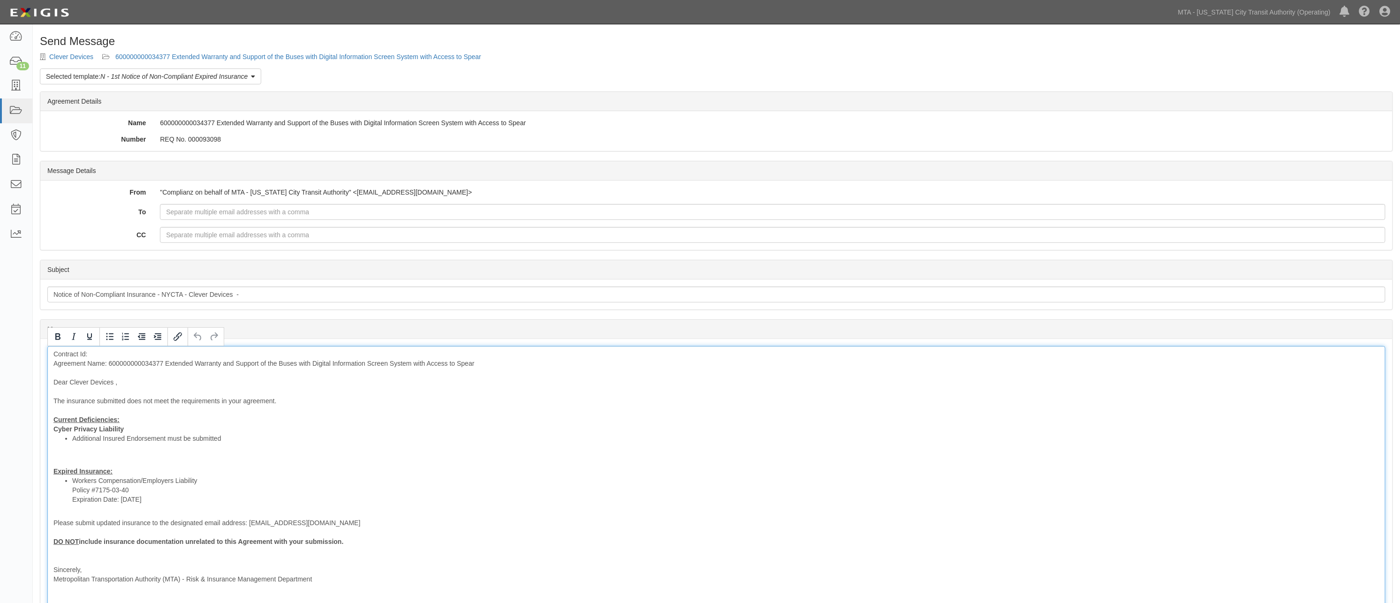
click at [133, 360] on div "Contract Id: Agreement Name: 600000000034377 Extended Warranty and Support of t…" at bounding box center [716, 480] width 1338 height 269
copy div "600000000034377"
click at [110, 363] on div "Contract Id: Agreement Name: 600000000034377 Extended Warranty and Support of t…" at bounding box center [716, 480] width 1338 height 269
click at [114, 362] on div "Contract Id: Agreement Name: 600000000034377 Extended Warranty and Support of t…" at bounding box center [716, 480] width 1338 height 269
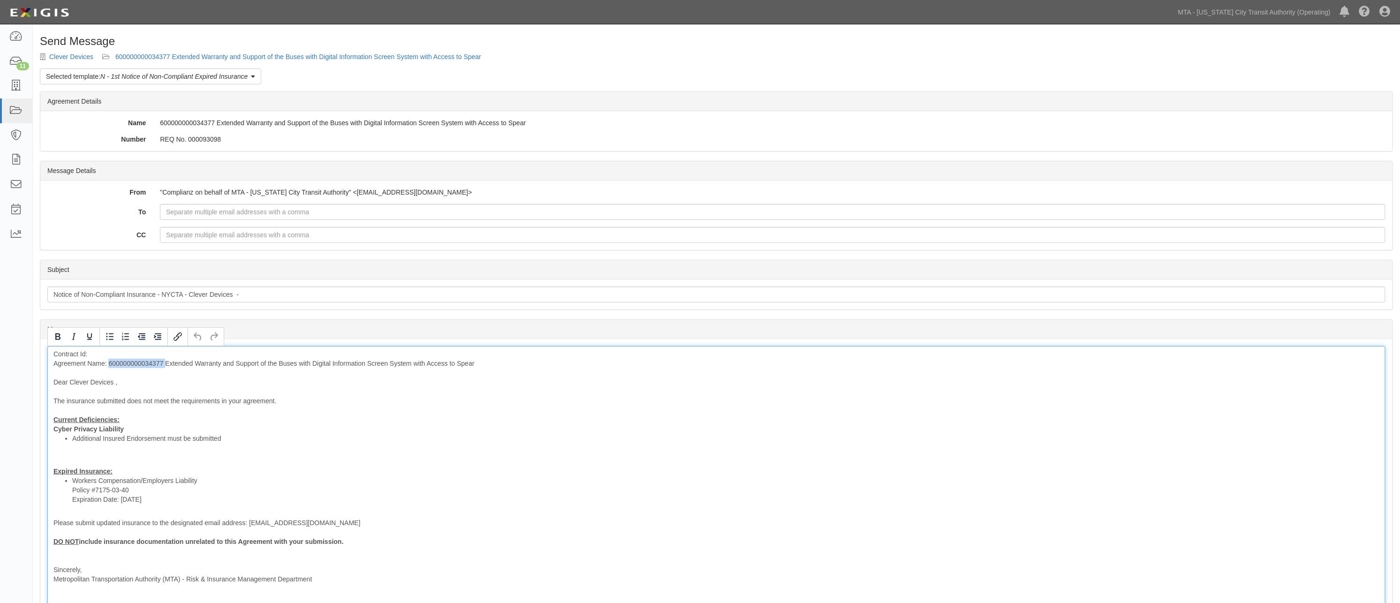
click at [114, 362] on div "Contract Id: Agreement Name: 600000000034377 Extended Warranty and Support of t…" at bounding box center [716, 480] width 1338 height 269
click at [110, 353] on div "Contract Id: Agreement Name: Extended Warranty and Support of the Buses with Di…" at bounding box center [716, 480] width 1338 height 269
click at [287, 291] on input "Notice of Non-Compliant Insurance - NYCTA - Clever Devices -" at bounding box center [716, 294] width 1338 height 16
paste input "600000000034377"
type input "Notice of Non-Compliant Insurance - NYCTA - Clever Devices - 600000000034377"
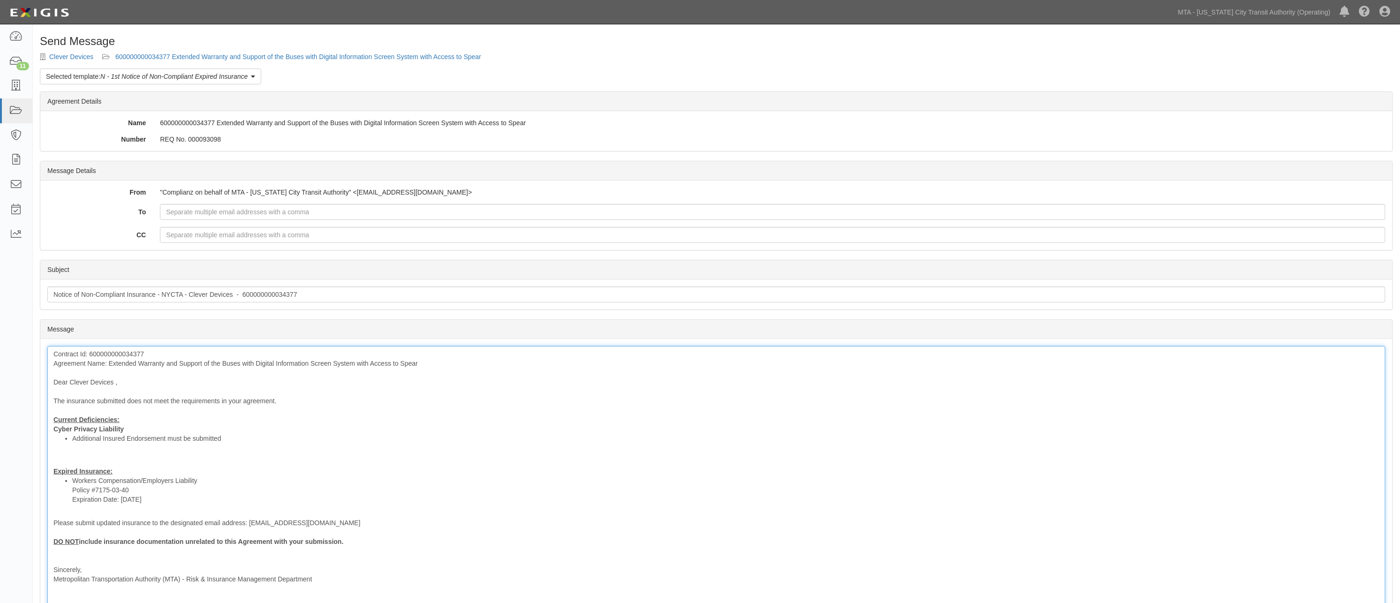
click at [60, 461] on div "Contract Id: 600000000034377 Agreement Name: Extended Warranty and Support of t…" at bounding box center [716, 480] width 1338 height 269
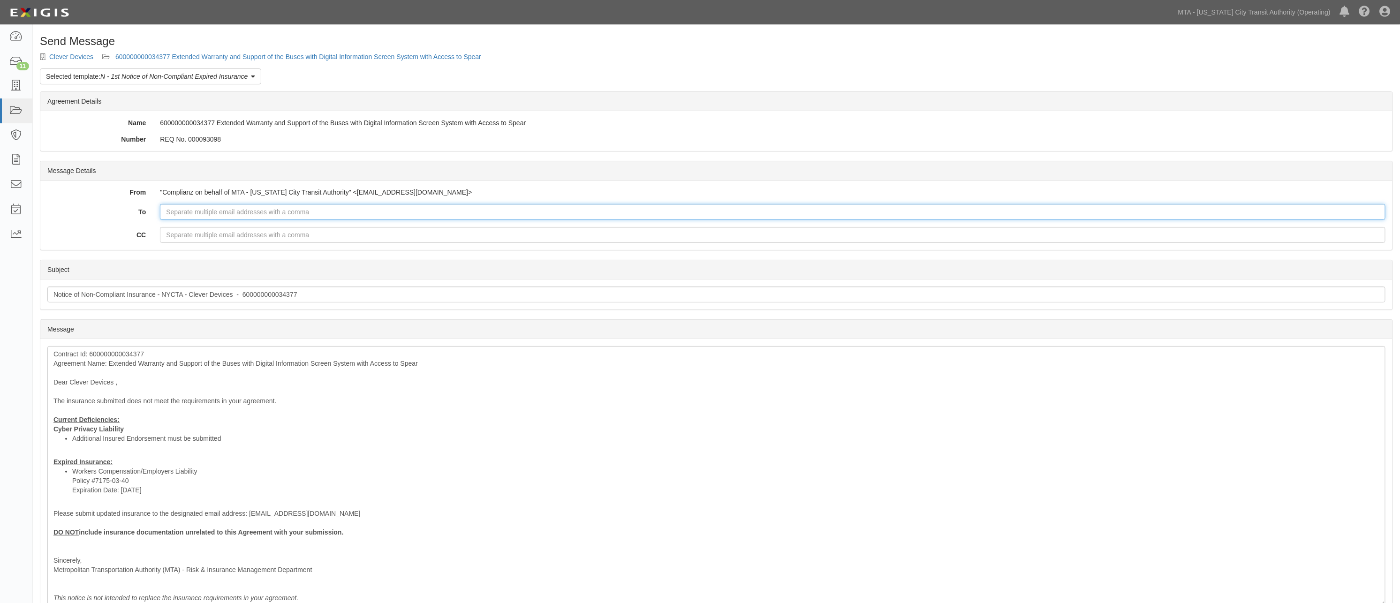
paste input "[EMAIL_ADDRESS][DOMAIN_NAME]"
type input "[EMAIL_ADDRESS][DOMAIN_NAME]"
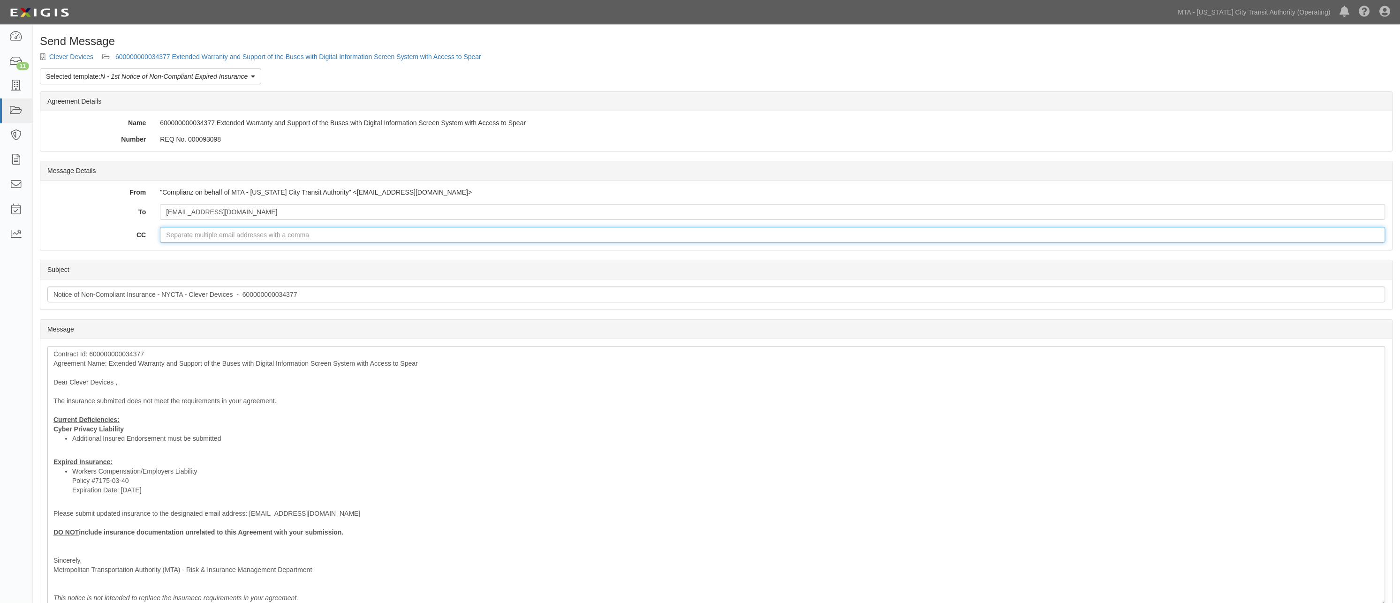
paste input "[EMAIL_ADDRESS][PERSON_NAME][DOMAIN_NAME]"
type input "[EMAIL_ADDRESS][PERSON_NAME][DOMAIN_NAME]"
click at [260, 234] on input "Lok.Leong@nyct.com" at bounding box center [772, 235] width 1225 height 16
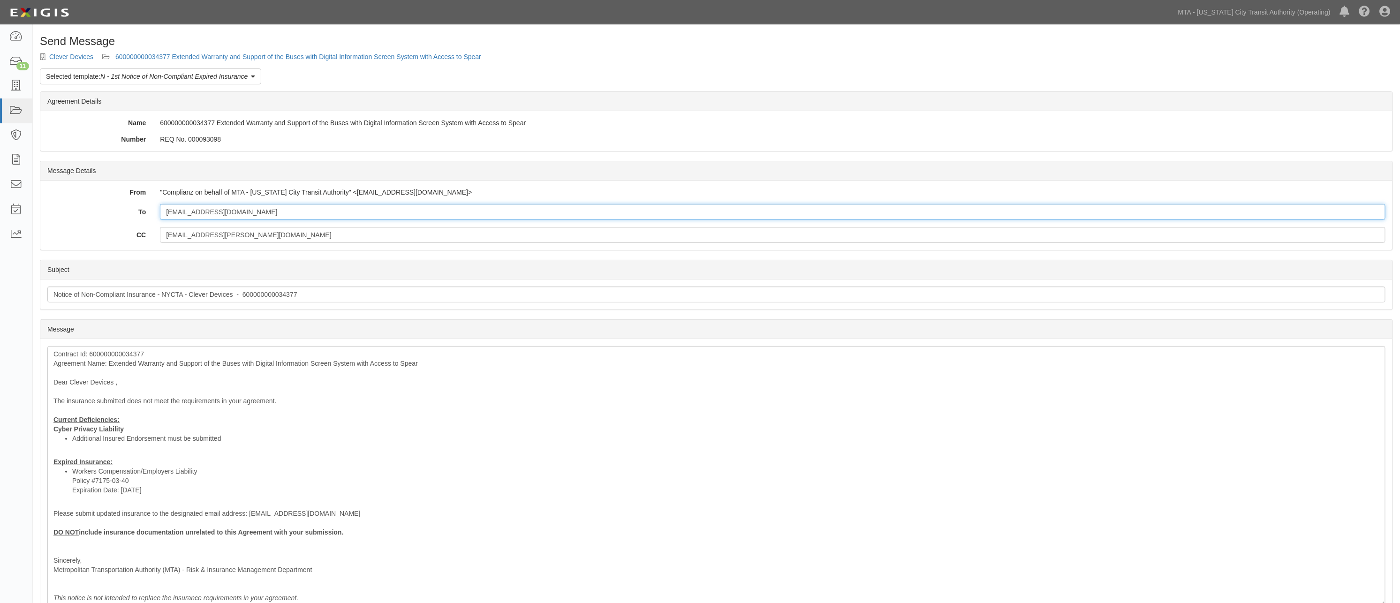
click at [307, 209] on input "droussinos@cleverdevices.com" at bounding box center [772, 212] width 1225 height 16
paste input "DGowda@Sterlingrisk.com"
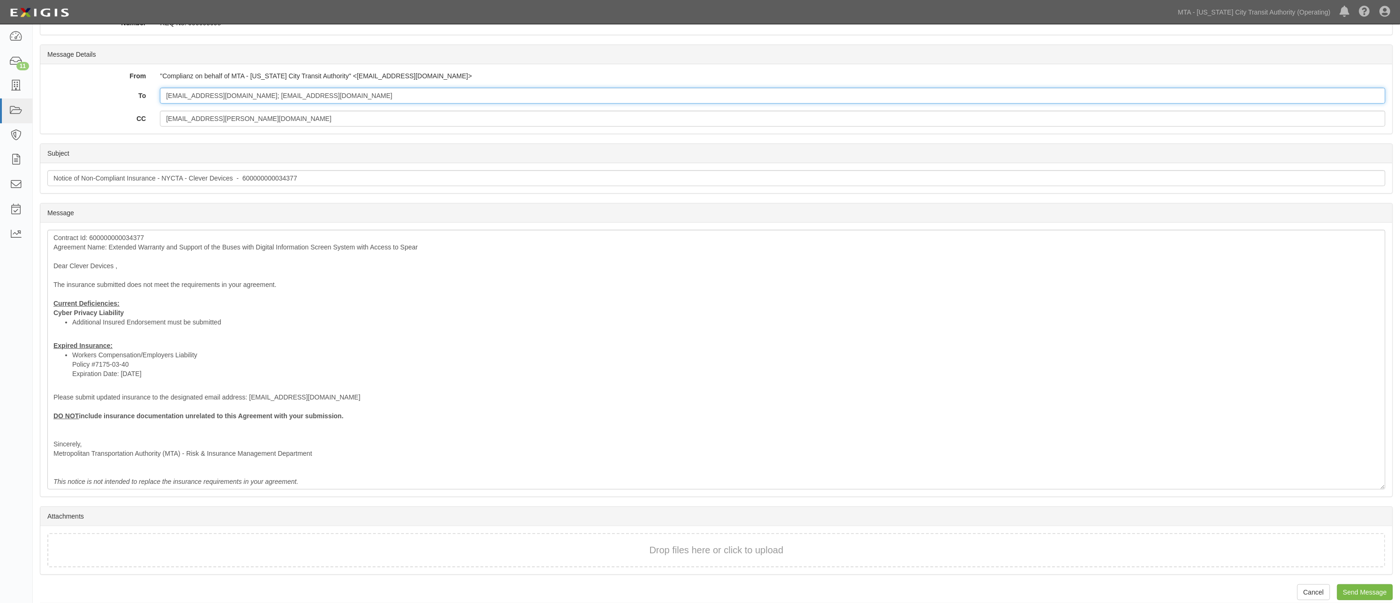
scroll to position [127, 0]
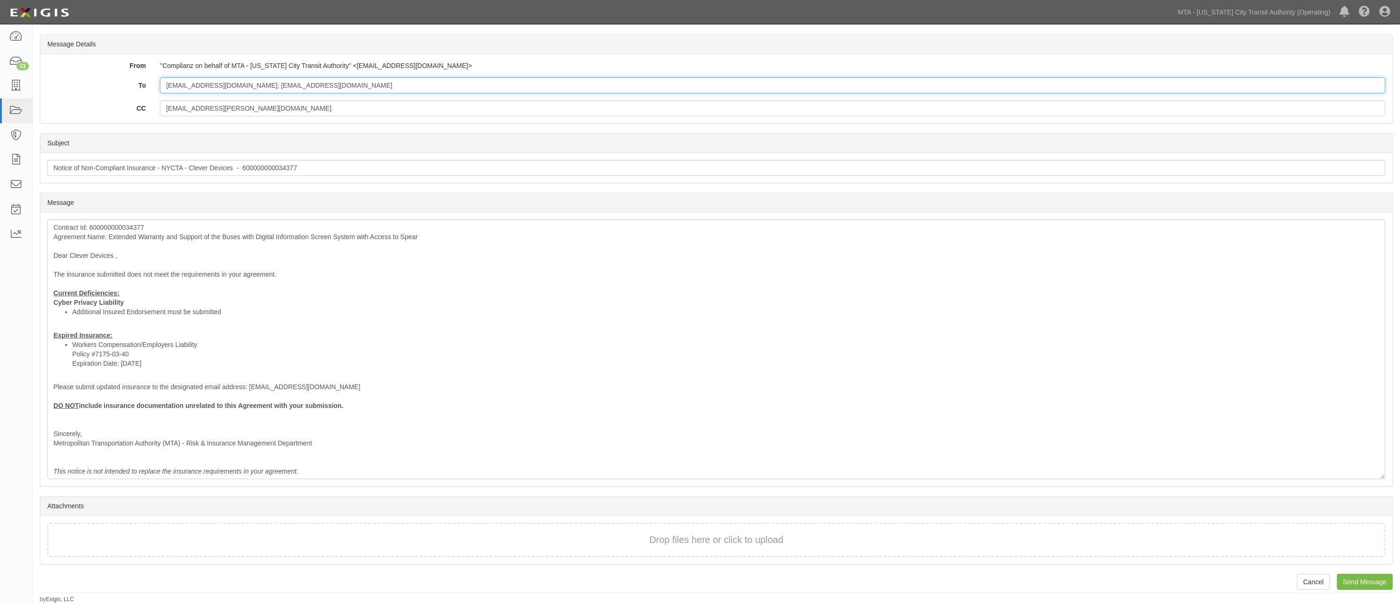
type input "droussinos@cleverdevices.com; DGowda@Sterlingrisk.com"
click at [218, 340] on li "Workers Compensation/Employers Liability Policy #7175-03-40 Expiration Date: 10…" at bounding box center [725, 354] width 1307 height 28
click at [387, 320] on div "Contract Id: 600000000034377 Agreement Name: Extended Warranty and Support of t…" at bounding box center [716, 349] width 1338 height 260
drag, startPoint x: 232, startPoint y: 344, endPoint x: 260, endPoint y: 341, distance: 28.2
click at [260, 341] on li "Workers Compensation/Employers Liability (Certificate was show the AM Best rati…" at bounding box center [725, 354] width 1307 height 28
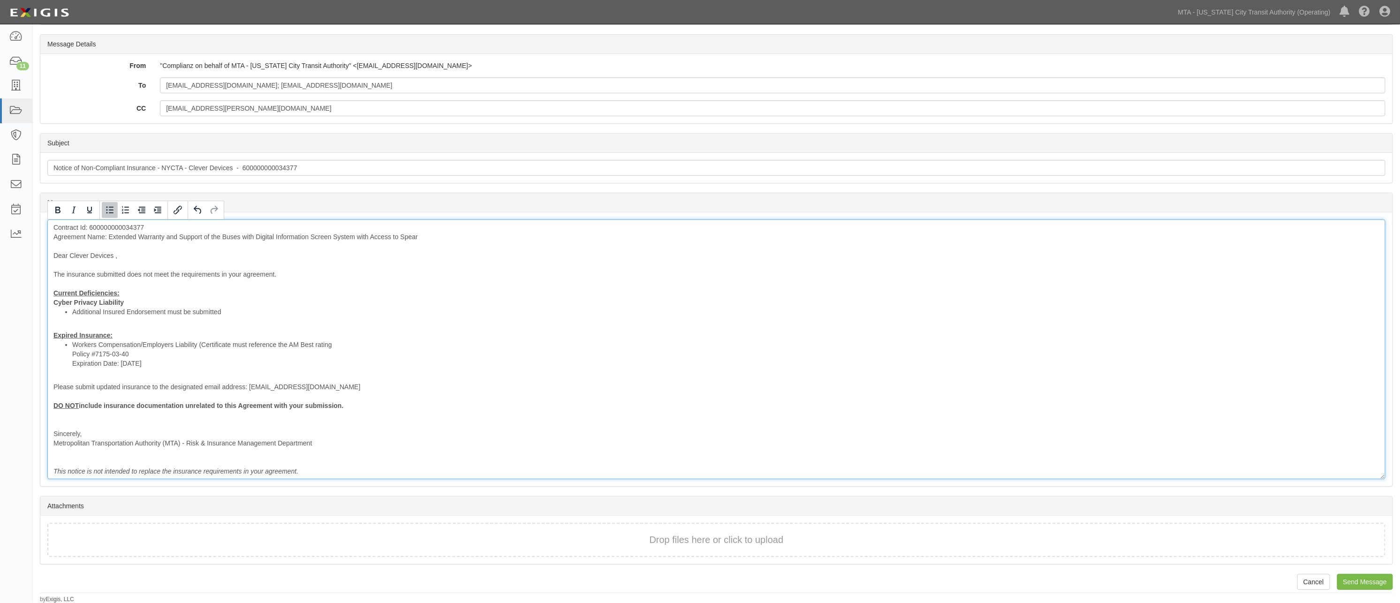
click at [344, 346] on li "Workers Compensation/Employers Liability (Certificate must reference the AM Bes…" at bounding box center [725, 354] width 1307 height 28
drag, startPoint x: 407, startPoint y: 336, endPoint x: 205, endPoint y: 347, distance: 201.9
click at [205, 347] on div "Contract Id: 600000000034377 Agreement Name: Extended Warranty and Support of t…" at bounding box center [716, 349] width 1338 height 260
drag, startPoint x: 258, startPoint y: 368, endPoint x: 347, endPoint y: 340, distance: 93.7
click at [259, 368] on li "Workers Compensation/Employers Liability (Certificate must reference the AM Bes…" at bounding box center [725, 354] width 1307 height 28
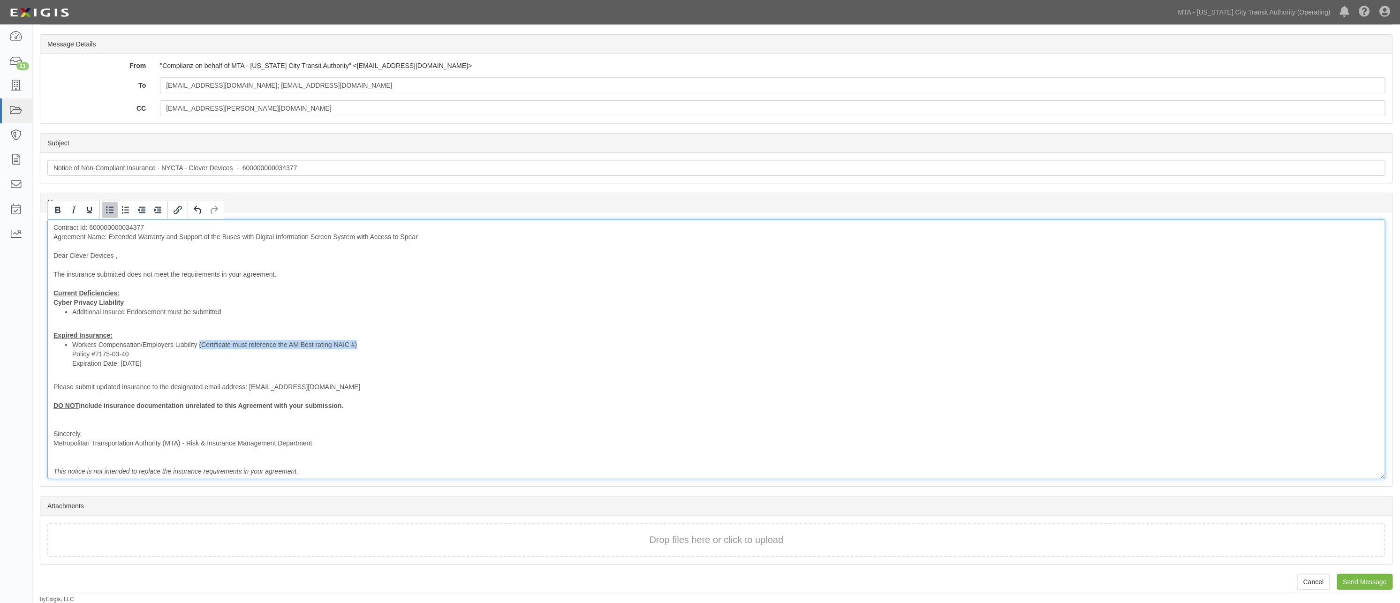
drag, startPoint x: 354, startPoint y: 348, endPoint x: 198, endPoint y: 348, distance: 156.1
click at [198, 348] on li "Workers Compensation/Employers Liability (Certificate must reference the AM Bes…" at bounding box center [725, 354] width 1307 height 28
drag, startPoint x: 60, startPoint y: 208, endPoint x: 72, endPoint y: 219, distance: 16.9
click at [60, 209] on icon "Bold" at bounding box center [57, 210] width 5 height 7
drag, startPoint x: 99, startPoint y: 448, endPoint x: 82, endPoint y: 425, distance: 28.8
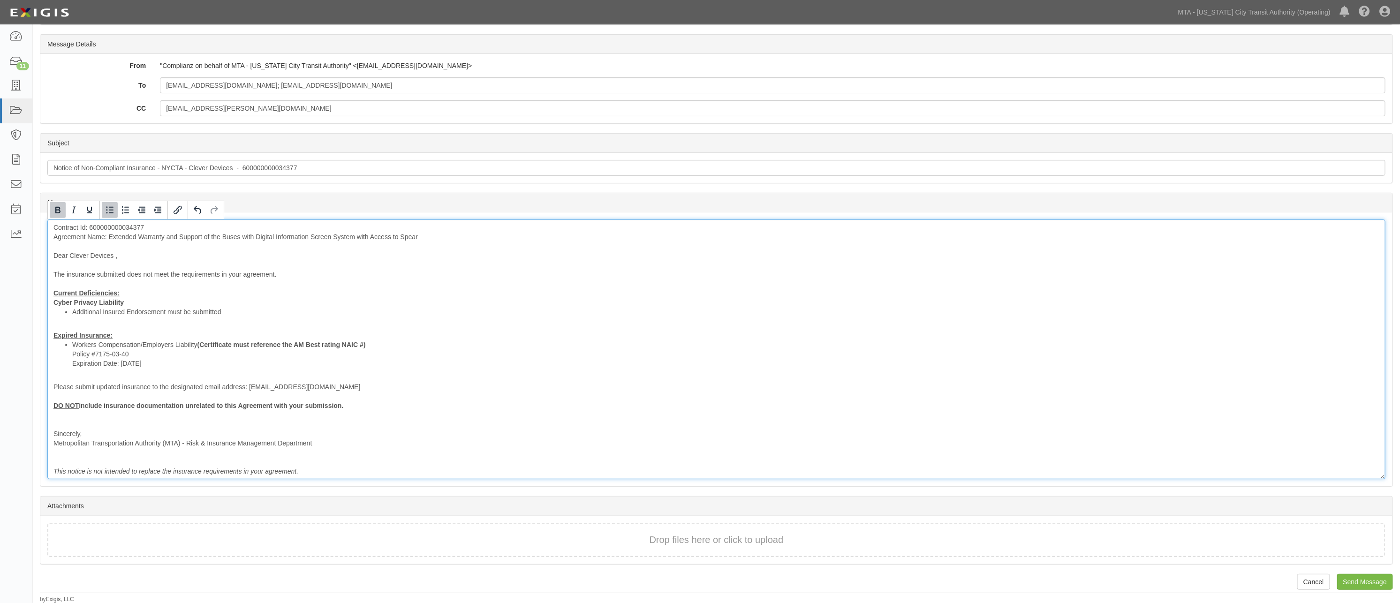
click at [98, 448] on div "Contract Id: 600000000034377 Agreement Name: Extended Warranty and Support of t…" at bounding box center [716, 349] width 1338 height 260
drag, startPoint x: 79, startPoint y: 419, endPoint x: 52, endPoint y: 405, distance: 30.4
click at [52, 405] on div "Contract Id: 600000000034377 Agreement Name: Extended Warranty and Support of t…" at bounding box center [716, 349] width 1338 height 260
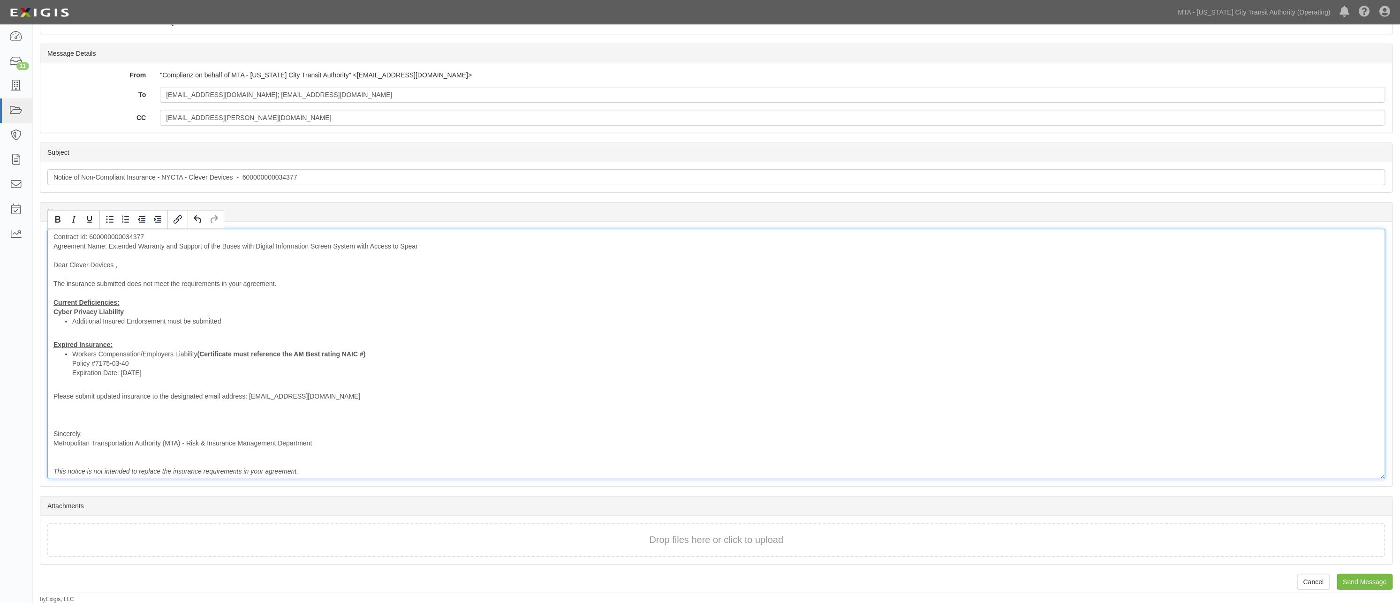
scroll to position [108, 0]
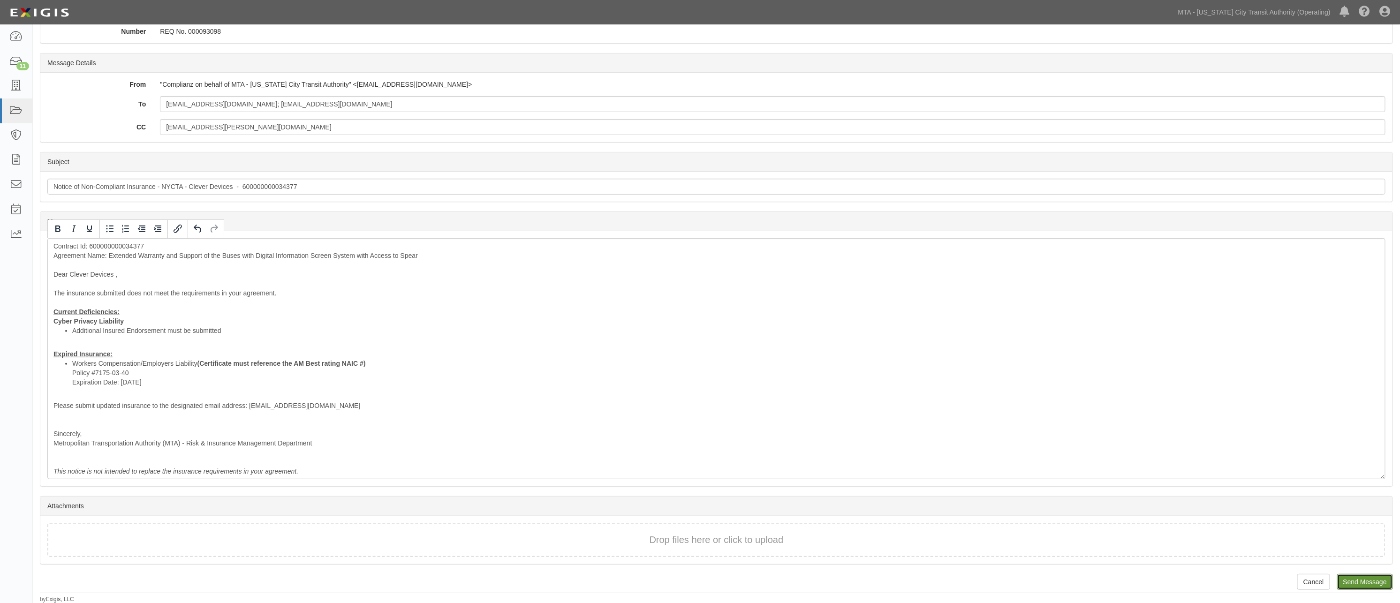
click at [1381, 578] on input "Send Message" at bounding box center [1365, 582] width 56 height 16
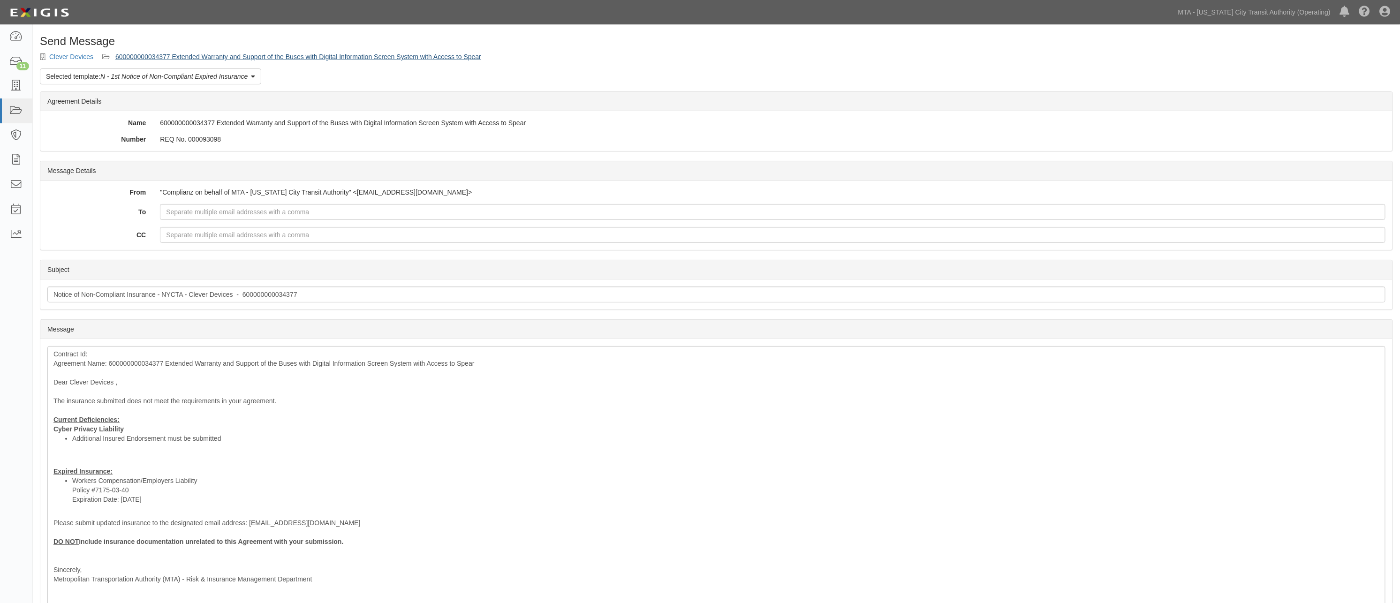
drag, startPoint x: 260, startPoint y: 61, endPoint x: 264, endPoint y: 57, distance: 6.0
click at [261, 60] on div "Send Message Clever Devices 600000000034377 Extended Warranty and Support of th…" at bounding box center [716, 387] width 1367 height 704
click at [265, 55] on link "600000000034377 Extended Warranty and Support of the Buses with Digital Informa…" at bounding box center [298, 57] width 366 height 8
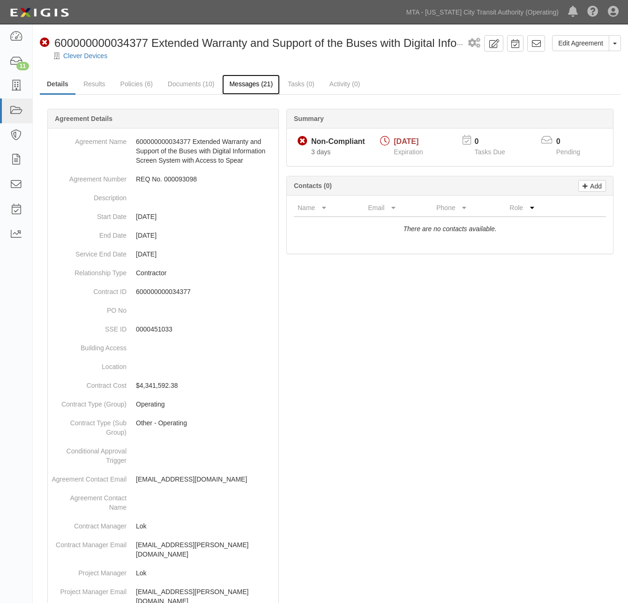
click at [230, 82] on link "Messages (21)" at bounding box center [251, 85] width 58 height 20
drag, startPoint x: 238, startPoint y: 482, endPoint x: 137, endPoint y: 482, distance: 101.3
click at [137, 482] on p "[EMAIL_ADDRESS][DOMAIN_NAME]" at bounding box center [205, 479] width 139 height 9
copy p "droussinos@cleverdevices.com"
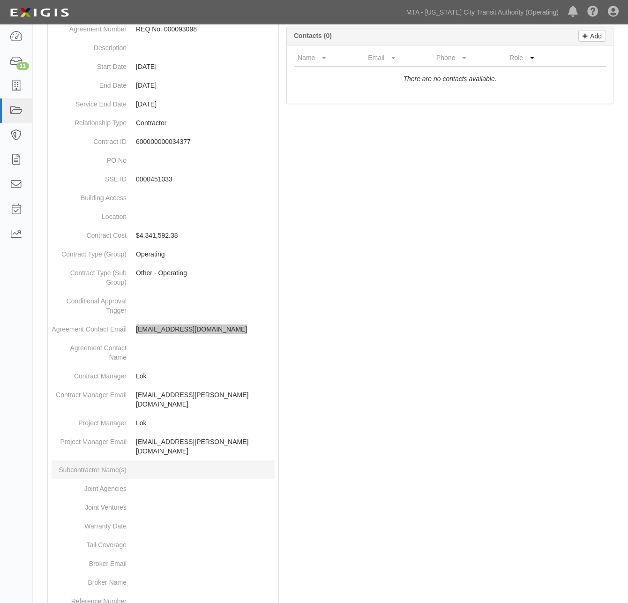
scroll to position [156, 0]
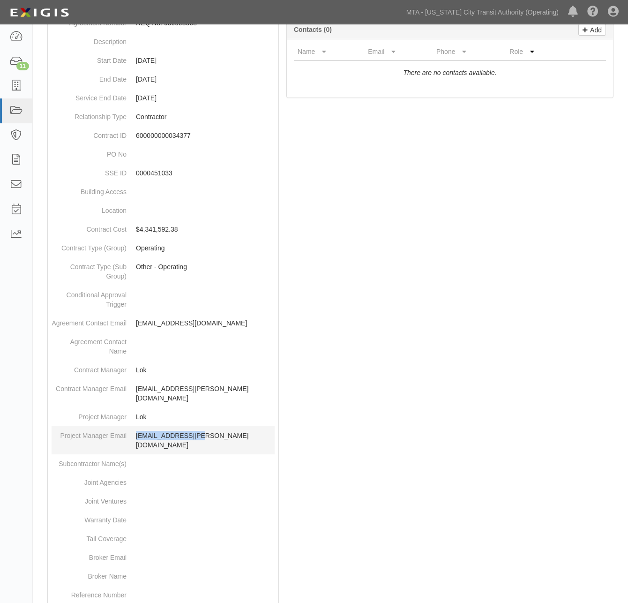
drag, startPoint x: 210, startPoint y: 423, endPoint x: 132, endPoint y: 424, distance: 77.4
click at [132, 426] on dd "Lok.Leong@nyct.com" at bounding box center [163, 440] width 223 height 28
copy p "Lok.Leong@nyct.com"
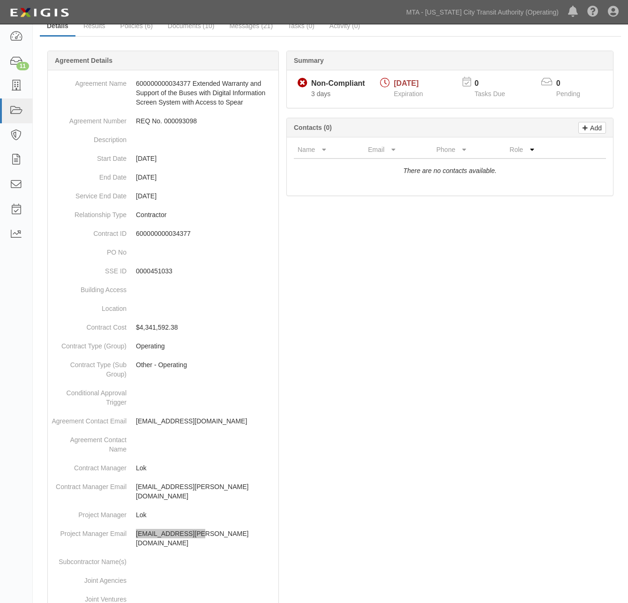
scroll to position [0, 0]
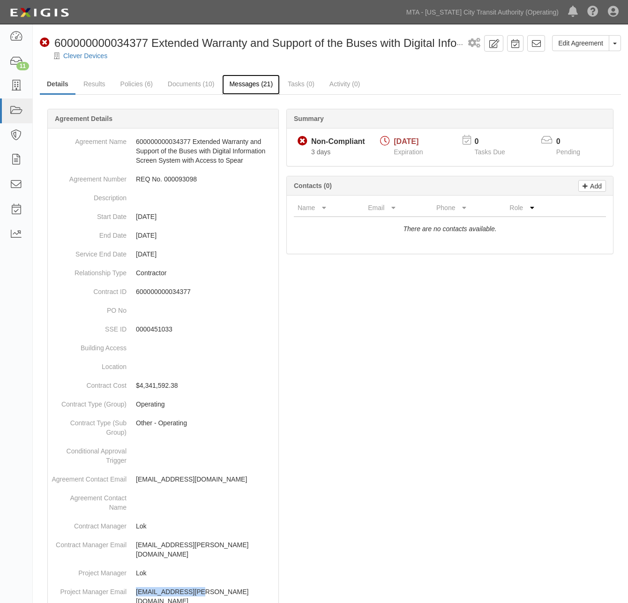
click at [258, 81] on link "Messages (21)" at bounding box center [251, 85] width 58 height 20
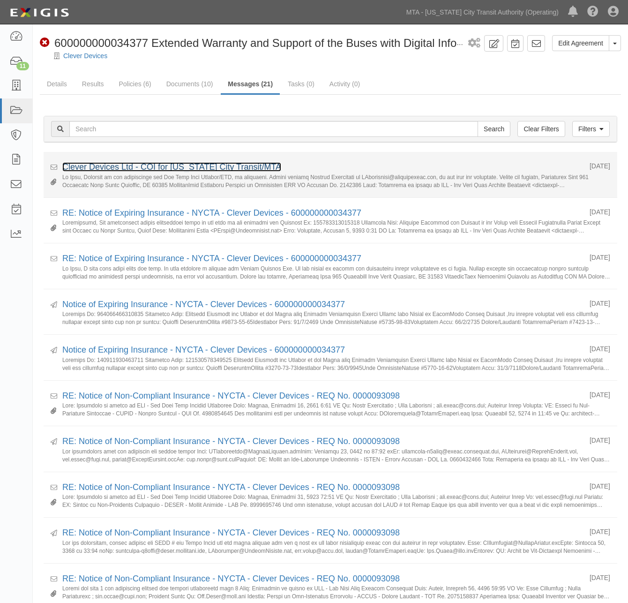
click at [121, 165] on link "Clever Devices Ltd - COI for [US_STATE] City Transit/MTA" at bounding box center [171, 166] width 219 height 9
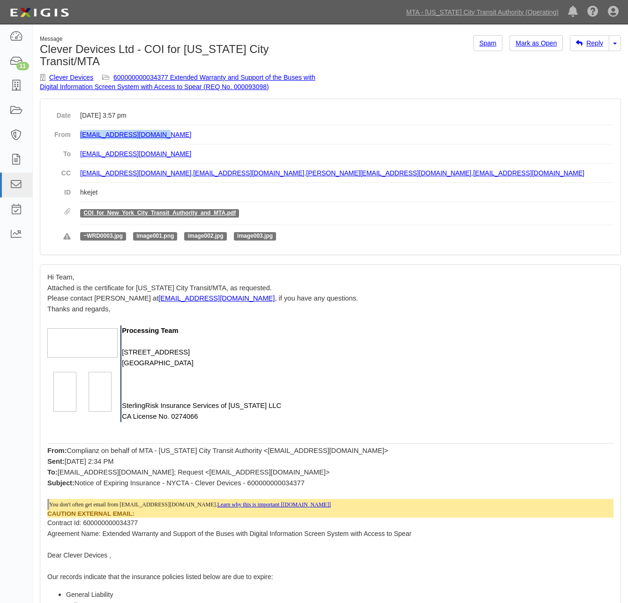
drag, startPoint x: 180, startPoint y: 123, endPoint x: 82, endPoint y: 123, distance: 98.5
click at [82, 125] on dd "[EMAIL_ADDRESS][DOMAIN_NAME]" at bounding box center [347, 134] width 534 height 19
copy link "[EMAIL_ADDRESS][DOMAIN_NAME]"
click at [115, 210] on link "COI_for_New_York_City_Transit_Authority_and_MTA.pdf" at bounding box center [159, 213] width 152 height 7
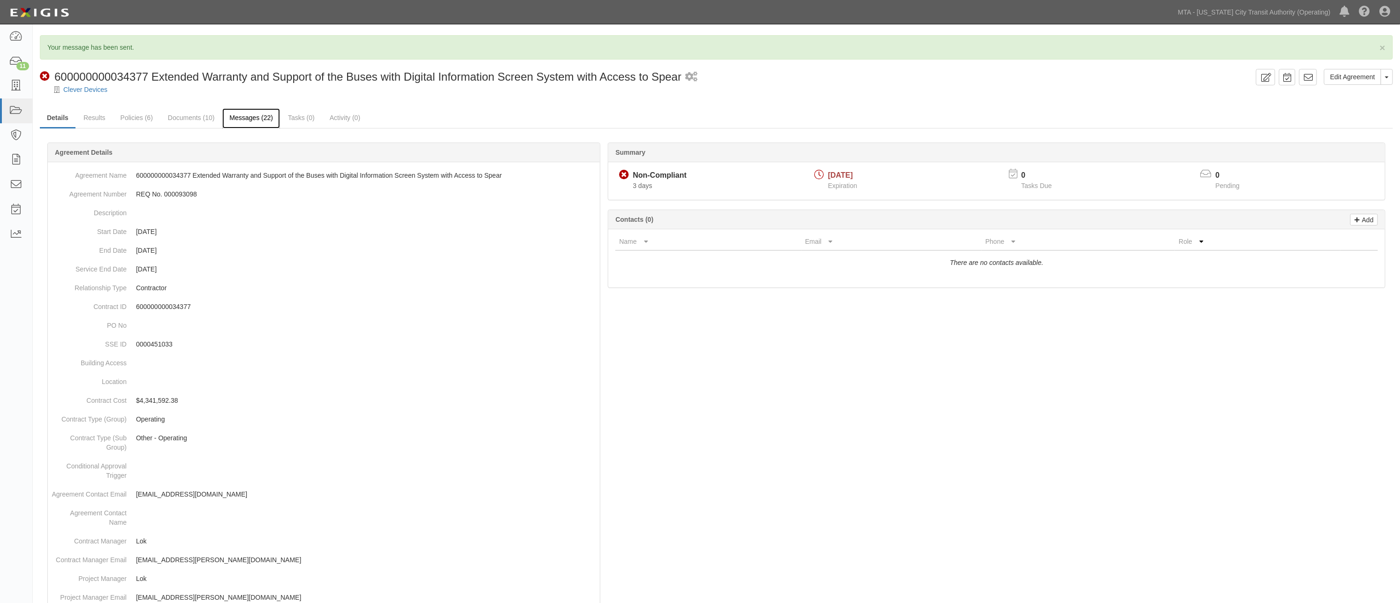
click at [245, 119] on link "Messages (22)" at bounding box center [251, 118] width 58 height 20
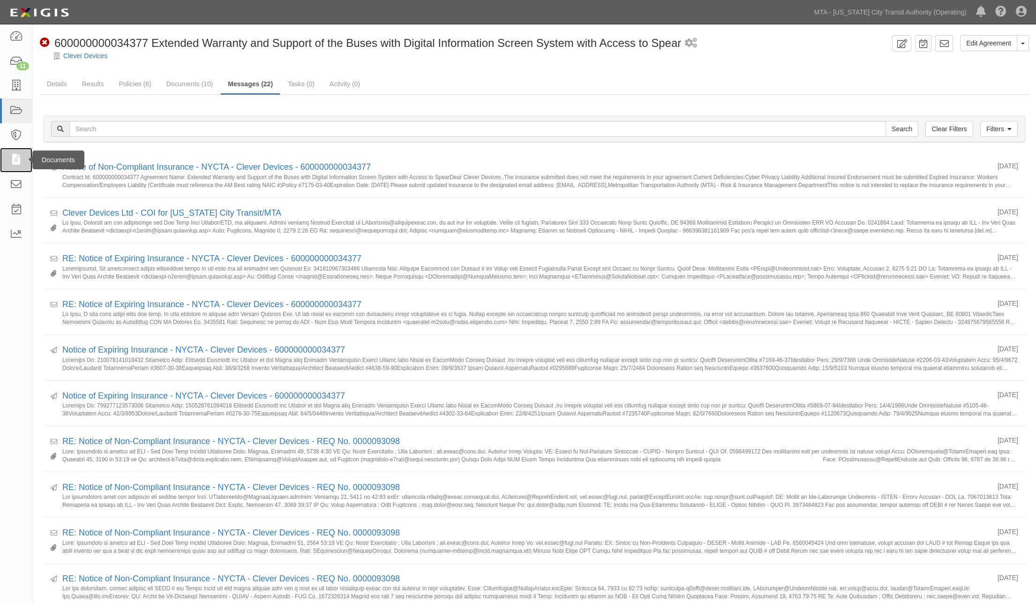
click at [12, 161] on icon at bounding box center [15, 160] width 13 height 11
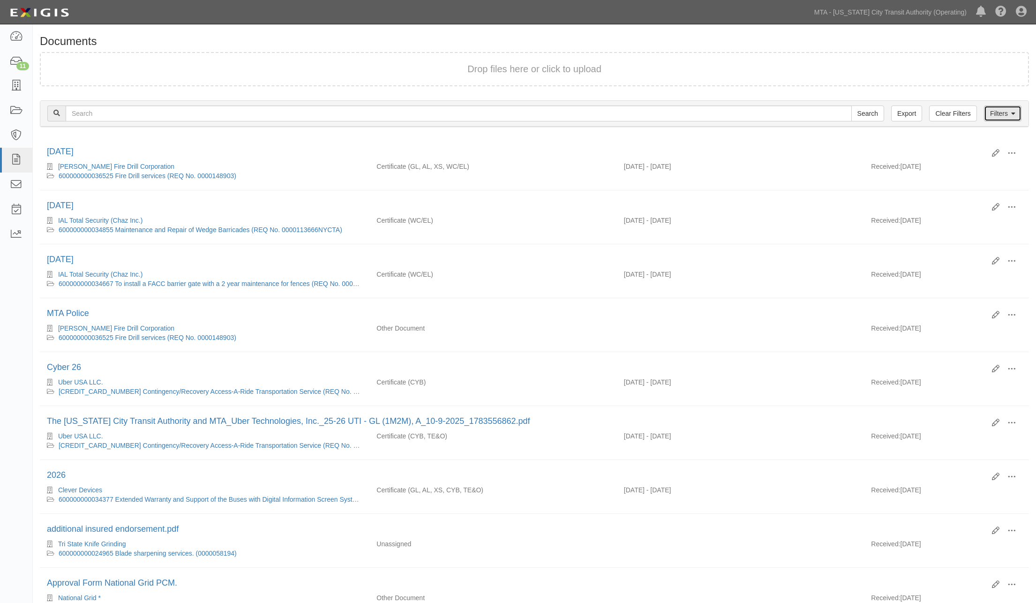
click at [991, 111] on link "Filters" at bounding box center [1003, 114] width 38 height 16
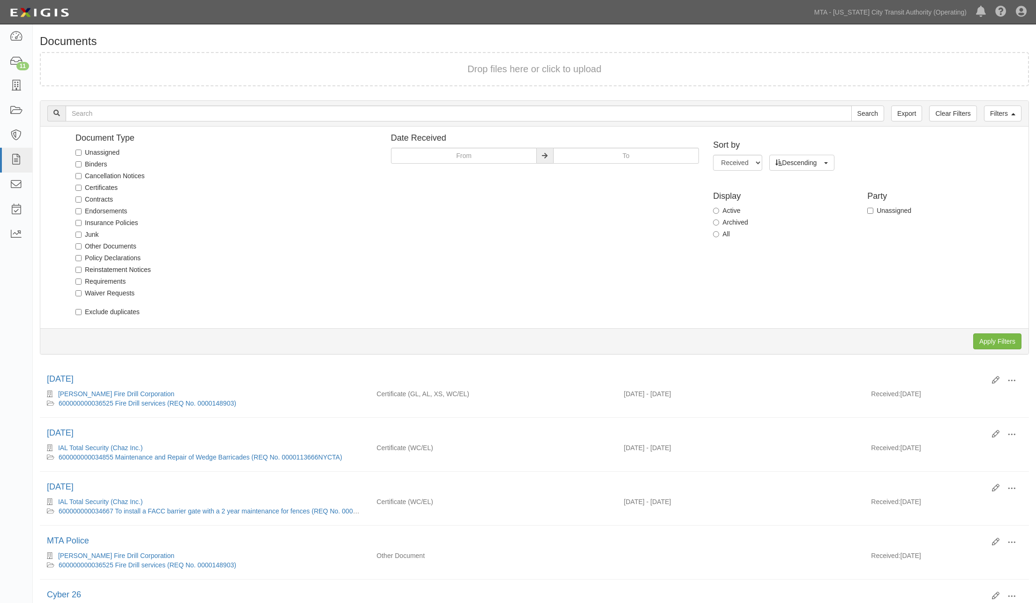
click at [110, 153] on label "Unassigned" at bounding box center [97, 152] width 44 height 9
click at [82, 153] on input "Unassigned" at bounding box center [78, 153] width 6 height 6
checkbox input "true"
click at [990, 344] on input "Apply Filters" at bounding box center [997, 341] width 48 height 16
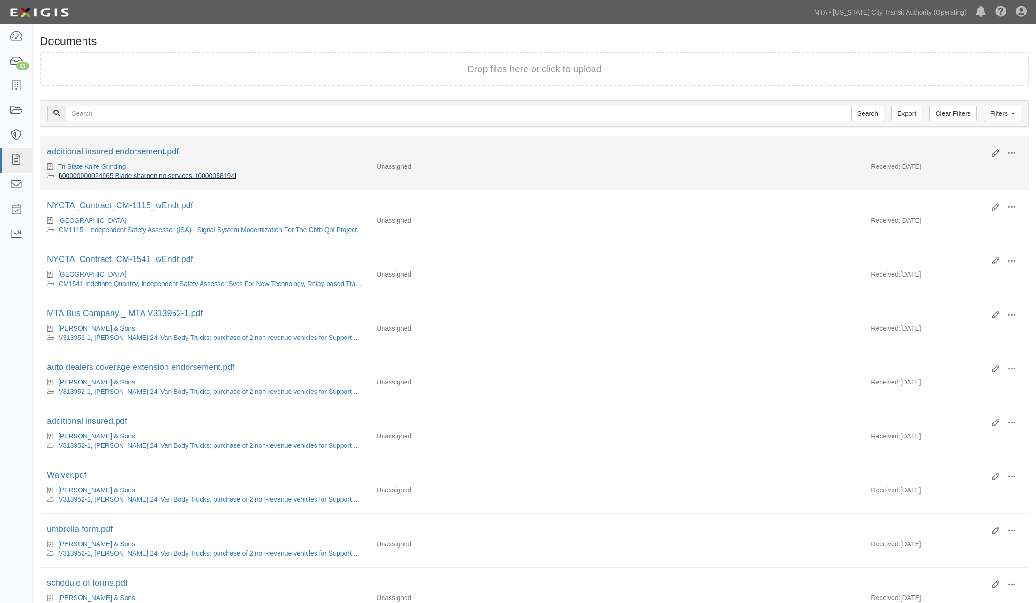
click at [129, 176] on link "600000000024965 Blade sharpening services. (0000058194)" at bounding box center [148, 176] width 178 height 8
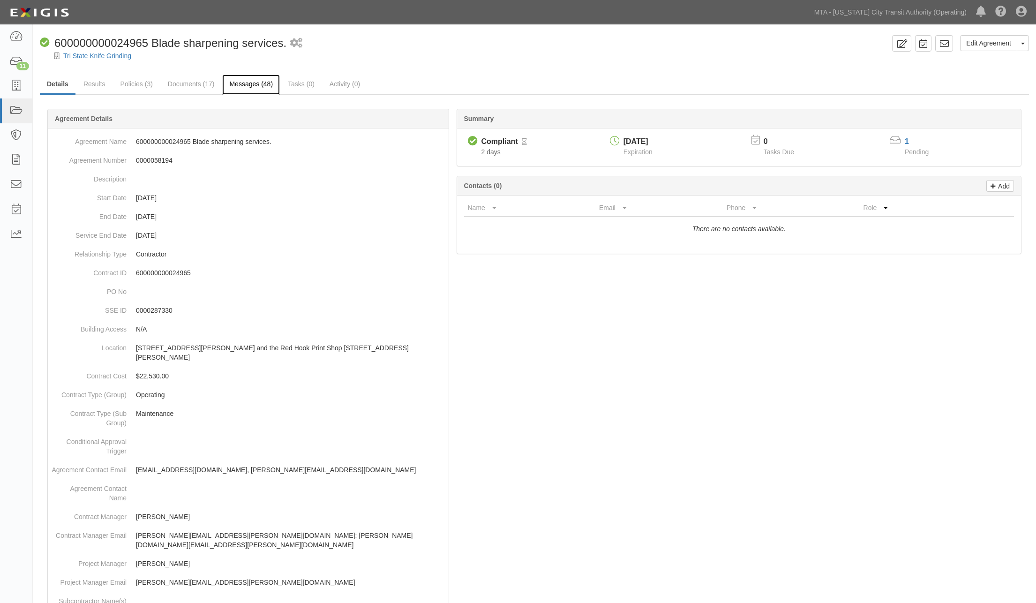
click at [234, 88] on link "Messages (48)" at bounding box center [251, 85] width 58 height 20
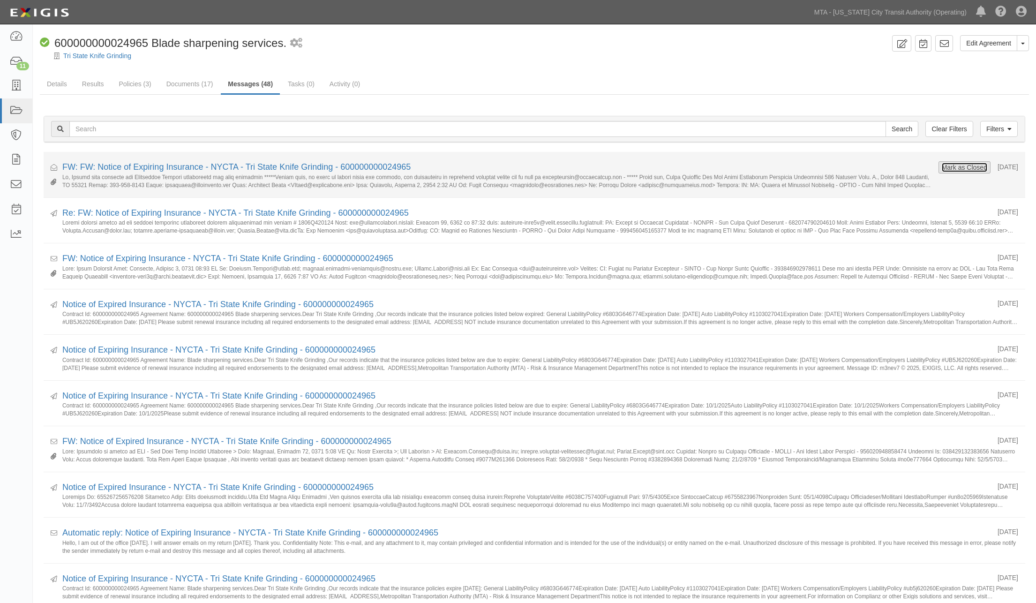
click at [942, 166] on button "Mark as Closed" at bounding box center [965, 167] width 46 height 10
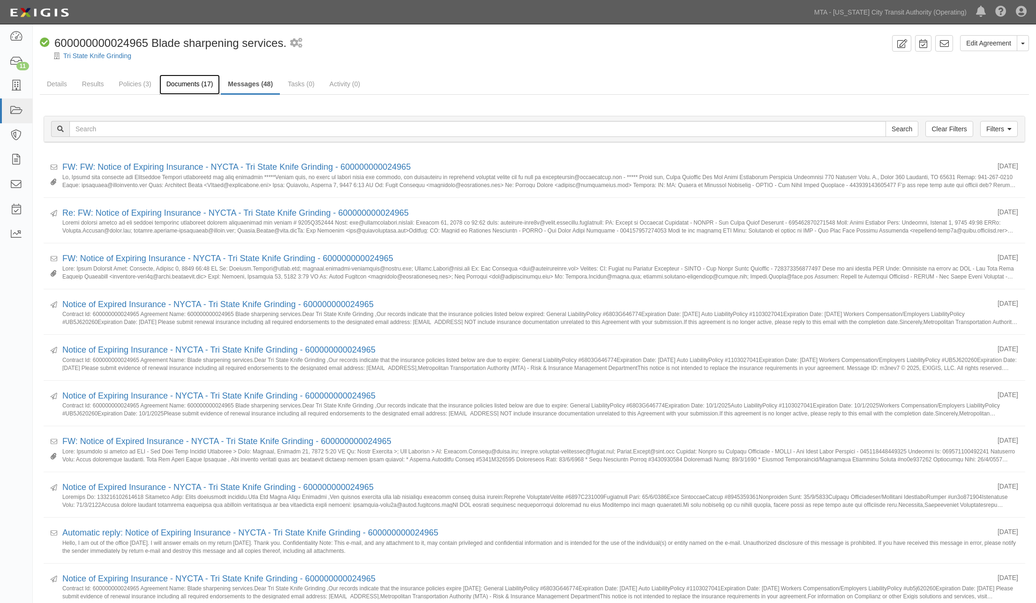
click at [191, 83] on link "Documents (17)" at bounding box center [189, 85] width 61 height 20
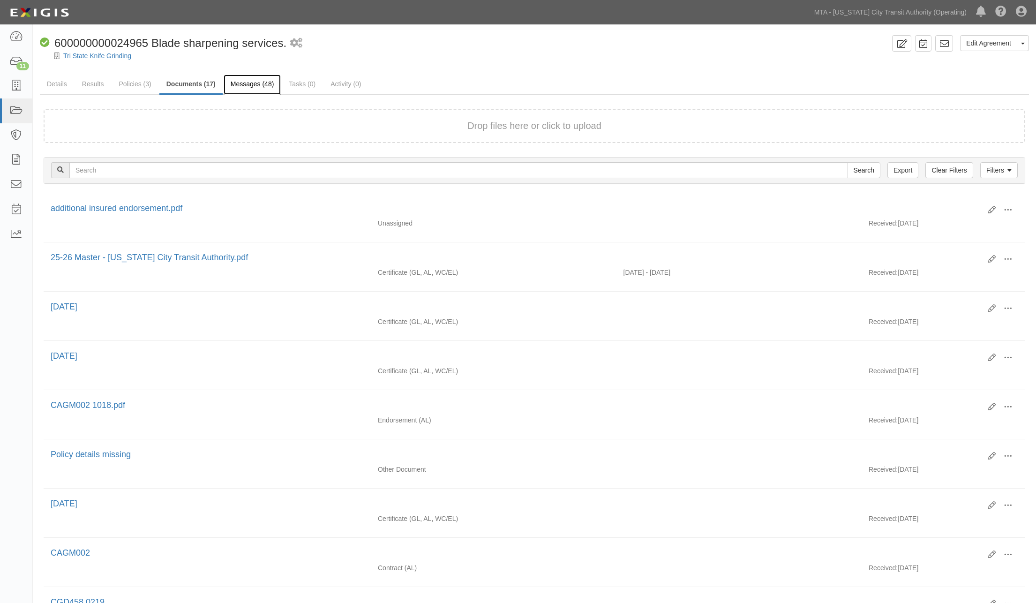
click at [247, 80] on link "Messages (48)" at bounding box center [253, 85] width 58 height 20
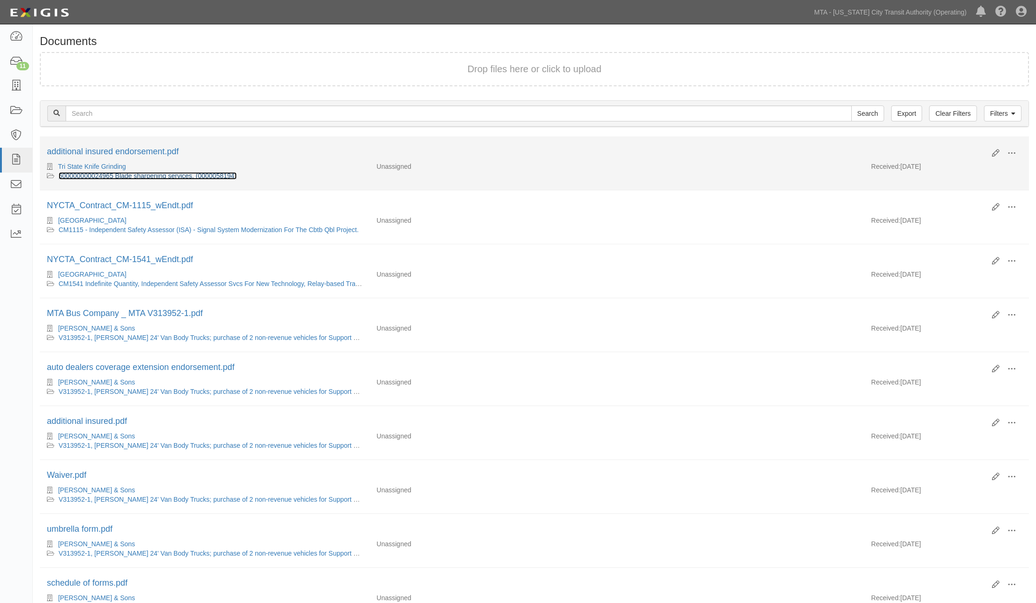
click at [173, 176] on link "600000000024965 Blade sharpening services. (0000058194)" at bounding box center [148, 176] width 178 height 8
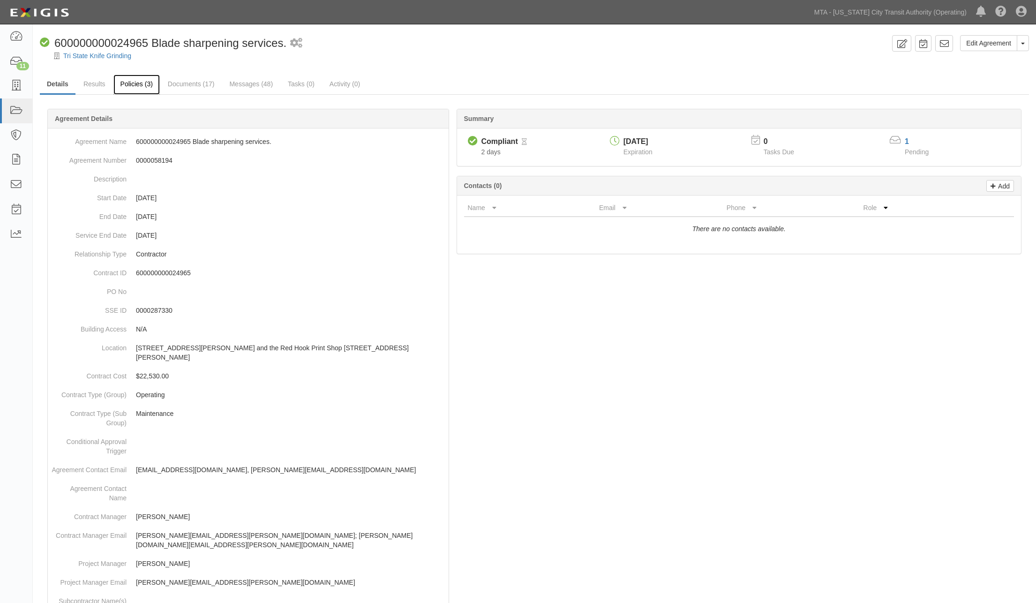
click at [143, 87] on link "Policies (3)" at bounding box center [136, 85] width 46 height 20
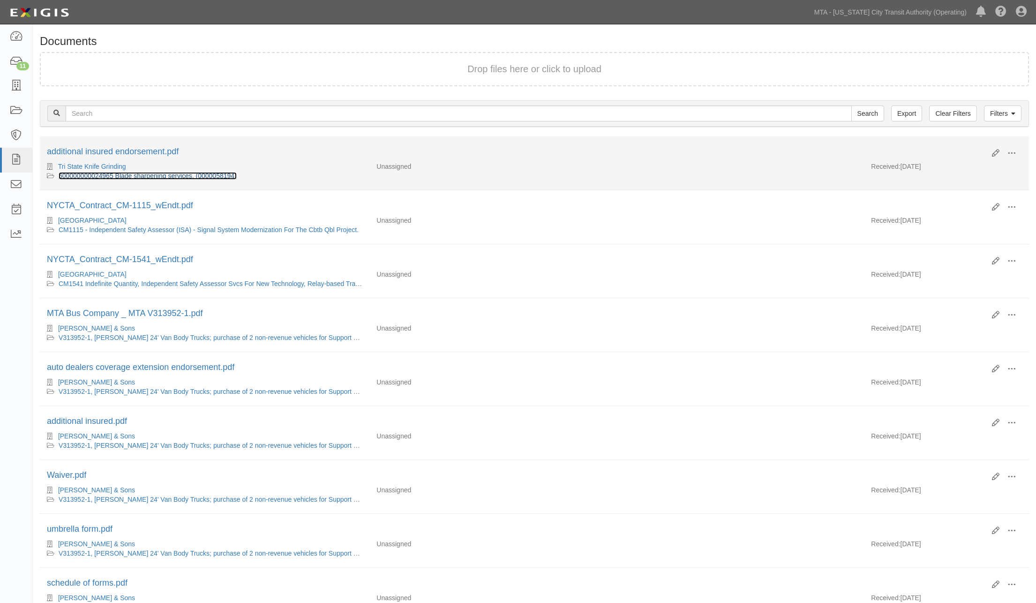
click at [139, 173] on link "600000000024965 Blade sharpening services. (0000058194)" at bounding box center [148, 176] width 178 height 8
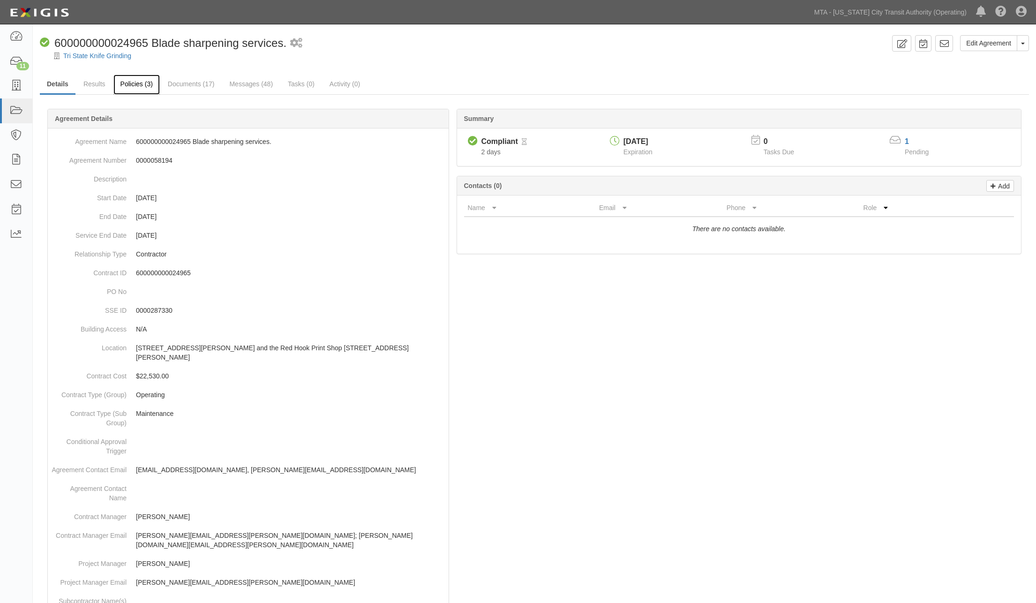
click at [137, 81] on link "Policies (3)" at bounding box center [136, 85] width 46 height 20
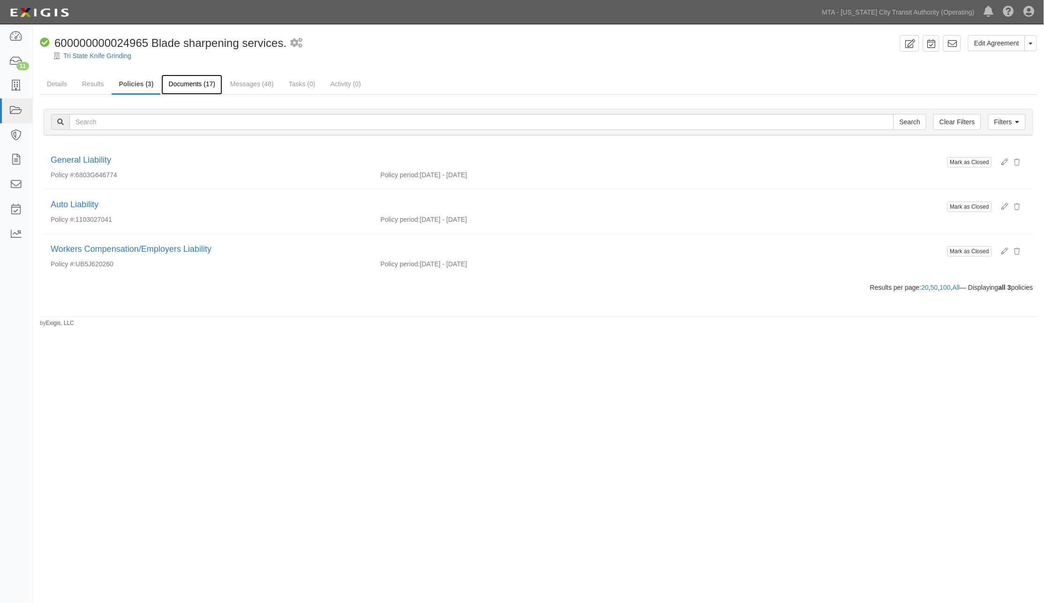
click at [211, 84] on link "Documents (17)" at bounding box center [191, 85] width 61 height 20
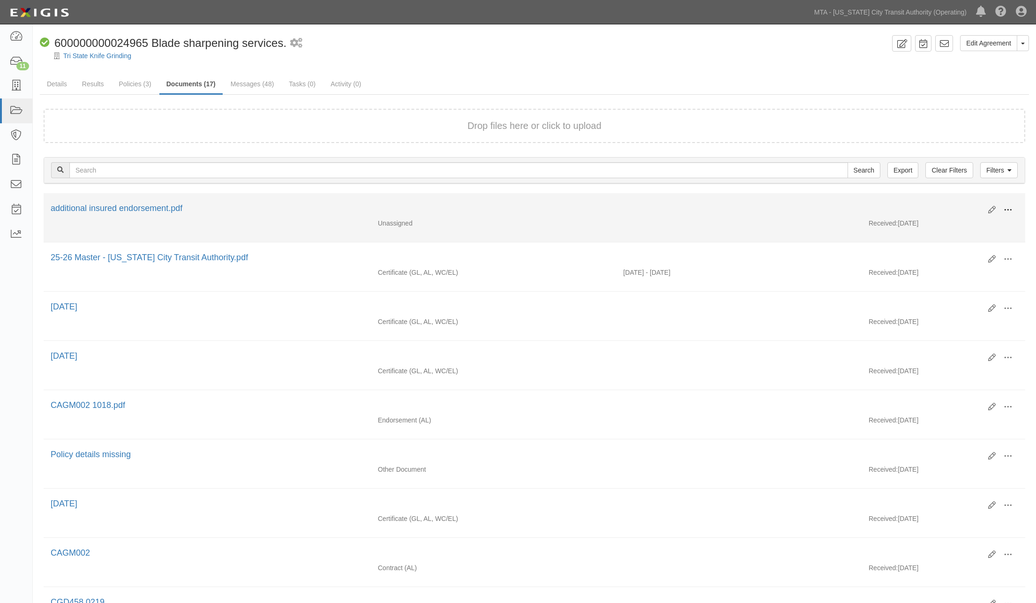
click at [1007, 209] on span at bounding box center [1008, 210] width 8 height 8
click at [944, 221] on link "View" at bounding box center [963, 223] width 74 height 17
click at [1011, 203] on button at bounding box center [1008, 211] width 21 height 16
click at [942, 202] on link "Edit" at bounding box center [963, 206] width 74 height 17
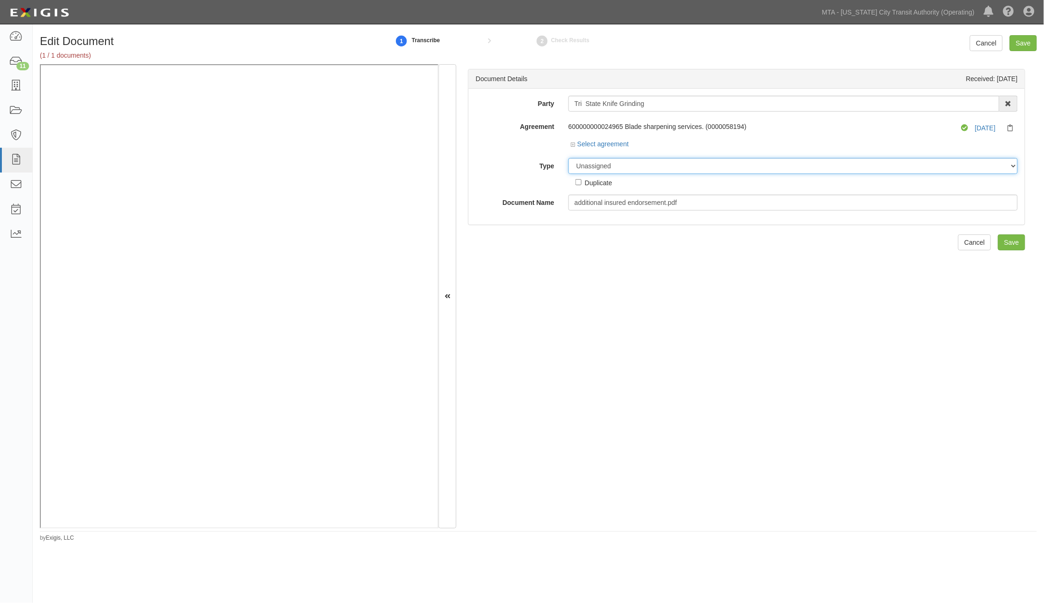
click at [587, 162] on select "Unassigned Binder Cancellation Notice Certificate Contract Endorsement Insuranc…" at bounding box center [792, 166] width 449 height 16
select select "EndorsementDetail"
click at [568, 158] on select "Unassigned Binder Cancellation Notice Certificate Contract Endorsement Insuranc…" at bounding box center [792, 166] width 449 height 16
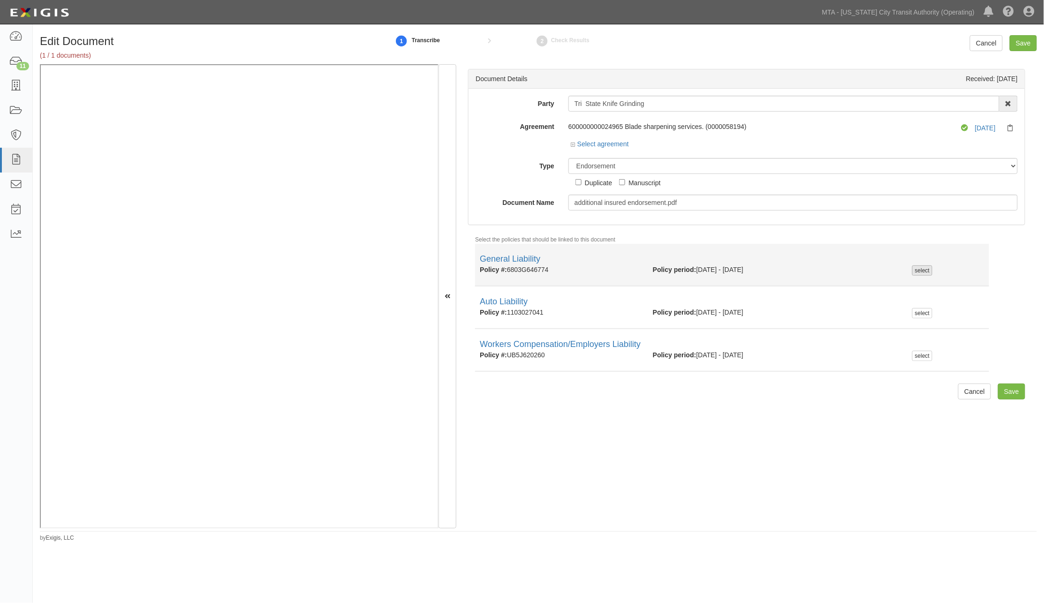
click at [913, 267] on div "select" at bounding box center [922, 270] width 20 height 10
checkbox input "true"
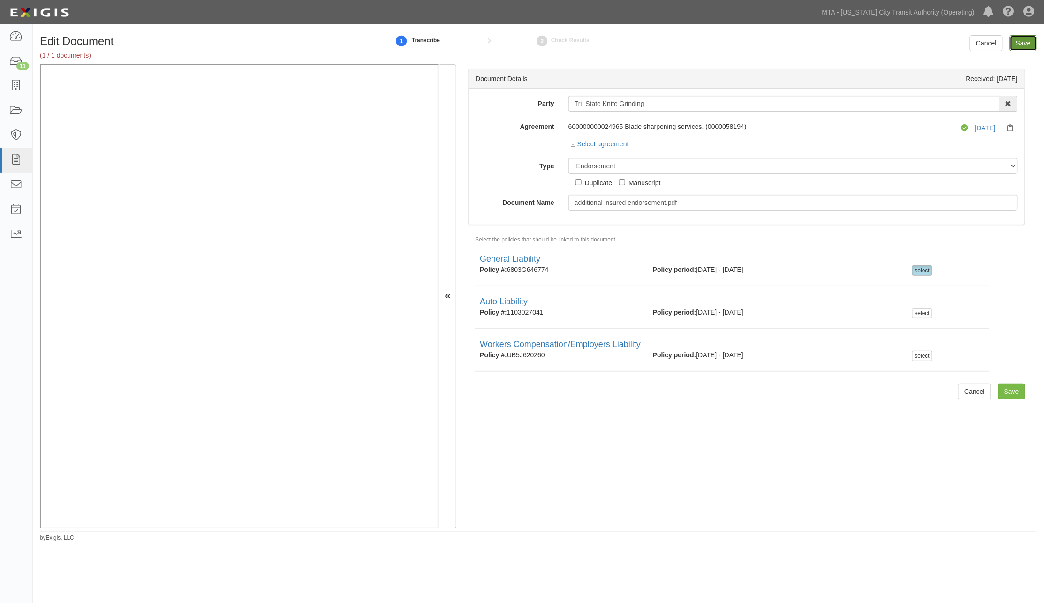
click at [1025, 43] on input "Save" at bounding box center [1023, 43] width 27 height 16
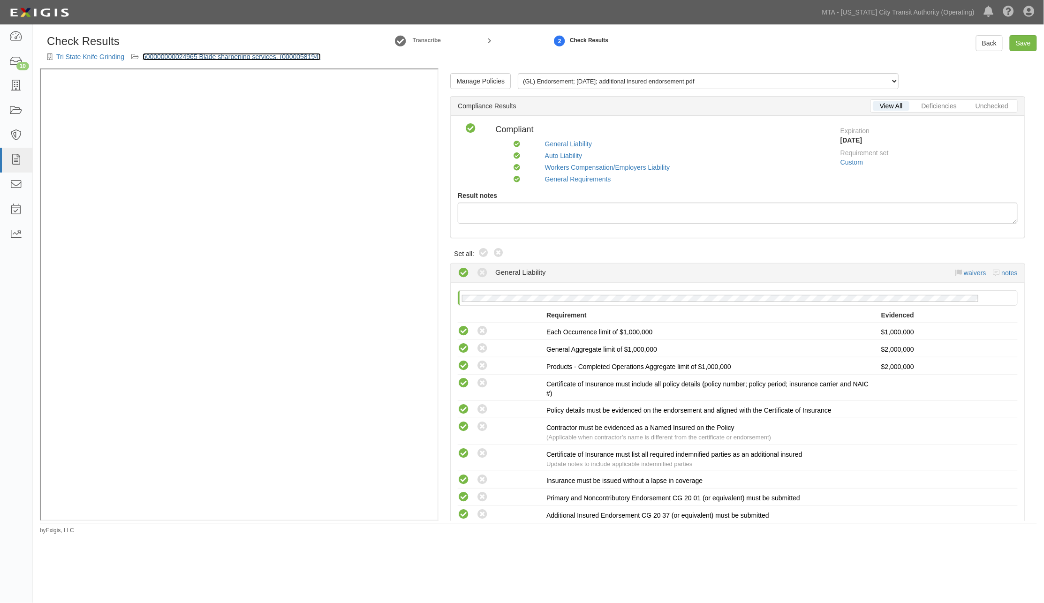
click at [217, 53] on link "600000000024965 Blade sharpening services. (0000058194)" at bounding box center [232, 57] width 178 height 8
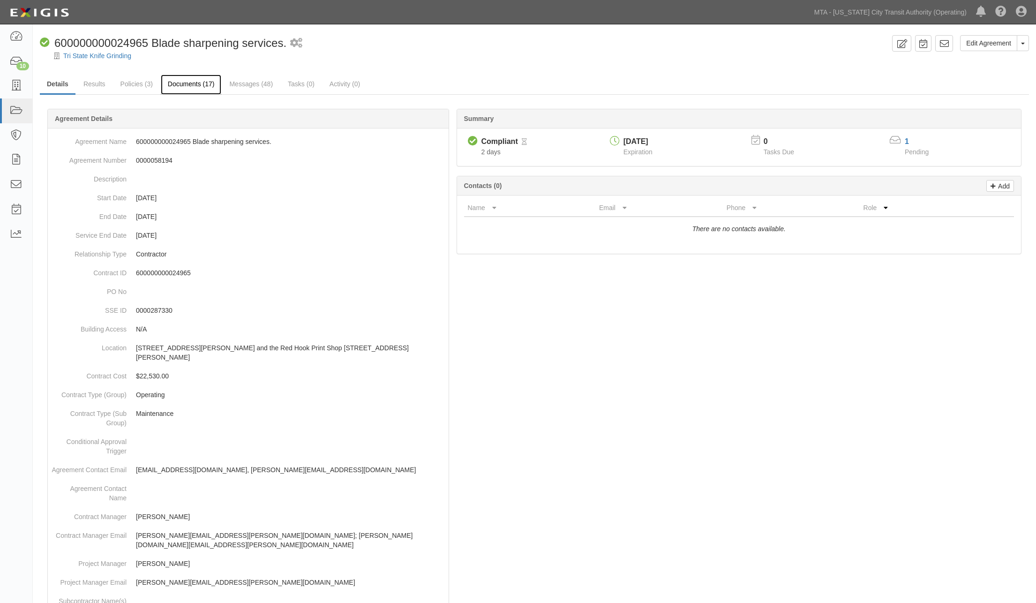
click at [186, 86] on link "Documents (17)" at bounding box center [191, 85] width 61 height 20
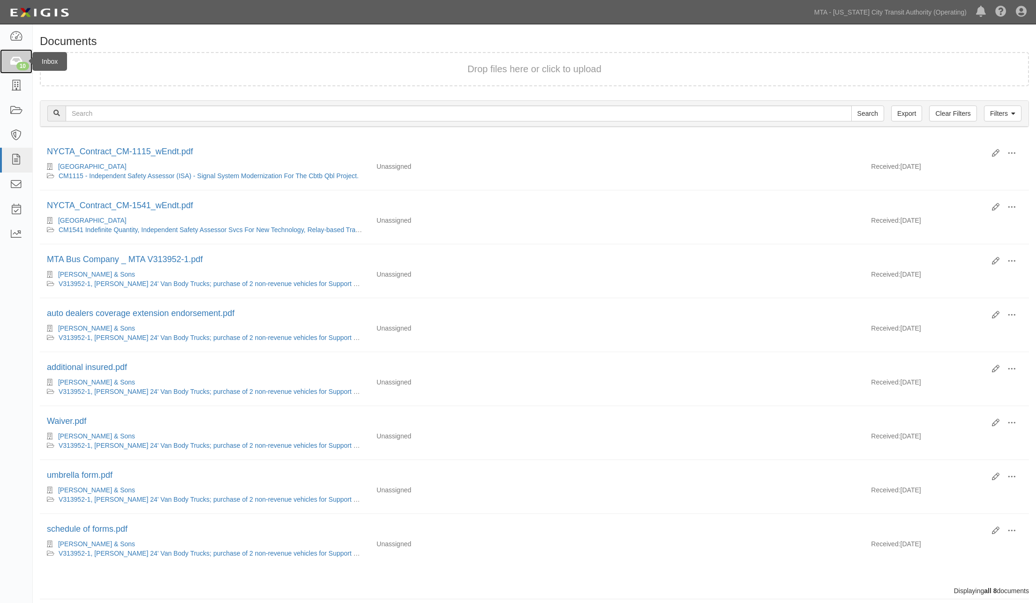
click at [13, 60] on icon at bounding box center [15, 61] width 13 height 11
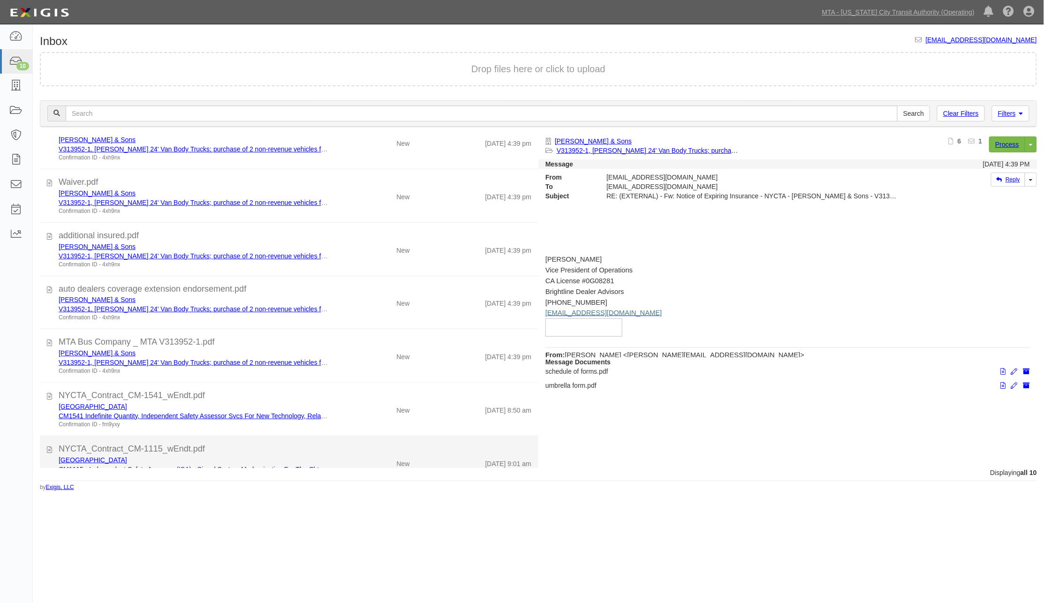
scroll to position [202, 0]
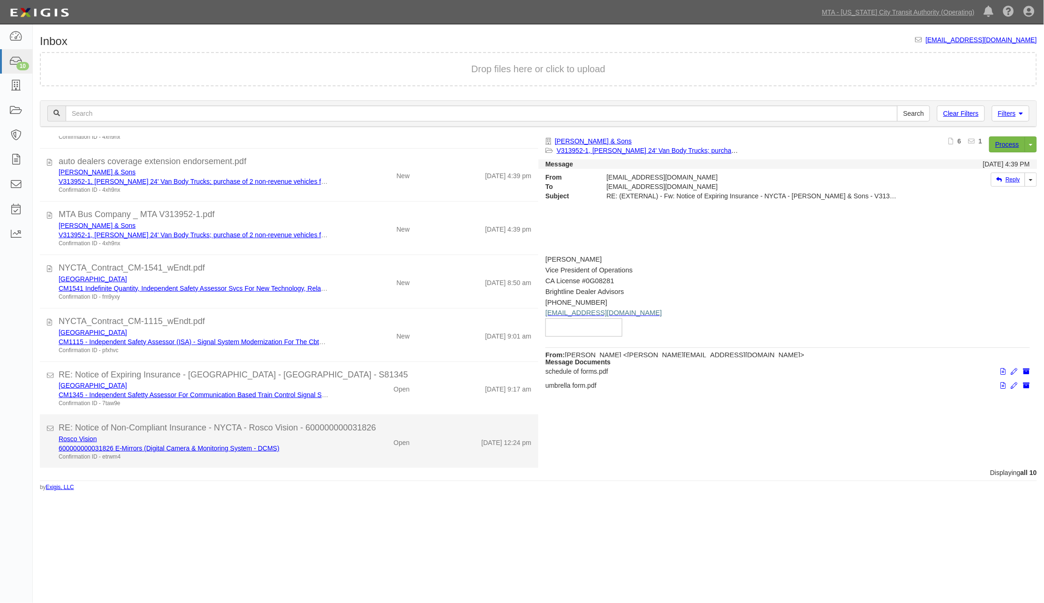
click at [326, 446] on div "Rosco Vision 600000000031826 E-Mirrors (Digital Camera & Monitoring System - DC…" at bounding box center [194, 447] width 284 height 27
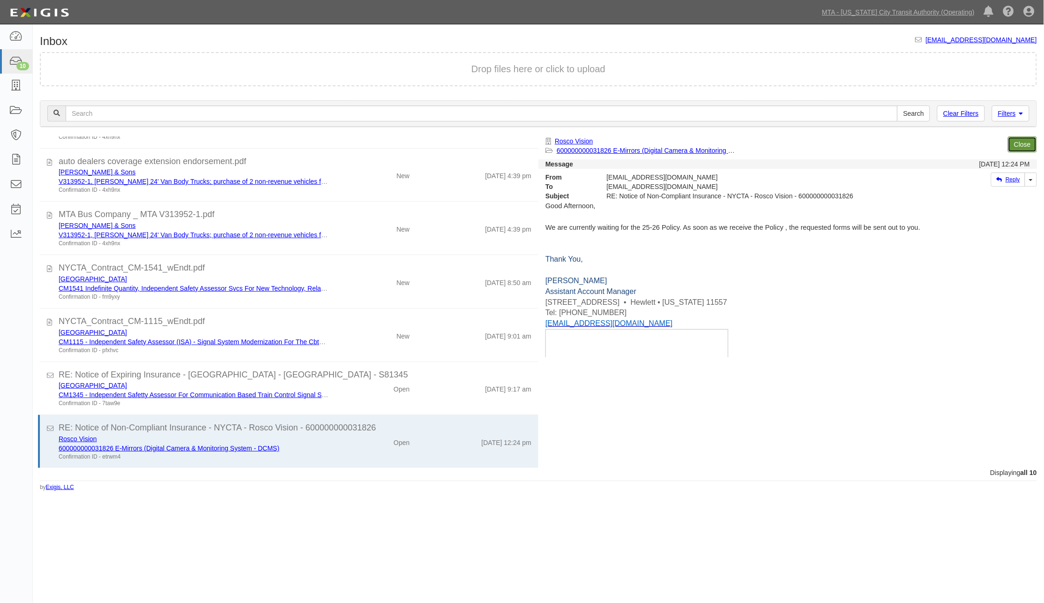
click at [1023, 142] on link "Close" at bounding box center [1022, 144] width 29 height 16
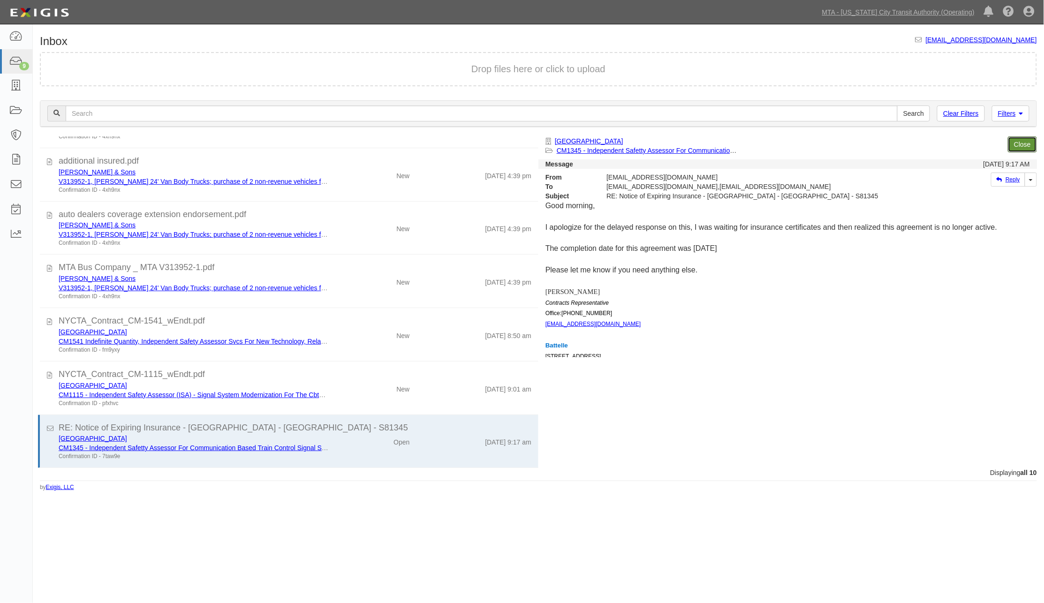
scroll to position [149, 0]
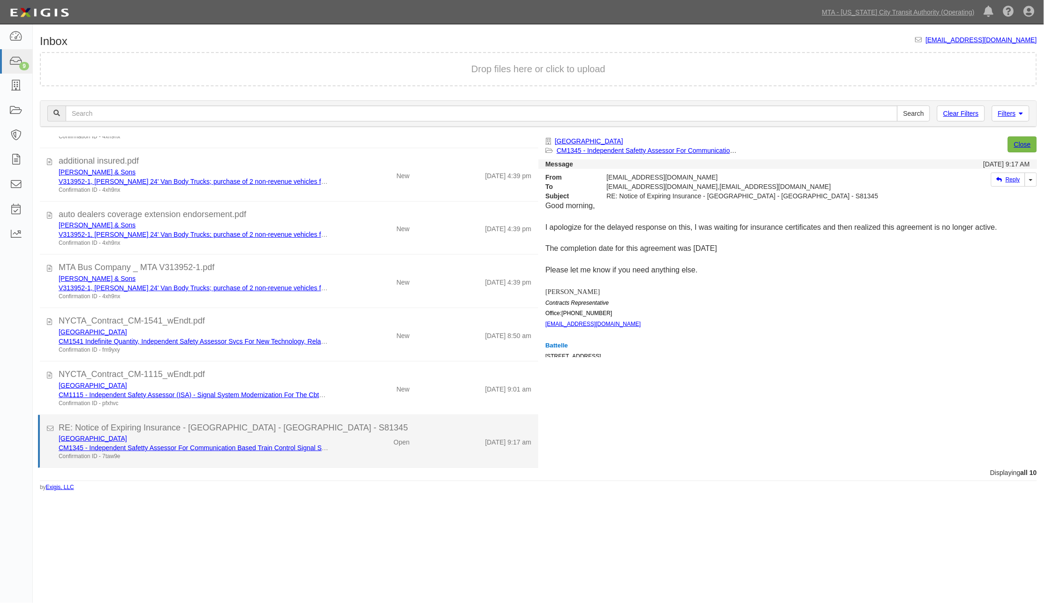
click at [415, 452] on div "Battelle Memorial Institute CM1345 - Independent Safetty Assessor For Communica…" at bounding box center [295, 447] width 487 height 27
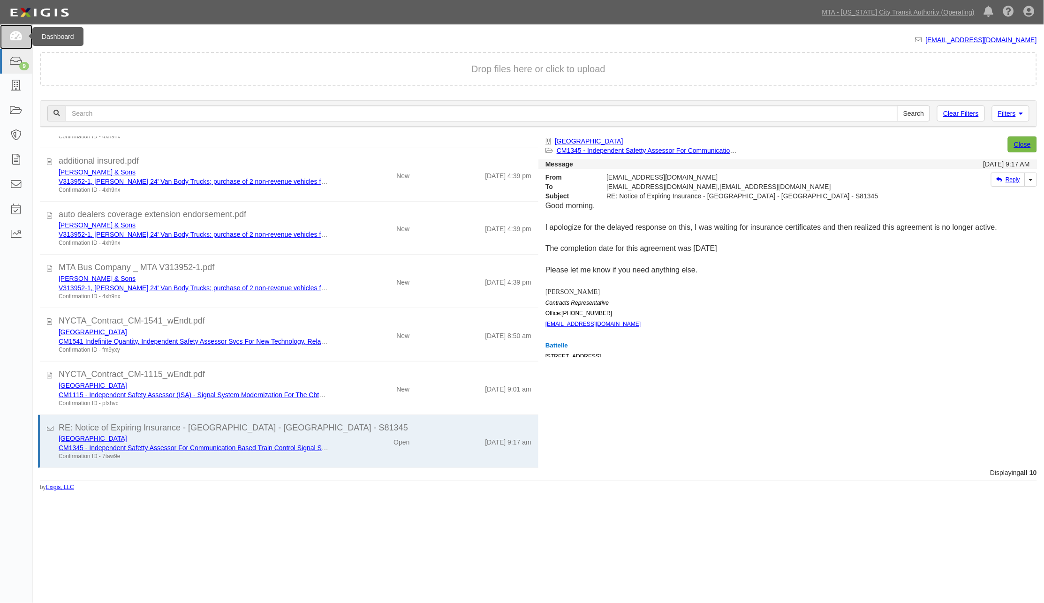
click at [16, 38] on icon at bounding box center [15, 36] width 13 height 11
